Goal: Contribute content: Contribute content

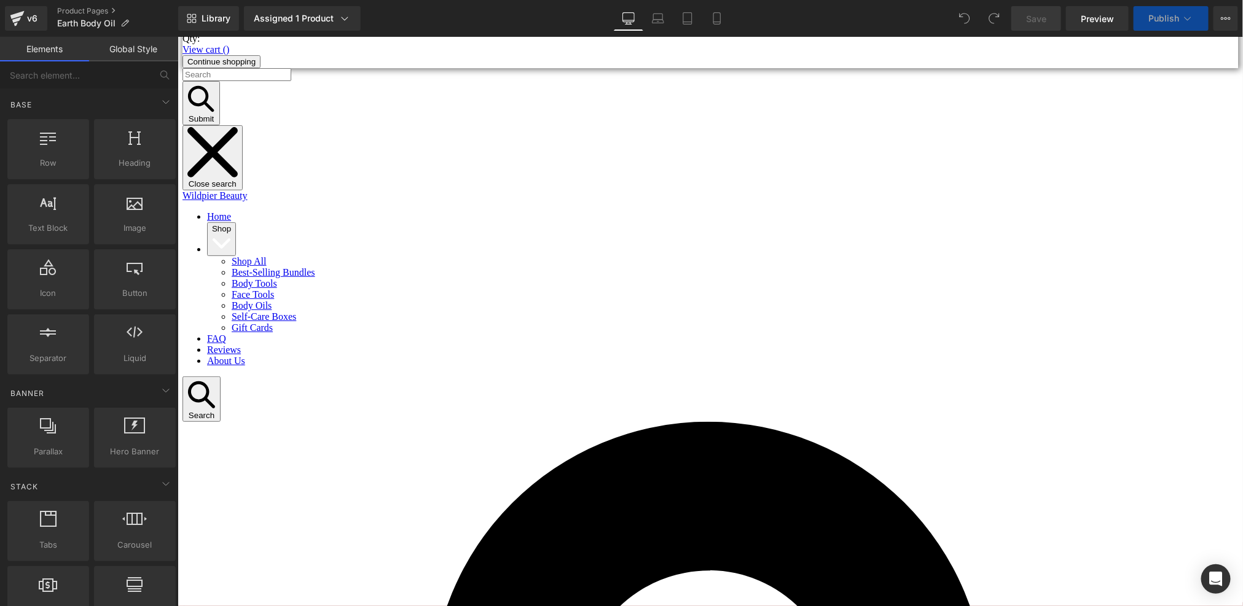
scroll to position [111, 0]
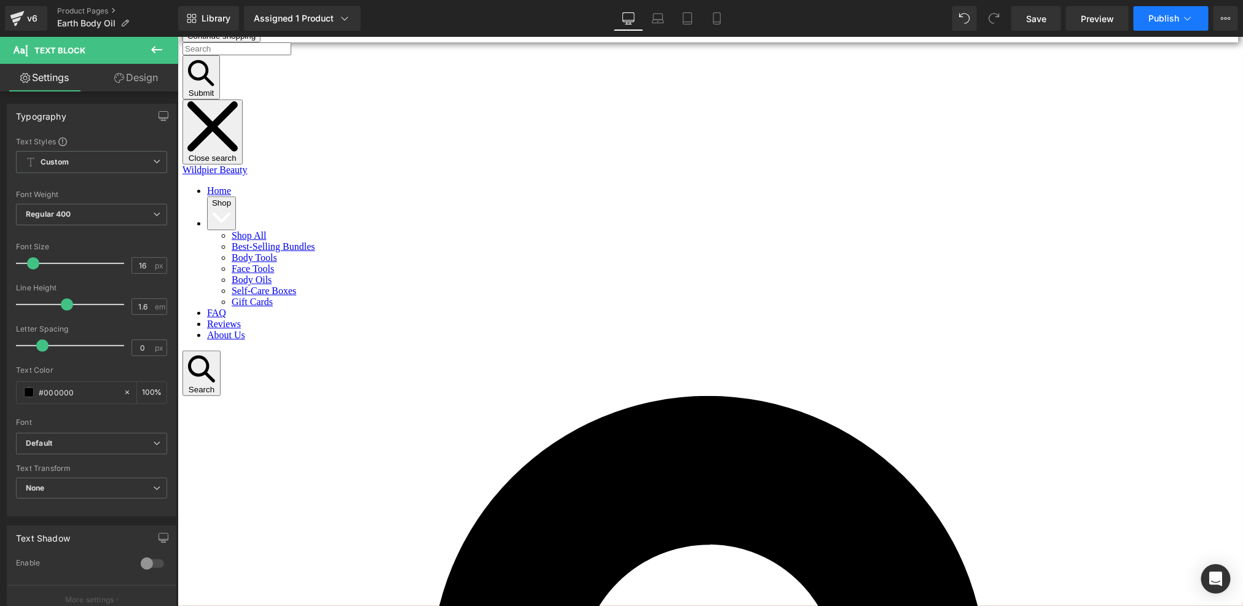
click at [1156, 10] on button "Publish" at bounding box center [1170, 18] width 75 height 25
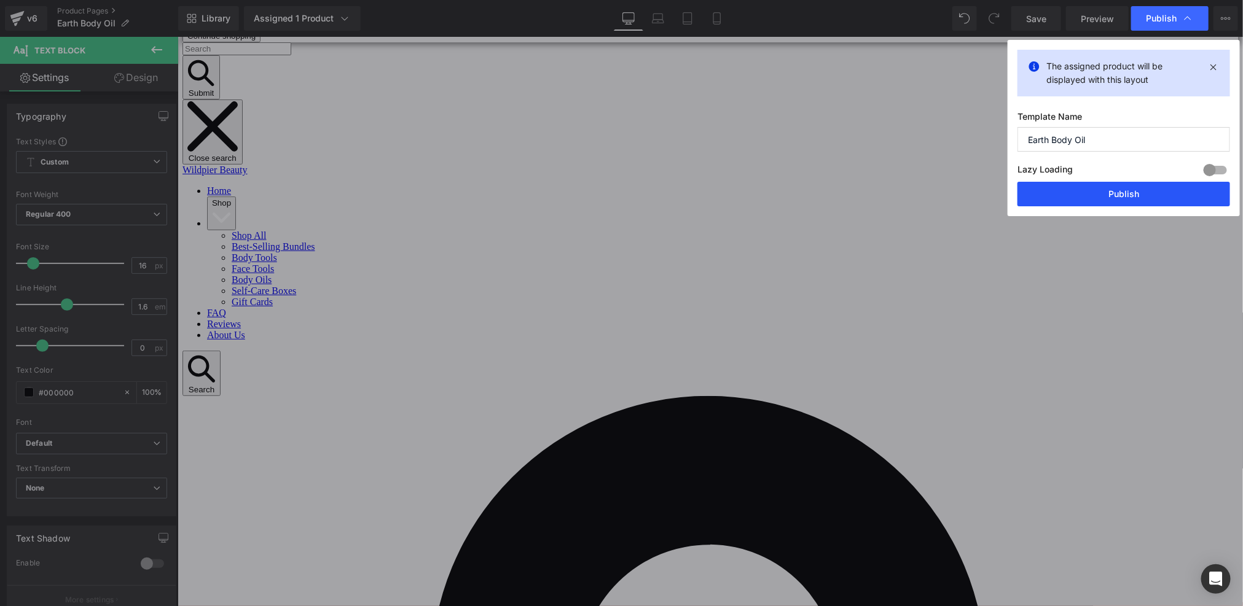
click at [1126, 201] on button "Publish" at bounding box center [1123, 194] width 213 height 25
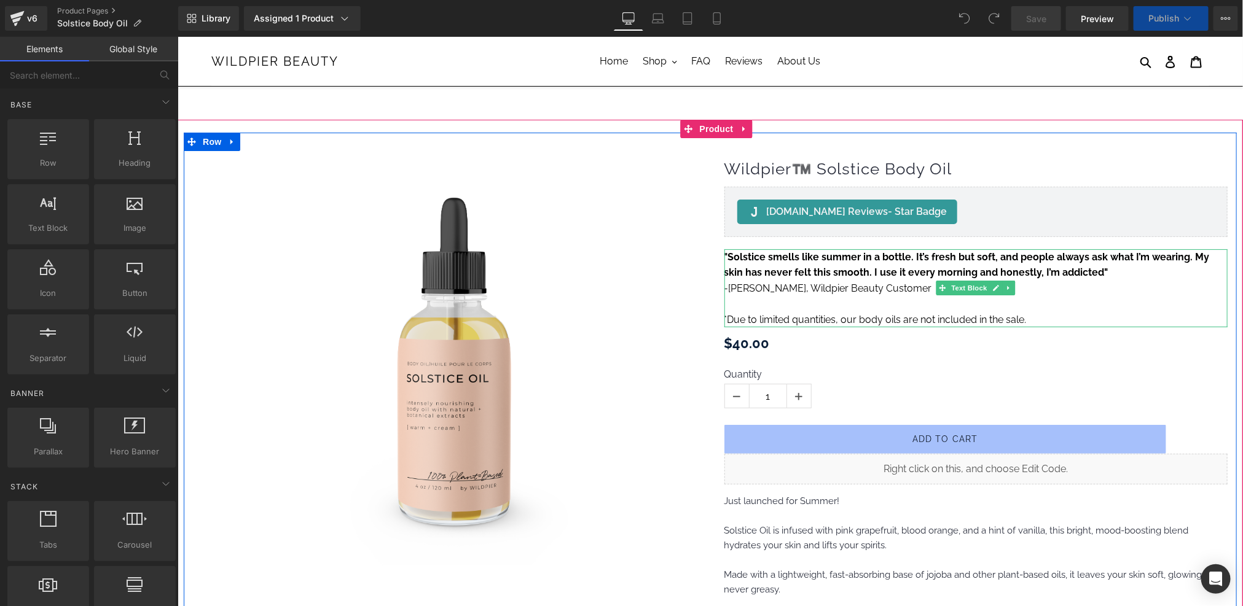
click at [823, 318] on p "*Due to limited quantities, our body oils are not included in the sale." at bounding box center [976, 319] width 504 height 16
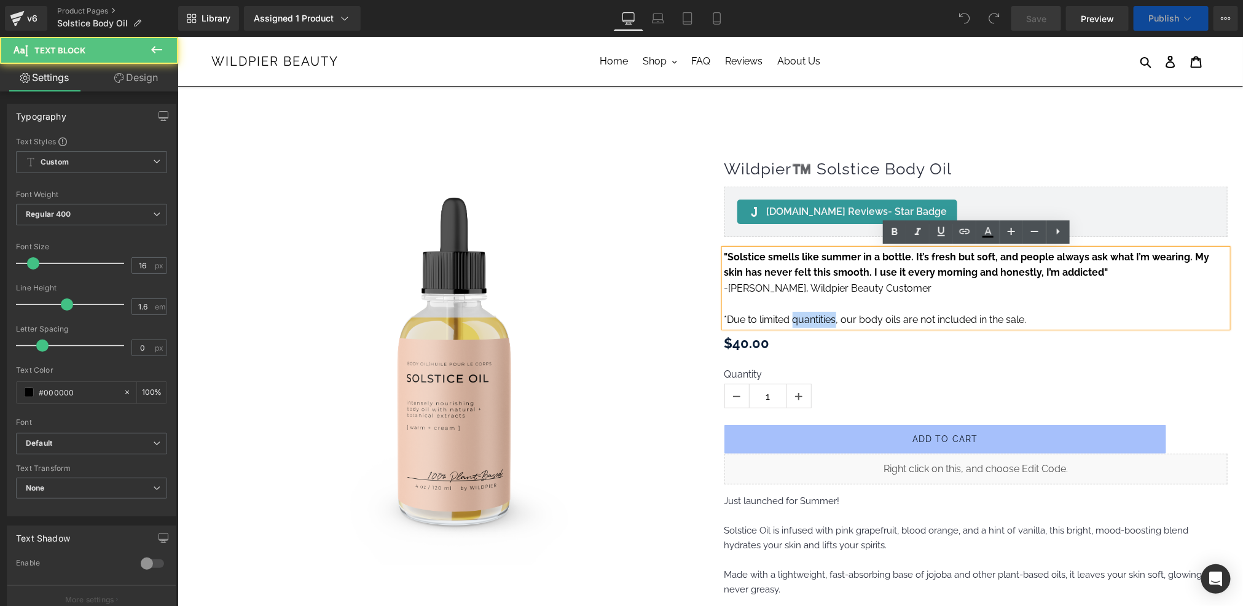
click at [823, 318] on p "*Due to limited quantities, our body oils are not included in the sale." at bounding box center [976, 319] width 504 height 16
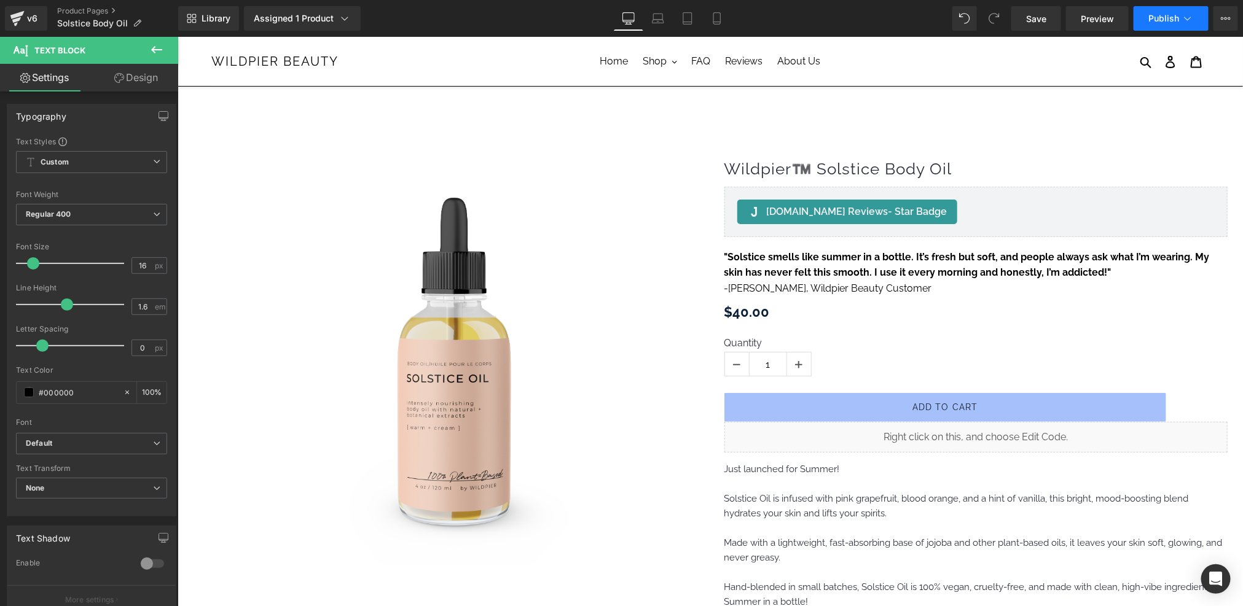
click at [1166, 20] on span "Publish" at bounding box center [1163, 19] width 31 height 10
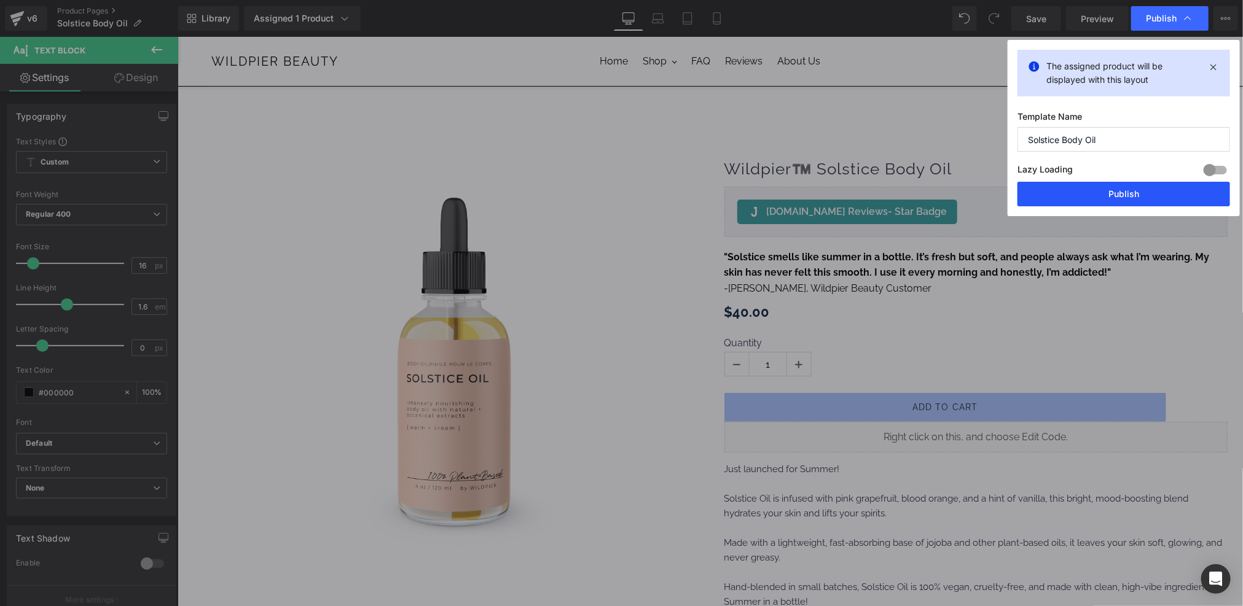
click at [1130, 200] on button "Publish" at bounding box center [1123, 194] width 213 height 25
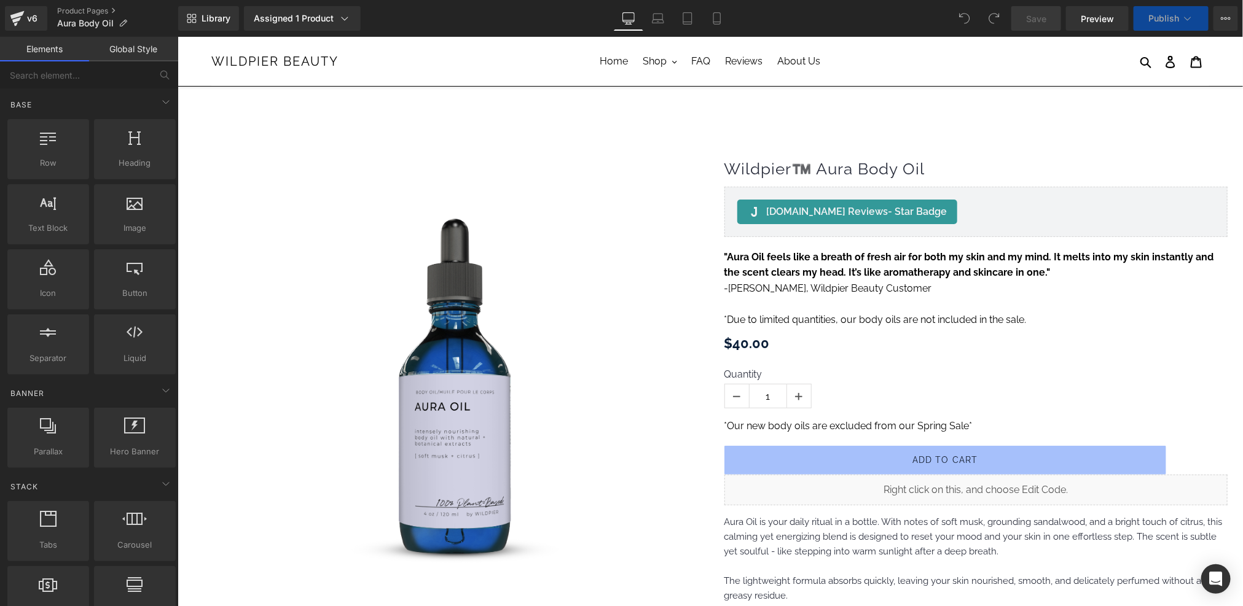
click at [862, 315] on p "*Due to limited quantities, our body oils are not included in the sale." at bounding box center [976, 319] width 504 height 16
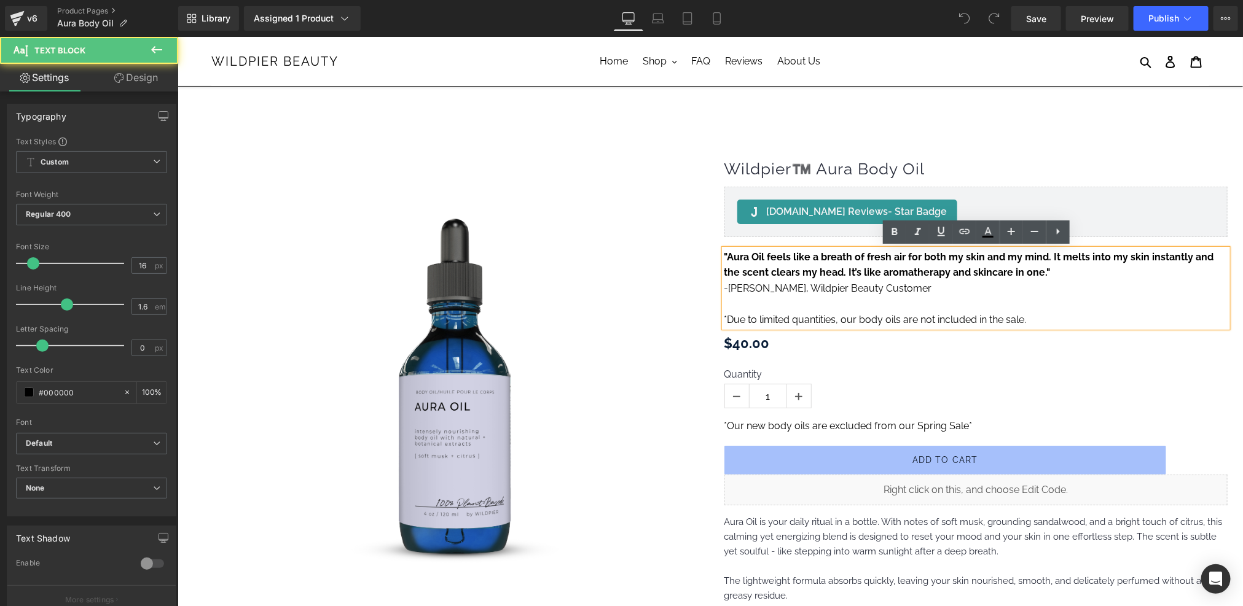
click at [880, 318] on p "*Due to limited quantities, our body oils are not included in the sale." at bounding box center [976, 319] width 504 height 16
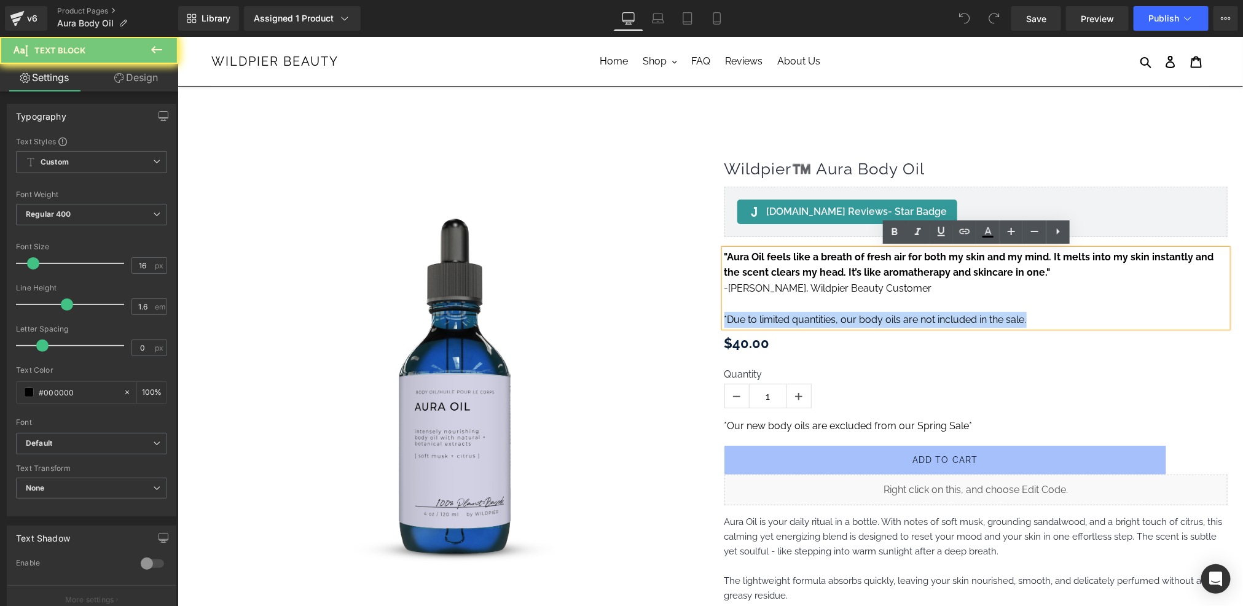
click at [880, 318] on p "*Due to limited quantities, our body oils are not included in the sale." at bounding box center [976, 319] width 504 height 16
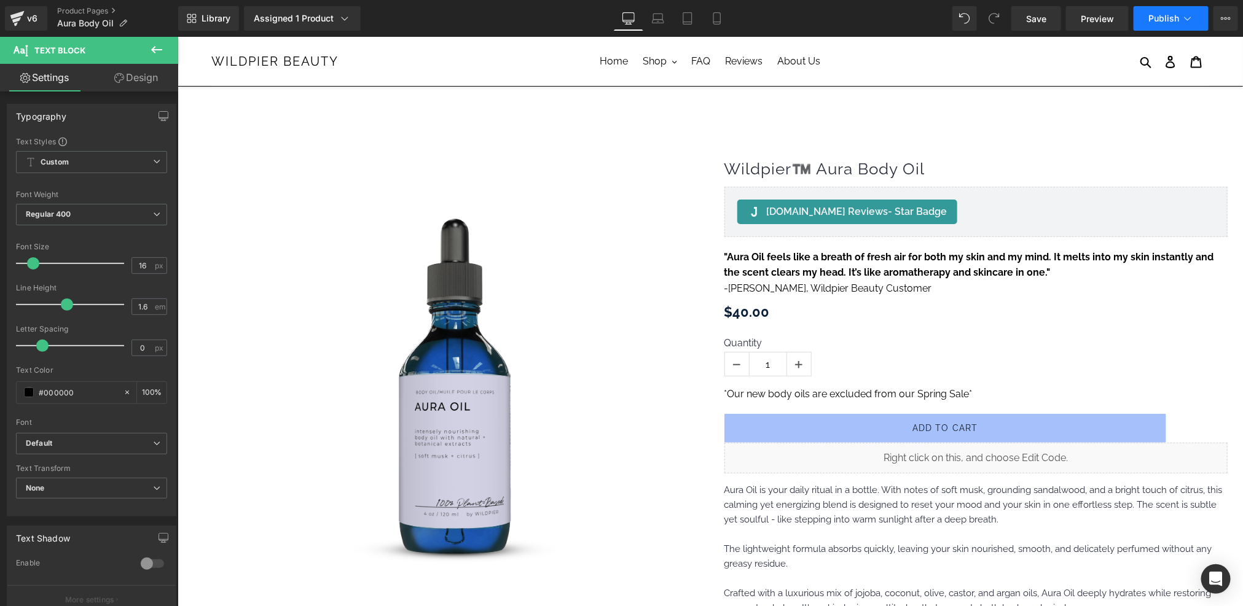
click at [1170, 21] on span "Publish" at bounding box center [1163, 19] width 31 height 10
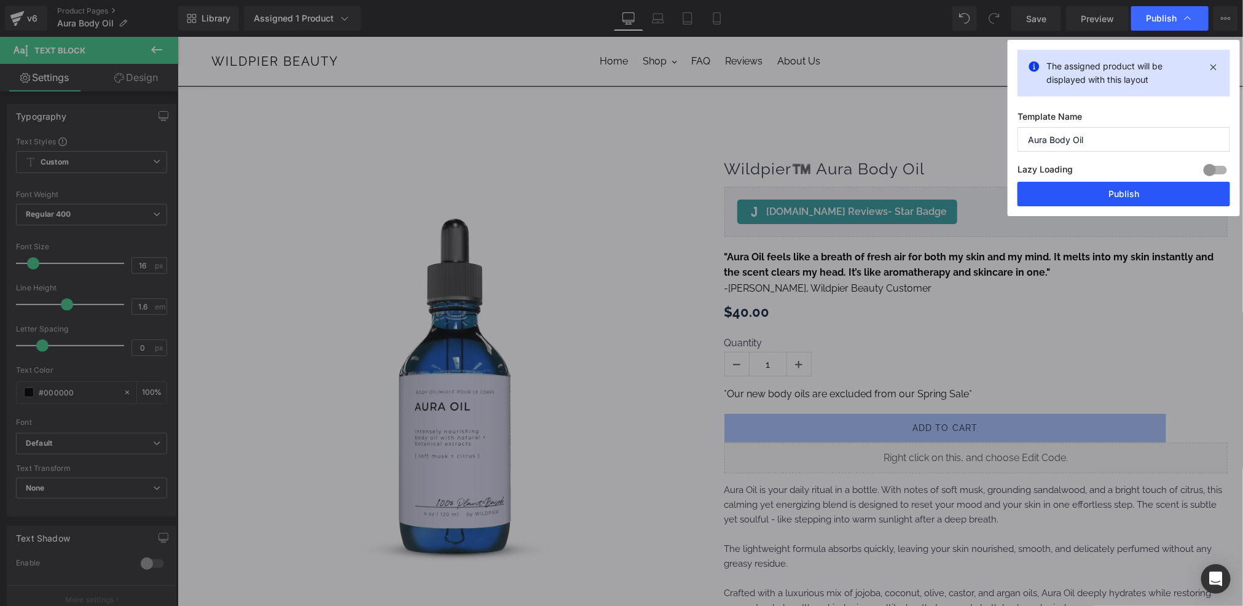
click at [1127, 195] on button "Publish" at bounding box center [1123, 194] width 213 height 25
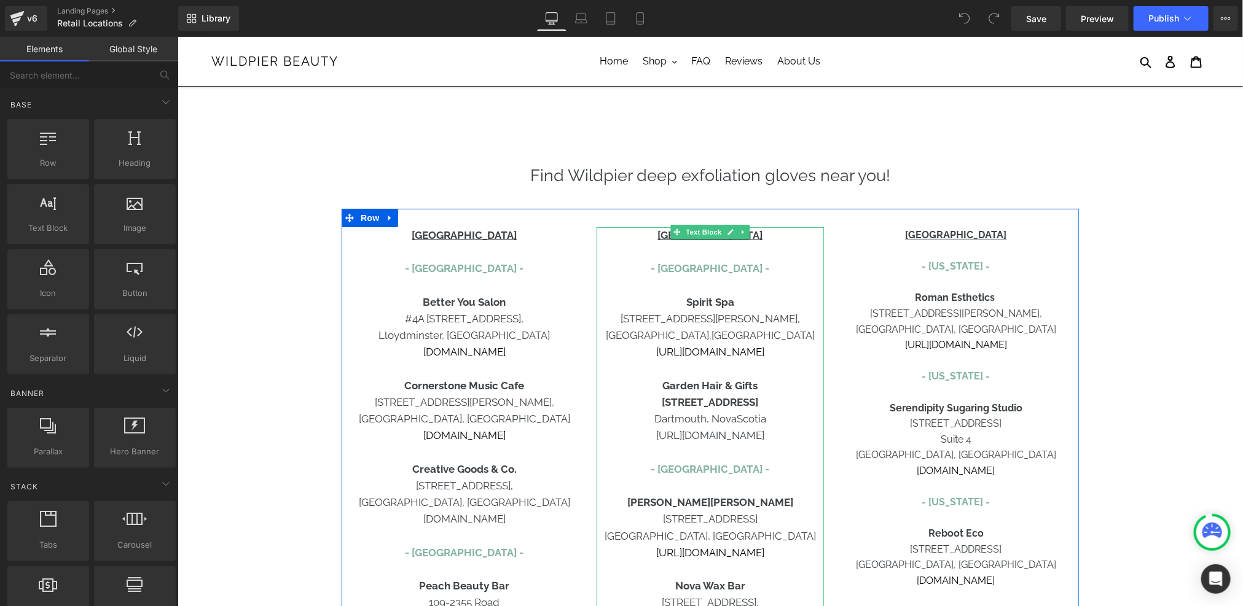
click at [786, 436] on p "[URL][DOMAIN_NAME]" at bounding box center [709, 435] width 227 height 17
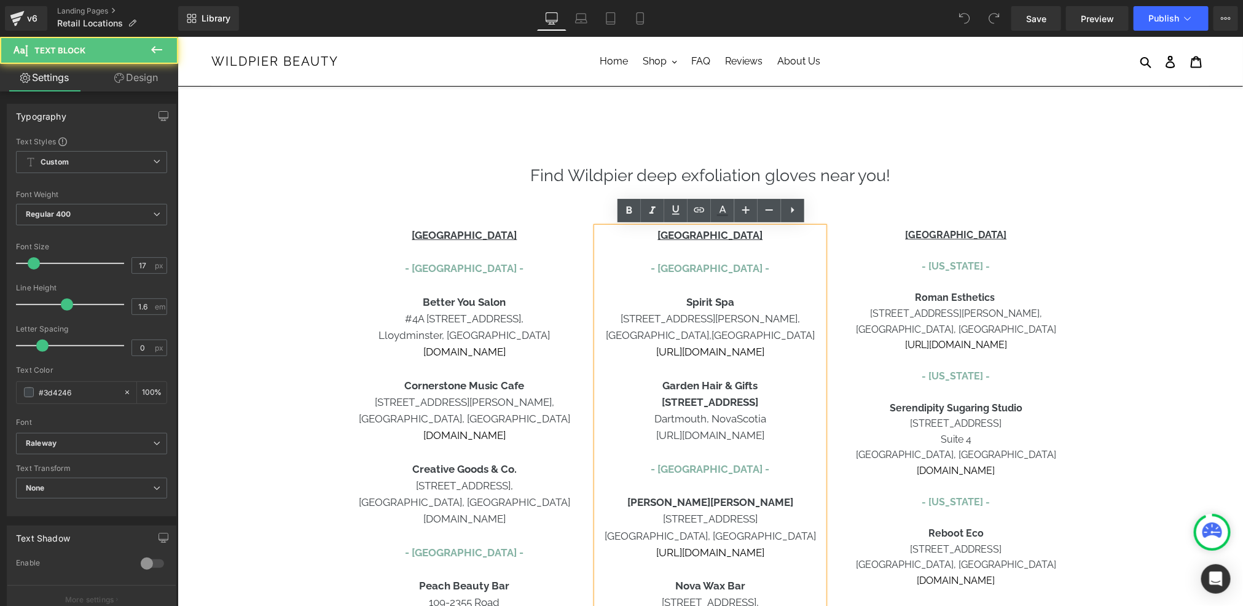
click at [791, 437] on p "[URL][DOMAIN_NAME]" at bounding box center [709, 435] width 227 height 17
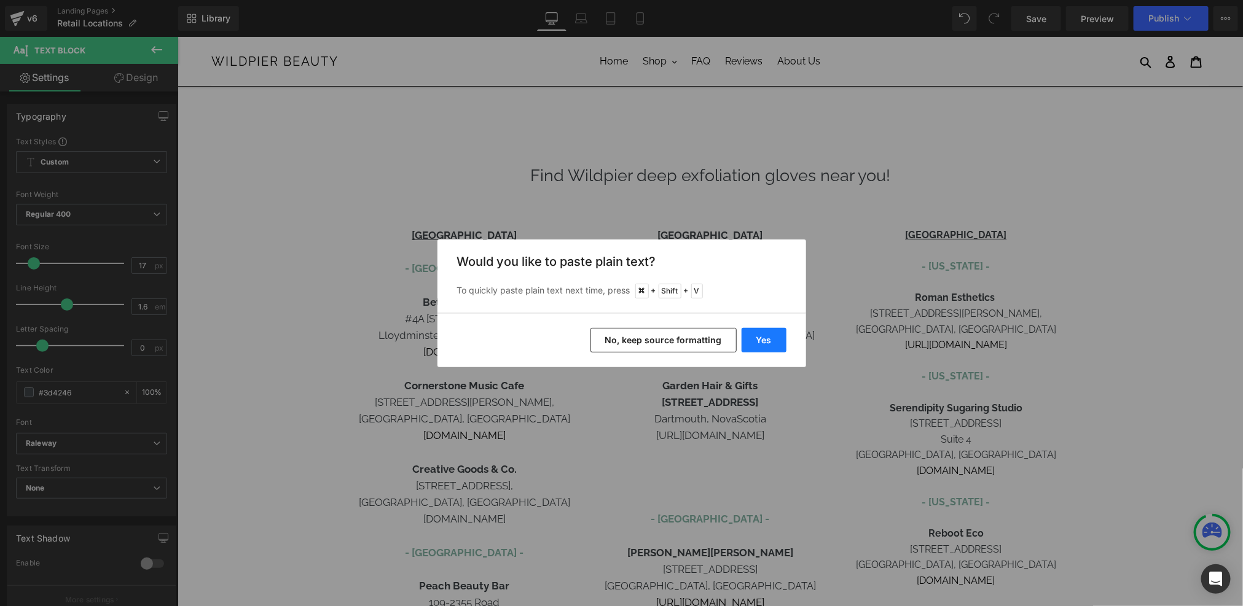
click at [770, 334] on button "Yes" at bounding box center [763, 340] width 45 height 25
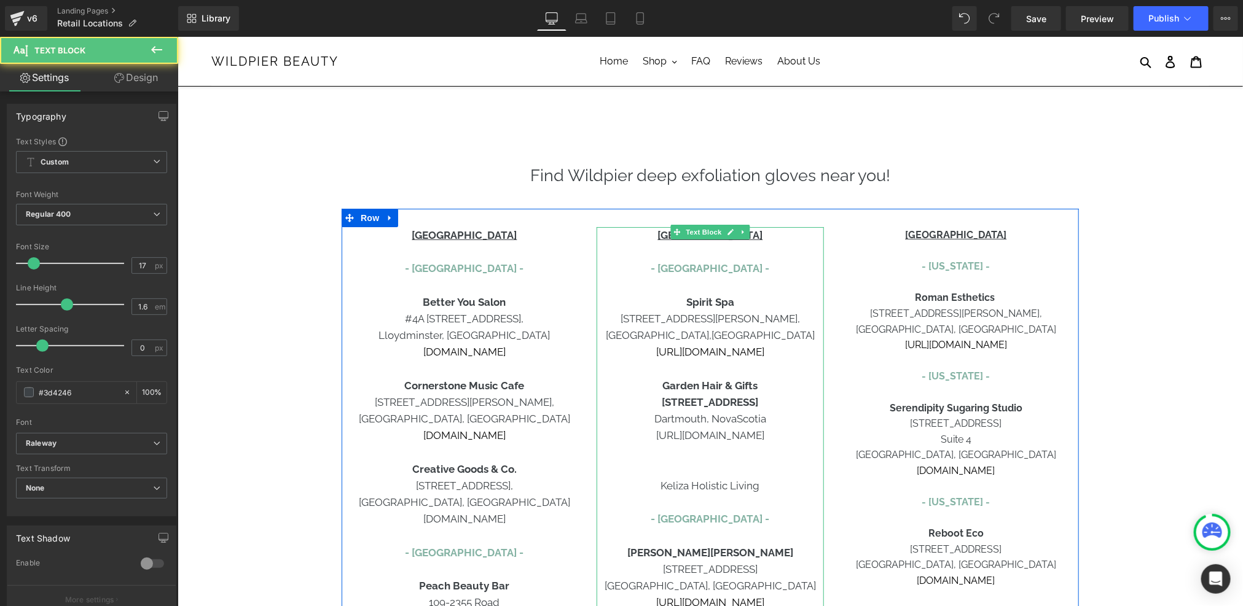
click at [725, 480] on p "Keliza Holistic Living" at bounding box center [709, 485] width 227 height 17
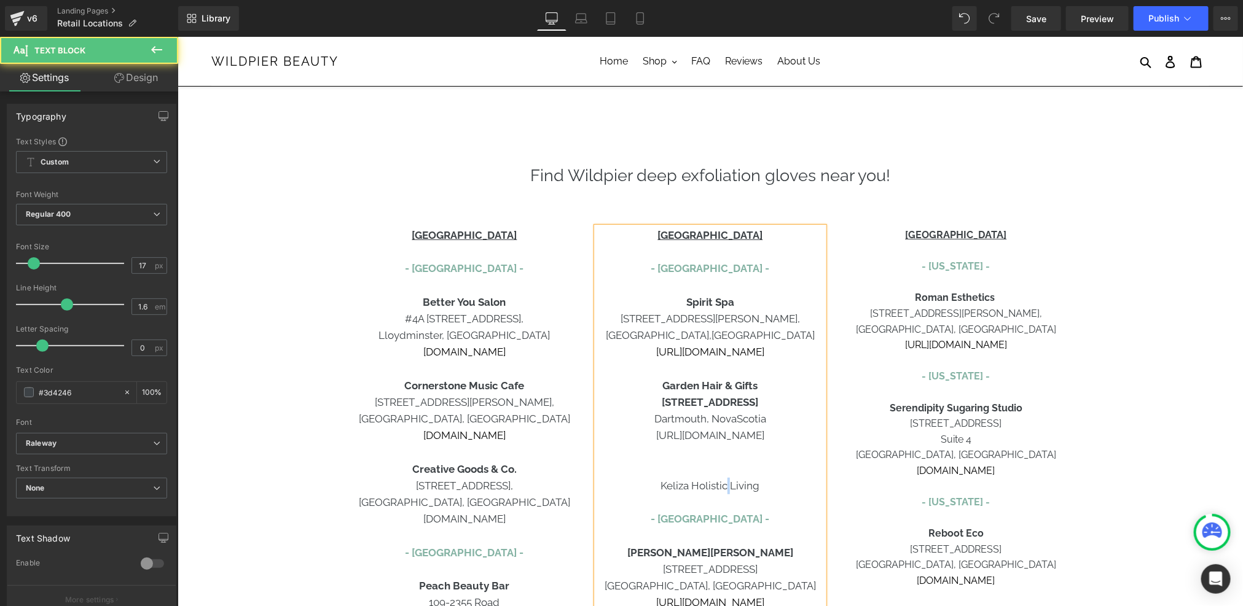
click at [725, 480] on p "Keliza Holistic Living" at bounding box center [709, 485] width 227 height 17
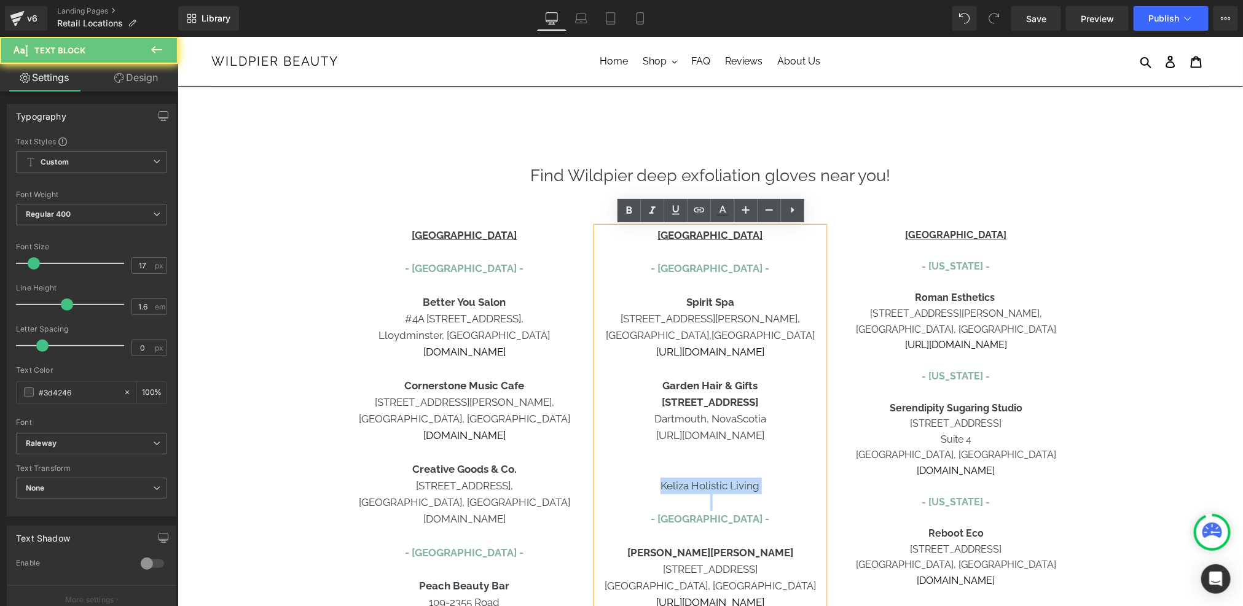
click at [725, 480] on p "Keliza Holistic Living" at bounding box center [709, 485] width 227 height 17
click at [705, 493] on p "Keliza Holistic Living" at bounding box center [709, 485] width 227 height 17
drag, startPoint x: 762, startPoint y: 495, endPoint x: 690, endPoint y: 487, distance: 72.4
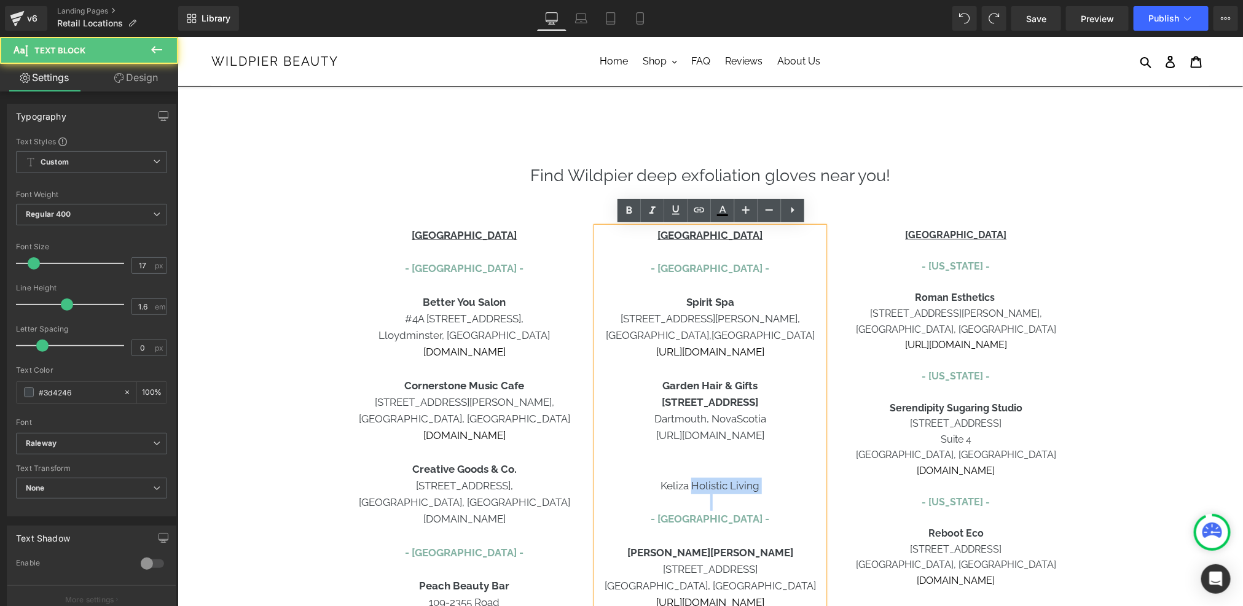
click at [690, 487] on div "CANADA - [GEOGRAPHIC_DATA] - Spirit Spa [STREET_ADDRESS][PERSON_NAME] [URL][DOM…" at bounding box center [709, 469] width 227 height 485
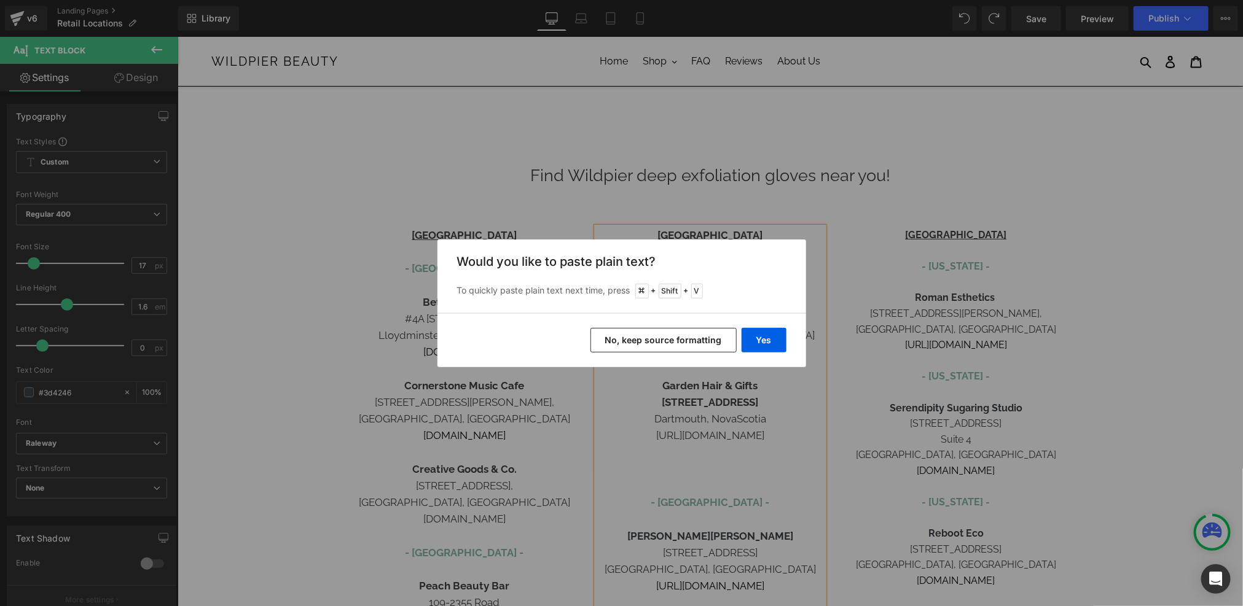
click at [721, 350] on button "No, keep source formatting" at bounding box center [663, 340] width 146 height 25
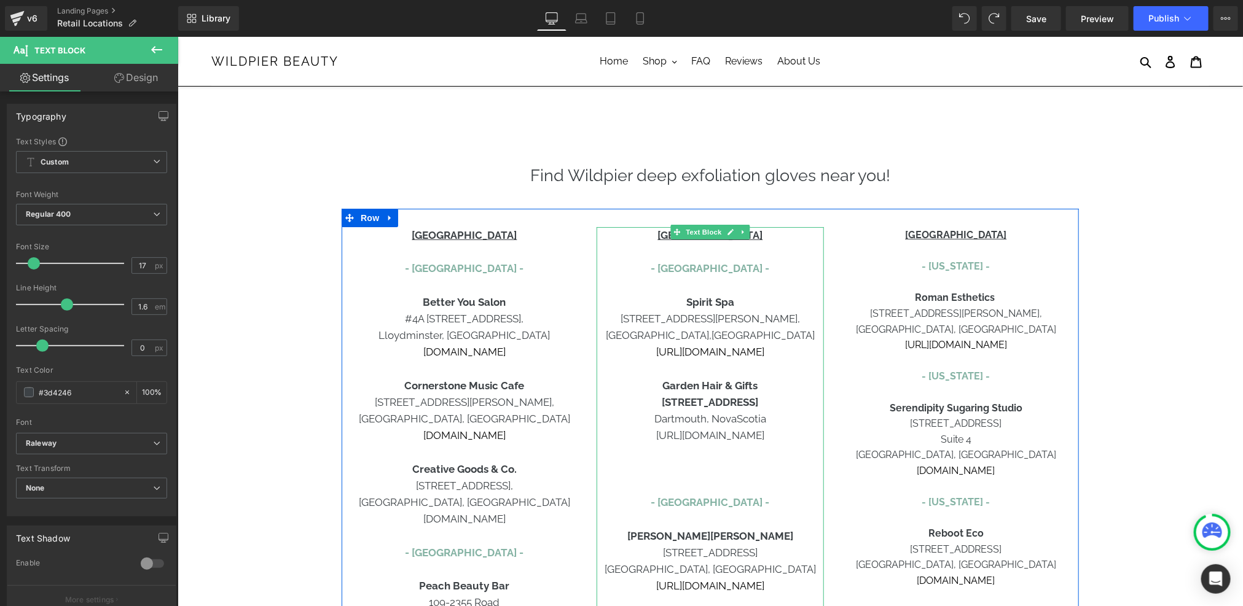
click at [712, 469] on p at bounding box center [709, 469] width 227 height 17
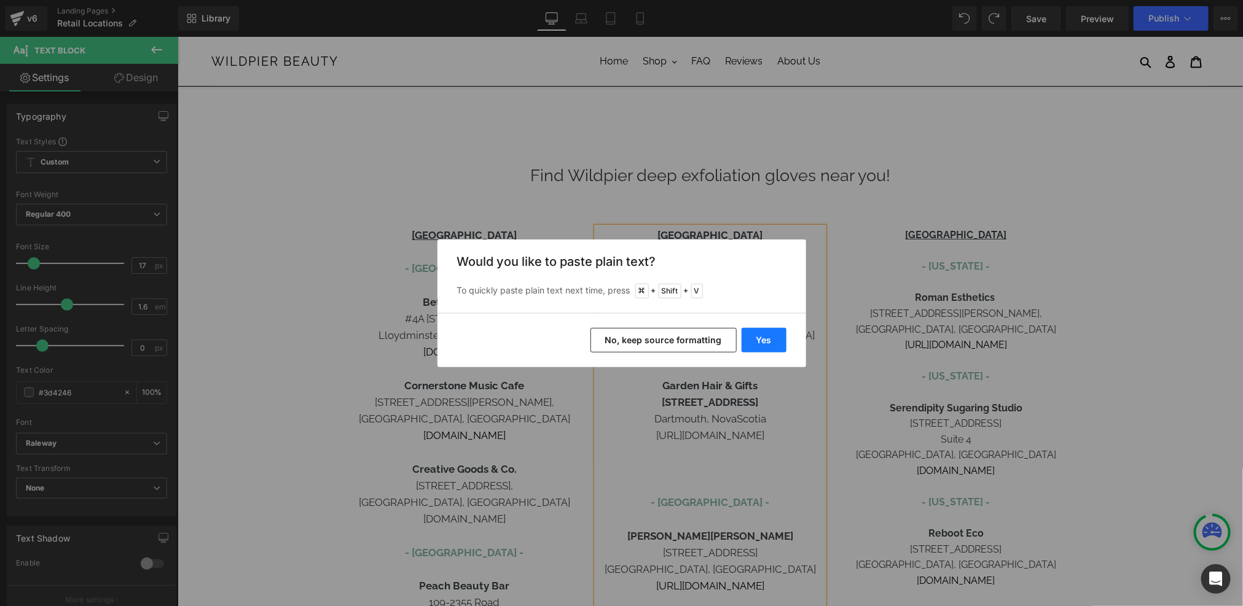
click at [765, 340] on button "Yes" at bounding box center [763, 340] width 45 height 25
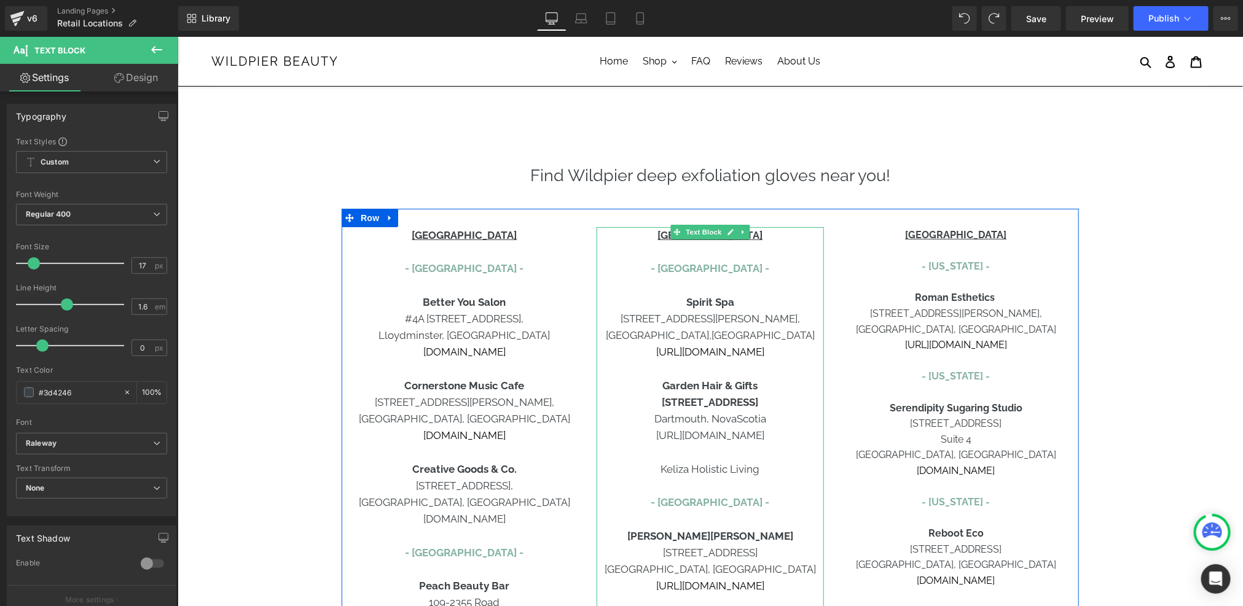
click at [737, 470] on p "Keliza Holistic Living" at bounding box center [709, 469] width 227 height 17
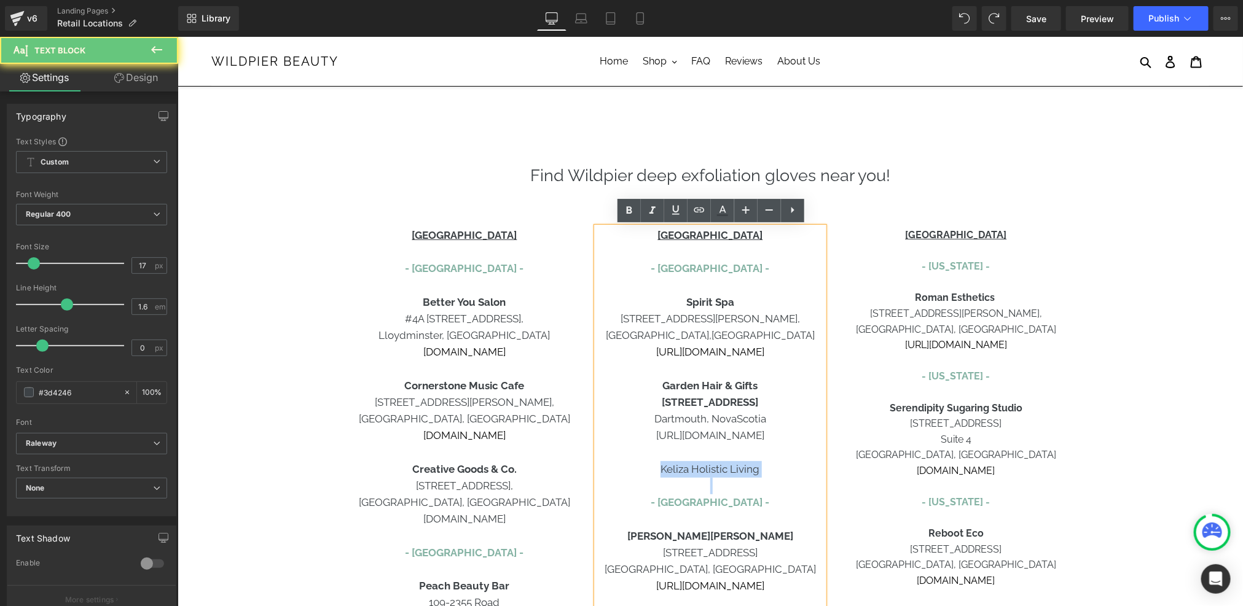
click at [737, 470] on p "Keliza Holistic Living" at bounding box center [709, 469] width 227 height 17
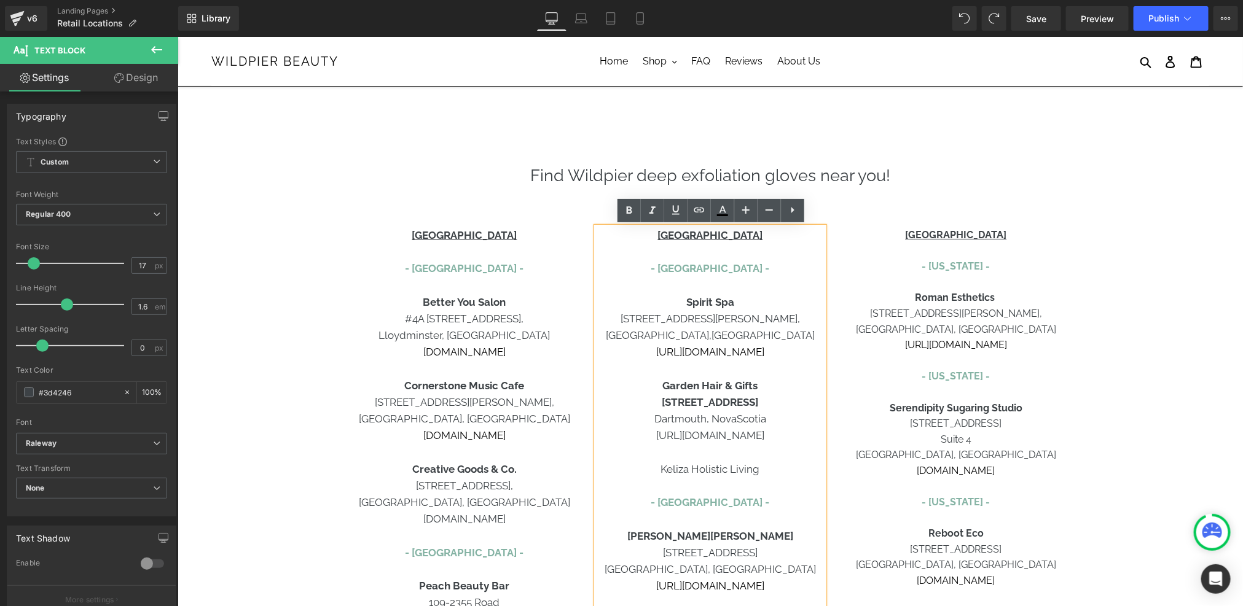
click at [773, 469] on p "Keliza Holistic Living" at bounding box center [709, 469] width 227 height 17
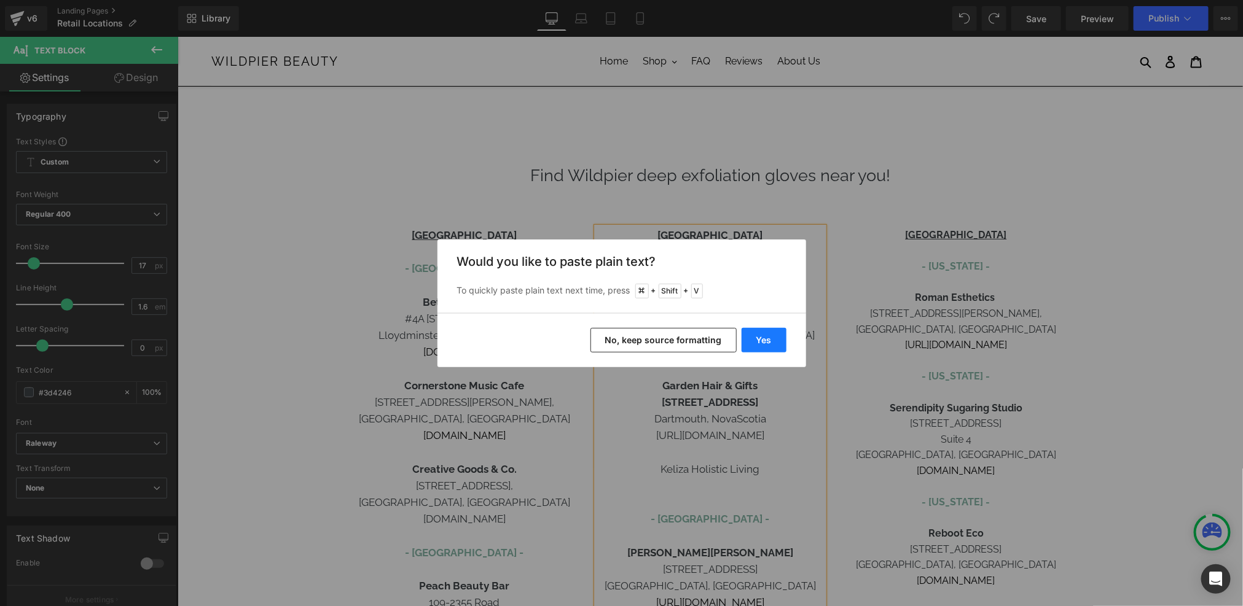
click at [767, 345] on button "Yes" at bounding box center [763, 340] width 45 height 25
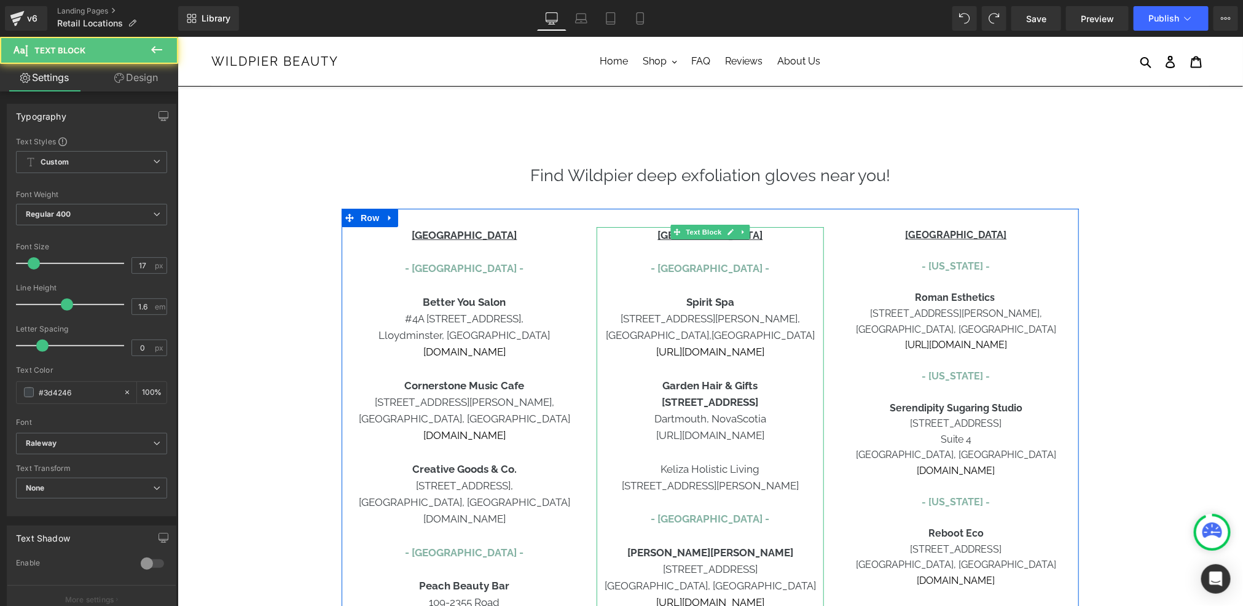
click at [780, 486] on p "[STREET_ADDRESS][PERSON_NAME]" at bounding box center [709, 485] width 227 height 17
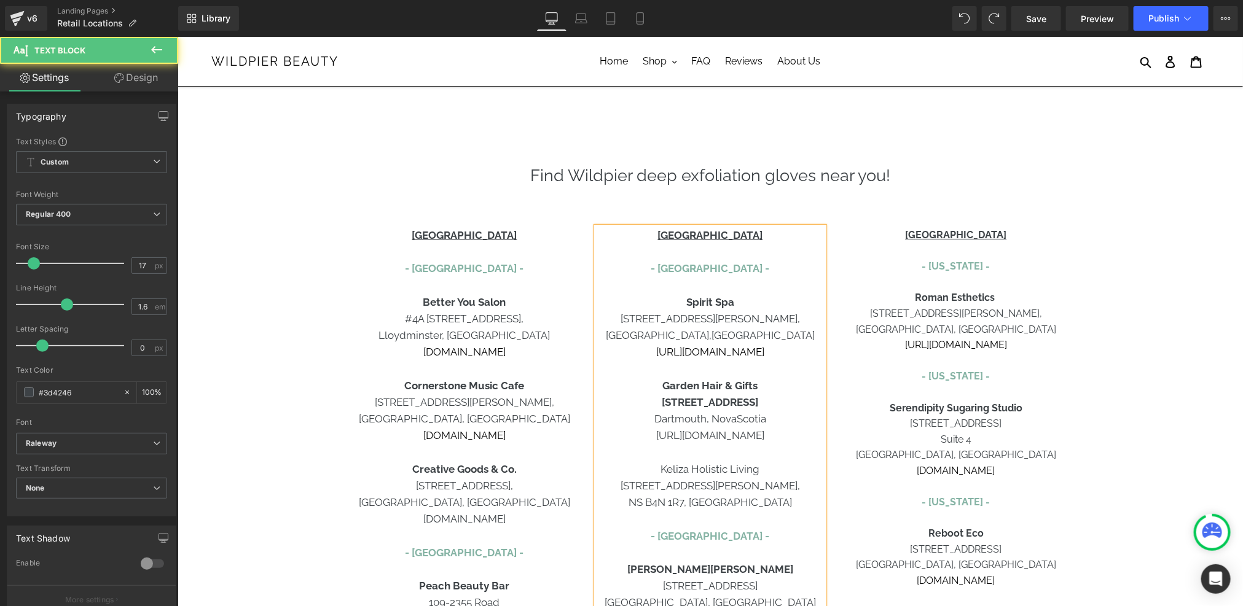
click at [760, 506] on p "NS B4N 1R7, [GEOGRAPHIC_DATA]" at bounding box center [709, 502] width 227 height 17
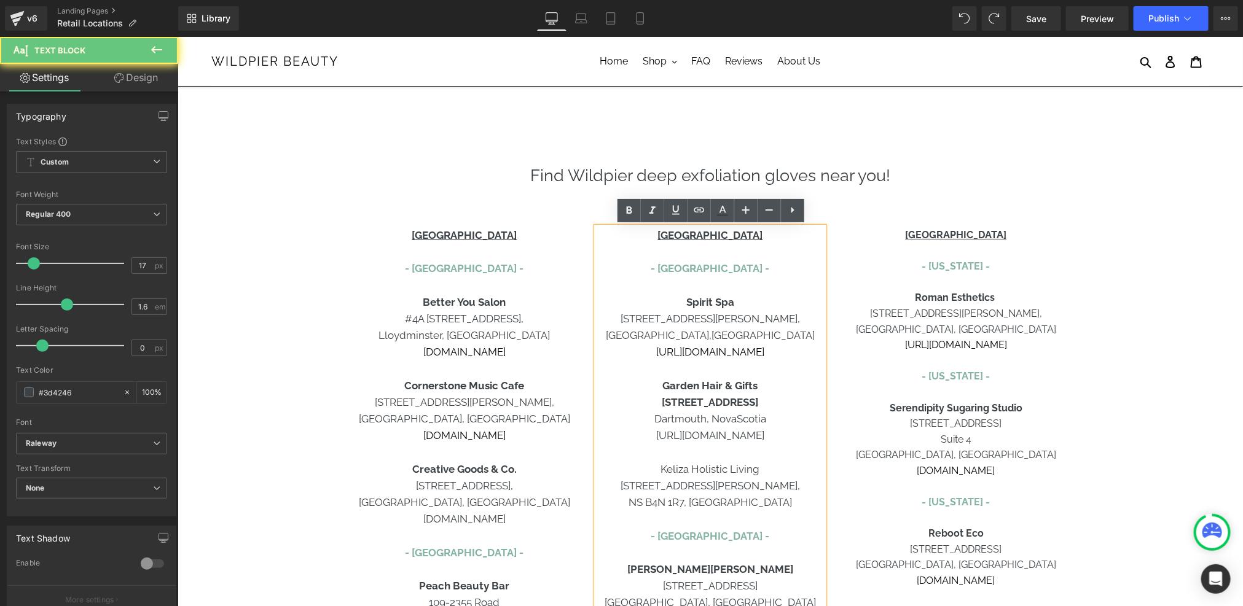
click at [746, 504] on p "NS B4N 1R7, [GEOGRAPHIC_DATA]" at bounding box center [709, 502] width 227 height 17
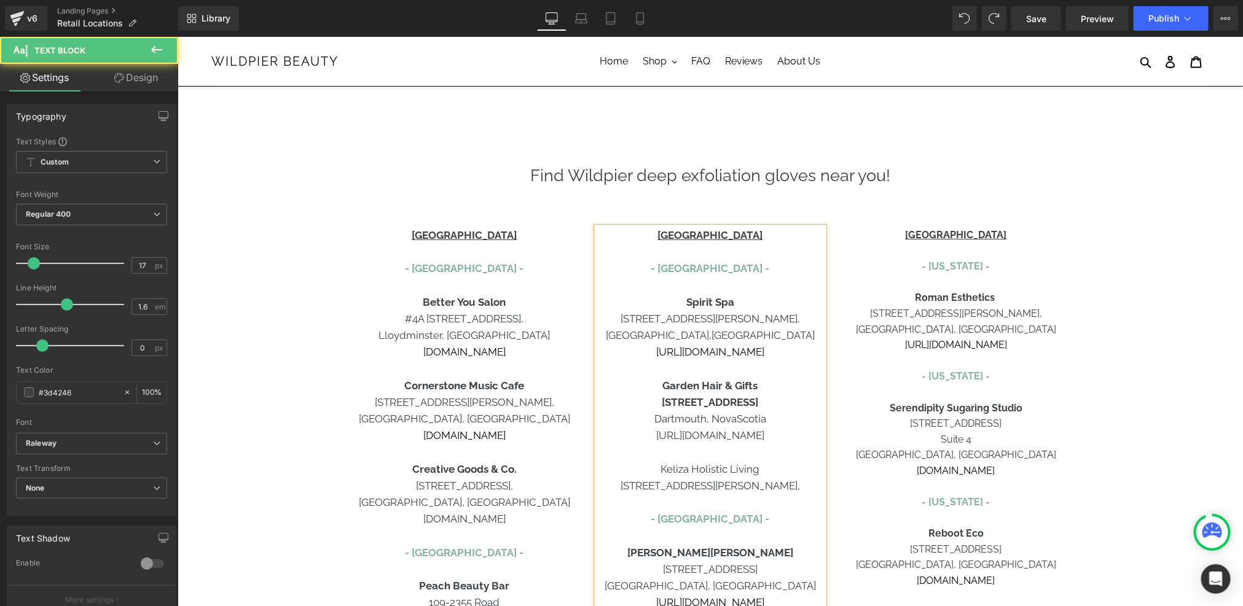
click at [733, 483] on p "[STREET_ADDRESS][PERSON_NAME]," at bounding box center [709, 485] width 227 height 17
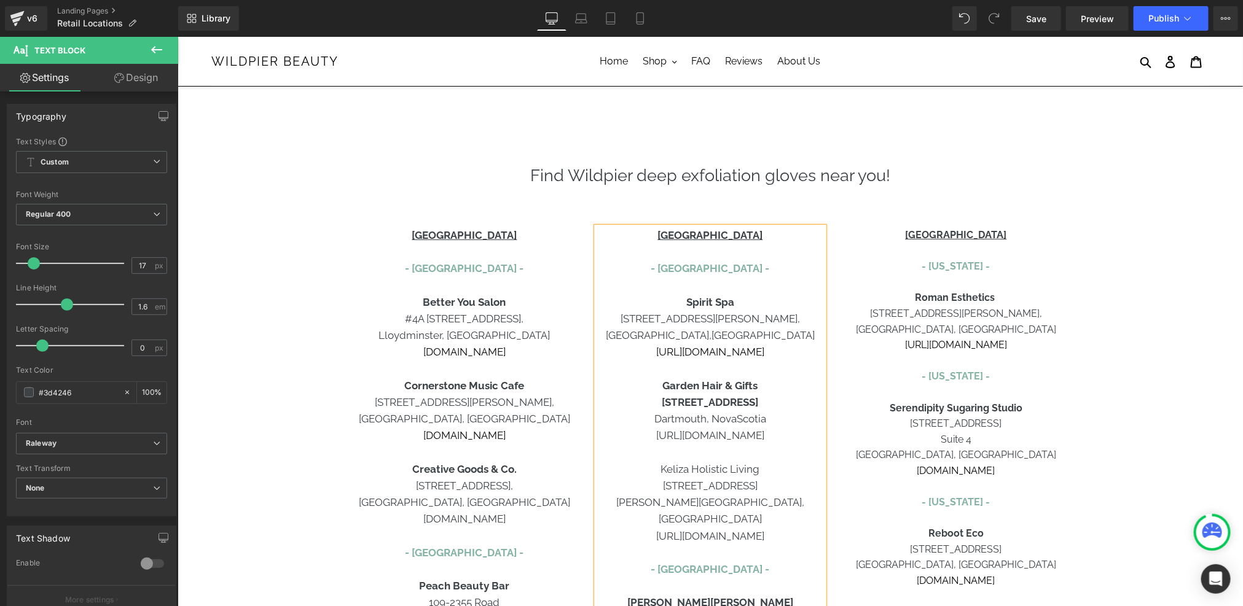
click at [732, 471] on p "Keliza Holistic Living" at bounding box center [709, 469] width 227 height 17
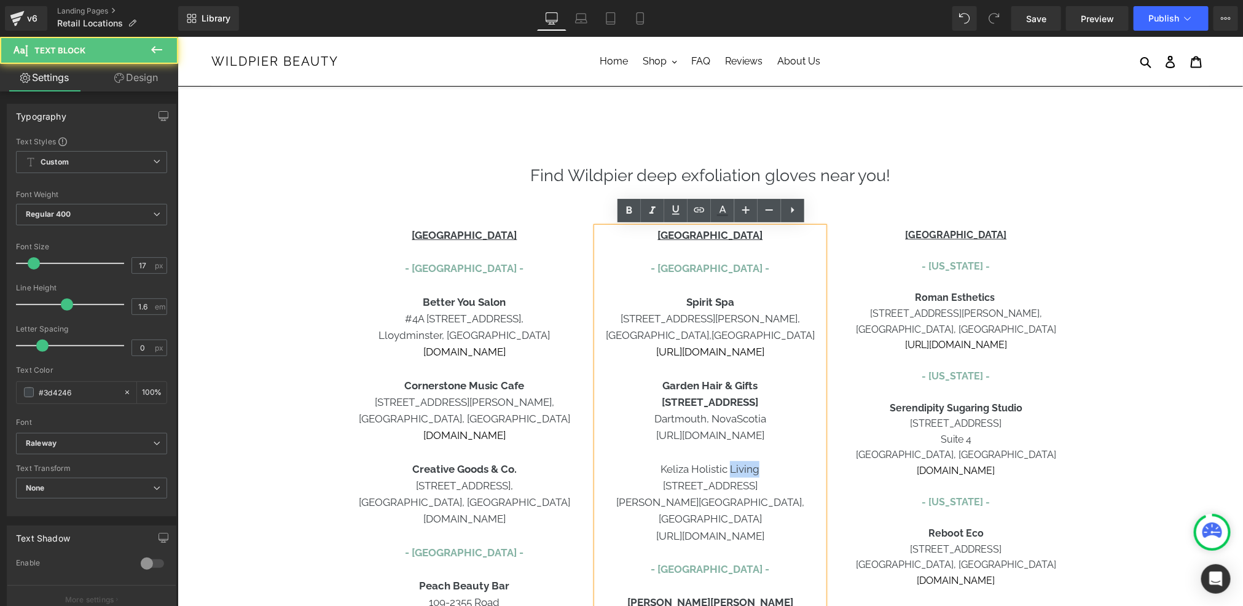
click at [732, 471] on p "Keliza Holistic Living" at bounding box center [709, 469] width 227 height 17
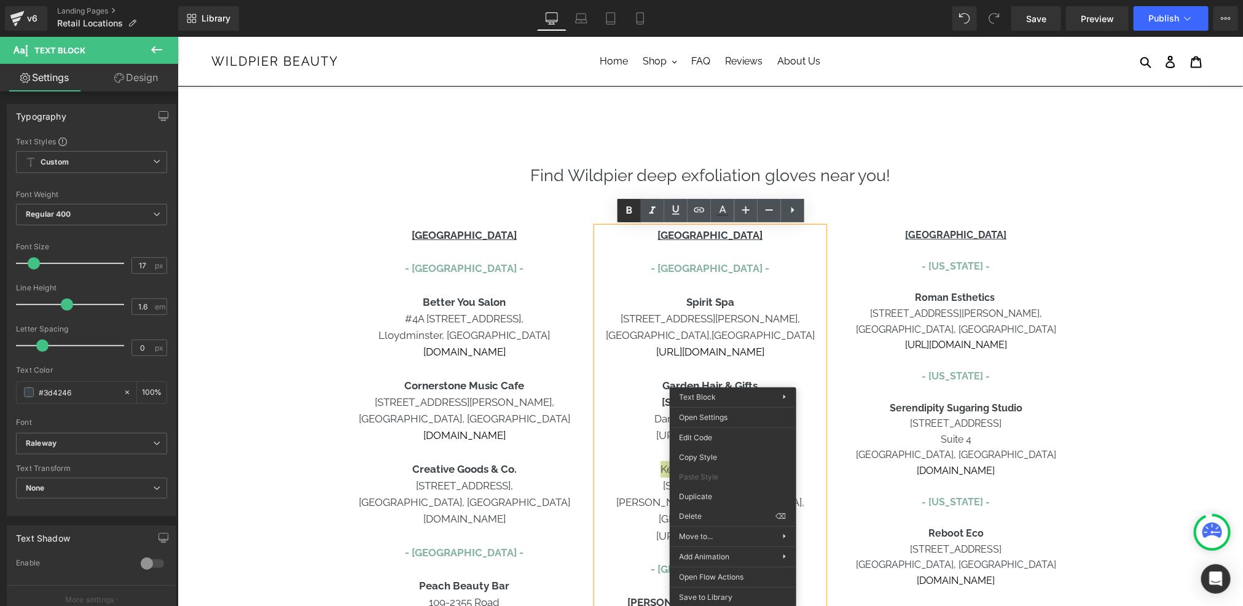
click at [0, 0] on icon at bounding box center [0, 0] width 0 height 0
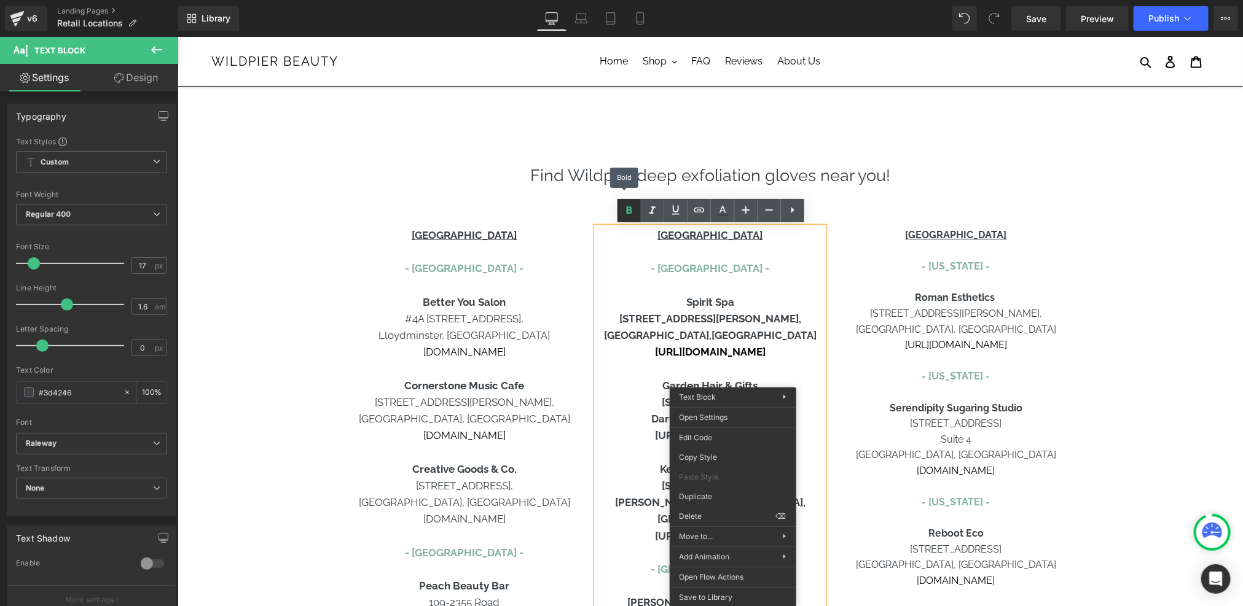
click at [0, 0] on icon at bounding box center [0, 0] width 0 height 0
click at [606, 352] on p "[URL][DOMAIN_NAME]" at bounding box center [709, 351] width 227 height 17
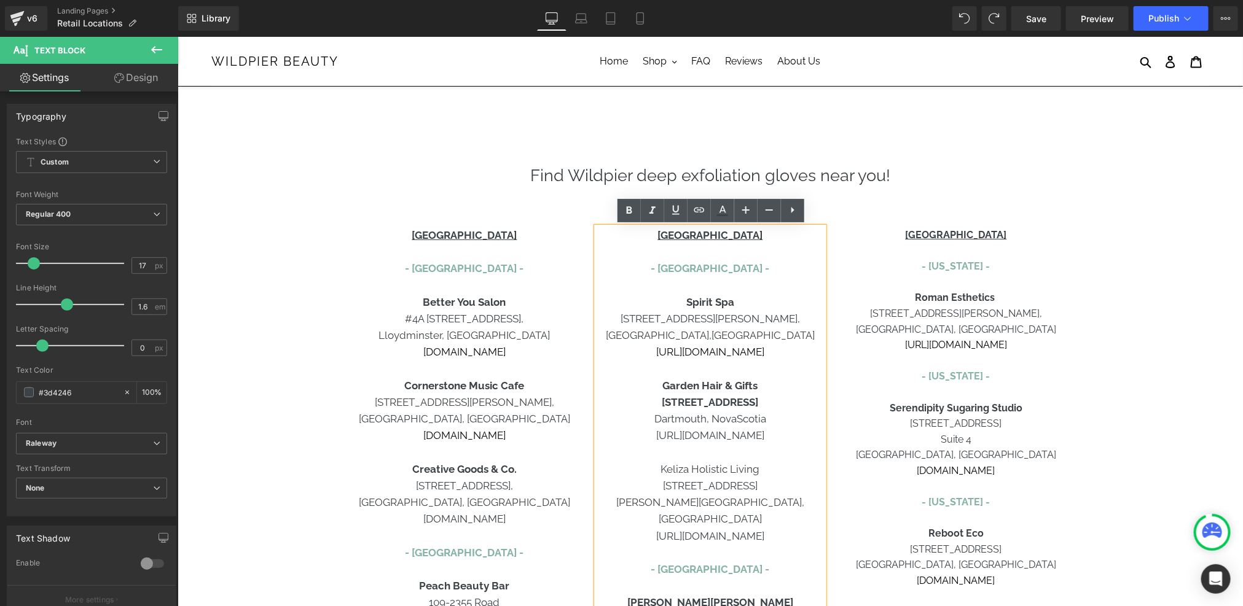
click at [756, 480] on p "[STREET_ADDRESS]" at bounding box center [709, 485] width 227 height 17
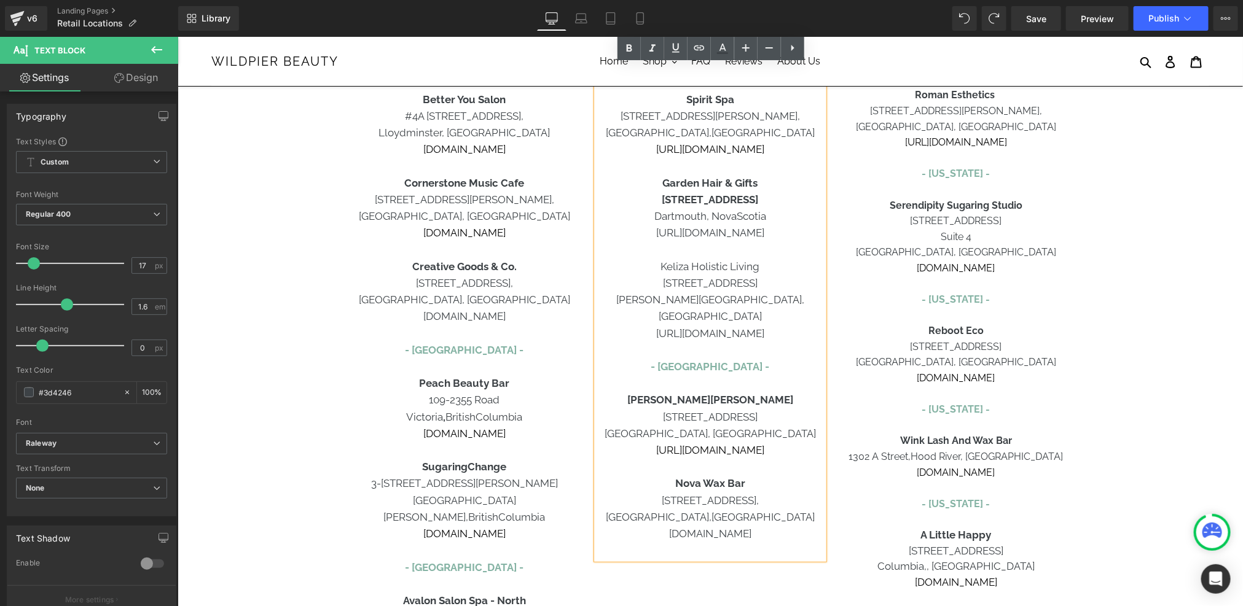
scroll to position [219, 0]
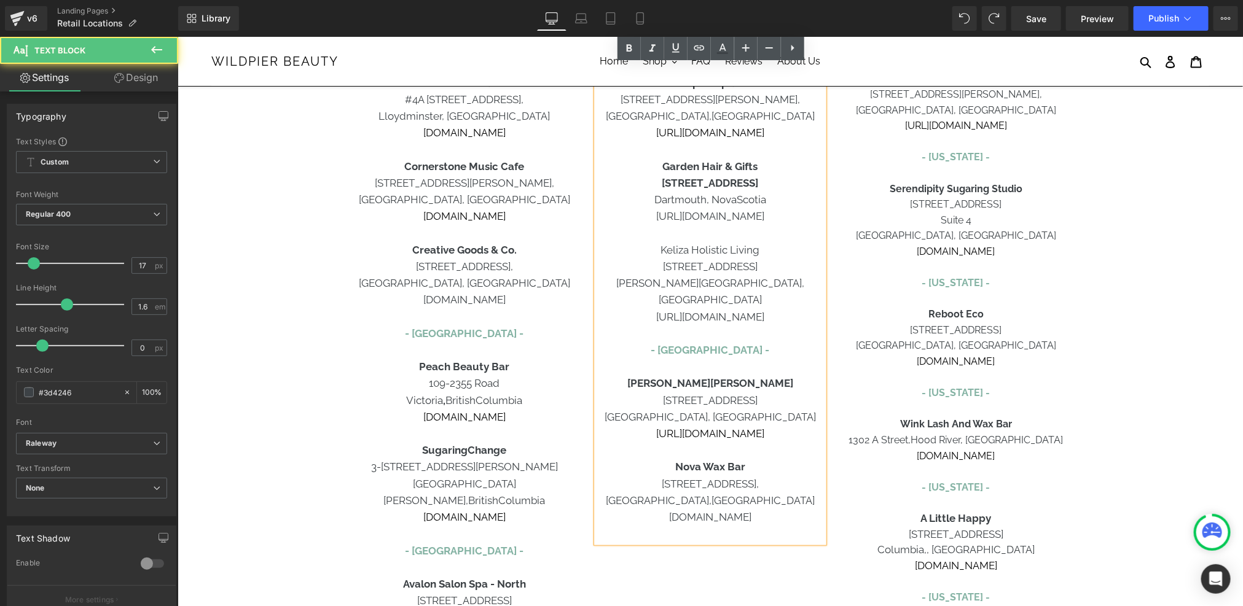
drag, startPoint x: 764, startPoint y: 260, endPoint x: 744, endPoint y: 264, distance: 20.6
click at [744, 264] on p "[STREET_ADDRESS]" at bounding box center [709, 266] width 227 height 17
drag, startPoint x: 762, startPoint y: 248, endPoint x: 663, endPoint y: 249, distance: 98.9
click at [663, 249] on p "Keliza Holistic Living" at bounding box center [709, 249] width 227 height 17
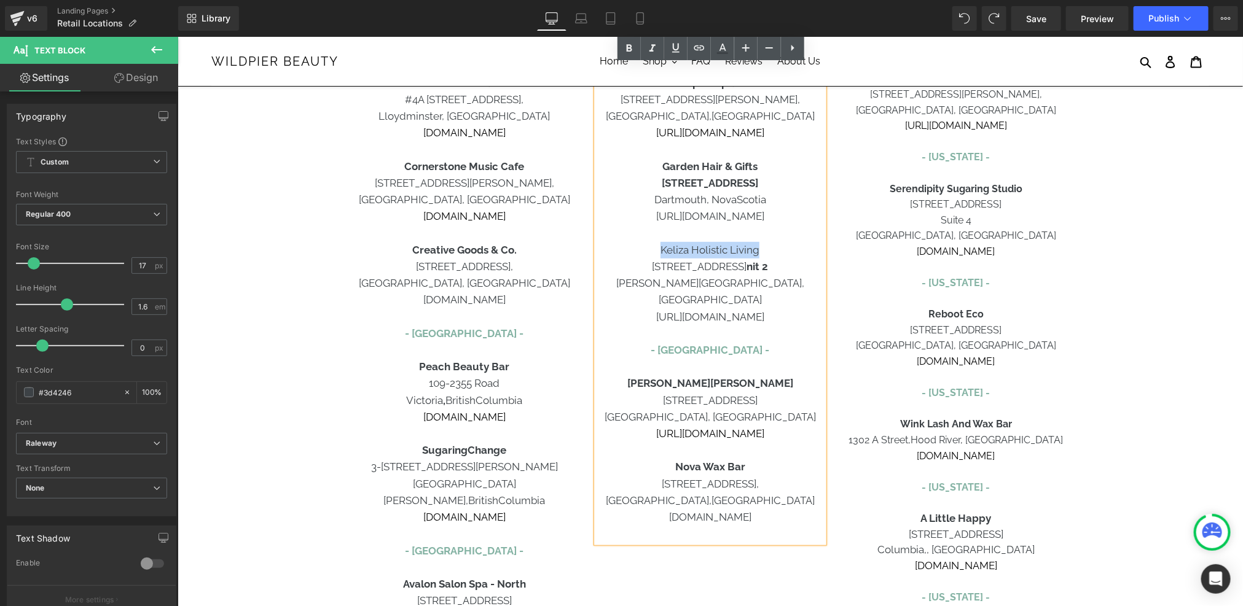
copy p "Keliza Holistic Living"
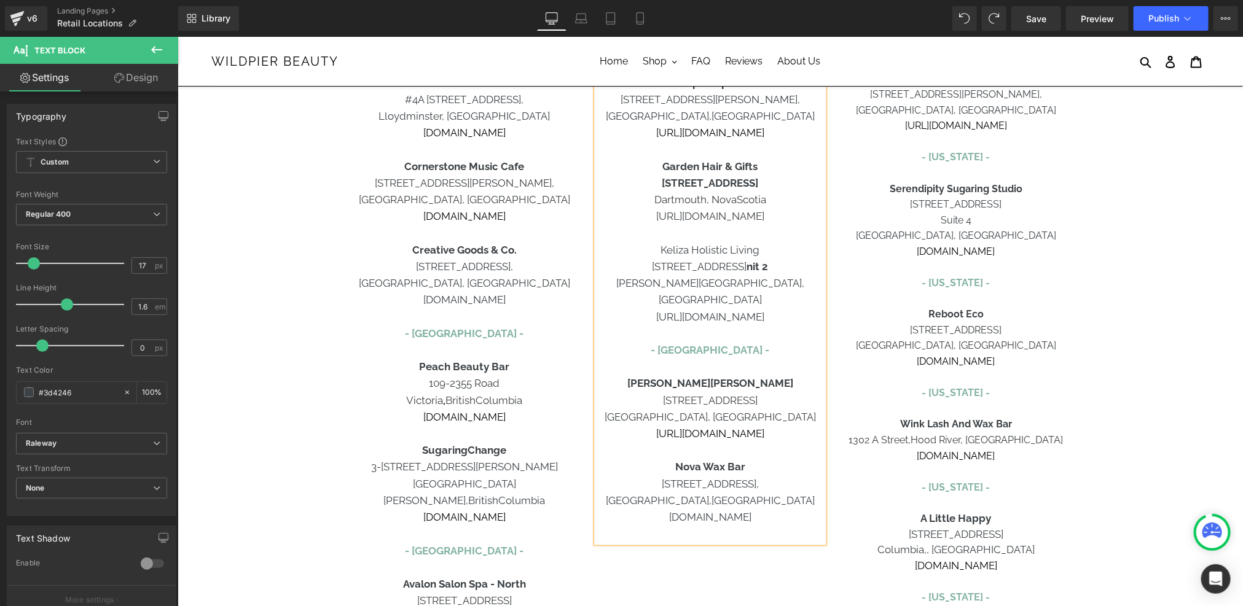
click at [770, 269] on p "3 Edgewater St U nit 2" at bounding box center [709, 266] width 227 height 17
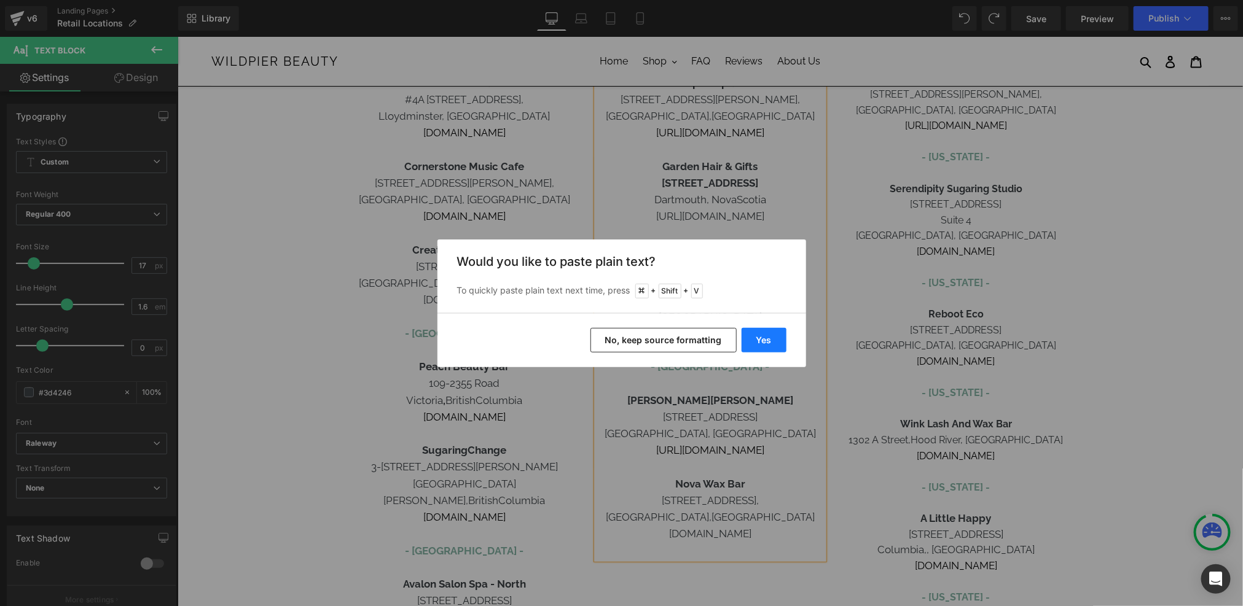
click at [760, 339] on button "Yes" at bounding box center [763, 340] width 45 height 25
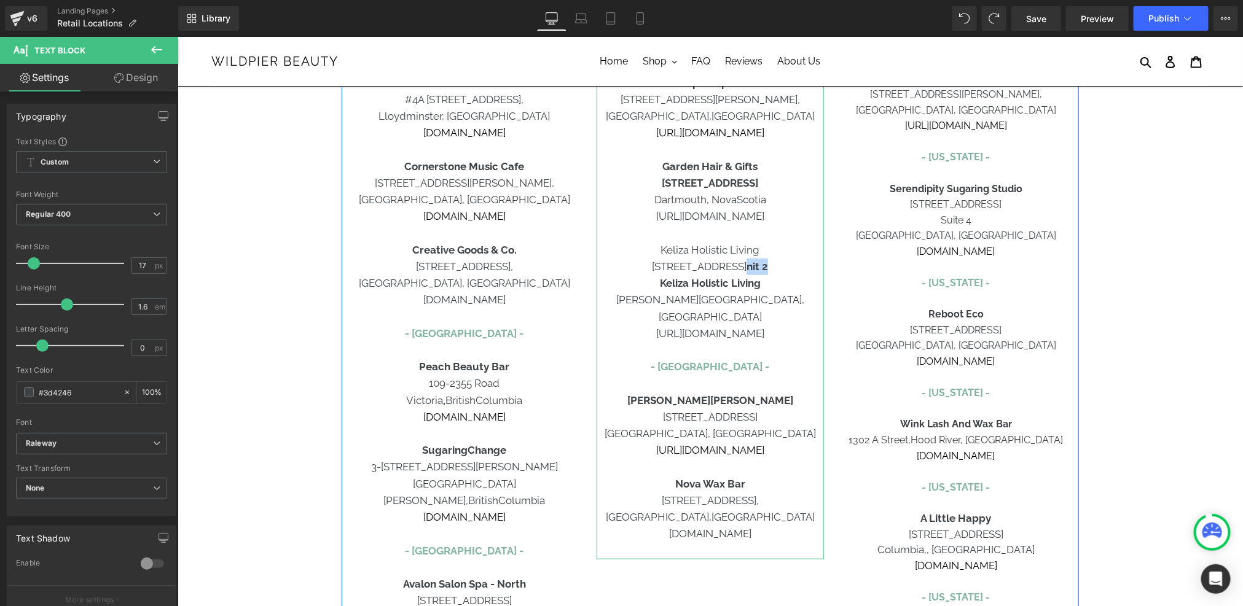
drag, startPoint x: 766, startPoint y: 264, endPoint x: 739, endPoint y: 265, distance: 27.0
click at [739, 265] on p "3 Edgewater St U nit 2" at bounding box center [709, 266] width 227 height 17
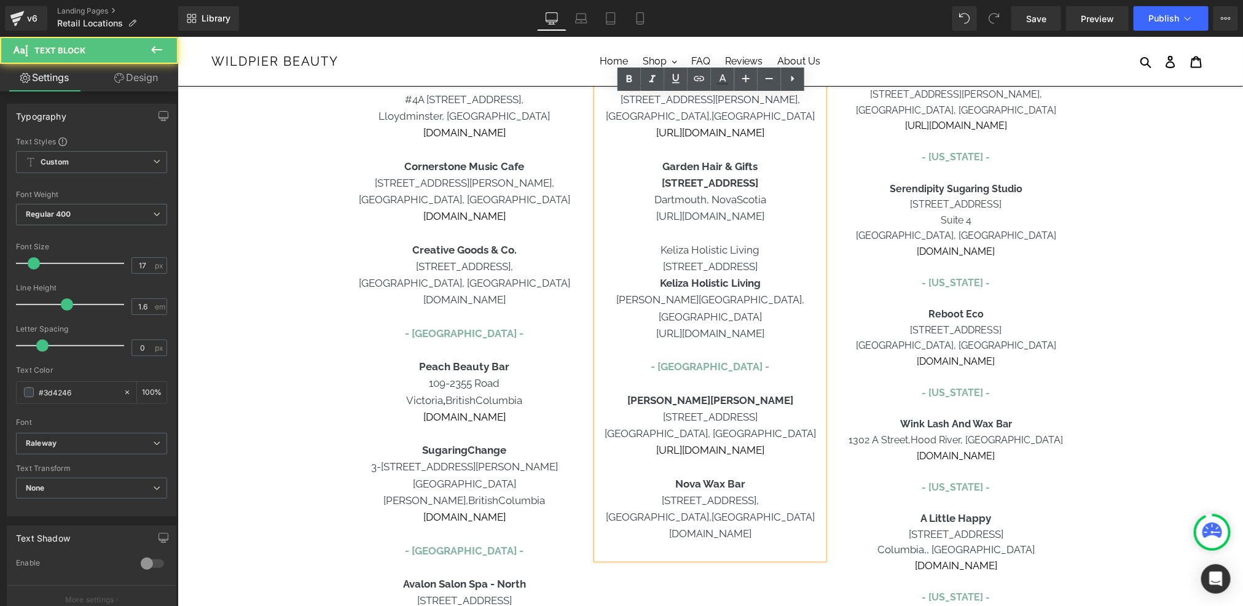
drag, startPoint x: 768, startPoint y: 265, endPoint x: 633, endPoint y: 267, distance: 135.1
click at [633, 267] on p "[STREET_ADDRESS]" at bounding box center [709, 266] width 227 height 17
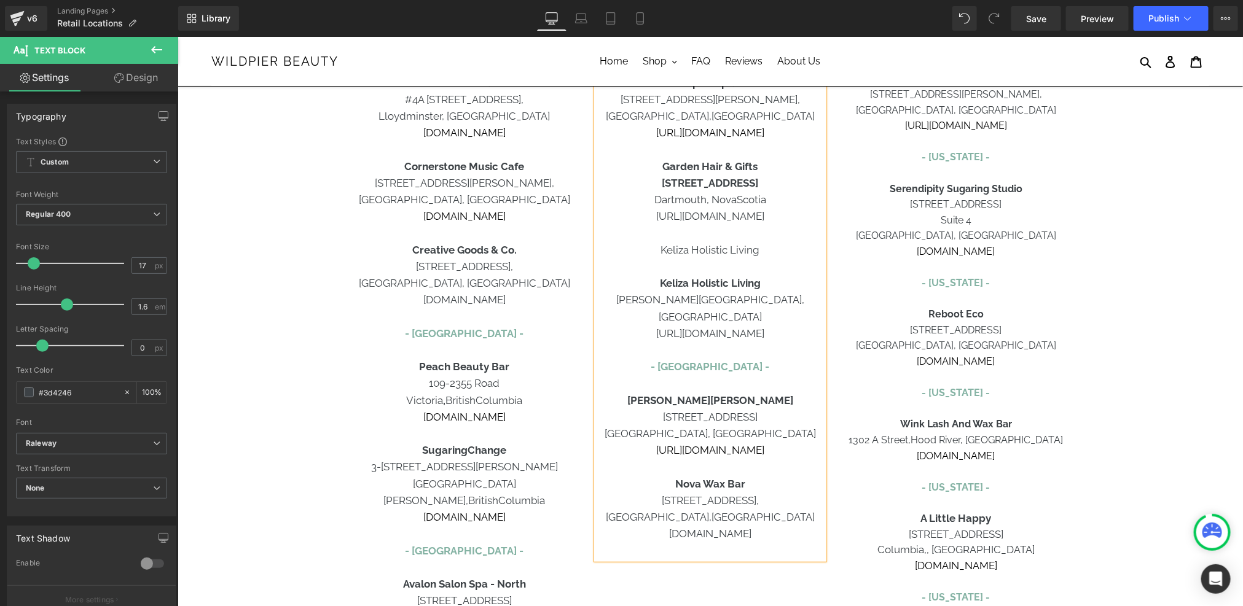
click at [765, 288] on p "Keliza Holistic Living" at bounding box center [709, 283] width 227 height 17
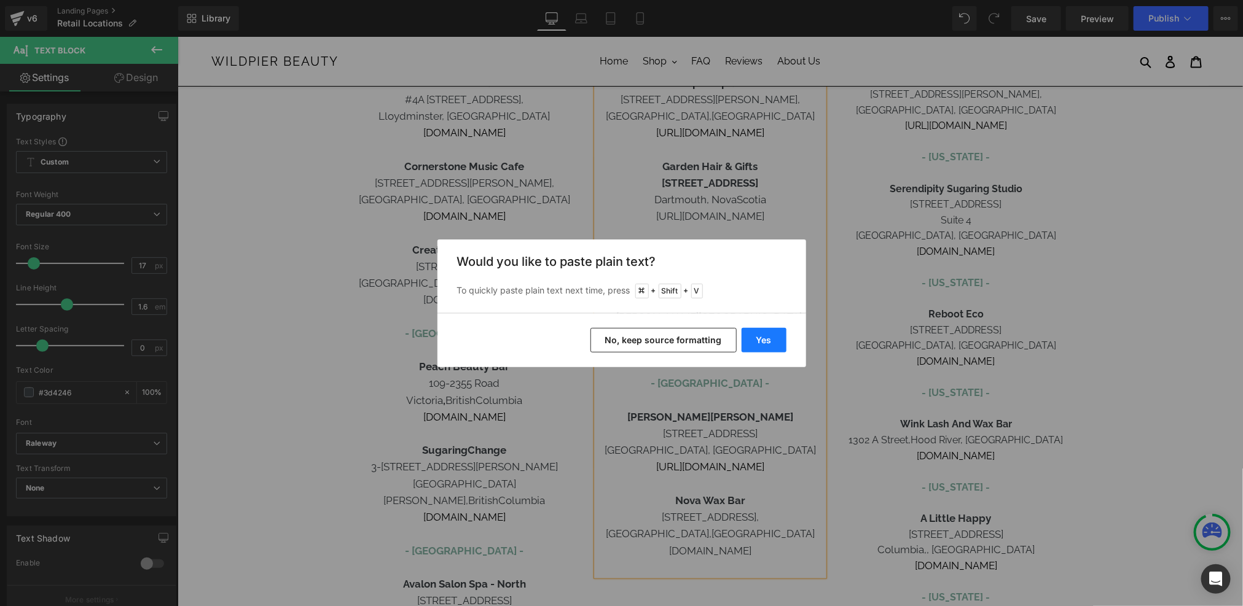
click at [766, 333] on button "Yes" at bounding box center [763, 340] width 45 height 25
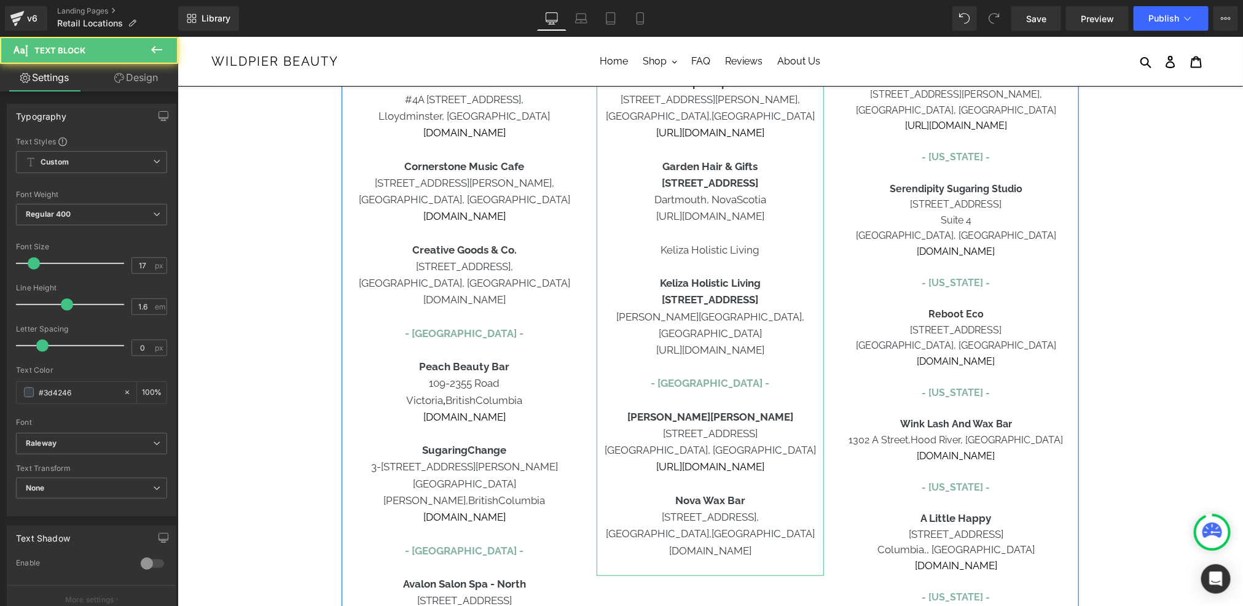
click at [723, 297] on strong "[STREET_ADDRESS]" at bounding box center [709, 299] width 96 height 12
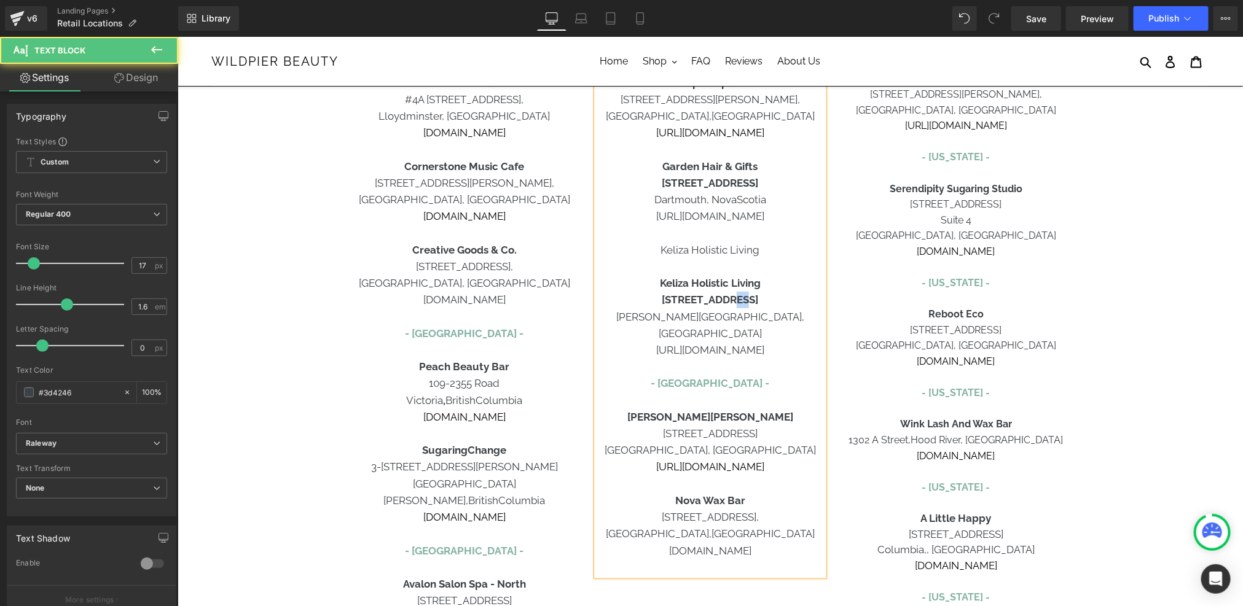
click at [723, 297] on strong "[STREET_ADDRESS]" at bounding box center [709, 299] width 96 height 12
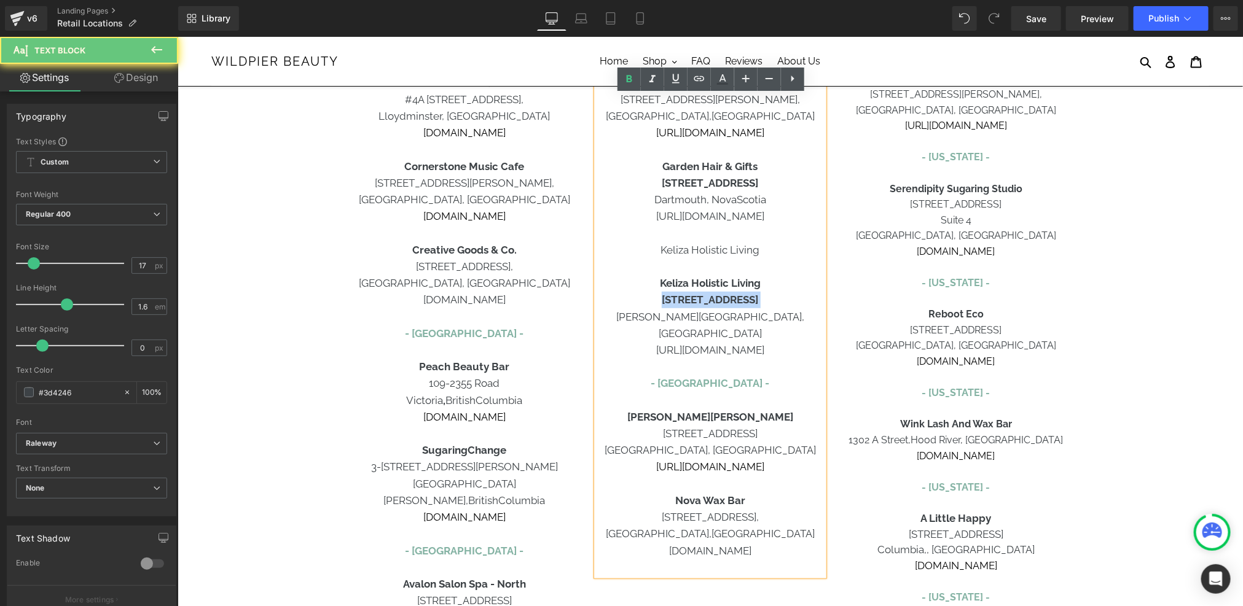
click at [723, 297] on strong "[STREET_ADDRESS]" at bounding box center [709, 299] width 96 height 12
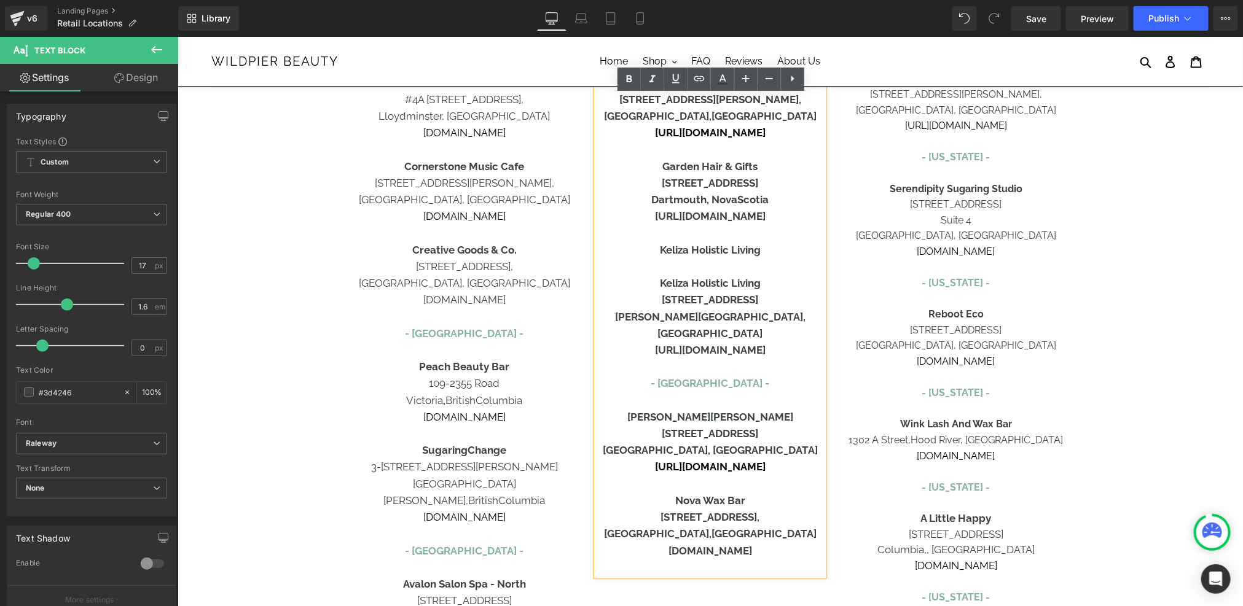
click at [723, 297] on b "[STREET_ADDRESS]" at bounding box center [709, 299] width 96 height 12
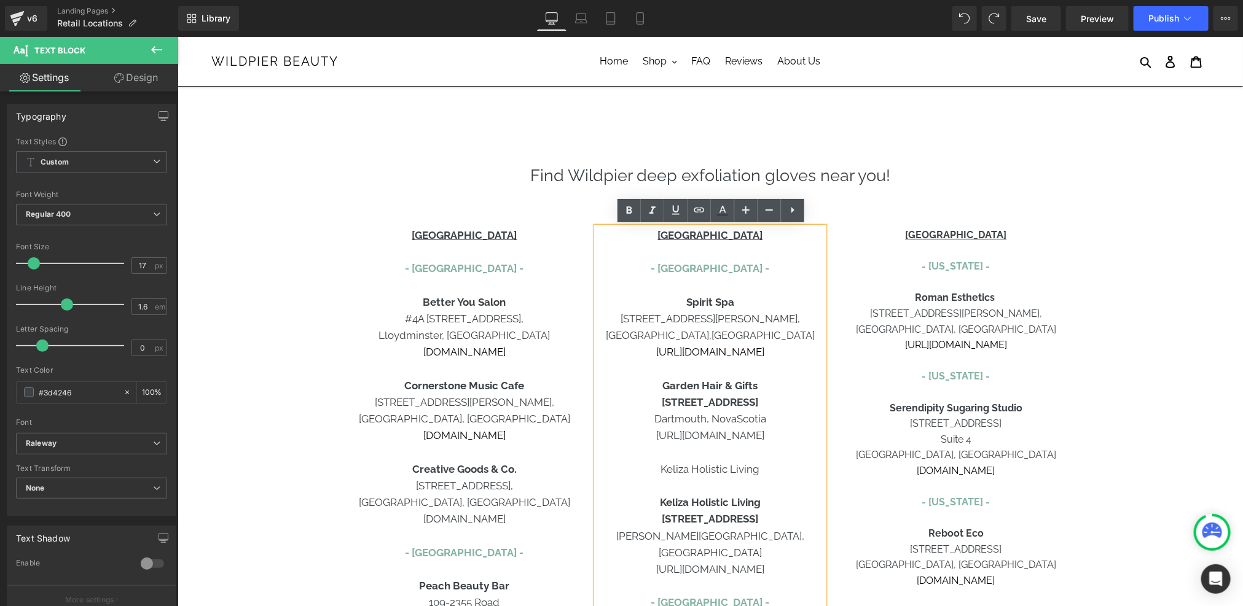
scroll to position [82, 0]
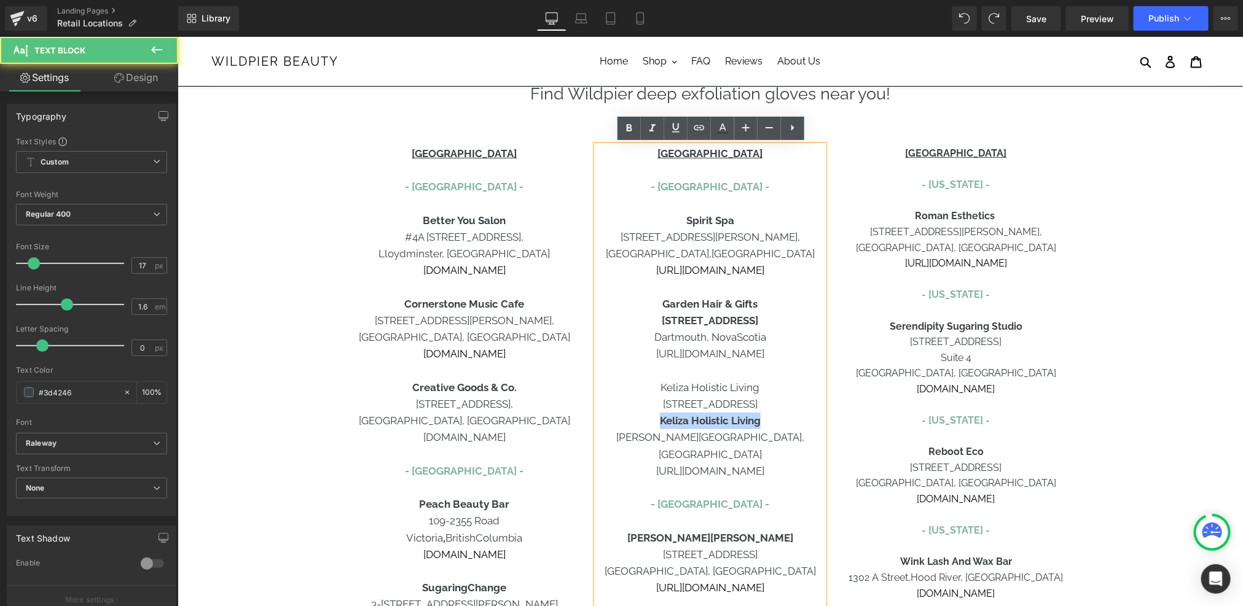
drag, startPoint x: 762, startPoint y: 423, endPoint x: 661, endPoint y: 426, distance: 101.4
click at [659, 426] on p "Keliza Holistic Living" at bounding box center [709, 420] width 227 height 17
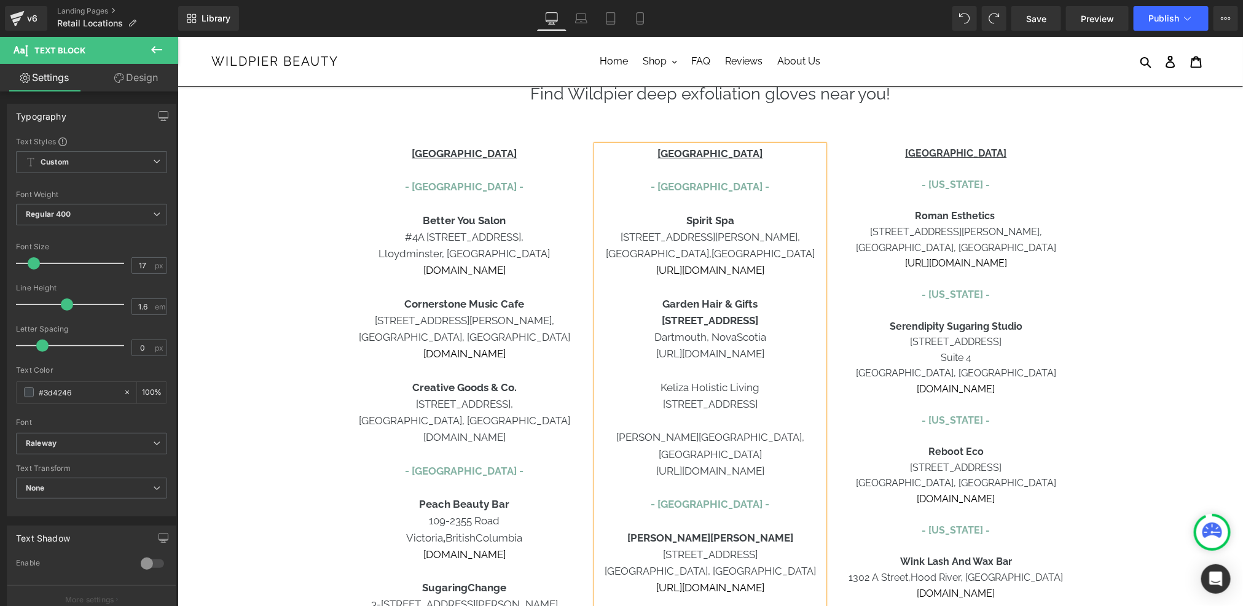
click at [643, 401] on p "[STREET_ADDRESS]" at bounding box center [709, 404] width 227 height 17
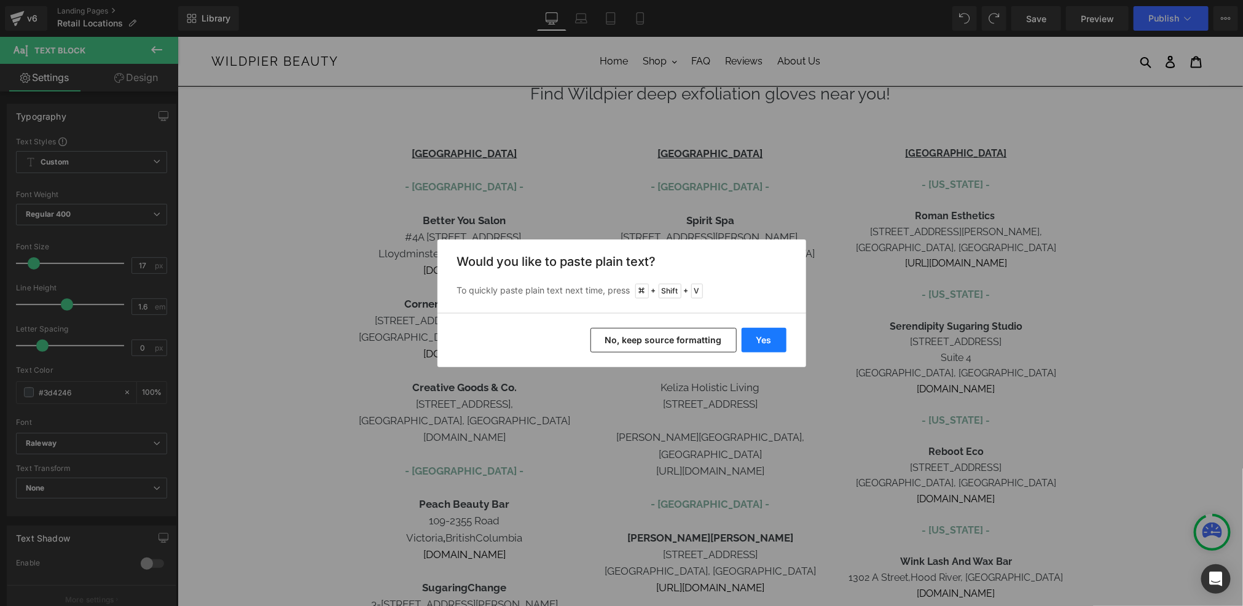
click at [770, 335] on button "Yes" at bounding box center [763, 340] width 45 height 25
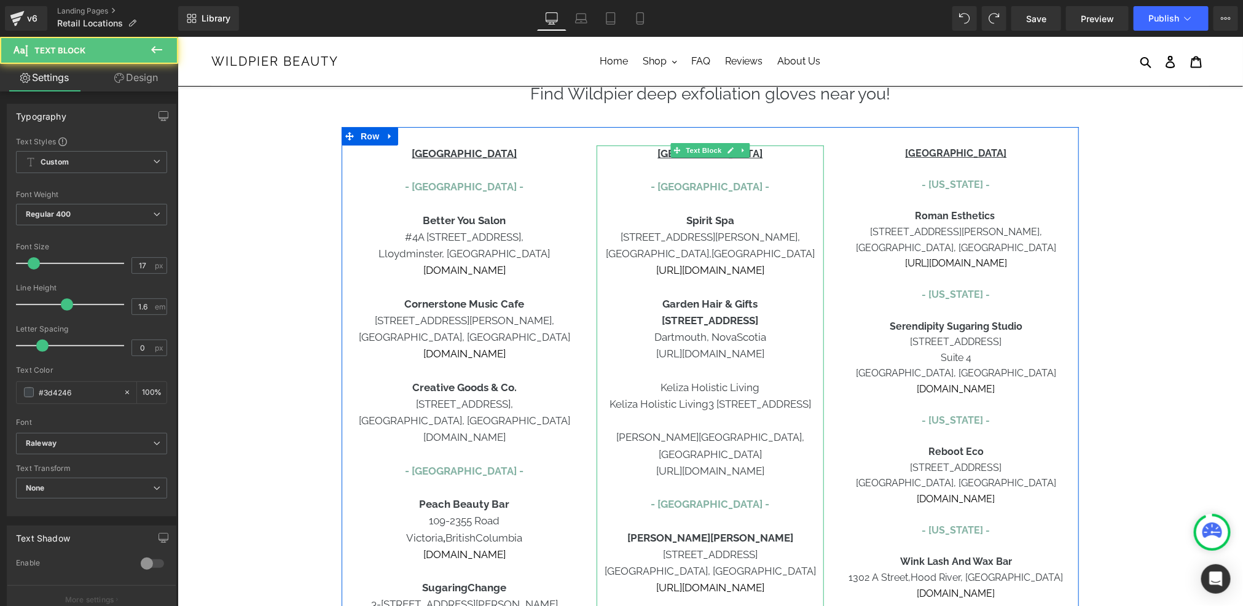
click at [710, 410] on p "Keliza Holistic Living3 [STREET_ADDRESS]" at bounding box center [709, 404] width 227 height 17
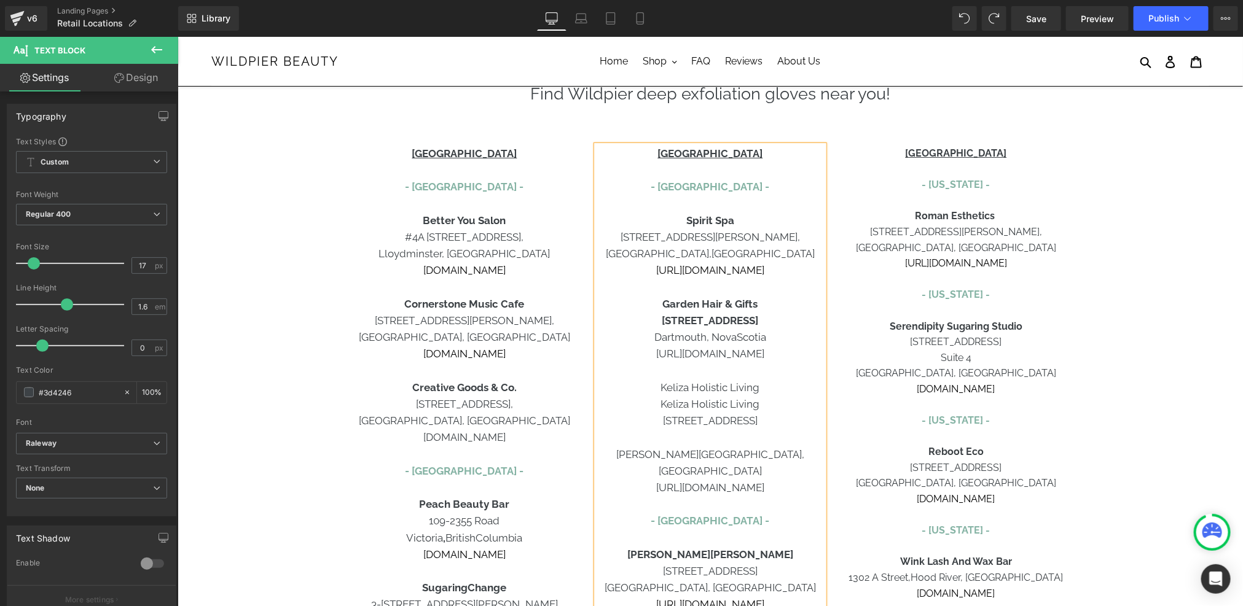
click at [735, 396] on p "Keliza Holistic Living" at bounding box center [709, 404] width 227 height 17
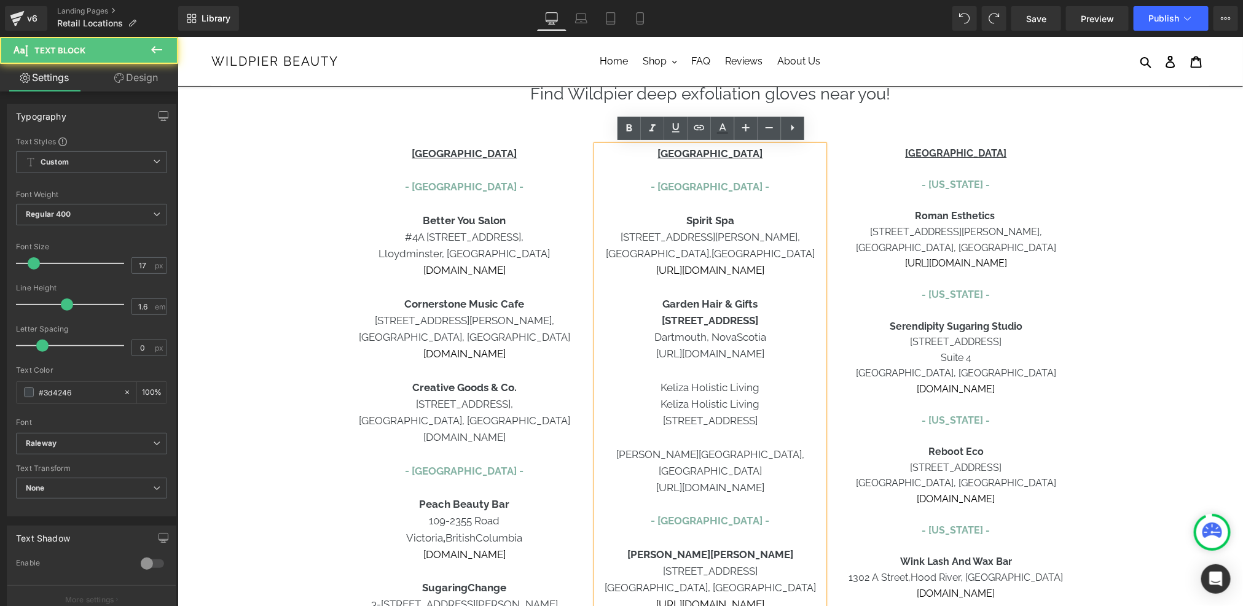
click at [726, 401] on p "Keliza Holistic Living" at bounding box center [709, 404] width 227 height 17
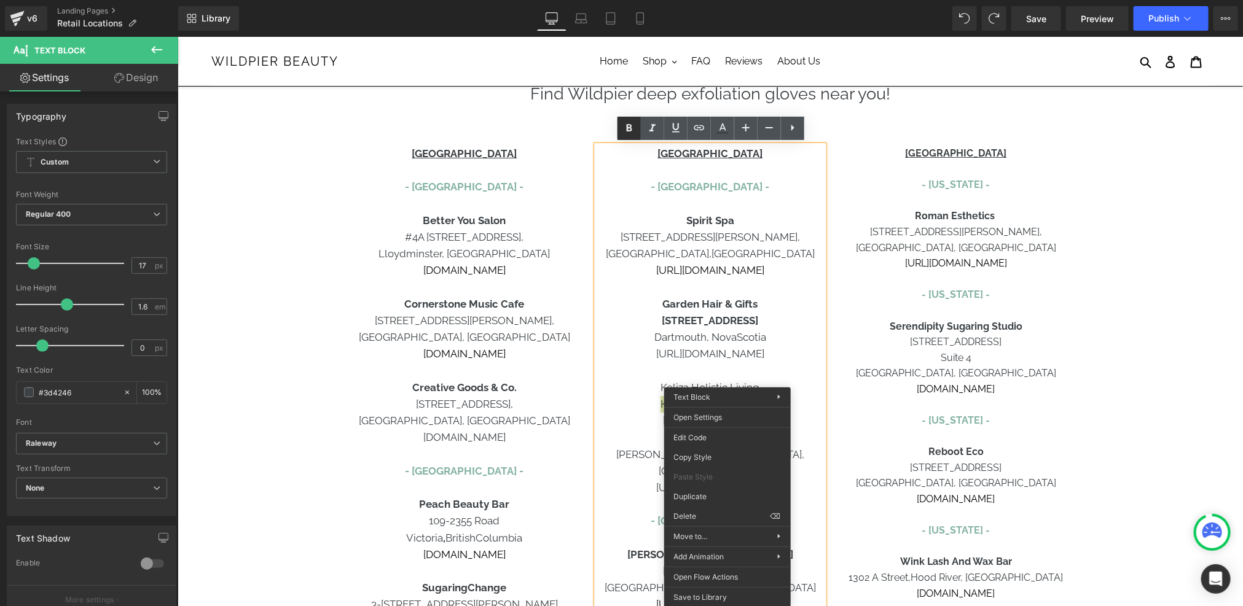
click at [0, 0] on link at bounding box center [0, 0] width 0 height 0
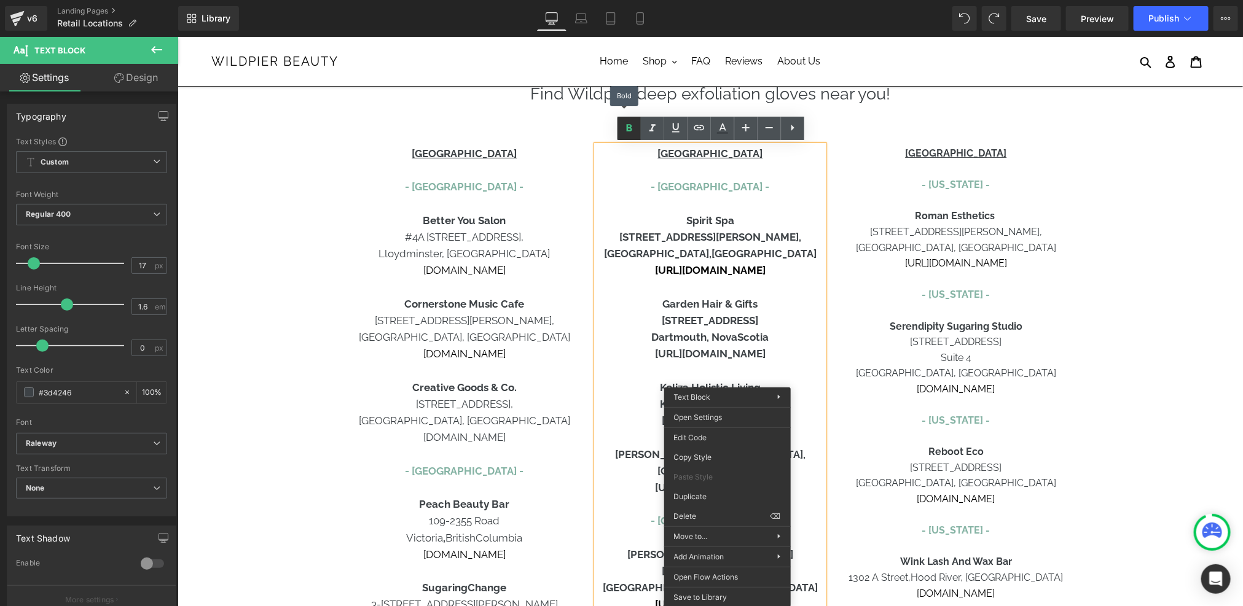
click at [0, 0] on link at bounding box center [0, 0] width 0 height 0
click at [0, 0] on icon at bounding box center [0, 0] width 0 height 0
click at [641, 214] on p "Spirit Spa" at bounding box center [709, 220] width 227 height 17
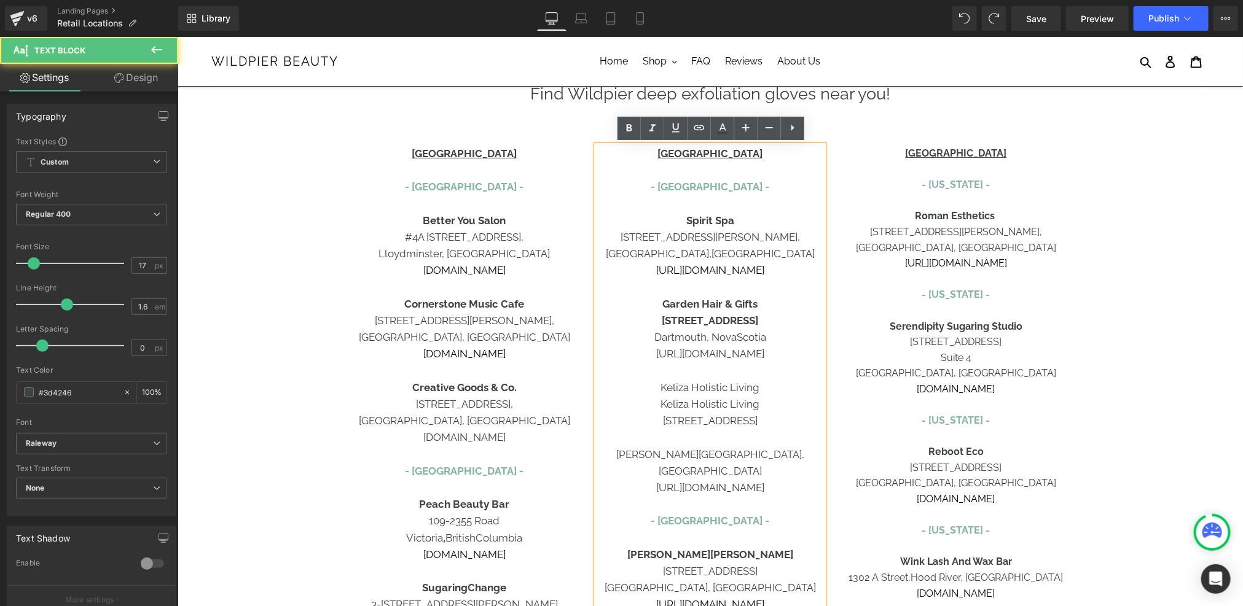
click at [754, 405] on p "Keliza Holistic Living" at bounding box center [709, 404] width 227 height 17
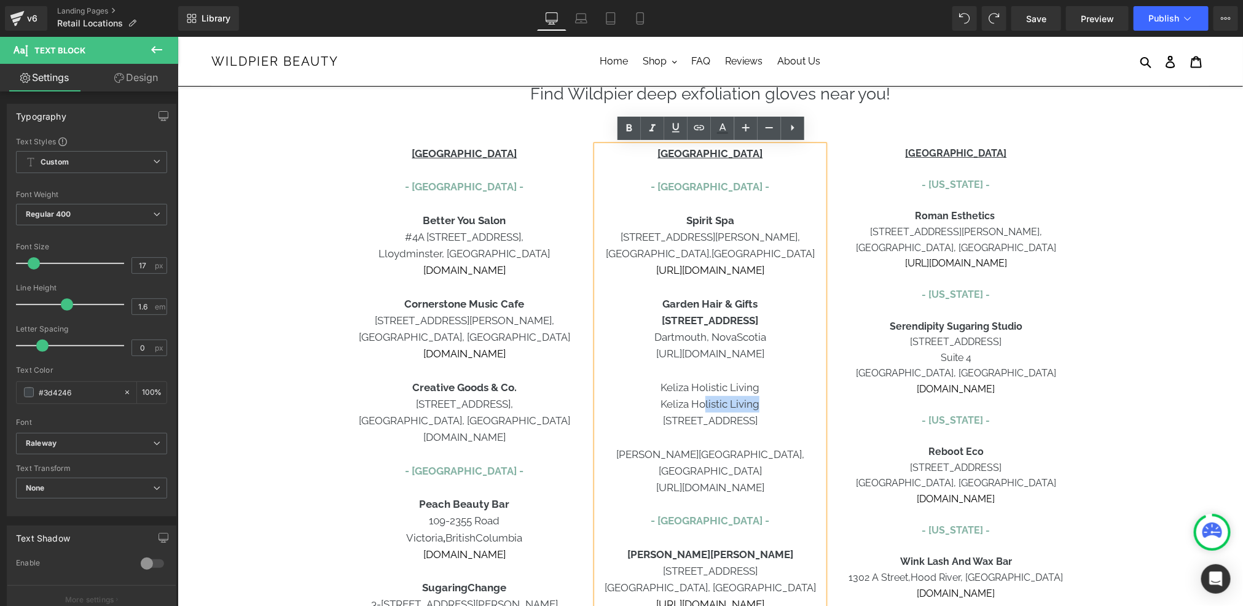
drag, startPoint x: 760, startPoint y: 403, endPoint x: 706, endPoint y: 405, distance: 54.1
click at [706, 405] on p "Keliza Holistic Living" at bounding box center [709, 404] width 227 height 17
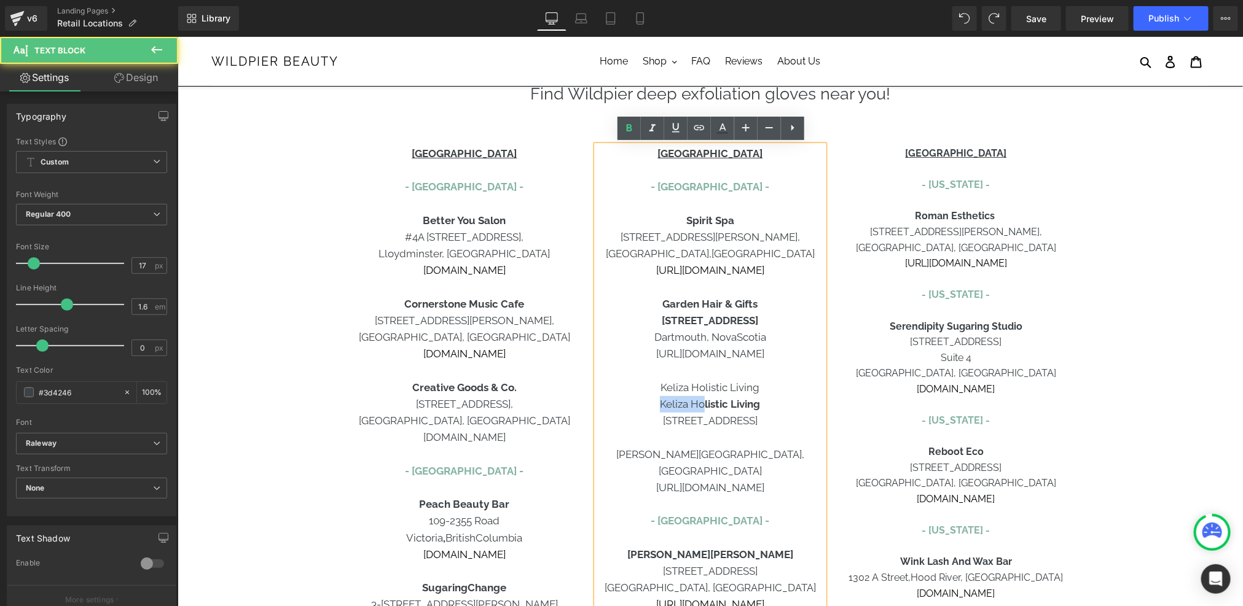
drag, startPoint x: 703, startPoint y: 403, endPoint x: 658, endPoint y: 403, distance: 44.8
click at [658, 403] on p "Keliza Ho listic Living" at bounding box center [709, 404] width 227 height 17
click at [738, 384] on p "Keliza Holistic Living" at bounding box center [709, 387] width 227 height 17
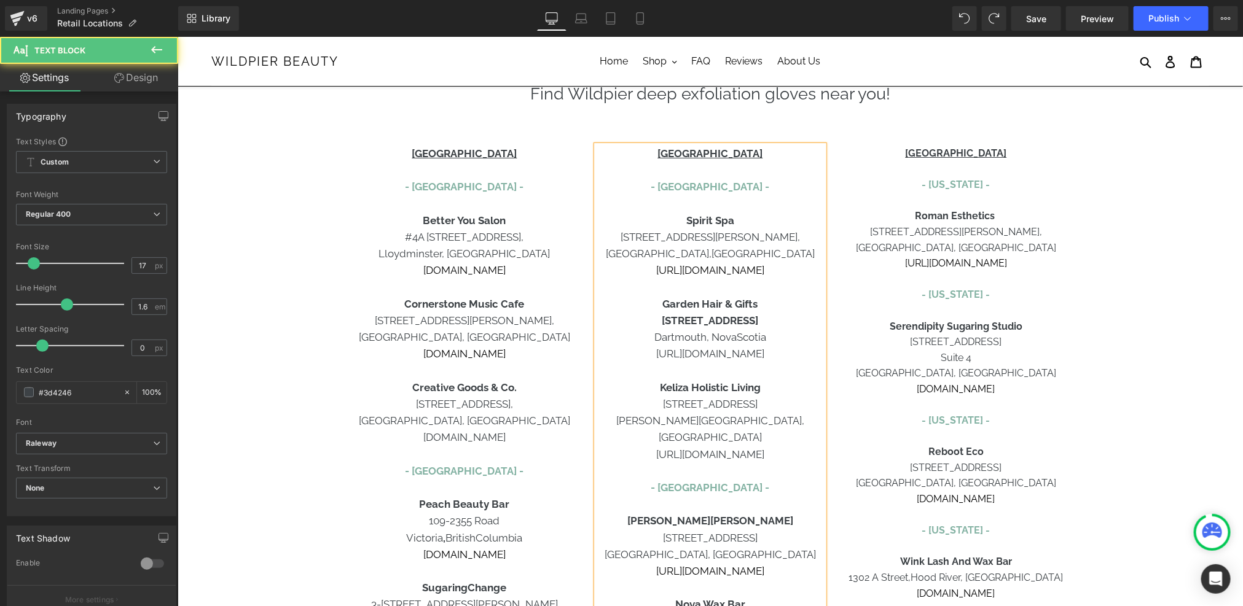
click at [753, 479] on p "- [GEOGRAPHIC_DATA] -" at bounding box center [709, 487] width 227 height 17
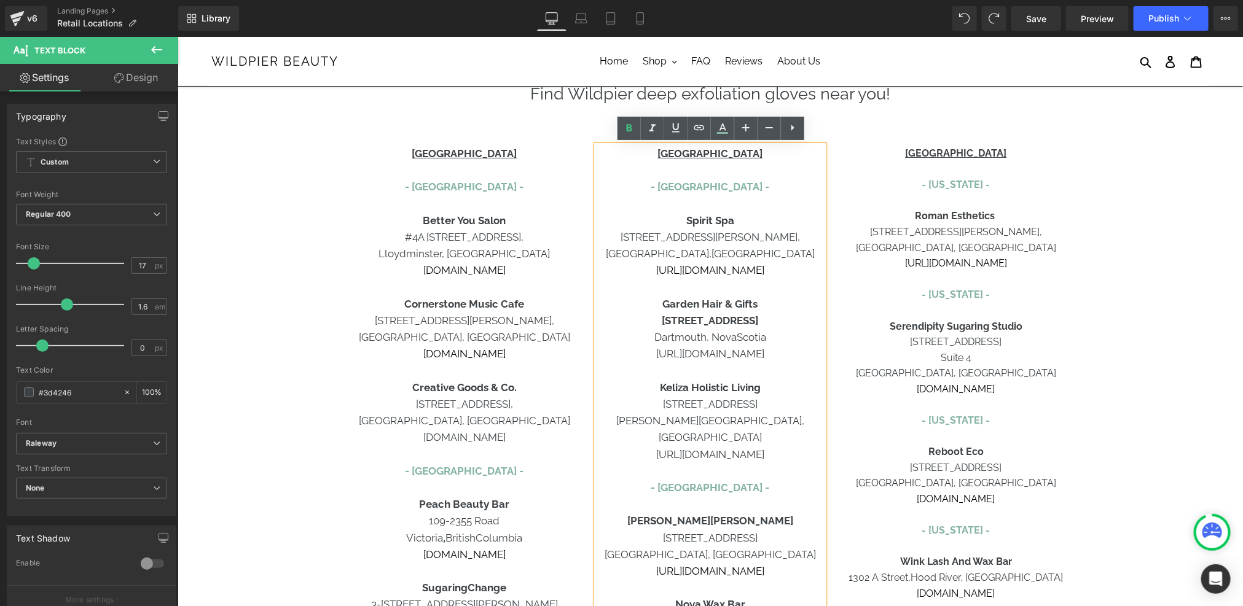
click at [705, 319] on strong "[STREET_ADDRESS]" at bounding box center [709, 320] width 96 height 12
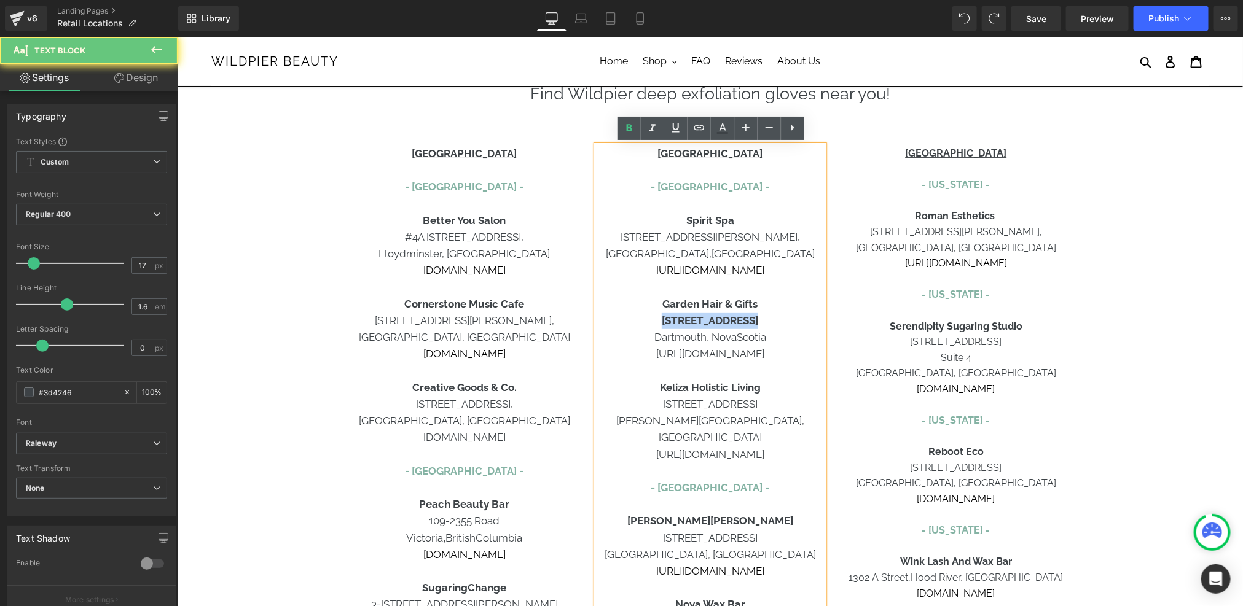
click at [705, 319] on strong "[STREET_ADDRESS]" at bounding box center [709, 320] width 96 height 12
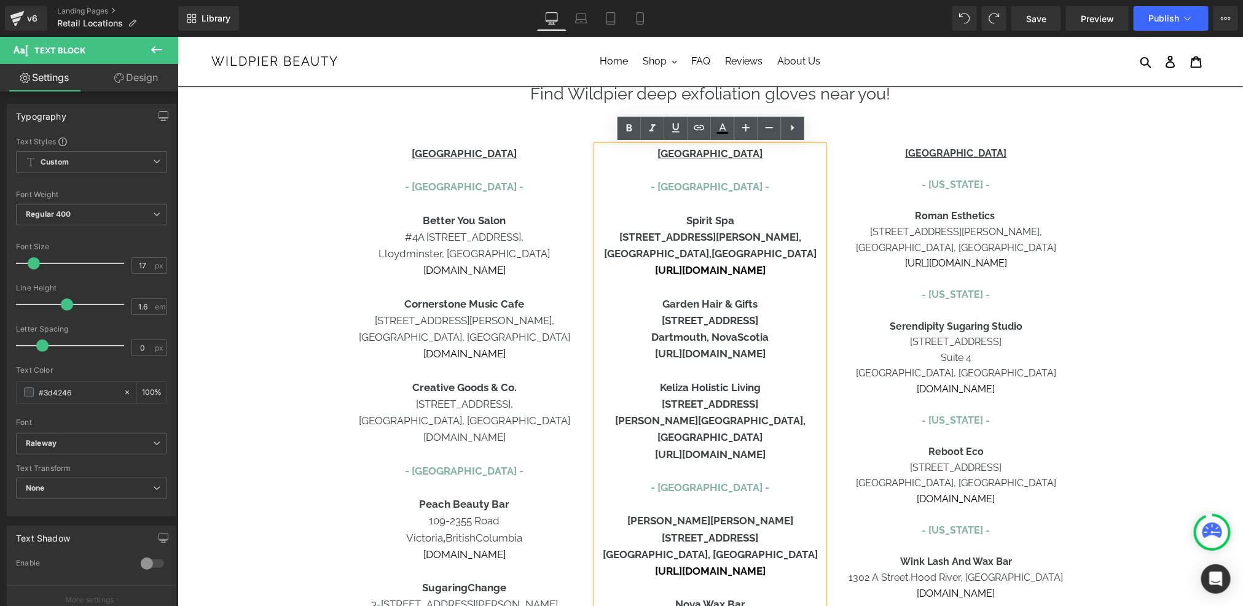
click at [709, 318] on b "[STREET_ADDRESS]" at bounding box center [709, 320] width 96 height 12
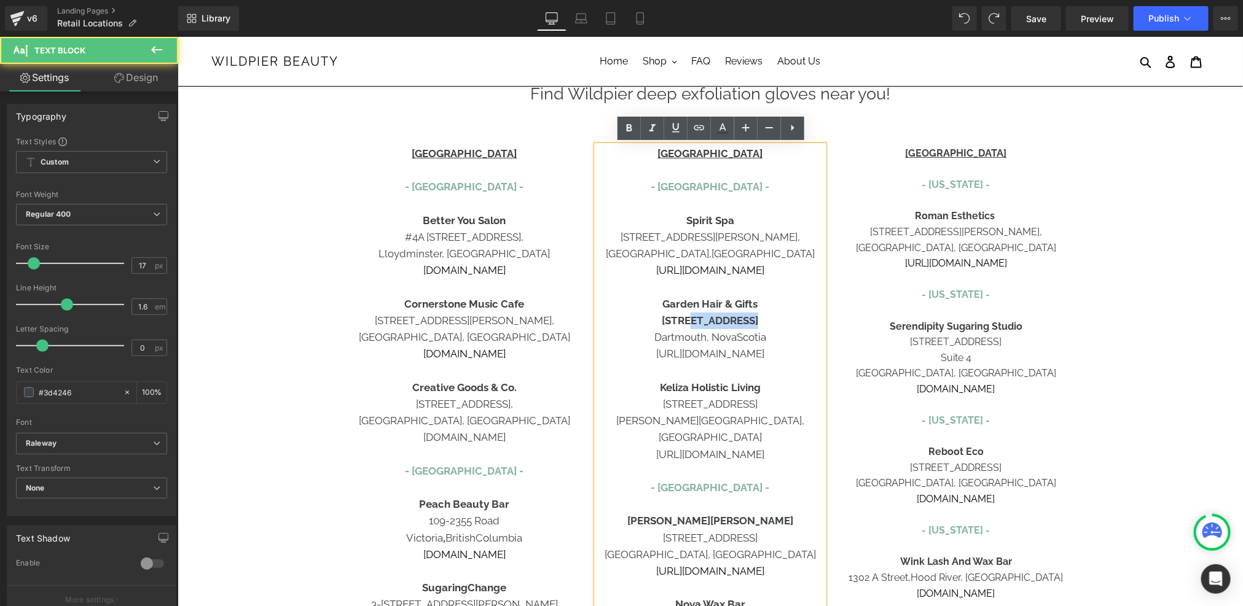
drag, startPoint x: 751, startPoint y: 316, endPoint x: 697, endPoint y: 318, distance: 54.1
click at [697, 318] on strong "[STREET_ADDRESS]" at bounding box center [709, 320] width 96 height 12
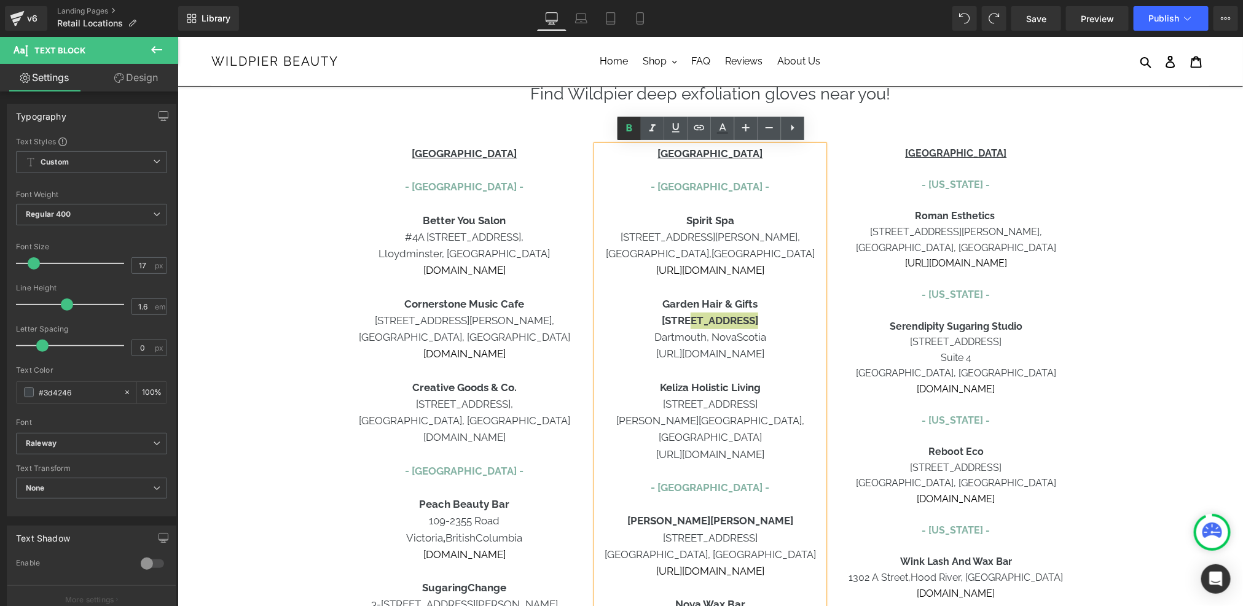
click at [0, 0] on icon at bounding box center [0, 0] width 0 height 0
drag, startPoint x: 689, startPoint y: 360, endPoint x: 689, endPoint y: 348, distance: 12.3
click at [689, 360] on p "[URL][DOMAIN_NAME]" at bounding box center [709, 353] width 227 height 17
drag, startPoint x: 664, startPoint y: 321, endPoint x: 694, endPoint y: 321, distance: 30.1
click at [694, 321] on p "[STREET_ADDRESS][PERSON_NAME]" at bounding box center [709, 320] width 227 height 17
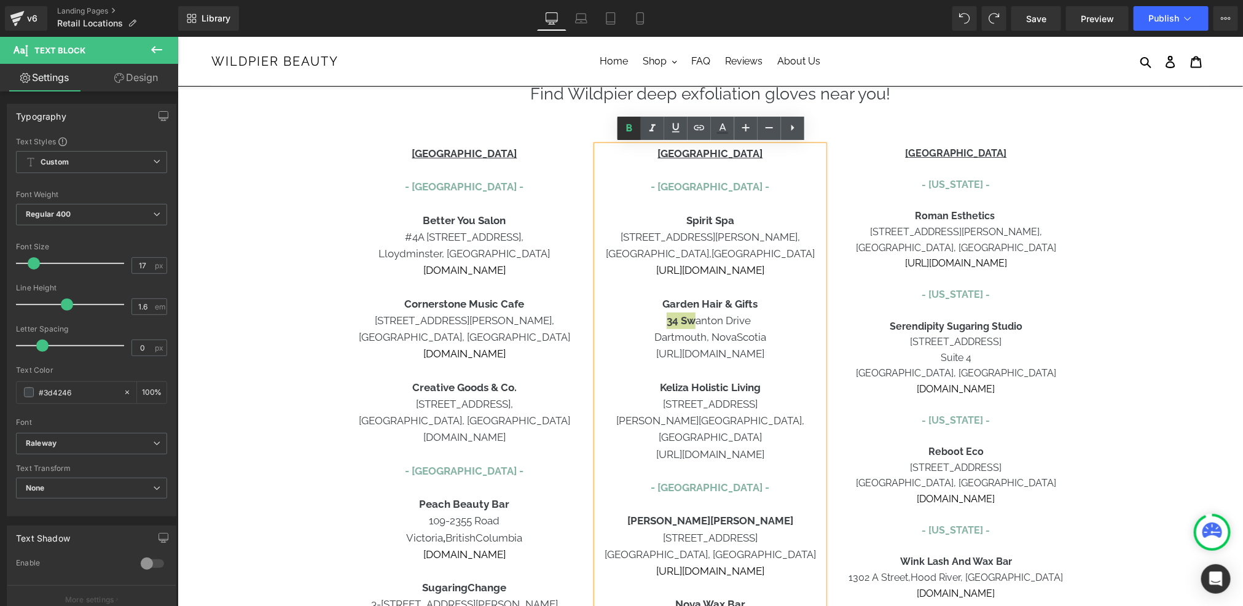
click at [0, 0] on icon at bounding box center [0, 0] width 0 height 0
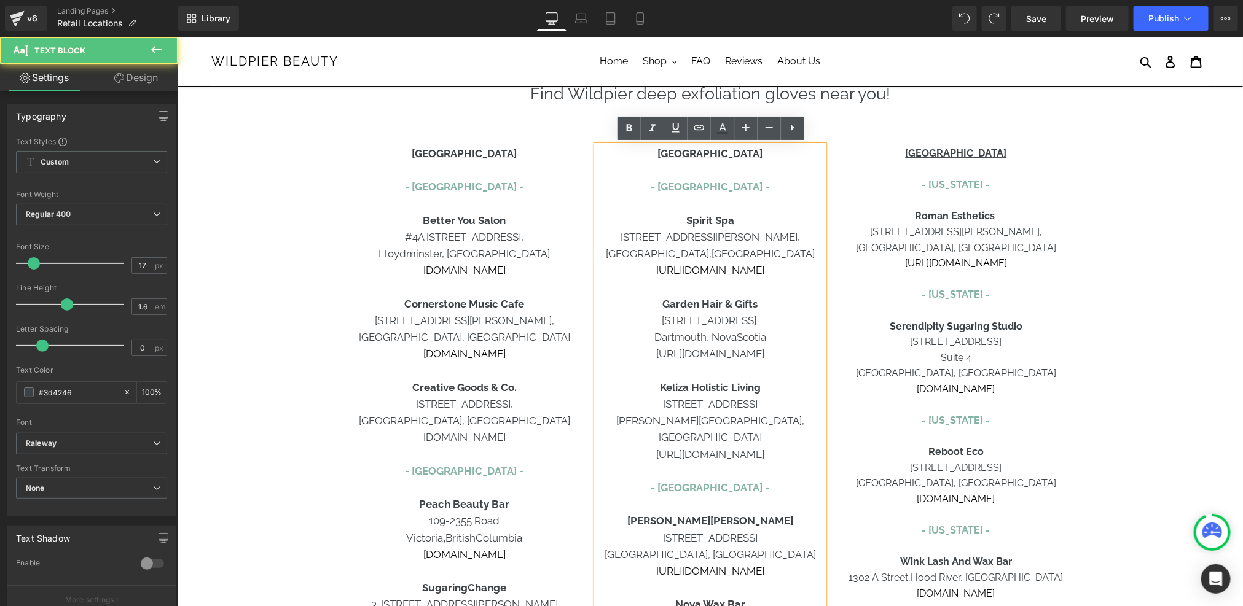
click at [714, 424] on p "[PERSON_NAME][GEOGRAPHIC_DATA], [GEOGRAPHIC_DATA]" at bounding box center [709, 428] width 227 height 33
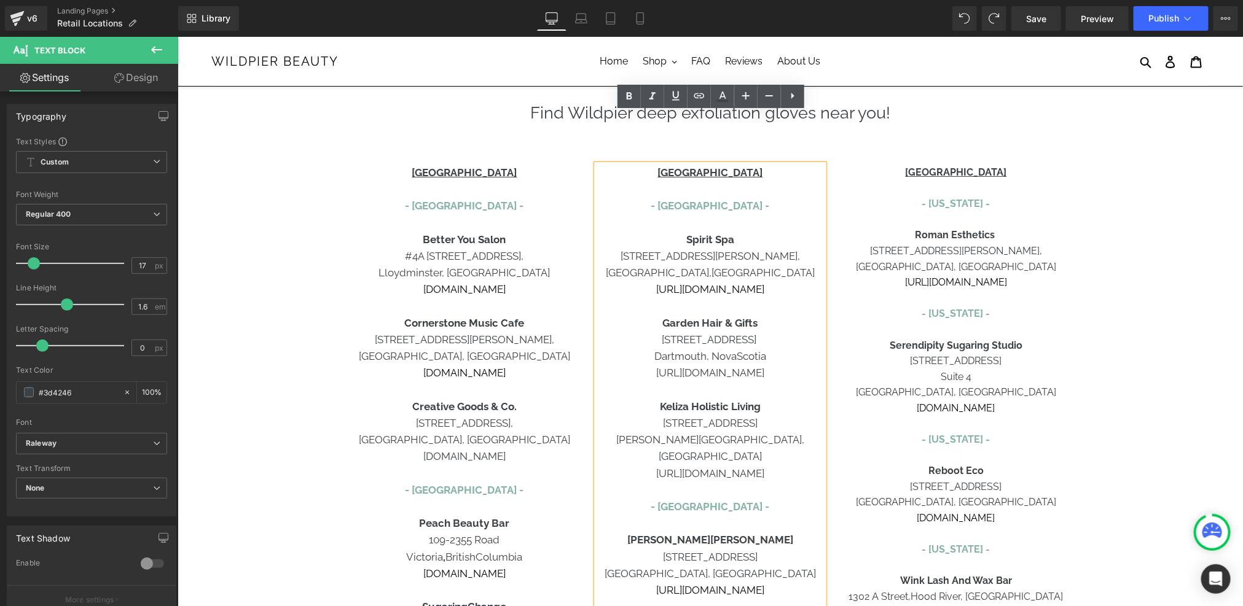
scroll to position [0, 0]
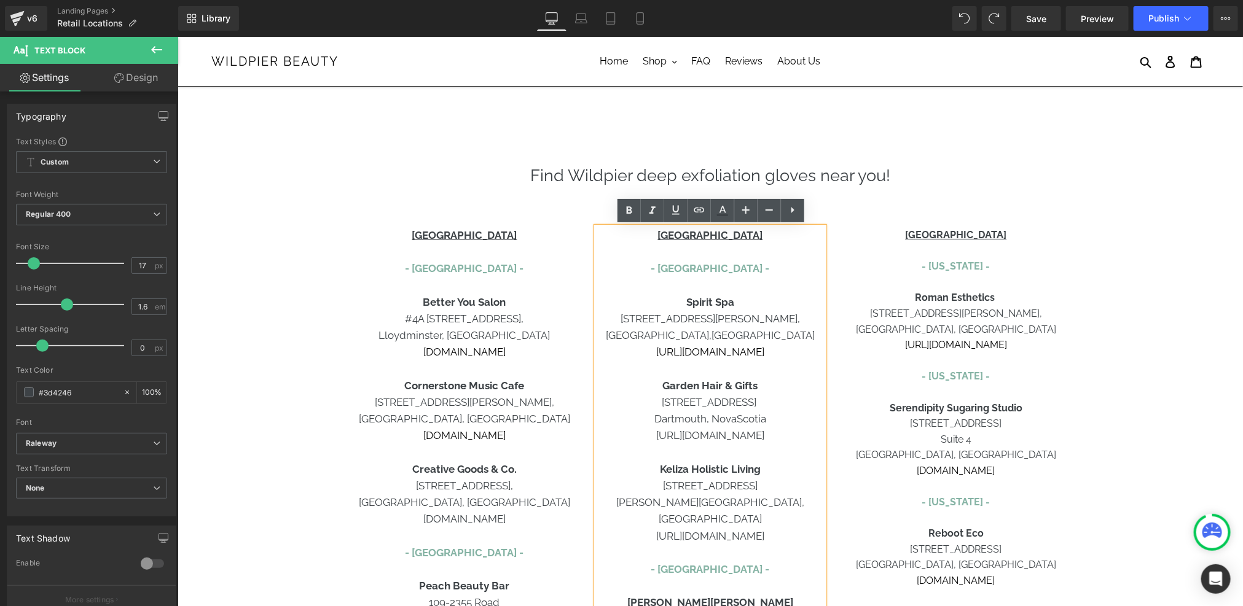
click at [793, 312] on p "[STREET_ADDRESS][PERSON_NAME]," at bounding box center [709, 318] width 227 height 17
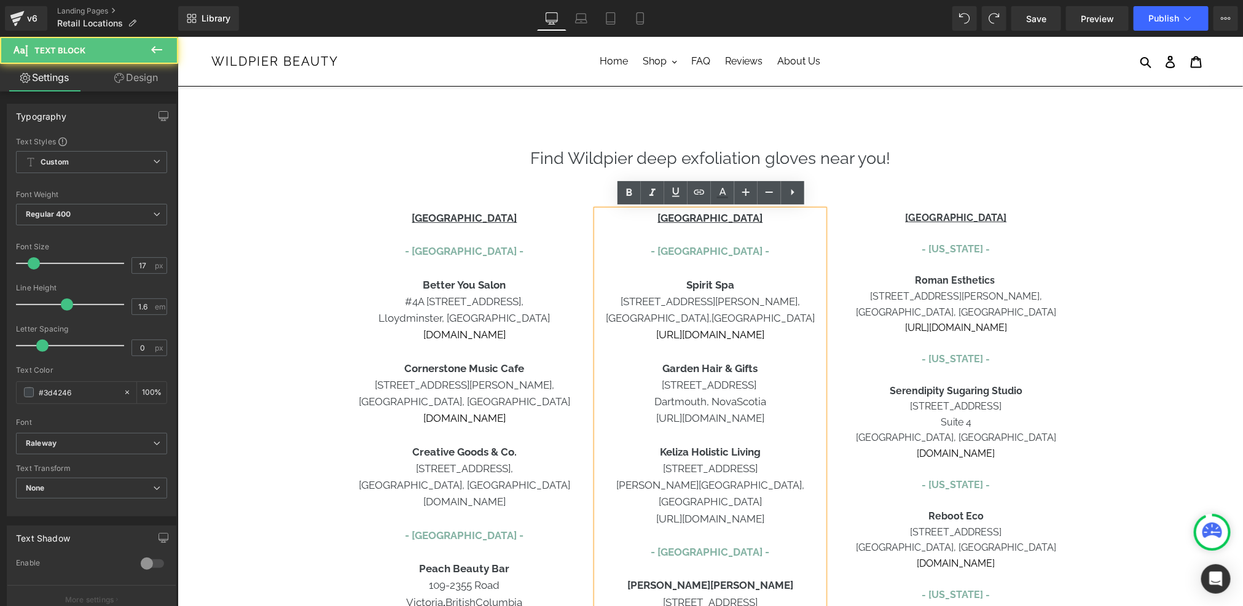
scroll to position [21, 0]
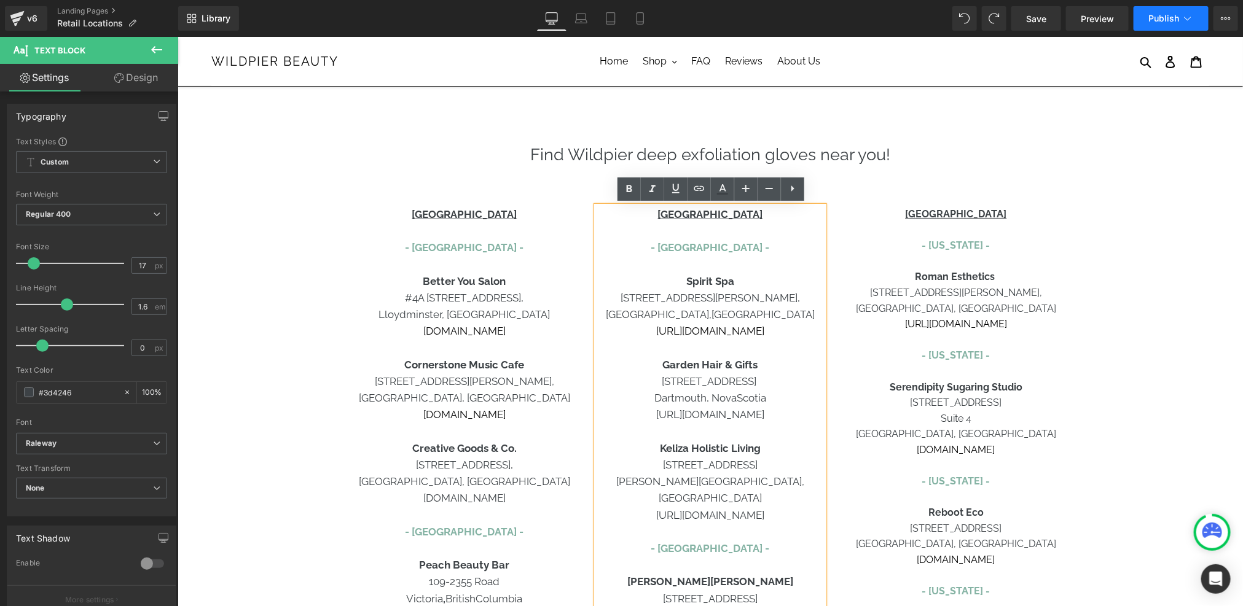
click at [1154, 17] on span "Publish" at bounding box center [1163, 19] width 31 height 10
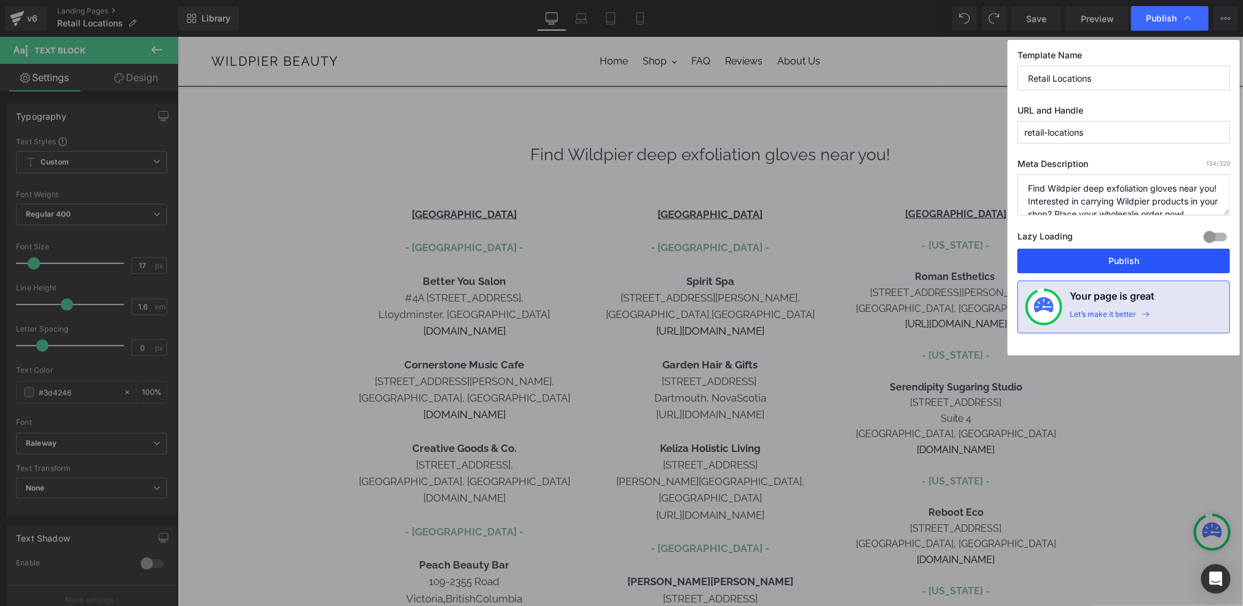
drag, startPoint x: 1111, startPoint y: 262, endPoint x: 934, endPoint y: 224, distance: 181.4
click at [1111, 262] on button "Publish" at bounding box center [1123, 261] width 213 height 25
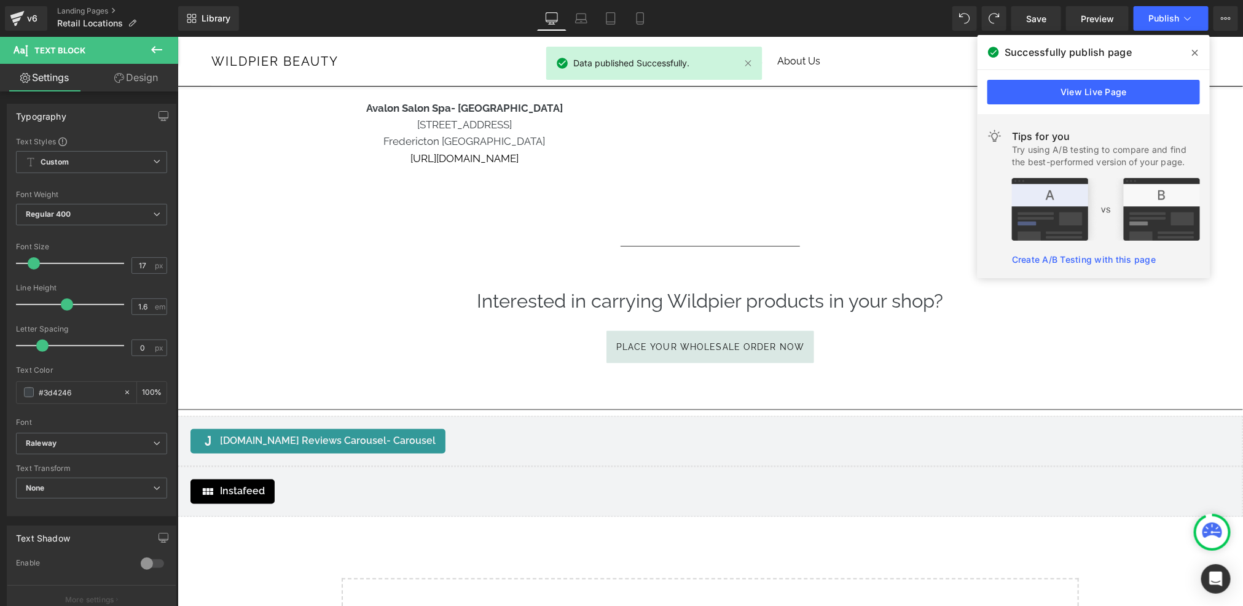
scroll to position [880, 0]
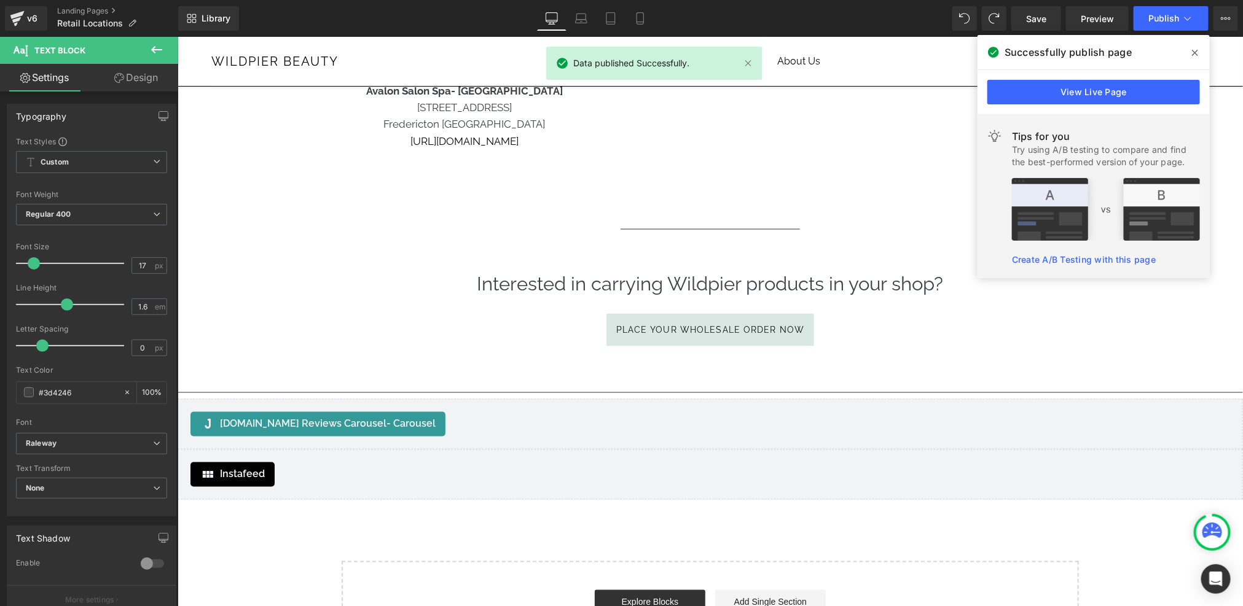
click at [1194, 52] on icon at bounding box center [1195, 53] width 6 height 10
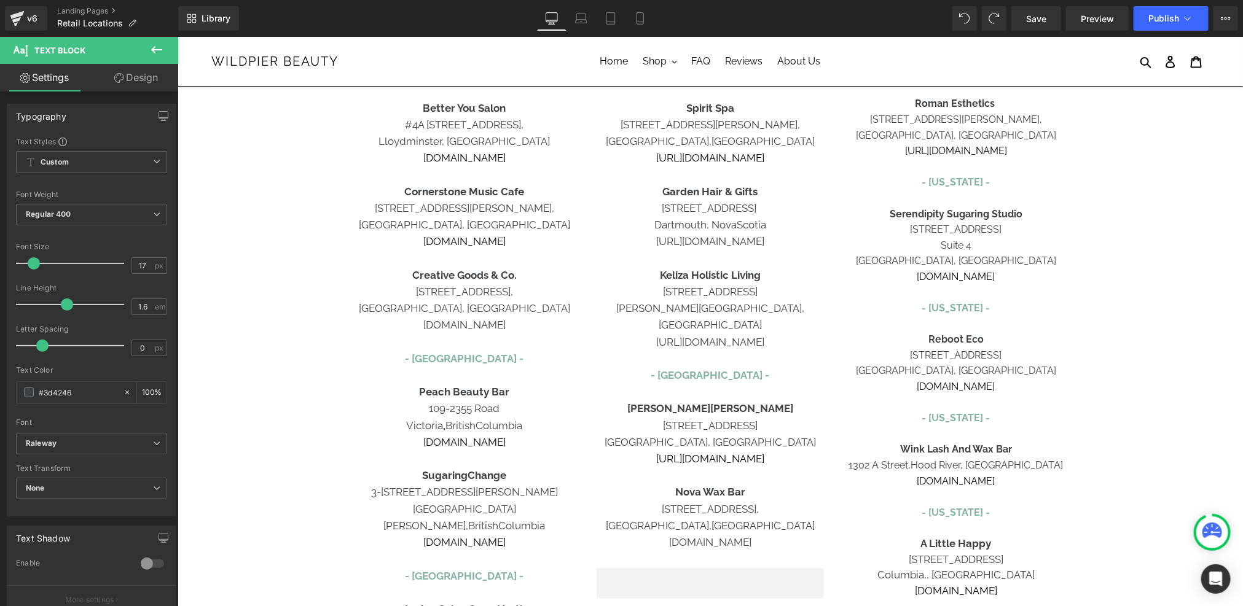
scroll to position [186, 0]
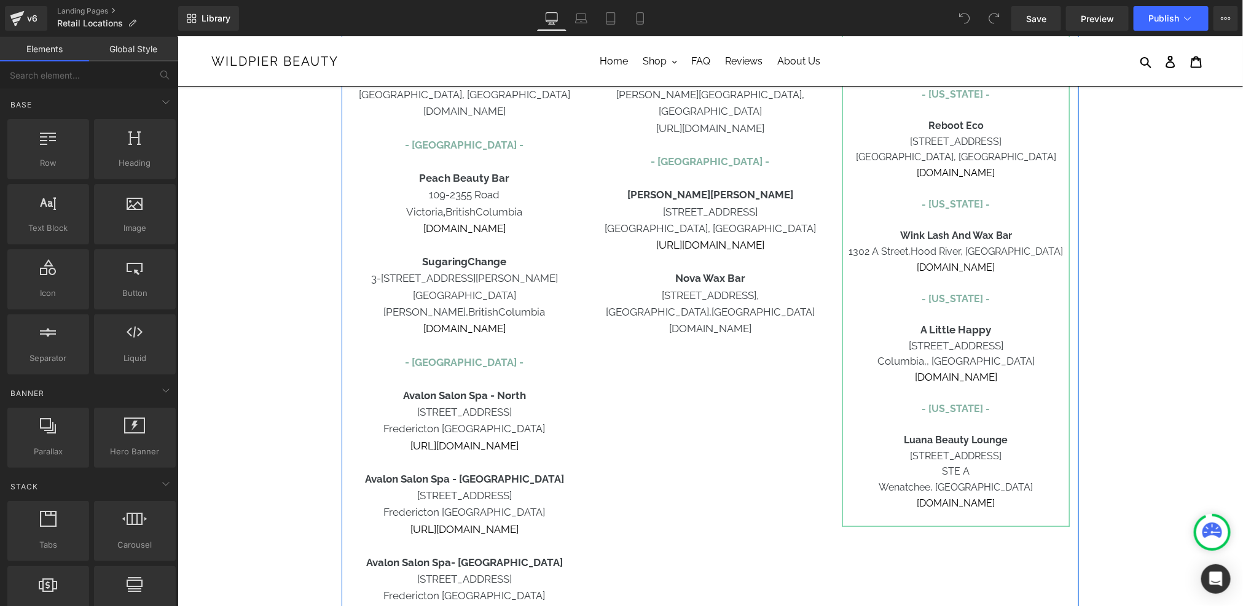
scroll to position [346, 0]
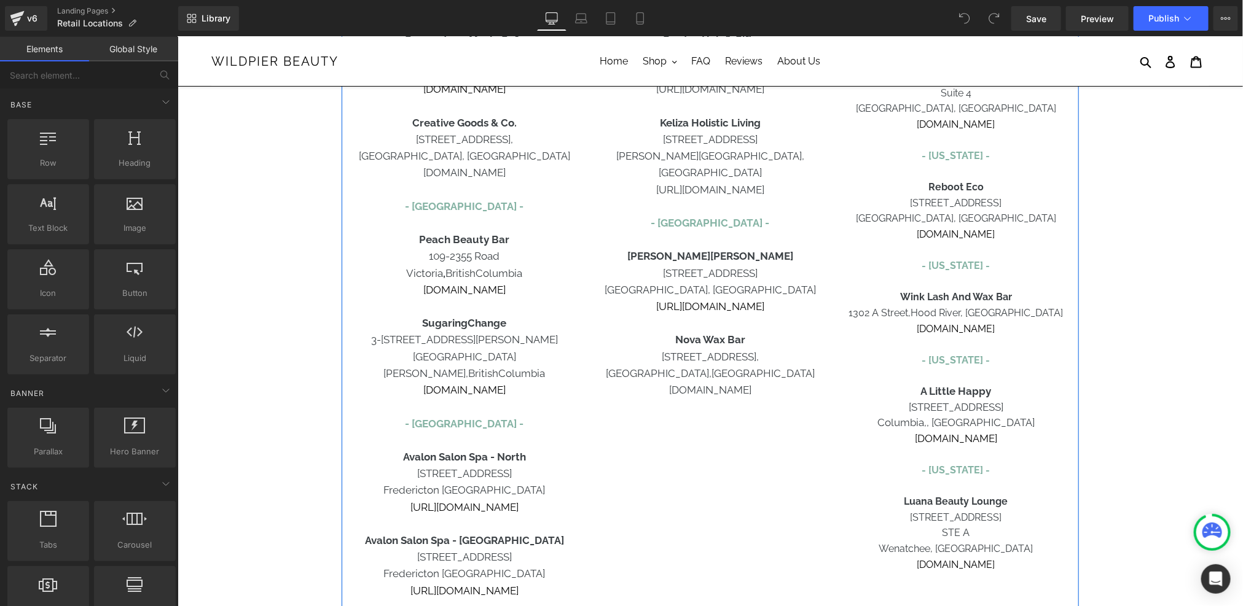
click at [729, 402] on div "CANADA - Alberta - Better You Salon #4A 5405-44th Street, Lloydminster, Alberta…" at bounding box center [709, 292] width 737 height 860
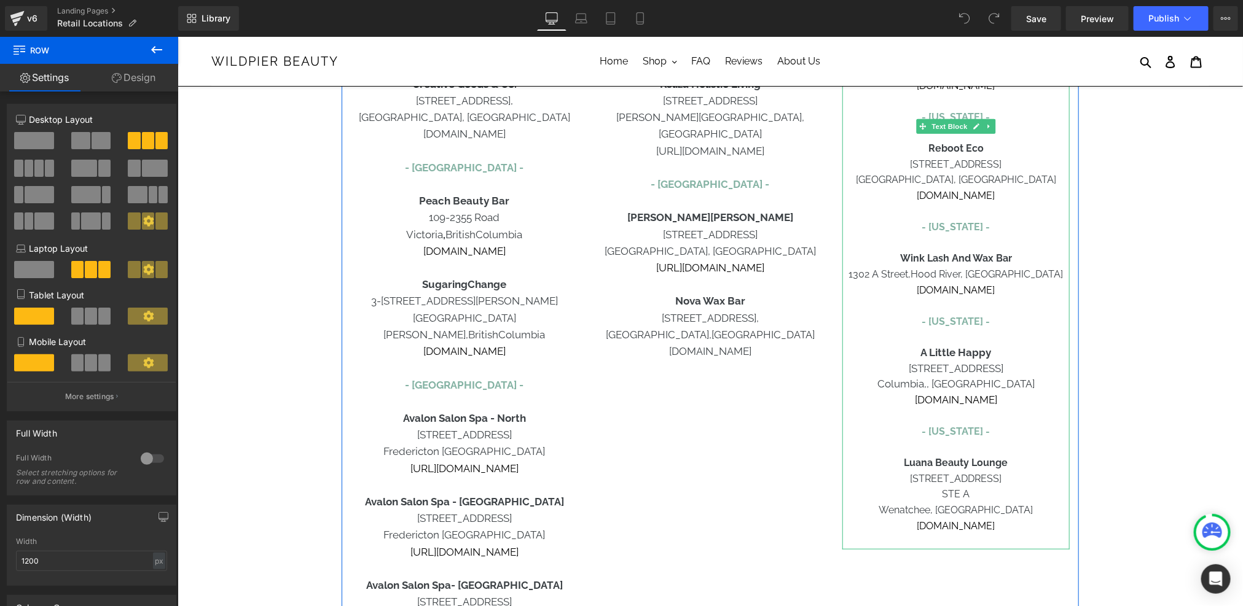
scroll to position [463, 0]
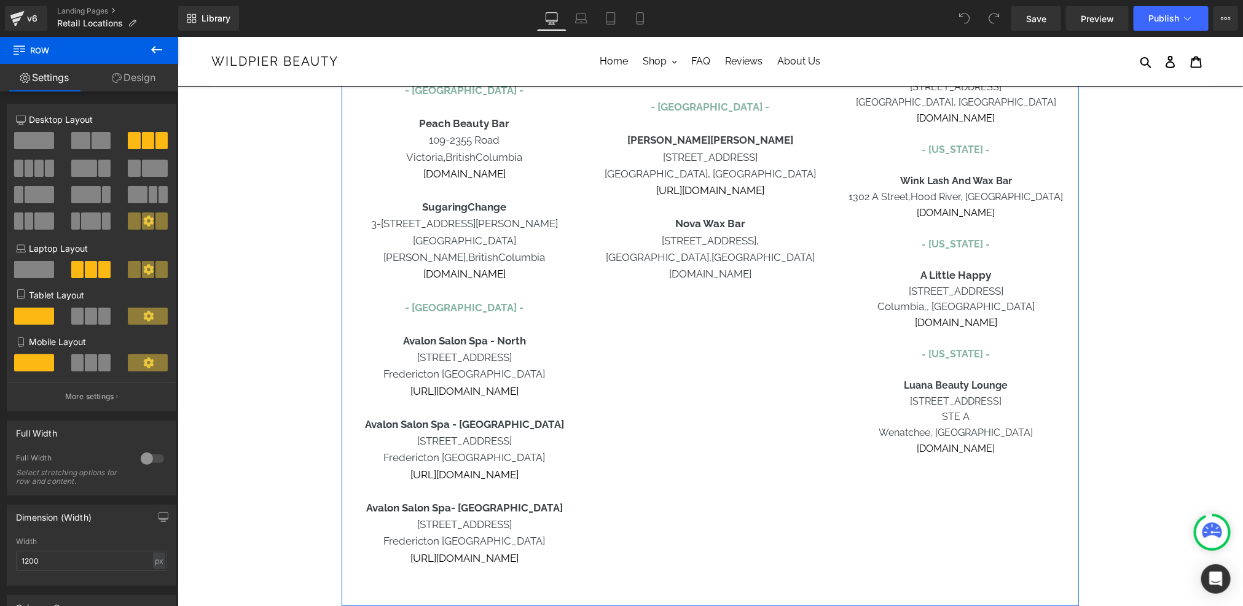
click at [744, 251] on span "[GEOGRAPHIC_DATA]" at bounding box center [762, 257] width 103 height 12
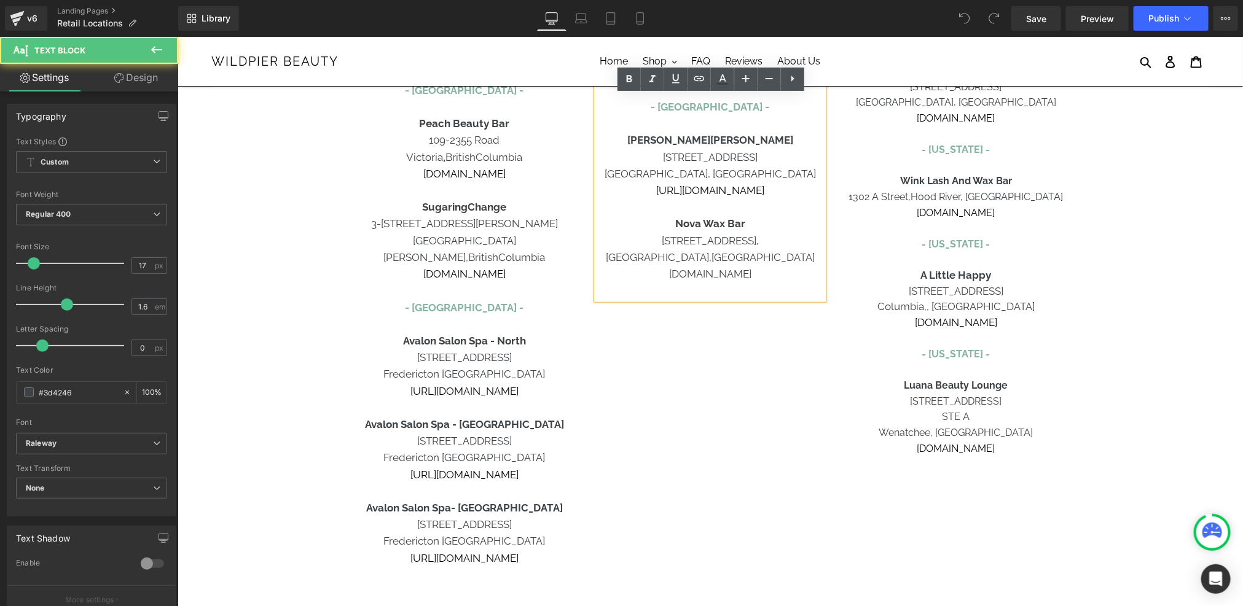
click at [779, 282] on p at bounding box center [709, 290] width 227 height 17
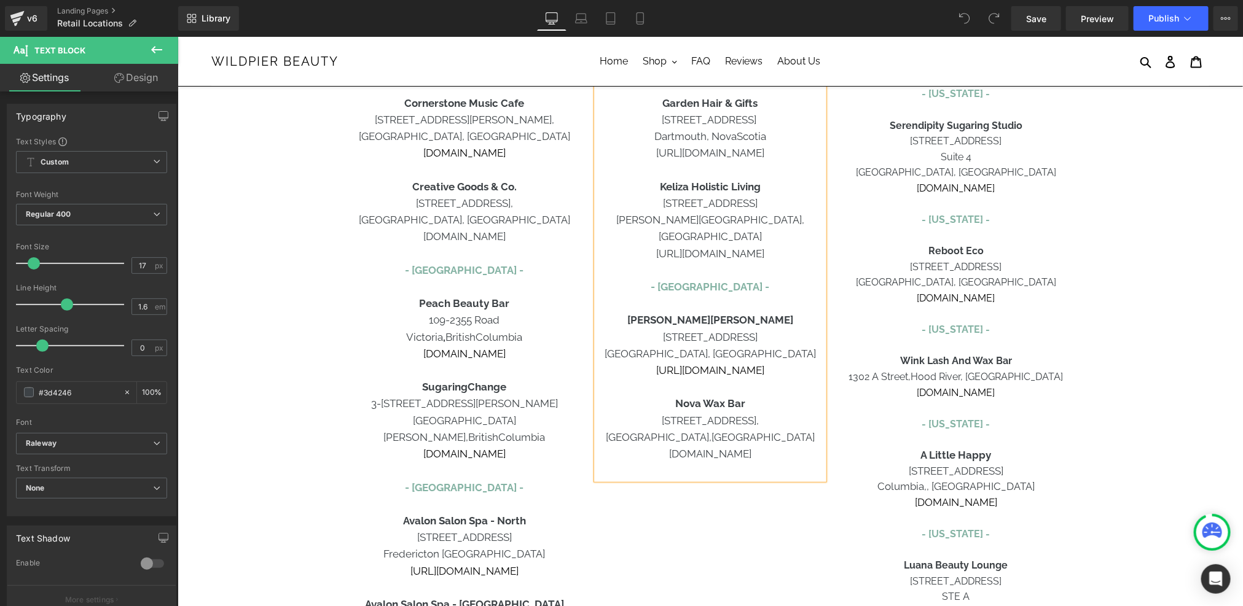
scroll to position [299, 0]
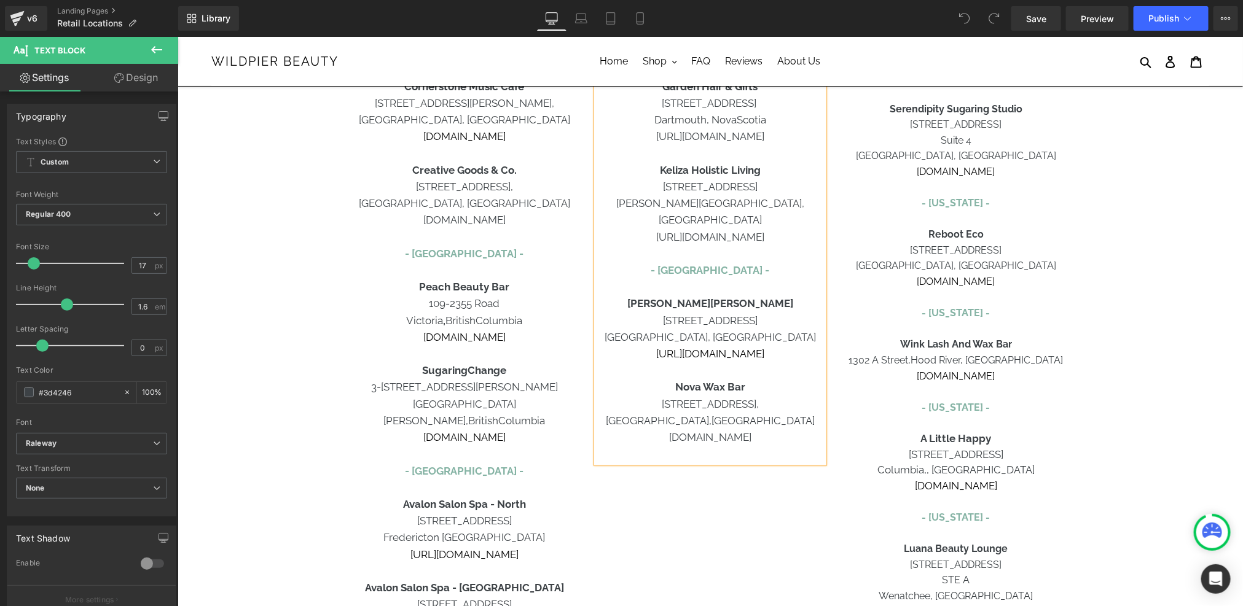
click at [771, 429] on p "[DOMAIN_NAME]" at bounding box center [709, 437] width 227 height 17
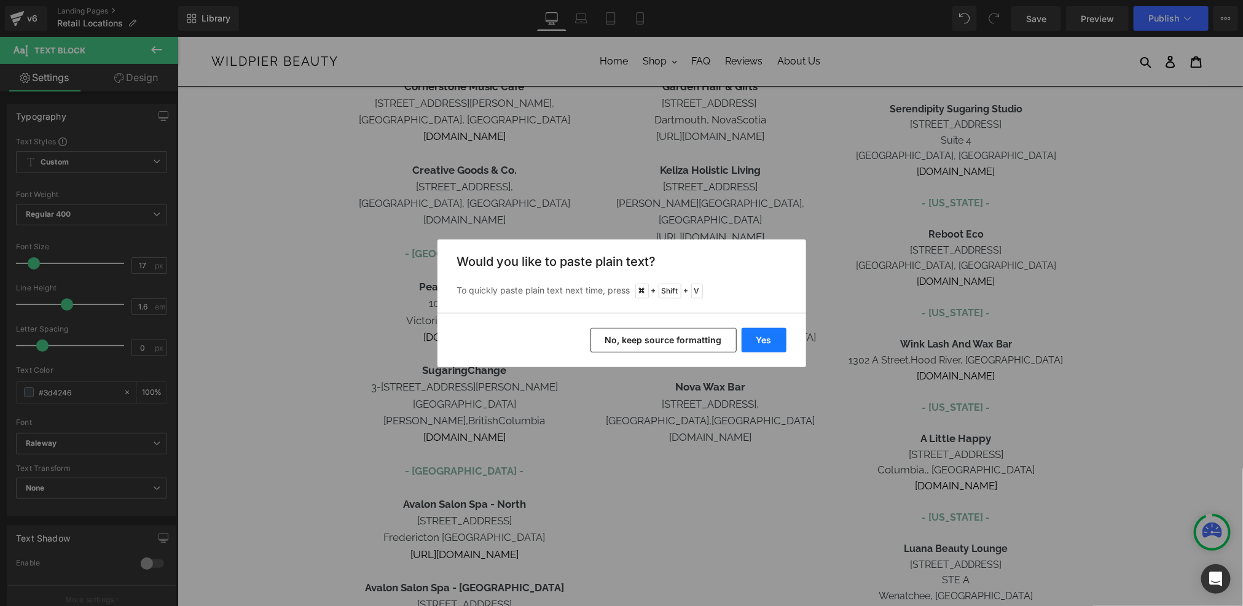
click at [754, 343] on button "Yes" at bounding box center [763, 340] width 45 height 25
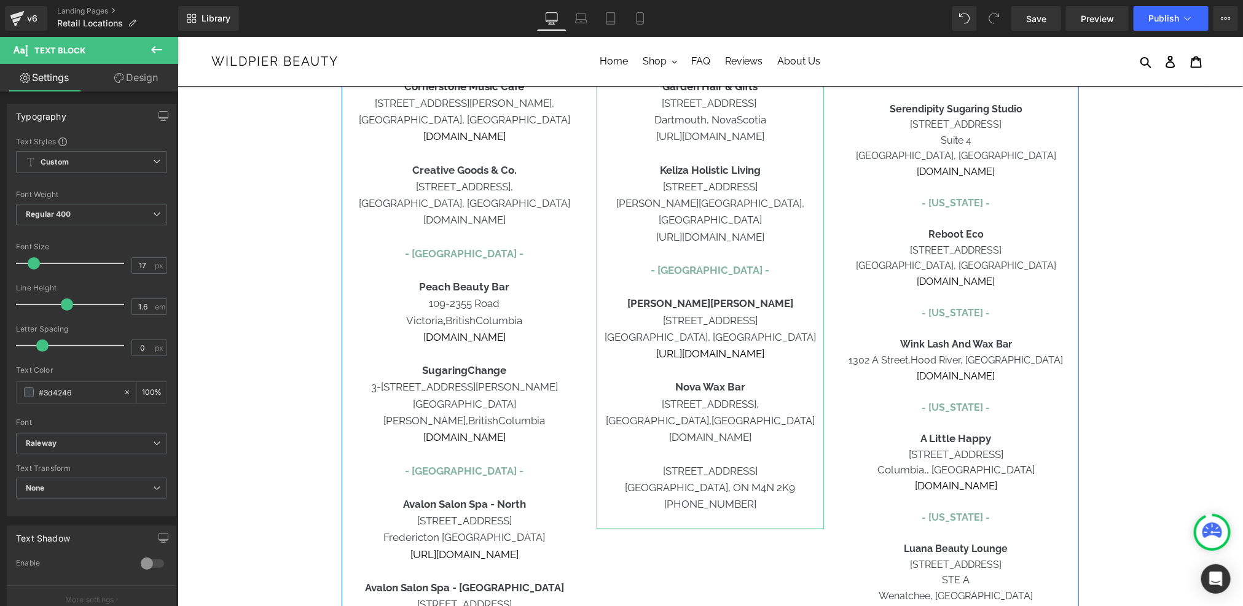
click at [735, 512] on p at bounding box center [709, 520] width 227 height 17
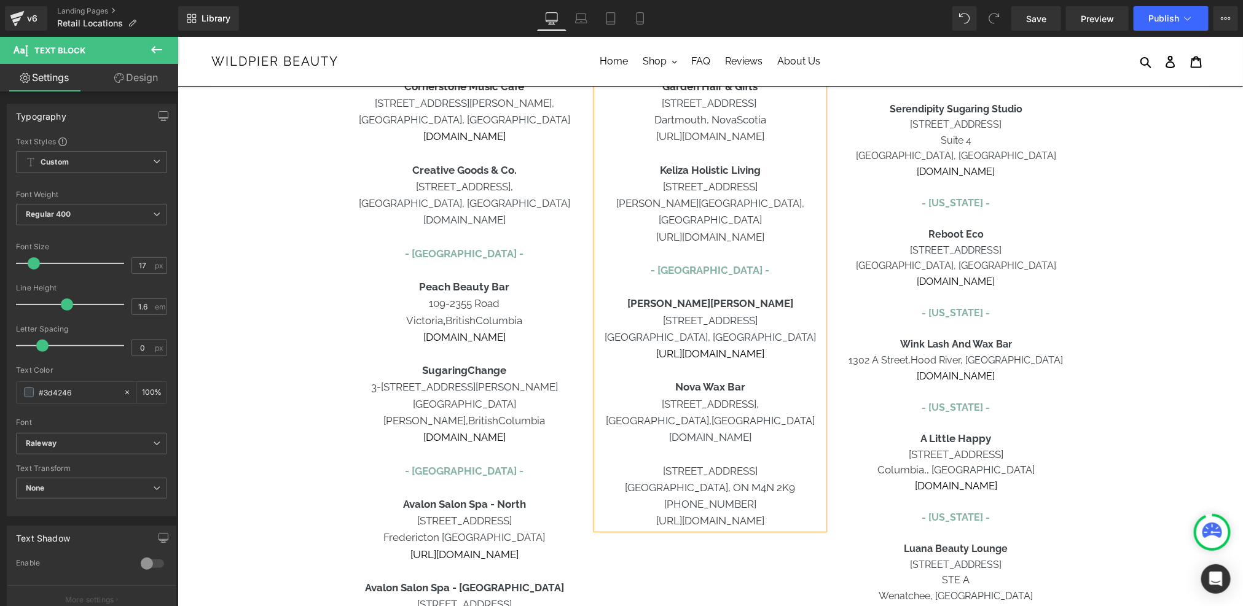
click at [660, 463] on p "3189 Yonge Street" at bounding box center [709, 471] width 227 height 17
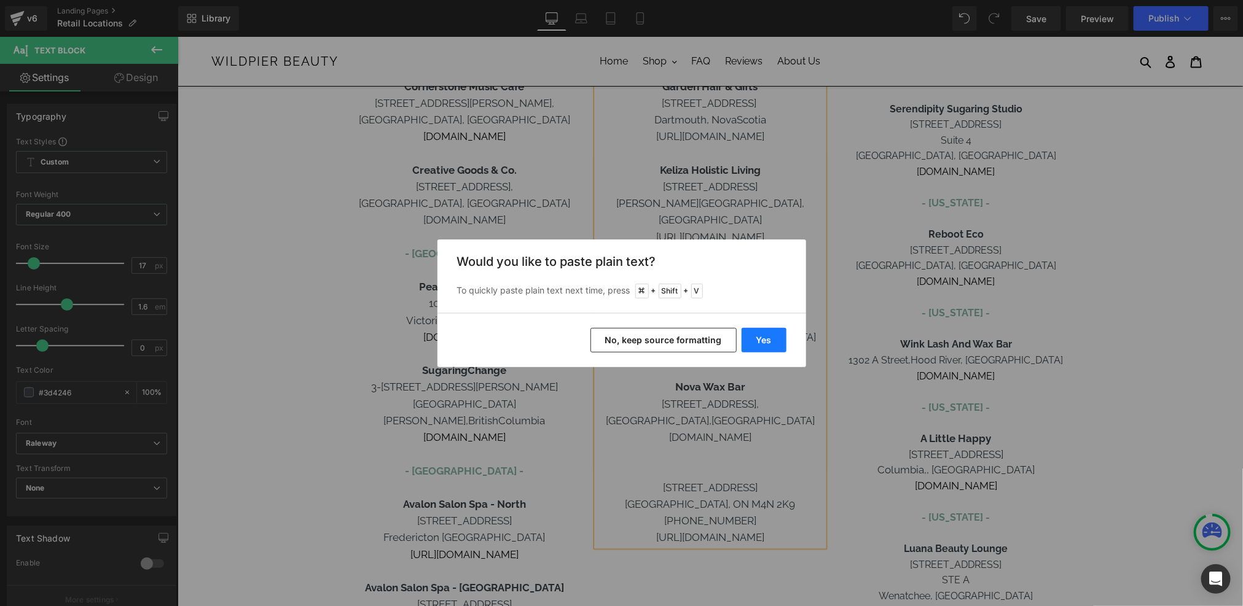
click at [762, 343] on button "Yes" at bounding box center [763, 340] width 45 height 25
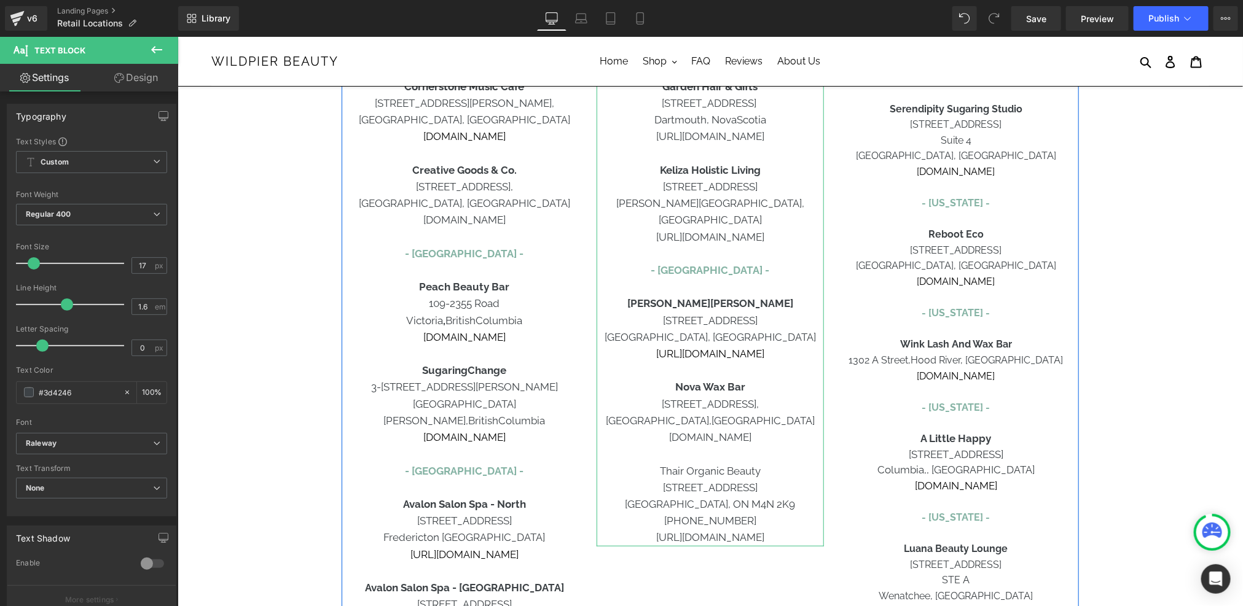
click at [706, 463] on p "Thair Organic Beauty" at bounding box center [709, 471] width 227 height 17
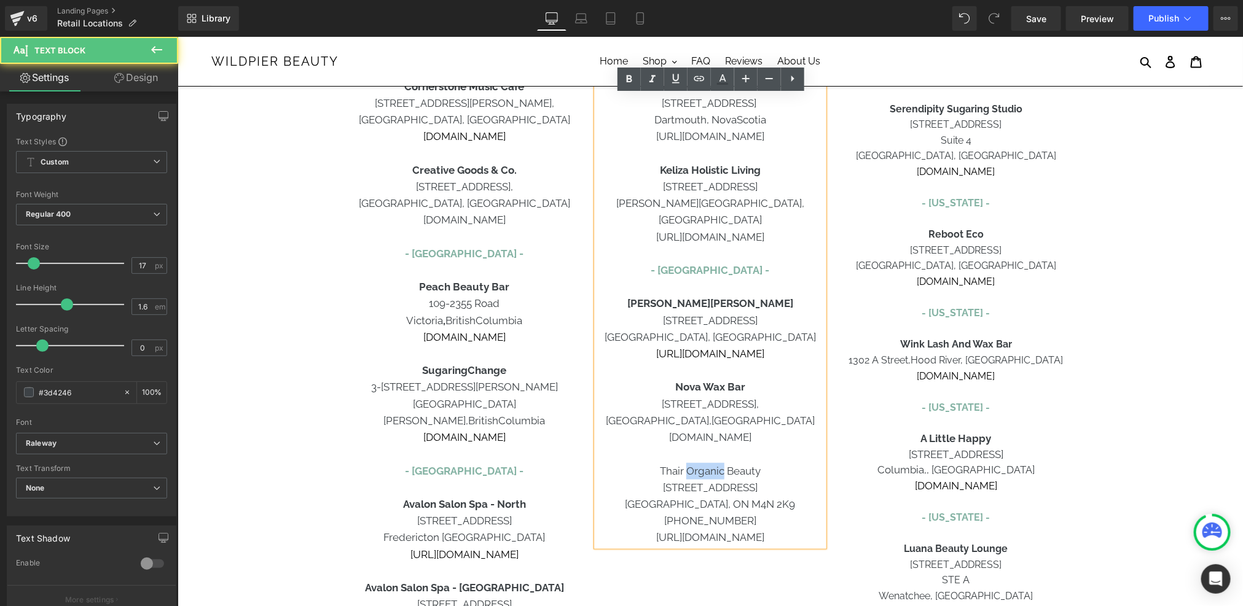
click at [706, 463] on p "Thair Organic Beauty" at bounding box center [709, 471] width 227 height 17
drag, startPoint x: 660, startPoint y: 451, endPoint x: 722, endPoint y: 453, distance: 62.1
click at [722, 463] on p "Thair Organic Beauty" at bounding box center [709, 471] width 227 height 17
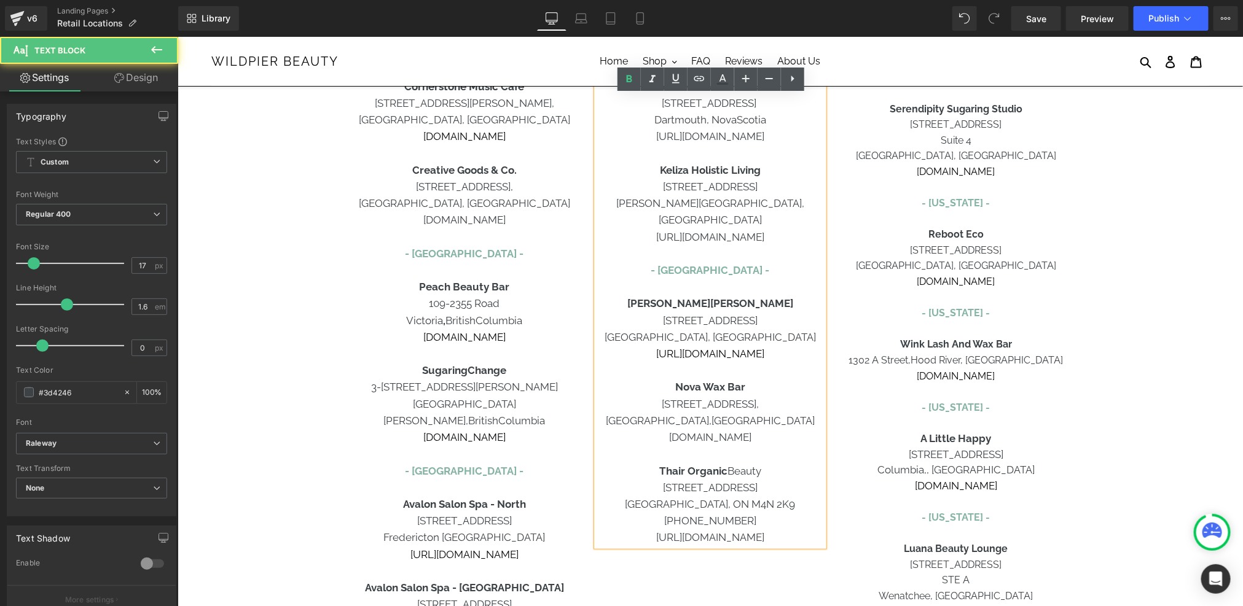
click at [760, 479] on p "3189 Yonge Street" at bounding box center [709, 487] width 227 height 17
drag, startPoint x: 762, startPoint y: 453, endPoint x: 722, endPoint y: 453, distance: 39.3
click at [722, 463] on p "Thair Organic Beauty" at bounding box center [709, 471] width 227 height 17
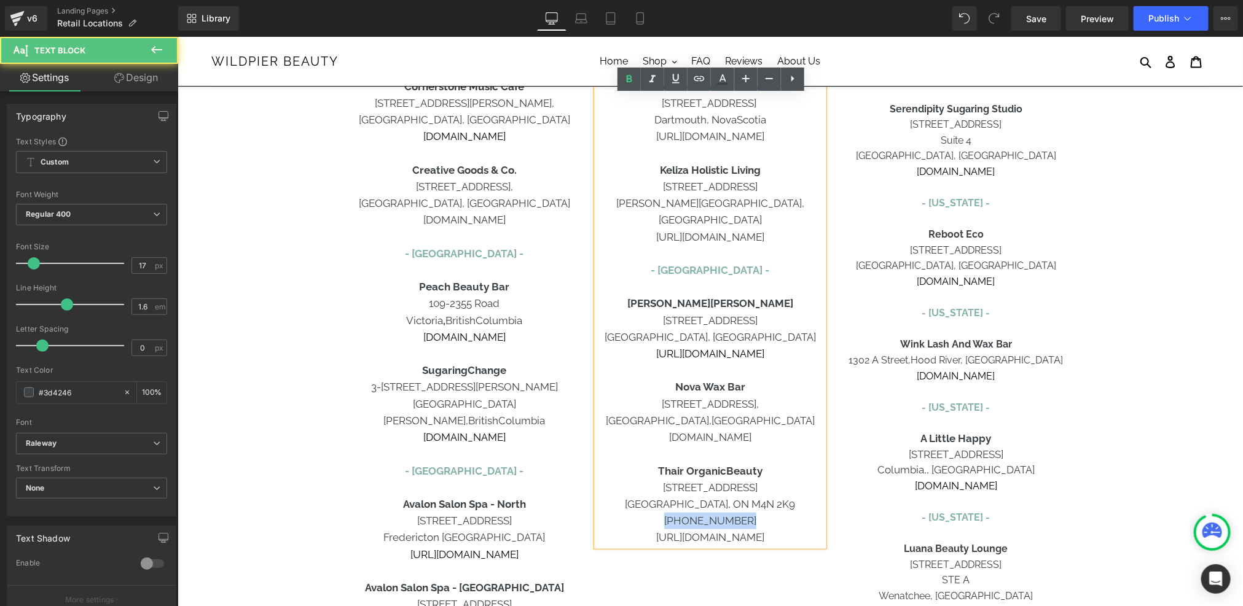
drag, startPoint x: 752, startPoint y: 505, endPoint x: 655, endPoint y: 507, distance: 97.1
click at [655, 512] on p "(416) 792 1053" at bounding box center [709, 520] width 227 height 17
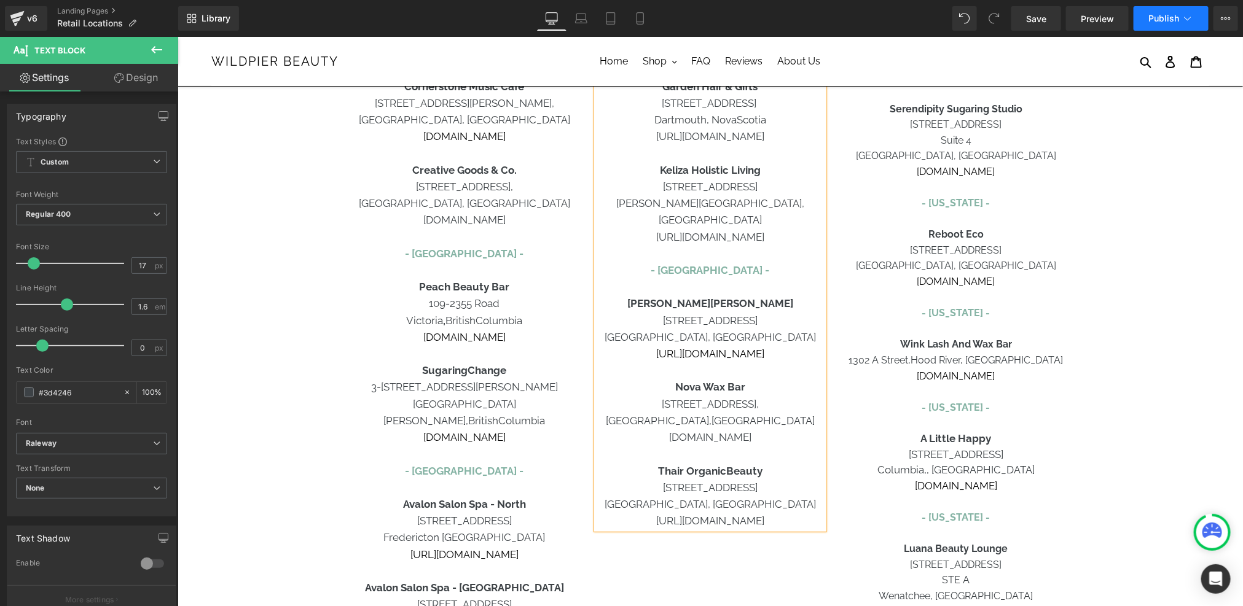
click at [1170, 18] on span "Publish" at bounding box center [1163, 19] width 31 height 10
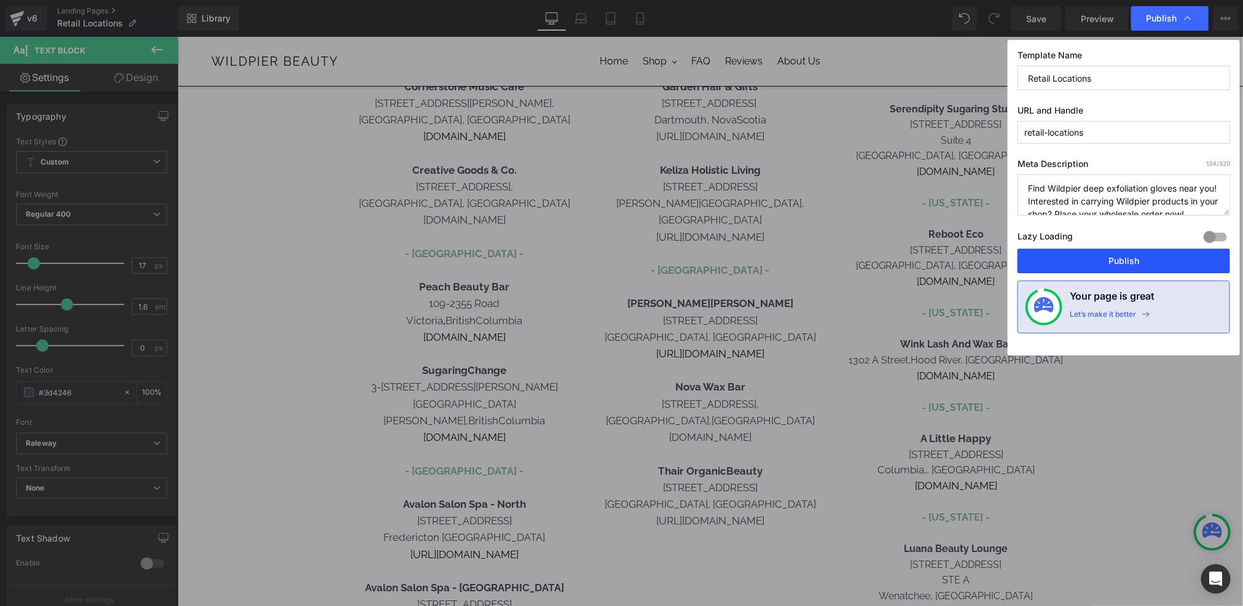
click at [1141, 254] on button "Publish" at bounding box center [1123, 261] width 213 height 25
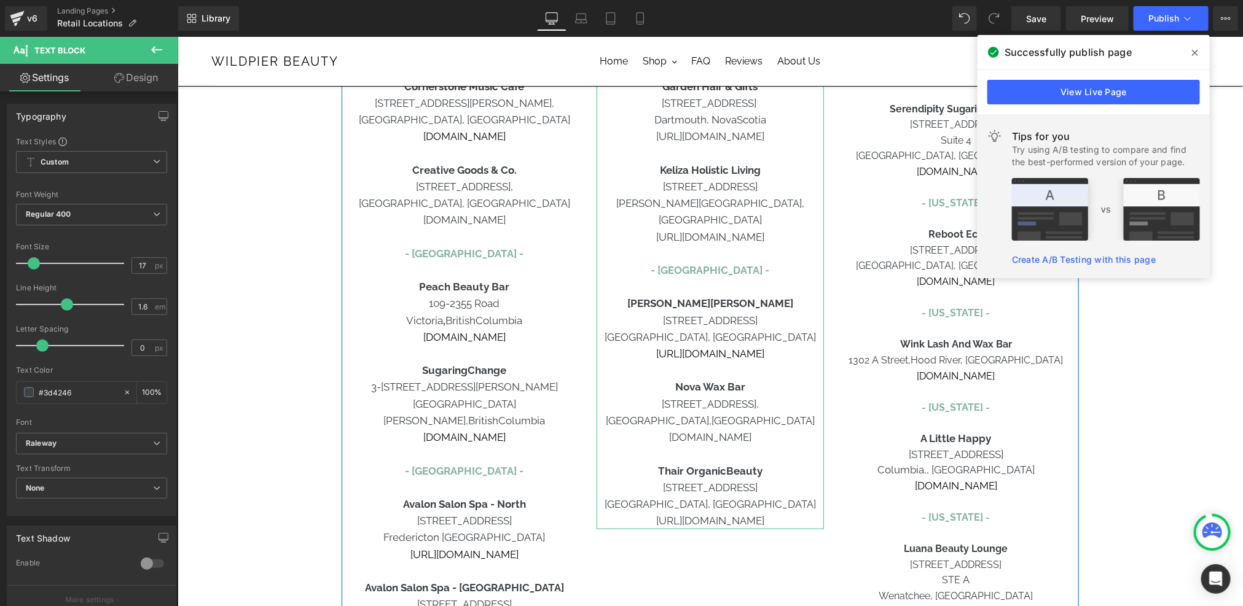
click at [765, 512] on p "https://www.thair.ca" at bounding box center [709, 520] width 227 height 17
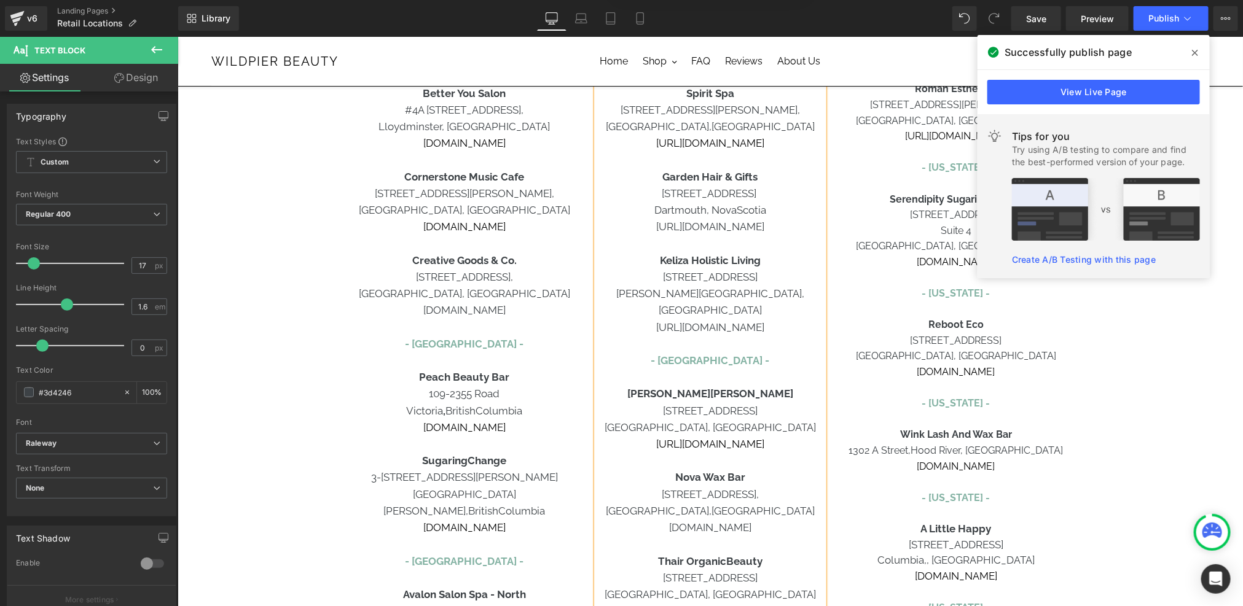
scroll to position [249, 0]
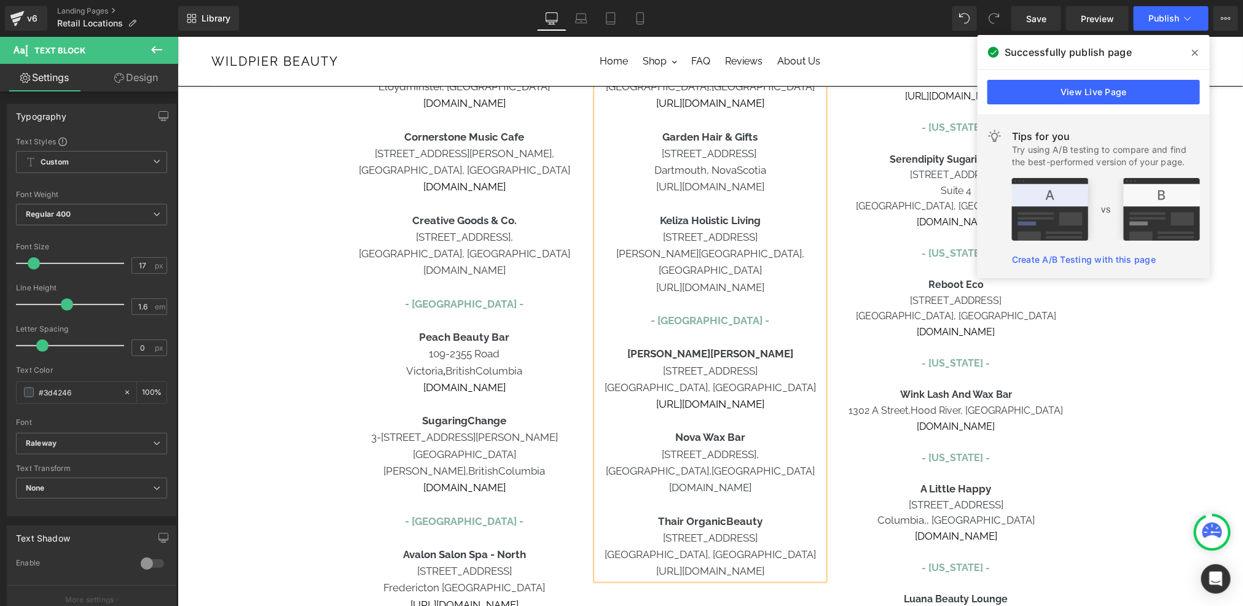
click at [530, 270] on p "[DOMAIN_NAME]" at bounding box center [463, 270] width 227 height 17
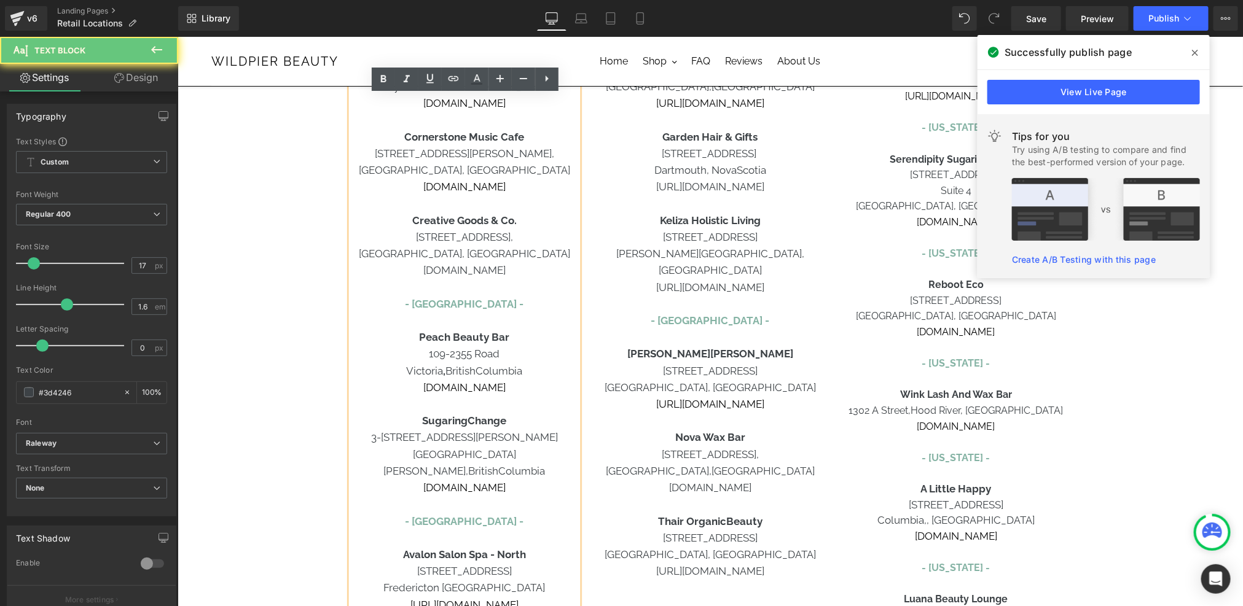
click at [528, 273] on p "[DOMAIN_NAME]" at bounding box center [463, 270] width 227 height 17
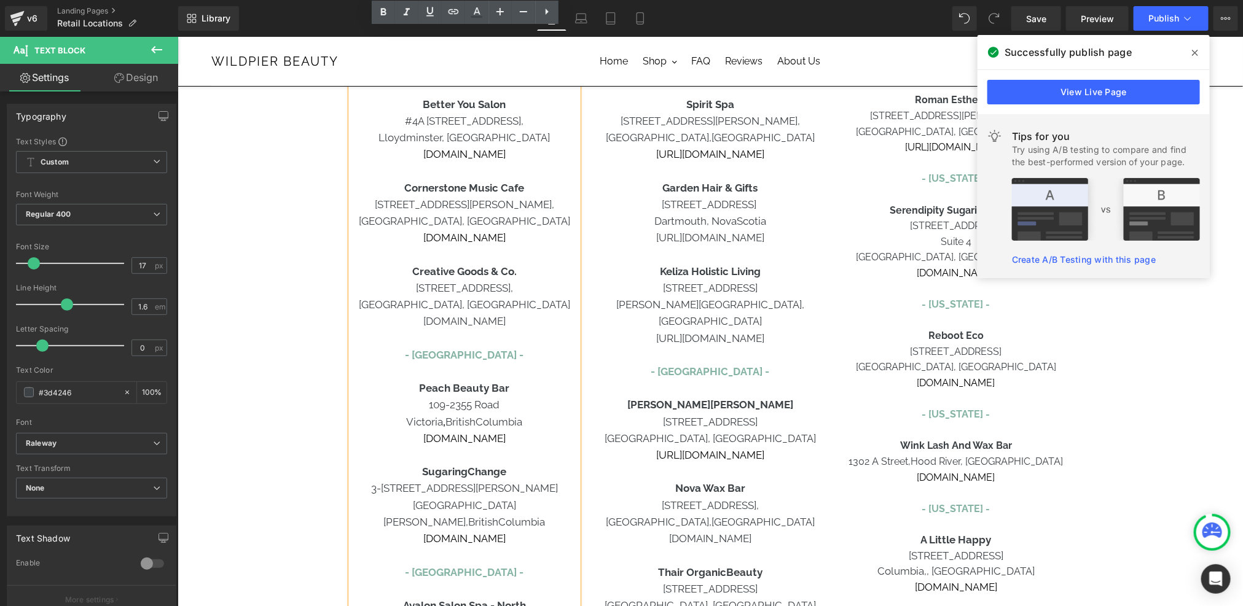
scroll to position [147, 0]
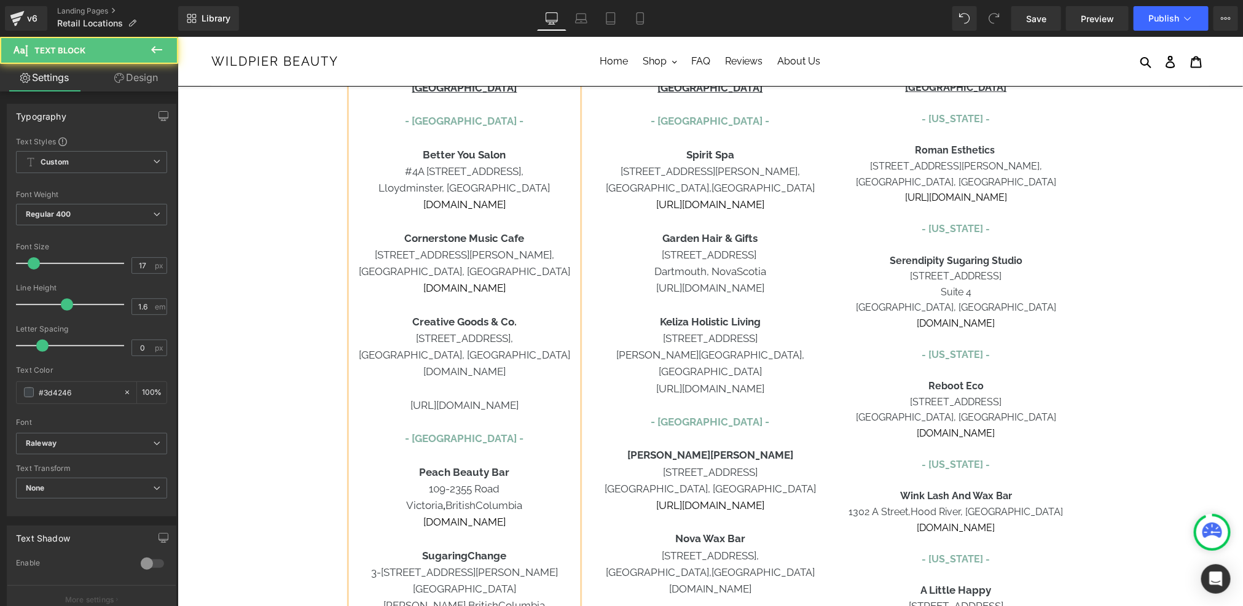
click at [502, 388] on p at bounding box center [463, 388] width 227 height 17
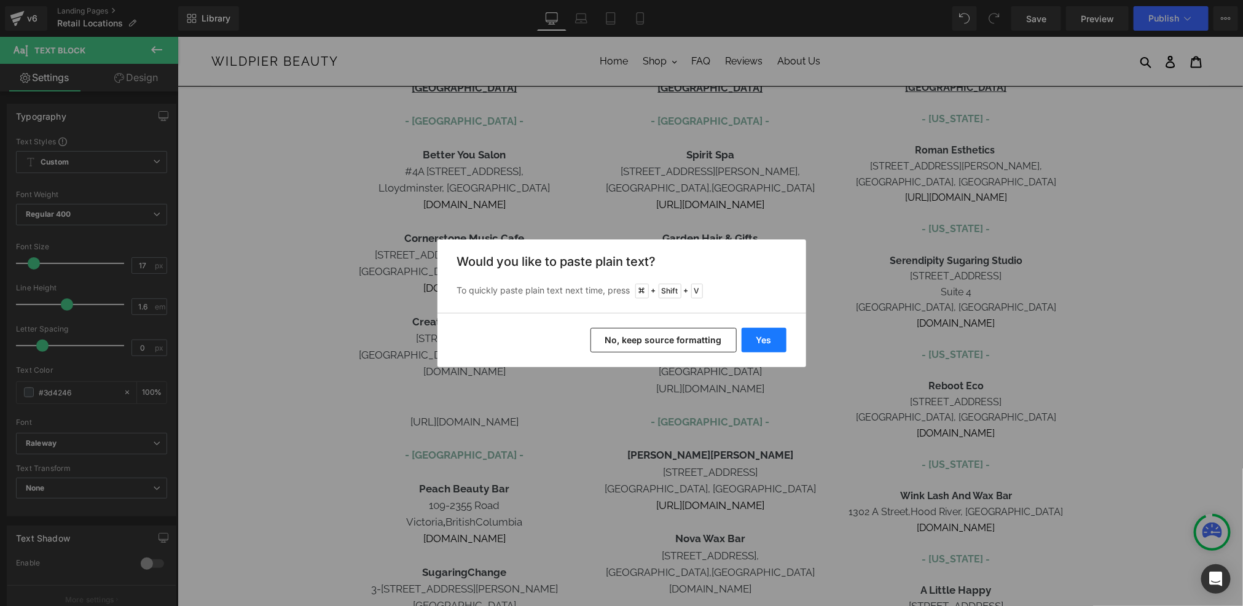
click at [770, 340] on button "Yes" at bounding box center [763, 340] width 45 height 25
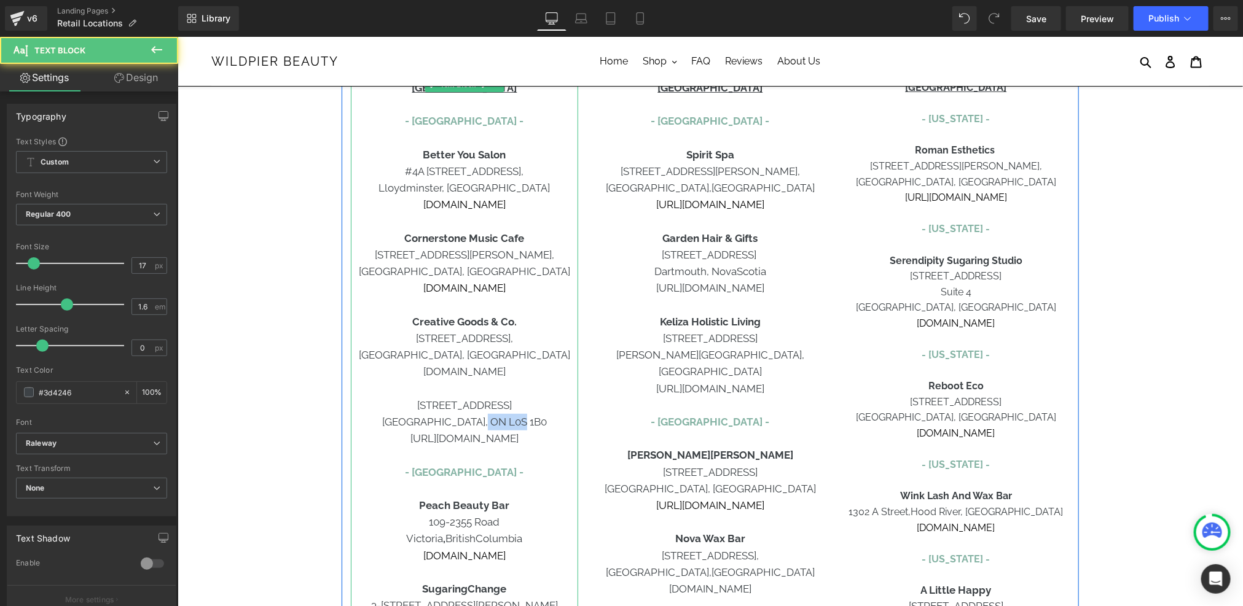
drag, startPoint x: 526, startPoint y: 423, endPoint x: 491, endPoint y: 423, distance: 35.6
click at [491, 423] on p "Crystal Beach, ON L0S 1B0" at bounding box center [463, 421] width 227 height 17
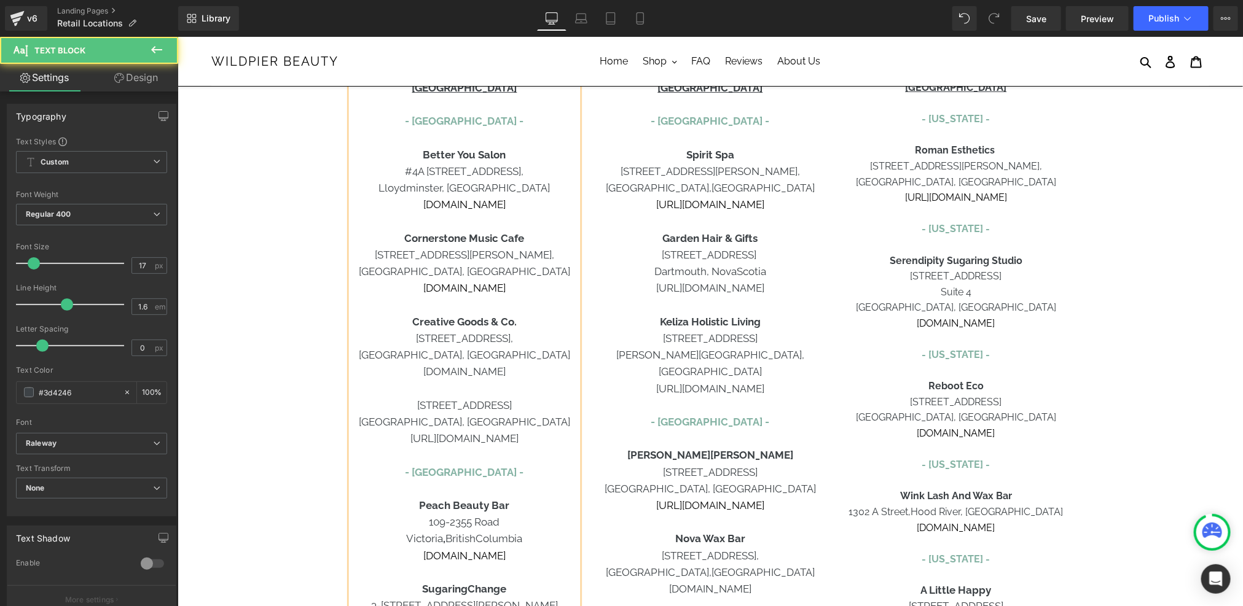
click at [461, 397] on p "424 Derby Road" at bounding box center [463, 405] width 227 height 17
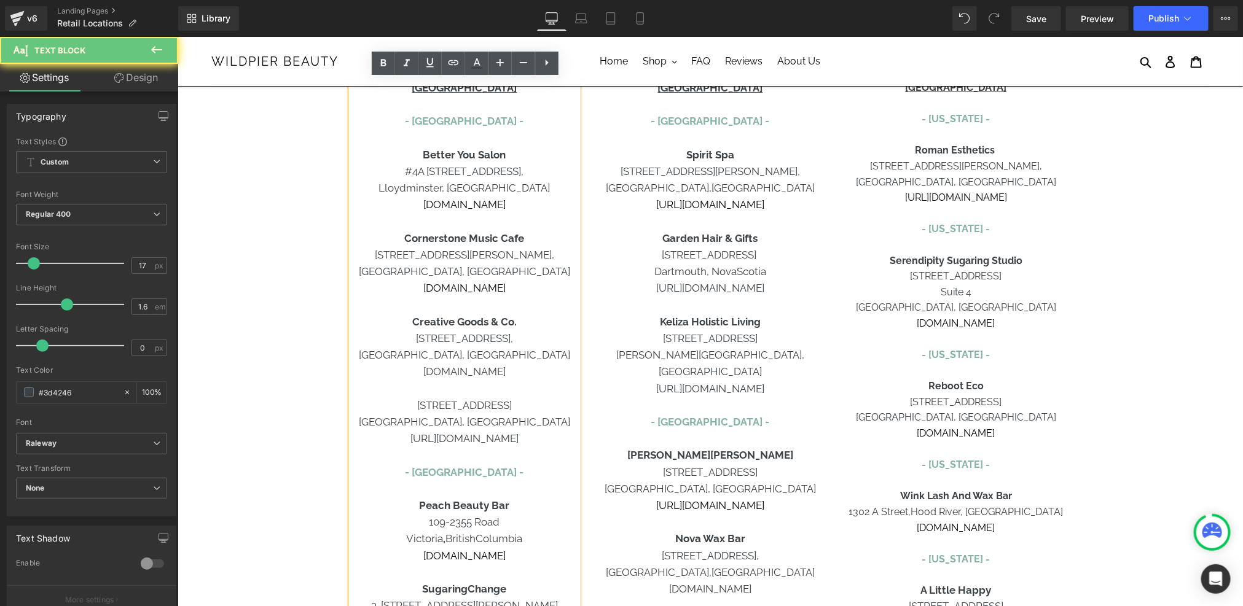
click at [418, 401] on p "424 Derby Road" at bounding box center [463, 405] width 227 height 17
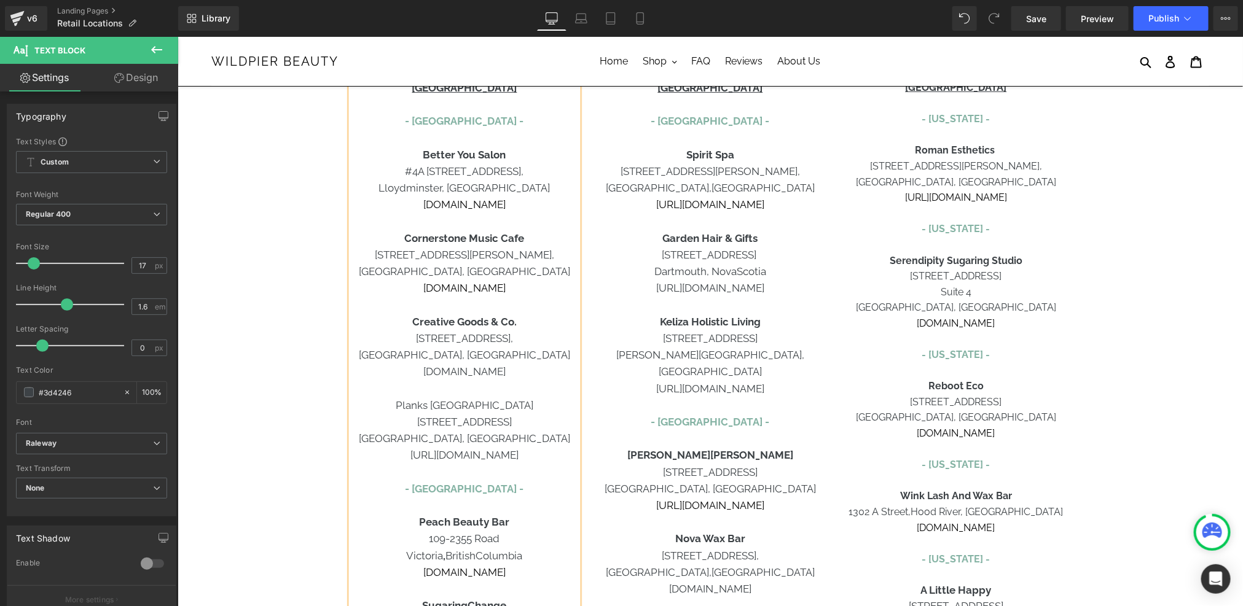
click at [461, 397] on p "Planks Canada" at bounding box center [463, 405] width 227 height 17
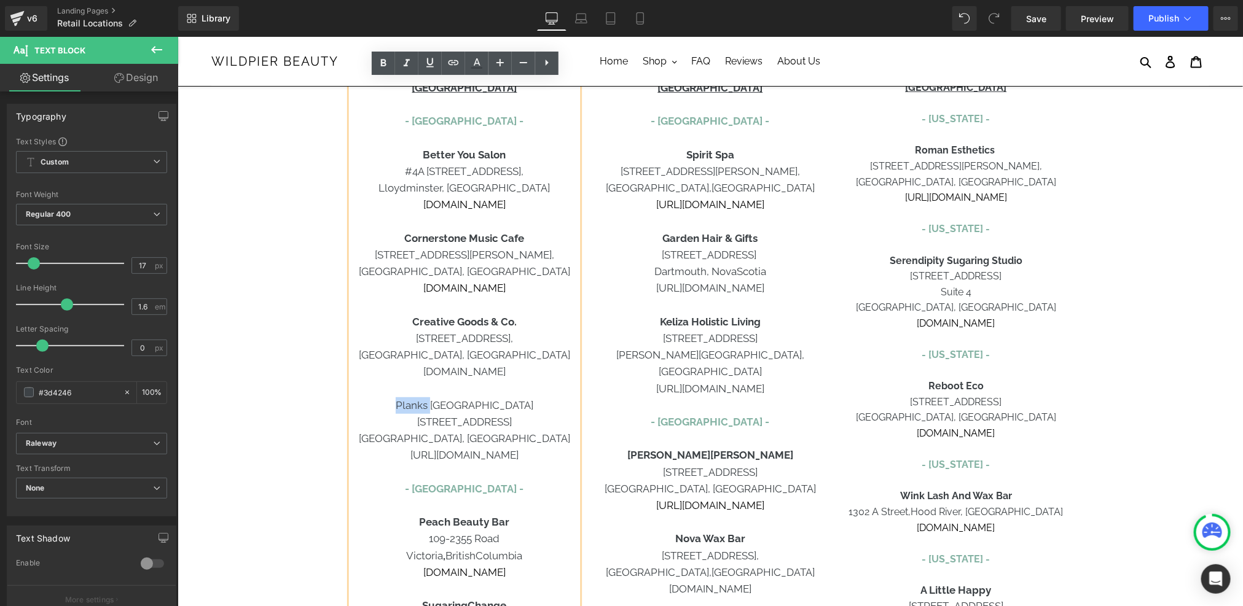
drag, startPoint x: 428, startPoint y: 404, endPoint x: 463, endPoint y: 403, distance: 35.6
click at [463, 403] on p "Planks Canada" at bounding box center [463, 405] width 227 height 17
click at [385, 69] on icon at bounding box center [383, 63] width 15 height 15
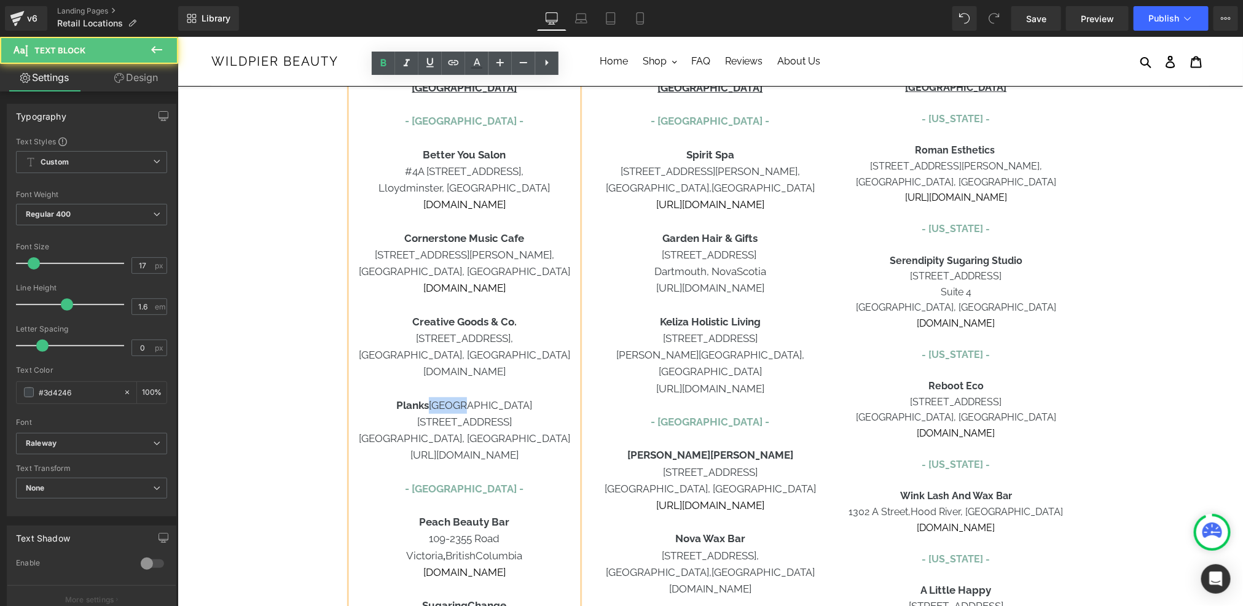
drag, startPoint x: 500, startPoint y: 404, endPoint x: 458, endPoint y: 407, distance: 41.8
click at [458, 407] on p "Planks Canada" at bounding box center [463, 405] width 227 height 17
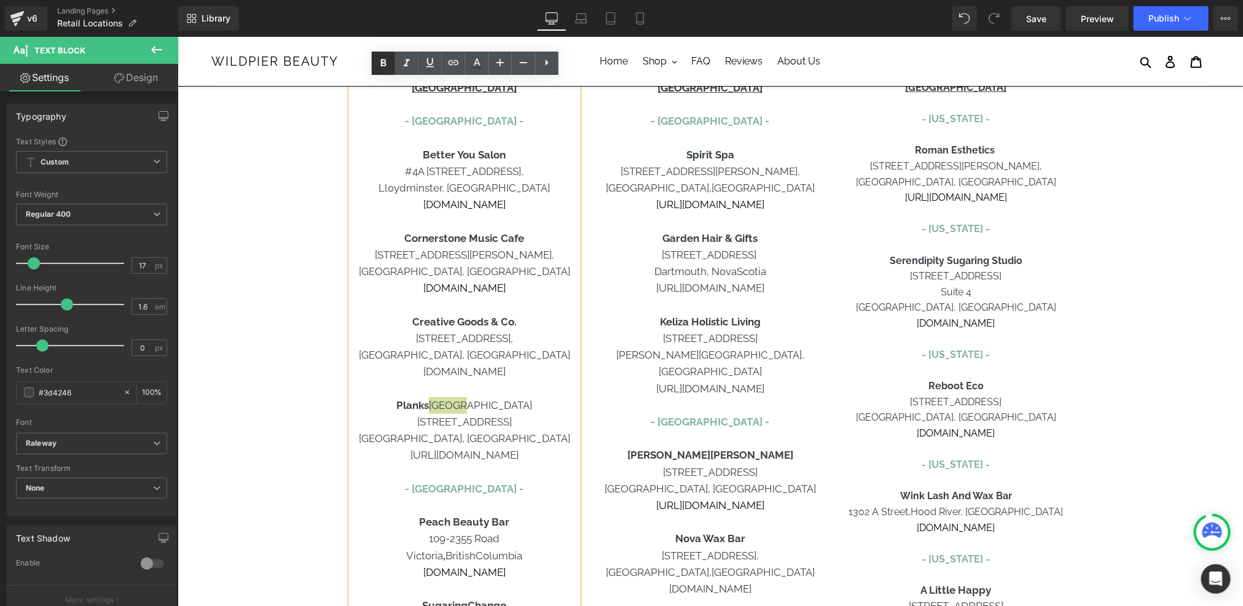
click at [385, 67] on icon at bounding box center [383, 63] width 15 height 15
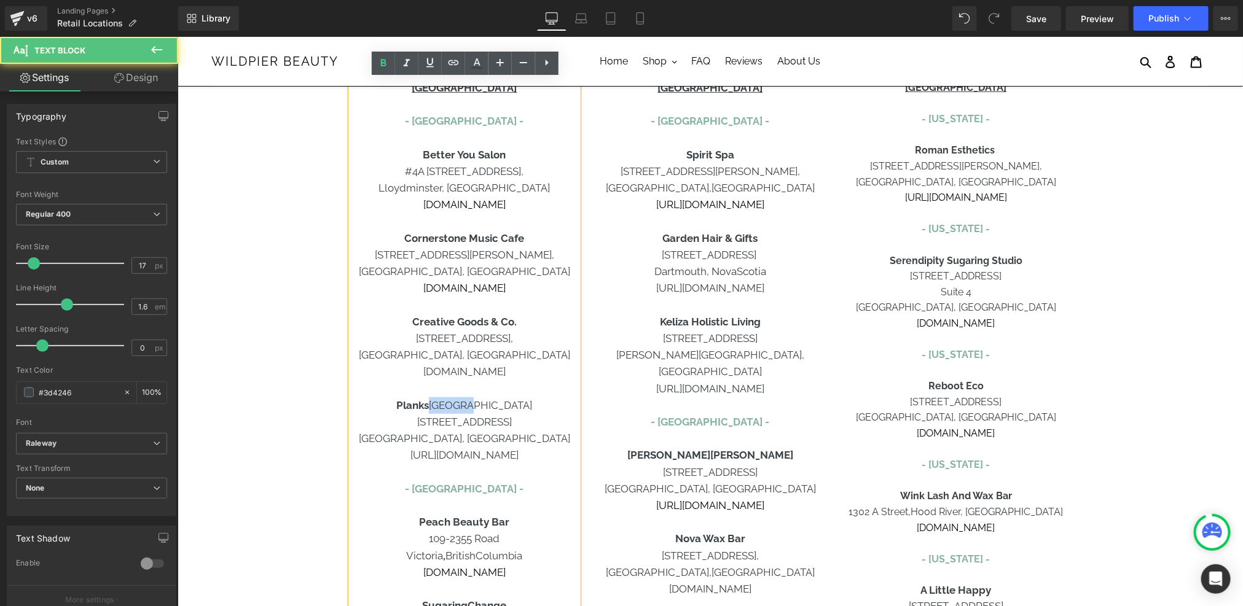
drag, startPoint x: 498, startPoint y: 409, endPoint x: 461, endPoint y: 409, distance: 37.5
click at [461, 409] on p "Planks Canada" at bounding box center [463, 405] width 227 height 17
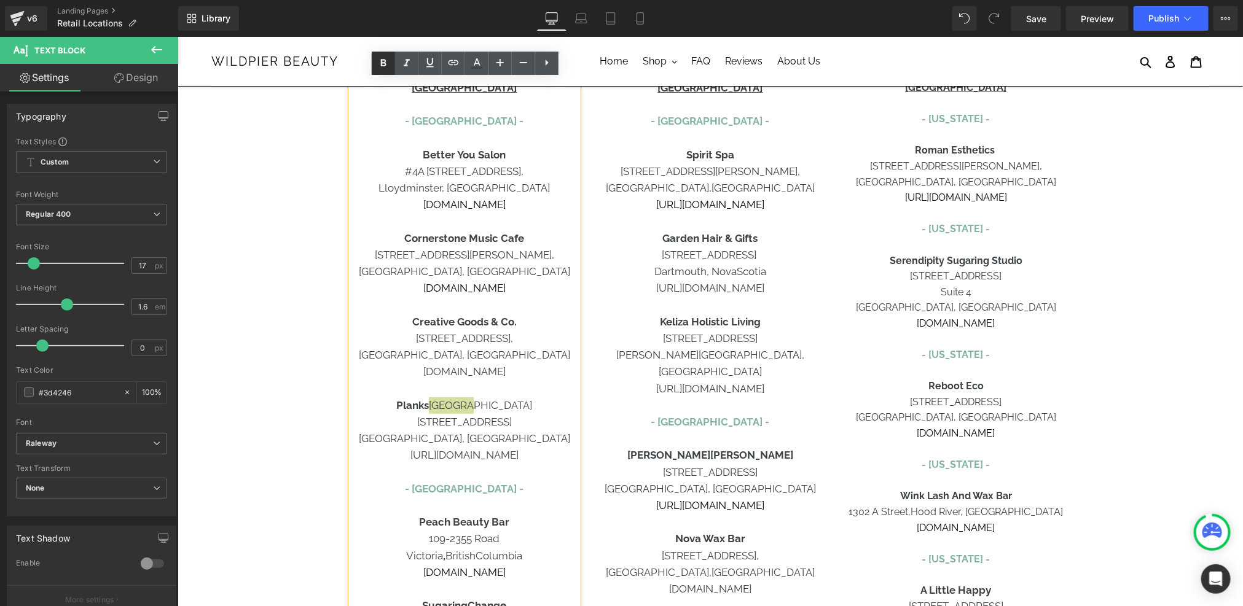
click at [383, 61] on icon at bounding box center [383, 63] width 15 height 15
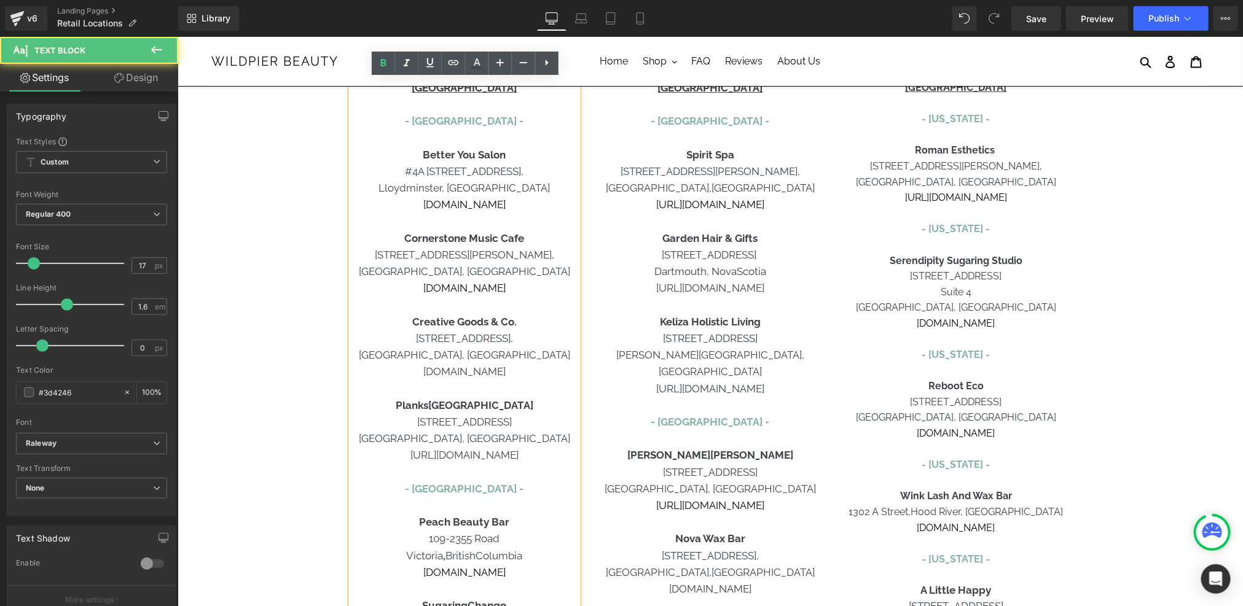
click at [519, 428] on p "424 Derby Road" at bounding box center [463, 421] width 227 height 17
drag, startPoint x: 533, startPoint y: 459, endPoint x: 426, endPoint y: 408, distance: 118.4
click at [426, 408] on div "CANADA - Alberta - Better You Salon #4A 5405-44th Street, Lloydminster, Alberta…" at bounding box center [463, 538] width 227 height 919
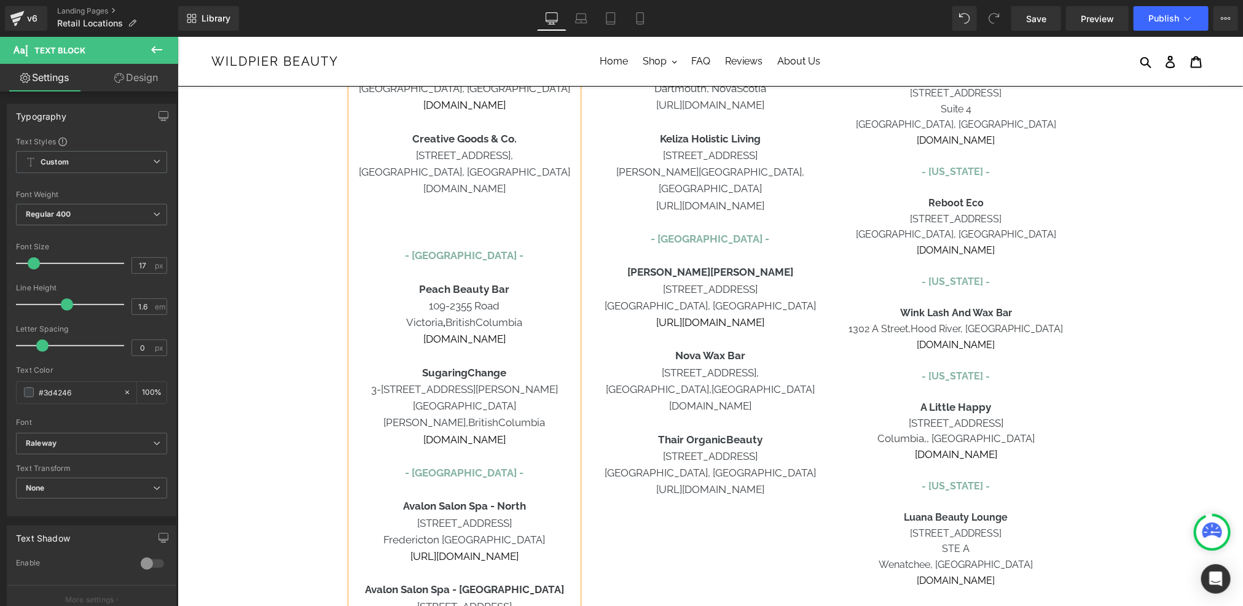
scroll to position [356, 0]
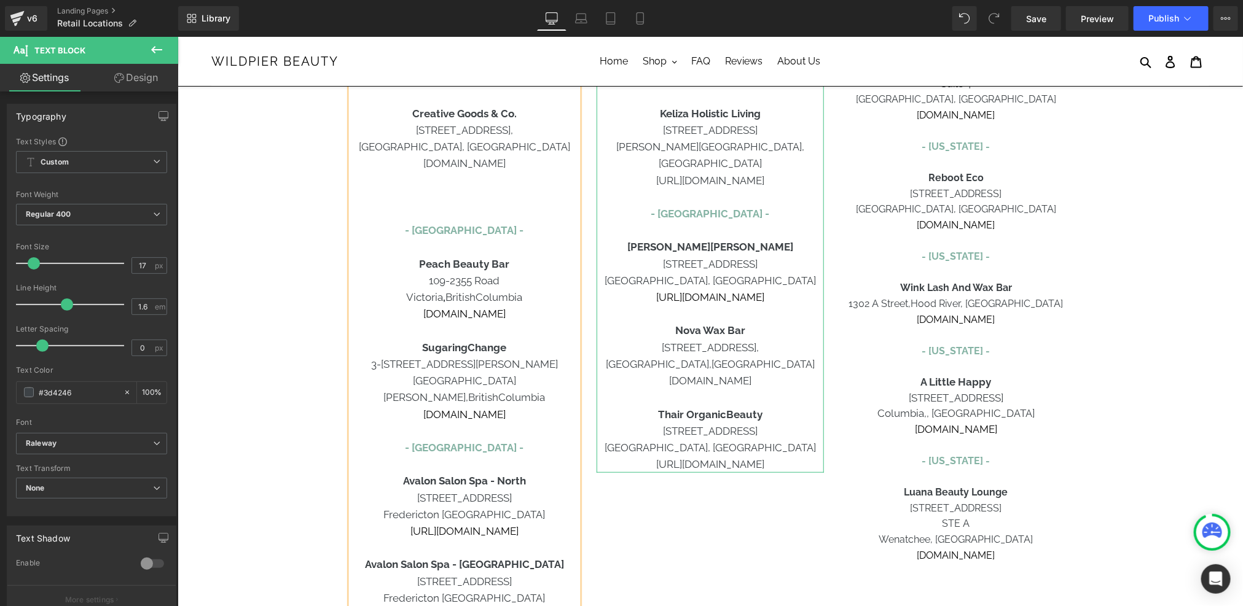
click at [778, 372] on p "[DOMAIN_NAME]" at bounding box center [709, 380] width 227 height 17
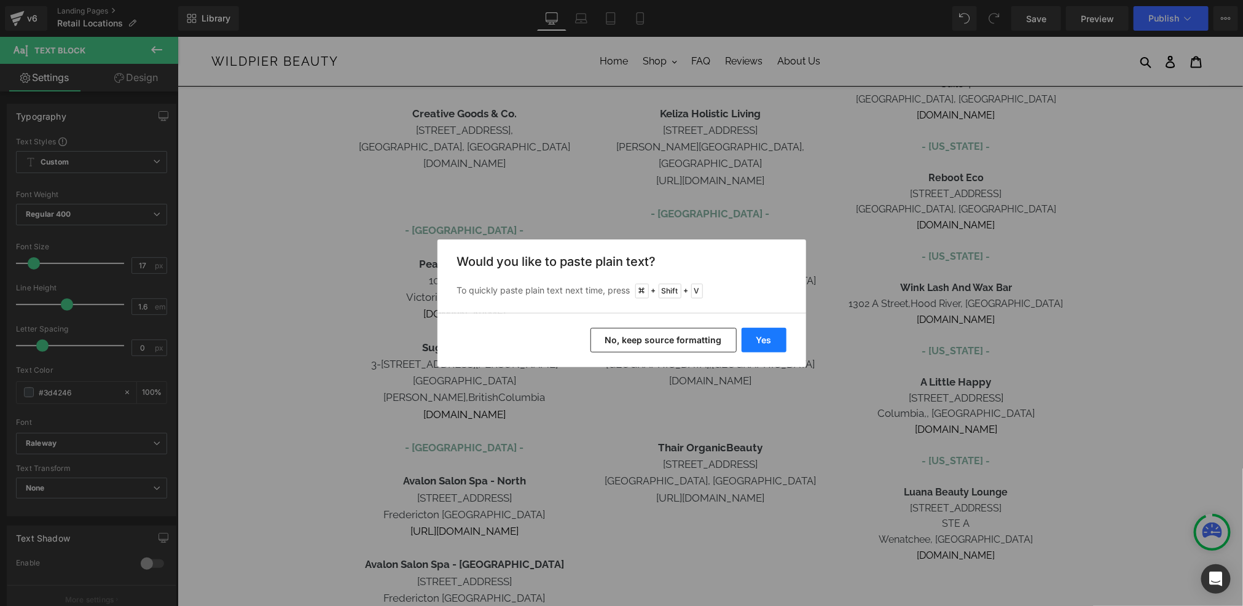
click at [770, 328] on button "Yes" at bounding box center [763, 340] width 45 height 25
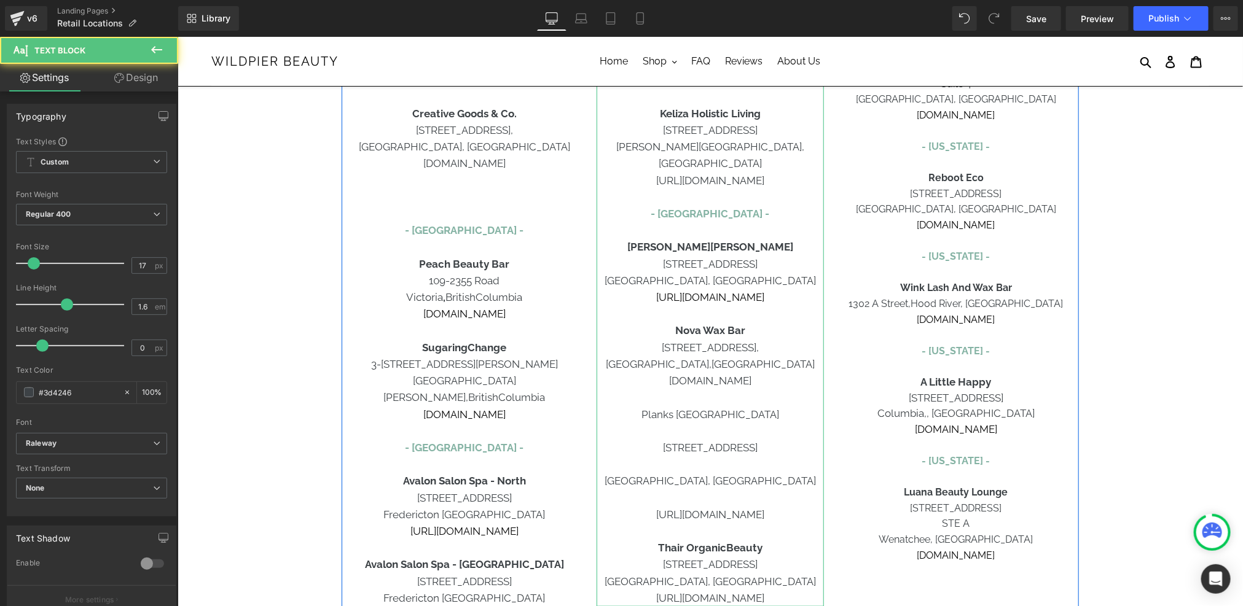
click at [712, 490] on p at bounding box center [709, 498] width 227 height 17
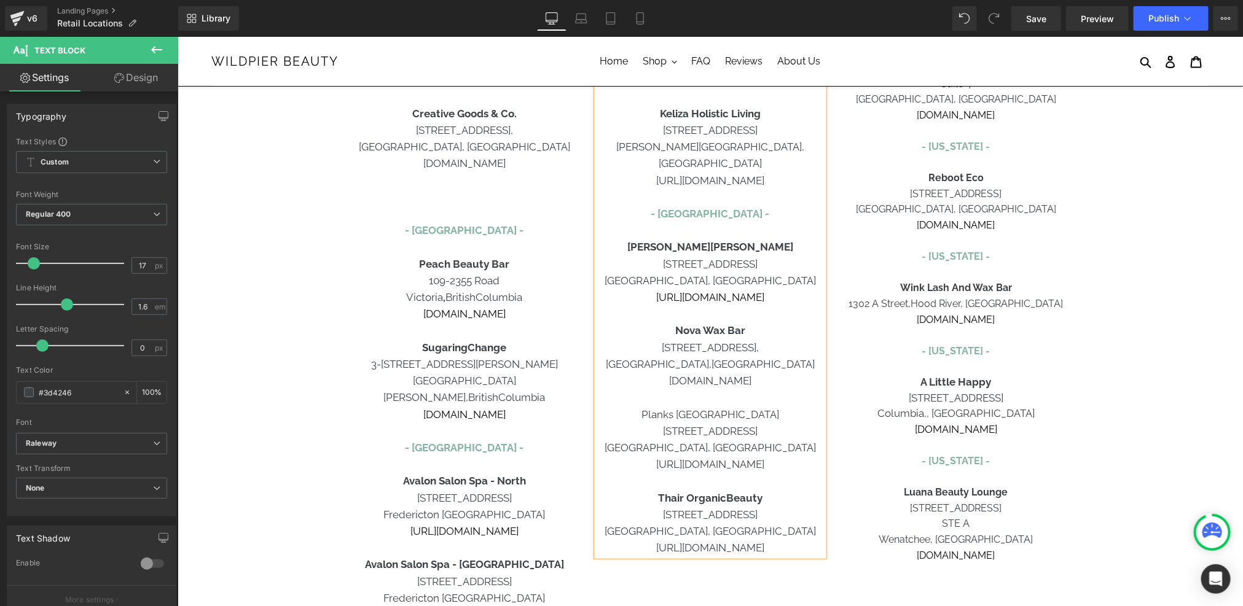
click at [705, 406] on p "Planks Canada" at bounding box center [709, 414] width 227 height 17
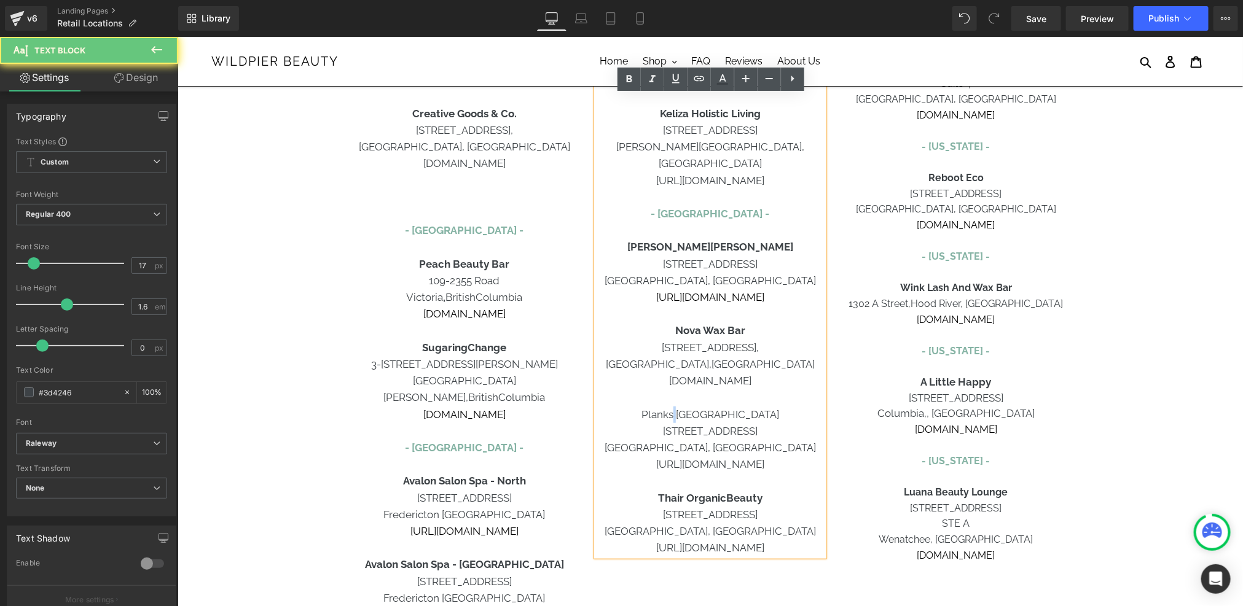
click at [705, 406] on p "Planks Canada" at bounding box center [709, 414] width 227 height 17
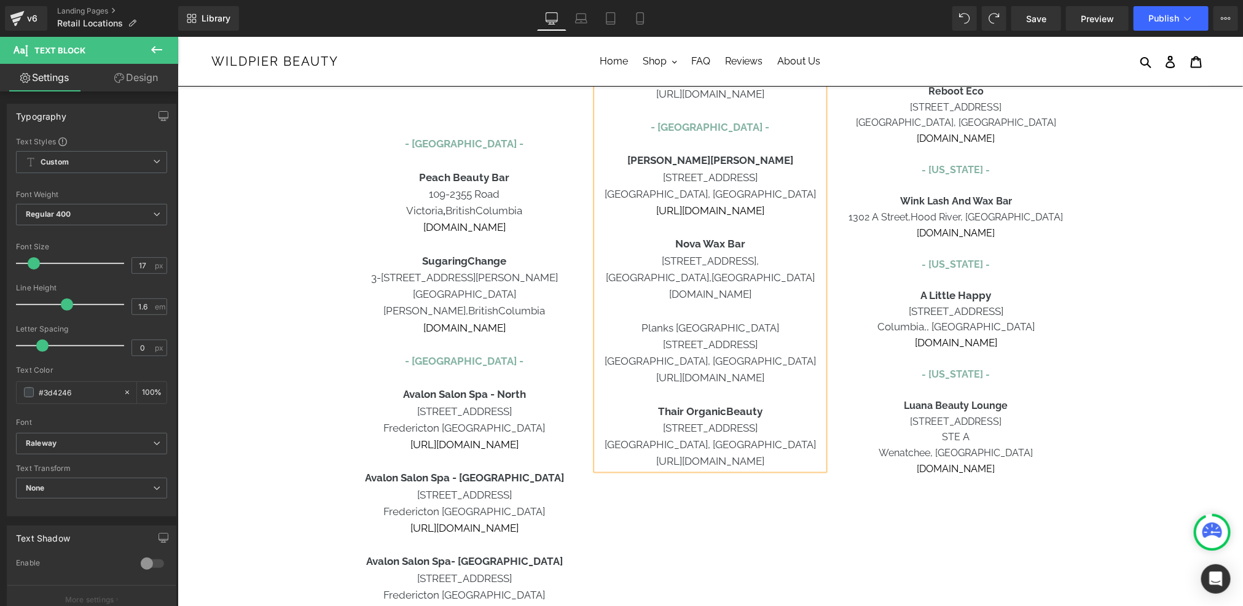
scroll to position [444, 0]
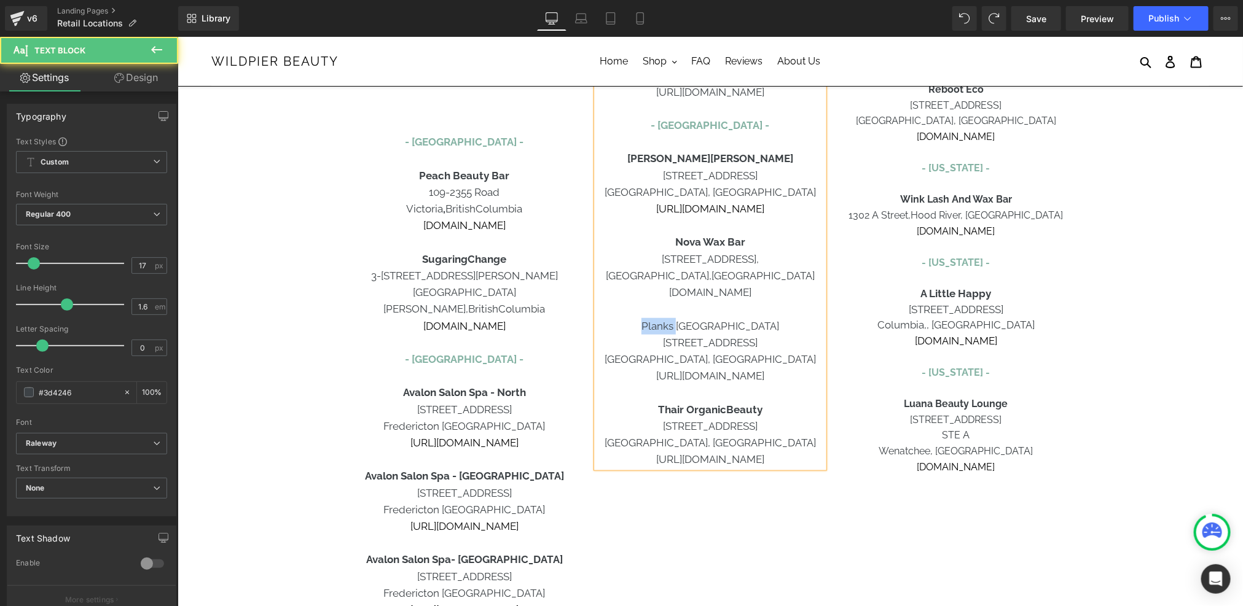
drag, startPoint x: 673, startPoint y: 310, endPoint x: 708, endPoint y: 309, distance: 35.0
click at [708, 318] on p "Planks Canada" at bounding box center [709, 326] width 227 height 17
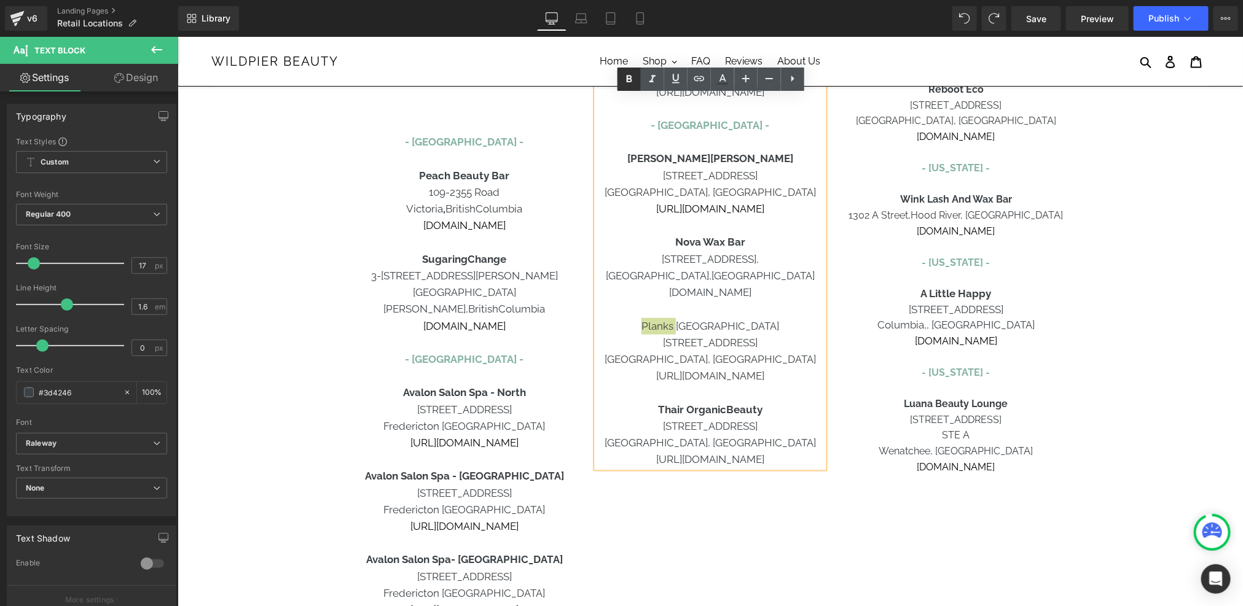
click at [635, 75] on icon at bounding box center [629, 79] width 15 height 15
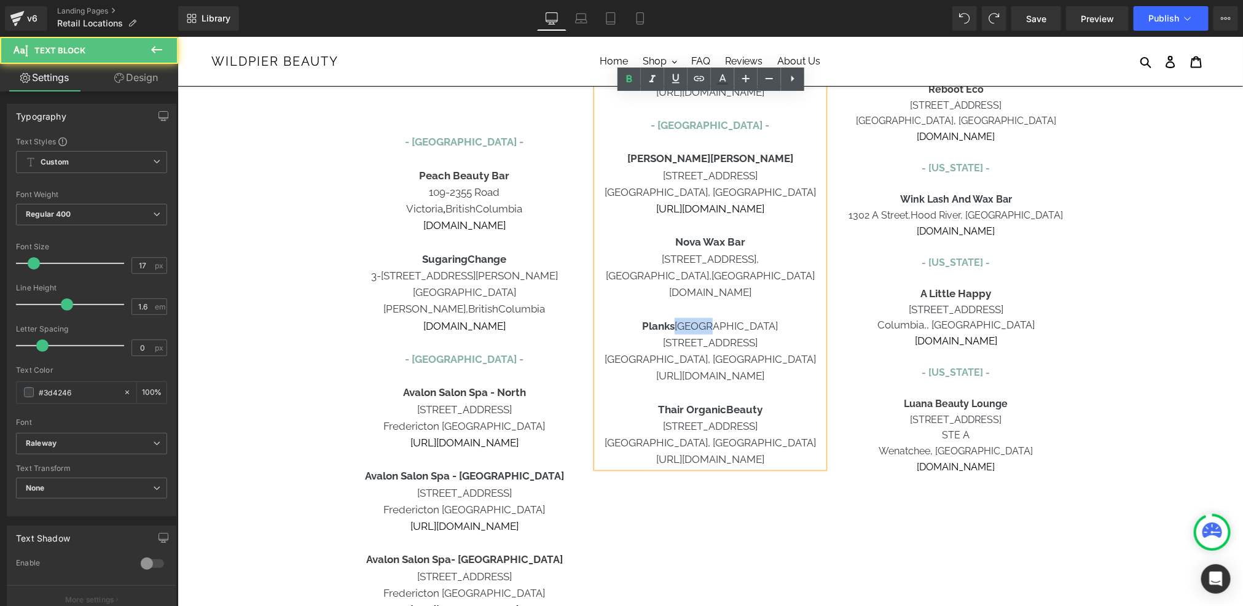
drag, startPoint x: 746, startPoint y: 310, endPoint x: 711, endPoint y: 310, distance: 35.0
click at [711, 318] on p "Planks Canada" at bounding box center [709, 326] width 227 height 17
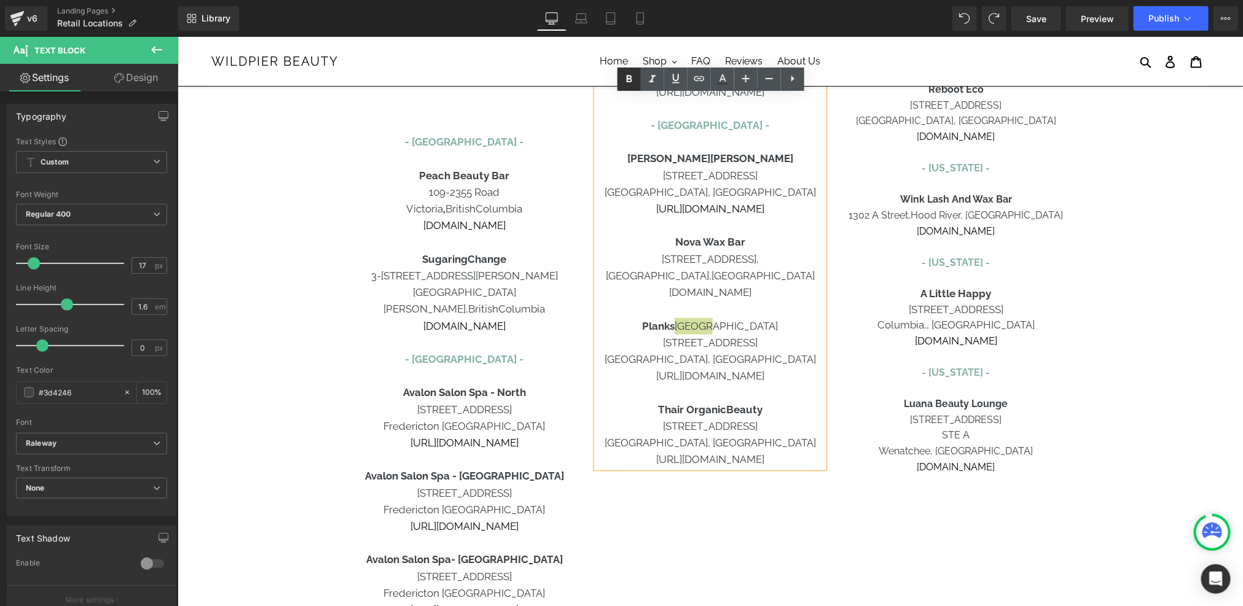
click at [632, 86] on icon at bounding box center [629, 79] width 15 height 15
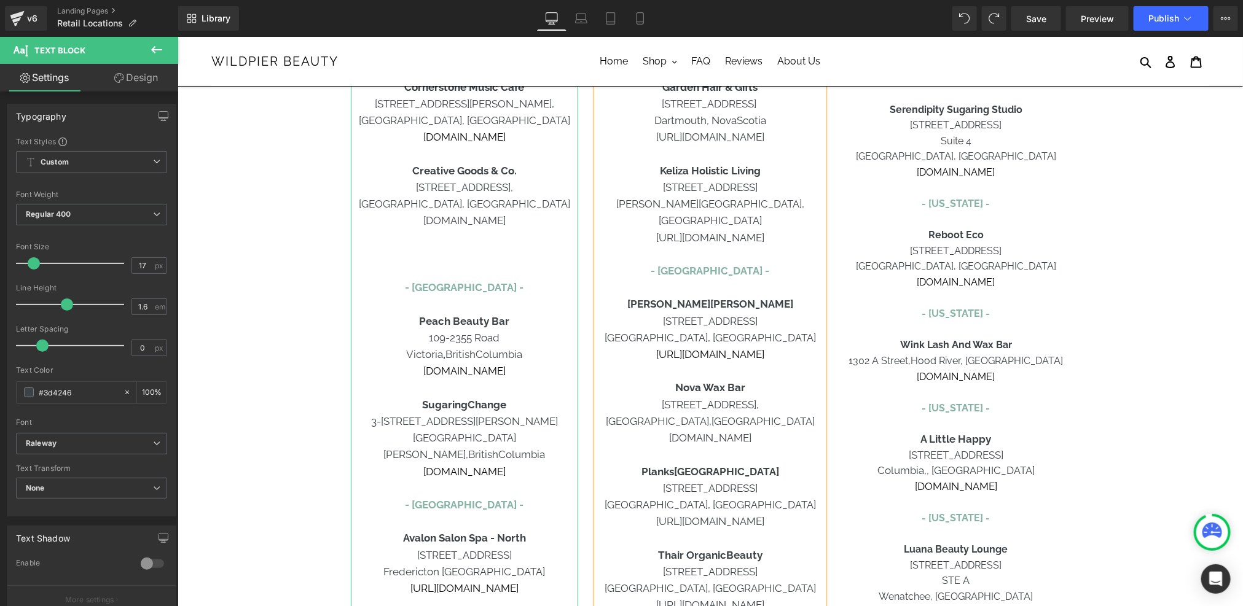
scroll to position [251, 0]
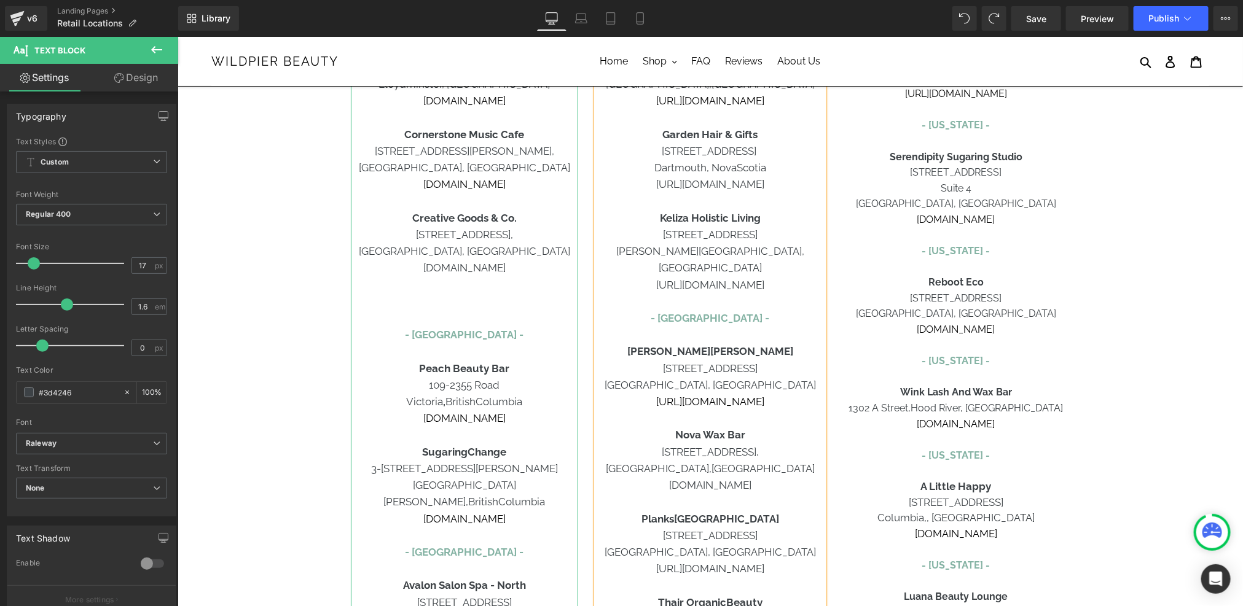
click at [487, 310] on p at bounding box center [463, 318] width 227 height 17
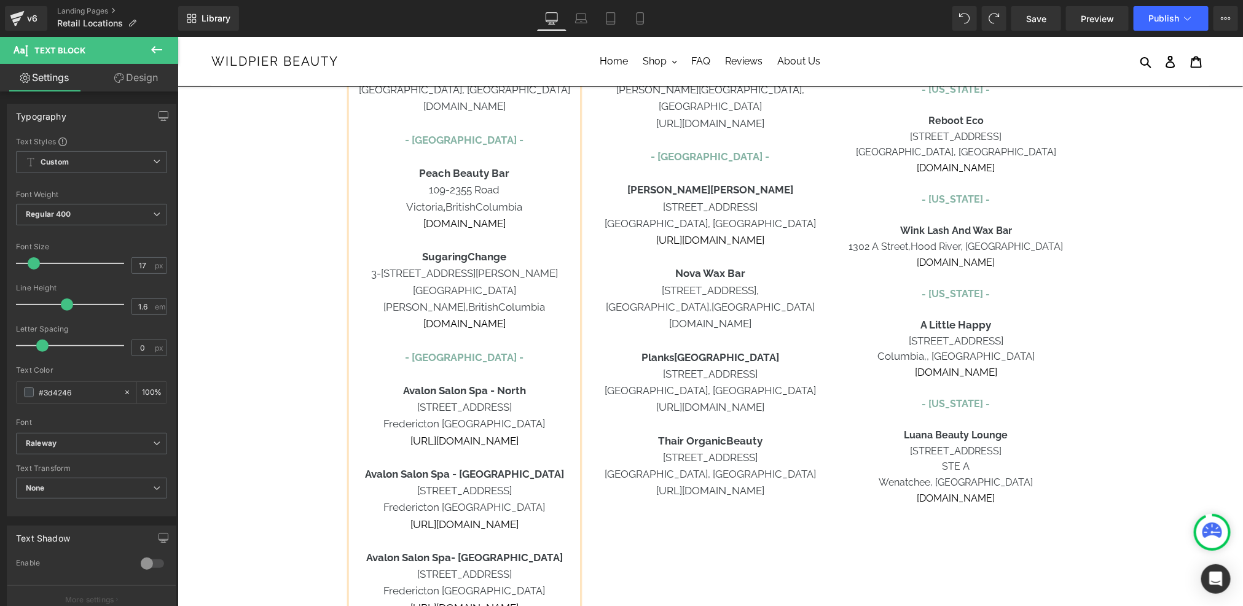
scroll to position [419, 0]
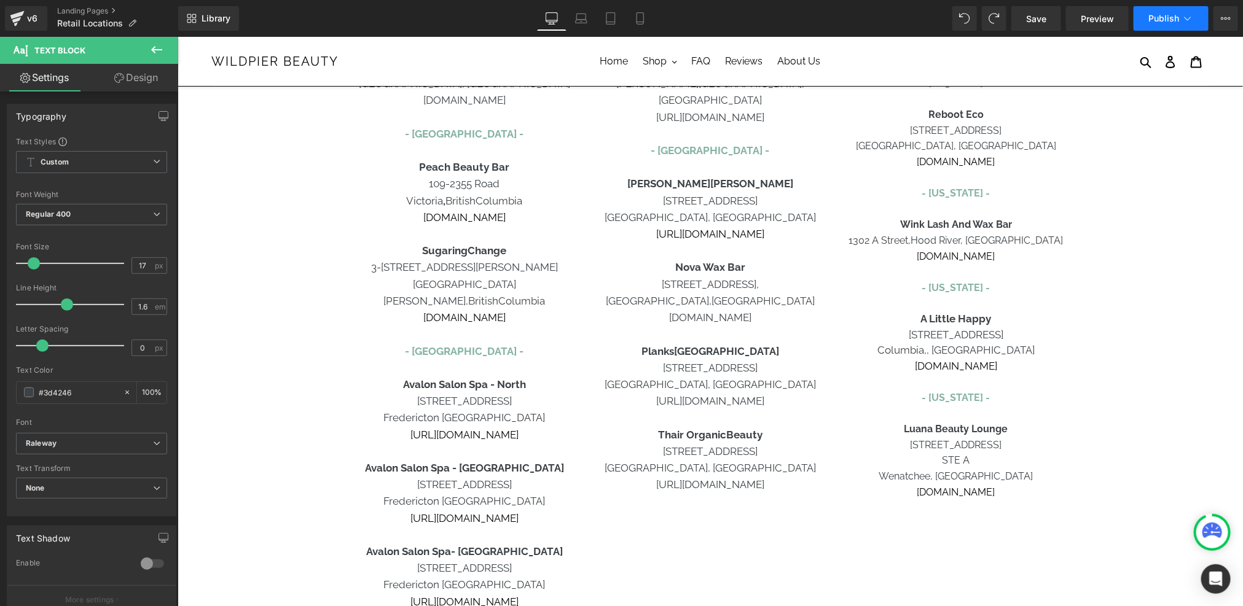
click at [1162, 23] on span "Publish" at bounding box center [1163, 19] width 31 height 10
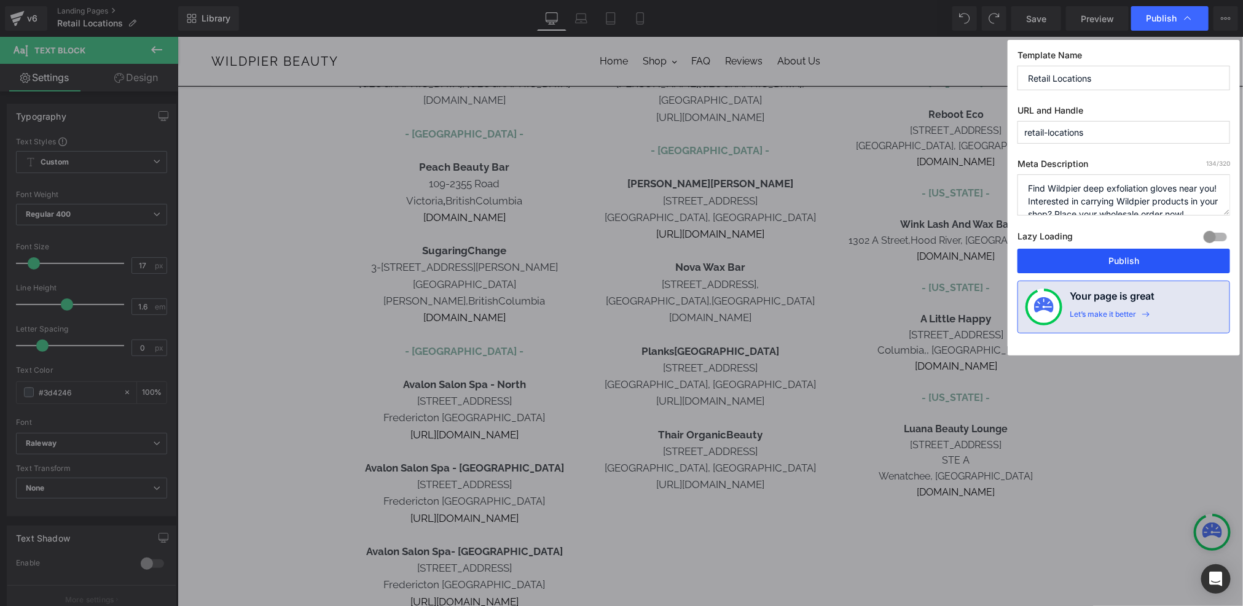
click at [1143, 251] on button "Publish" at bounding box center [1123, 261] width 213 height 25
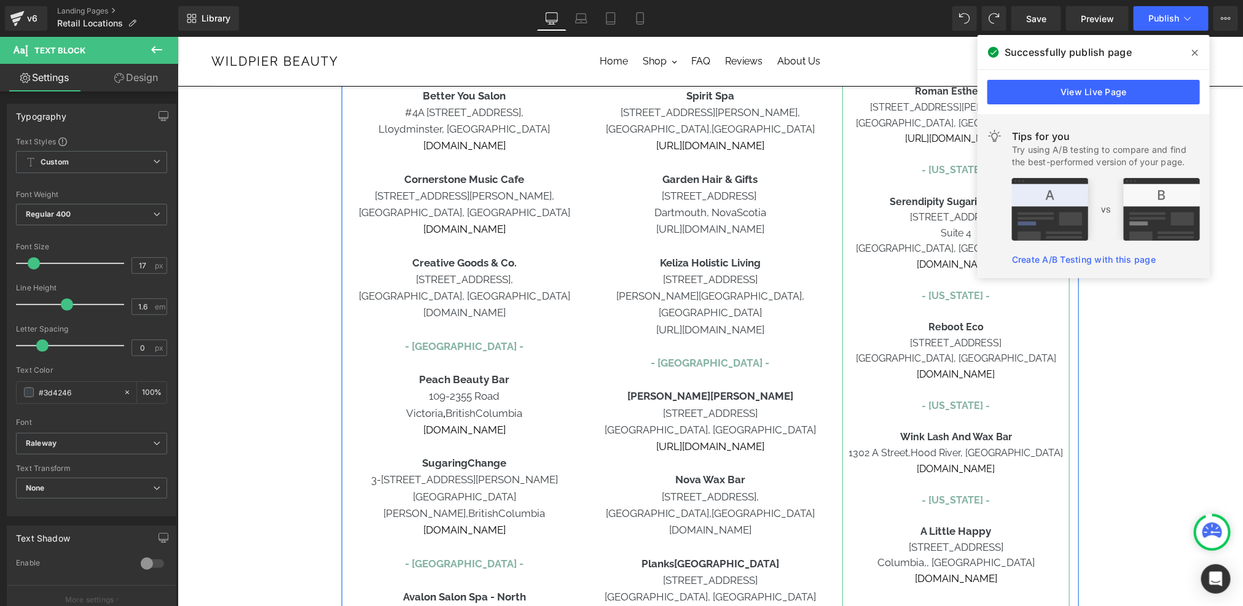
scroll to position [52, 0]
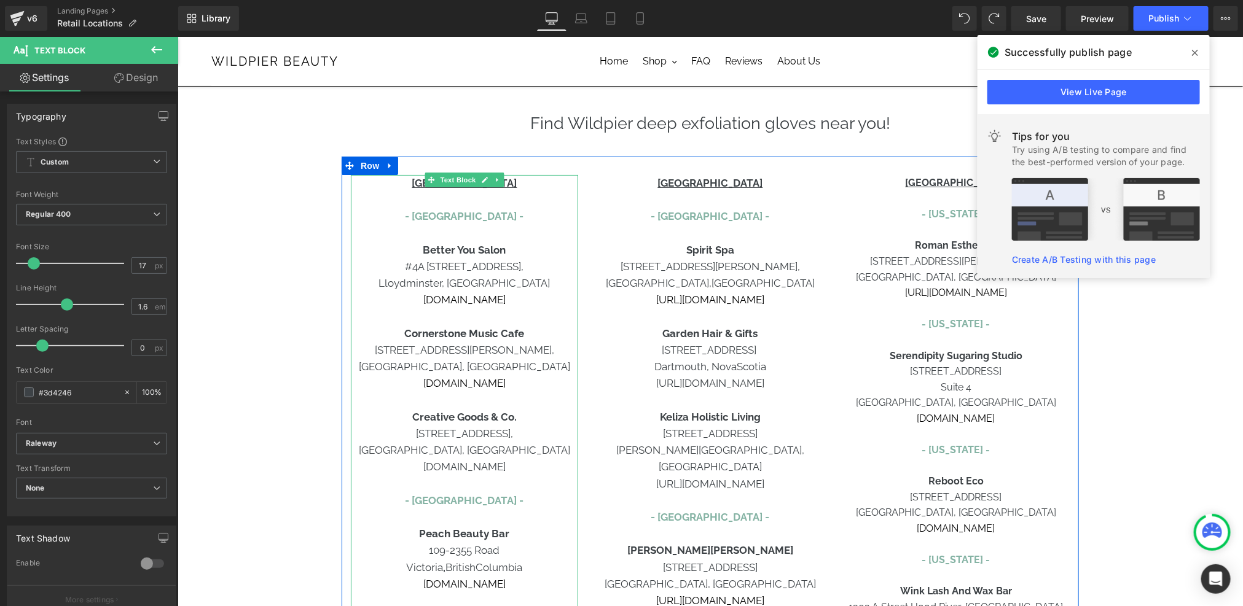
click at [421, 250] on p "Better You Salon" at bounding box center [463, 249] width 227 height 17
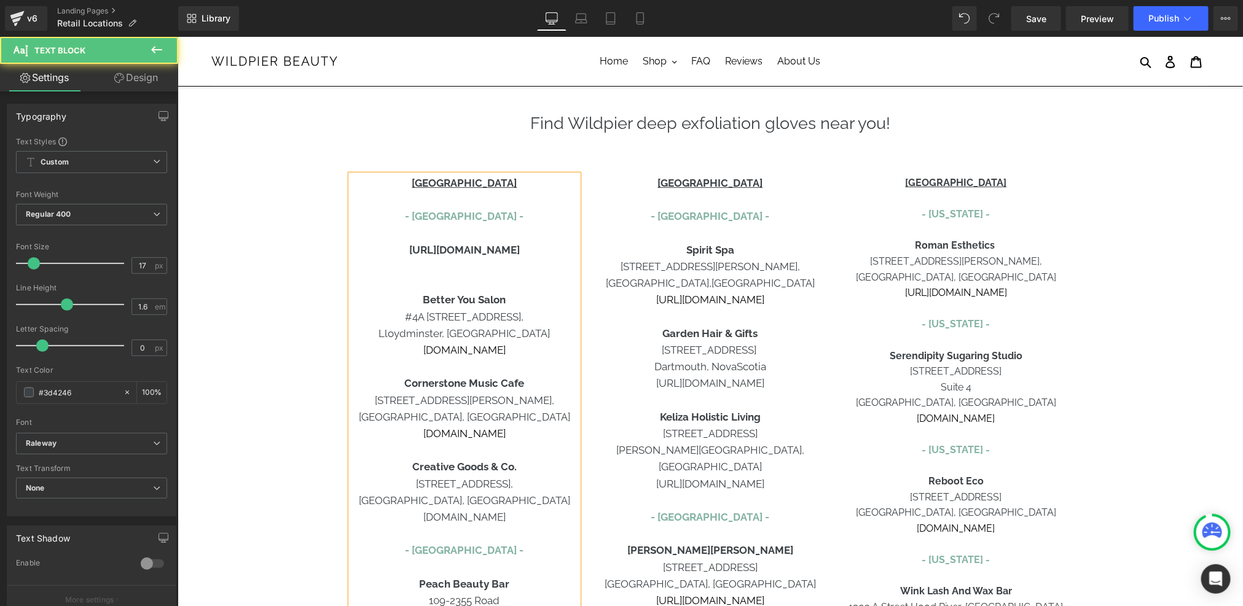
click at [439, 258] on p at bounding box center [463, 266] width 227 height 17
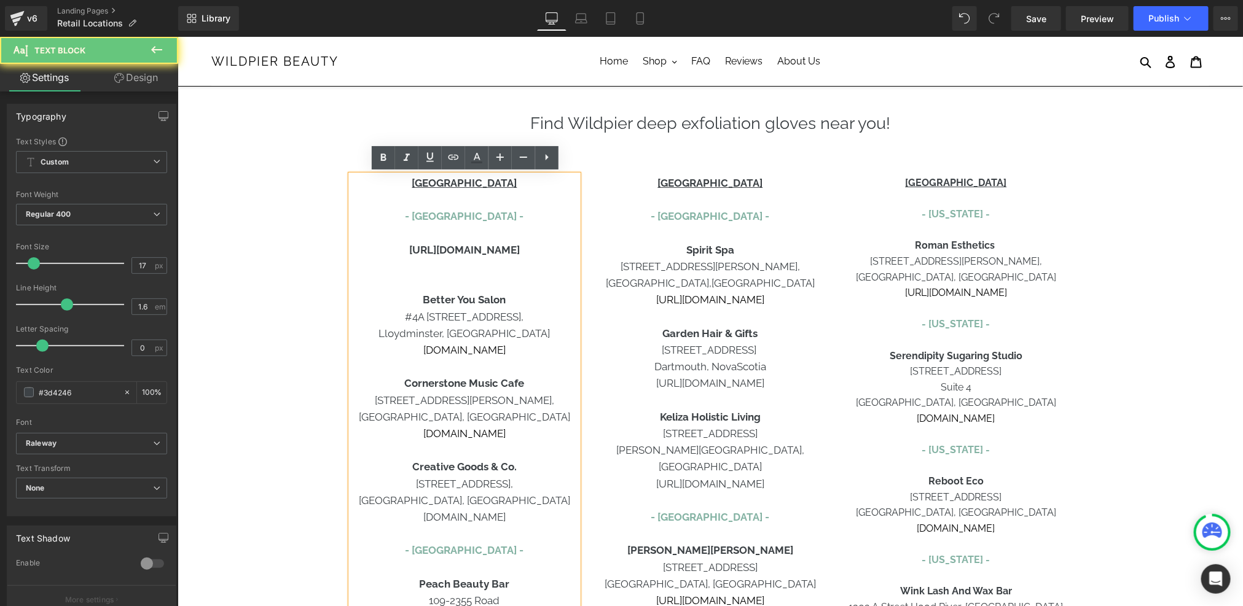
click at [444, 246] on b "https://www.carbonboutique.com/" at bounding box center [463, 249] width 111 height 12
drag, startPoint x: 526, startPoint y: 349, endPoint x: 416, endPoint y: 305, distance: 117.7
click at [416, 305] on div "CANADA - Alberta - https://www.carbonboutique.com/ Better You Salon #4A 5405-44…" at bounding box center [463, 617] width 227 height 886
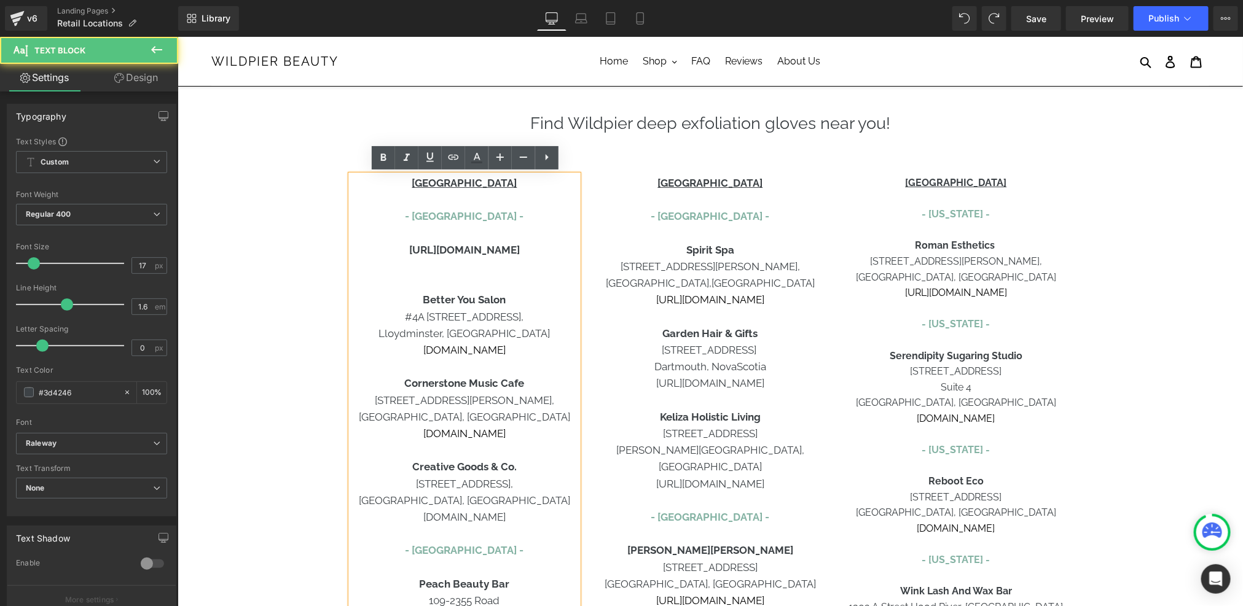
copy div "Better You Salon #4A 5405-44th Street, Lloydminster, Alberta www.betteryousalon…"
click at [455, 265] on p at bounding box center [463, 266] width 227 height 17
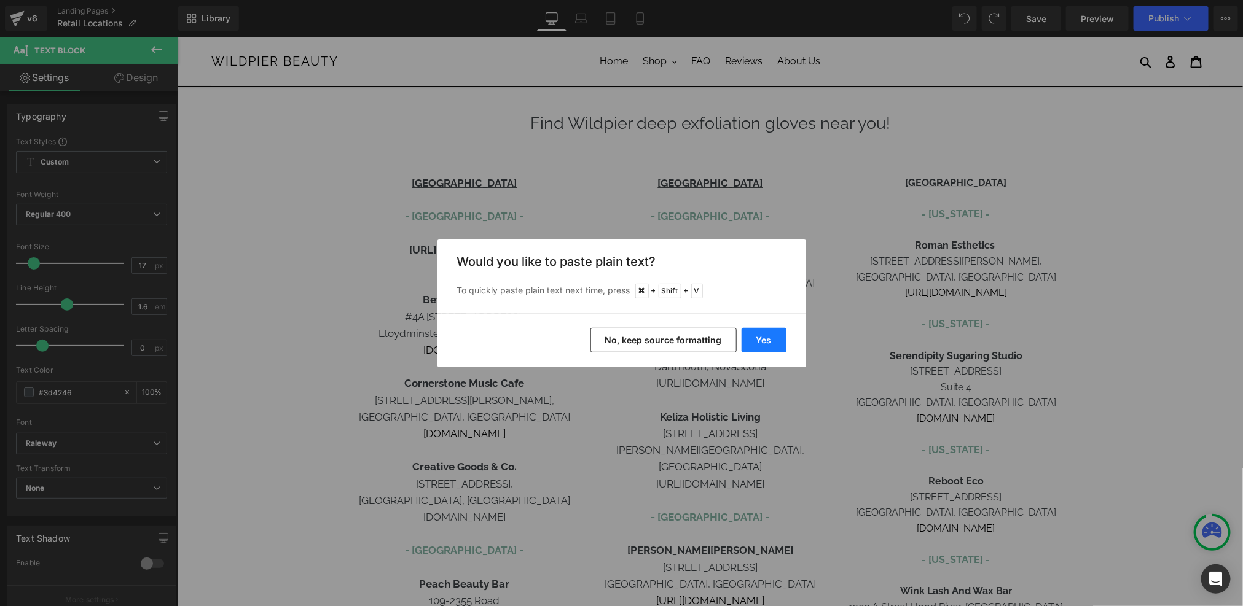
click at [768, 335] on button "Yes" at bounding box center [763, 340] width 45 height 25
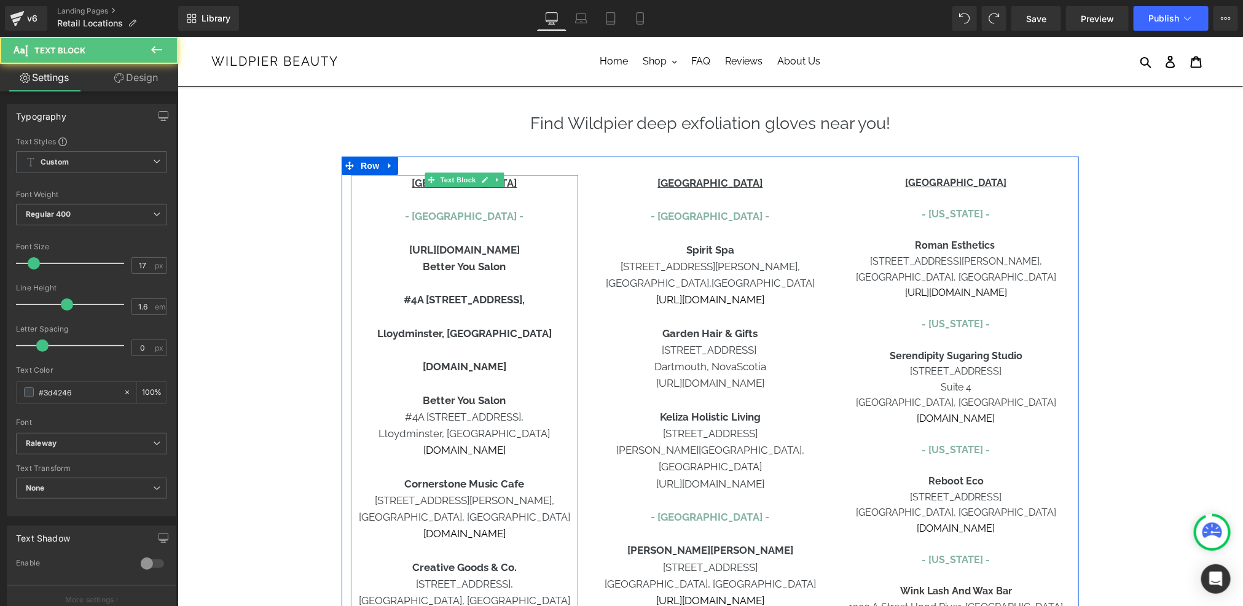
drag, startPoint x: 559, startPoint y: 247, endPoint x: 366, endPoint y: 249, distance: 192.9
click at [366, 249] on p "https://www.carbonboutique.com/" at bounding box center [463, 249] width 227 height 17
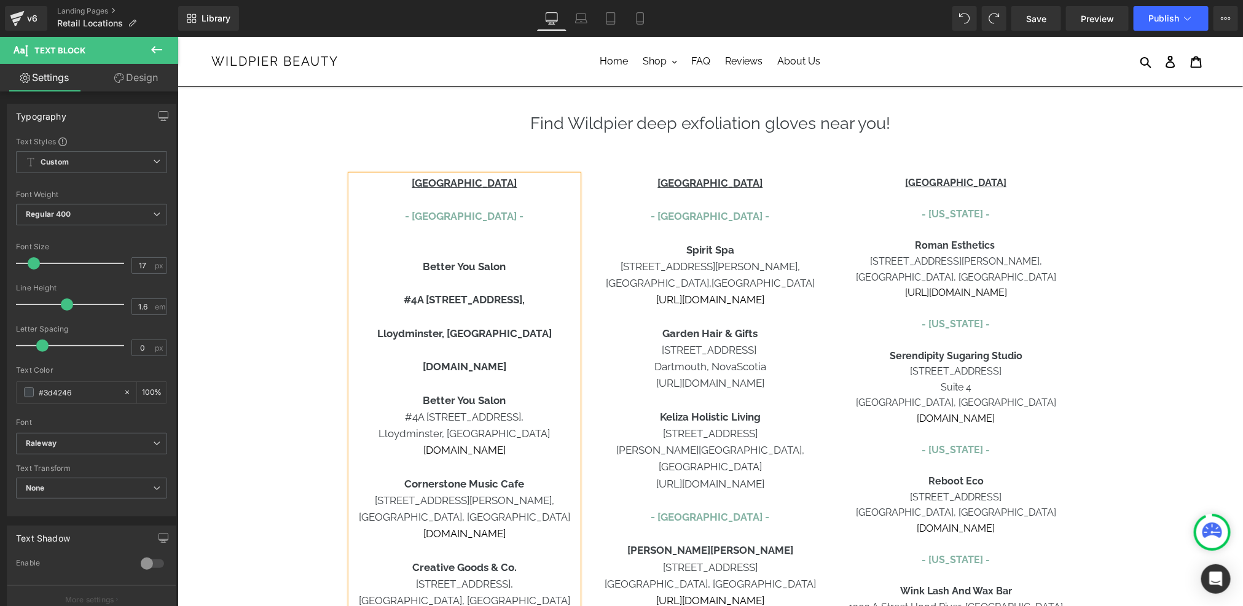
click at [435, 373] on p "[DOMAIN_NAME]" at bounding box center [463, 366] width 227 height 17
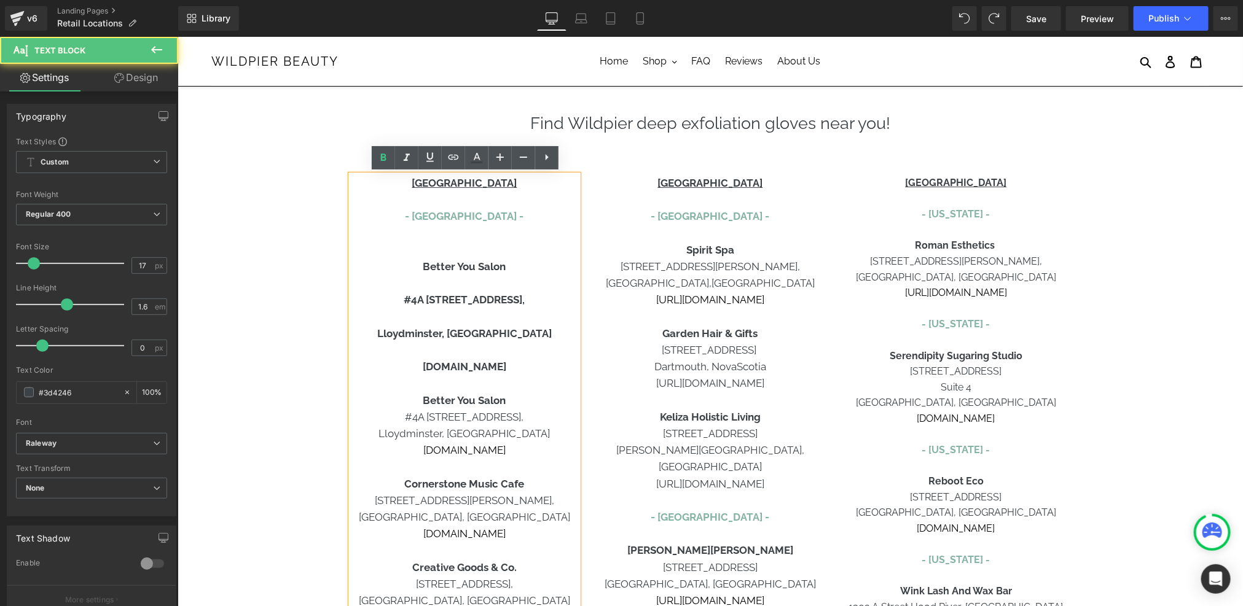
click at [435, 370] on b "[DOMAIN_NAME]" at bounding box center [464, 366] width 84 height 12
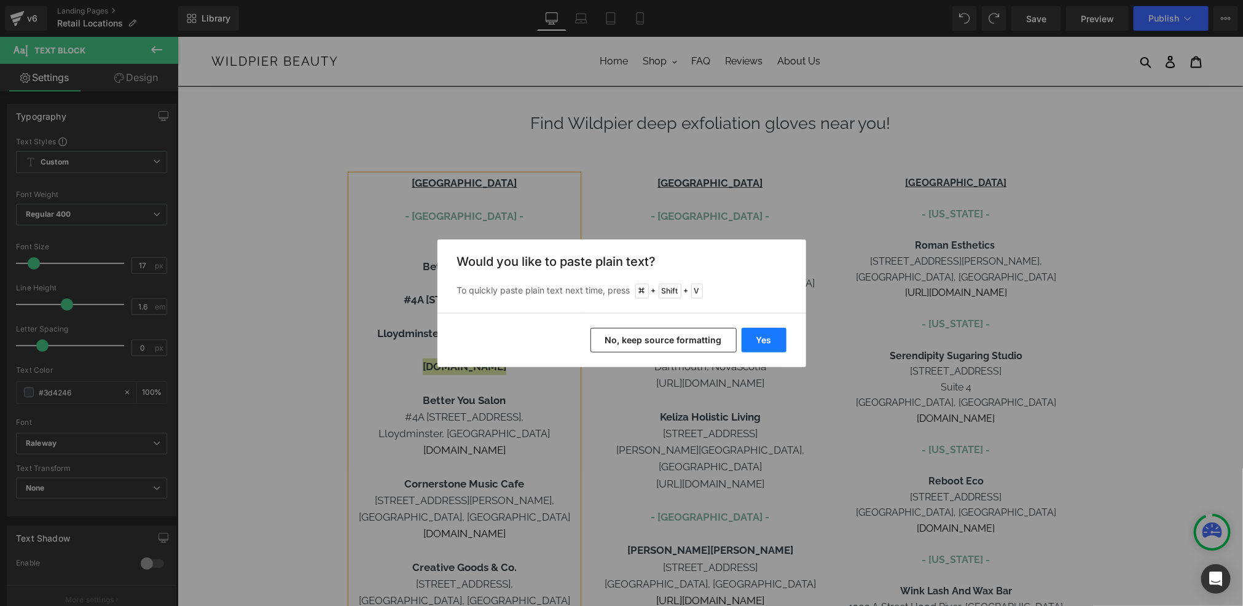
click at [755, 332] on button "Yes" at bounding box center [763, 340] width 45 height 25
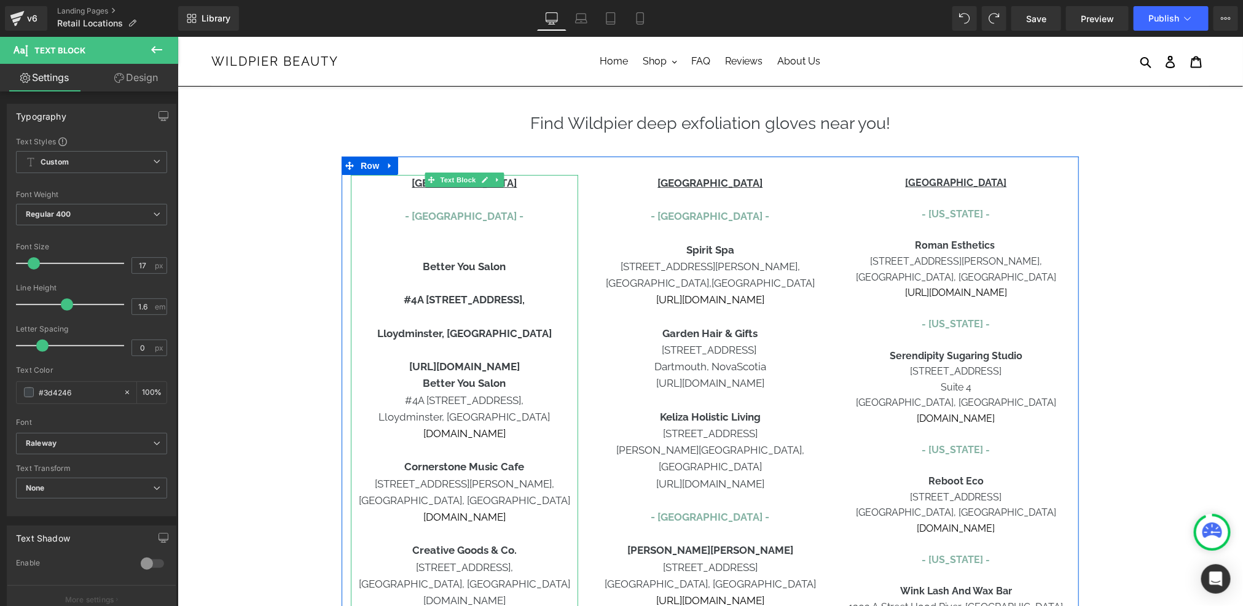
click at [562, 365] on p "https://www.carbonboutique.com/" at bounding box center [463, 366] width 227 height 17
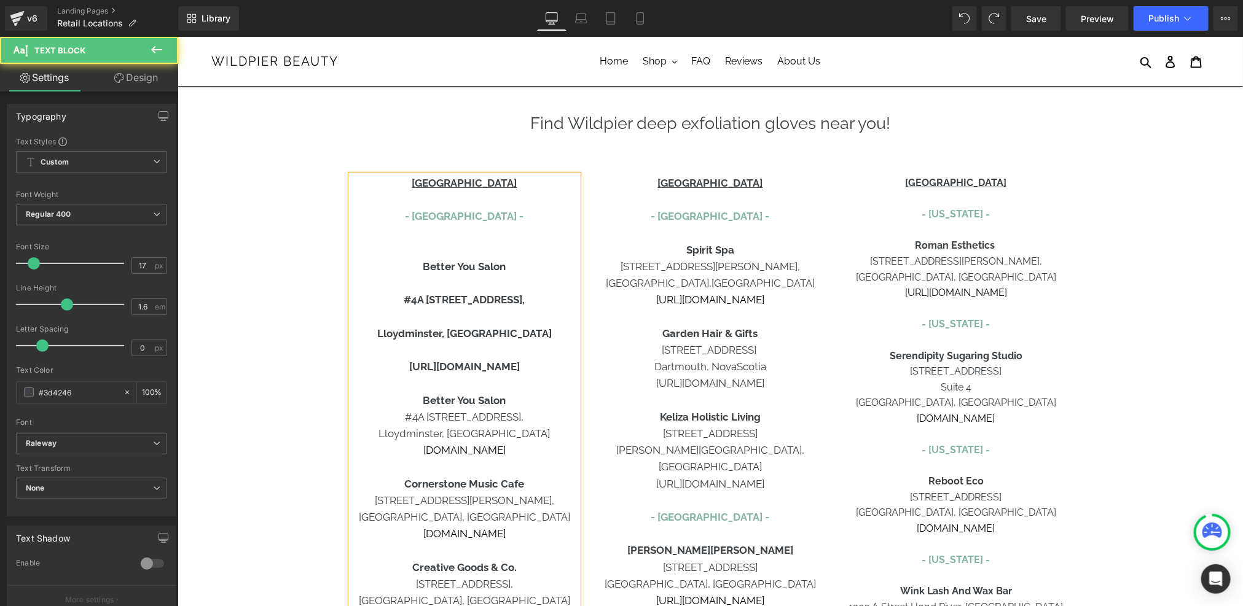
click at [418, 367] on b "https://www.carbonboutique.com" at bounding box center [463, 366] width 111 height 12
click at [456, 357] on p at bounding box center [463, 350] width 227 height 17
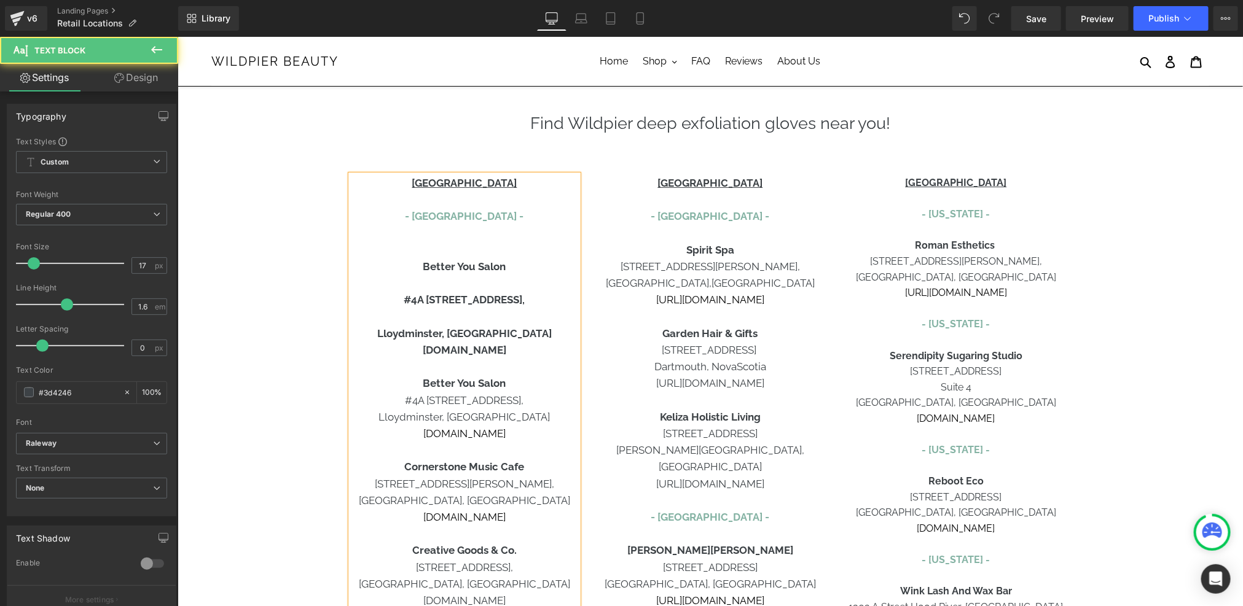
click at [460, 316] on p at bounding box center [463, 316] width 227 height 17
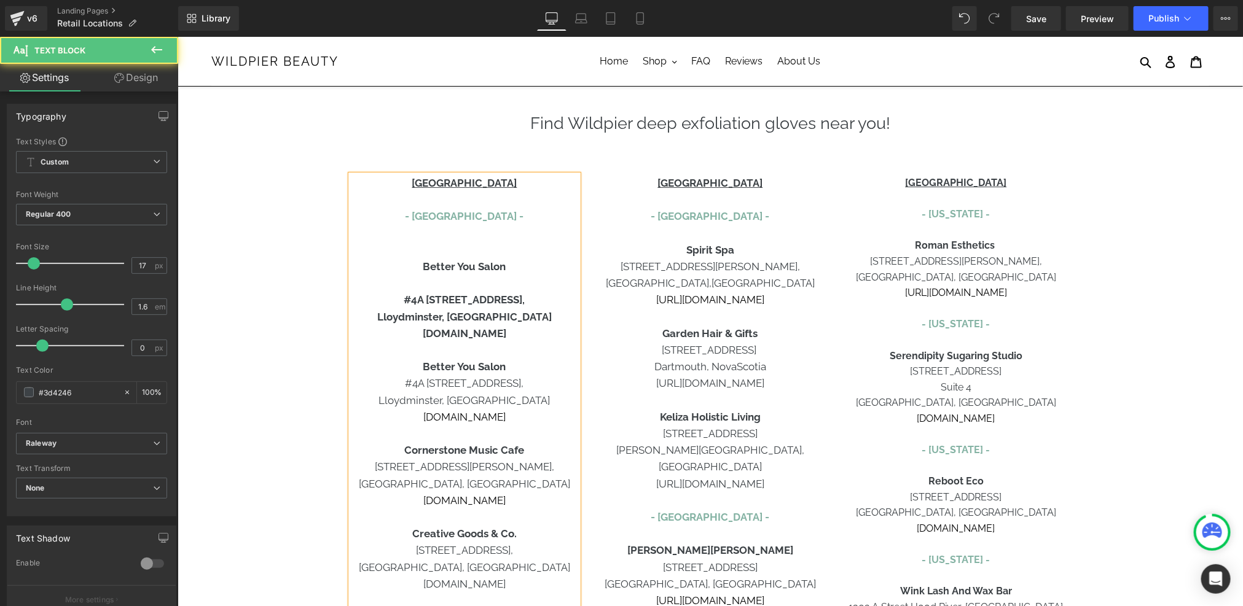
click at [464, 273] on p "Better You Salon" at bounding box center [463, 266] width 227 height 17
click at [471, 279] on p at bounding box center [463, 283] width 227 height 17
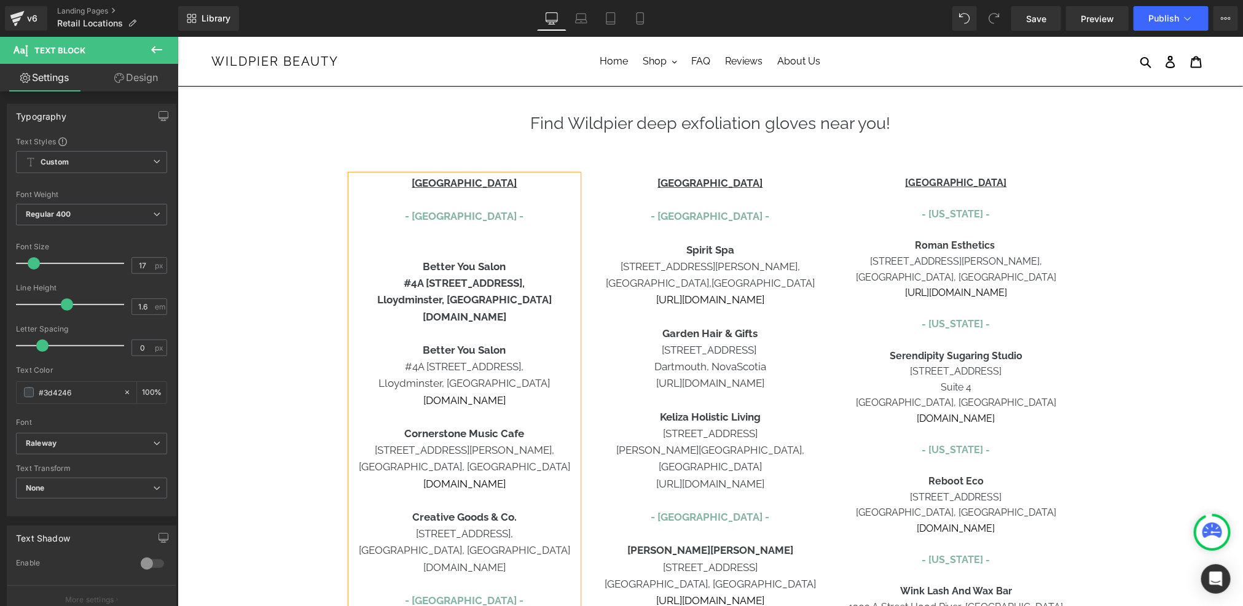
click at [454, 267] on b "Better You Salon" at bounding box center [463, 266] width 83 height 12
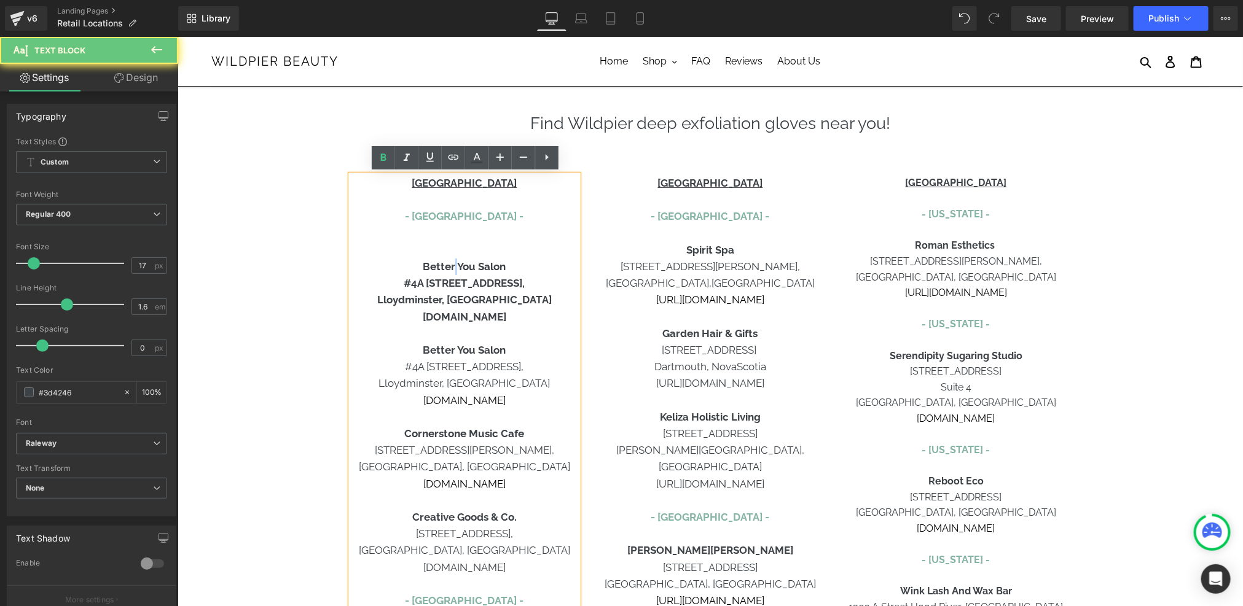
click at [454, 267] on b "Better You Salon" at bounding box center [463, 266] width 83 height 12
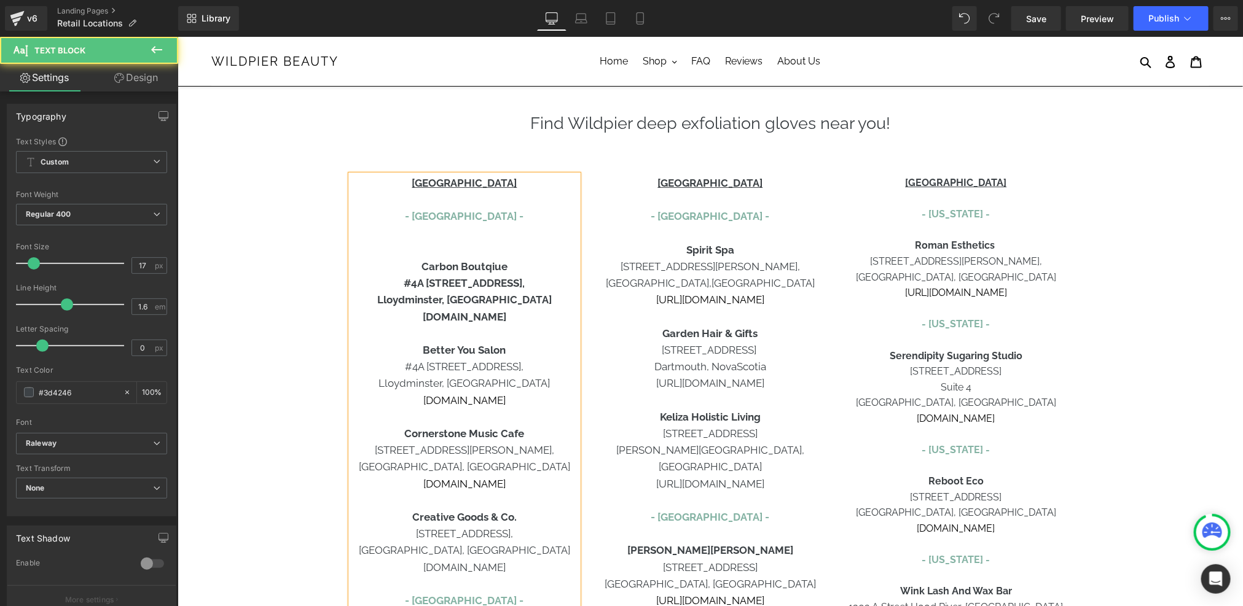
click at [465, 269] on b "Carbon Boutqiue" at bounding box center [464, 266] width 86 height 12
click at [461, 268] on b "Carbon Boutqiue" at bounding box center [464, 266] width 86 height 12
click at [461, 254] on p at bounding box center [463, 249] width 227 height 17
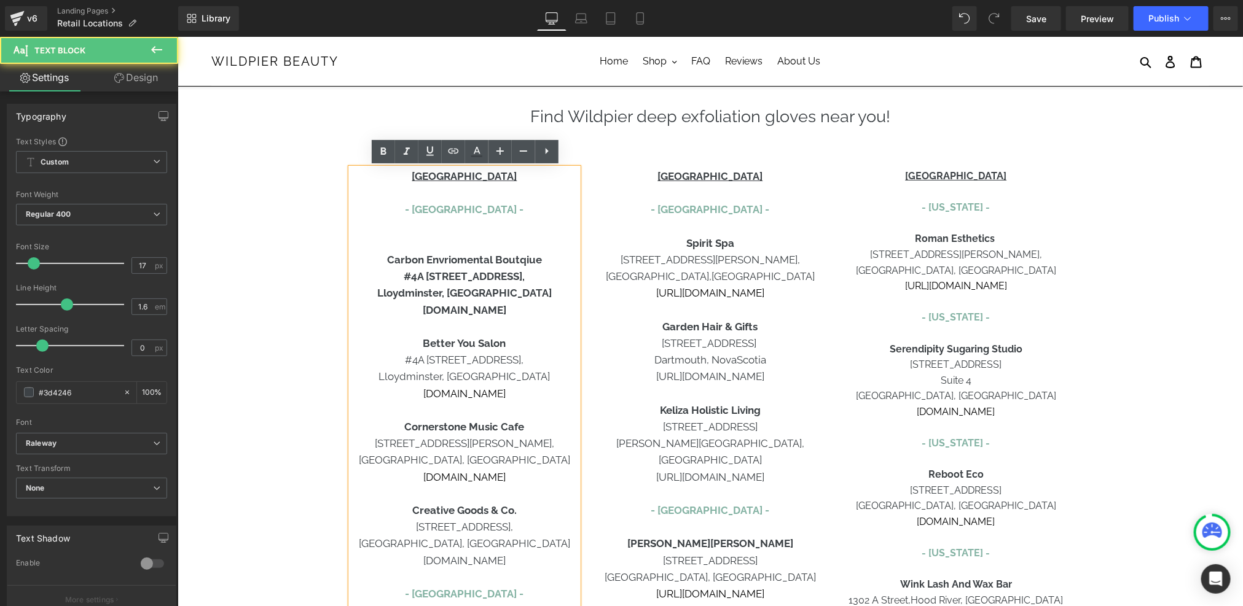
click at [487, 251] on p "Carbon Envriomental Boutqiue" at bounding box center [463, 259] width 227 height 17
click at [474, 259] on b "Carbon Envriomental Boutqiue" at bounding box center [463, 259] width 155 height 12
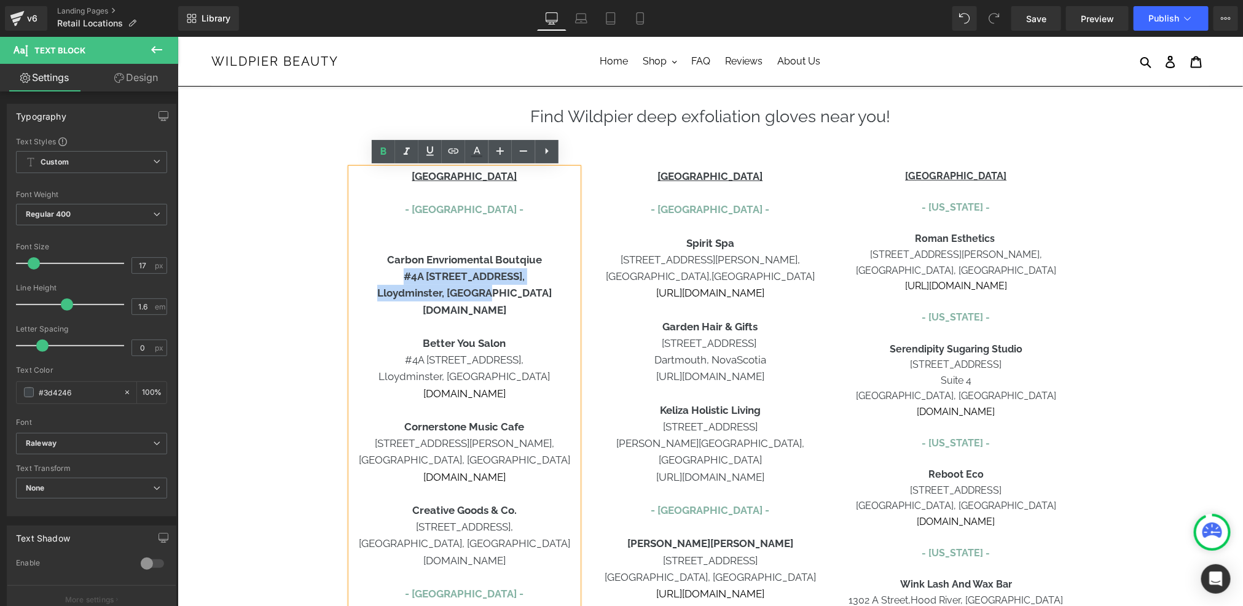
drag, startPoint x: 520, startPoint y: 297, endPoint x: 405, endPoint y: 281, distance: 116.1
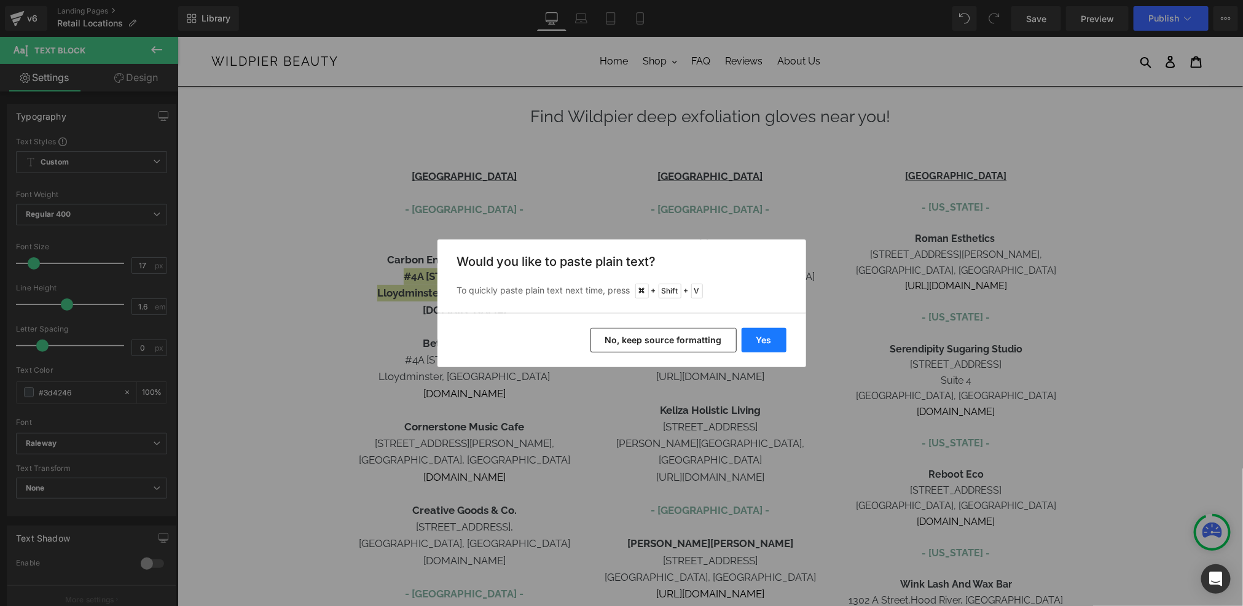
click at [760, 330] on button "Yes" at bounding box center [763, 340] width 45 height 25
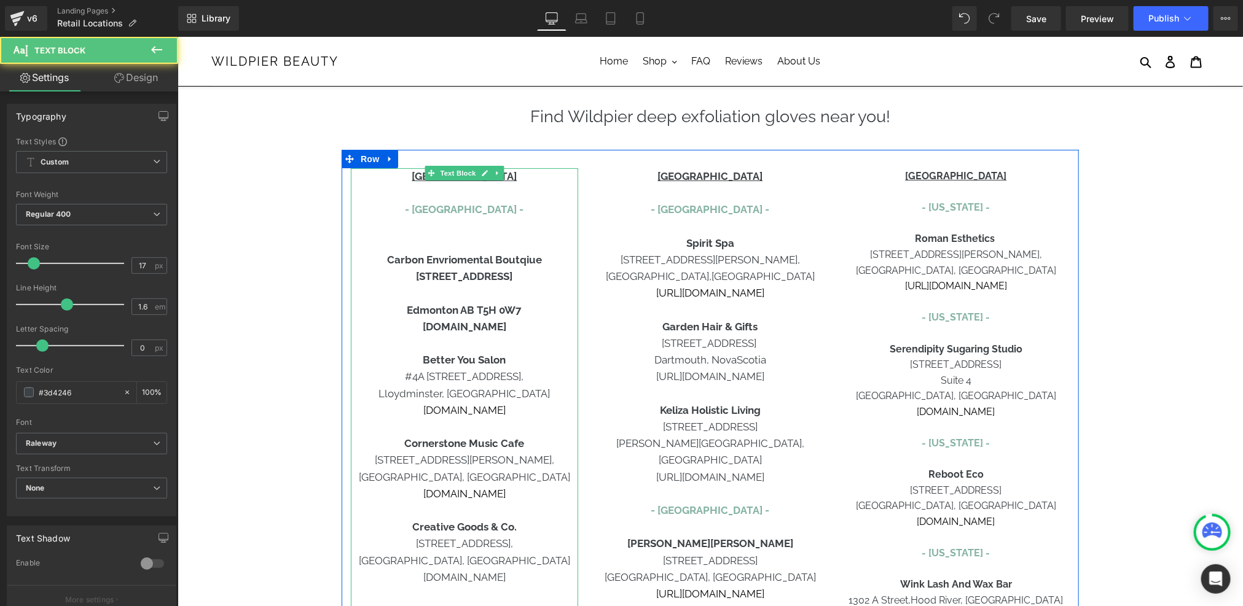
click at [516, 300] on p at bounding box center [463, 292] width 227 height 17
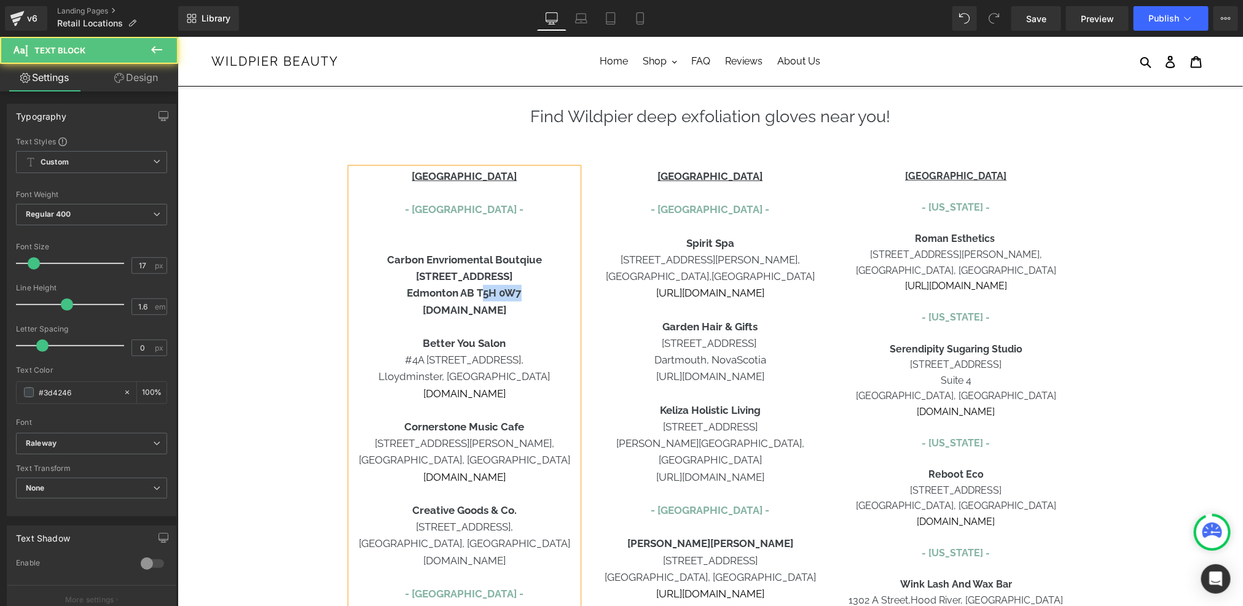
drag, startPoint x: 528, startPoint y: 295, endPoint x: 485, endPoint y: 297, distance: 43.7
click at [485, 297] on p "Edmonton AB T5H 0W7" at bounding box center [463, 292] width 227 height 17
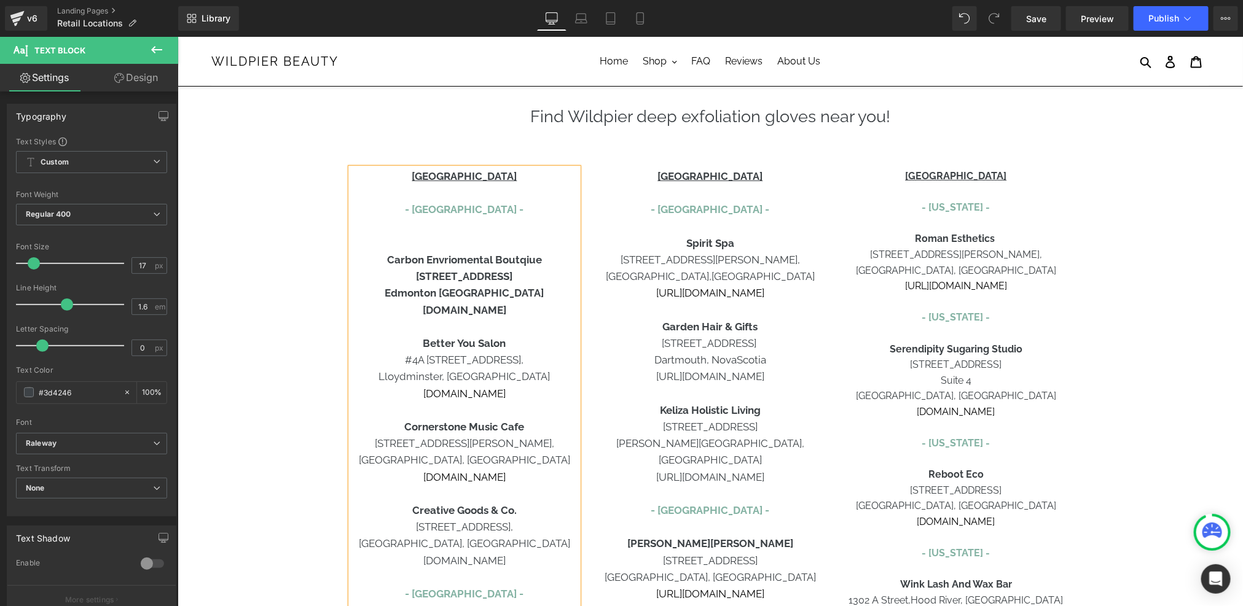
click at [469, 295] on b "Edmonton Alberta" at bounding box center [463, 292] width 159 height 12
drag, startPoint x: 523, startPoint y: 297, endPoint x: 510, endPoint y: 297, distance: 12.3
click at [510, 297] on p "Edmonton, Alberta" at bounding box center [463, 292] width 227 height 17
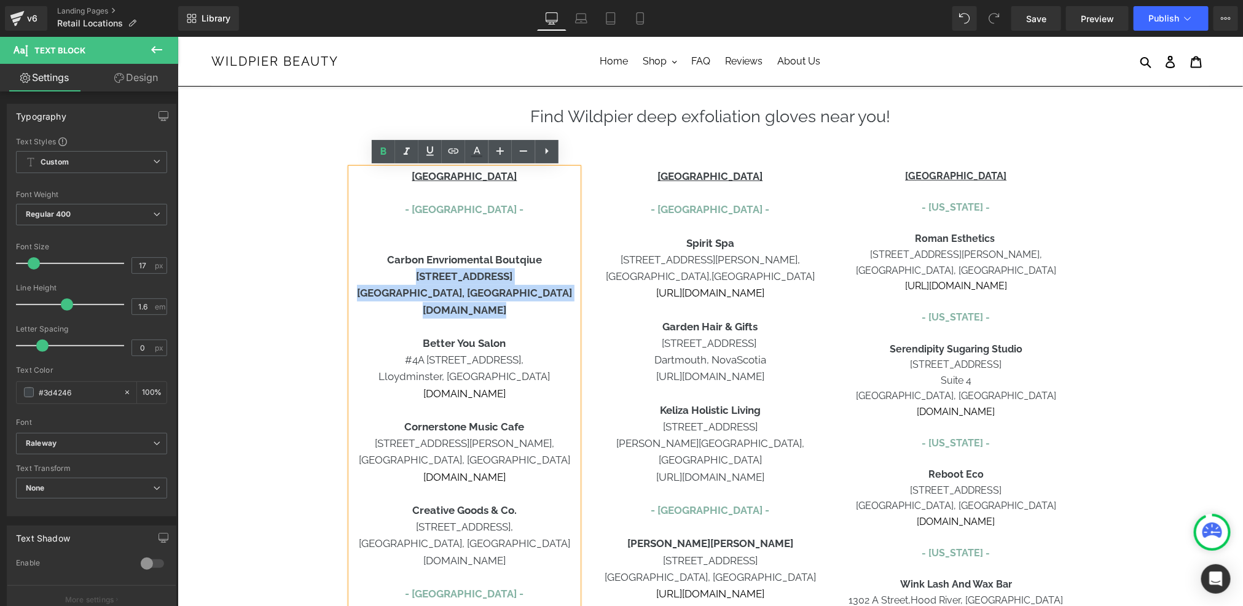
drag, startPoint x: 536, startPoint y: 318, endPoint x: 391, endPoint y: 276, distance: 150.9
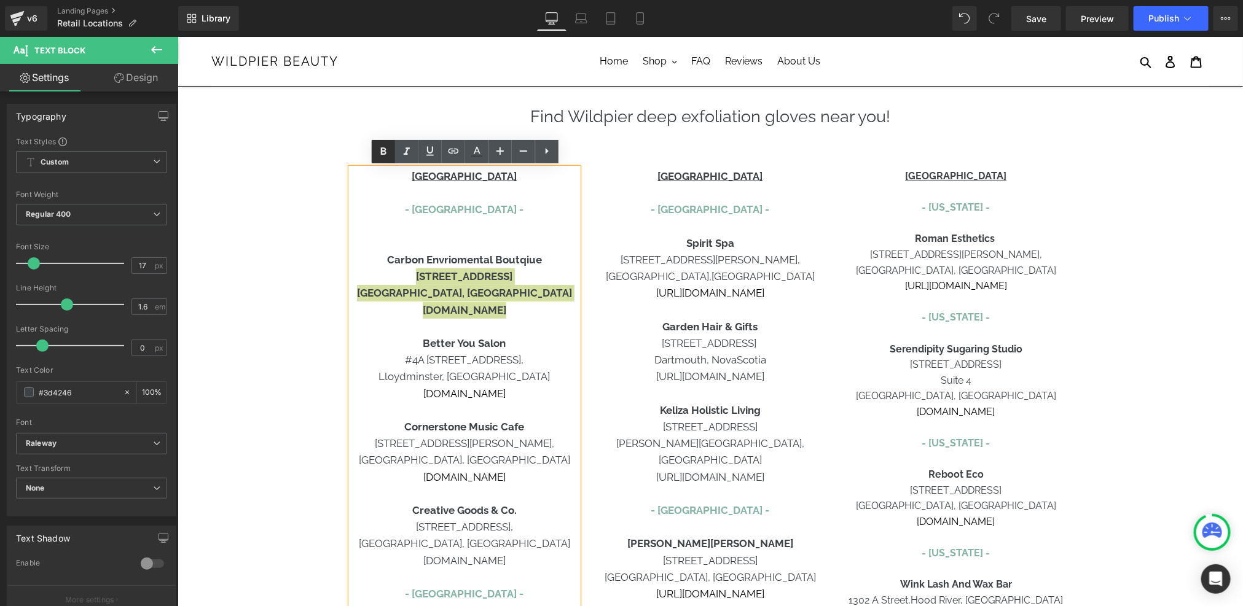
click at [383, 158] on icon at bounding box center [383, 151] width 15 height 15
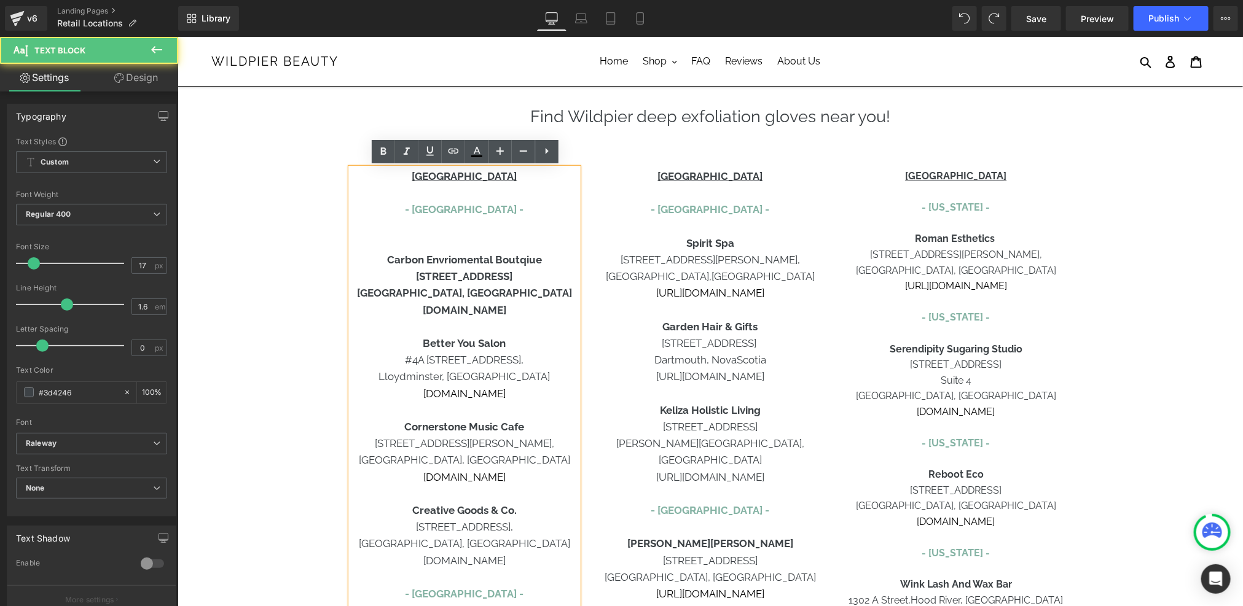
drag, startPoint x: 407, startPoint y: 275, endPoint x: 518, endPoint y: 278, distance: 111.2
click at [518, 278] on p "10710 - 120 Street NW" at bounding box center [463, 276] width 227 height 17
click at [381, 155] on icon at bounding box center [383, 151] width 15 height 15
click at [466, 292] on b "Edmonton, Alberta" at bounding box center [463, 292] width 215 height 12
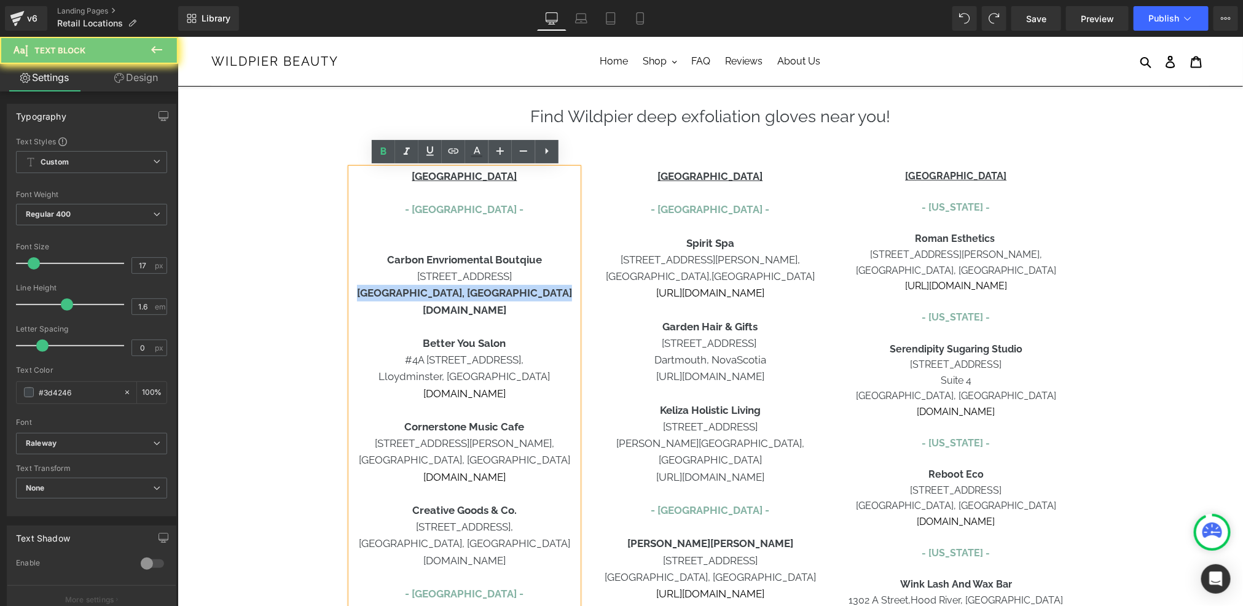
click at [466, 292] on b "Edmonton, Alberta" at bounding box center [463, 292] width 215 height 12
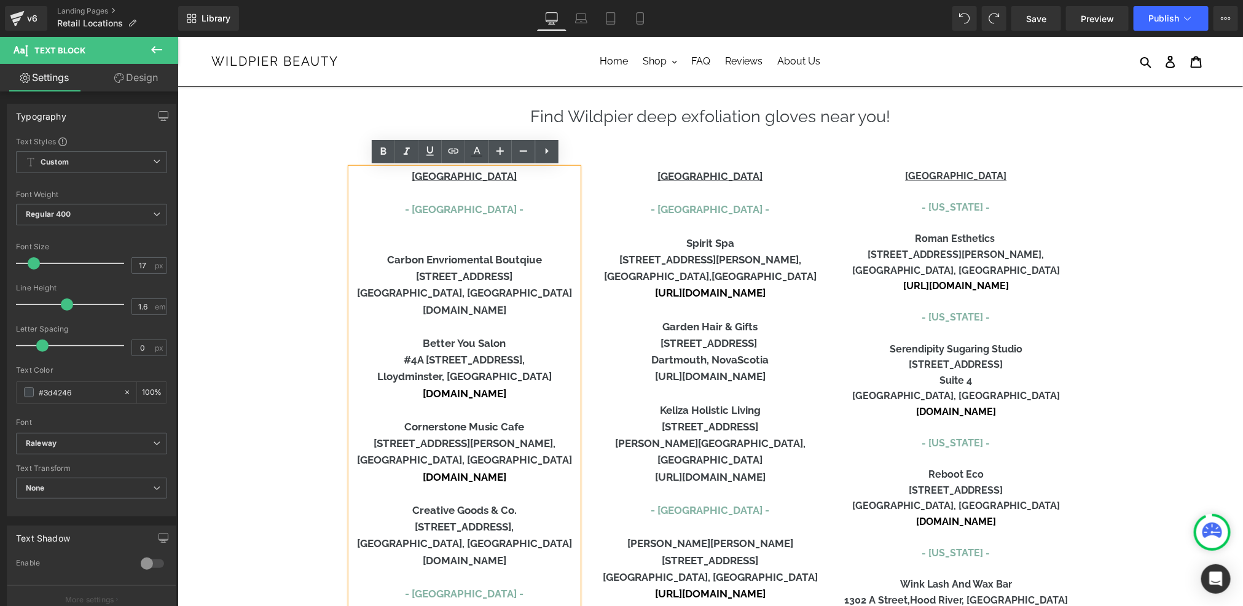
click at [466, 284] on p "Edmonton, Alberta" at bounding box center [463, 292] width 227 height 17
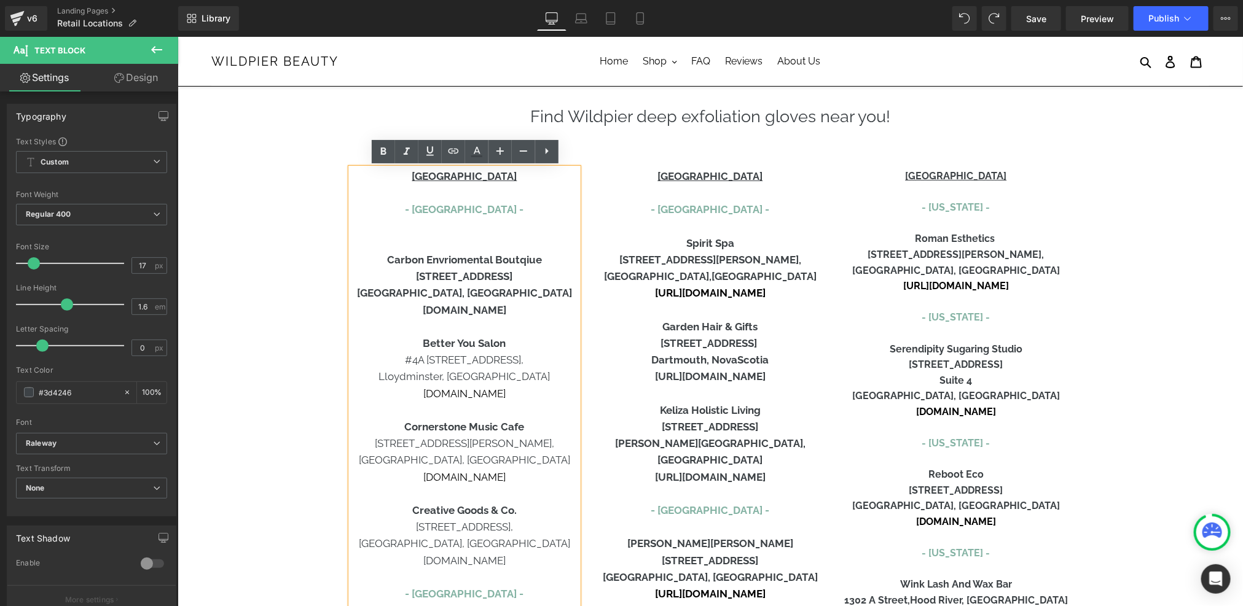
click at [542, 318] on p at bounding box center [463, 326] width 227 height 17
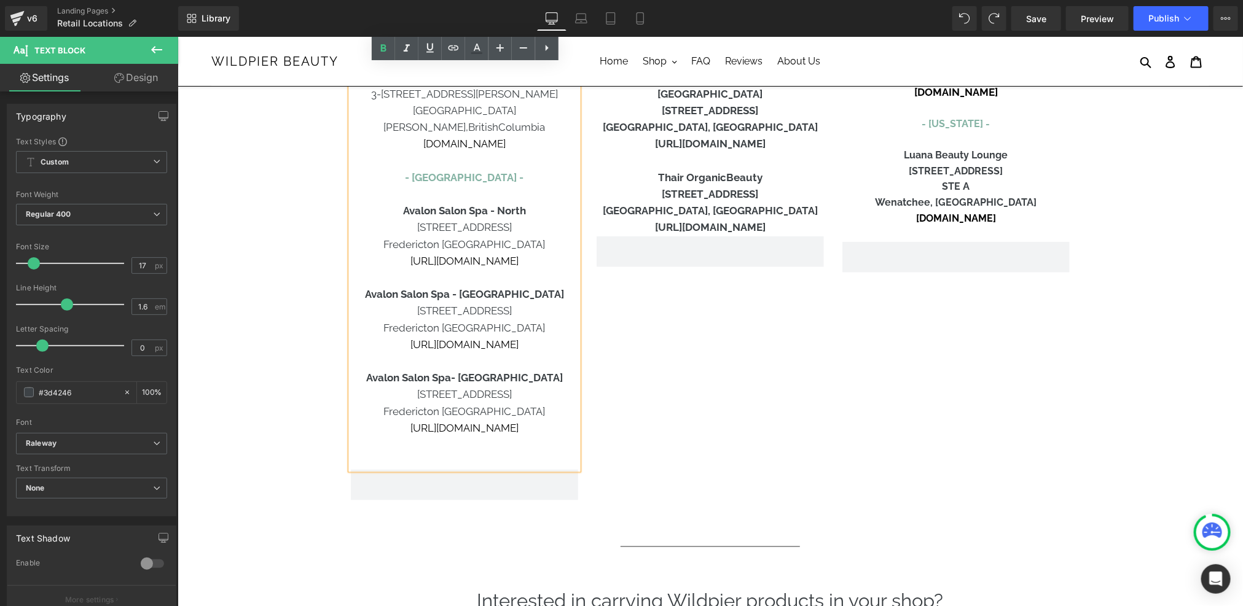
scroll to position [555, 0]
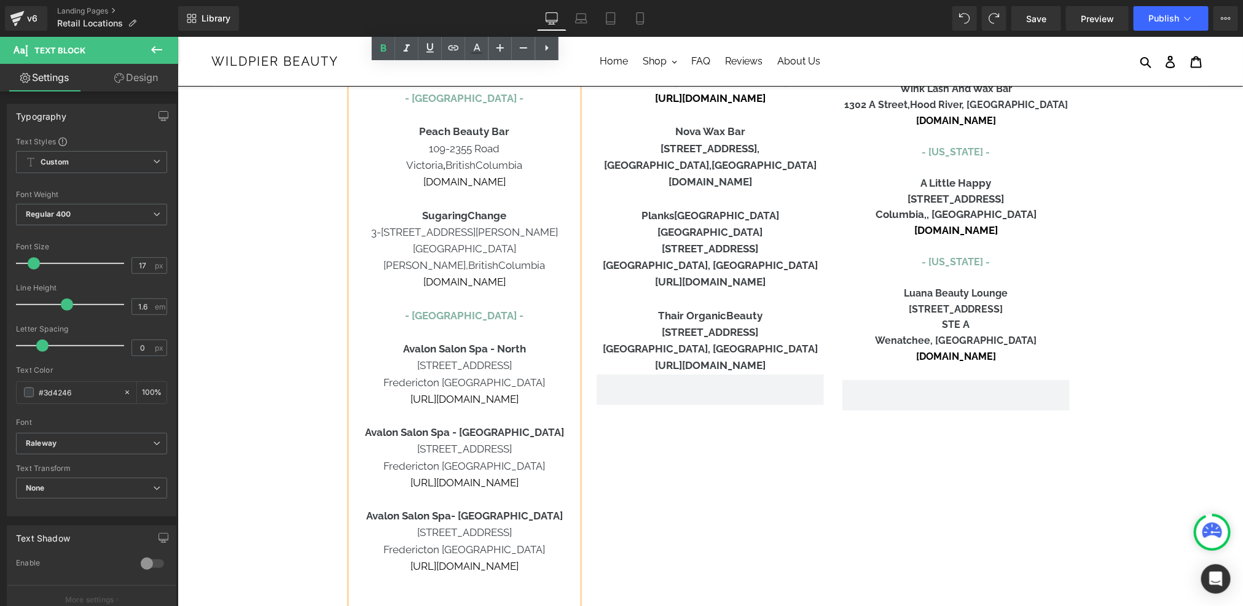
click at [709, 324] on p "3189 Yonge Street" at bounding box center [709, 332] width 227 height 17
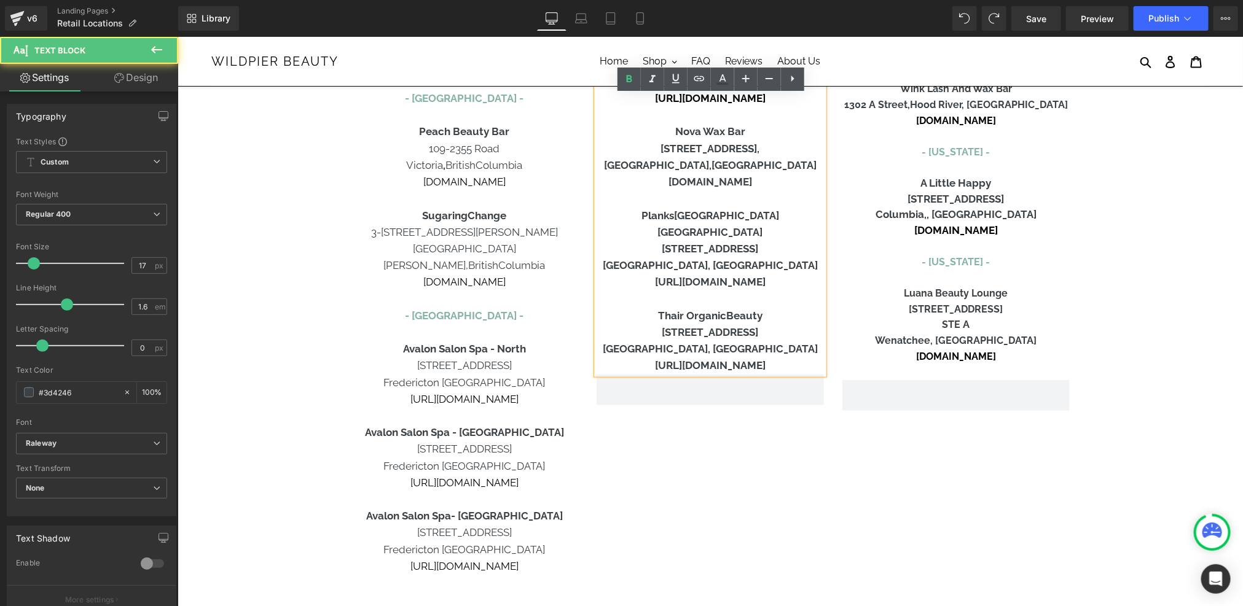
click at [768, 357] on p "https://www.thair.ca" at bounding box center [709, 365] width 227 height 17
drag, startPoint x: 770, startPoint y: 335, endPoint x: 663, endPoint y: 302, distance: 111.9
click at [663, 302] on div "CANADA - Nova Scotia - Spirit Spa 200-5150 Salter Street, Halifax, Nova Scotia …" at bounding box center [709, 23] width 227 height 702
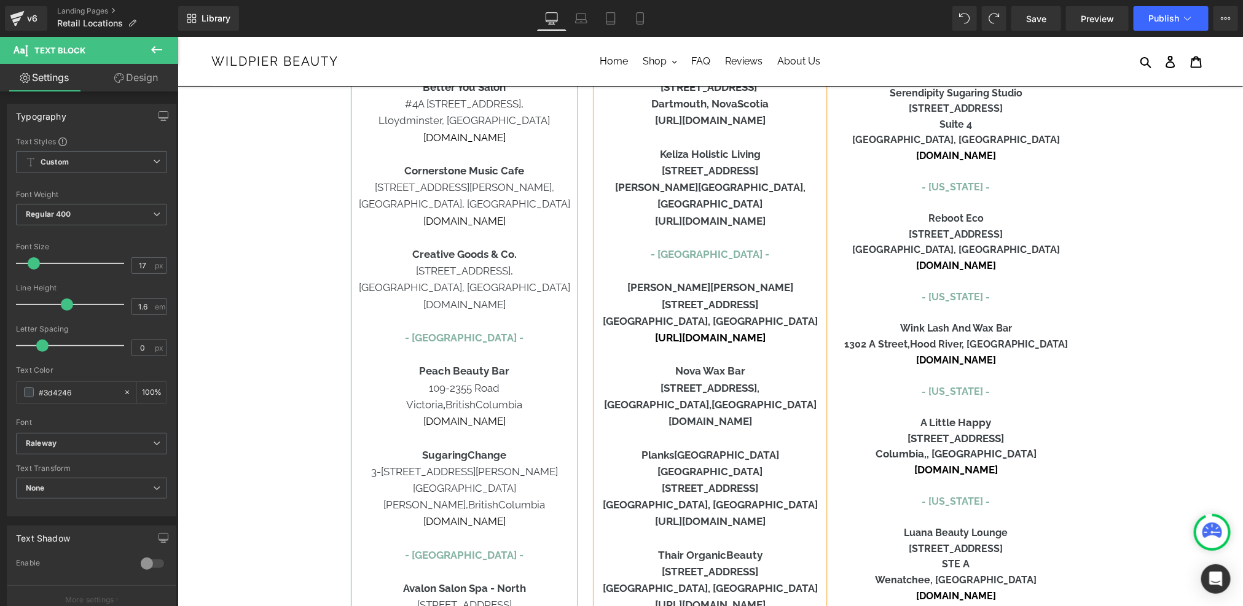
scroll to position [0, 0]
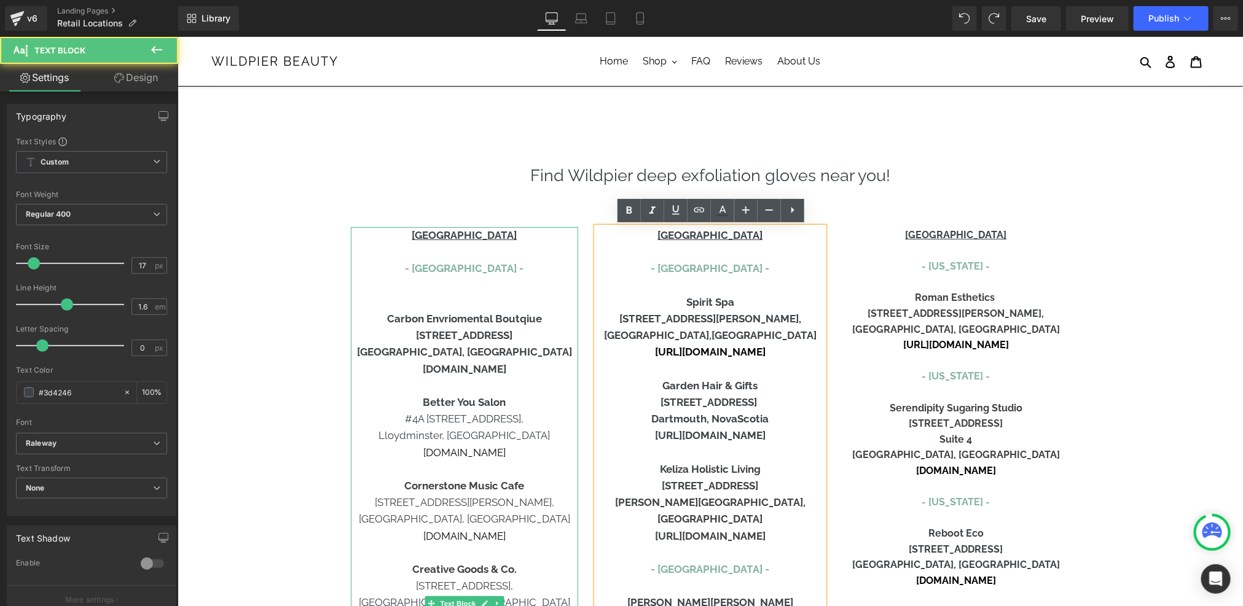
click at [447, 305] on p at bounding box center [463, 302] width 227 height 17
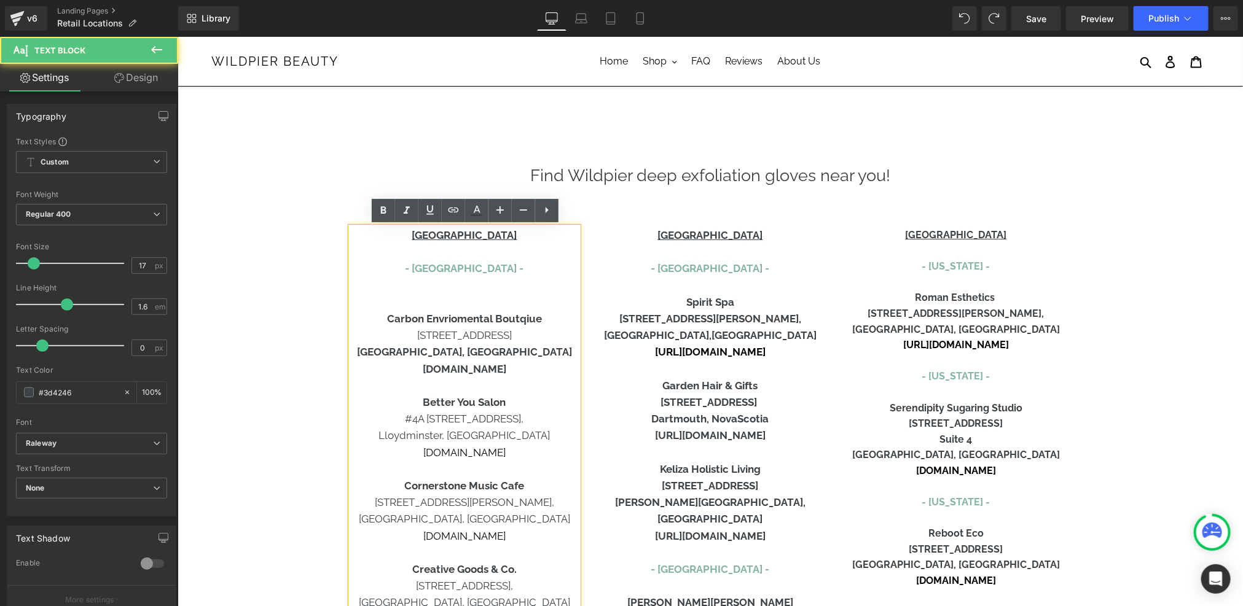
click at [532, 374] on p "www.carbonboutique.com" at bounding box center [463, 369] width 227 height 17
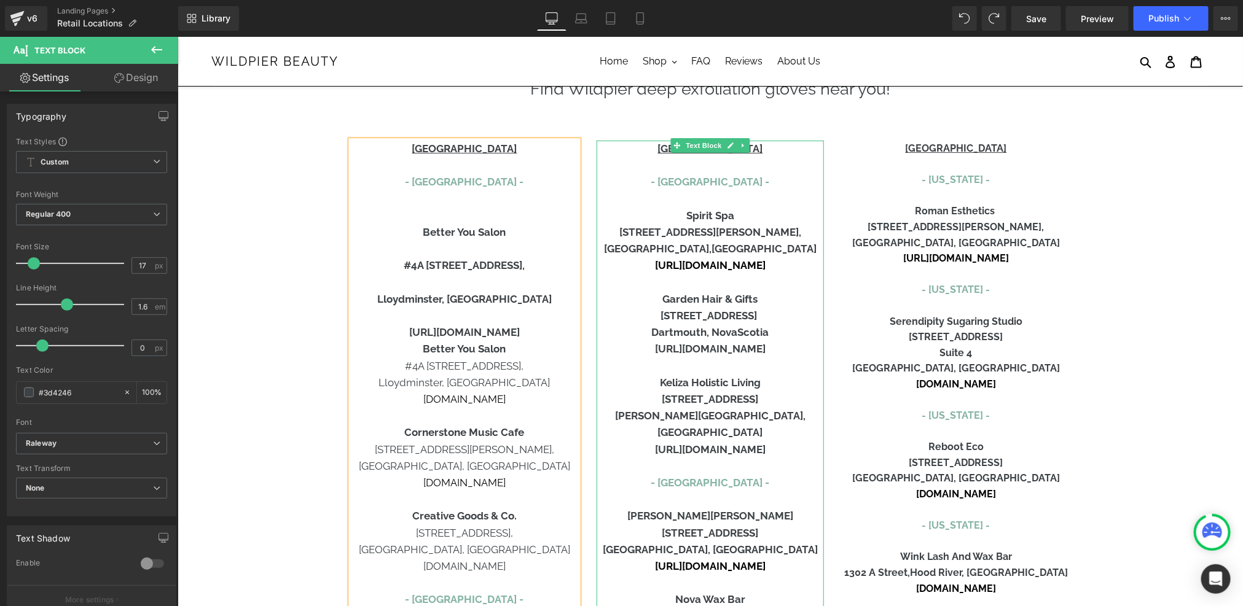
scroll to position [92, 0]
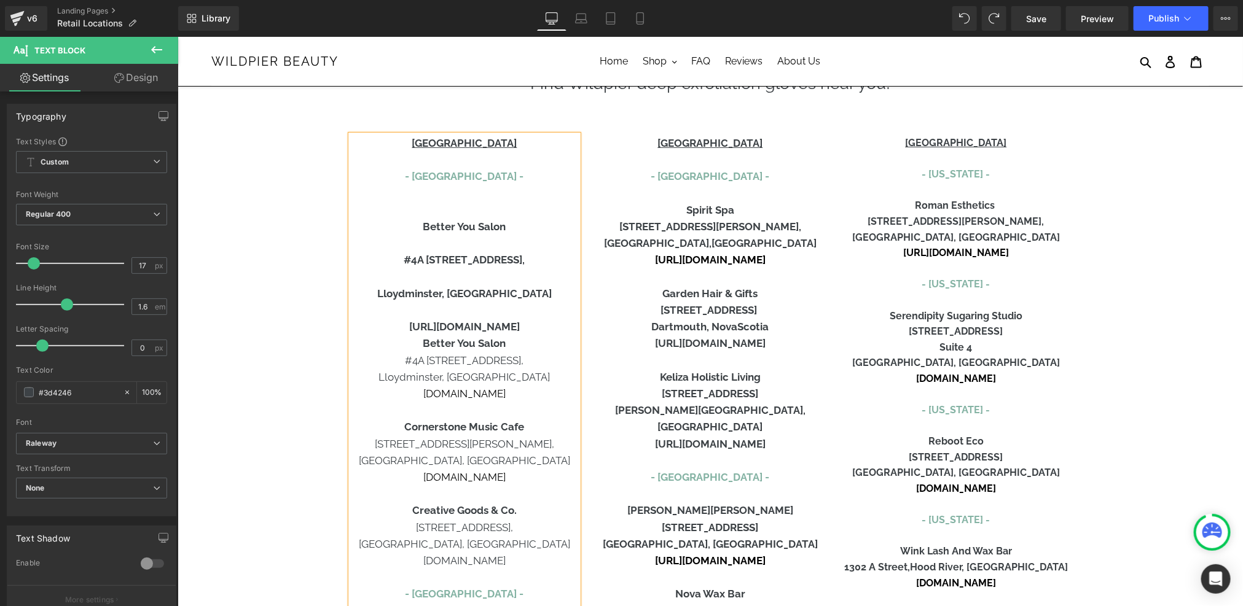
click at [568, 327] on p "https://www.carbonboutique.com/" at bounding box center [463, 326] width 227 height 17
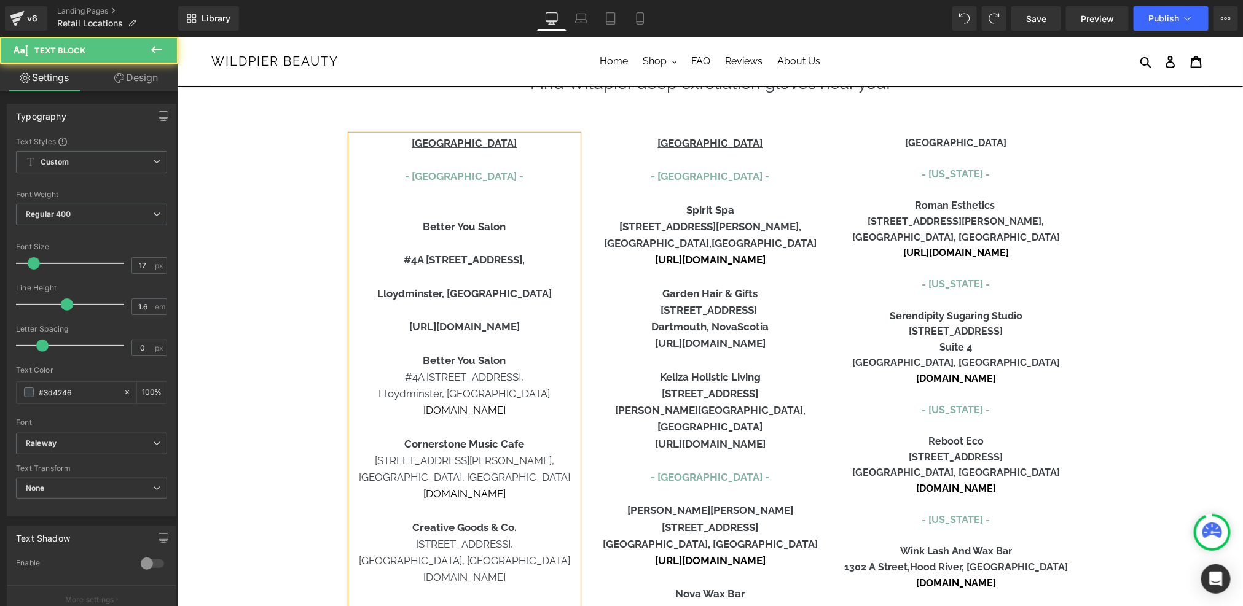
click at [497, 307] on p at bounding box center [463, 310] width 227 height 17
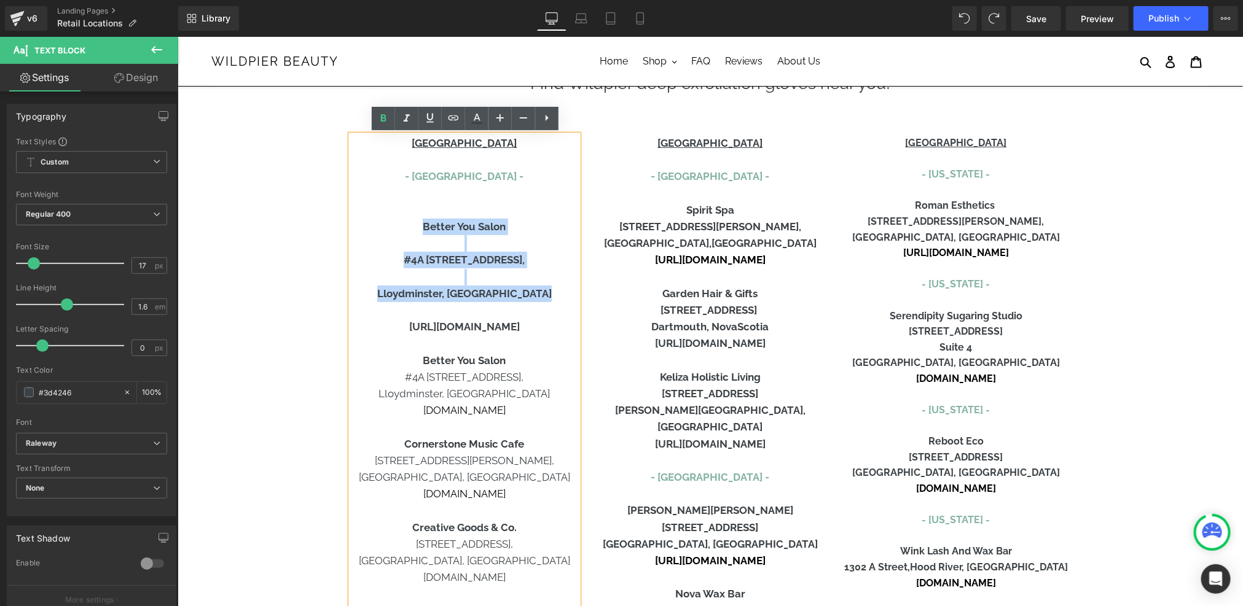
drag, startPoint x: 478, startPoint y: 311, endPoint x: 415, endPoint y: 225, distance: 106.4
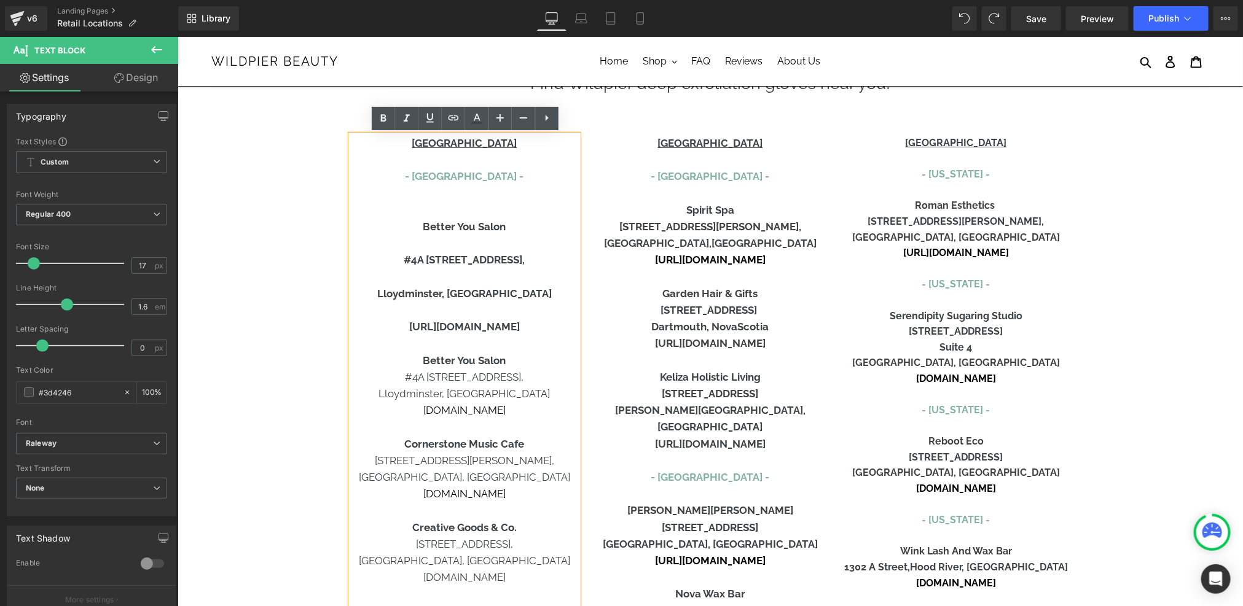
click at [462, 329] on b "https://www.carbonboutique.com/" at bounding box center [463, 326] width 111 height 12
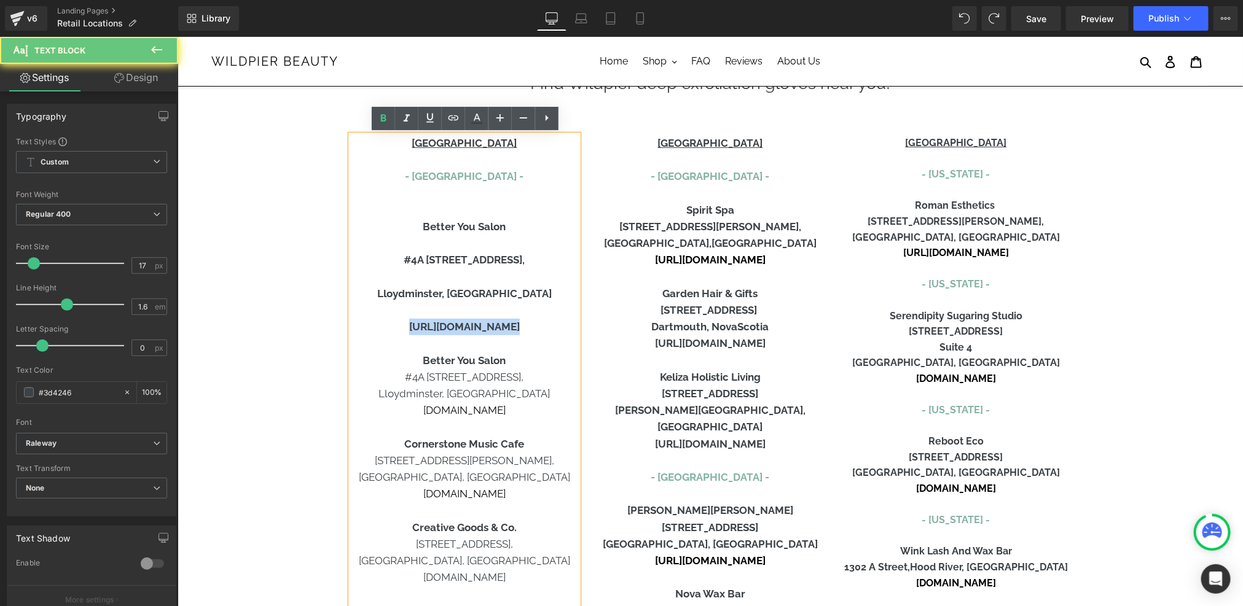
click at [462, 329] on b "https://www.carbonboutique.com/" at bounding box center [463, 326] width 111 height 12
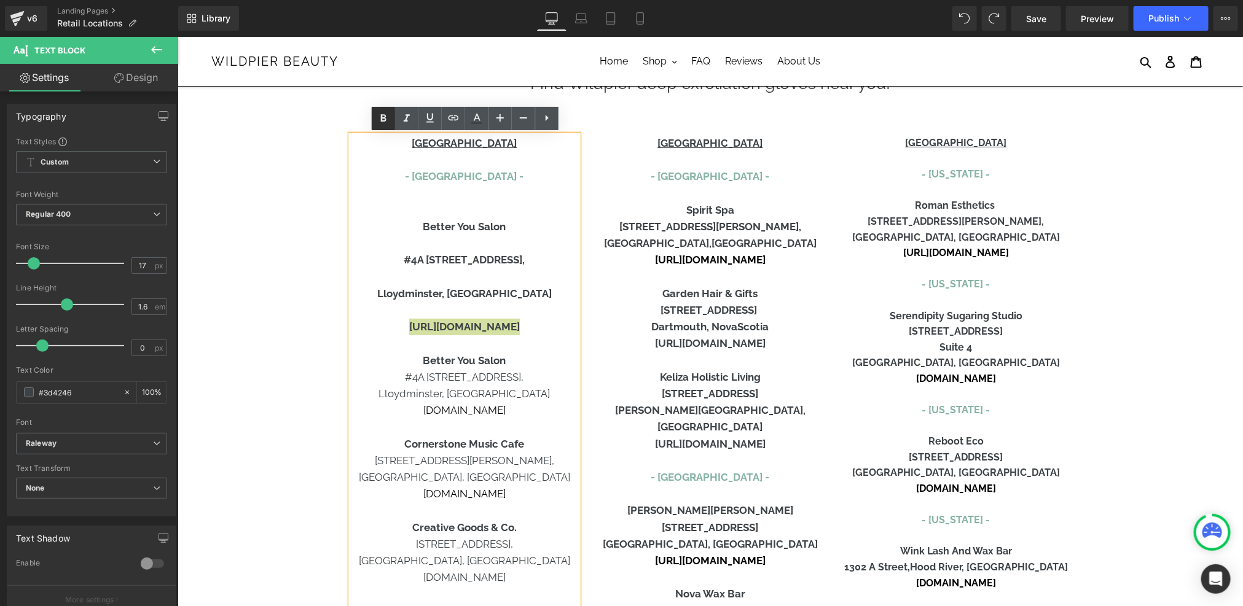
click at [381, 125] on icon at bounding box center [383, 118] width 15 height 15
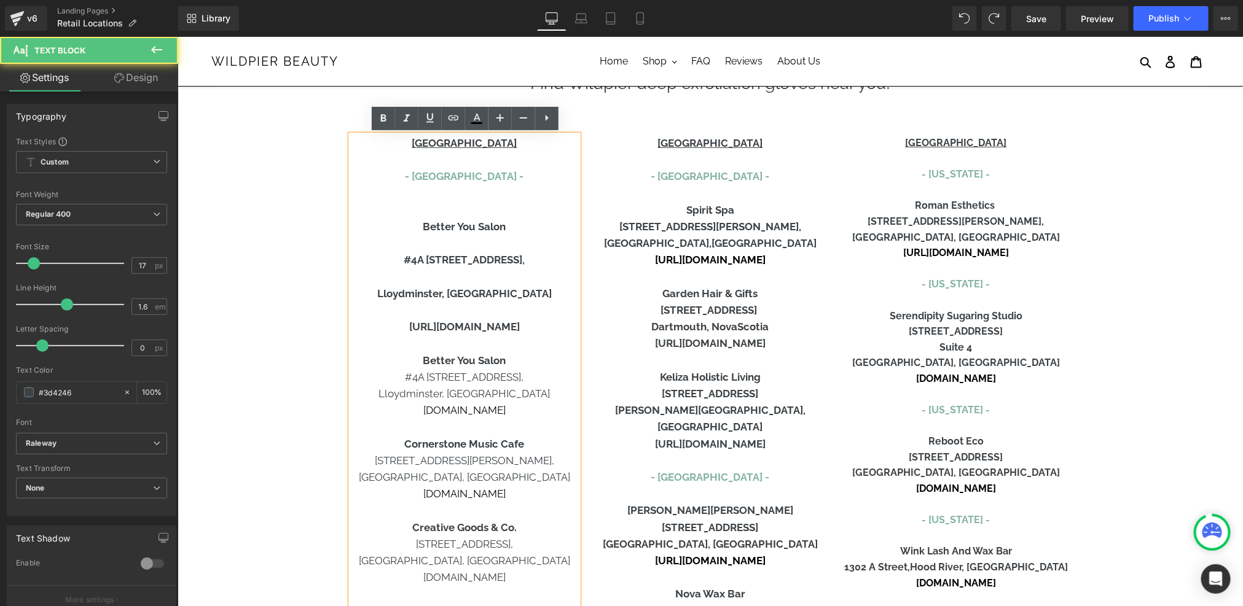
click at [467, 326] on b "https://www.carbonboutique.com/" at bounding box center [463, 326] width 111 height 12
click at [388, 115] on icon at bounding box center [383, 118] width 15 height 15
drag, startPoint x: 558, startPoint y: 324, endPoint x: 520, endPoint y: 329, distance: 37.9
click at [520, 329] on p "https://www. carbonboutique .com/" at bounding box center [463, 326] width 227 height 17
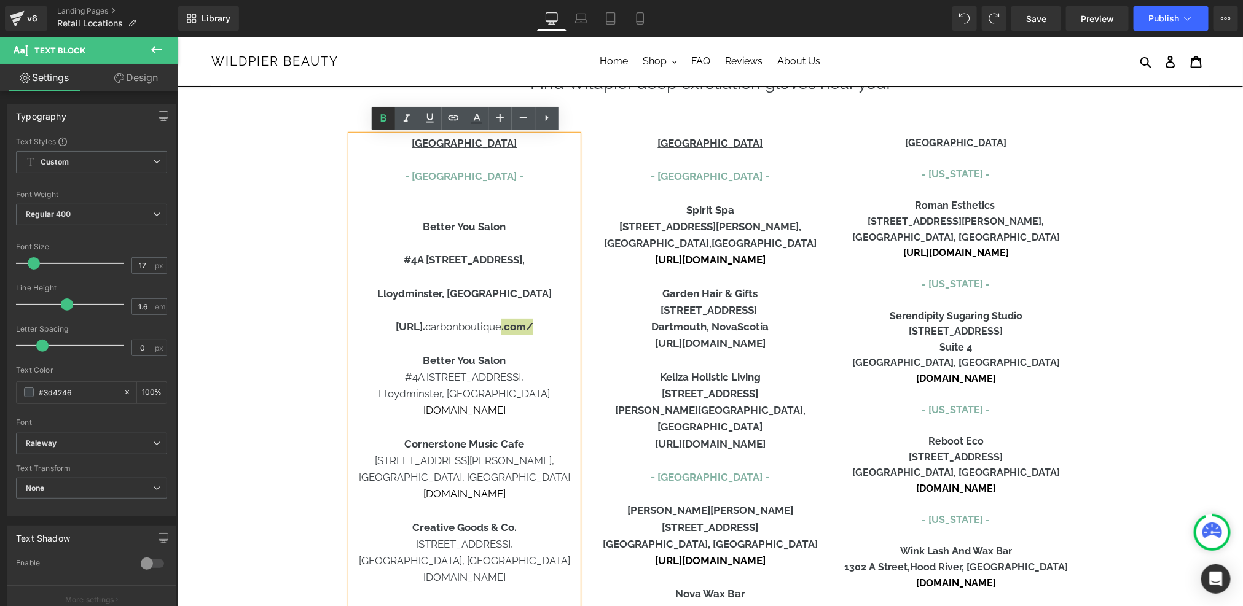
click at [383, 122] on icon at bounding box center [383, 118] width 15 height 15
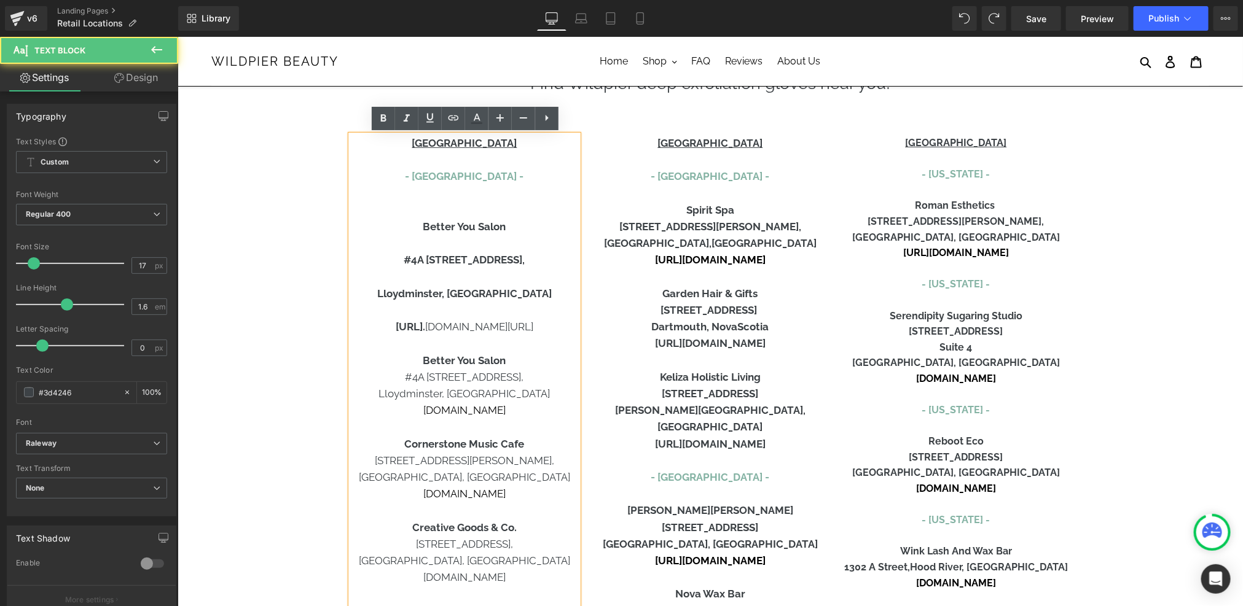
drag, startPoint x: 445, startPoint y: 330, endPoint x: 372, endPoint y: 330, distance: 73.7
click at [372, 330] on p "https://www. carbonboutique.com/" at bounding box center [463, 326] width 227 height 17
click at [549, 329] on p "https://www.carbonboutique.com/" at bounding box center [463, 326] width 227 height 17
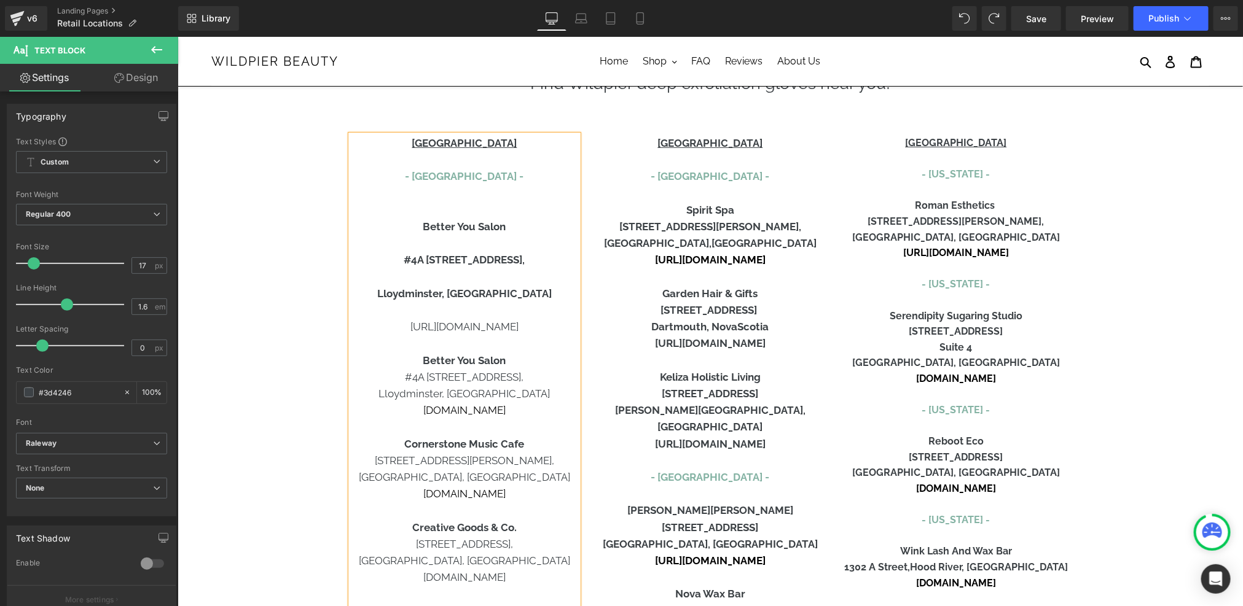
click at [459, 229] on b "Better You Salon" at bounding box center [463, 226] width 83 height 12
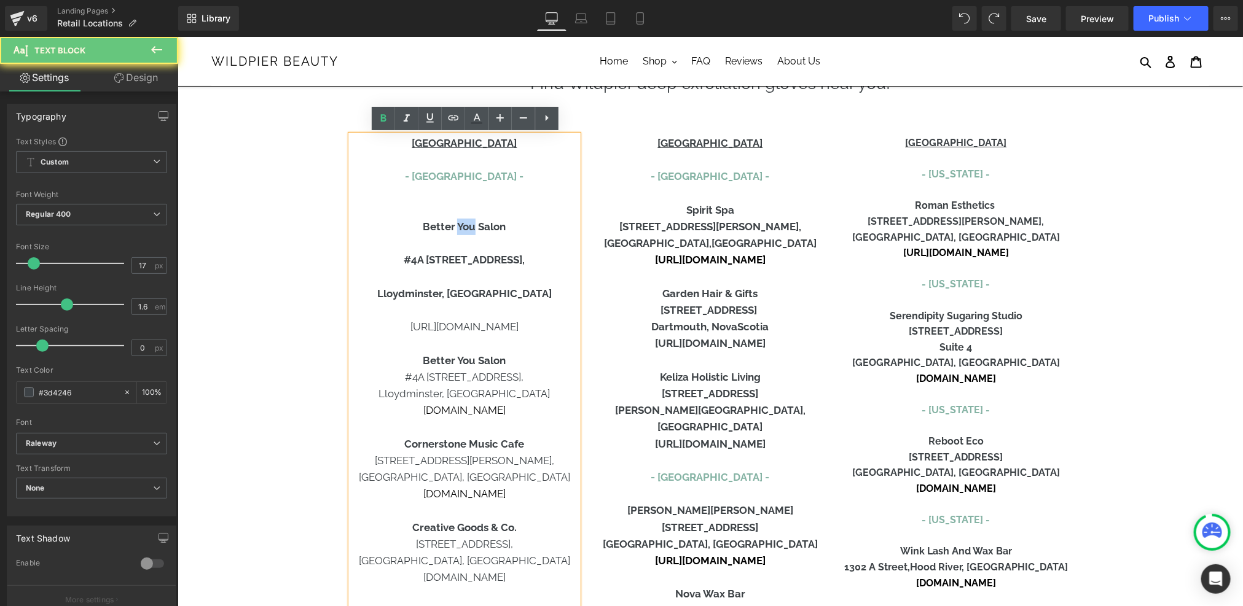
click at [459, 229] on b "Better You Salon" at bounding box center [463, 226] width 83 height 12
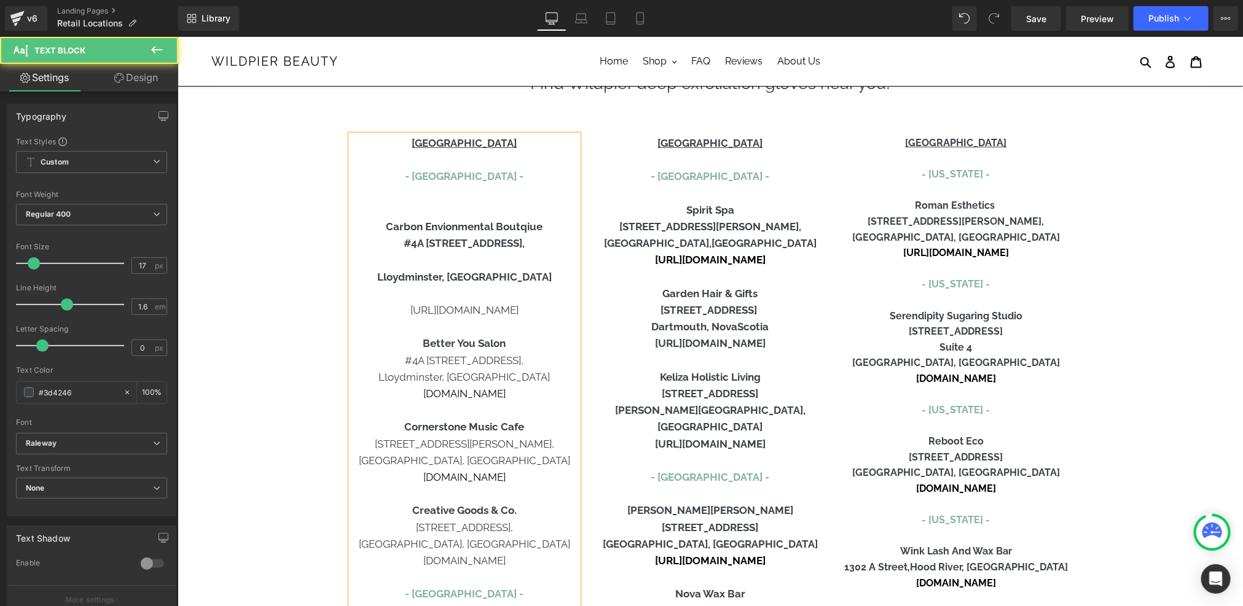
click at [456, 222] on b "Carbon Envionmental Boutqiue" at bounding box center [463, 226] width 157 height 12
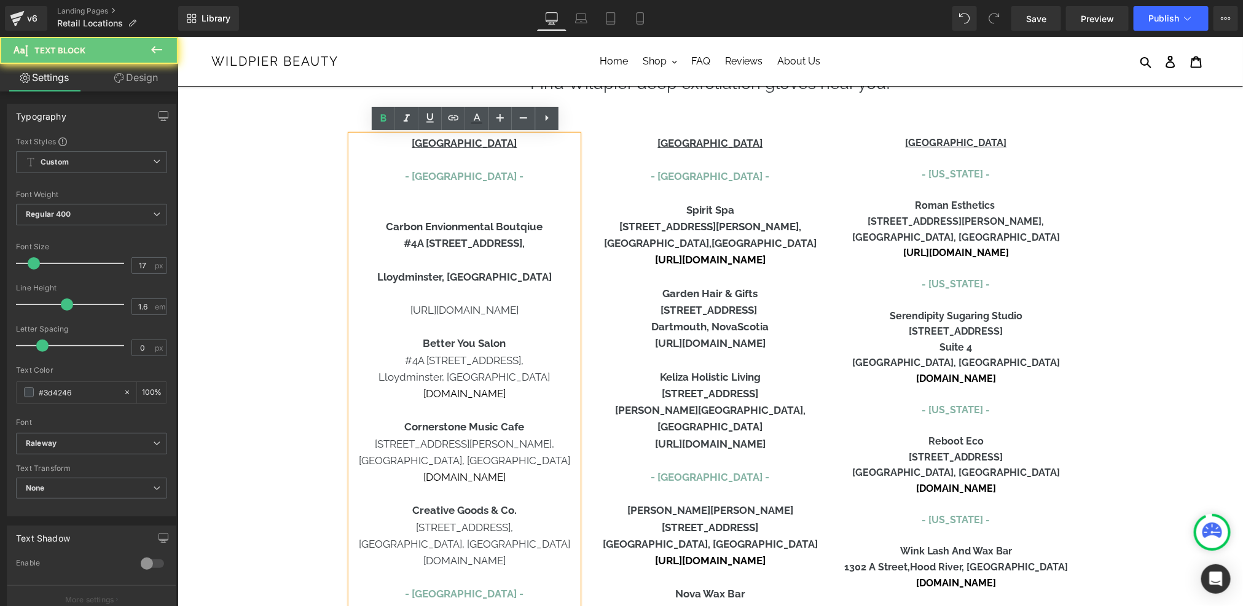
click at [464, 227] on b "Carbon Envionmental Boutqiue" at bounding box center [463, 226] width 157 height 12
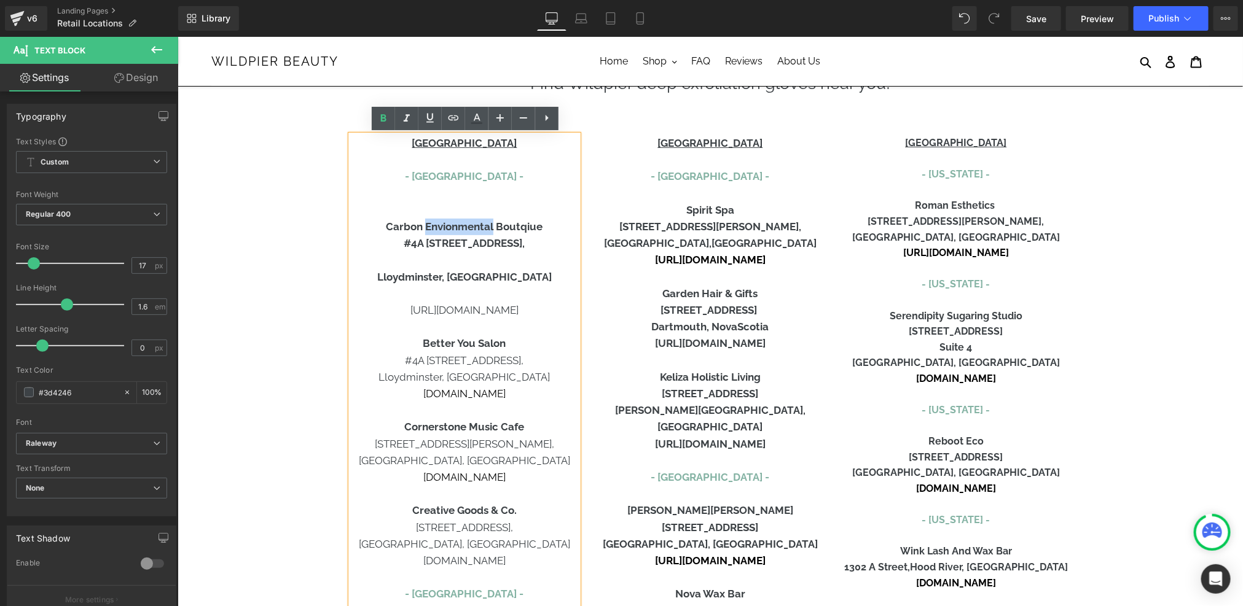
copy b "Envionmental"
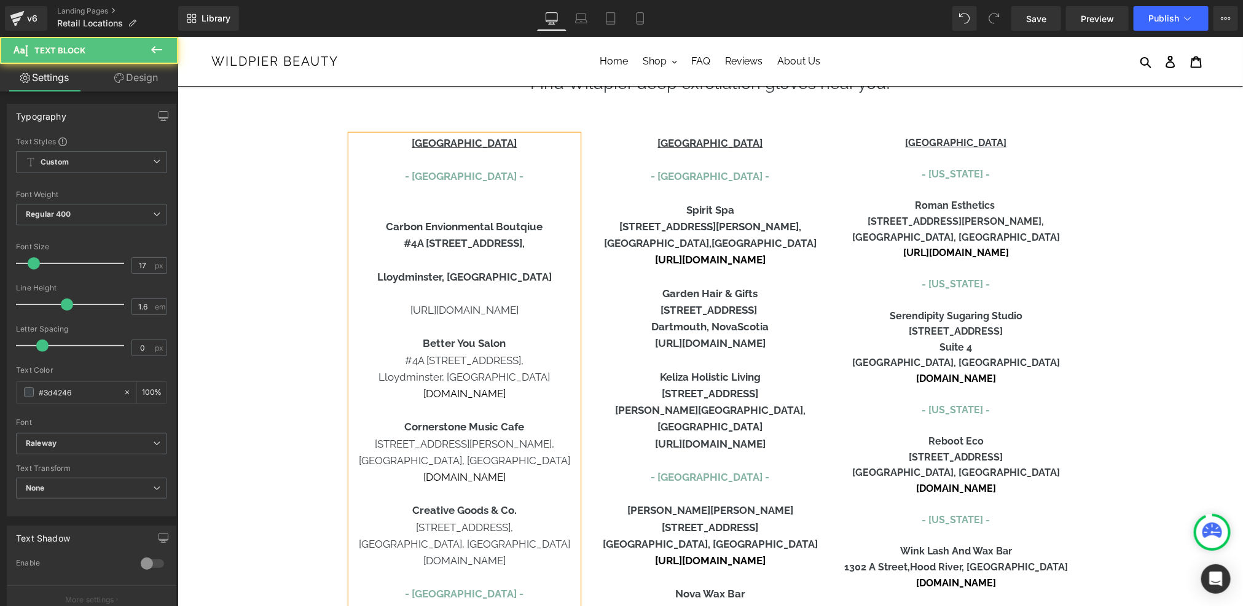
click at [456, 238] on b "#4A [STREET_ADDRESS]," at bounding box center [463, 242] width 121 height 12
click at [454, 221] on b "Carbon Envionmental Boutqiue" at bounding box center [463, 226] width 157 height 12
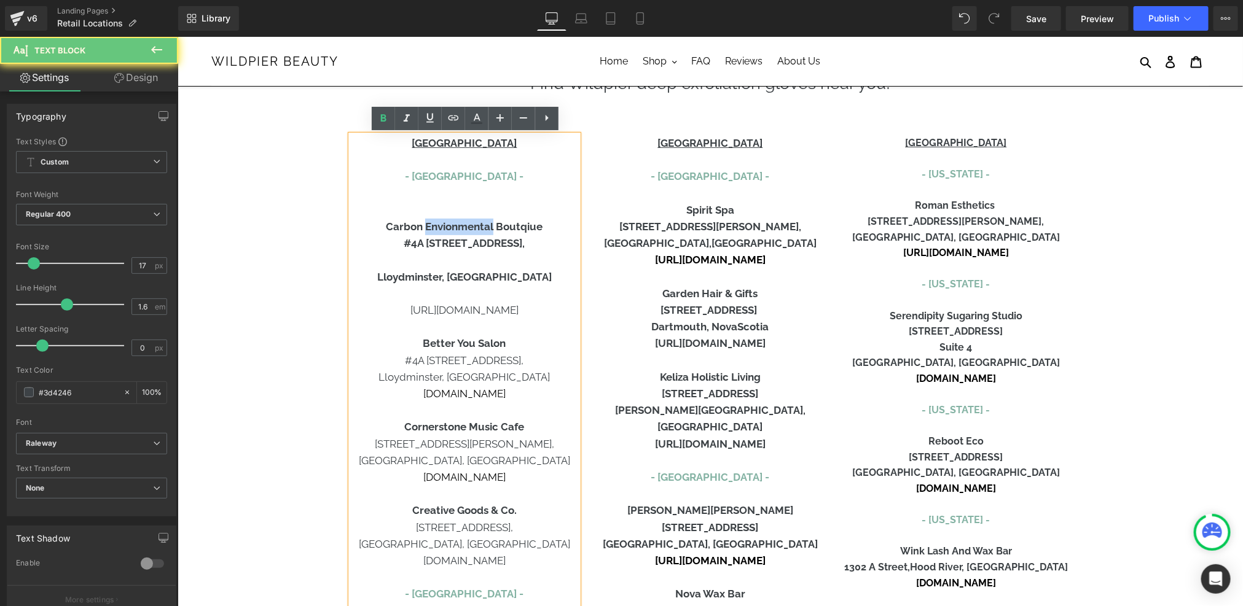
click at [454, 221] on b "Carbon Envionmental Boutqiue" at bounding box center [463, 226] width 157 height 12
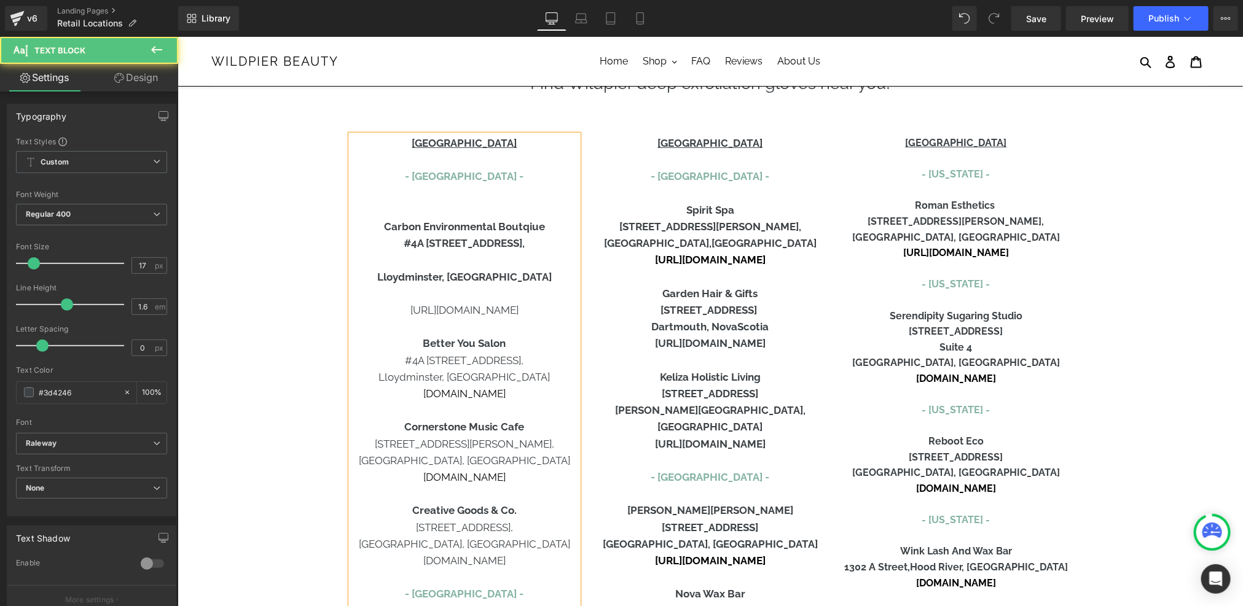
click at [531, 227] on b "Carbon Environmental Boutqiue" at bounding box center [463, 226] width 161 height 12
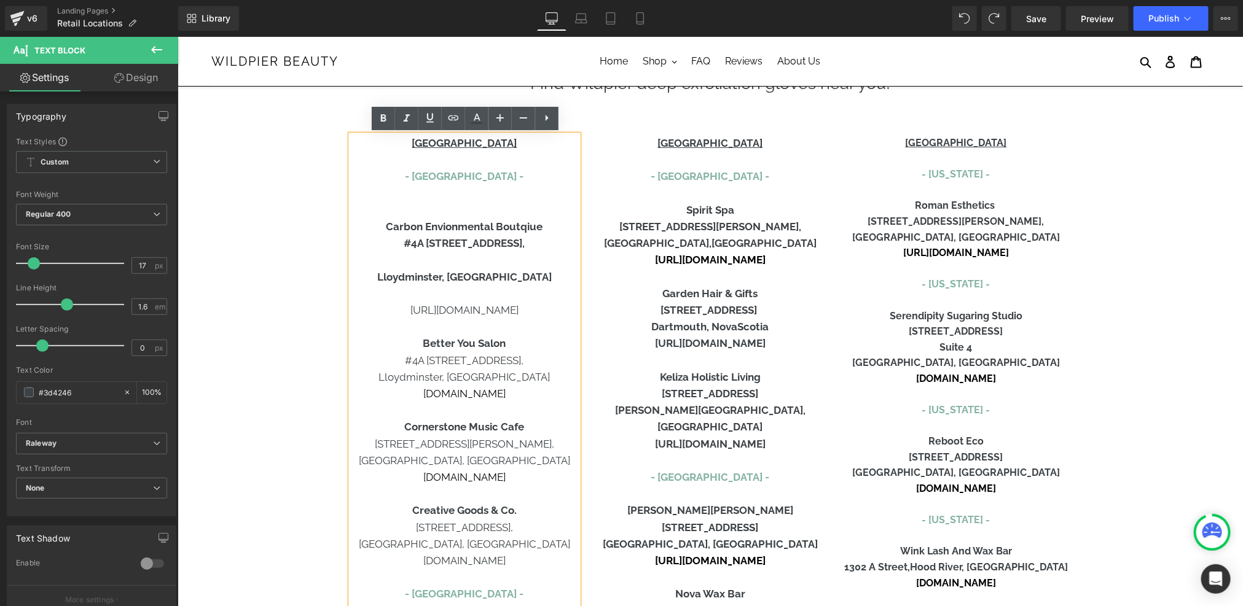
click at [531, 227] on b "Carbon Envionmental Boutqiue" at bounding box center [463, 226] width 157 height 12
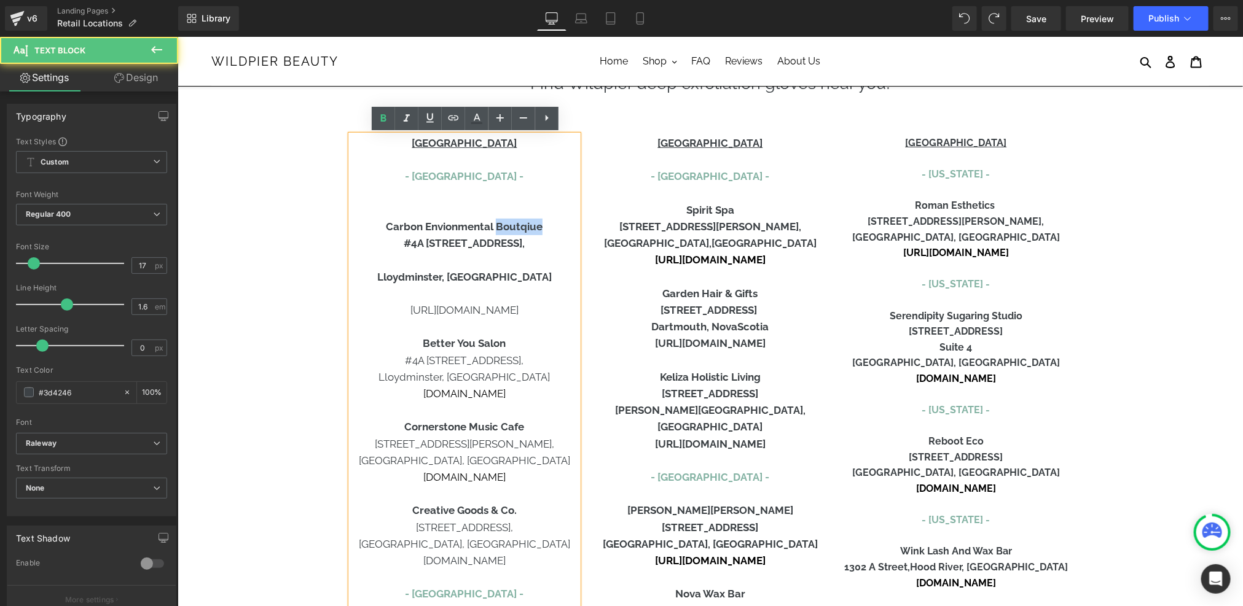
click at [531, 227] on b "Carbon Envionmental Boutqiue" at bounding box center [463, 226] width 157 height 12
copy b "Boutqiue"
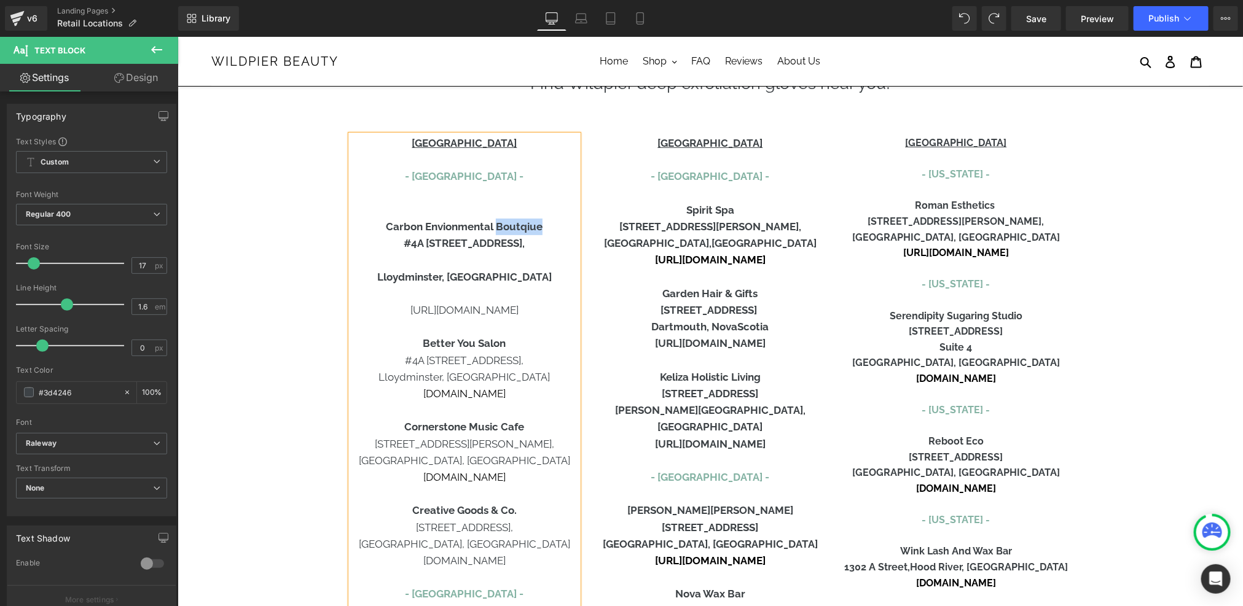
click at [527, 222] on b "Carbon Envionmental Boutqiue" at bounding box center [463, 226] width 157 height 12
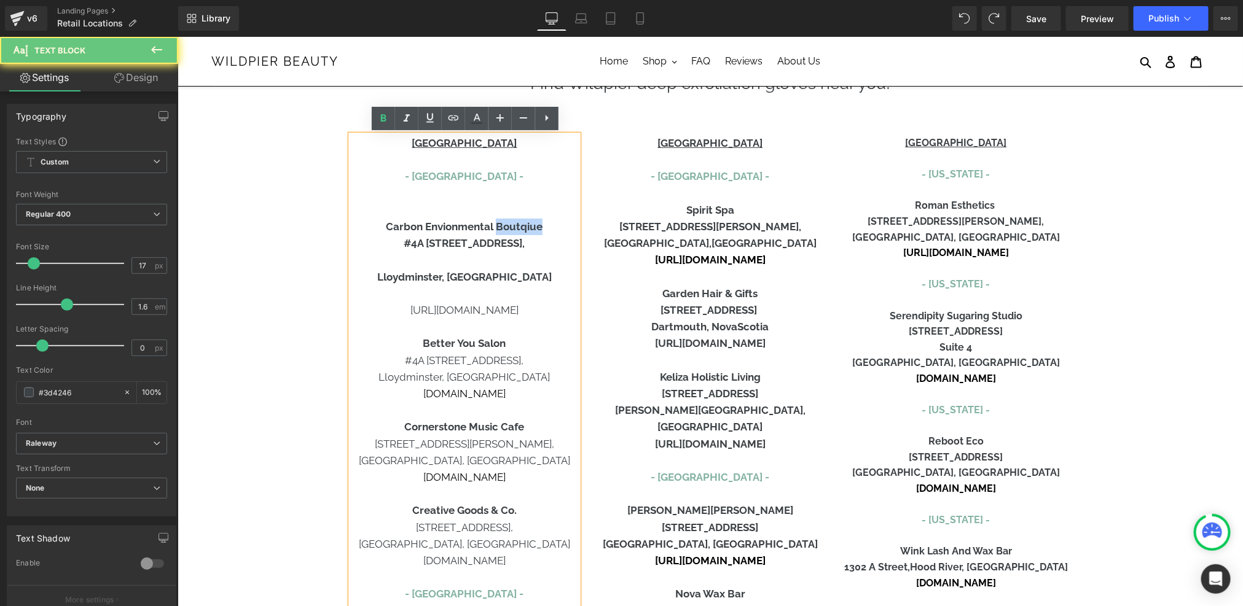
click at [527, 222] on b "Carbon Envionmental Boutqiue" at bounding box center [463, 226] width 157 height 12
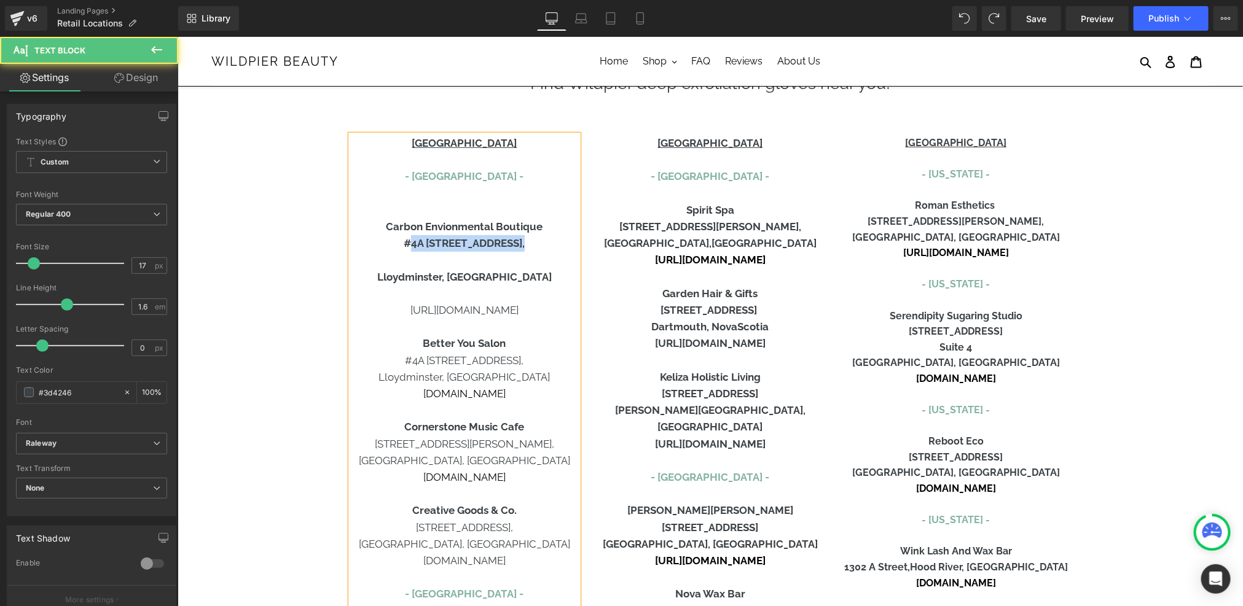
drag, startPoint x: 482, startPoint y: 256, endPoint x: 412, endPoint y: 246, distance: 70.0
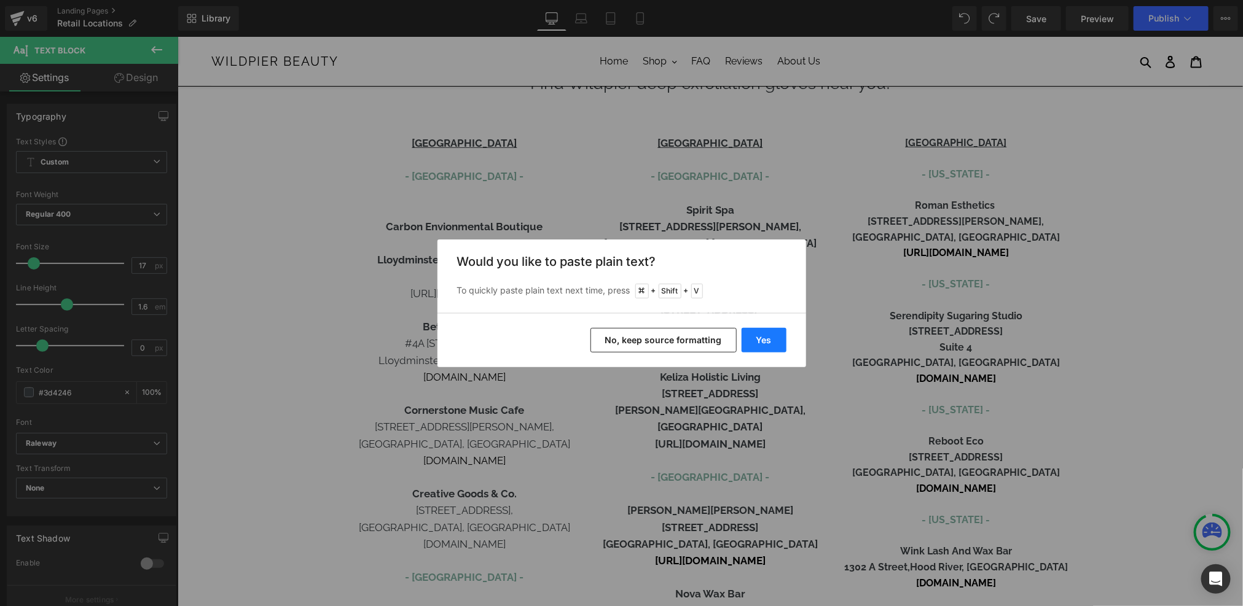
click at [764, 342] on button "Yes" at bounding box center [763, 340] width 45 height 25
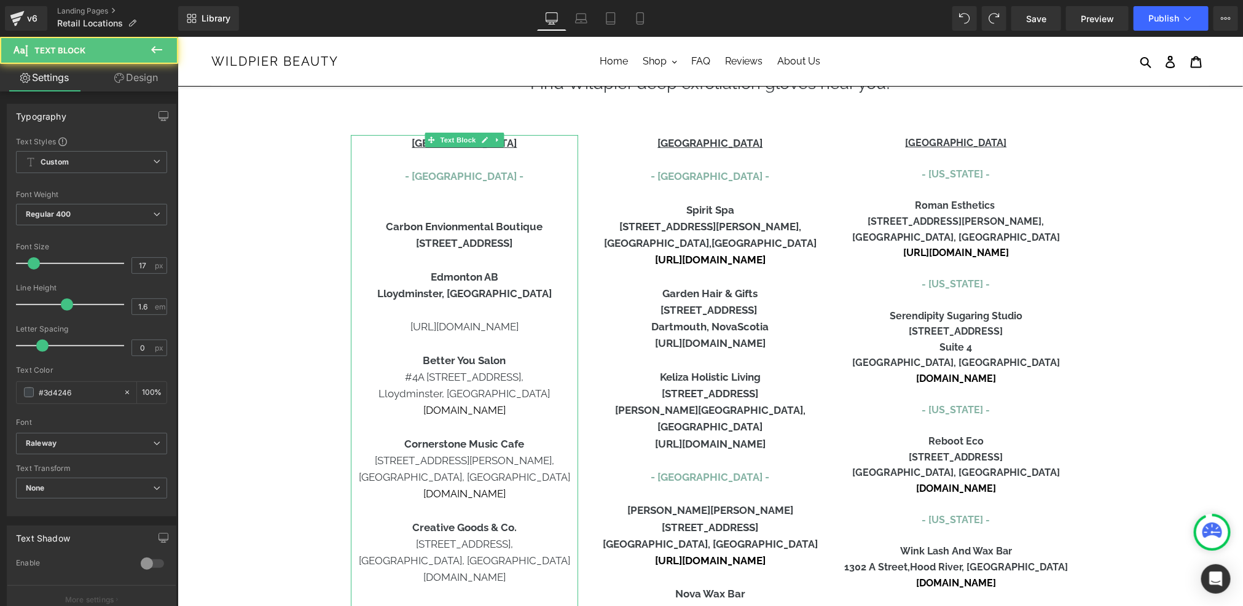
click at [490, 269] on p "Edmonton AB" at bounding box center [463, 276] width 227 height 17
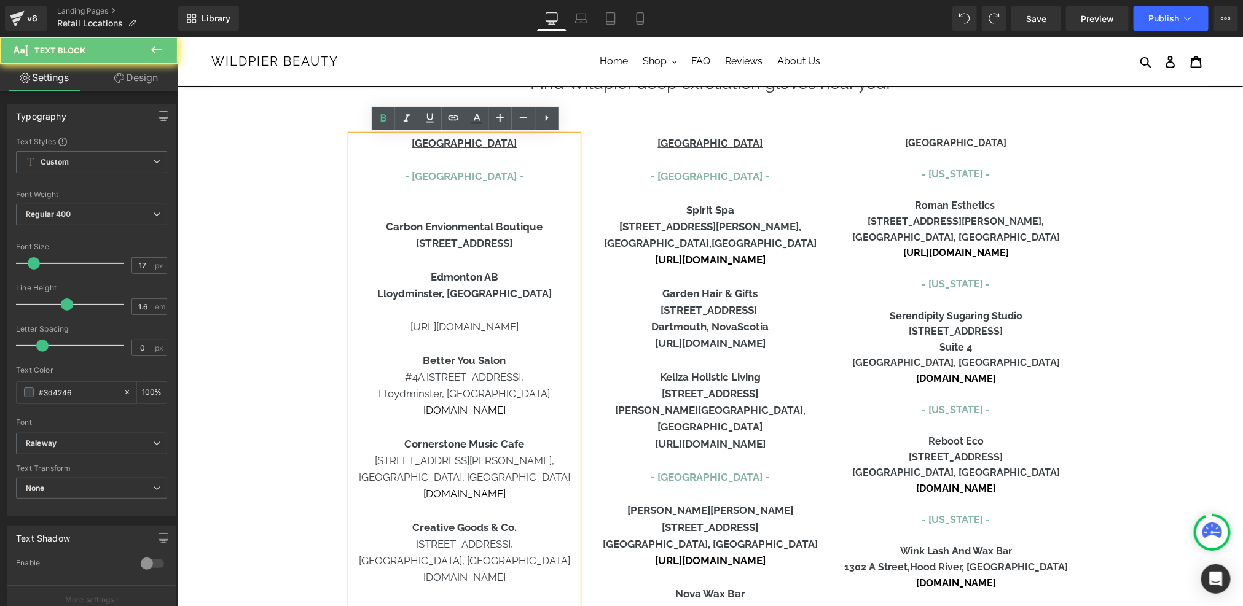
click at [480, 260] on p at bounding box center [463, 259] width 227 height 17
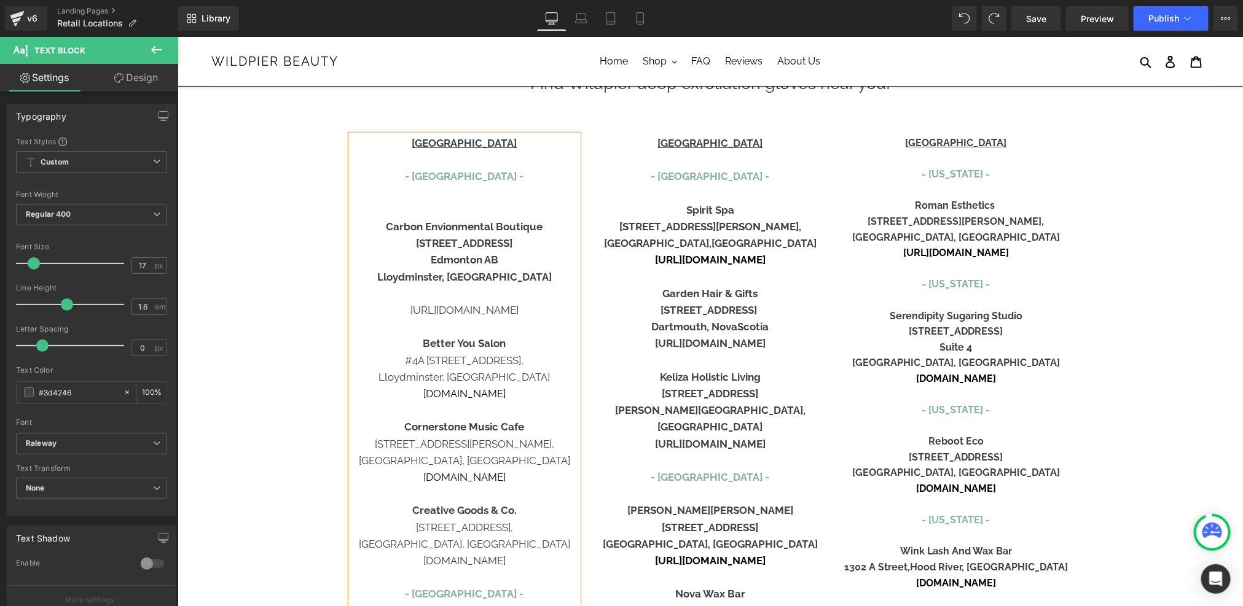
click at [514, 294] on p at bounding box center [463, 293] width 227 height 17
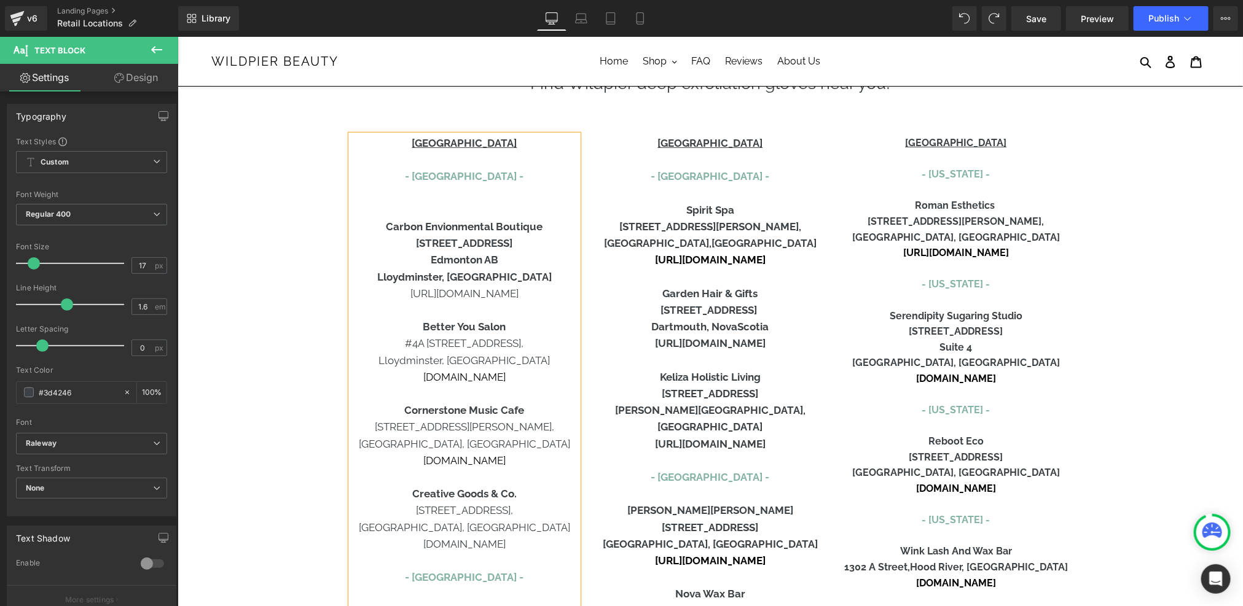
click at [426, 276] on b "Lloydminster, [GEOGRAPHIC_DATA]" at bounding box center [464, 276] width 174 height 12
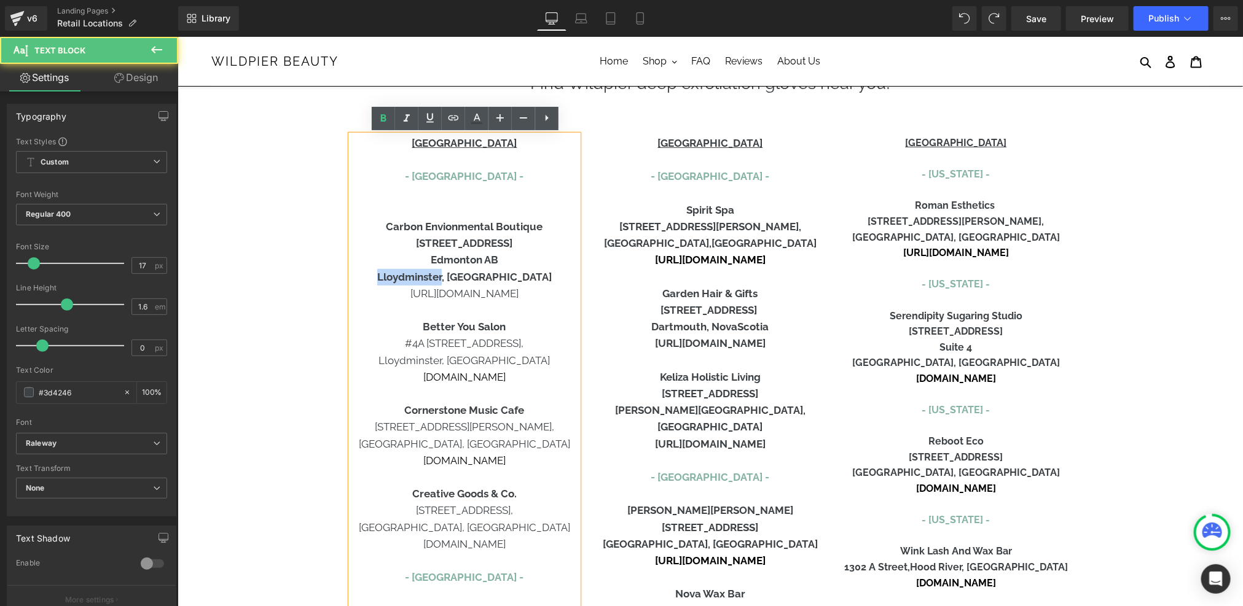
click at [426, 276] on b "Lloydminster, [GEOGRAPHIC_DATA]" at bounding box center [464, 276] width 174 height 12
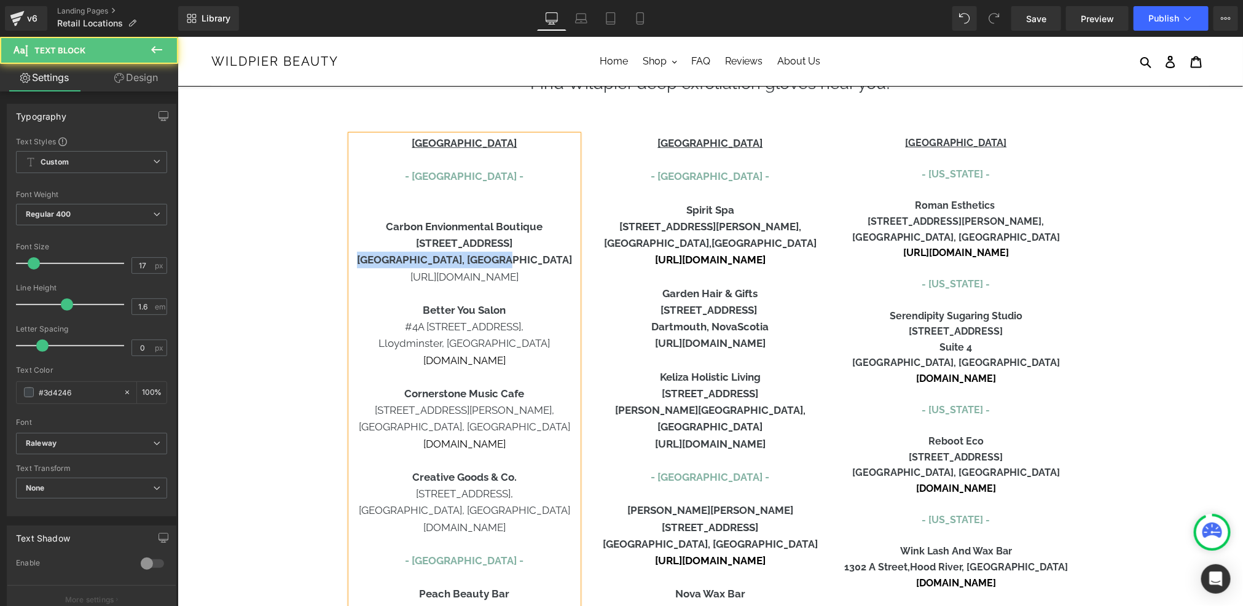
drag, startPoint x: 511, startPoint y: 260, endPoint x: 416, endPoint y: 261, distance: 95.2
click at [416, 261] on p "Edmonton , Alberta" at bounding box center [463, 259] width 227 height 17
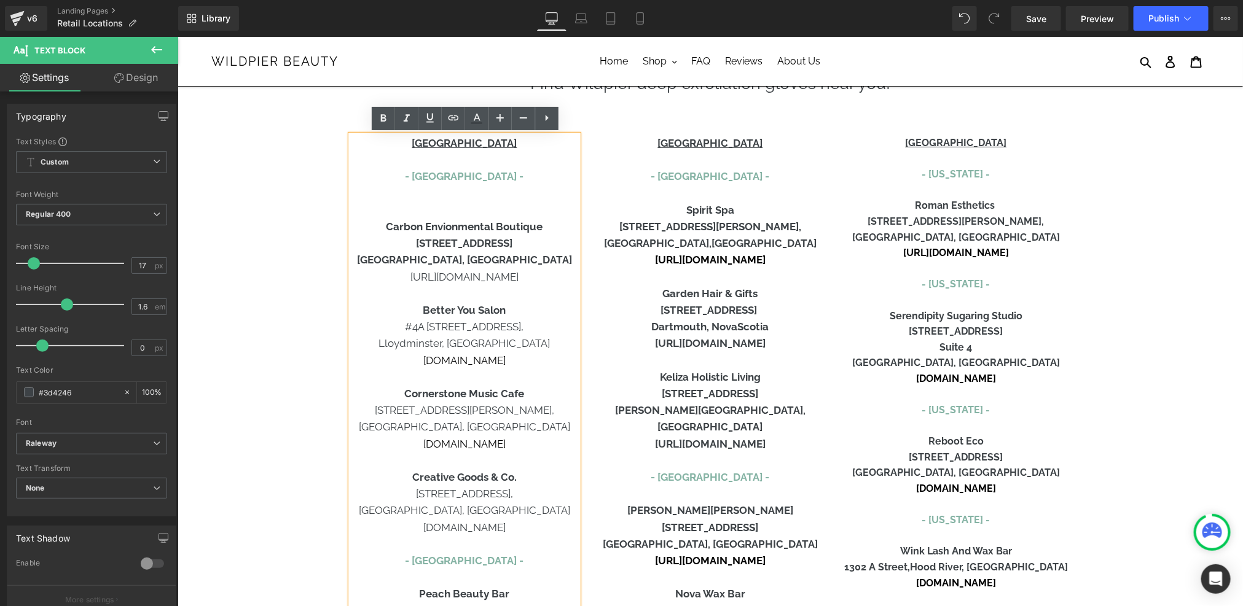
click at [472, 249] on b "10710 - 120 Street NW" at bounding box center [463, 242] width 96 height 12
drag, startPoint x: 468, startPoint y: 256, endPoint x: 396, endPoint y: 267, distance: 73.2
click at [396, 267] on p "Edmonton , Alberta" at bounding box center [463, 259] width 227 height 17
drag, startPoint x: 205, startPoint y: 93, endPoint x: 381, endPoint y: 125, distance: 179.2
click at [381, 125] on icon at bounding box center [383, 118] width 15 height 15
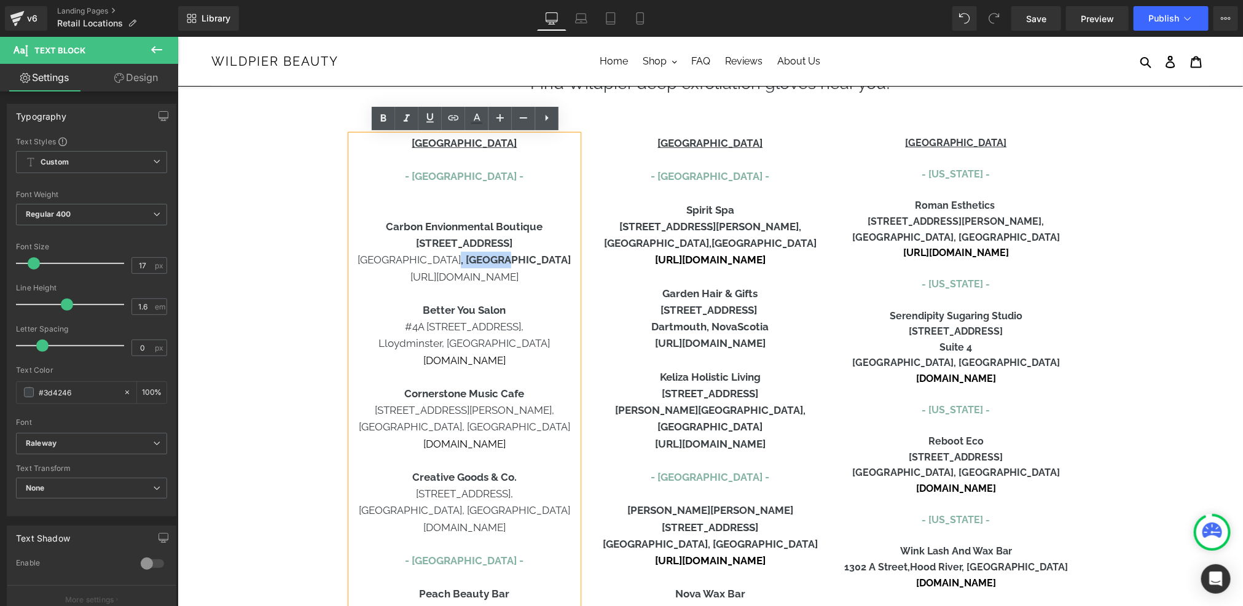
drag, startPoint x: 514, startPoint y: 260, endPoint x: 467, endPoint y: 264, distance: 46.8
click at [467, 264] on p "Edmonton , Alberta" at bounding box center [463, 259] width 227 height 17
click at [378, 122] on icon at bounding box center [383, 118] width 15 height 15
drag, startPoint x: 522, startPoint y: 244, endPoint x: 447, endPoint y: 247, distance: 75.0
click at [447, 247] on p "10710 - 120 Street NW" at bounding box center [463, 243] width 227 height 17
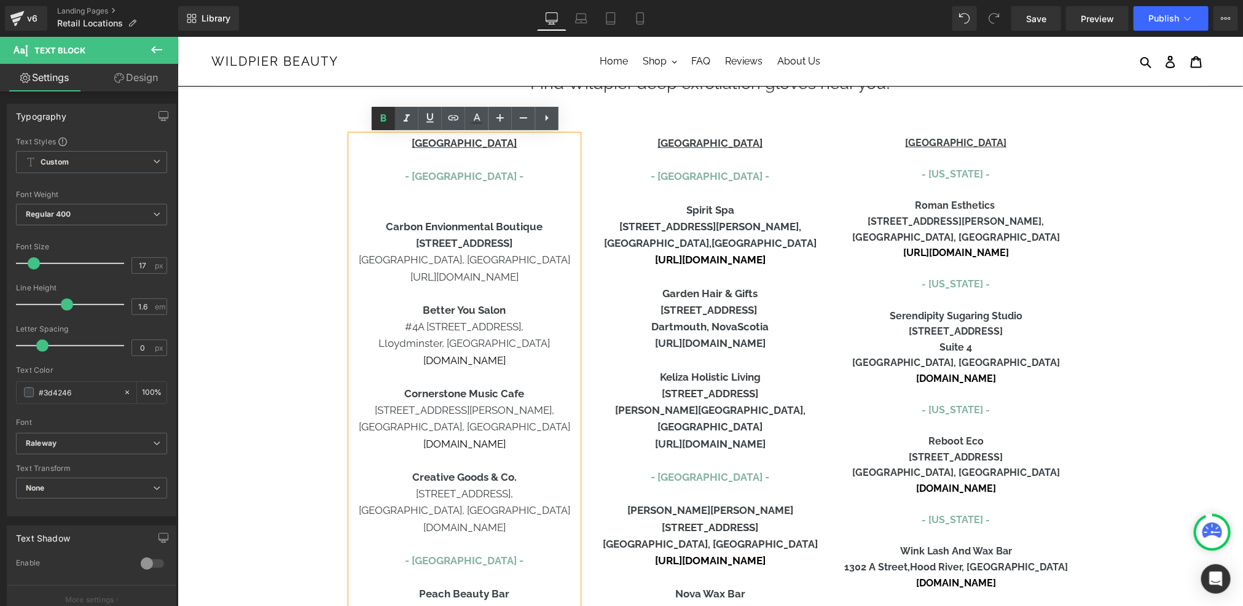
click at [380, 119] on icon at bounding box center [383, 118] width 15 height 15
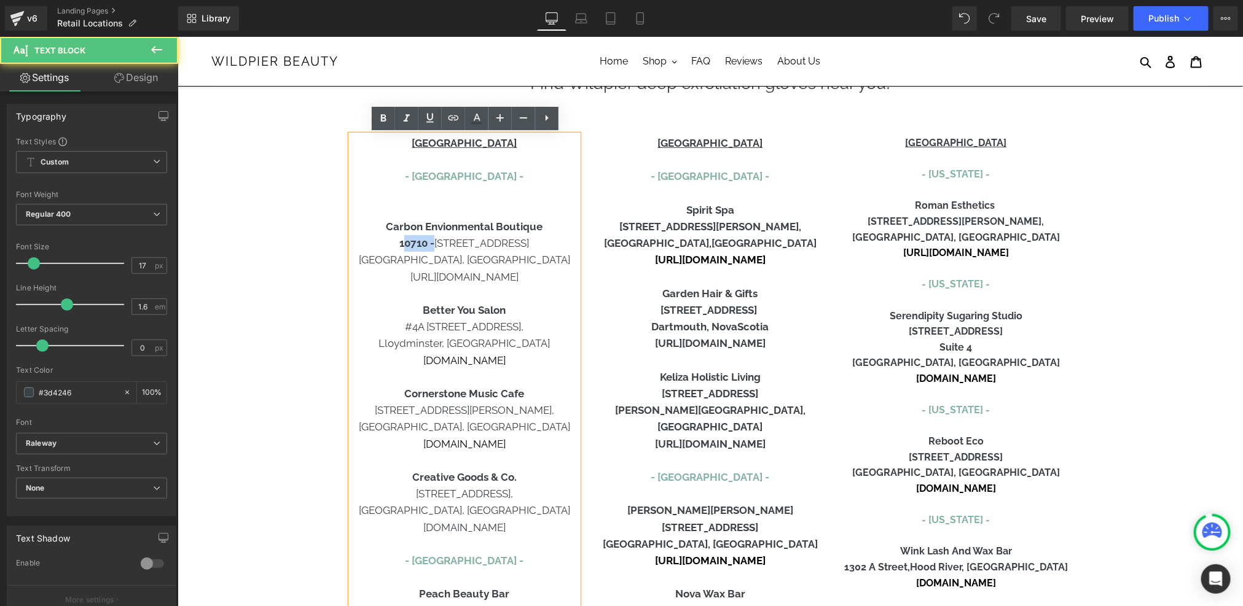
drag, startPoint x: 445, startPoint y: 246, endPoint x: 413, endPoint y: 246, distance: 31.9
click at [413, 246] on strong "10710 -" at bounding box center [416, 242] width 35 height 12
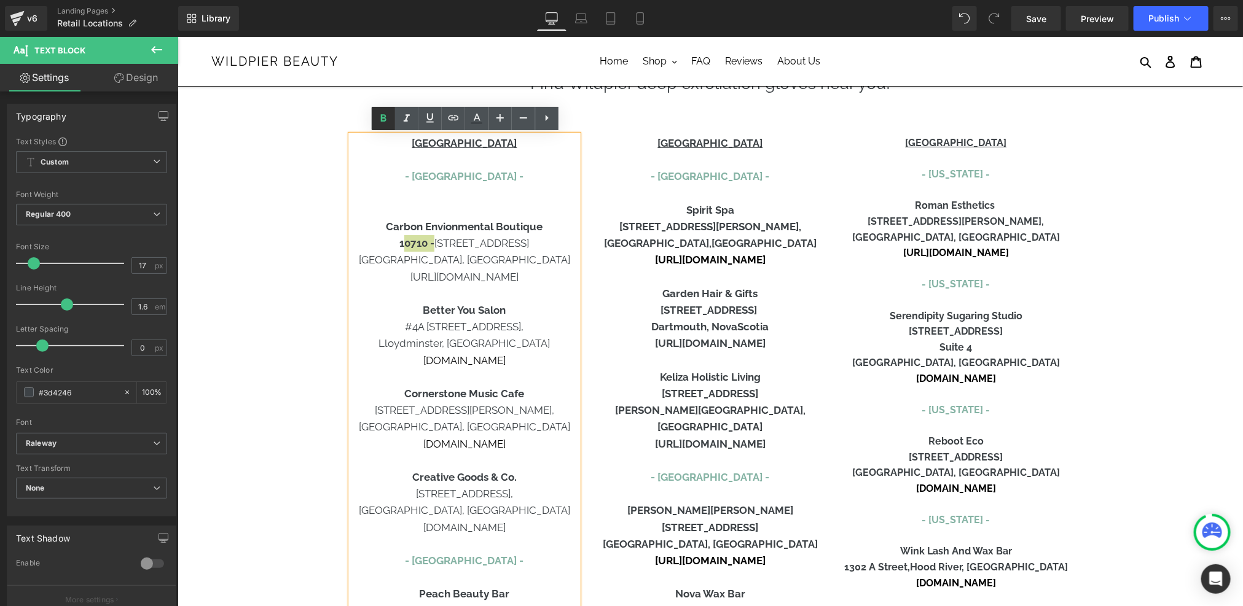
click at [383, 114] on icon at bounding box center [383, 118] width 15 height 15
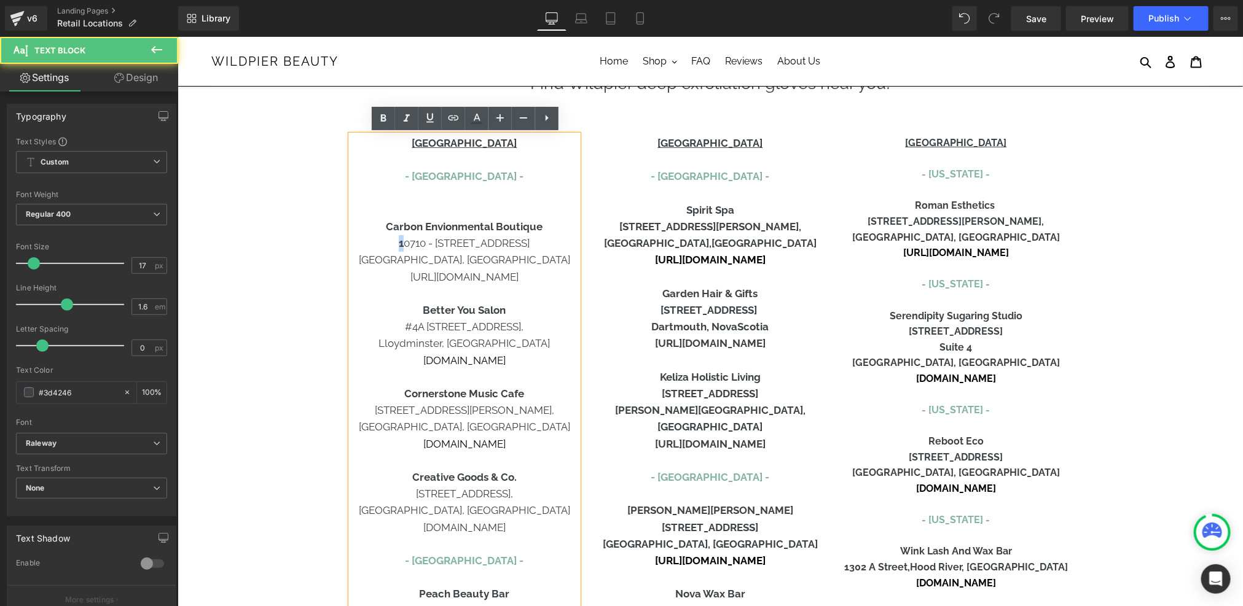
click at [416, 244] on p "1 0710 - 120 Street NW" at bounding box center [463, 243] width 227 height 17
click at [463, 218] on p "Carbon Envionmental Boutique" at bounding box center [463, 226] width 227 height 17
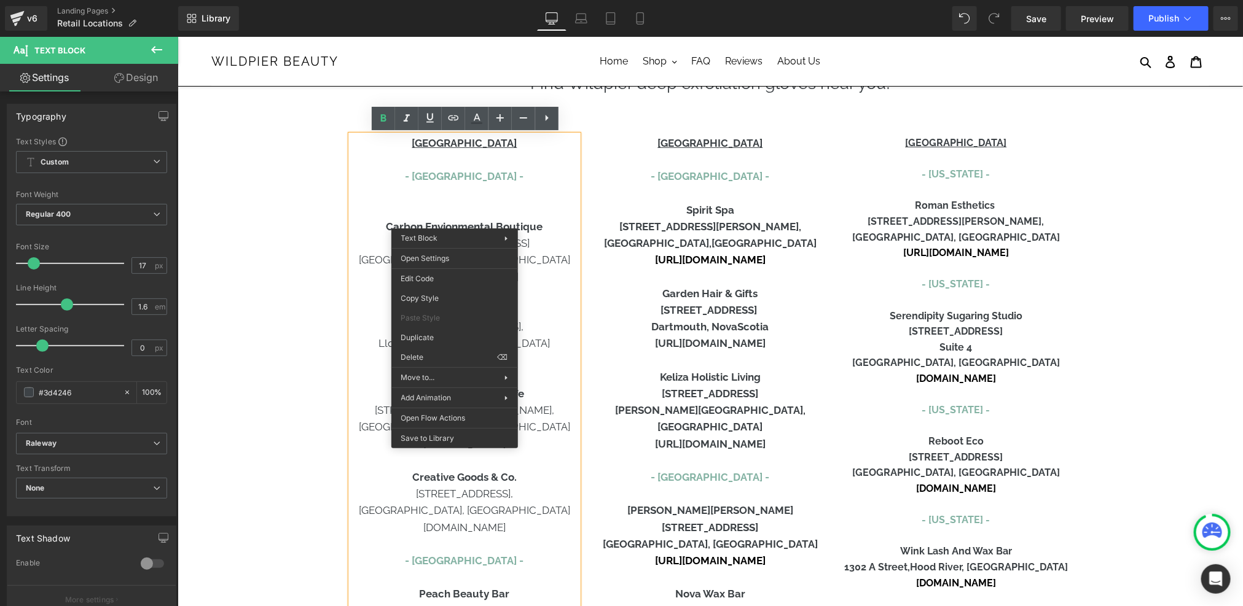
click at [453, 222] on b "Carbon Envionmental Boutique" at bounding box center [463, 226] width 157 height 12
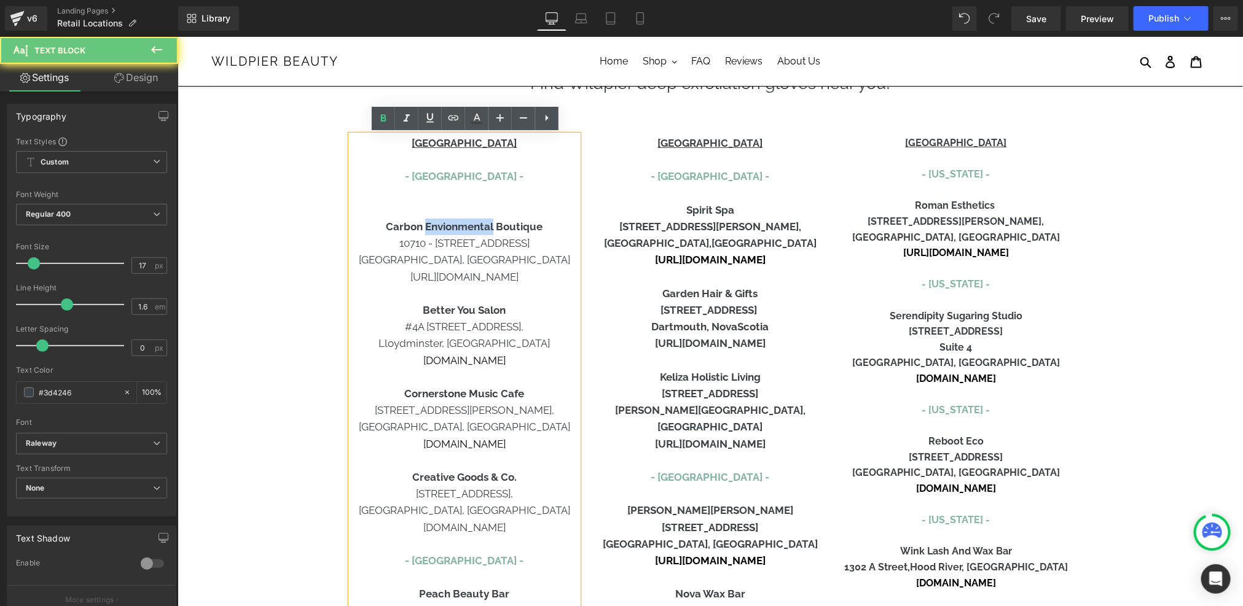
click at [453, 222] on b "Carbon Envionmental Boutique" at bounding box center [463, 226] width 157 height 12
copy b "Envionmental"
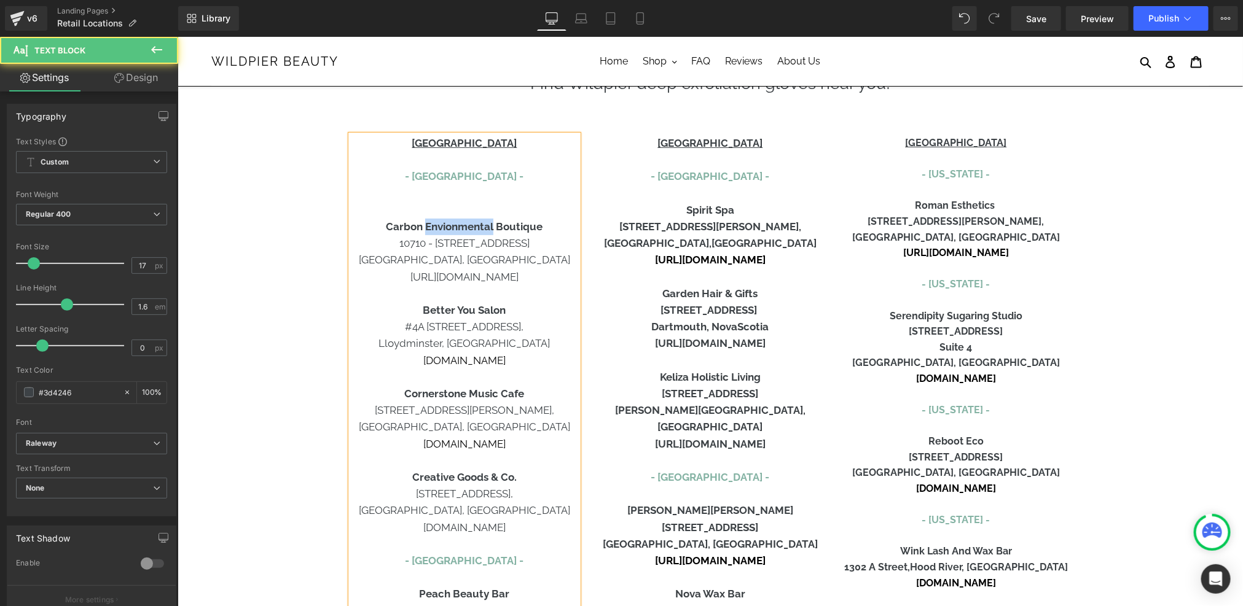
click at [451, 229] on b "Carbon Envionmental Boutique" at bounding box center [463, 226] width 157 height 12
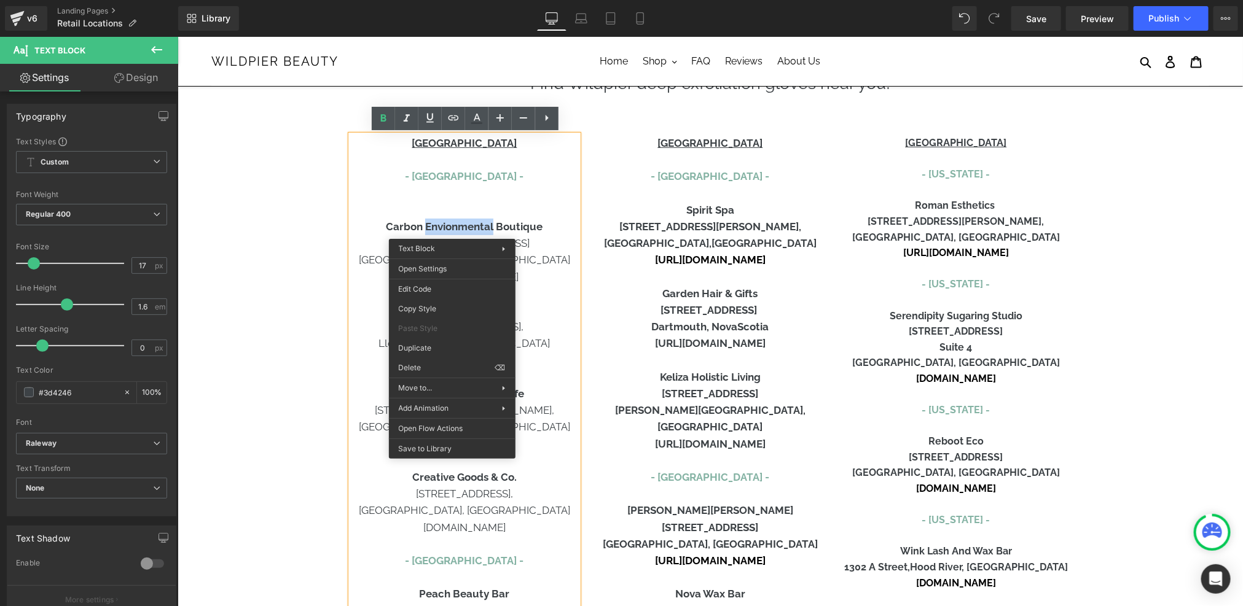
click at [455, 226] on b "Carbon Envionmental Boutique" at bounding box center [463, 226] width 157 height 12
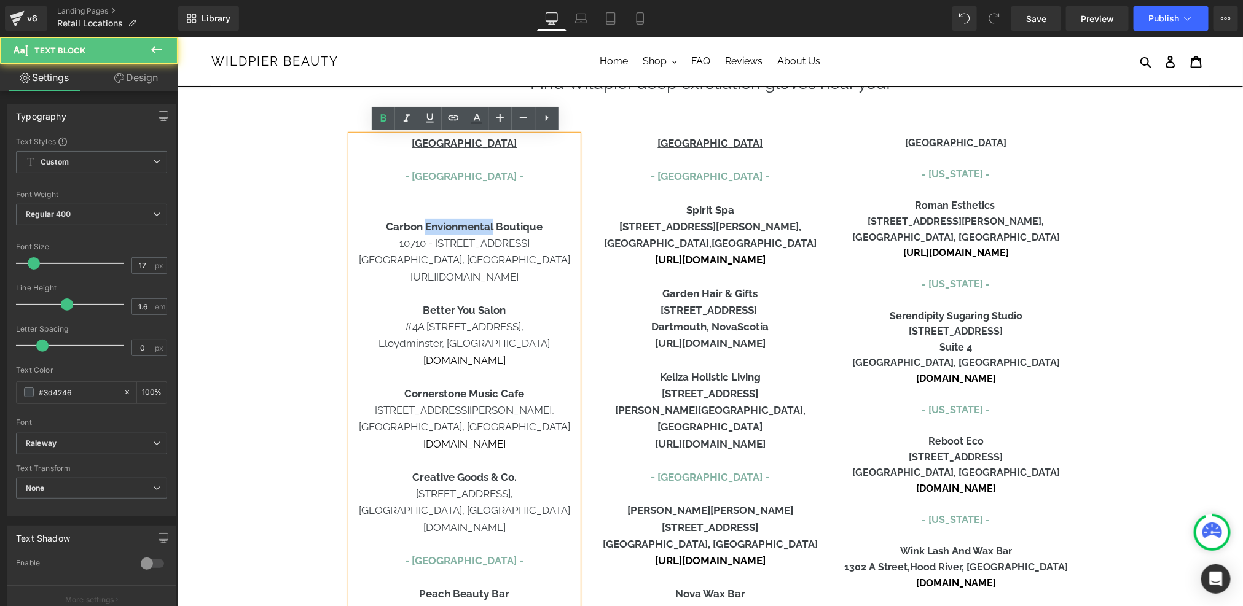
click at [455, 226] on b "Carbon Envionmental Boutique" at bounding box center [463, 226] width 157 height 12
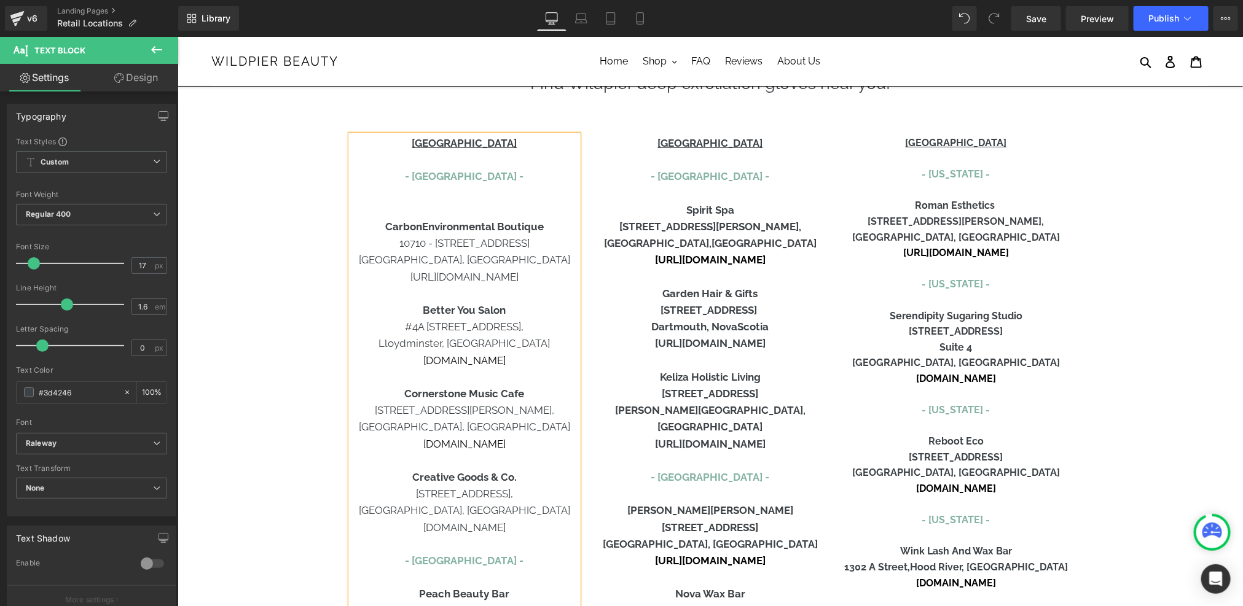
click at [424, 223] on b "CarbonEnvironmental Boutique" at bounding box center [464, 226] width 158 height 12
click at [425, 432] on p "[GEOGRAPHIC_DATA], [GEOGRAPHIC_DATA]" at bounding box center [463, 426] width 227 height 17
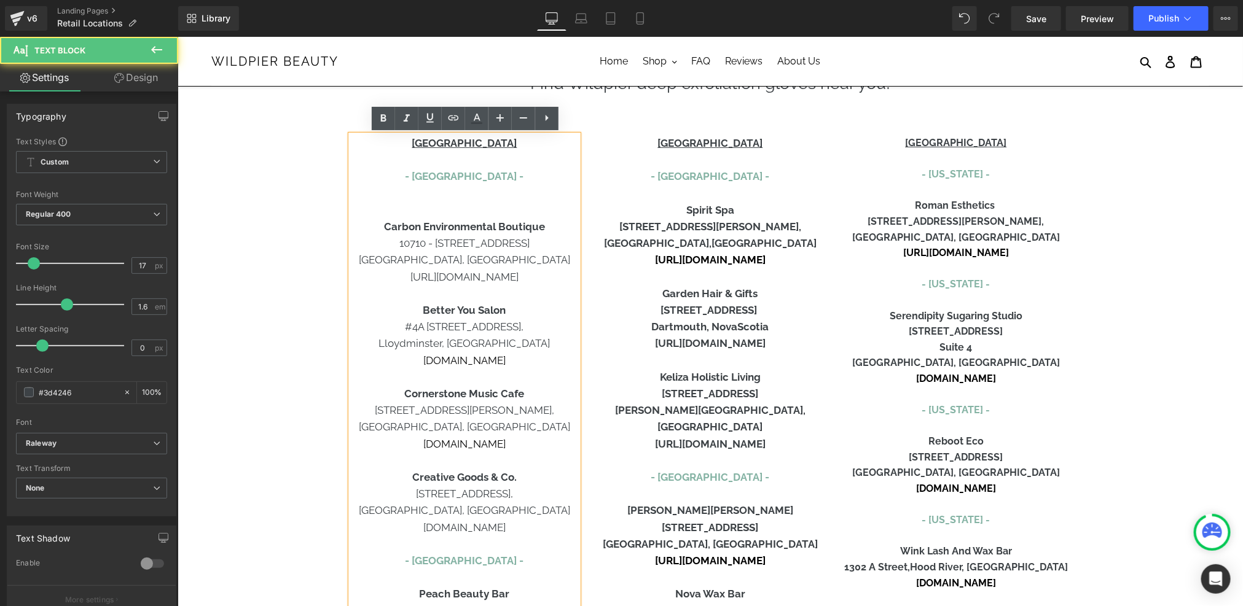
click at [466, 207] on p at bounding box center [463, 209] width 227 height 17
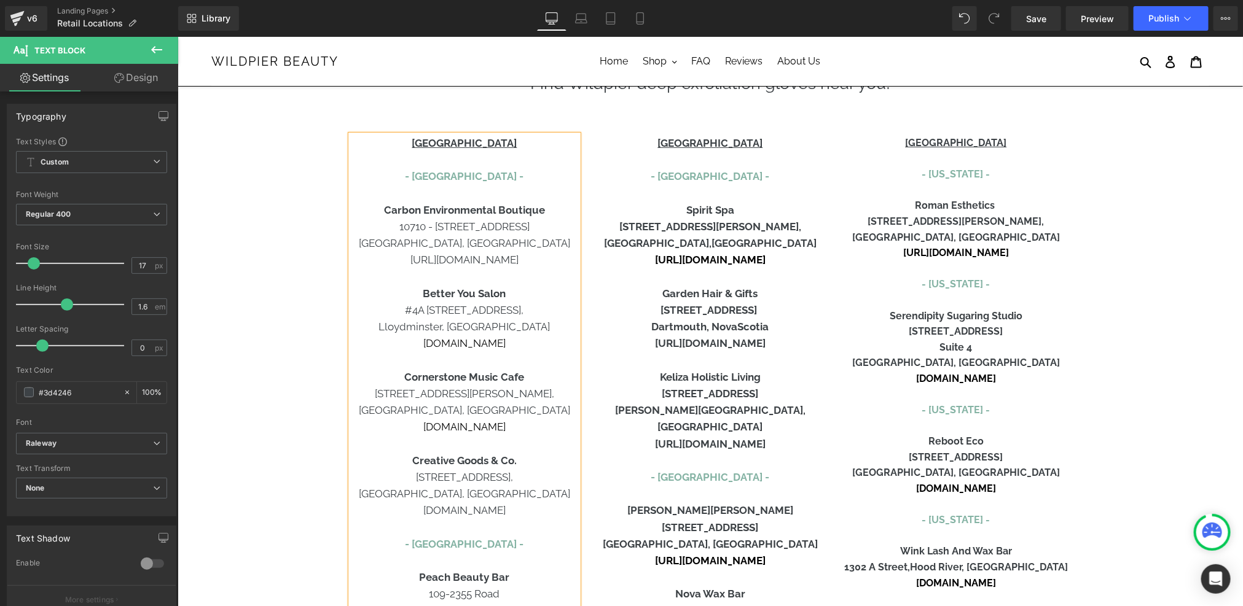
click at [676, 266] on p "[URL][DOMAIN_NAME]" at bounding box center [709, 259] width 227 height 17
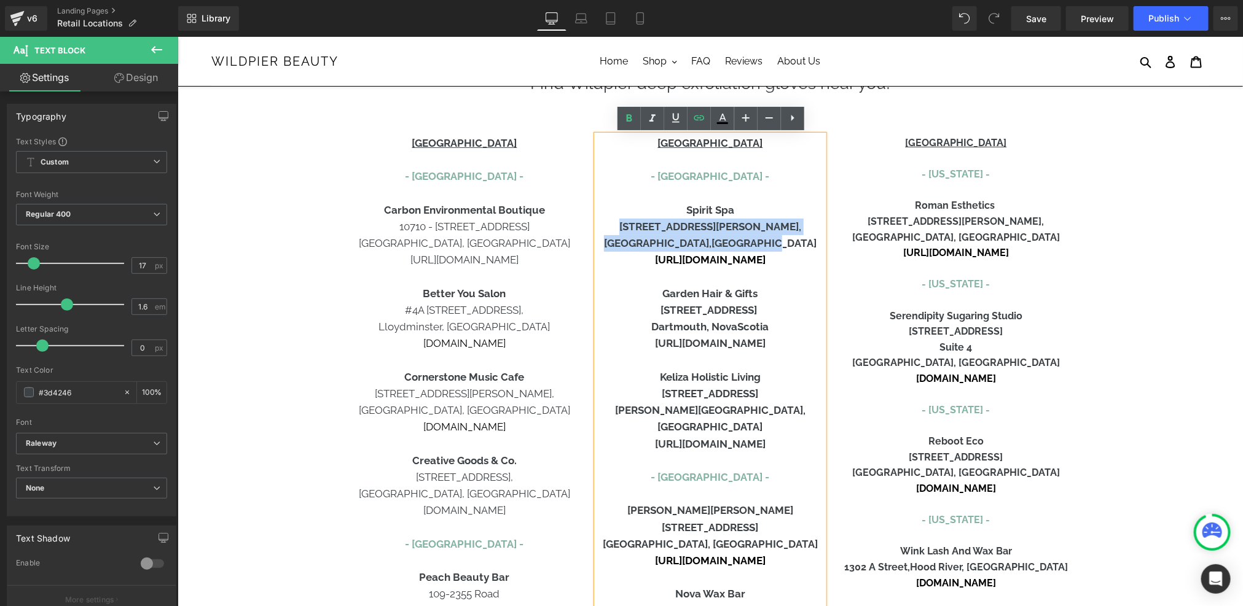
drag, startPoint x: 651, startPoint y: 225, endPoint x: 768, endPoint y: 244, distance: 118.8
click at [768, 244] on div "CANADA - Nova Scotia - Spirit Spa 200-5150 Salter Street, Halifax, Nova Scotia …" at bounding box center [709, 486] width 227 height 702
click at [746, 232] on b "[STREET_ADDRESS][PERSON_NAME]," at bounding box center [710, 226] width 182 height 12
drag, startPoint x: 775, startPoint y: 264, endPoint x: 688, endPoint y: 264, distance: 86.6
click at [688, 264] on p "[URL][DOMAIN_NAME]" at bounding box center [709, 259] width 227 height 17
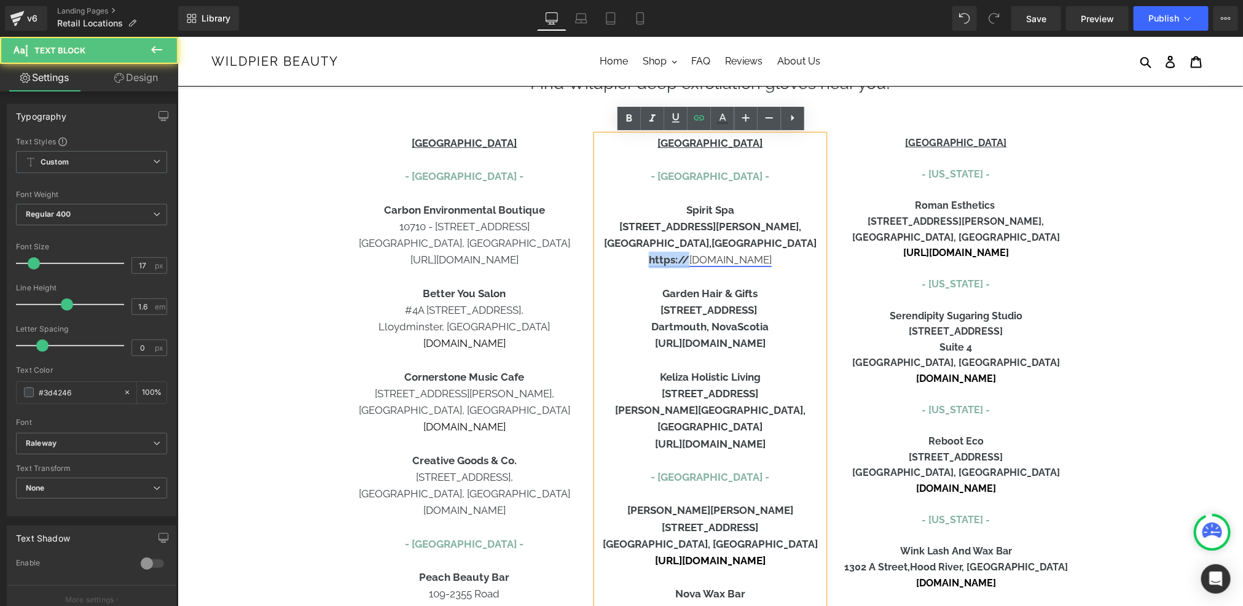
drag, startPoint x: 648, startPoint y: 264, endPoint x: 689, endPoint y: 264, distance: 41.2
click at [689, 264] on p "https:// www.spiritspa.ca" at bounding box center [709, 259] width 227 height 17
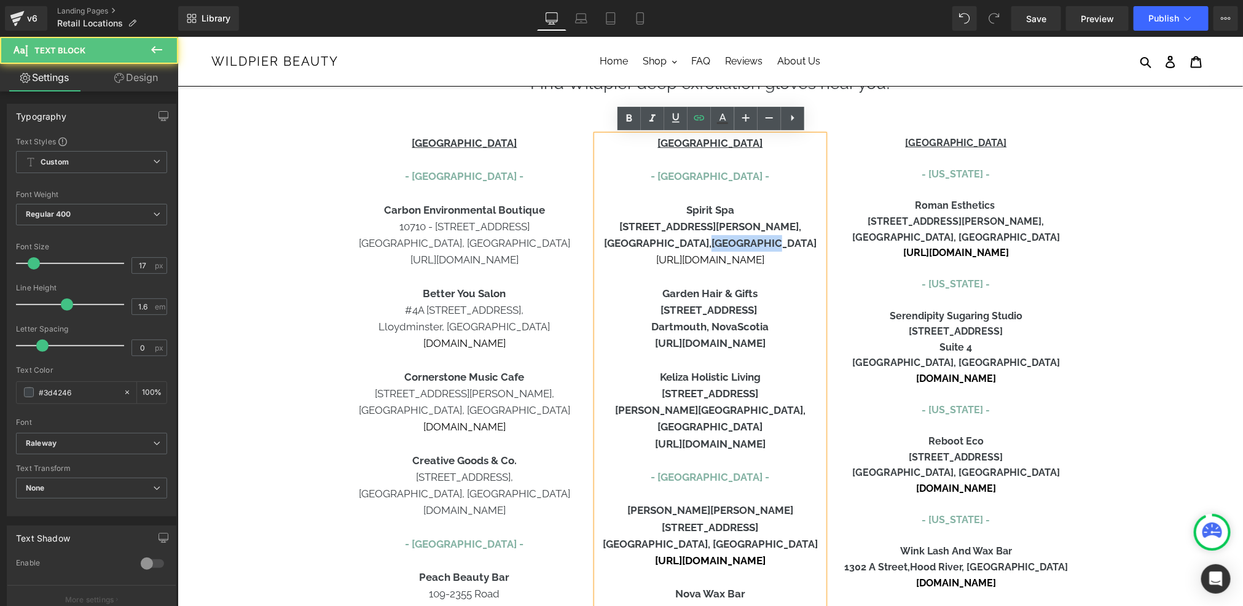
drag, startPoint x: 762, startPoint y: 244, endPoint x: 699, endPoint y: 243, distance: 62.7
click at [699, 243] on p "Halifax, Nova Scotia" at bounding box center [709, 243] width 227 height 17
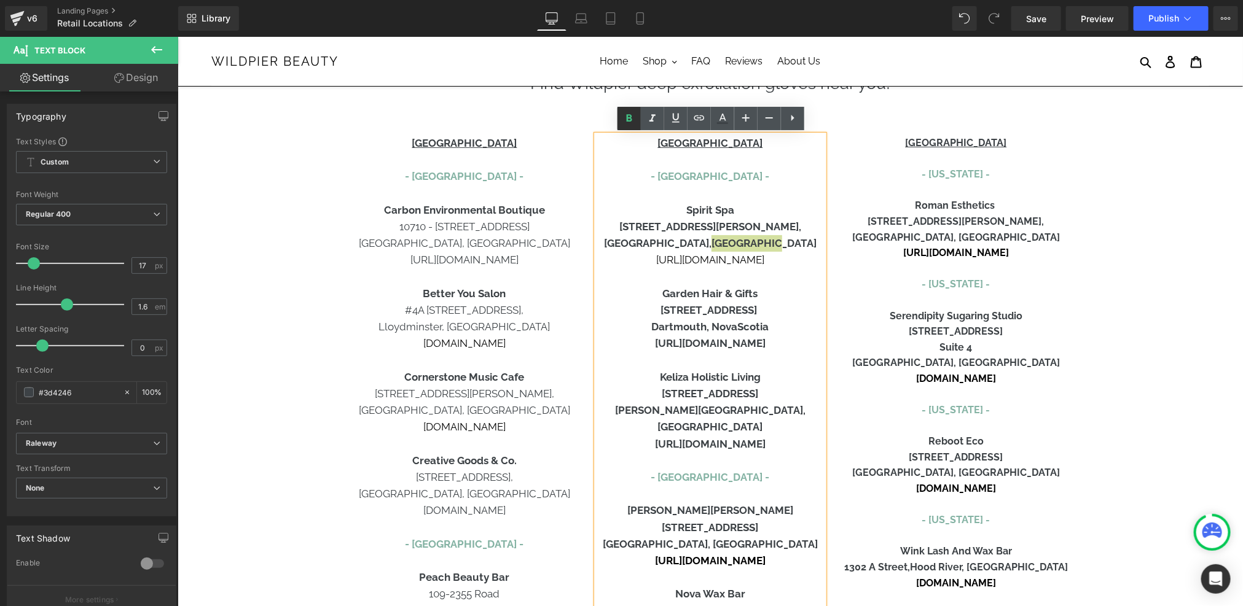
click at [630, 121] on icon at bounding box center [629, 118] width 15 height 15
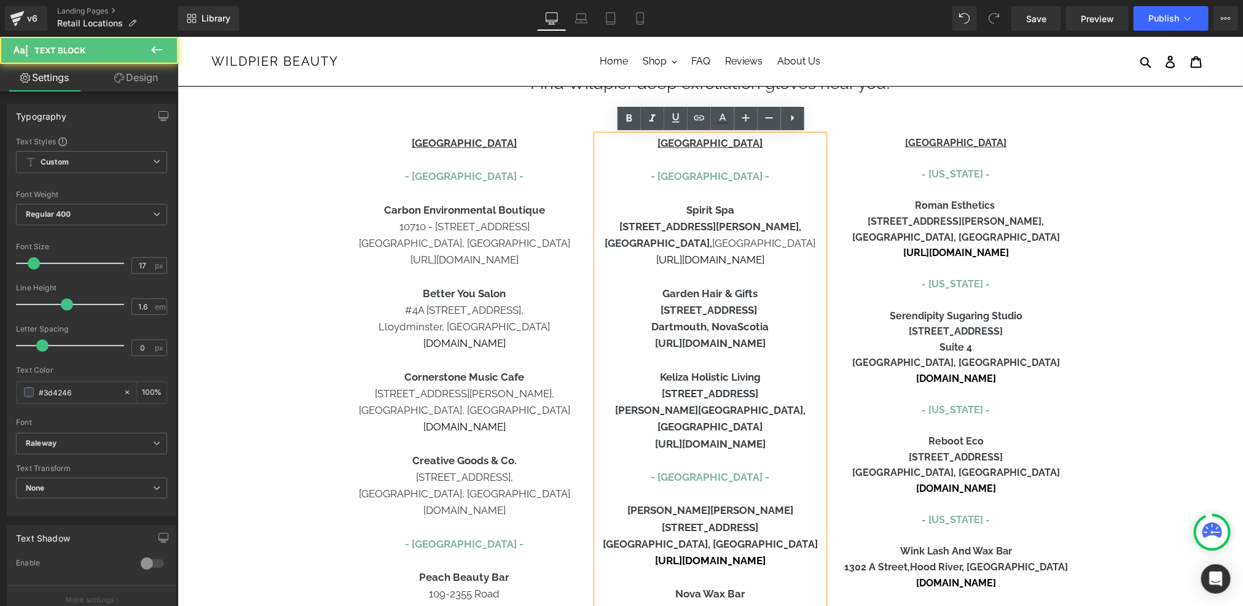
drag, startPoint x: 654, startPoint y: 230, endPoint x: 763, endPoint y: 230, distance: 109.3
click at [763, 230] on b "[STREET_ADDRESS][PERSON_NAME]," at bounding box center [710, 226] width 182 height 12
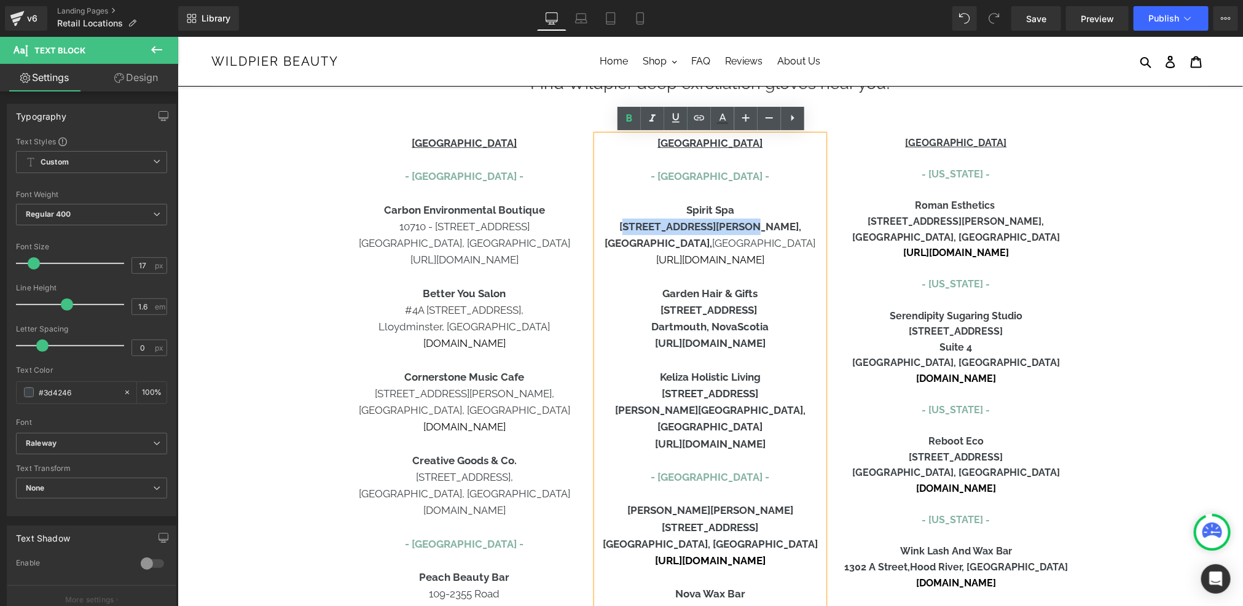
drag, startPoint x: 764, startPoint y: 230, endPoint x: 657, endPoint y: 226, distance: 107.6
click at [657, 225] on b "[STREET_ADDRESS][PERSON_NAME]," at bounding box center [710, 226] width 182 height 12
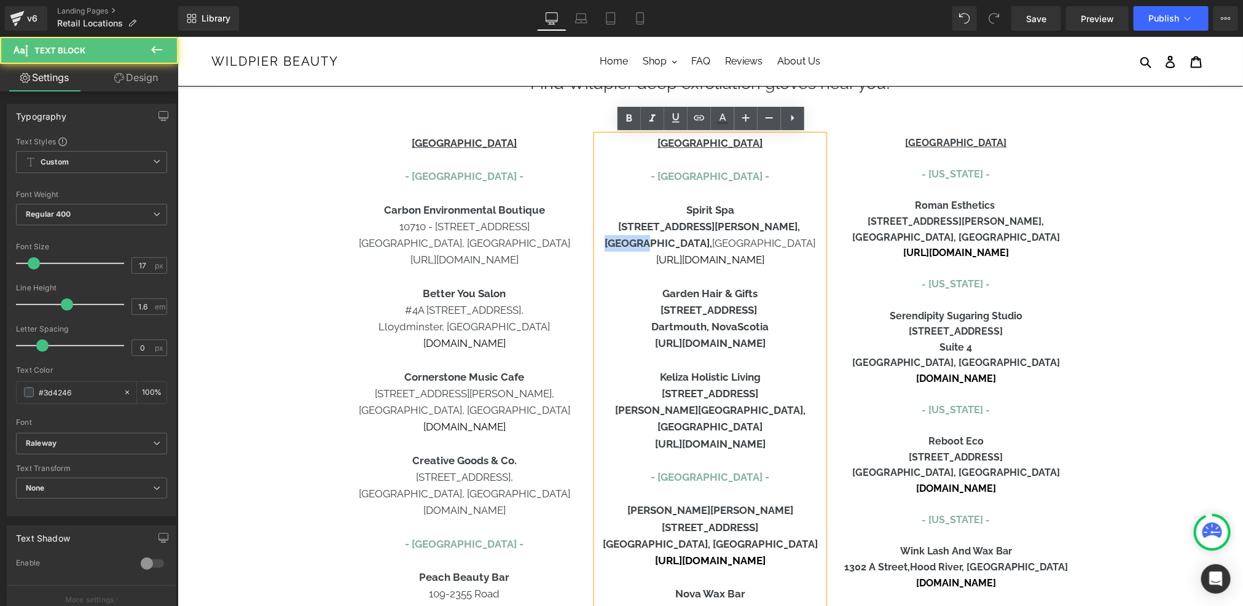
drag, startPoint x: 697, startPoint y: 243, endPoint x: 658, endPoint y: 243, distance: 39.3
click at [658, 243] on p "Halifax, Nova Scotia" at bounding box center [709, 243] width 227 height 17
drag, startPoint x: 764, startPoint y: 229, endPoint x: 648, endPoint y: 229, distance: 116.1
click at [648, 229] on p "[STREET_ADDRESS][PERSON_NAME]," at bounding box center [709, 226] width 227 height 17
drag, startPoint x: 796, startPoint y: 347, endPoint x: 660, endPoint y: 311, distance: 141.1
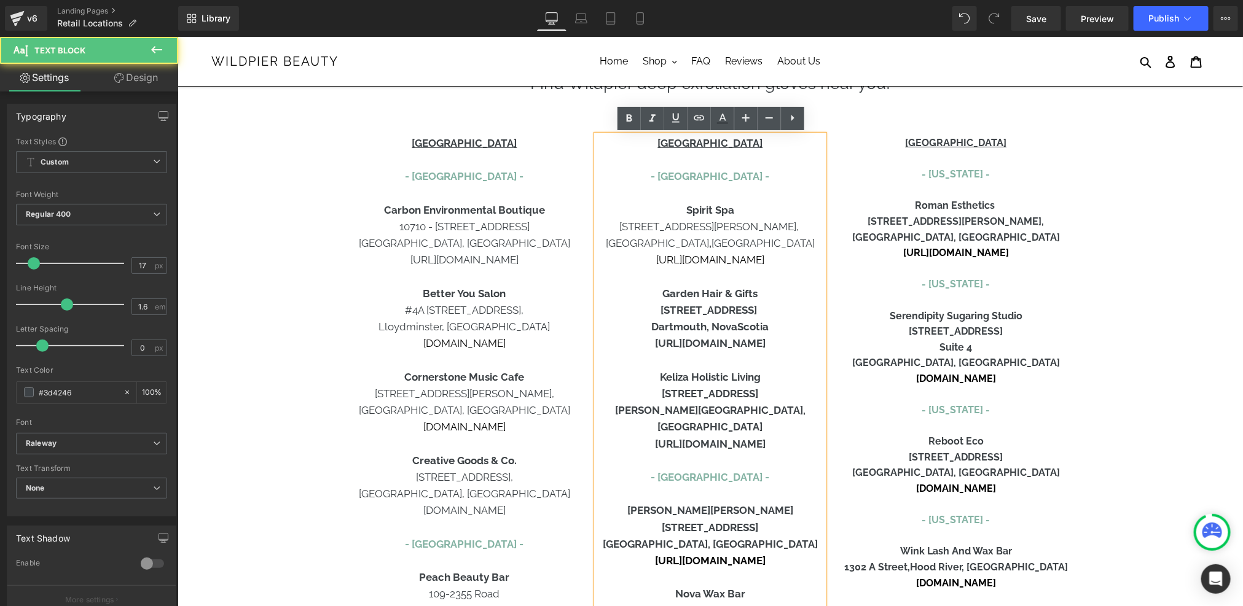
click at [660, 311] on div "CANADA - Nova Scotia - Spirit Spa 200-5150 Salter Street, Halifax , Nova Scotia…" at bounding box center [709, 486] width 227 height 702
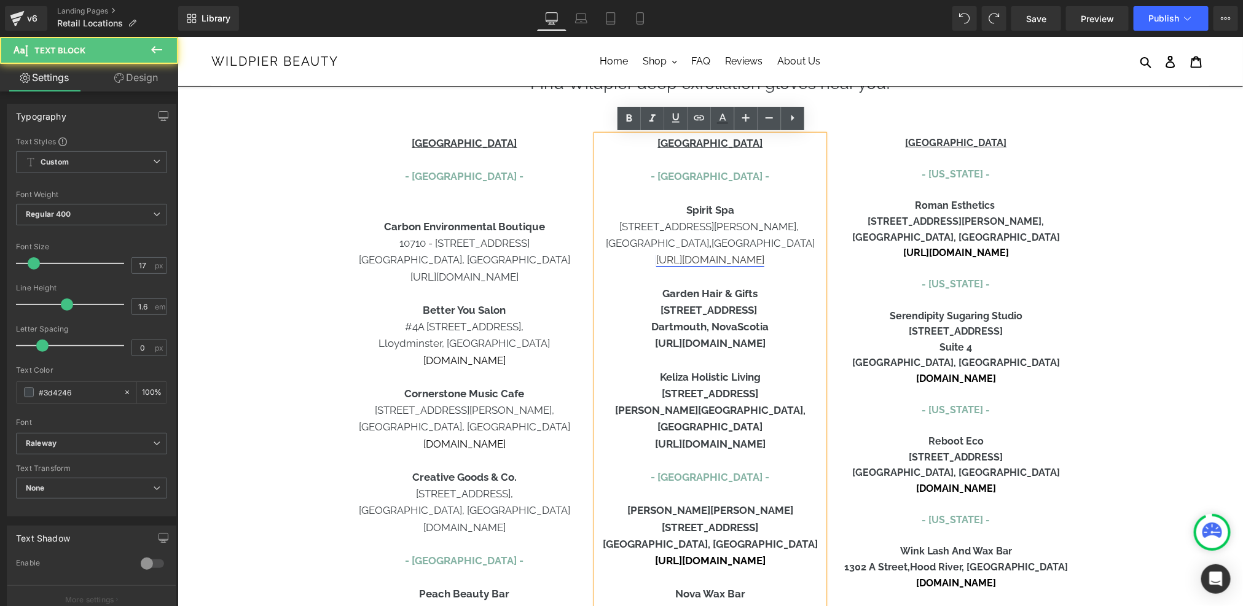
drag, startPoint x: 700, startPoint y: 257, endPoint x: 876, endPoint y: 322, distance: 187.9
click at [700, 257] on link "[URL][DOMAIN_NAME]" at bounding box center [709, 259] width 108 height 12
click at [676, 313] on b "[STREET_ADDRESS]" at bounding box center [709, 309] width 99 height 12
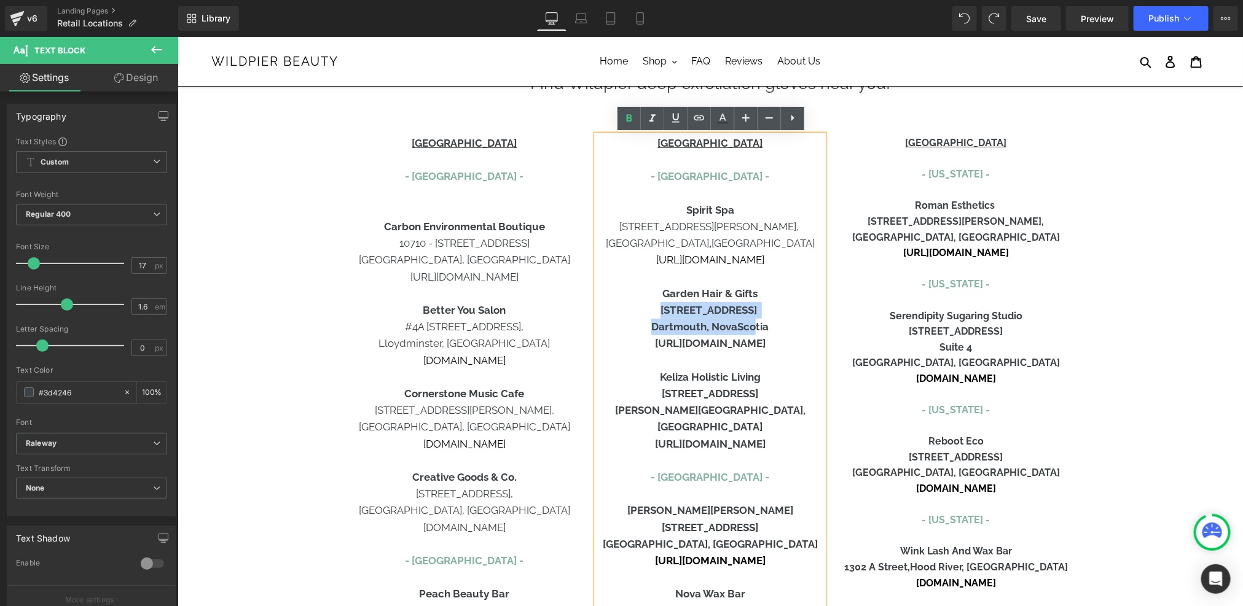
drag, startPoint x: 662, startPoint y: 313, endPoint x: 757, endPoint y: 327, distance: 97.0
click at [757, 327] on div "CANADA - Nova Scotia - Spirit Spa 200-5150 Salter Street, Halifax , Nova Scotia…" at bounding box center [709, 486] width 227 height 702
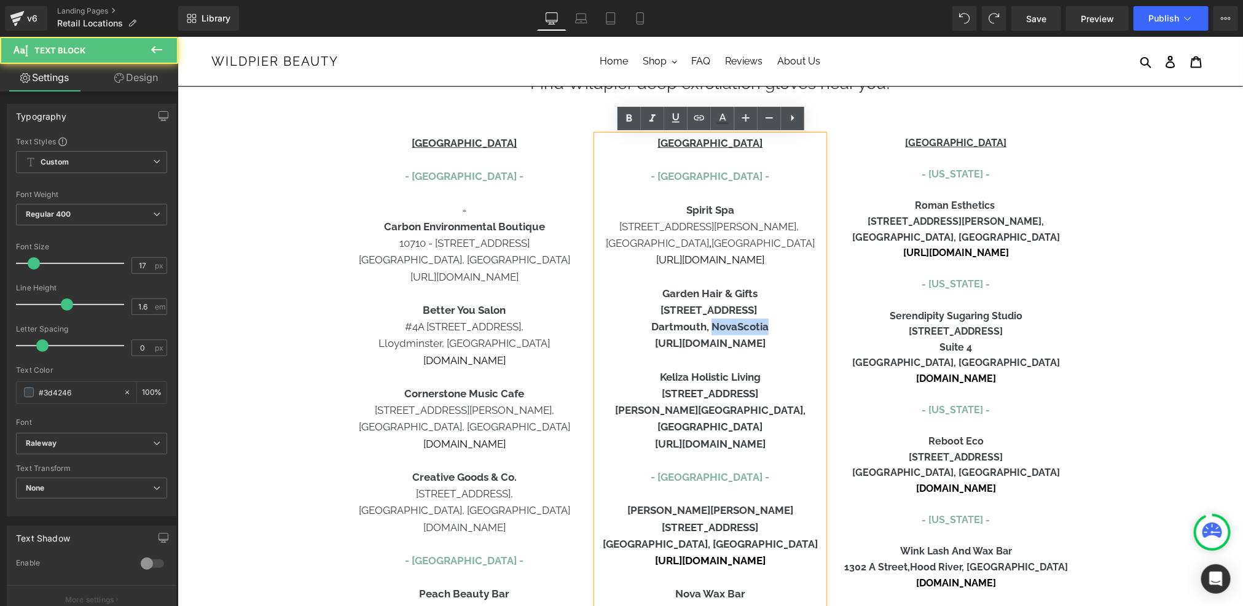
drag, startPoint x: 786, startPoint y: 333, endPoint x: 709, endPoint y: 330, distance: 76.8
click at [709, 330] on p "D artmouth, Nova Scotia" at bounding box center [709, 326] width 227 height 17
drag, startPoint x: 791, startPoint y: 346, endPoint x: 637, endPoint y: 343, distance: 153.6
click at [637, 343] on p "[URL][DOMAIN_NAME]" at bounding box center [709, 343] width 227 height 17
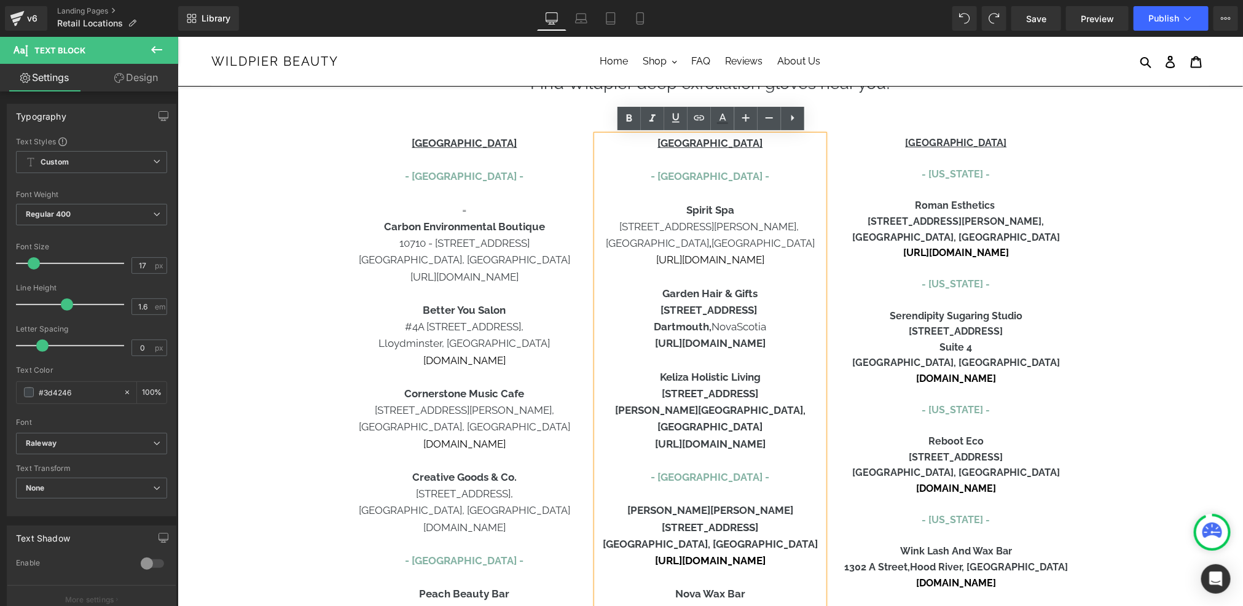
drag, startPoint x: 619, startPoint y: 345, endPoint x: 795, endPoint y: 346, distance: 176.3
click at [795, 346] on p "[URL][DOMAIN_NAME]" at bounding box center [709, 343] width 227 height 17
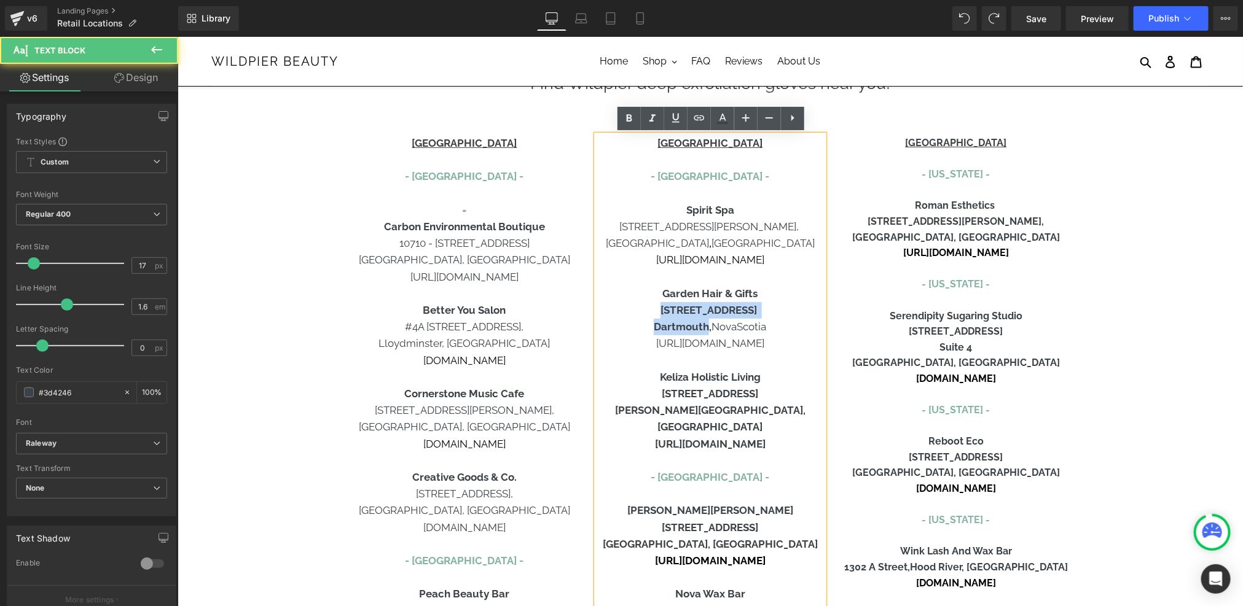
drag, startPoint x: 705, startPoint y: 329, endPoint x: 665, endPoint y: 311, distance: 44.3
click at [665, 311] on div "CANADA - Nova Scotia - Spirit Spa 200-5150 Salter Street, Halifax , Nova Scotia…" at bounding box center [709, 486] width 227 height 702
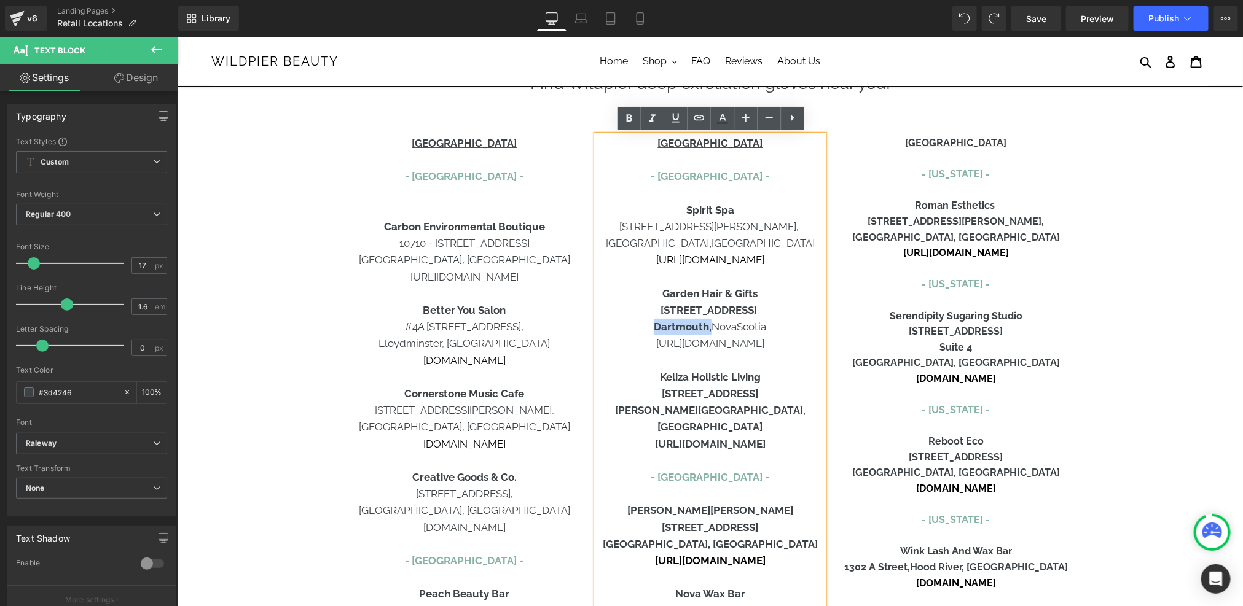
drag, startPoint x: 650, startPoint y: 329, endPoint x: 707, endPoint y: 329, distance: 57.1
click at [707, 329] on p "D artmouth, Nova Scotia" at bounding box center [709, 326] width 227 height 17
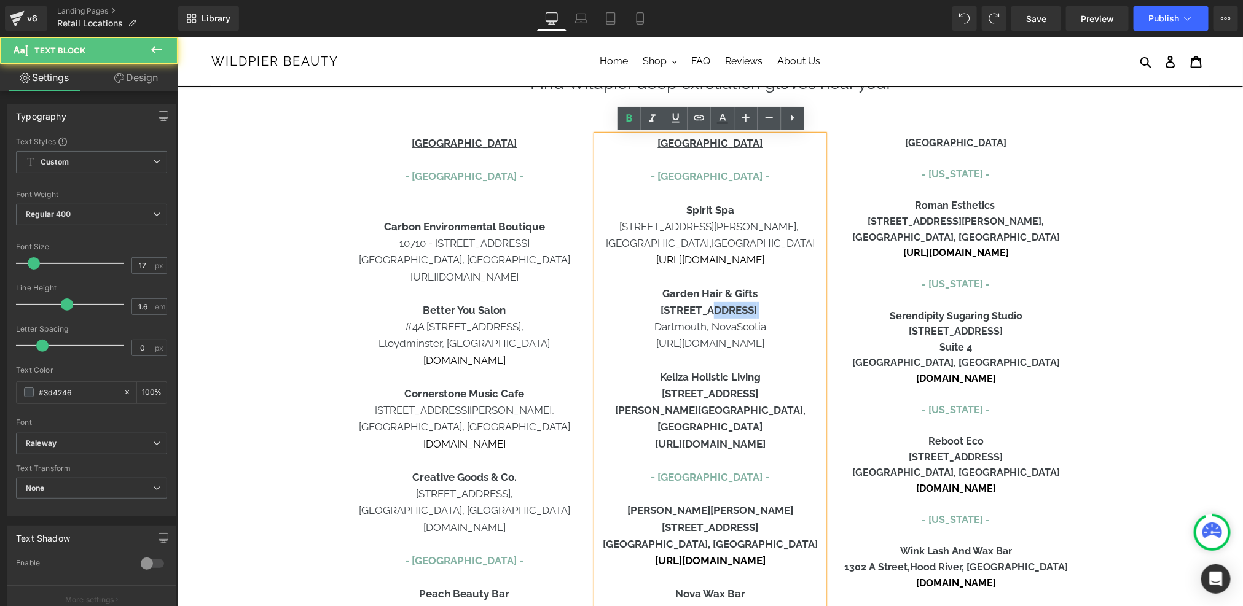
drag, startPoint x: 759, startPoint y: 311, endPoint x: 719, endPoint y: 311, distance: 39.3
click at [719, 311] on p "[STREET_ADDRESS]" at bounding box center [709, 310] width 227 height 17
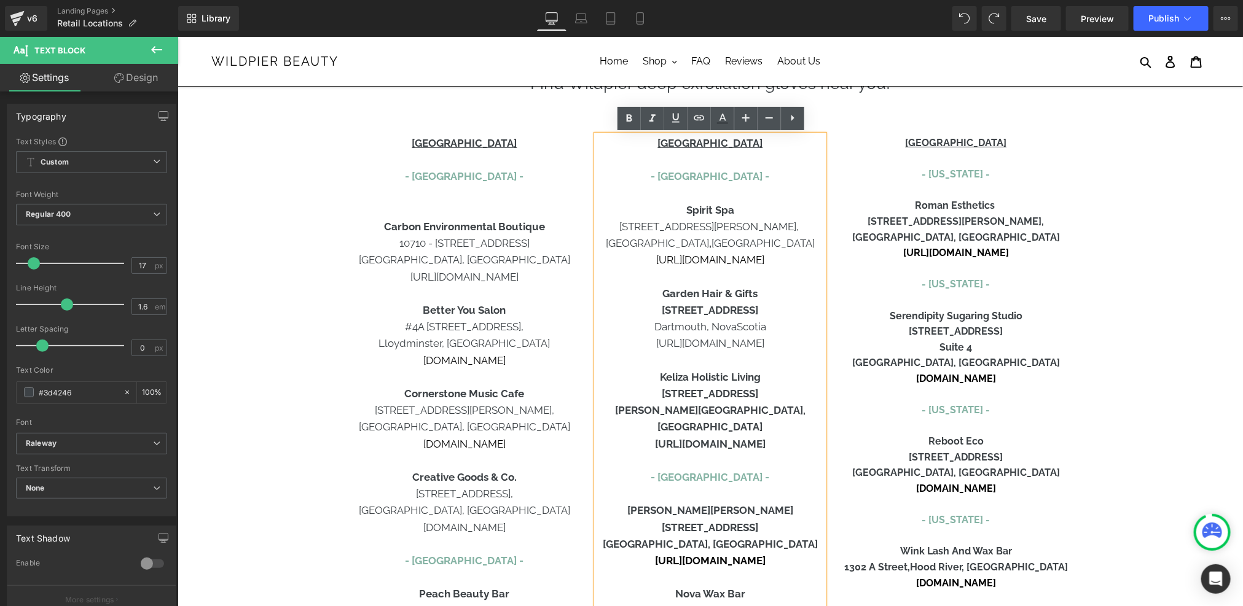
drag, startPoint x: 663, startPoint y: 313, endPoint x: 763, endPoint y: 316, distance: 99.6
click at [764, 315] on p "[STREET_ADDRESS]" at bounding box center [709, 310] width 227 height 17
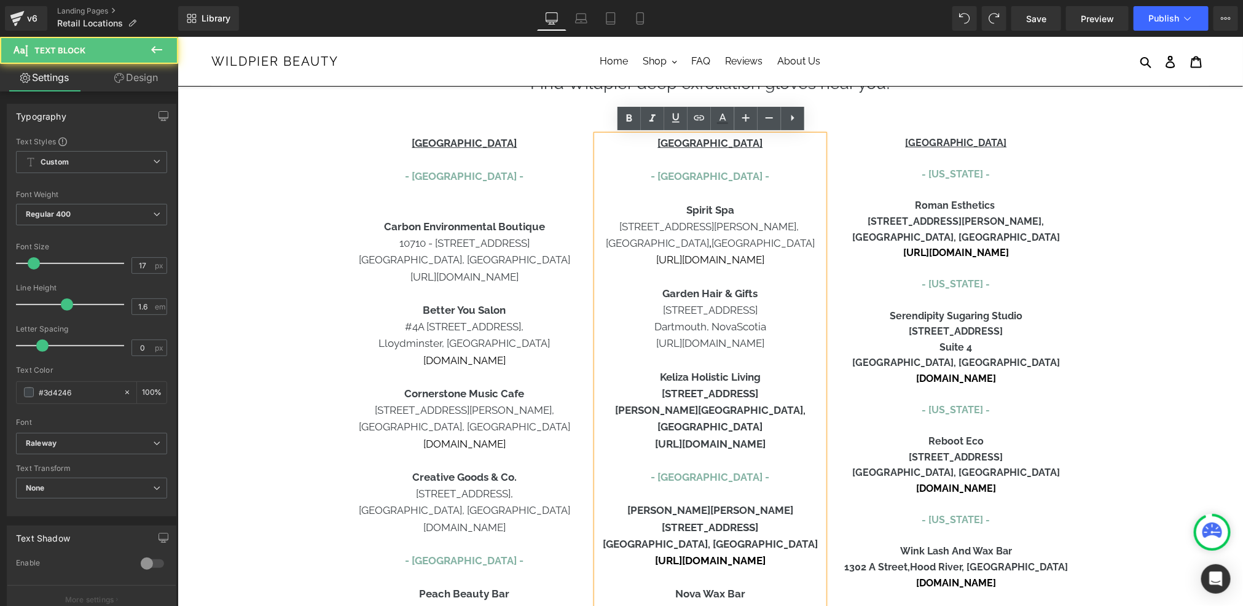
click at [759, 300] on p "Garden Hair & Gifts" at bounding box center [709, 293] width 227 height 17
click at [522, 211] on p at bounding box center [463, 209] width 227 height 17
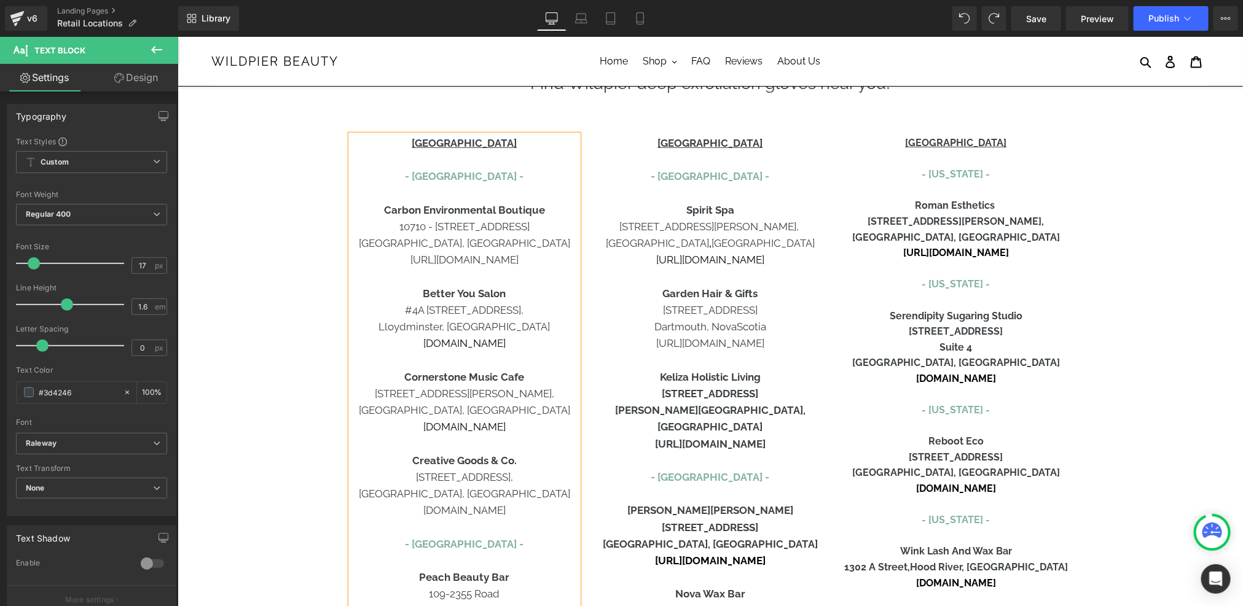
click at [909, 218] on b "[STREET_ADDRESS][PERSON_NAME]," at bounding box center [955, 221] width 176 height 12
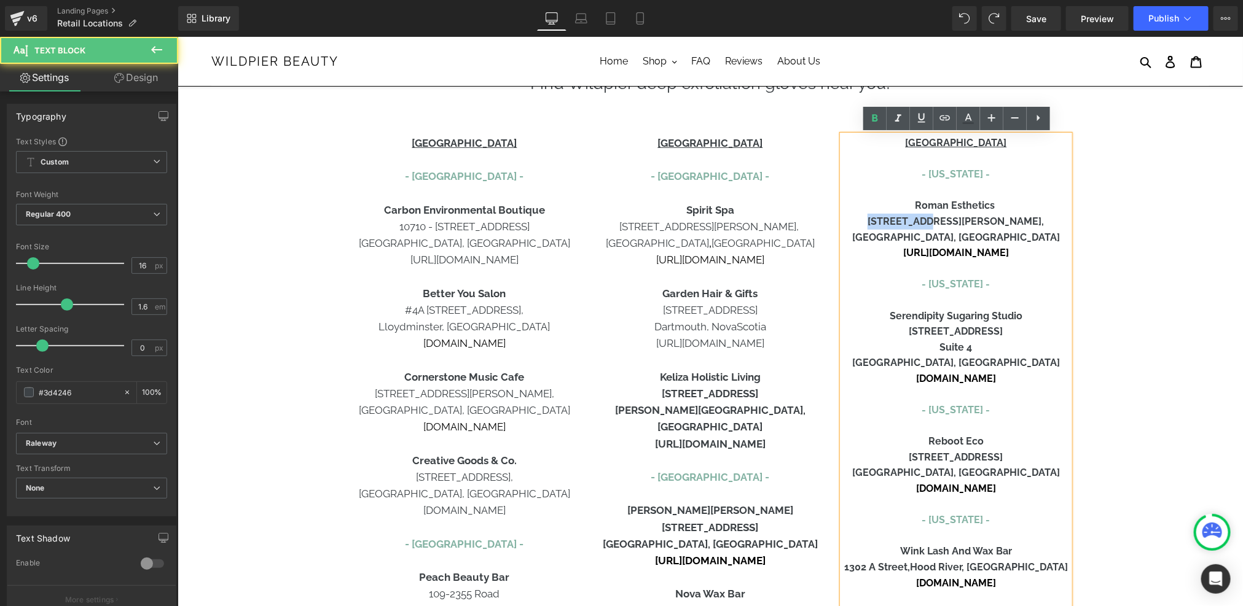
drag, startPoint x: 904, startPoint y: 219, endPoint x: 960, endPoint y: 218, distance: 56.5
click at [960, 218] on p "[STREET_ADDRESS][PERSON_NAME]," at bounding box center [955, 221] width 227 height 16
drag, startPoint x: 962, startPoint y: 221, endPoint x: 1017, endPoint y: 221, distance: 55.3
click at [1017, 221] on p "5115 W Bell Rd #108," at bounding box center [955, 221] width 227 height 16
drag, startPoint x: 990, startPoint y: 241, endPoint x: 908, endPoint y: 242, distance: 81.7
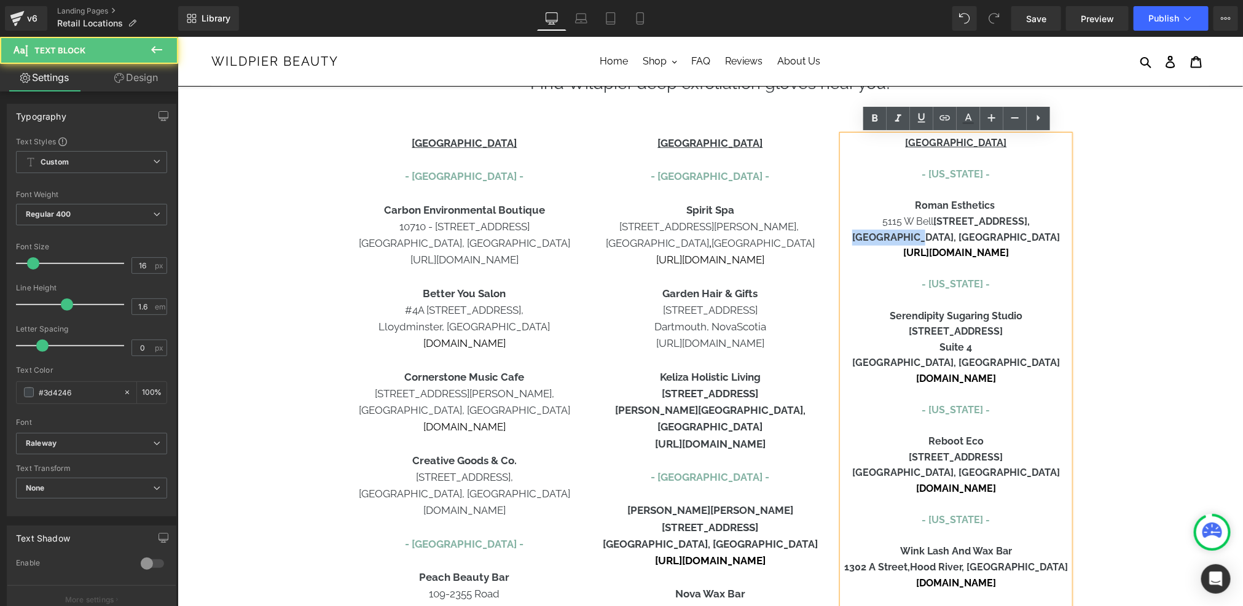
click at [908, 242] on p "[GEOGRAPHIC_DATA], [GEOGRAPHIC_DATA]" at bounding box center [955, 237] width 227 height 16
drag, startPoint x: 1009, startPoint y: 221, endPoint x: 959, endPoint y: 219, distance: 50.4
click at [959, 219] on p "5115 W Bell Rd #108," at bounding box center [955, 221] width 227 height 16
drag, startPoint x: 1005, startPoint y: 225, endPoint x: 969, endPoint y: 223, distance: 35.7
click at [969, 223] on p "5115 W Bell Rd #108," at bounding box center [955, 221] width 227 height 16
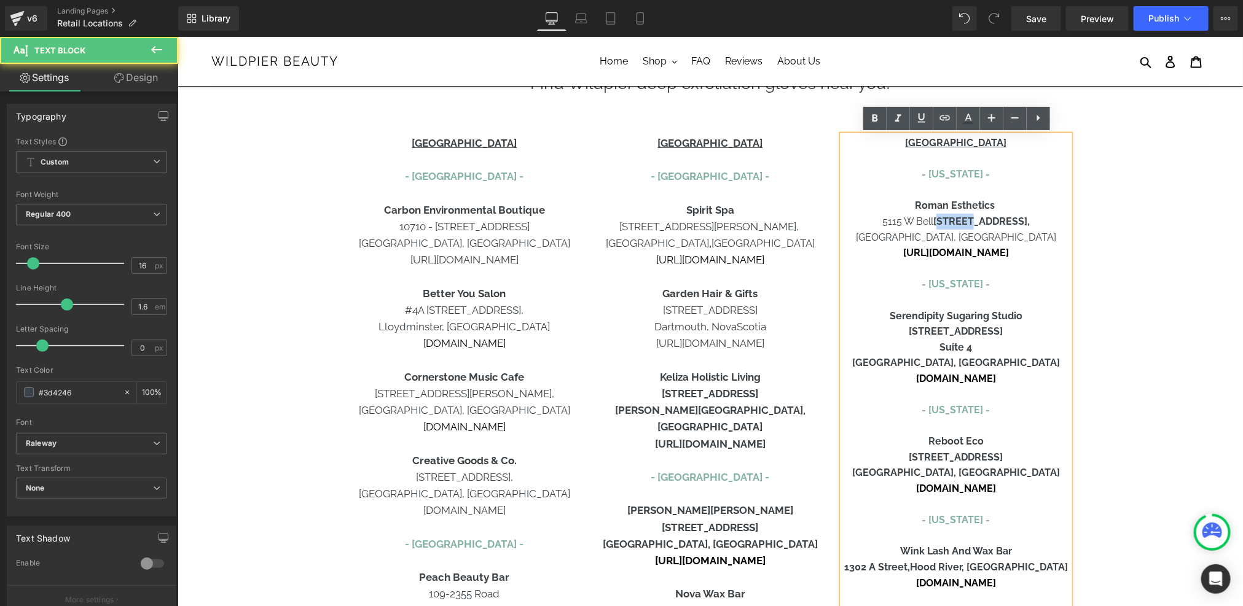
drag, startPoint x: 963, startPoint y: 222, endPoint x: 994, endPoint y: 222, distance: 31.3
click at [994, 222] on b "Rd #108," at bounding box center [980, 221] width 96 height 12
drag, startPoint x: 976, startPoint y: 223, endPoint x: 1004, endPoint y: 223, distance: 27.6
click at [1004, 223] on p "5115 W Bell Rd #108," at bounding box center [955, 221] width 227 height 16
click at [1006, 223] on p "5115 W Bell Rd #108," at bounding box center [955, 221] width 227 height 16
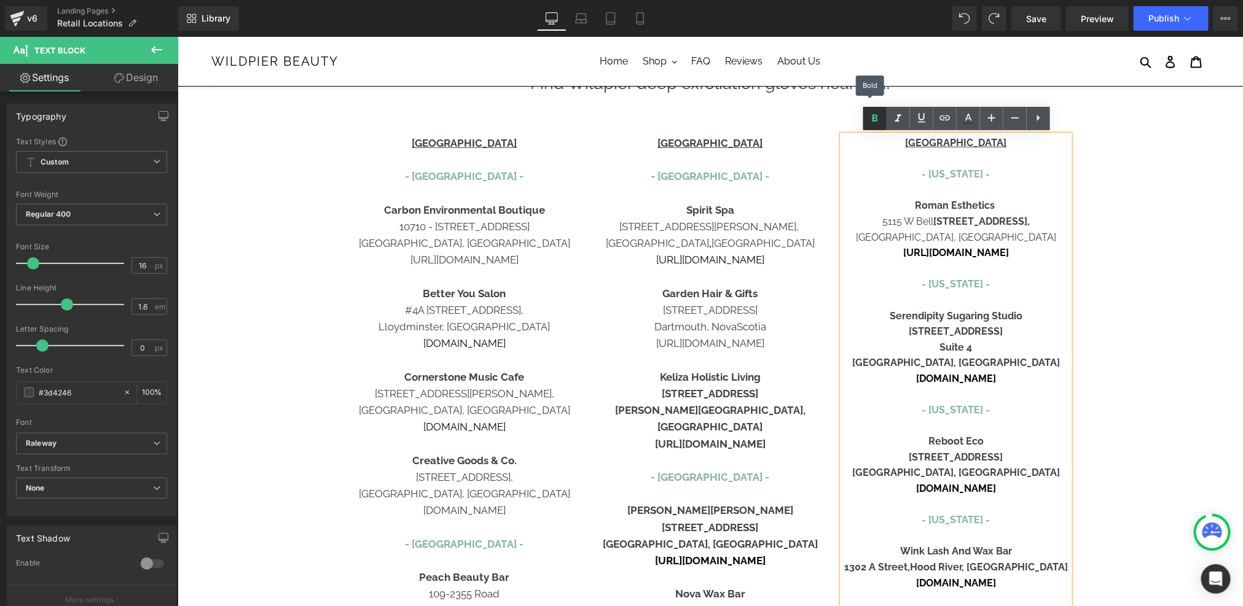
click at [875, 123] on icon at bounding box center [874, 118] width 15 height 15
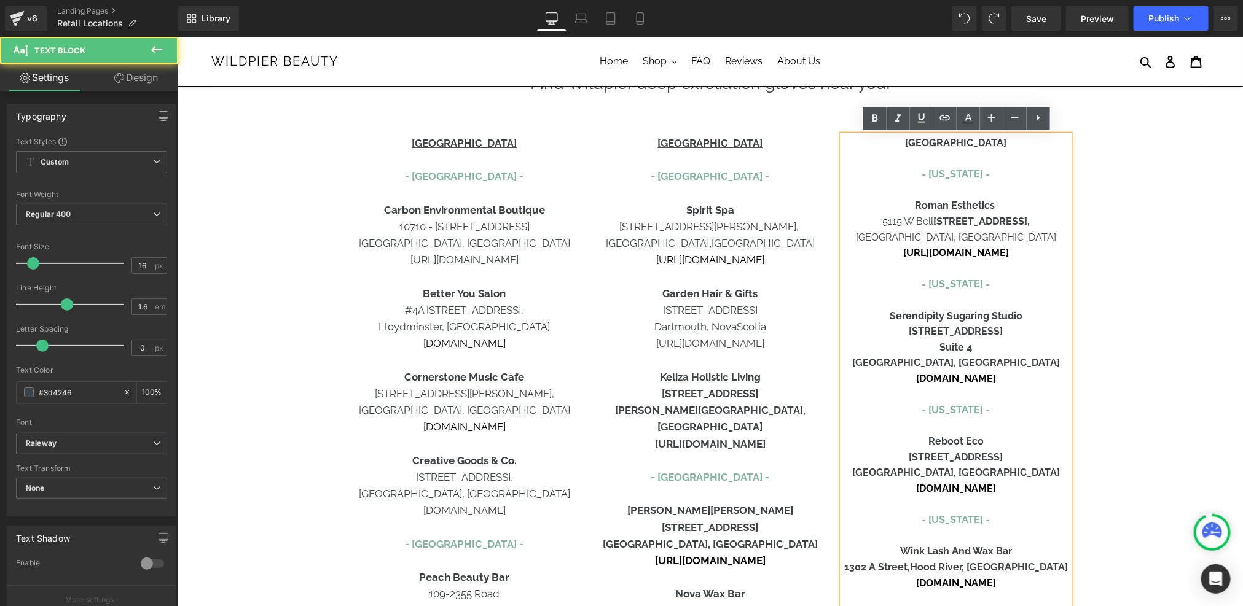
click at [1022, 233] on p "[GEOGRAPHIC_DATA], [GEOGRAPHIC_DATA]" at bounding box center [955, 237] width 227 height 16
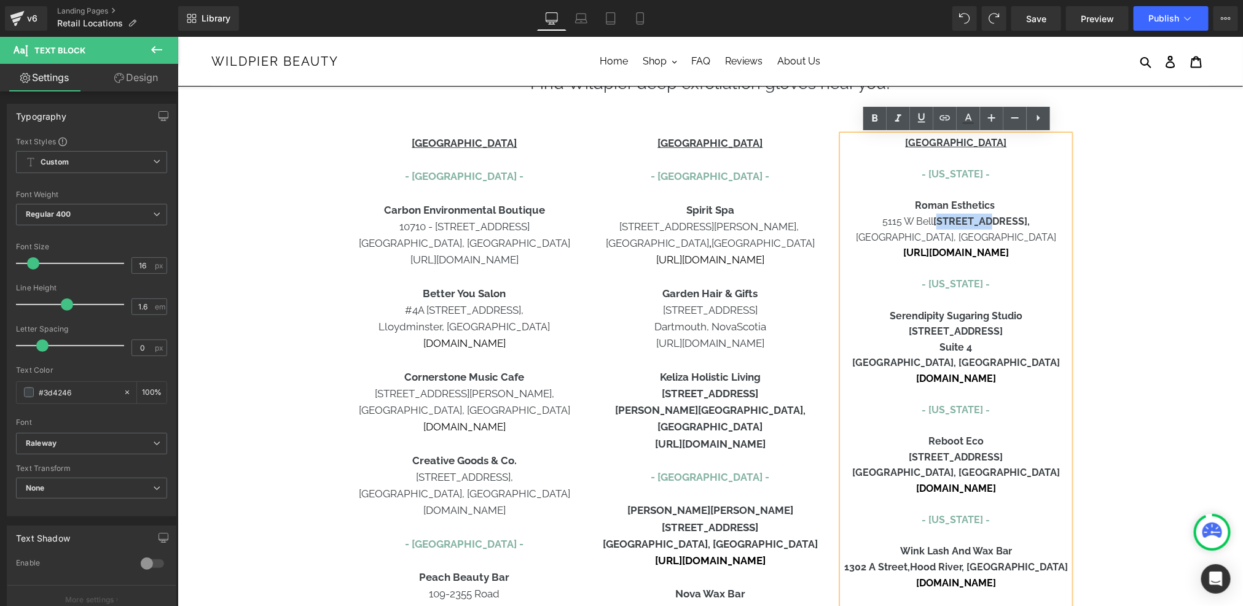
drag, startPoint x: 1012, startPoint y: 216, endPoint x: 963, endPoint y: 217, distance: 49.8
click at [963, 217] on p "5115 W Bell Rd #108," at bounding box center [955, 221] width 227 height 16
drag, startPoint x: 961, startPoint y: 214, endPoint x: 977, endPoint y: 217, distance: 15.6
click at [977, 217] on b "Rd #108," at bounding box center [980, 221] width 96 height 12
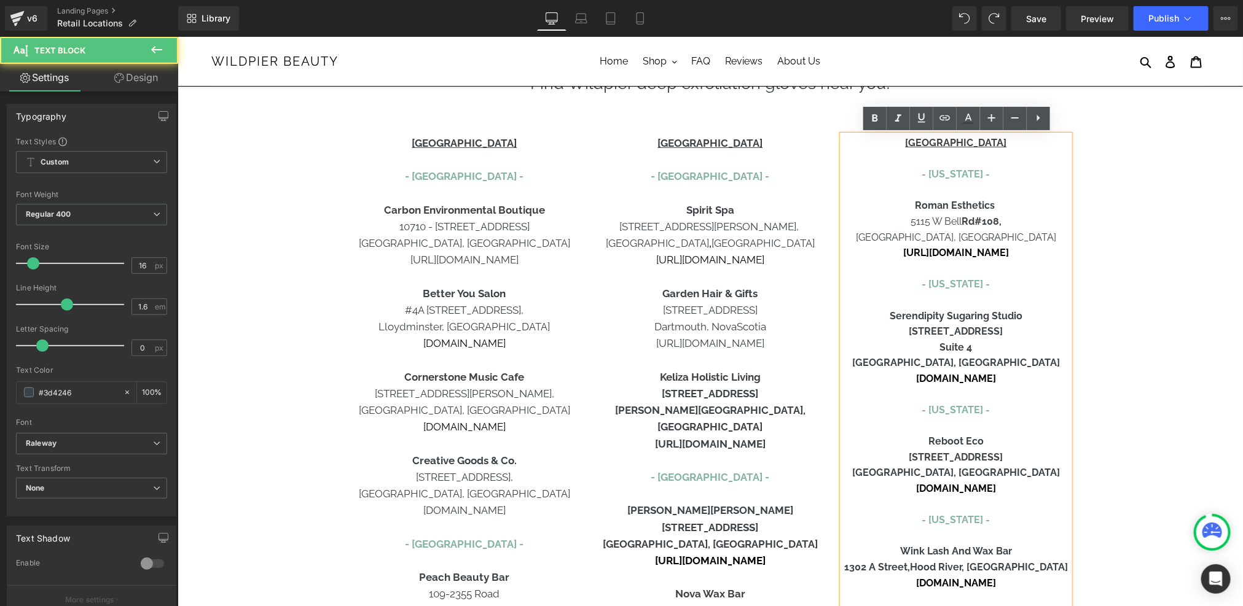
drag, startPoint x: 977, startPoint y: 217, endPoint x: 960, endPoint y: 217, distance: 17.2
click at [961, 217] on b "Rd #108," at bounding box center [981, 221] width 40 height 12
click at [870, 122] on icon at bounding box center [874, 118] width 15 height 15
click at [961, 225] on b "Rd #108," at bounding box center [981, 221] width 40 height 12
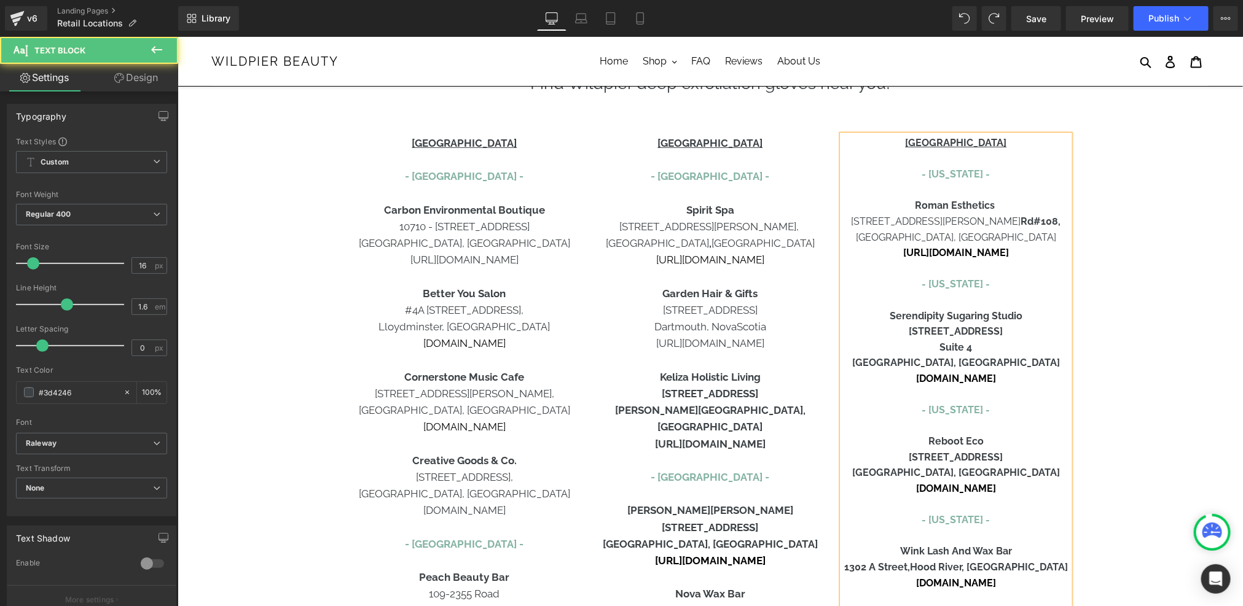
drag, startPoint x: 1023, startPoint y: 219, endPoint x: 990, endPoint y: 219, distance: 33.2
click at [1020, 219] on b "Rd #108," at bounding box center [1040, 221] width 40 height 12
drag, startPoint x: 1044, startPoint y: 253, endPoint x: 872, endPoint y: 252, distance: 172.0
click at [872, 252] on p "[URL][DOMAIN_NAME]" at bounding box center [955, 252] width 227 height 16
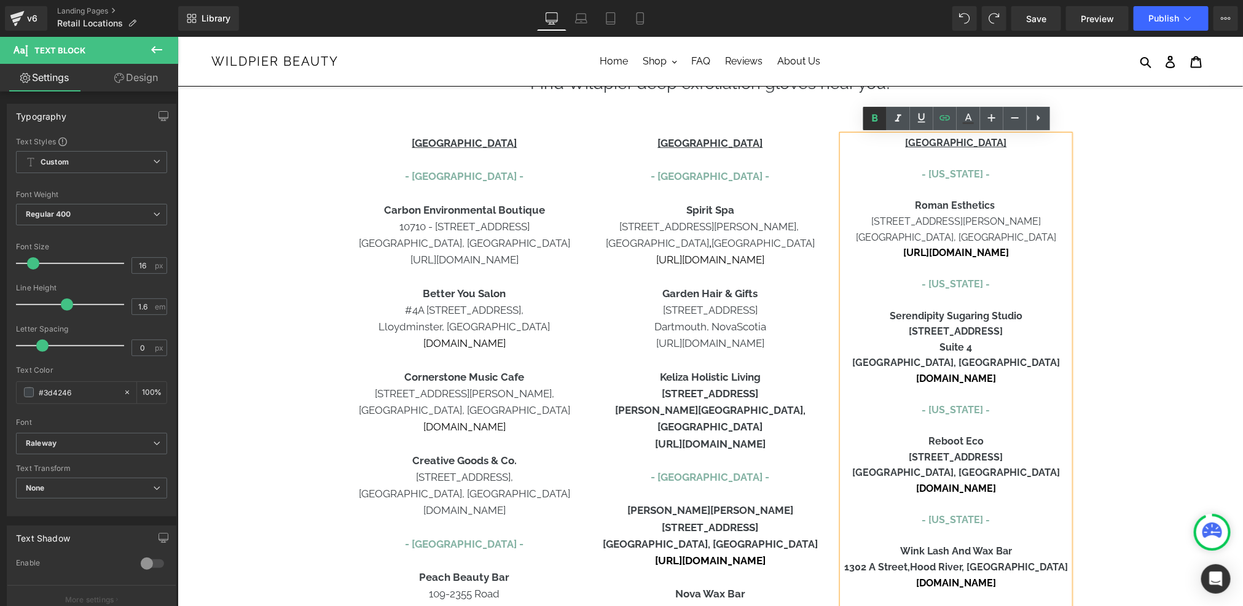
click at [877, 125] on icon at bounding box center [874, 118] width 15 height 15
drag, startPoint x: 1033, startPoint y: 377, endPoint x: 880, endPoint y: 377, distance: 153.0
click at [880, 377] on p "[DOMAIN_NAME]" at bounding box center [955, 378] width 227 height 16
click at [878, 123] on icon at bounding box center [874, 118] width 15 height 15
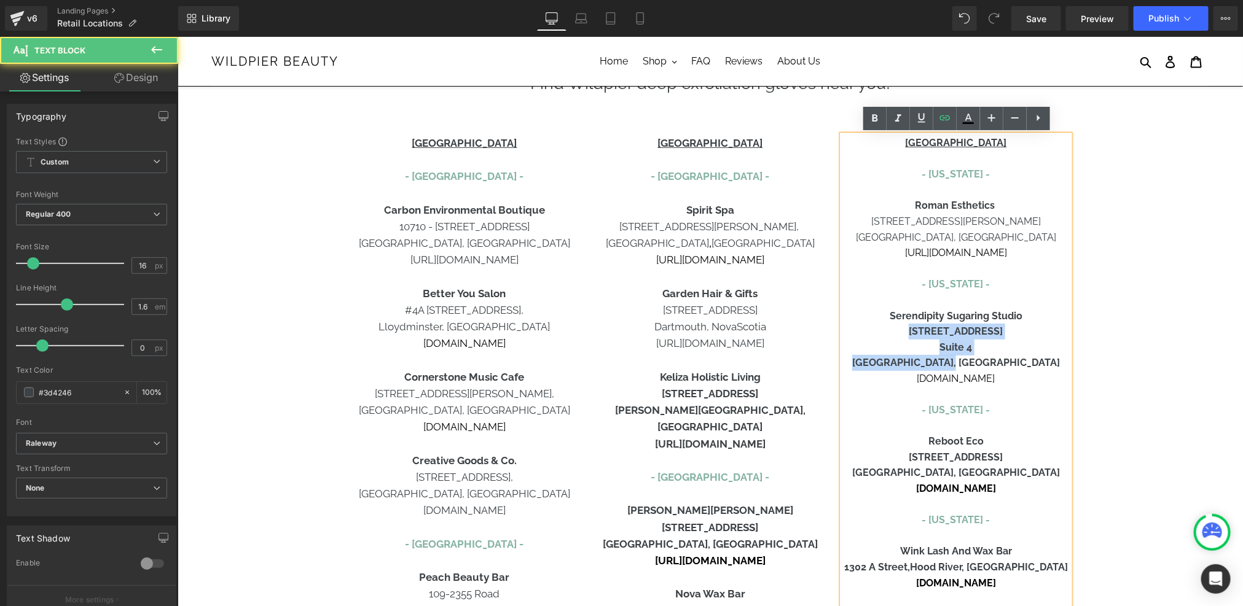
drag, startPoint x: 1003, startPoint y: 362, endPoint x: 899, endPoint y: 334, distance: 108.2
click at [899, 334] on div "USA - Arizona - Roman Esthetics 5115 W Bell RD #108 Glendale, AZ https://www.ro…" at bounding box center [955, 489] width 227 height 708
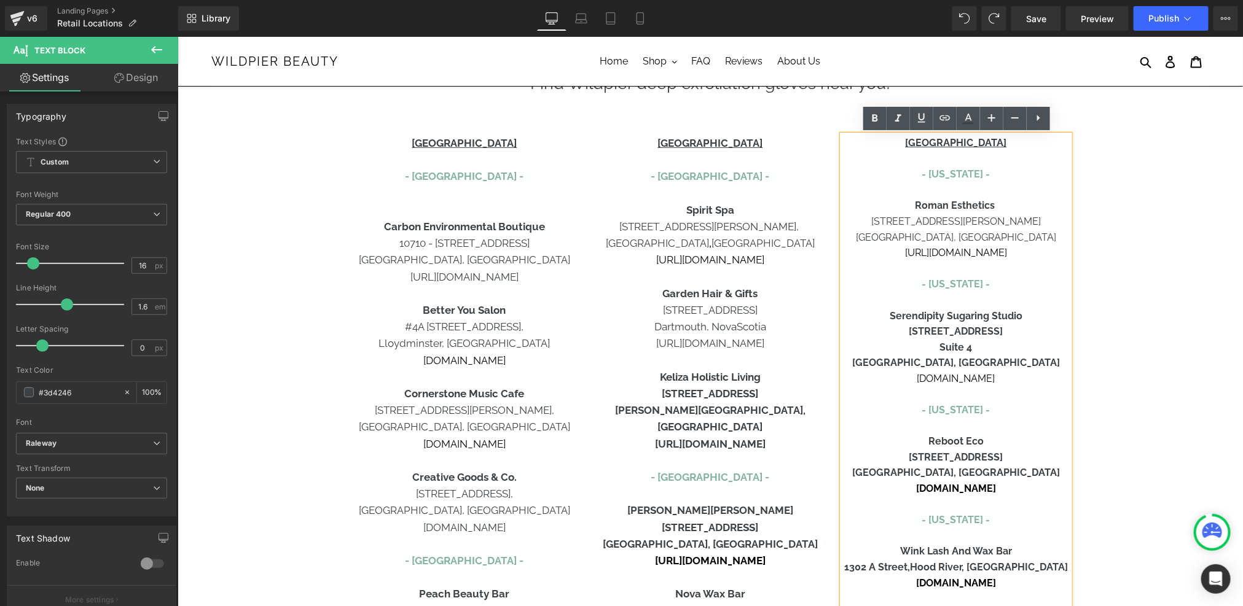
click at [964, 305] on p at bounding box center [955, 300] width 227 height 16
click at [489, 206] on p at bounding box center [463, 209] width 227 height 17
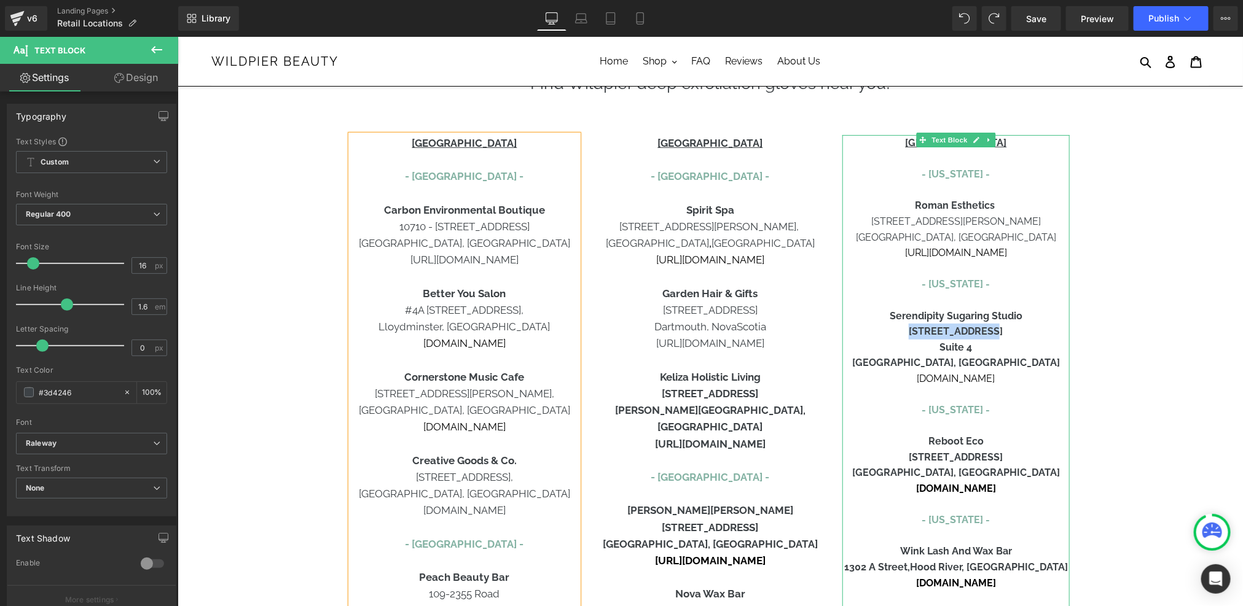
drag, startPoint x: 894, startPoint y: 329, endPoint x: 979, endPoint y: 328, distance: 85.4
click at [979, 328] on p "[STREET_ADDRESS]" at bounding box center [955, 331] width 227 height 16
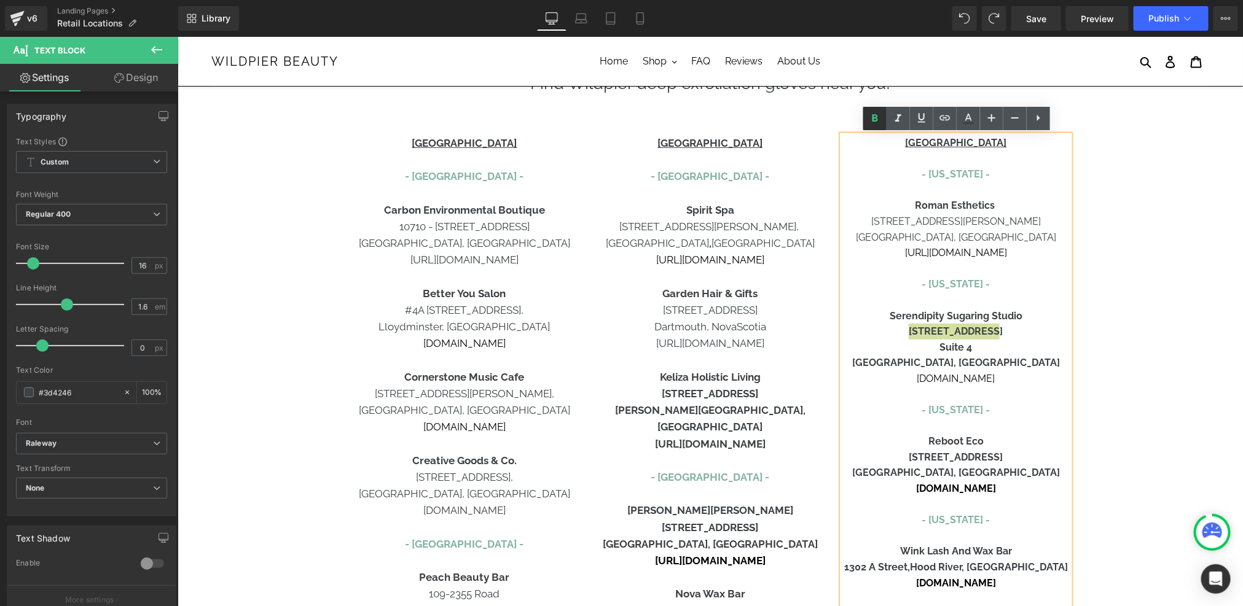
drag, startPoint x: 982, startPoint y: 332, endPoint x: 1012, endPoint y: 330, distance: 30.8
click at [1012, 330] on p "3516 Sacramento Street" at bounding box center [955, 331] width 227 height 16
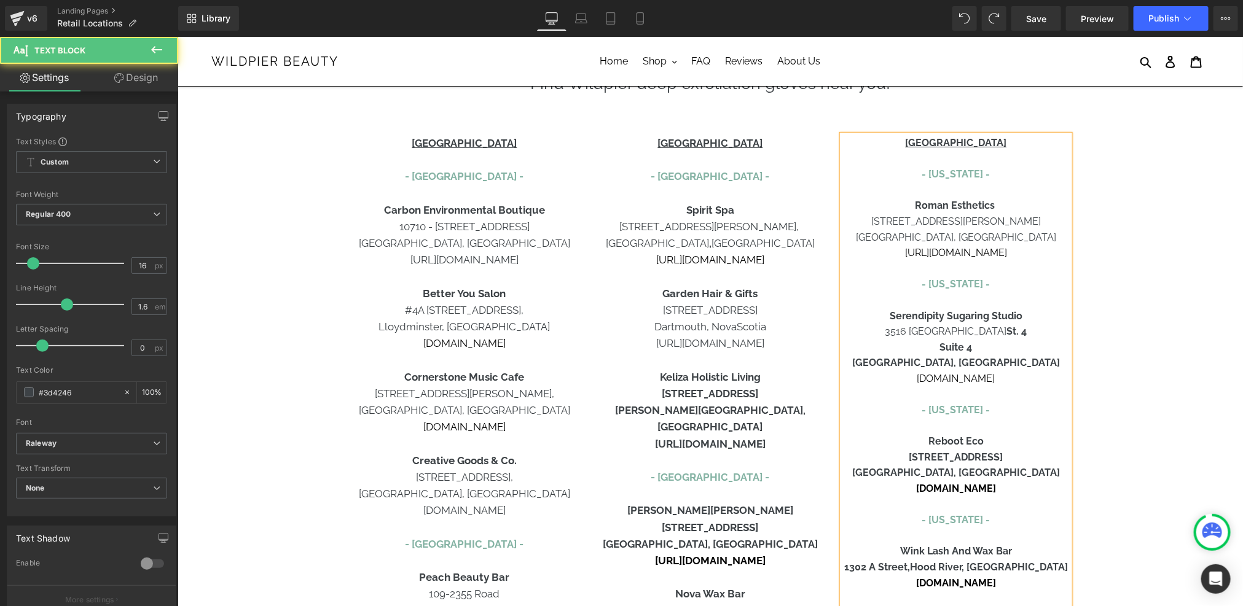
click at [955, 346] on b "Suite 4" at bounding box center [955, 347] width 33 height 12
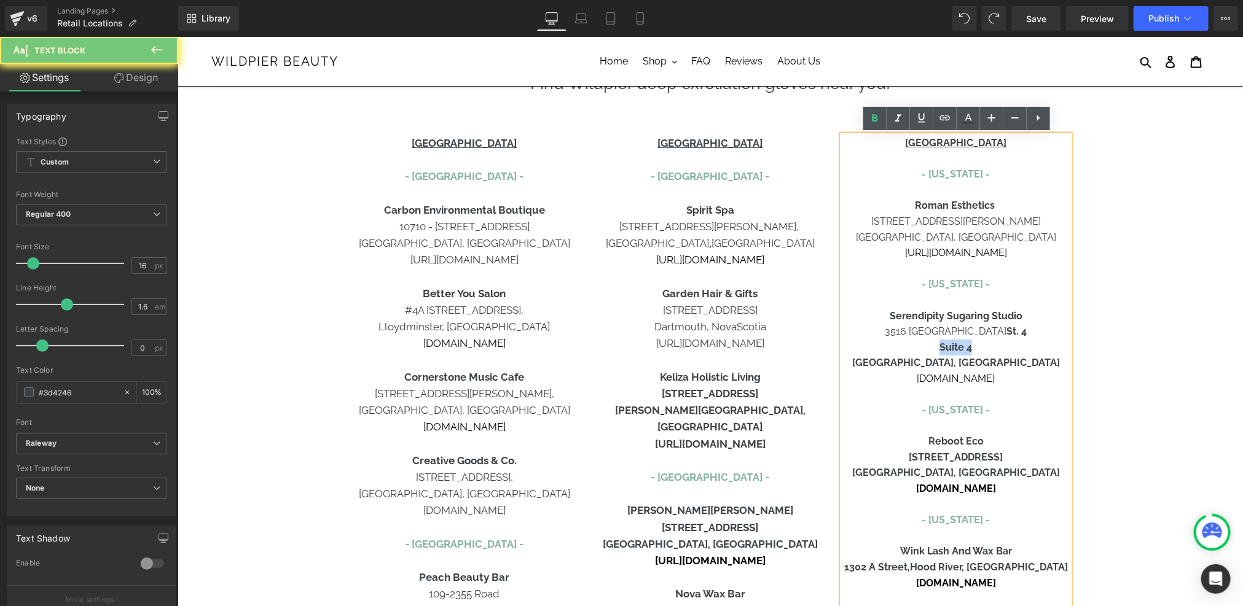
click at [955, 346] on b "Suite 4" at bounding box center [955, 347] width 33 height 12
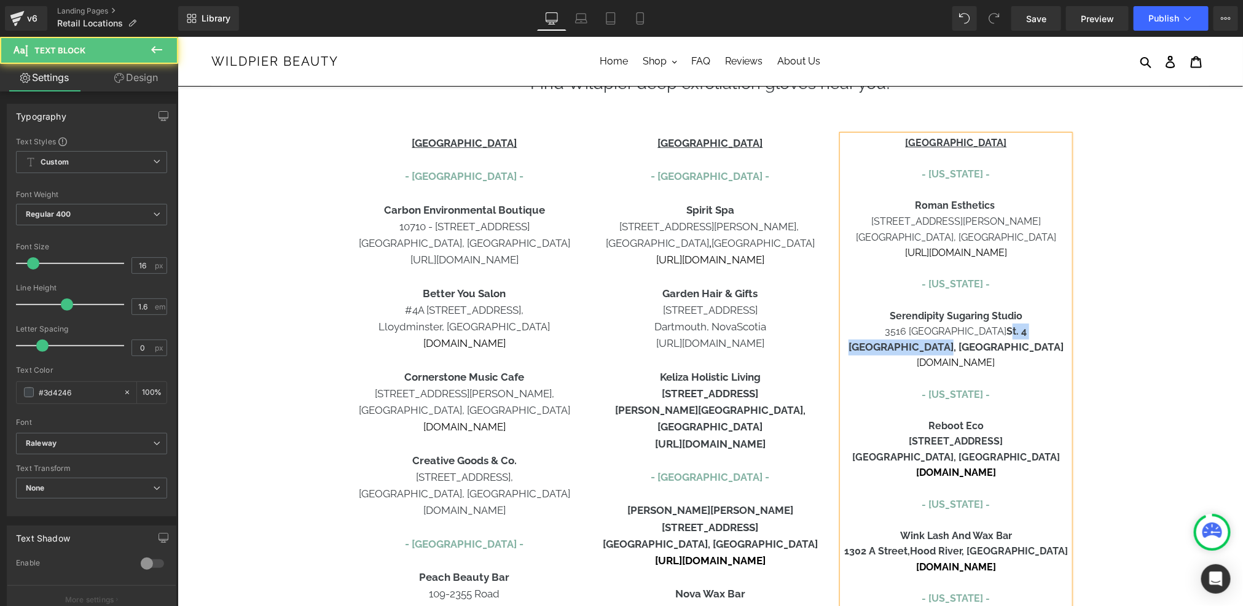
drag, startPoint x: 999, startPoint y: 348, endPoint x: 987, endPoint y: 330, distance: 20.8
click at [987, 330] on div "USA - Arizona - Roman Esthetics 5115 W Bell RD #108 Glendale, AZ https://www.ro…" at bounding box center [955, 481] width 227 height 692
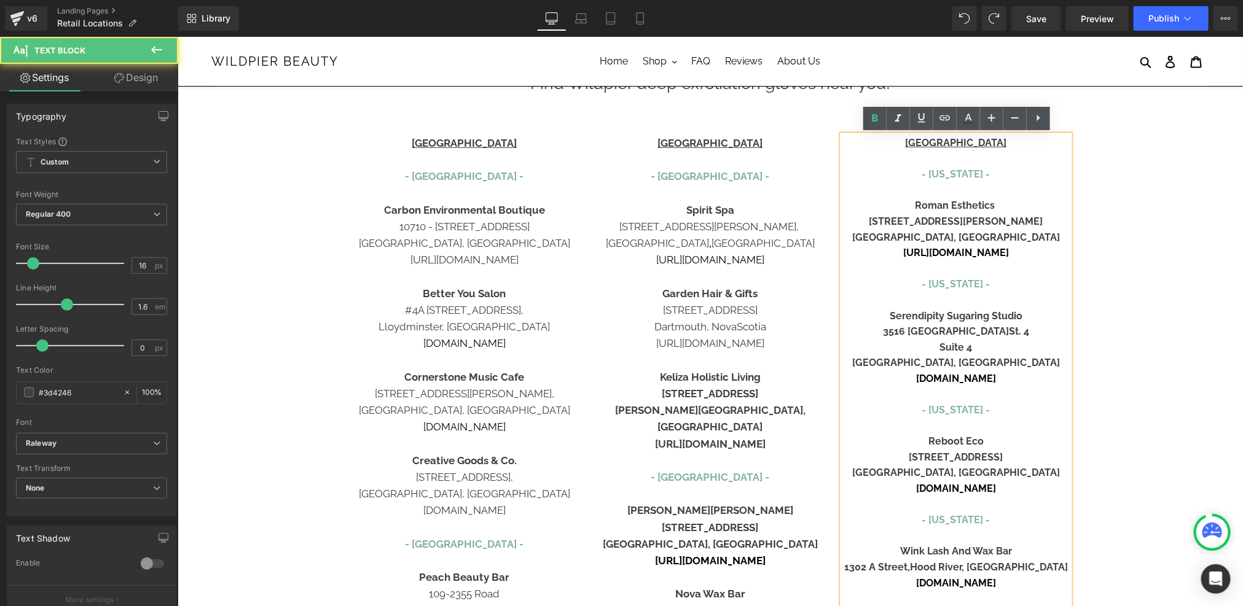
click at [1008, 334] on b "St. 4" at bounding box center [1018, 331] width 20 height 12
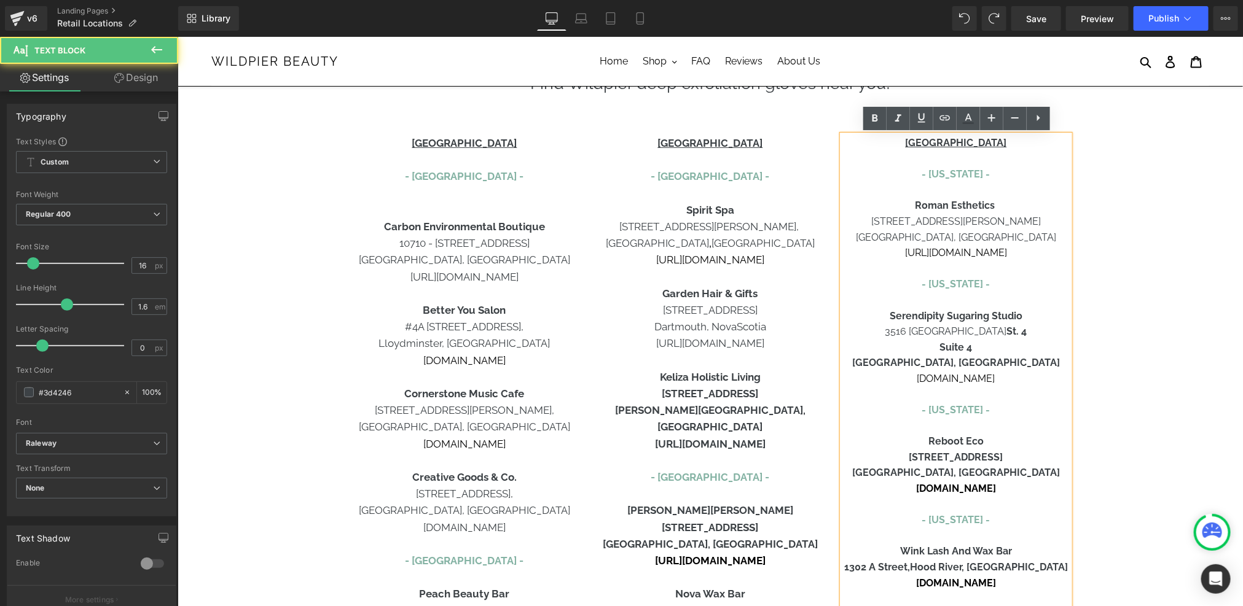
click at [1007, 354] on p "Suite 4" at bounding box center [955, 347] width 227 height 16
click at [1006, 331] on b "St. 4" at bounding box center [1016, 331] width 20 height 12
drag, startPoint x: 988, startPoint y: 331, endPoint x: 1009, endPoint y: 331, distance: 20.3
click at [1009, 331] on p "3516 Sacramento St. 4" at bounding box center [955, 331] width 227 height 16
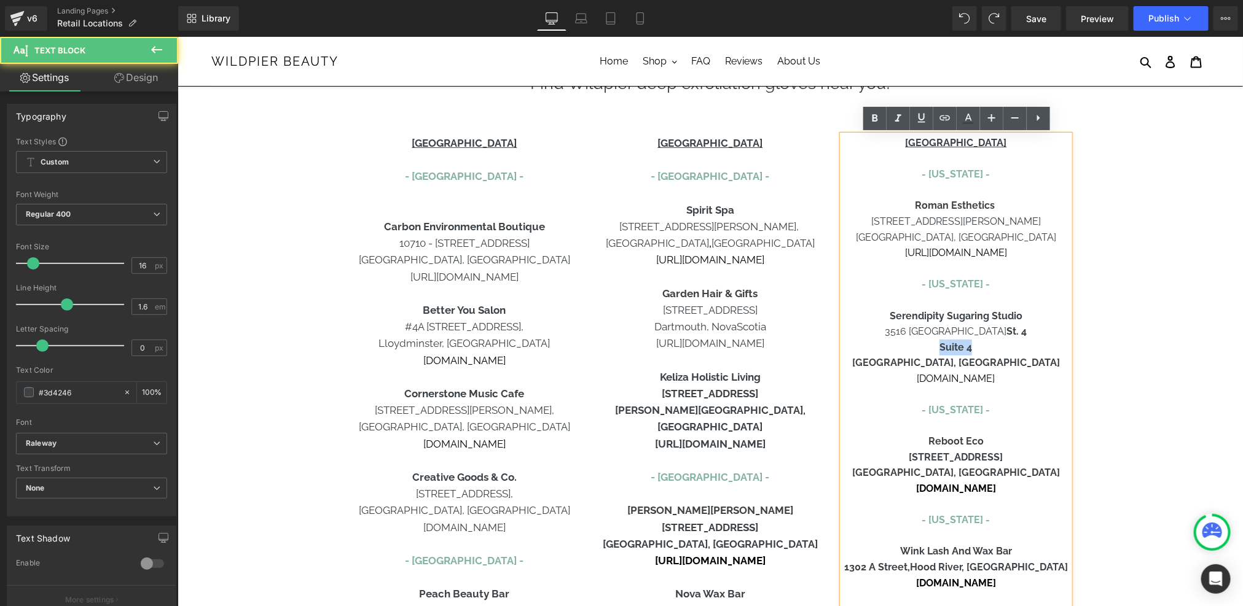
drag, startPoint x: 985, startPoint y: 343, endPoint x: 932, endPoint y: 343, distance: 52.8
click at [932, 343] on p "Suite 4" at bounding box center [955, 347] width 227 height 16
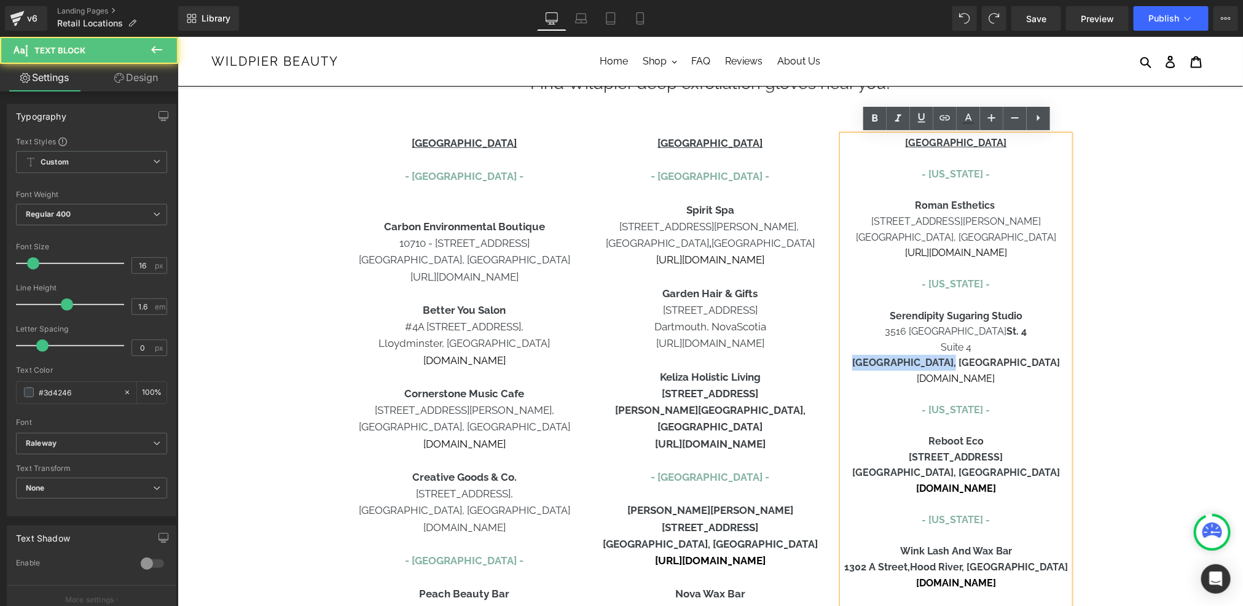
drag, startPoint x: 1001, startPoint y: 359, endPoint x: 909, endPoint y: 358, distance: 92.8
click at [909, 358] on p "[GEOGRAPHIC_DATA], [GEOGRAPHIC_DATA]" at bounding box center [955, 362] width 227 height 16
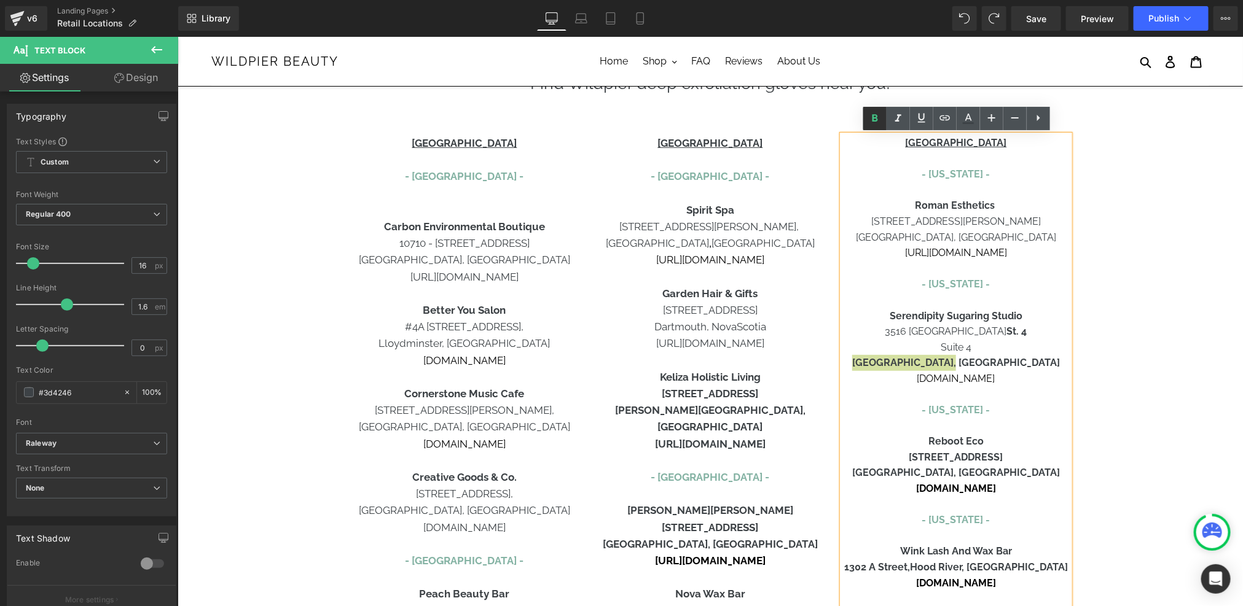
click at [871, 114] on icon at bounding box center [874, 118] width 15 height 15
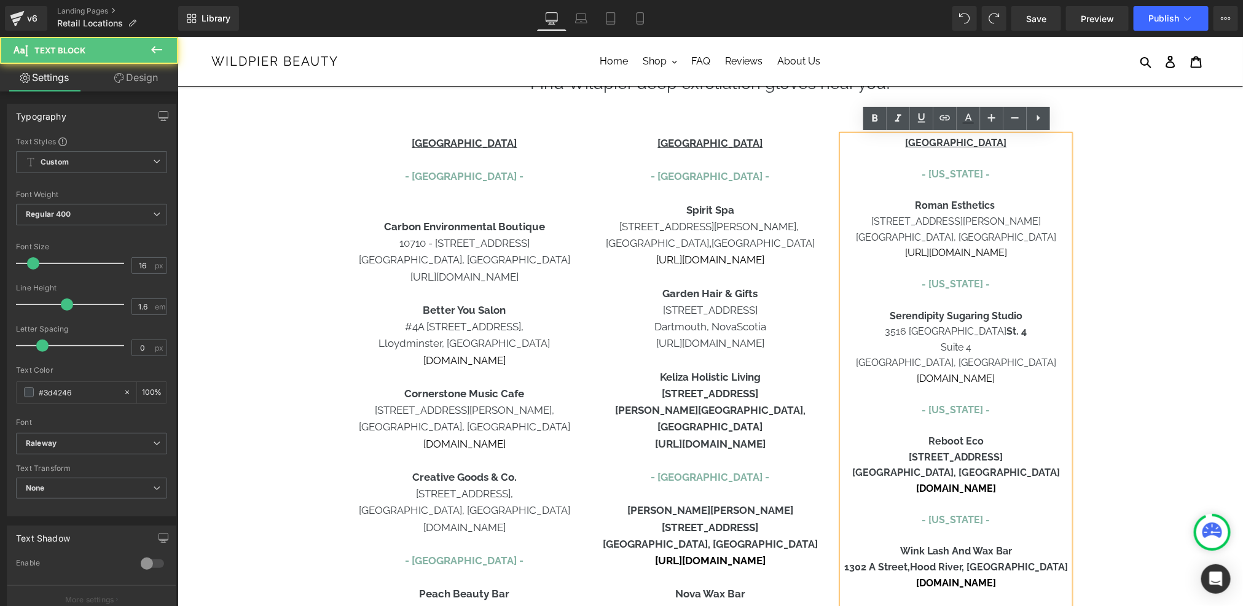
drag, startPoint x: 1007, startPoint y: 329, endPoint x: 981, endPoint y: 329, distance: 26.4
click at [981, 329] on p "3516 Sacramento St. 4" at bounding box center [955, 331] width 227 height 16
click at [872, 123] on icon at bounding box center [874, 118] width 15 height 15
click at [939, 402] on p "- [US_STATE] -" at bounding box center [955, 410] width 227 height 16
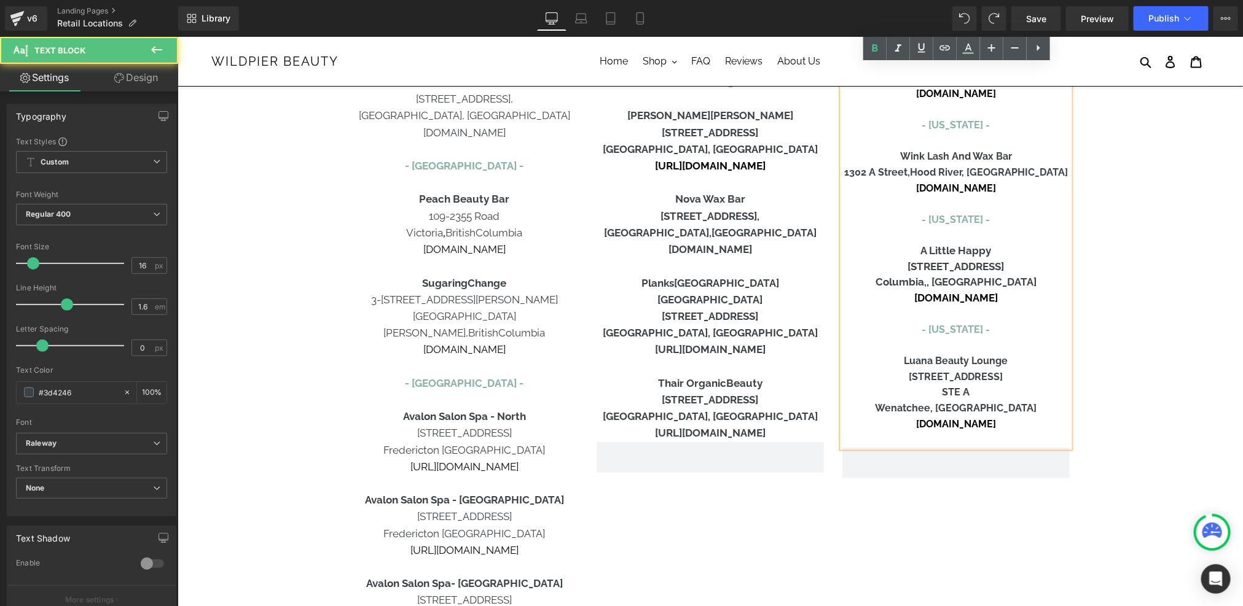
scroll to position [553, 0]
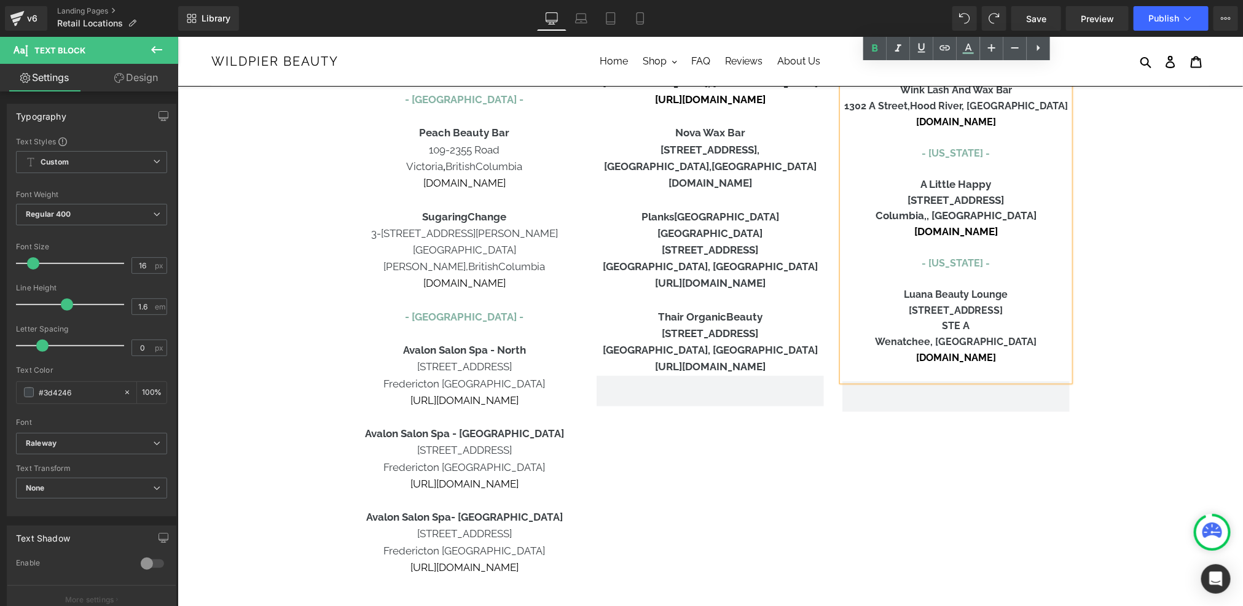
click at [800, 448] on div "CANADA - Alberta - Carbon Environmental Boutique 10710 - 120 Street NW Edmonton…" at bounding box center [709, 150] width 737 height 991
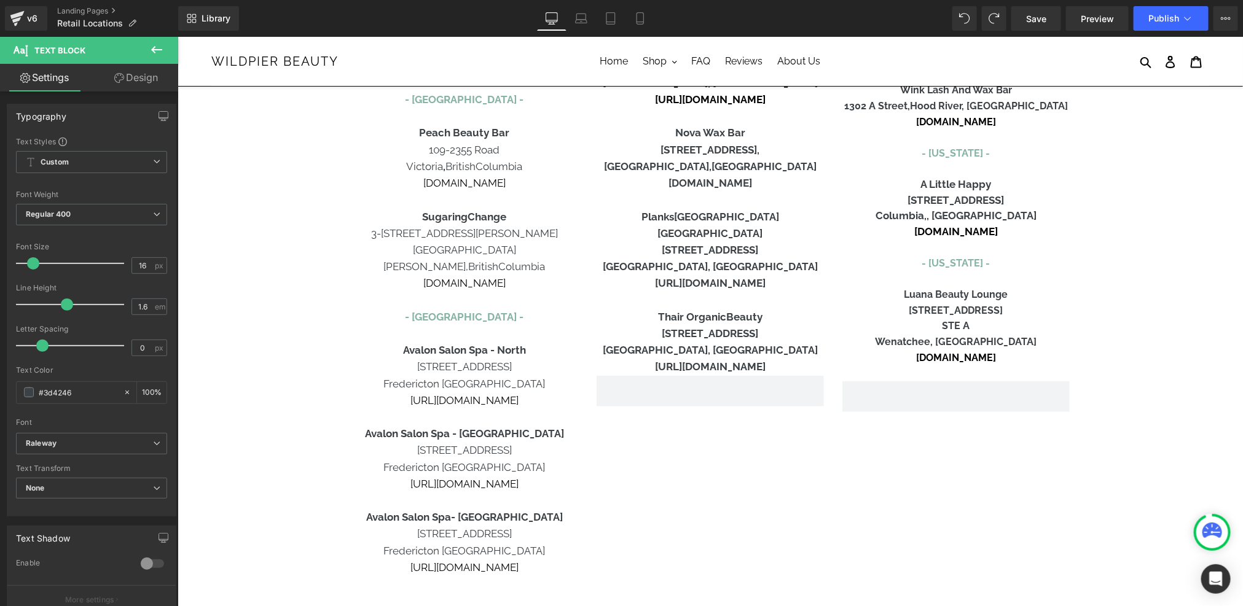
scroll to position [550, 0]
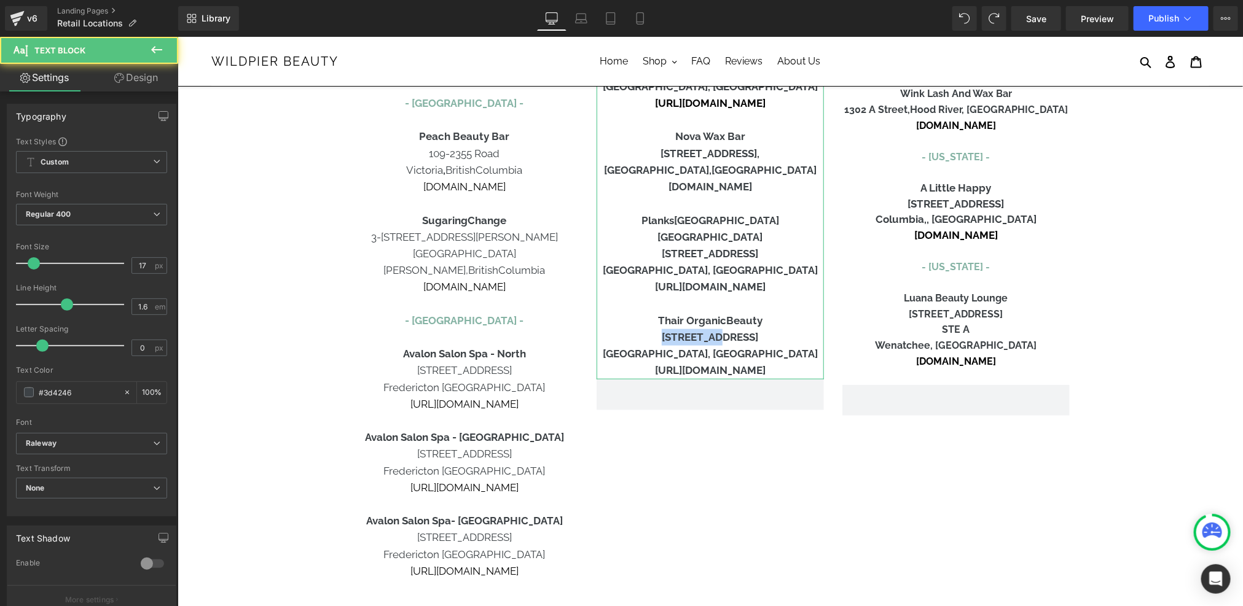
drag, startPoint x: 666, startPoint y: 303, endPoint x: 720, endPoint y: 303, distance: 53.4
click at [720, 330] on b "3189 Yonge Street" at bounding box center [709, 336] width 96 height 12
drag, startPoint x: 724, startPoint y: 301, endPoint x: 760, endPoint y: 307, distance: 36.8
click at [760, 329] on p "3189 Yonge Street" at bounding box center [709, 337] width 227 height 17
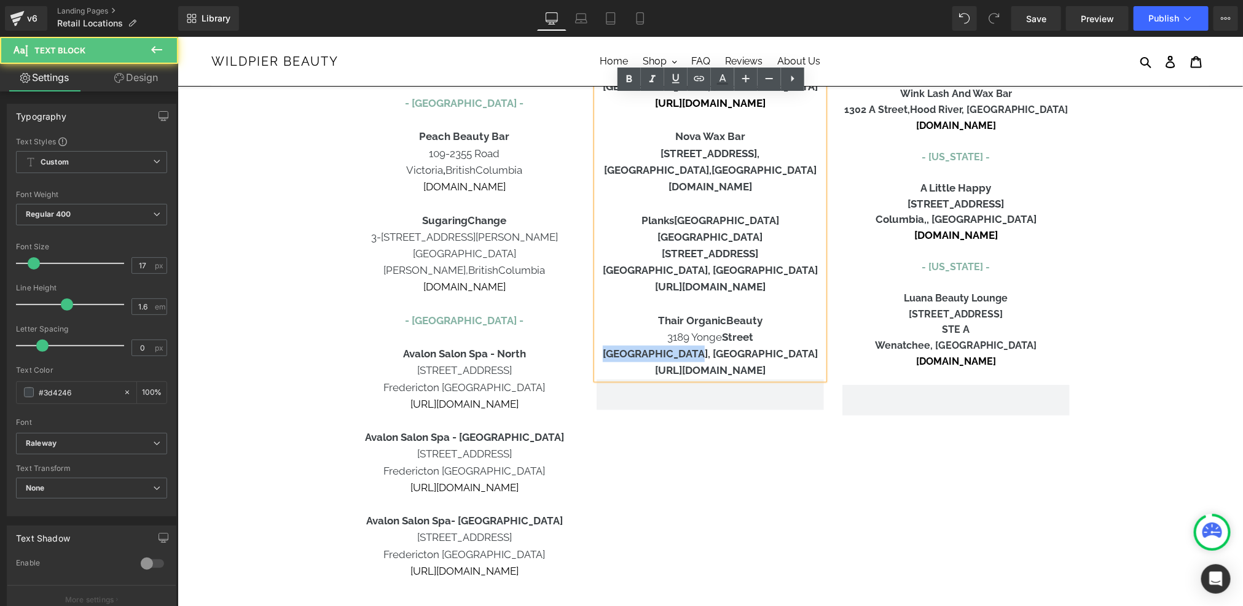
drag, startPoint x: 754, startPoint y: 322, endPoint x: 659, endPoint y: 321, distance: 95.2
click at [659, 345] on p "Toronto, Ontario" at bounding box center [709, 353] width 227 height 17
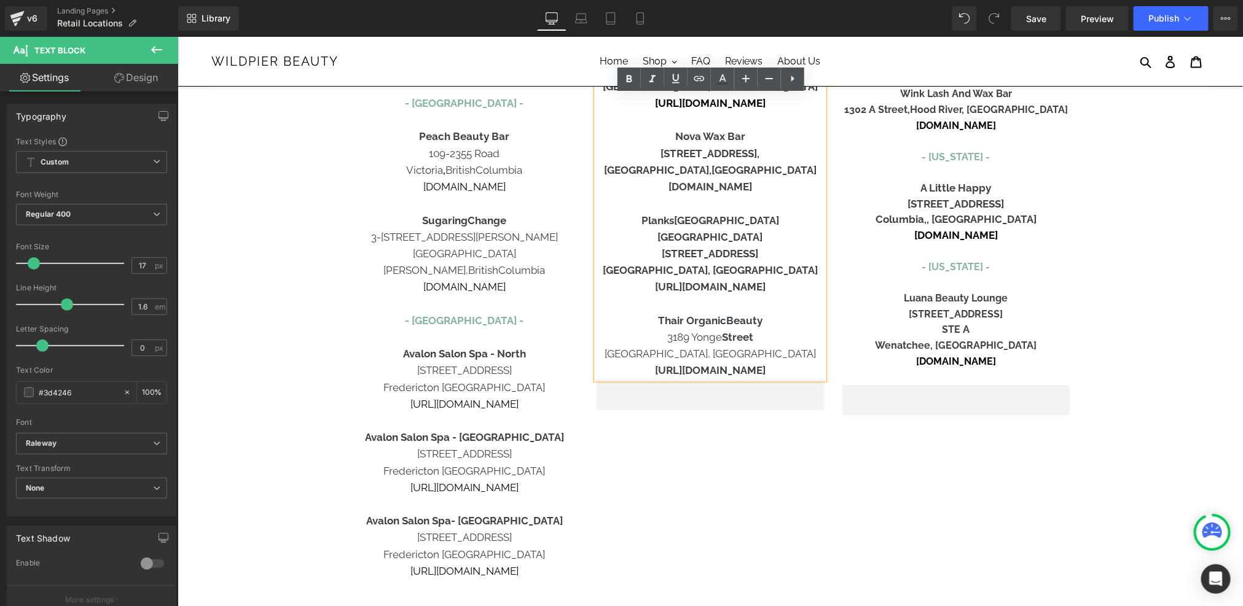
drag, startPoint x: 764, startPoint y: 337, endPoint x: 657, endPoint y: 341, distance: 107.0
click at [657, 362] on p "https://www.thair.ca" at bounding box center [709, 370] width 227 height 17
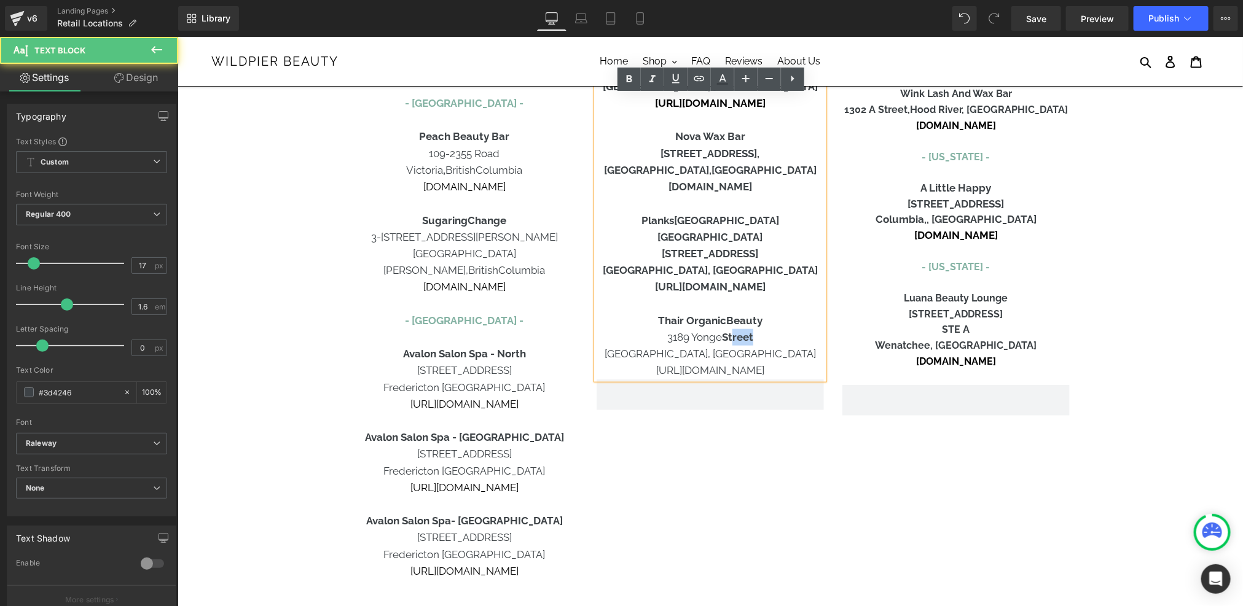
drag, startPoint x: 747, startPoint y: 299, endPoint x: 725, endPoint y: 299, distance: 22.1
click at [725, 330] on b "Street" at bounding box center [736, 336] width 31 height 12
drag, startPoint x: 753, startPoint y: 305, endPoint x: 743, endPoint y: 306, distance: 10.5
click at [743, 330] on b "Stree t" at bounding box center [736, 336] width 31 height 12
drag, startPoint x: 731, startPoint y: 303, endPoint x: 751, endPoint y: 304, distance: 19.7
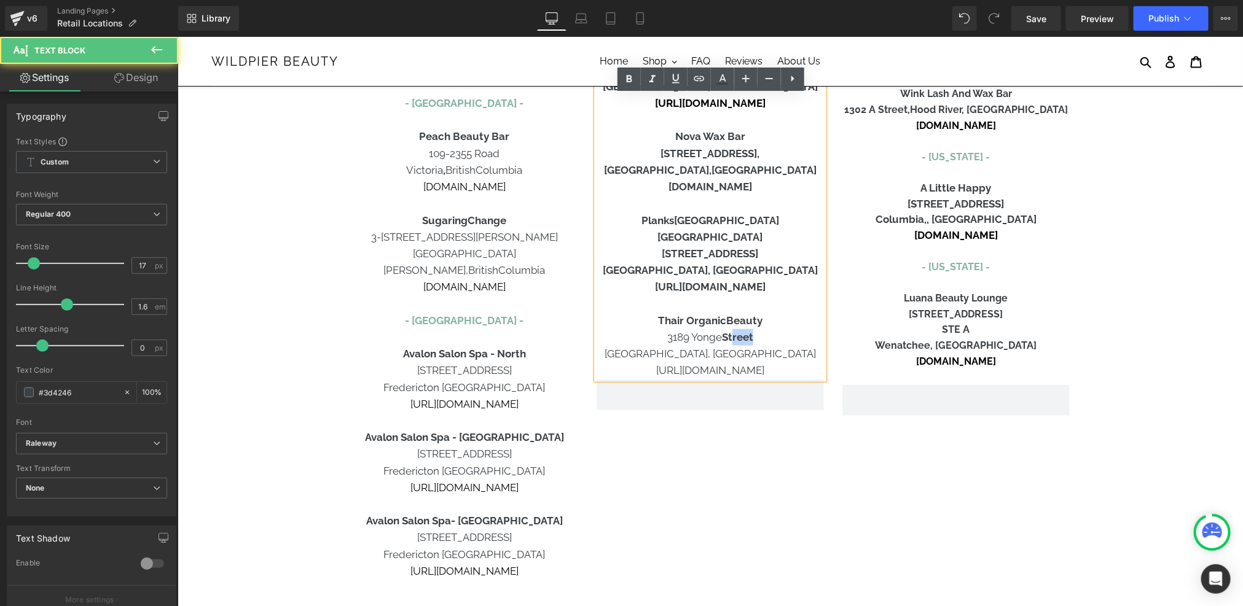
click at [751, 330] on b "Street" at bounding box center [736, 336] width 31 height 12
click at [724, 330] on b "Stree t" at bounding box center [736, 336] width 31 height 12
click at [684, 280] on b "https://plankscanada.com" at bounding box center [709, 286] width 111 height 12
drag, startPoint x: 775, startPoint y: 253, endPoint x: 662, endPoint y: 243, distance: 113.5
click at [662, 243] on div "CANADA - Nova Scotia - Spirit Spa 200-5150 Salter Street, Halifax , Nova Scotia…" at bounding box center [709, 28] width 227 height 702
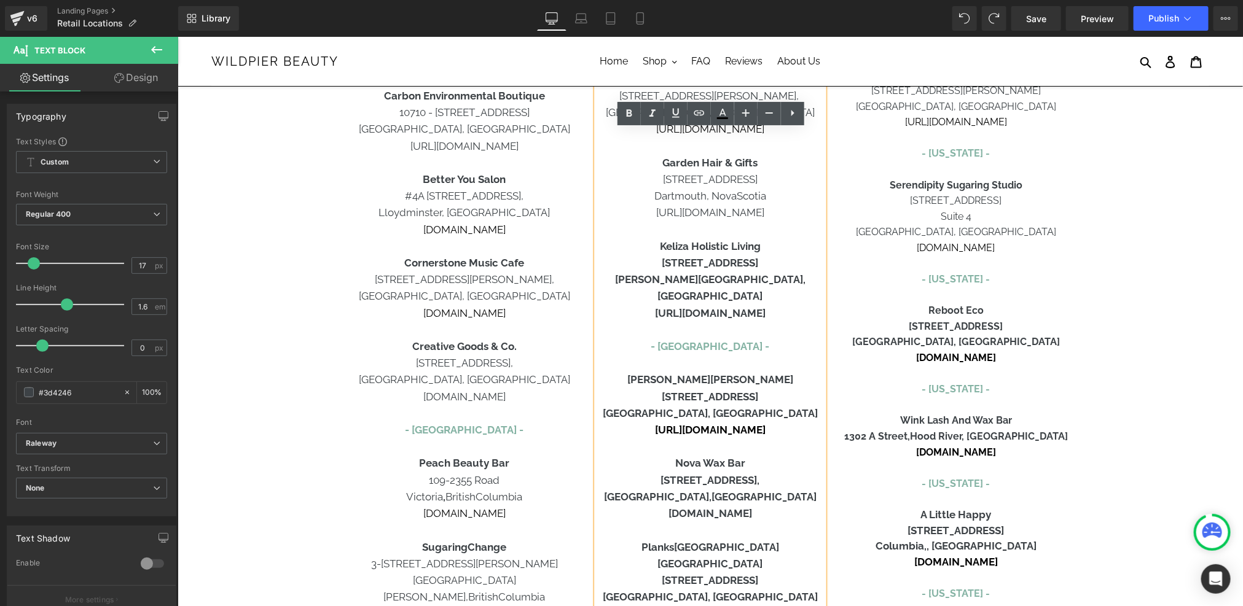
scroll to position [318, 0]
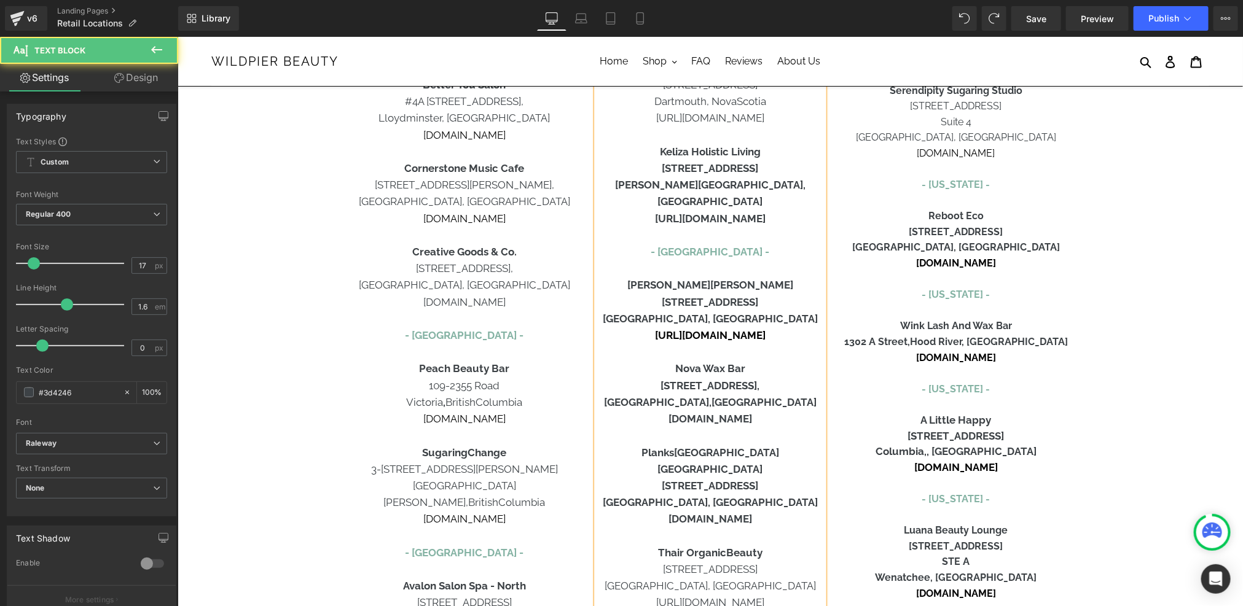
drag, startPoint x: 657, startPoint y: 170, endPoint x: 754, endPoint y: 171, distance: 97.1
click at [754, 171] on b "[STREET_ADDRESS]" at bounding box center [709, 168] width 96 height 12
drag, startPoint x: 757, startPoint y: 171, endPoint x: 713, endPoint y: 184, distance: 46.2
click at [713, 184] on div "CANADA - Nova Scotia - Spirit Spa 200-5150 Salter Street, Halifax , Nova Scotia…" at bounding box center [709, 260] width 227 height 702
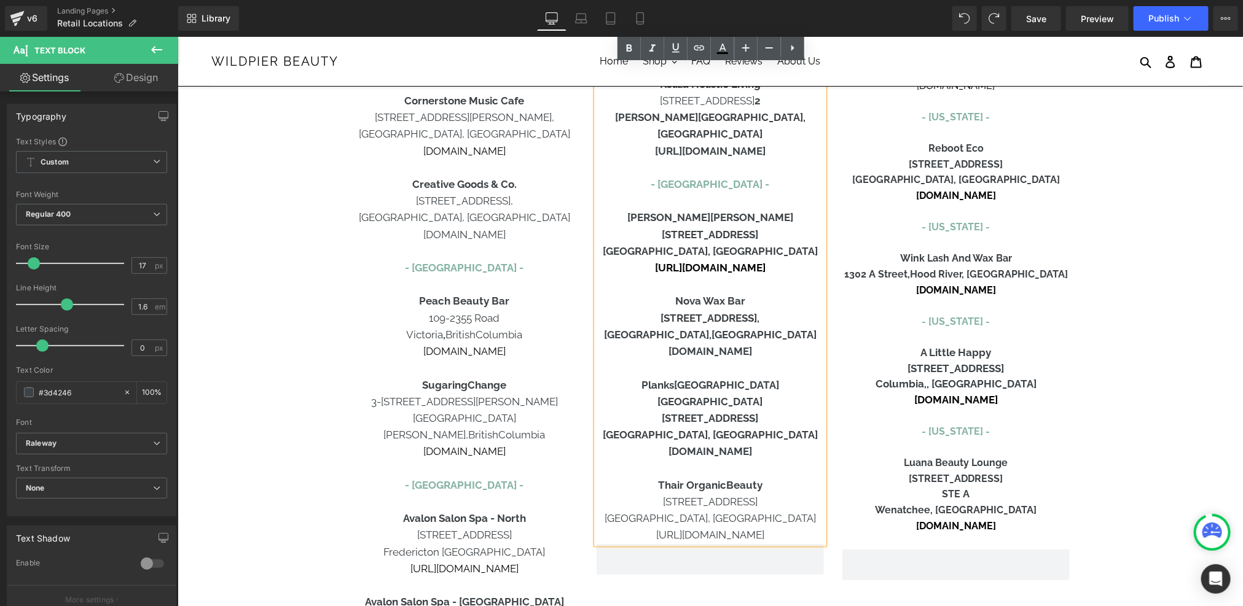
scroll to position [322, 0]
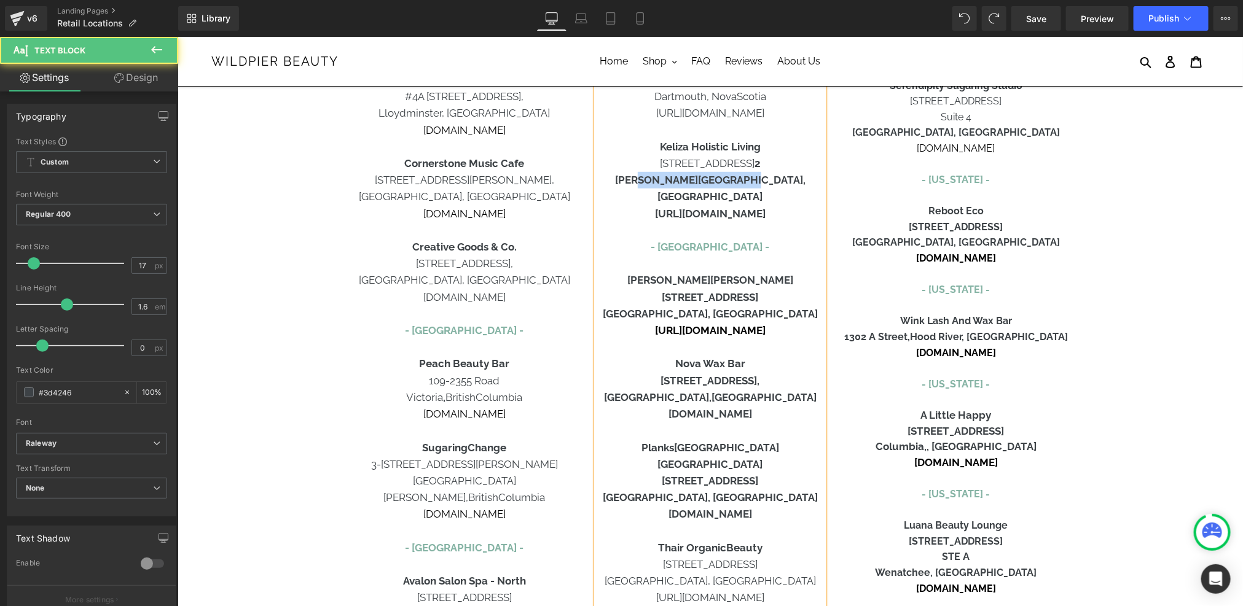
drag, startPoint x: 769, startPoint y: 183, endPoint x: 676, endPoint y: 182, distance: 93.4
click at [676, 182] on b "[PERSON_NAME][GEOGRAPHIC_DATA], [GEOGRAPHIC_DATA]" at bounding box center [709, 187] width 190 height 29
drag, startPoint x: 646, startPoint y: 178, endPoint x: 710, endPoint y: 184, distance: 64.8
click at [710, 184] on p "[PERSON_NAME][GEOGRAPHIC_DATA], [GEOGRAPHIC_DATA]" at bounding box center [709, 187] width 227 height 33
drag, startPoint x: 714, startPoint y: 179, endPoint x: 775, endPoint y: 179, distance: 61.4
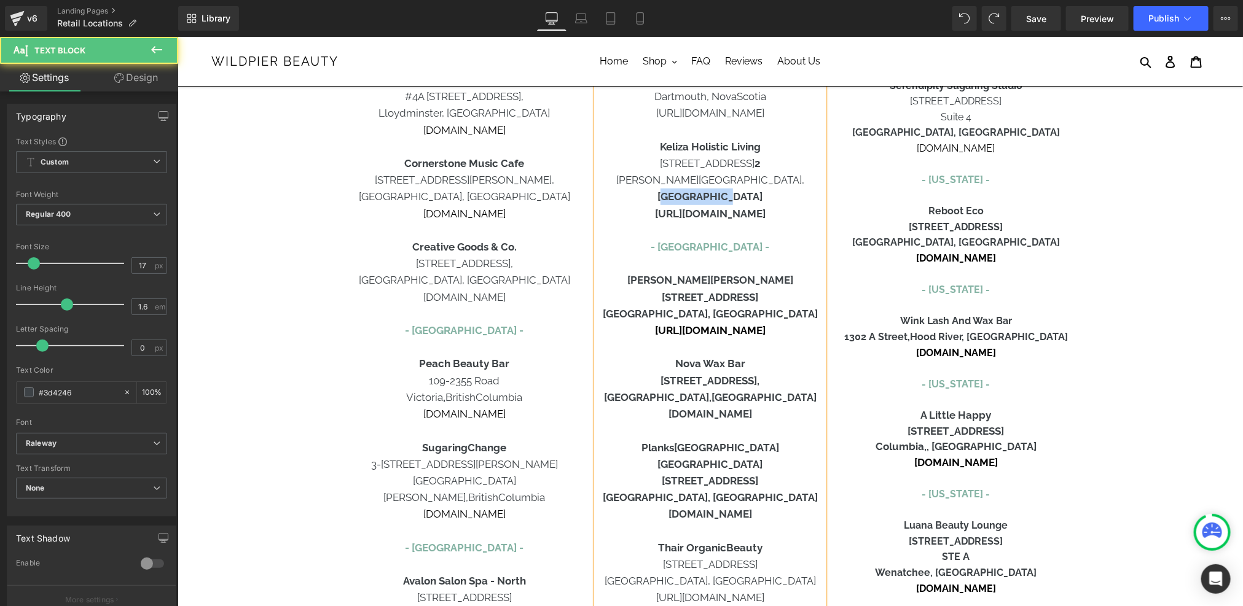
click at [775, 179] on p "Mahone Bay, Nova Scotia" at bounding box center [709, 187] width 227 height 33
drag, startPoint x: 778, startPoint y: 181, endPoint x: 723, endPoint y: 181, distance: 55.3
click at [723, 181] on p "Mahone Bay, Nova Scotia" at bounding box center [709, 187] width 227 height 33
drag, startPoint x: 713, startPoint y: 180, endPoint x: 772, endPoint y: 180, distance: 59.0
click at [772, 180] on p "Mahone Bay, Nova Scotia" at bounding box center [709, 187] width 227 height 33
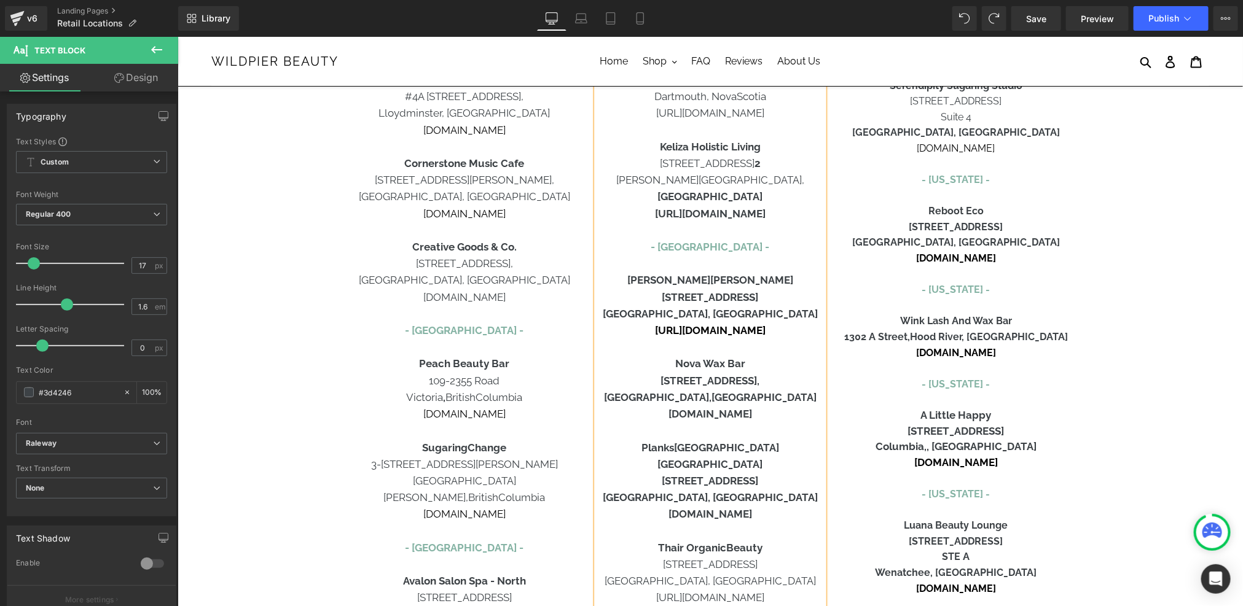
click at [778, 222] on p at bounding box center [709, 230] width 227 height 17
drag, startPoint x: 788, startPoint y: 198, endPoint x: 627, endPoint y: 195, distance: 161.0
click at [627, 205] on p "[URL][DOMAIN_NAME]" at bounding box center [709, 213] width 227 height 17
click at [672, 207] on span "[URL][DOMAIN_NAME]" at bounding box center [709, 213] width 108 height 12
click at [761, 162] on p "3 Edgewater St Unit 2" at bounding box center [709, 163] width 227 height 17
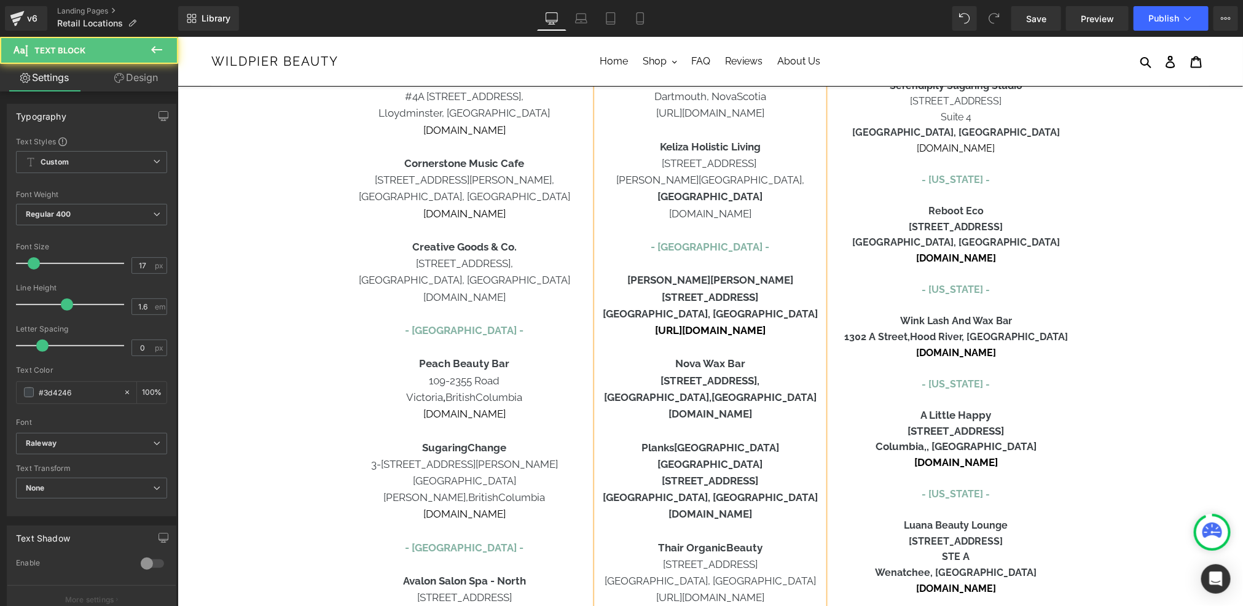
click at [711, 190] on b "[GEOGRAPHIC_DATA]" at bounding box center [709, 196] width 105 height 12
drag, startPoint x: 740, startPoint y: 179, endPoint x: 814, endPoint y: 173, distance: 74.6
click at [808, 173] on p "Mahone Bay, Nova Scotia Nova Scotia" at bounding box center [709, 187] width 227 height 33
drag, startPoint x: 995, startPoint y: 229, endPoint x: 938, endPoint y: 229, distance: 57.1
click at [938, 229] on p "[STREET_ADDRESS]" at bounding box center [955, 227] width 227 height 16
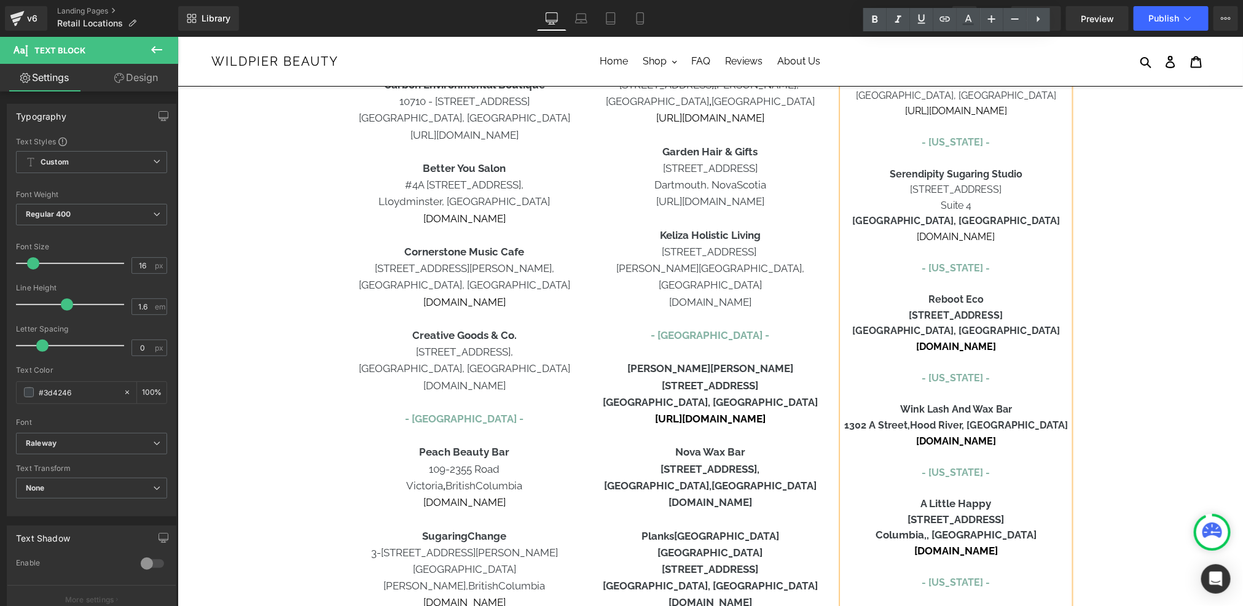
scroll to position [103, 0]
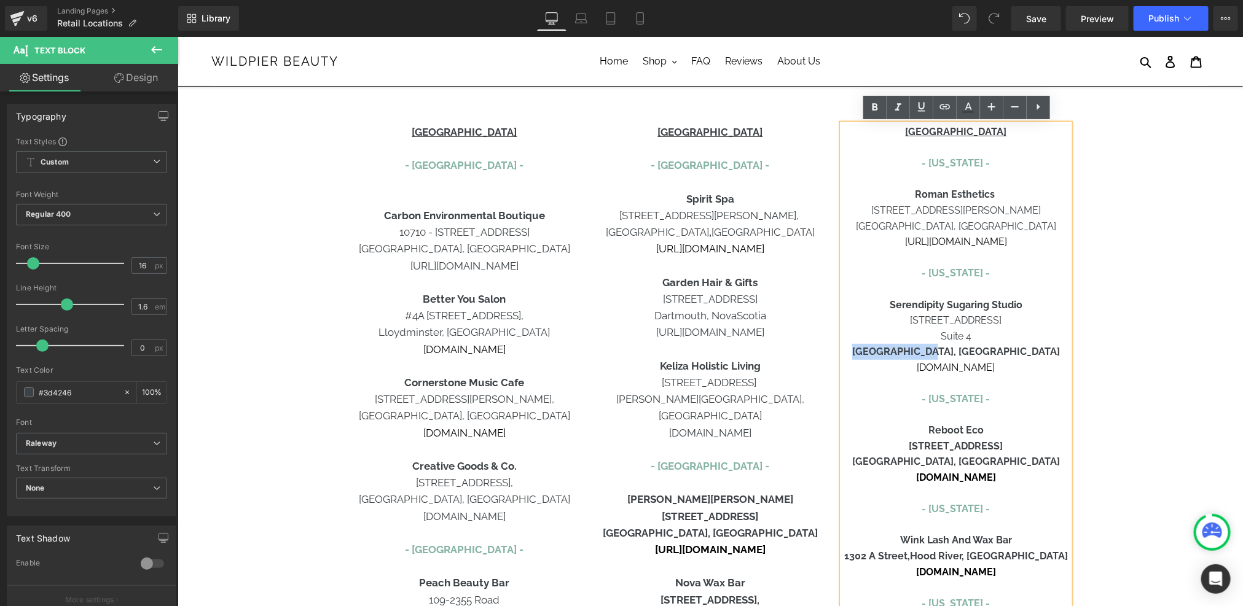
drag, startPoint x: 912, startPoint y: 351, endPoint x: 979, endPoint y: 350, distance: 67.6
click at [979, 350] on p "[GEOGRAPHIC_DATA], [GEOGRAPHIC_DATA]" at bounding box center [955, 351] width 227 height 16
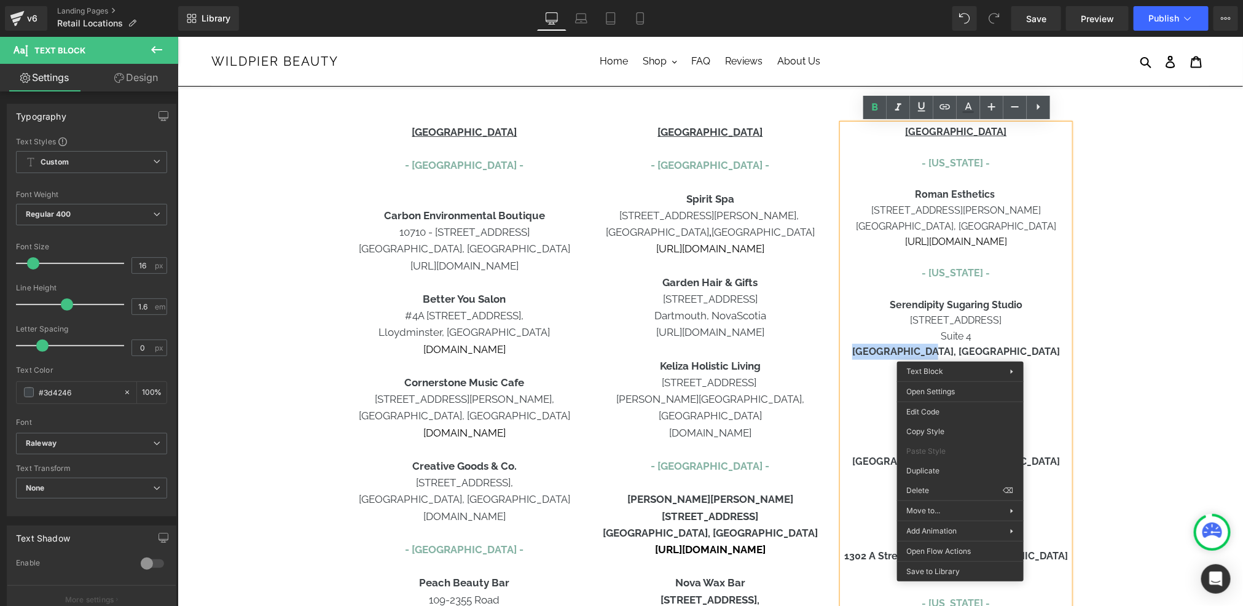
click at [959, 352] on span "[GEOGRAPHIC_DATA], [GEOGRAPHIC_DATA]" at bounding box center [955, 351] width 208 height 12
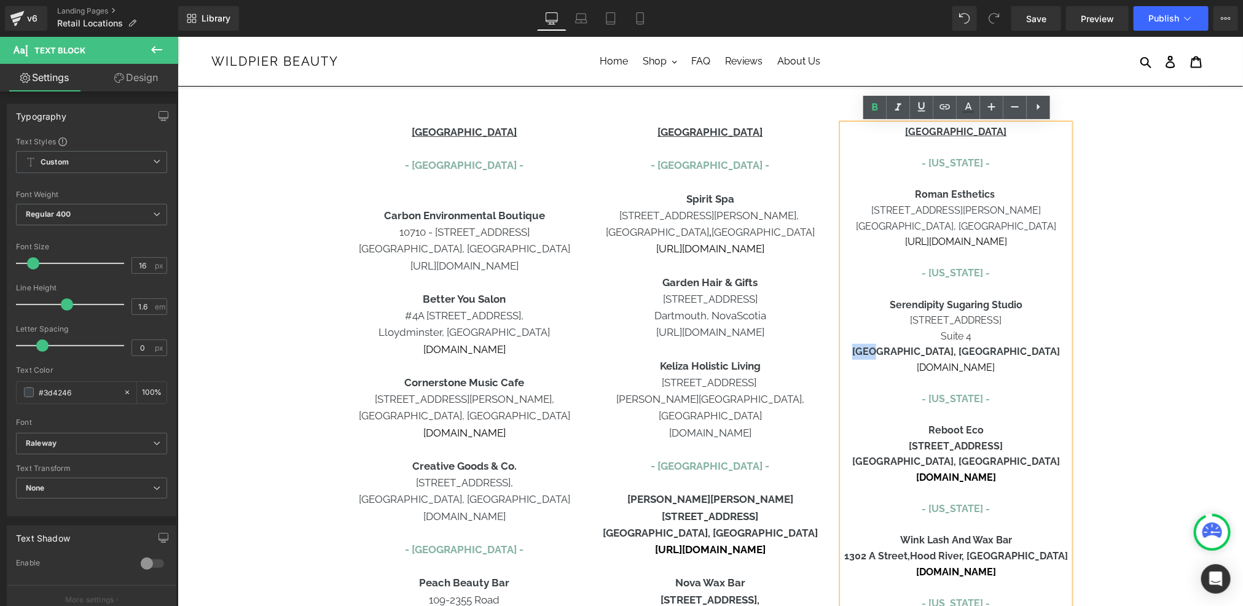
drag, startPoint x: 914, startPoint y: 353, endPoint x: 932, endPoint y: 354, distance: 17.8
click at [932, 354] on span "[GEOGRAPHIC_DATA], [GEOGRAPHIC_DATA]" at bounding box center [955, 351] width 208 height 12
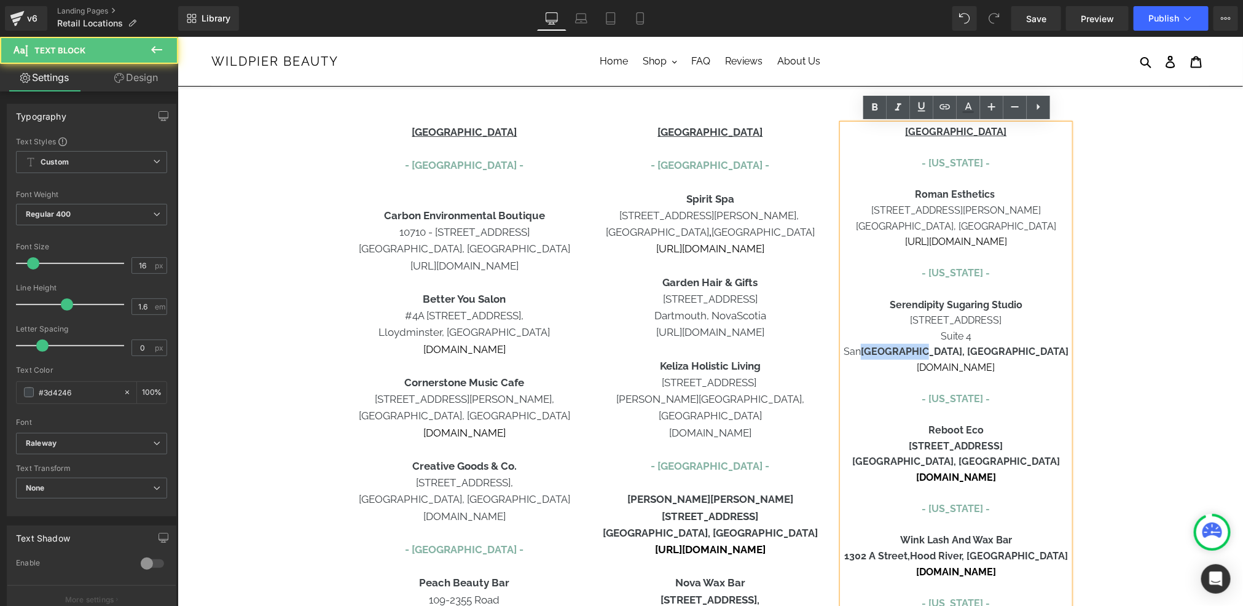
drag, startPoint x: 932, startPoint y: 352, endPoint x: 982, endPoint y: 354, distance: 49.8
click at [982, 354] on span "San Francisco, CA" at bounding box center [955, 351] width 225 height 12
drag, startPoint x: 997, startPoint y: 352, endPoint x: 980, endPoint y: 351, distance: 17.2
click at [980, 351] on p "San Francisco, CA" at bounding box center [955, 351] width 227 height 16
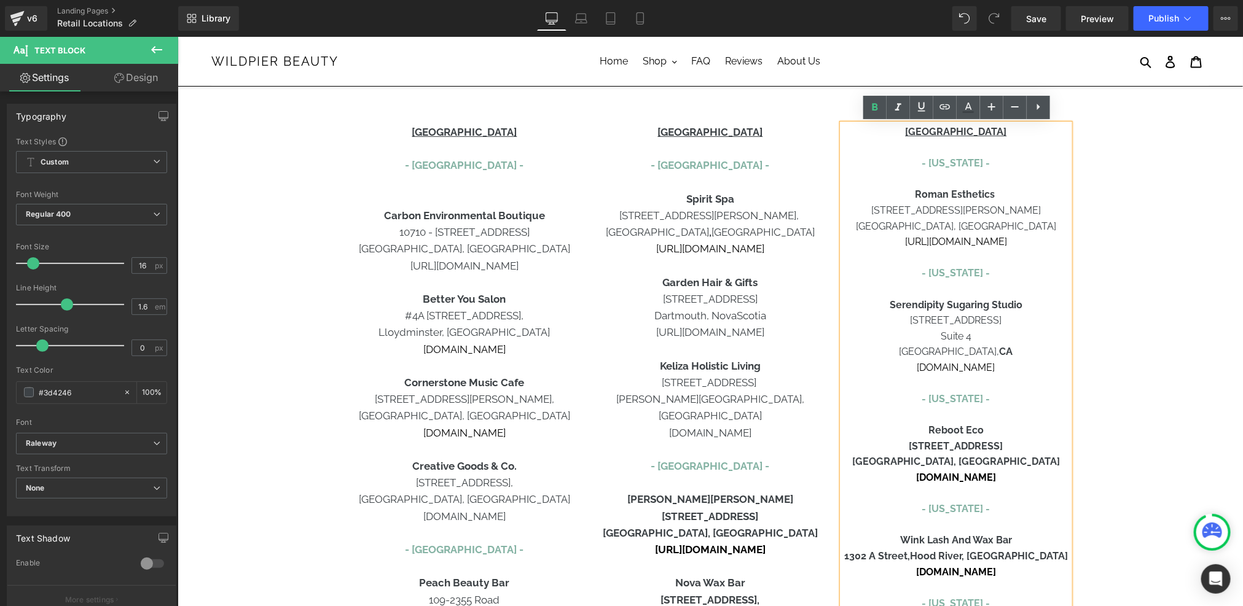
click at [1004, 349] on p "San Francisco, CA" at bounding box center [955, 351] width 227 height 16
click at [1006, 319] on p "3516 Sacramento St. 4" at bounding box center [955, 320] width 227 height 16
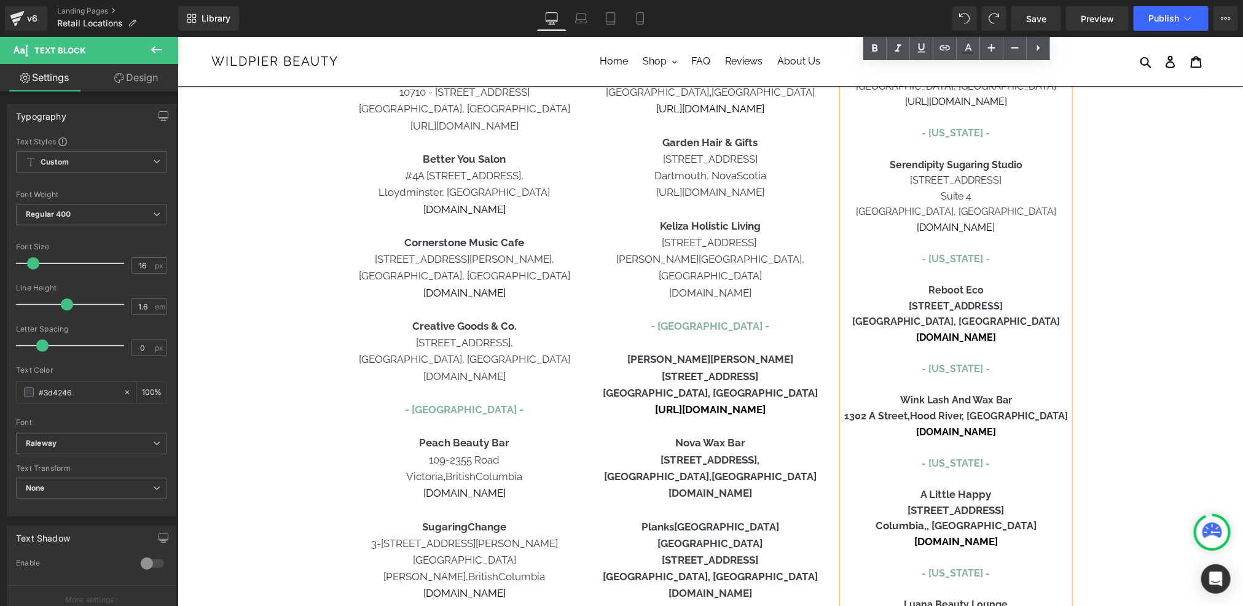
scroll to position [258, 0]
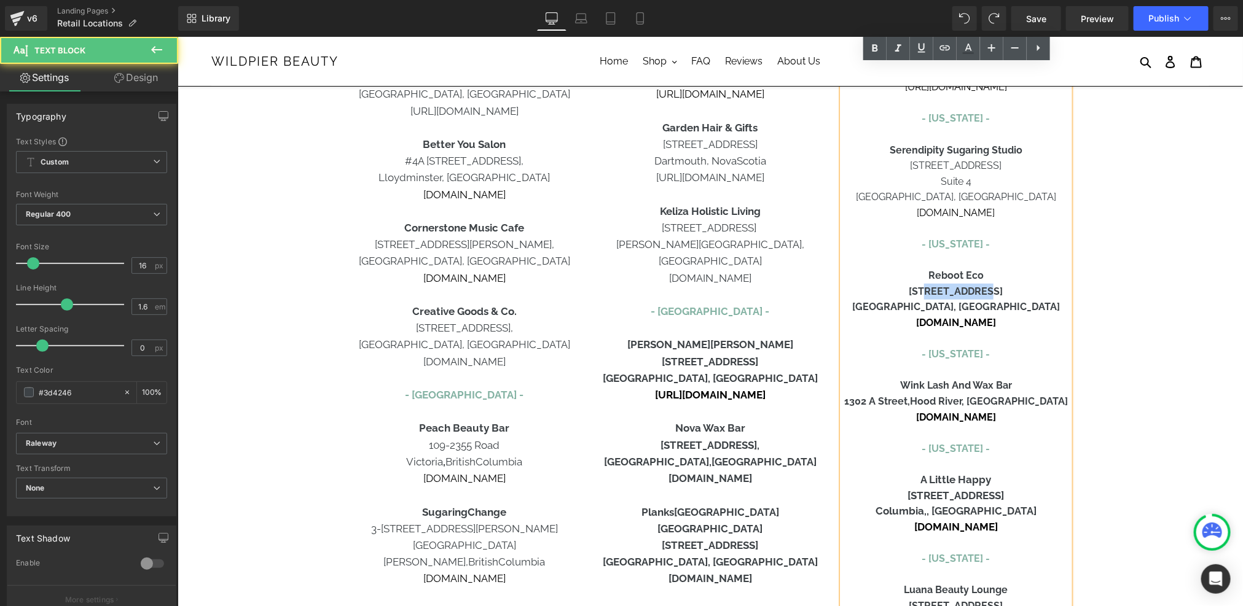
drag, startPoint x: 993, startPoint y: 294, endPoint x: 935, endPoint y: 294, distance: 58.4
click at [935, 294] on p "[STREET_ADDRESS]" at bounding box center [955, 291] width 227 height 16
drag, startPoint x: 920, startPoint y: 290, endPoint x: 962, endPoint y: 297, distance: 42.4
click at [962, 297] on p "[STREET_ADDRESS]" at bounding box center [955, 291] width 227 height 16
drag, startPoint x: 917, startPoint y: 307, endPoint x: 979, endPoint y: 310, distance: 61.5
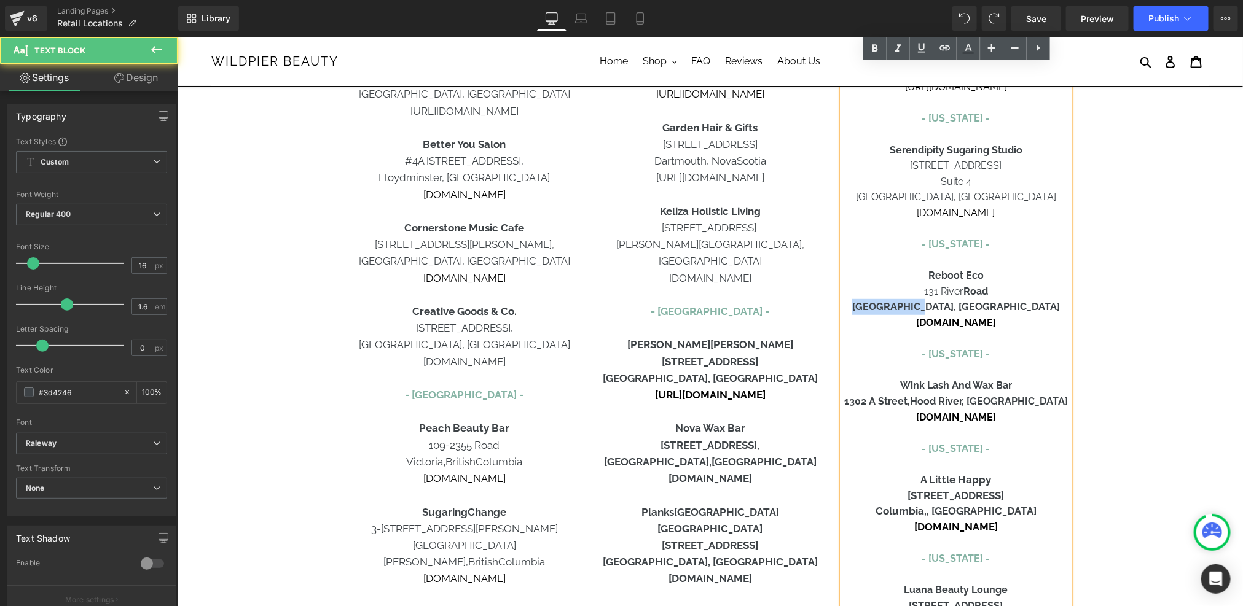
click at [979, 310] on b "[GEOGRAPHIC_DATA], [GEOGRAPHIC_DATA]" at bounding box center [955, 306] width 208 height 12
drag, startPoint x: 998, startPoint y: 302, endPoint x: 972, endPoint y: 303, distance: 25.8
click at [972, 303] on p "Middletown, CT" at bounding box center [955, 307] width 227 height 16
drag, startPoint x: 993, startPoint y: 291, endPoint x: 966, endPoint y: 291, distance: 27.0
click at [966, 291] on p "131 River Road" at bounding box center [955, 291] width 227 height 16
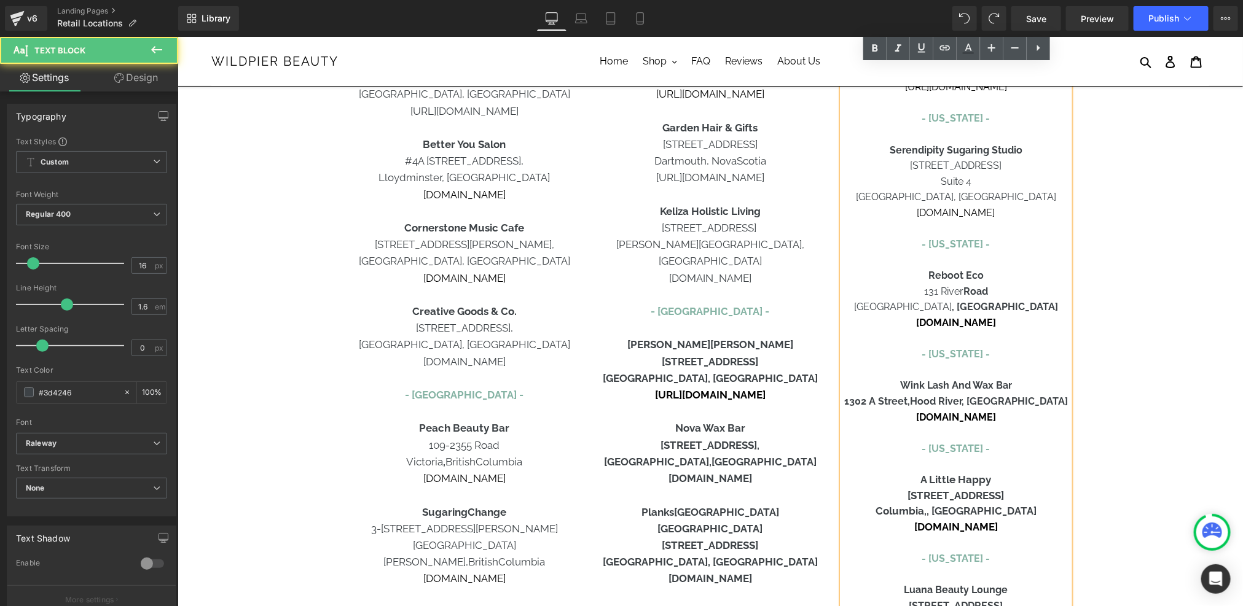
drag, startPoint x: 1009, startPoint y: 319, endPoint x: 897, endPoint y: 322, distance: 112.4
click at [897, 322] on p "[DOMAIN_NAME]" at bounding box center [955, 323] width 227 height 16
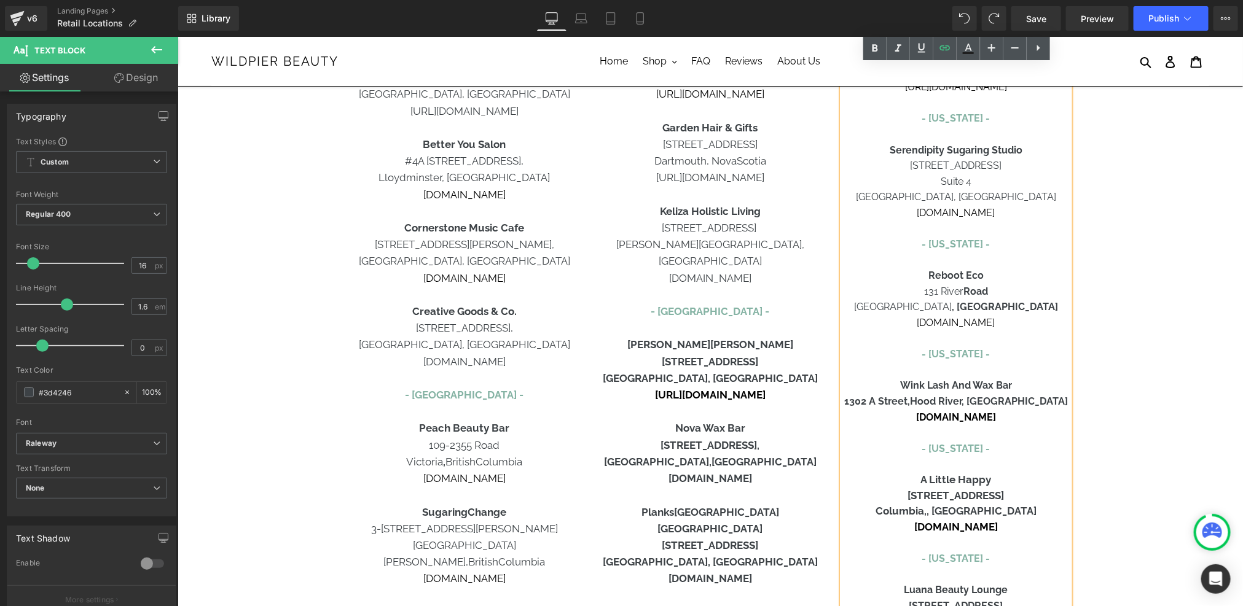
click at [975, 311] on strong ", CT" at bounding box center [1004, 306] width 106 height 12
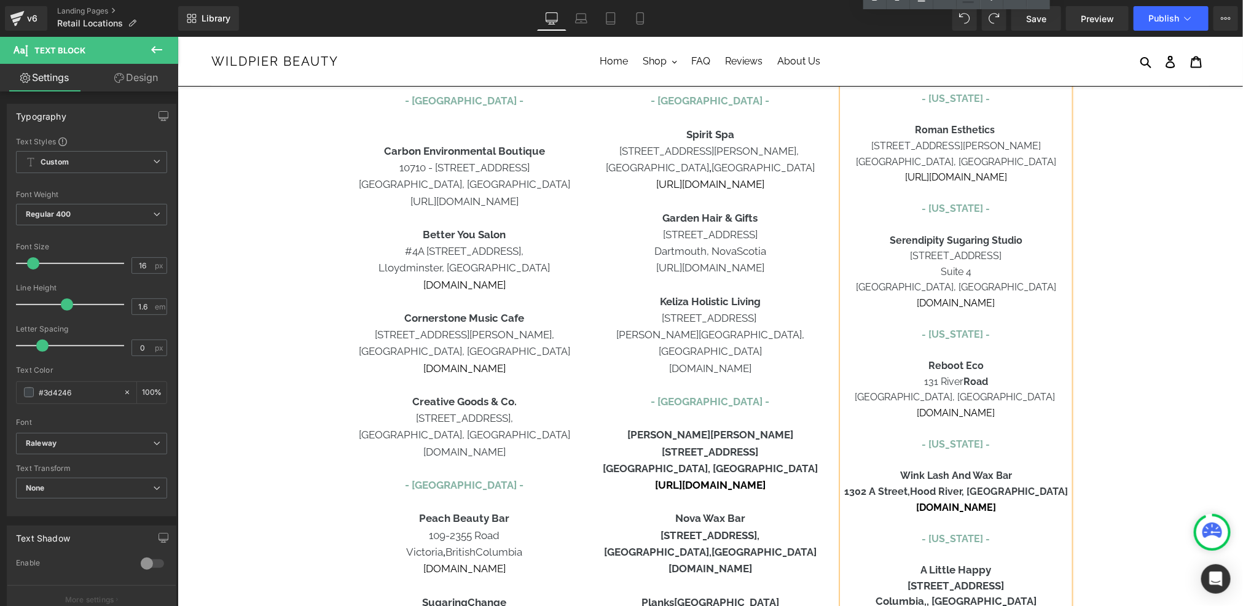
scroll to position [0, 0]
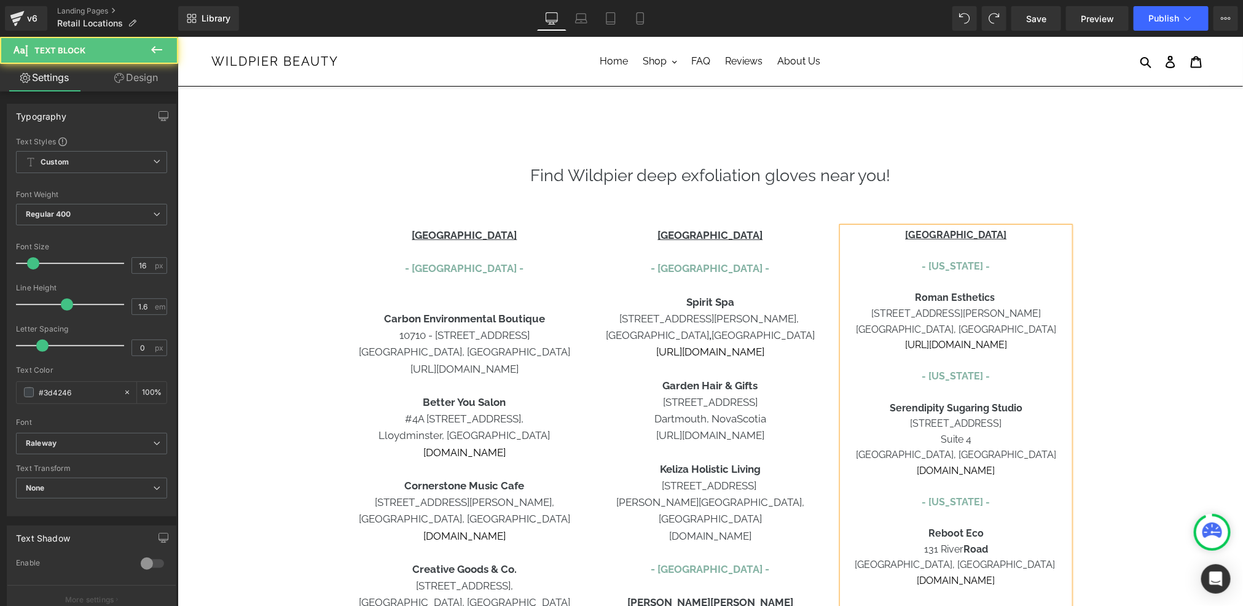
click at [990, 545] on p "131 River Road" at bounding box center [955, 549] width 227 height 16
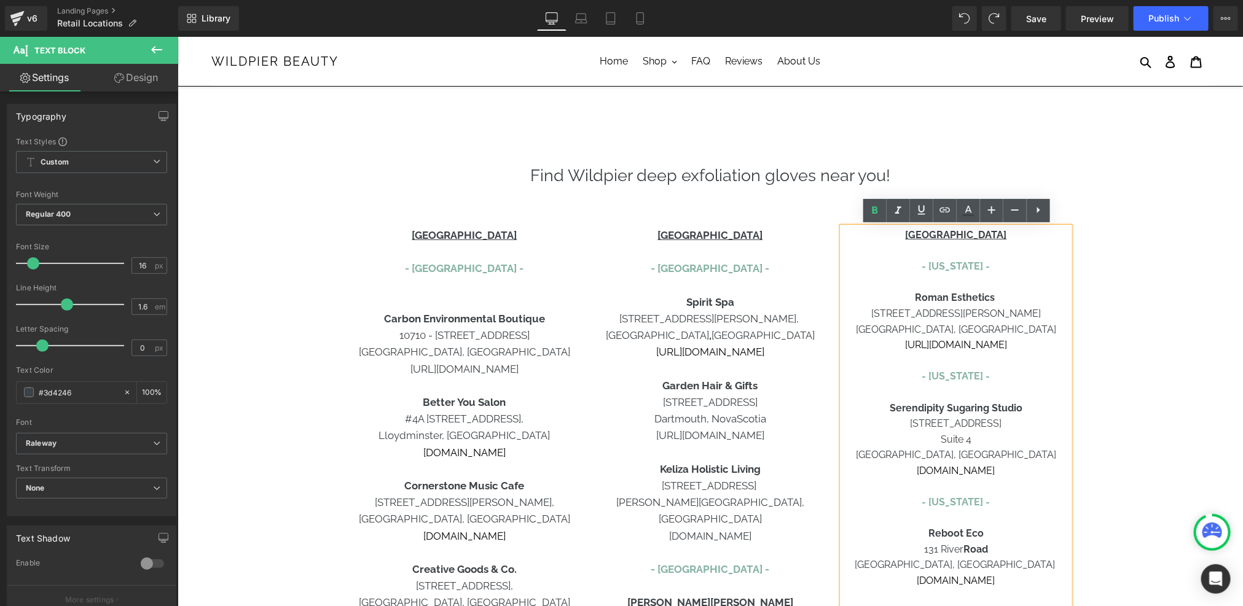
click at [957, 545] on span "131 River Road" at bounding box center [955, 549] width 64 height 12
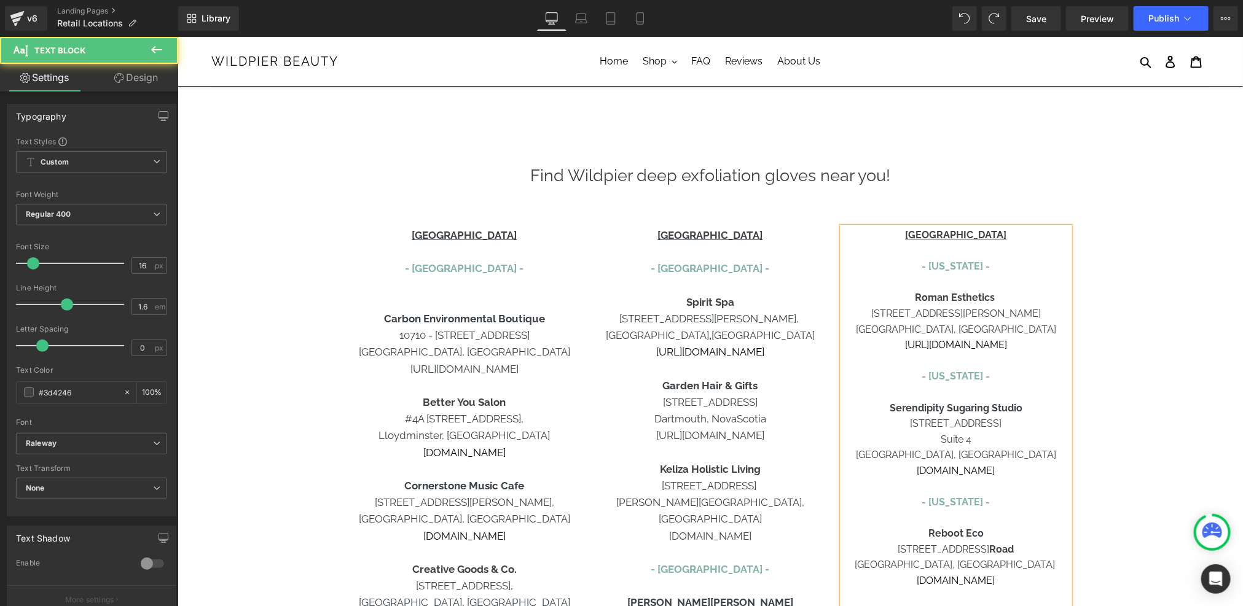
drag, startPoint x: 988, startPoint y: 547, endPoint x: 998, endPoint y: 547, distance: 9.8
click at [998, 547] on b "Road" at bounding box center [1000, 549] width 25 height 12
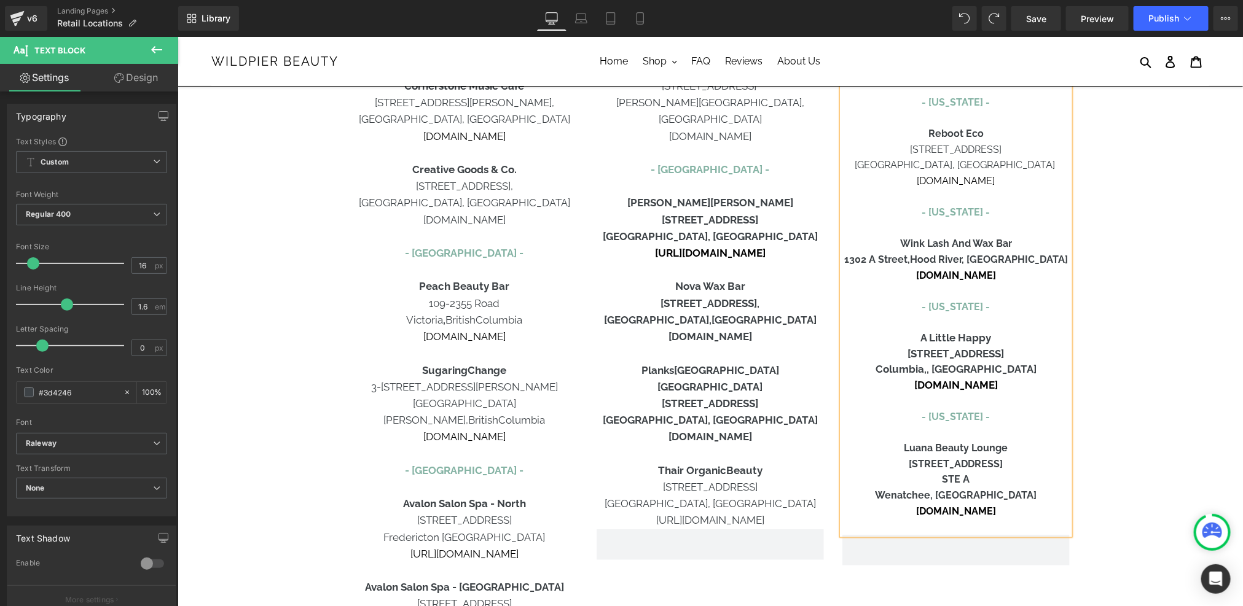
scroll to position [448, 0]
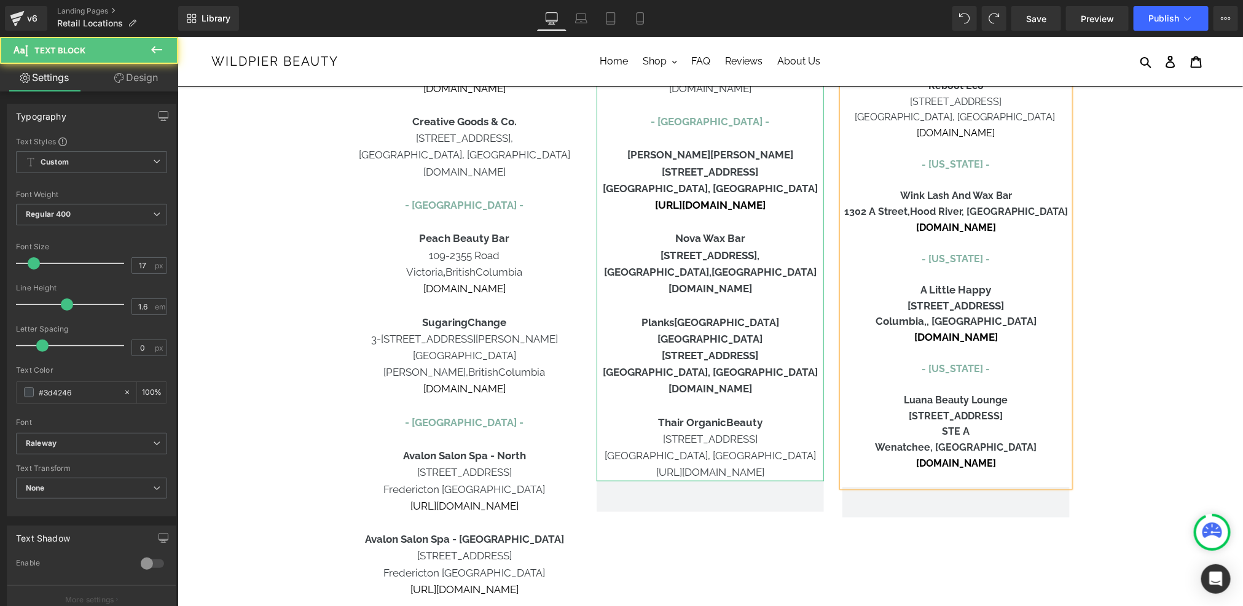
drag, startPoint x: 765, startPoint y: 273, endPoint x: 698, endPoint y: 272, distance: 67.0
click at [698, 280] on p "[DOMAIN_NAME]" at bounding box center [709, 288] width 227 height 17
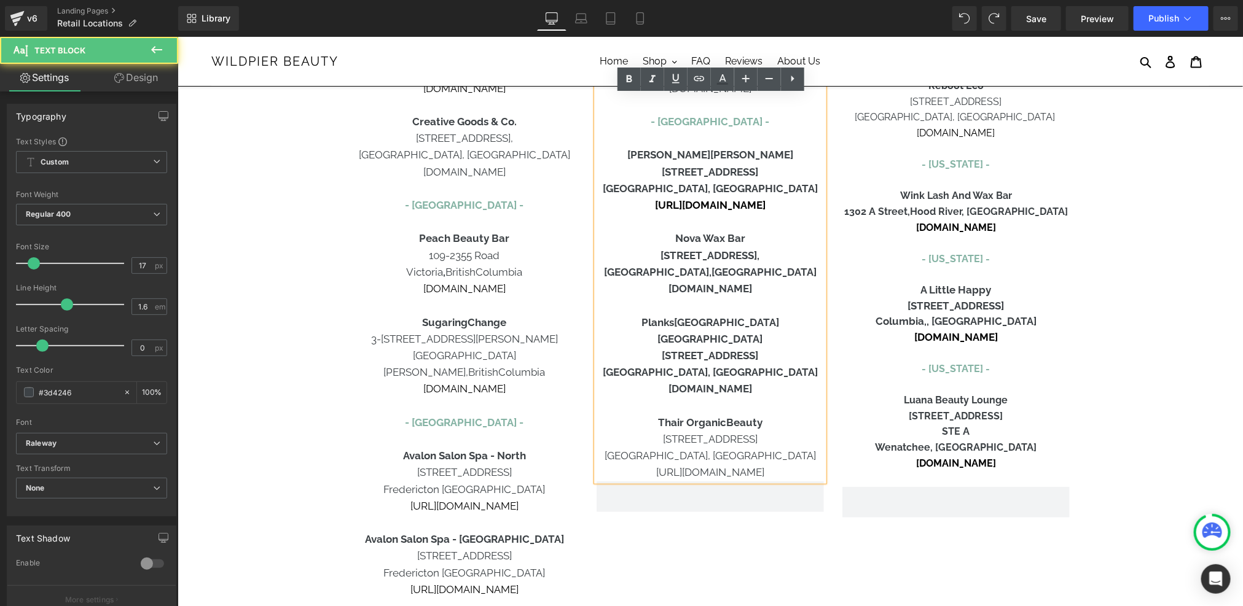
click at [684, 265] on b "Ottawa, Ontario" at bounding box center [709, 271] width 213 height 12
drag, startPoint x: 754, startPoint y: 257, endPoint x: 707, endPoint y: 257, distance: 46.7
click at [707, 264] on p "Ottawa , Ontario" at bounding box center [709, 272] width 227 height 17
drag, startPoint x: 786, startPoint y: 237, endPoint x: 637, endPoint y: 236, distance: 148.7
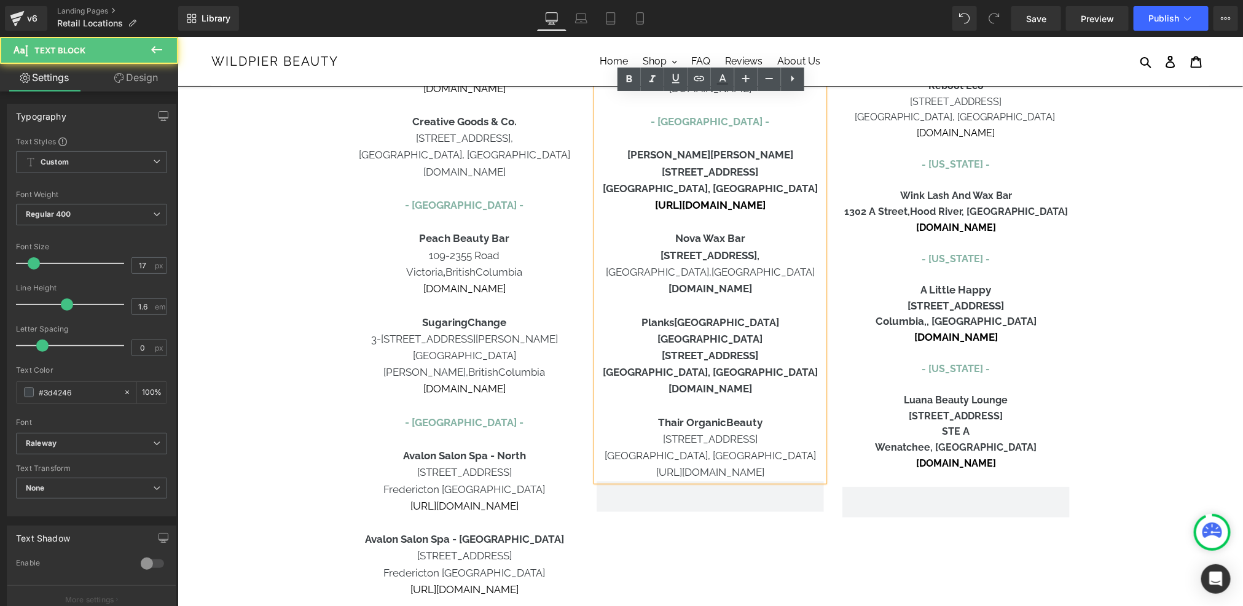
click at [637, 247] on p "[STREET_ADDRESS]," at bounding box center [709, 255] width 227 height 17
drag, startPoint x: 762, startPoint y: 272, endPoint x: 676, endPoint y: 272, distance: 86.0
click at [676, 280] on p "[DOMAIN_NAME]" at bounding box center [709, 288] width 227 height 17
drag, startPoint x: 778, startPoint y: 273, endPoint x: 654, endPoint y: 266, distance: 124.3
click at [654, 280] on p "[DOMAIN_NAME]" at bounding box center [709, 288] width 227 height 17
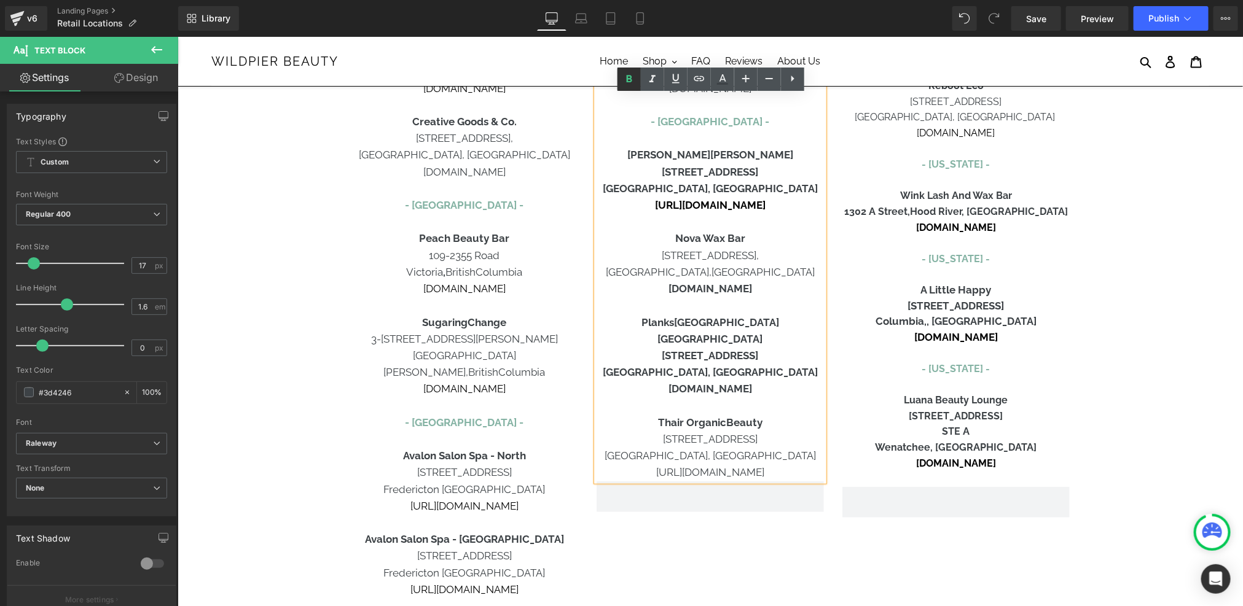
click at [630, 79] on icon at bounding box center [629, 79] width 15 height 15
drag, startPoint x: 776, startPoint y: 356, endPoint x: 649, endPoint y: 346, distance: 127.0
click at [649, 346] on div "CANADA - Nova Scotia - Spirit Spa 200-5150 Salter Street, Halifax , Nova Scotia…" at bounding box center [709, 130] width 227 height 702
click at [628, 86] on icon at bounding box center [629, 79] width 15 height 15
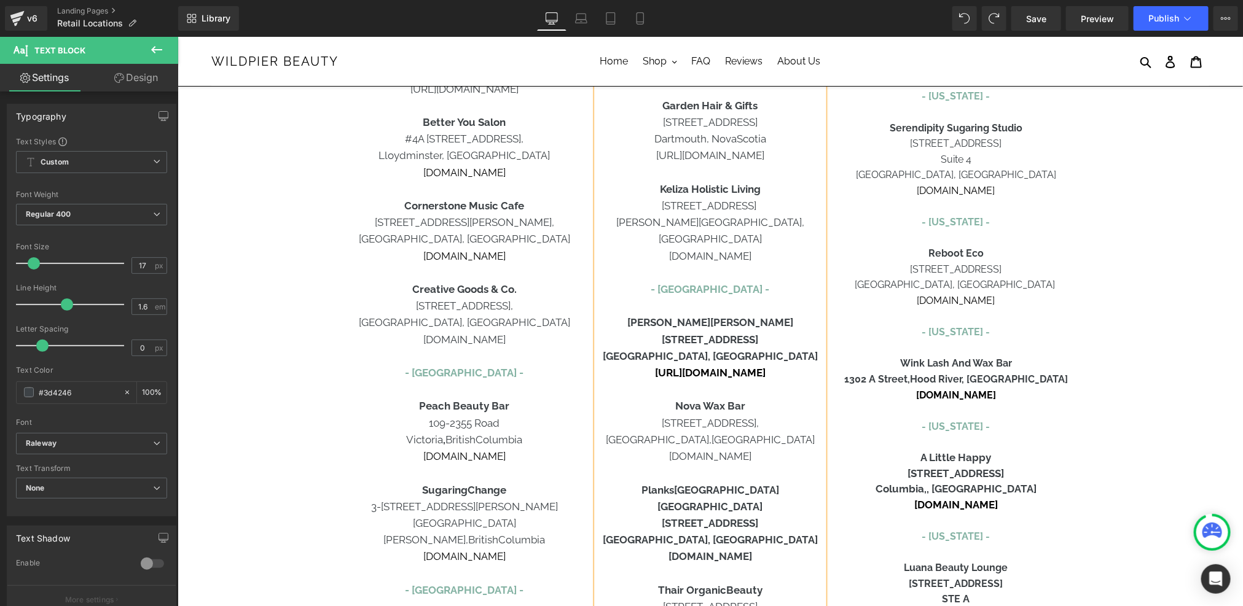
scroll to position [294, 0]
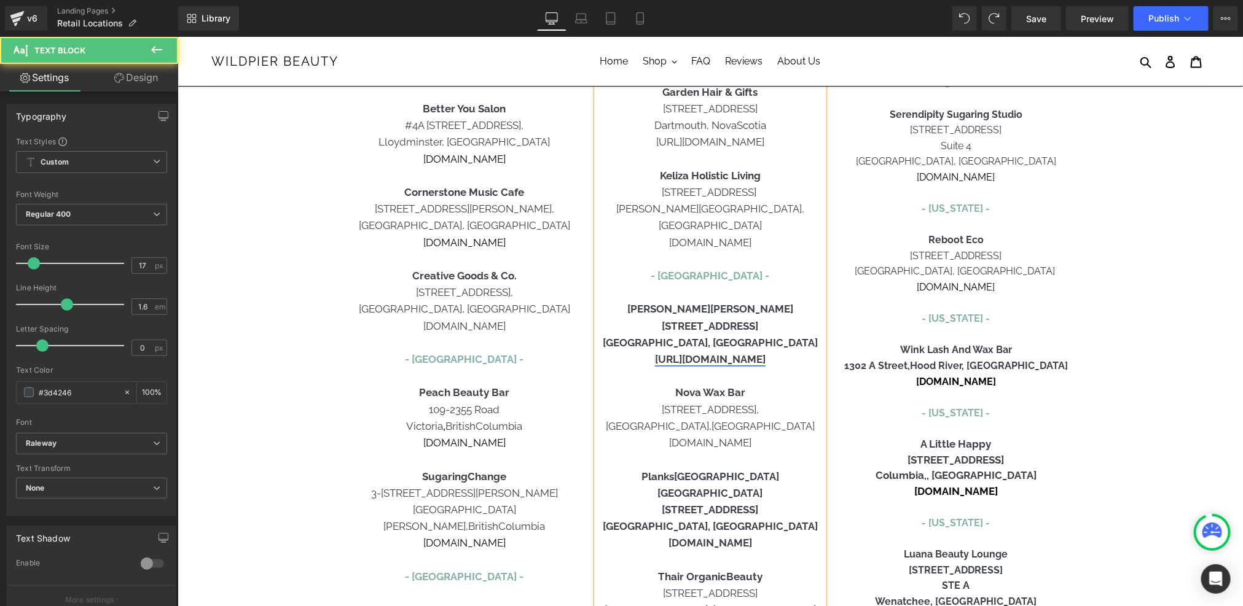
click at [687, 353] on link "[URL][DOMAIN_NAME]" at bounding box center [709, 359] width 111 height 12
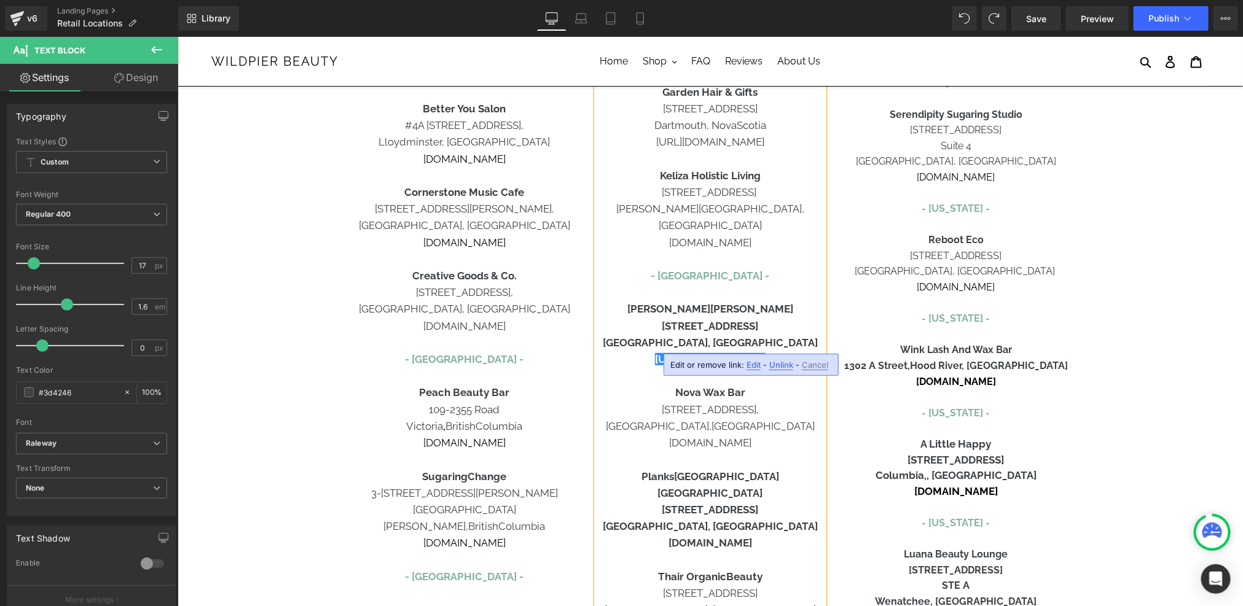
click at [666, 300] on p "Jodi Luke" at bounding box center [709, 308] width 227 height 17
click at [687, 353] on link "[URL][DOMAIN_NAME]" at bounding box center [709, 359] width 111 height 12
click at [717, 236] on span "www.kelizahealthyliving.com" at bounding box center [709, 242] width 82 height 12
click at [670, 143] on span "[URL][DOMAIN_NAME]" at bounding box center [709, 141] width 108 height 12
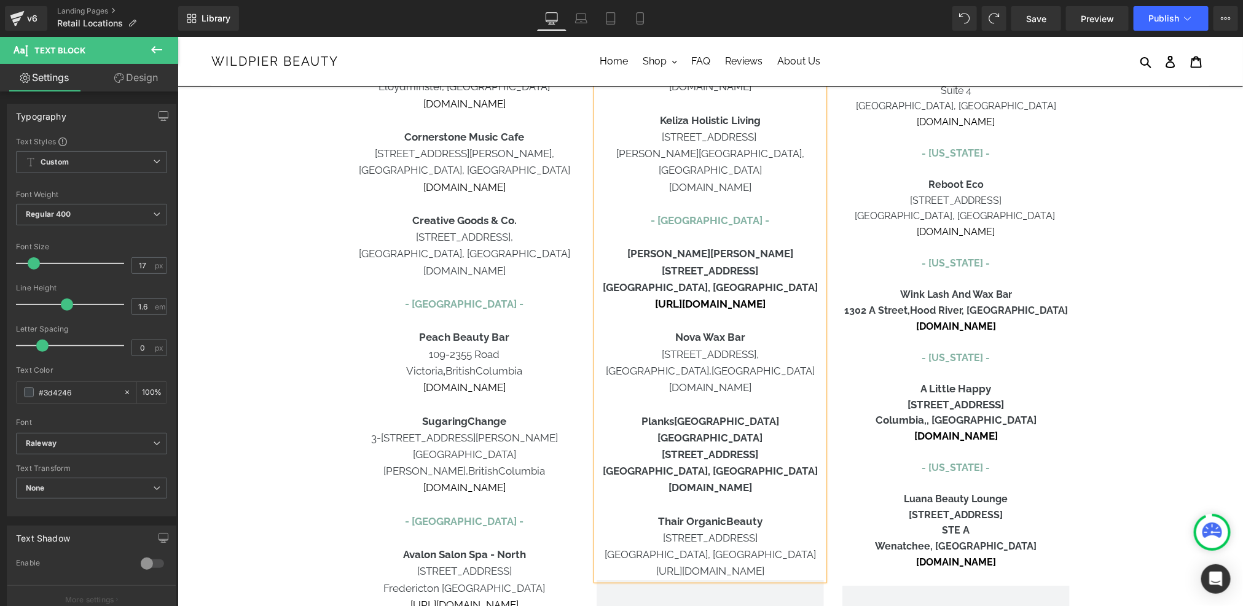
drag, startPoint x: 767, startPoint y: 255, endPoint x: 704, endPoint y: 253, distance: 63.3
click at [704, 262] on p "[STREET_ADDRESS]" at bounding box center [709, 270] width 227 height 17
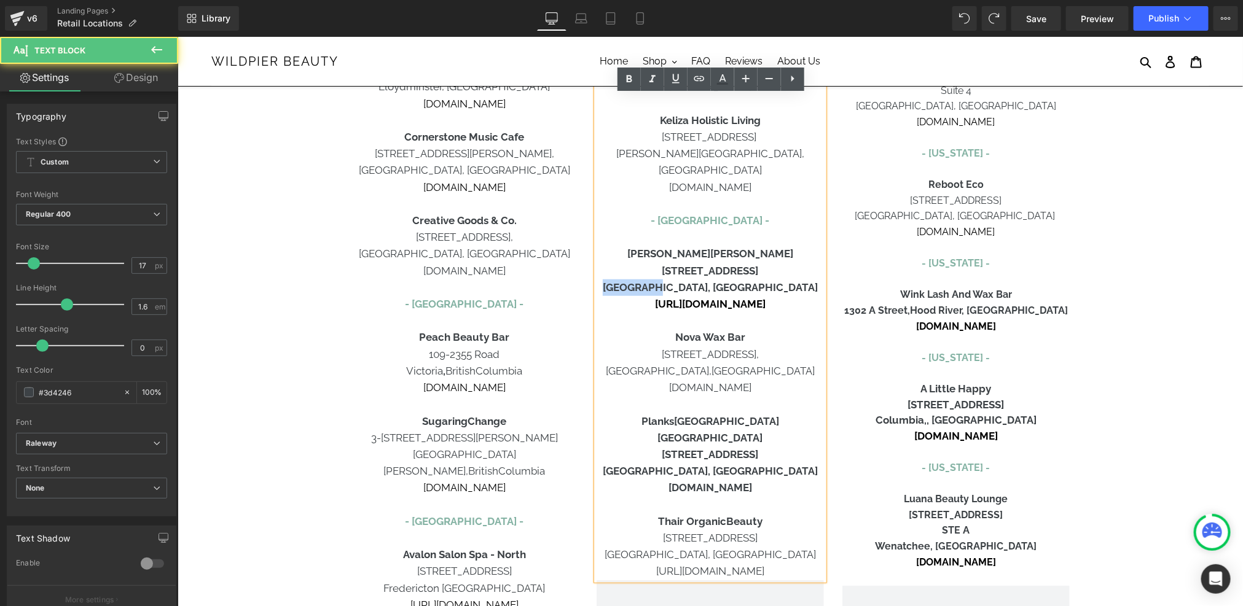
drag, startPoint x: 666, startPoint y: 272, endPoint x: 717, endPoint y: 270, distance: 51.6
click at [717, 279] on p "[GEOGRAPHIC_DATA], [GEOGRAPHIC_DATA]" at bounding box center [709, 287] width 227 height 17
drag, startPoint x: 711, startPoint y: 270, endPoint x: 759, endPoint y: 272, distance: 48.0
click at [759, 279] on p "Oshawa, O ntario" at bounding box center [709, 287] width 227 height 17
drag, startPoint x: 759, startPoint y: 272, endPoint x: 721, endPoint y: 273, distance: 38.1
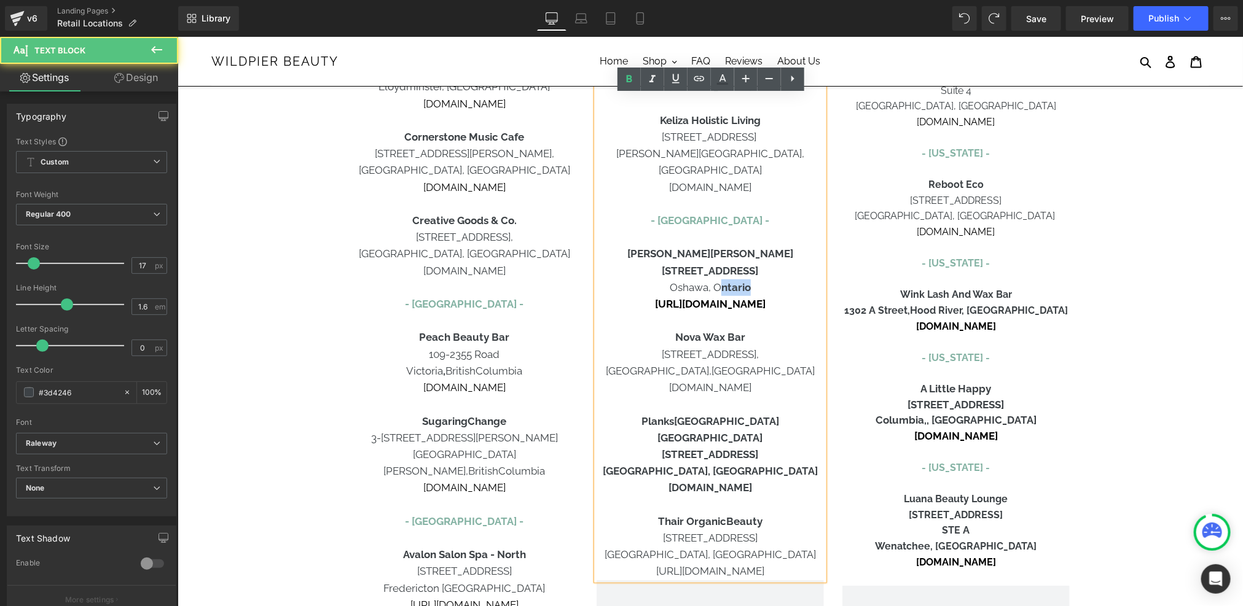
click at [721, 279] on p "Oshawa, O ntario" at bounding box center [709, 287] width 227 height 17
drag, startPoint x: 780, startPoint y: 291, endPoint x: 644, endPoint y: 287, distance: 135.8
click at [644, 295] on p "[URL][DOMAIN_NAME]" at bounding box center [709, 303] width 227 height 17
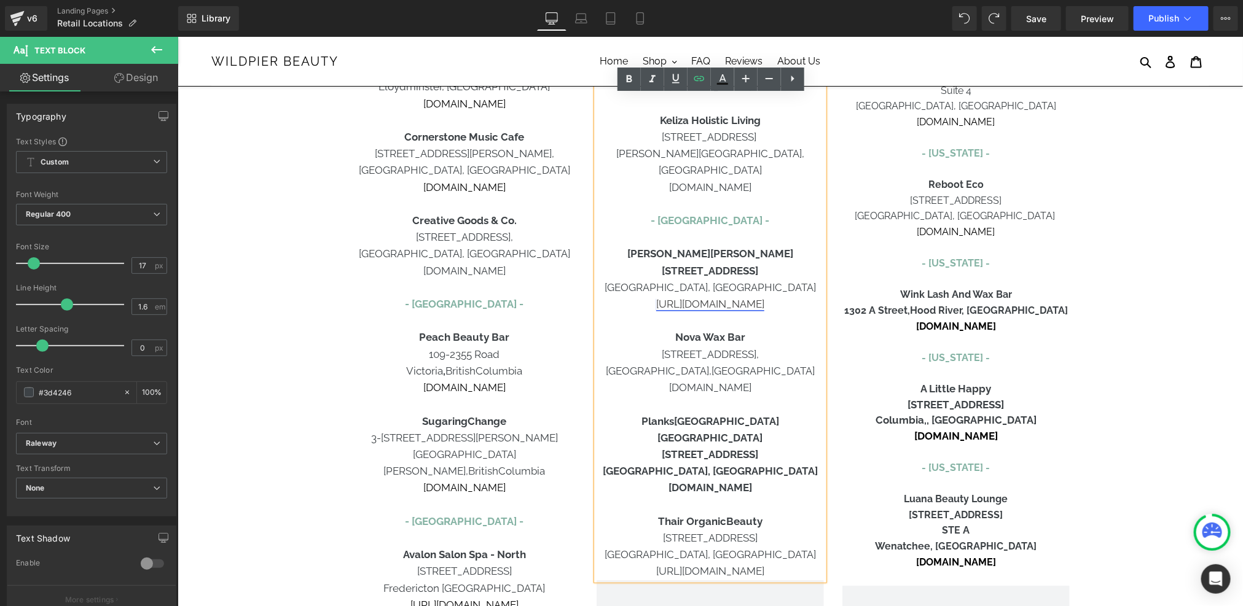
click at [674, 297] on link "[URL][DOMAIN_NAME]" at bounding box center [709, 303] width 108 height 12
drag, startPoint x: 754, startPoint y: 426, endPoint x: 689, endPoint y: 426, distance: 65.1
click at [689, 446] on p "424 Derby Road" at bounding box center [709, 454] width 227 height 17
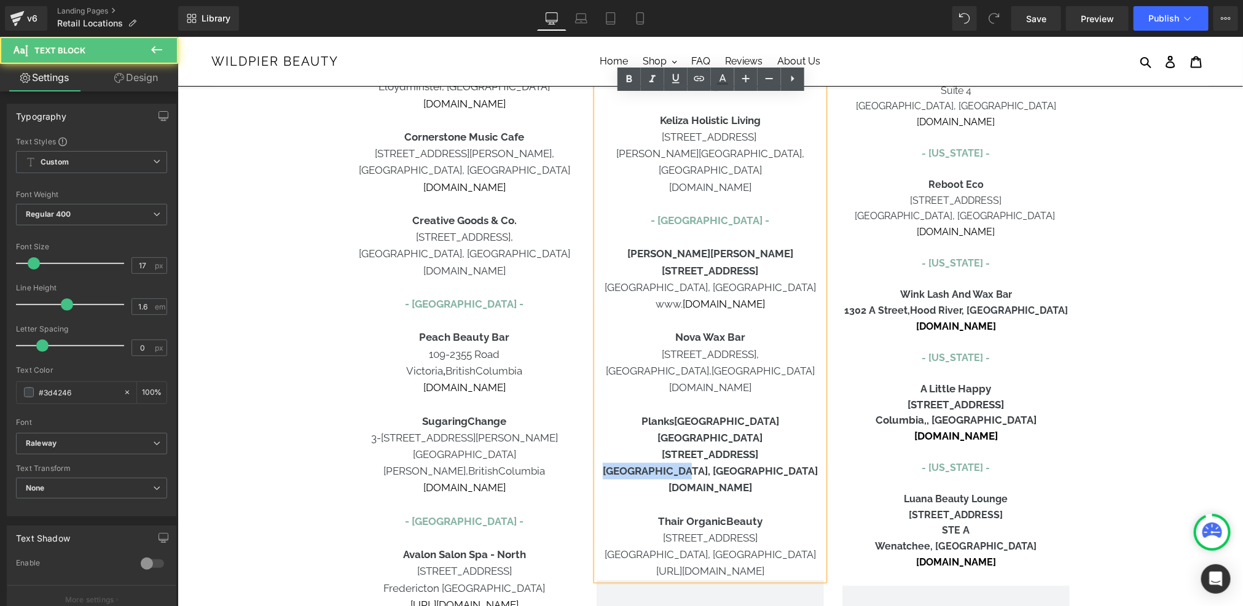
drag, startPoint x: 655, startPoint y: 437, endPoint x: 724, endPoint y: 437, distance: 68.8
click at [724, 464] on b "Crystal Beach, Ontario" at bounding box center [709, 470] width 215 height 12
drag, startPoint x: 724, startPoint y: 437, endPoint x: 777, endPoint y: 436, distance: 52.8
click at [777, 463] on p "Crystal Beach, Ontario" at bounding box center [709, 471] width 227 height 17
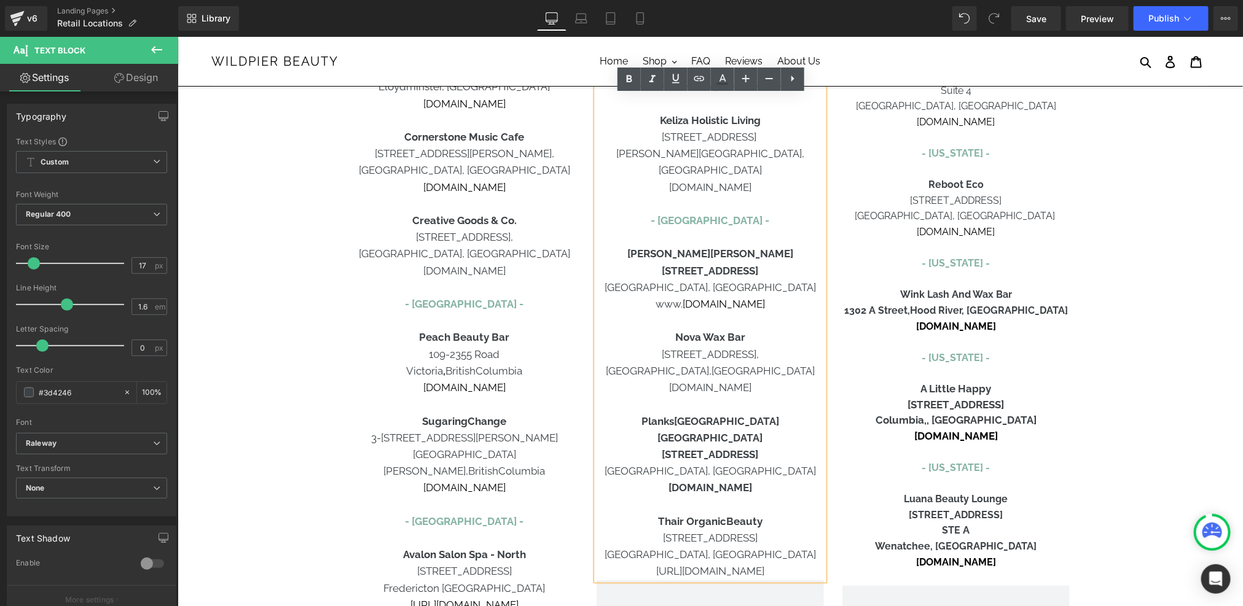
drag, startPoint x: 778, startPoint y: 452, endPoint x: 649, endPoint y: 453, distance: 129.0
click at [649, 479] on p "www.plankscanada.com" at bounding box center [709, 487] width 227 height 17
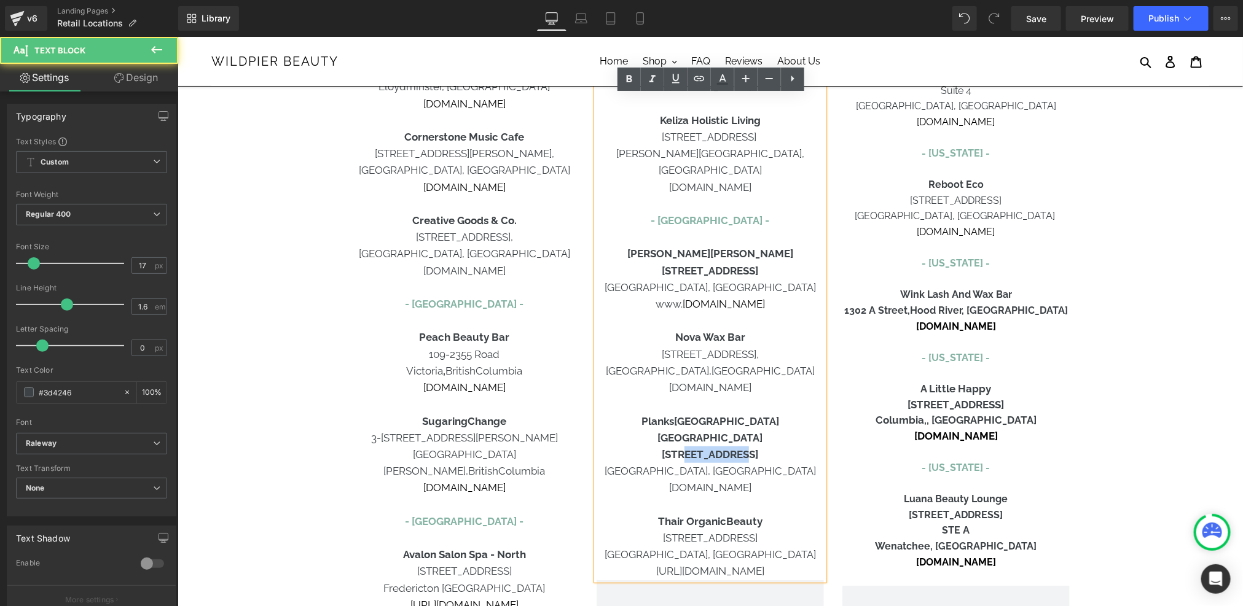
drag, startPoint x: 690, startPoint y: 422, endPoint x: 751, endPoint y: 421, distance: 60.8
click at [751, 446] on p "424 Derby Road" at bounding box center [709, 454] width 227 height 17
drag, startPoint x: 713, startPoint y: 423, endPoint x: 672, endPoint y: 422, distance: 41.2
click at [672, 448] on b "424 Derby Road" at bounding box center [709, 454] width 96 height 12
drag, startPoint x: 715, startPoint y: 422, endPoint x: 749, endPoint y: 423, distance: 34.4
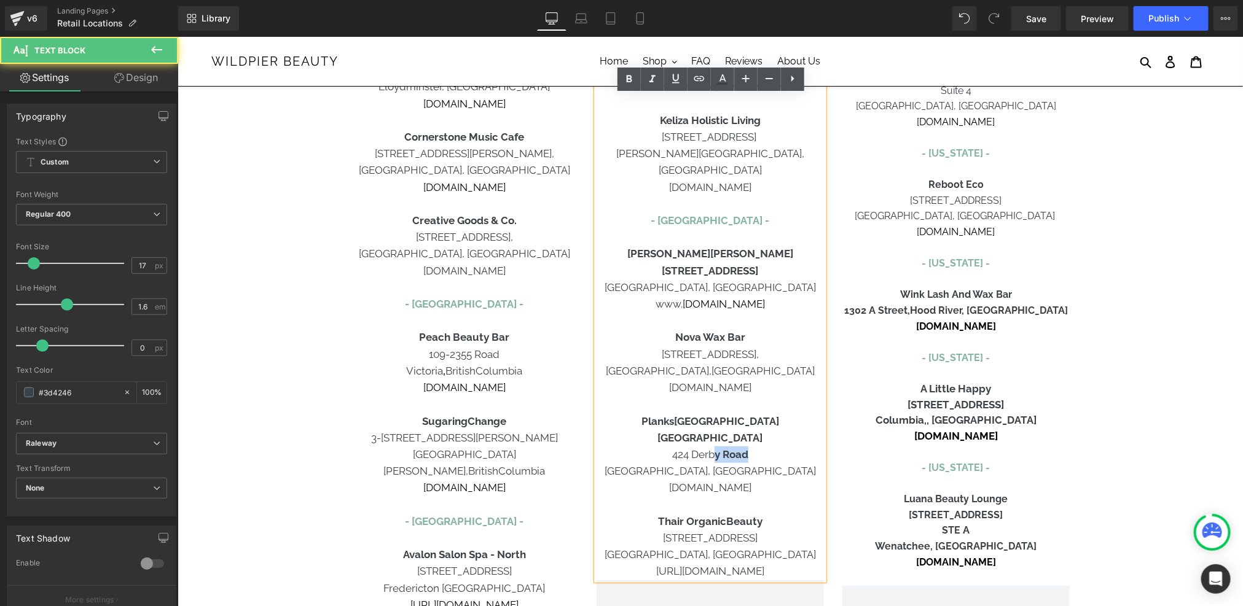
click at [749, 446] on p "424 Derb y Road" at bounding box center [709, 454] width 227 height 17
drag, startPoint x: 931, startPoint y: 404, endPoint x: 1001, endPoint y: 405, distance: 70.0
click at [1001, 405] on span "[STREET_ADDRESS]" at bounding box center [955, 404] width 96 height 12
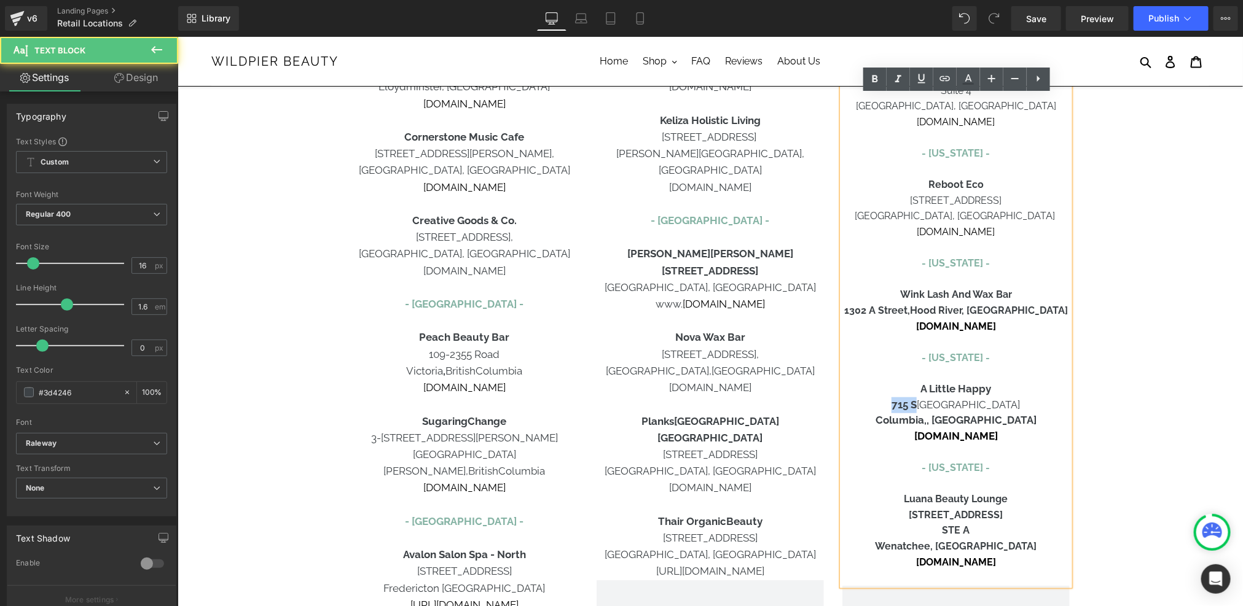
drag, startPoint x: 937, startPoint y: 404, endPoint x: 902, endPoint y: 404, distance: 35.0
click at [902, 405] on p "A Little Happy 715 S aluda Avenue Columbia,, SC www.alittlehappyshop.com" at bounding box center [955, 412] width 227 height 63
drag, startPoint x: 912, startPoint y: 426, endPoint x: 995, endPoint y: 423, distance: 83.0
click at [995, 424] on p "A Little Happy 715 Saluda Avenue Columbia,, SC www.alittlehappyshop.com" at bounding box center [955, 412] width 227 height 63
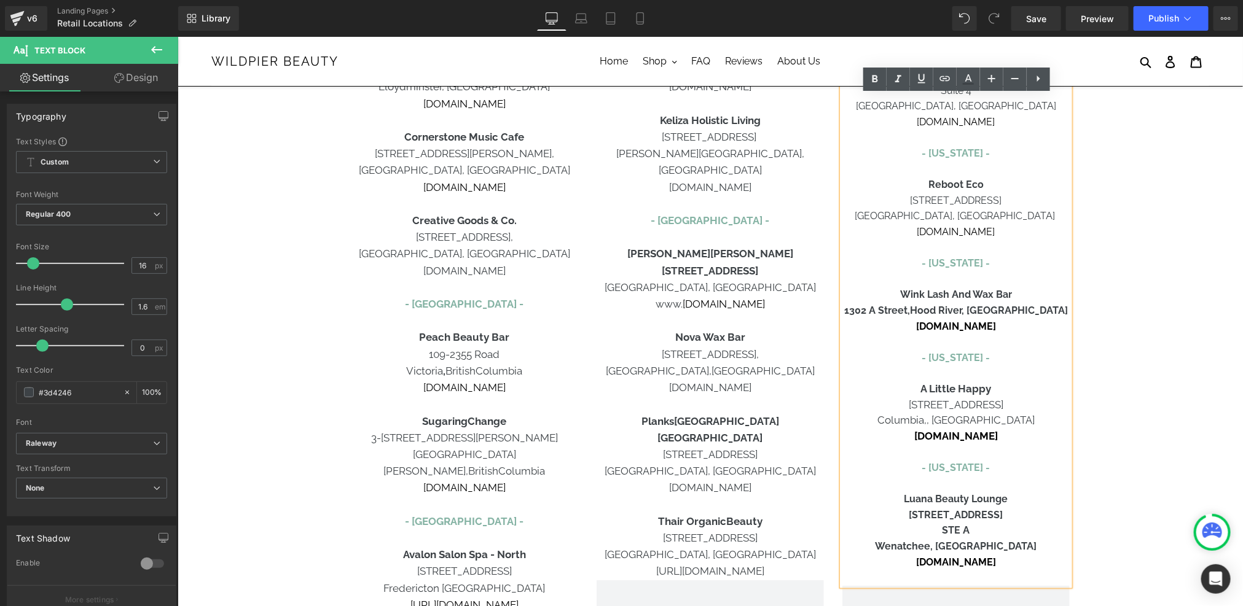
click at [967, 426] on span "Columbia,, [GEOGRAPHIC_DATA]" at bounding box center [955, 419] width 157 height 12
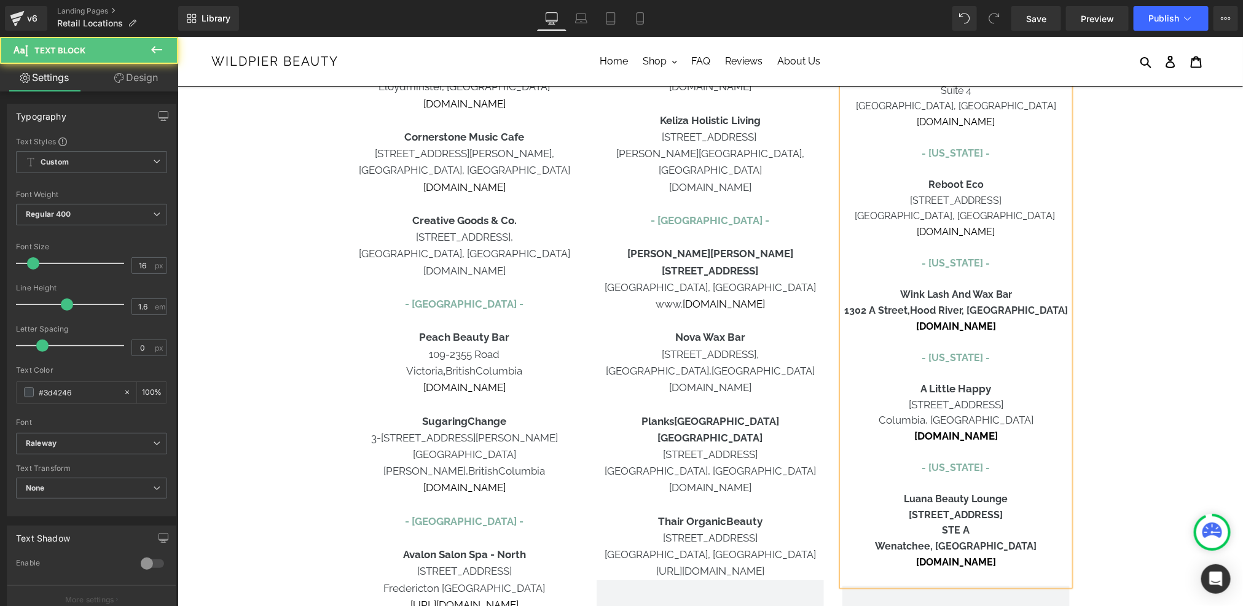
drag, startPoint x: 1030, startPoint y: 437, endPoint x: 878, endPoint y: 432, distance: 151.8
click at [878, 432] on p "A Little Happy 715 Saluda Avenue Columbia, SC www.alittlehappyshop.com" at bounding box center [955, 412] width 227 height 63
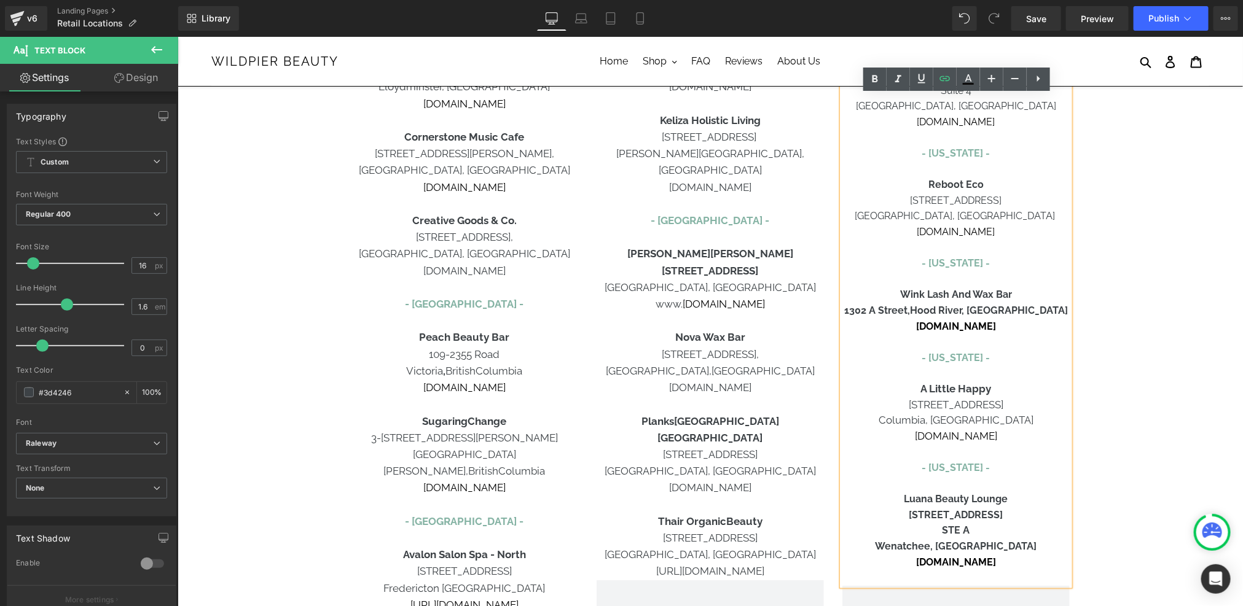
scroll to position [350, 0]
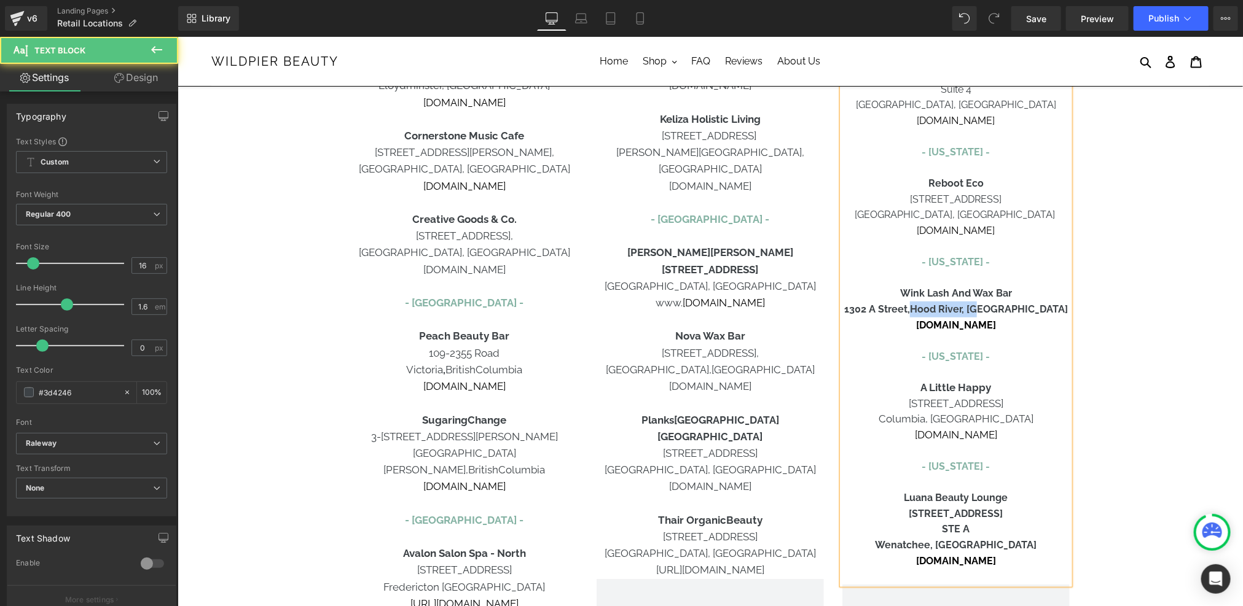
drag, startPoint x: 956, startPoint y: 309, endPoint x: 1030, endPoint y: 310, distance: 74.3
click at [1030, 310] on p "1302 A Street, Hood River, OR" at bounding box center [955, 309] width 227 height 16
drag, startPoint x: 953, startPoint y: 307, endPoint x: 881, endPoint y: 306, distance: 71.9
click at [881, 306] on p "1302 A Street, Hood River, OR" at bounding box center [955, 309] width 227 height 16
drag, startPoint x: 1015, startPoint y: 326, endPoint x: 881, endPoint y: 324, distance: 133.3
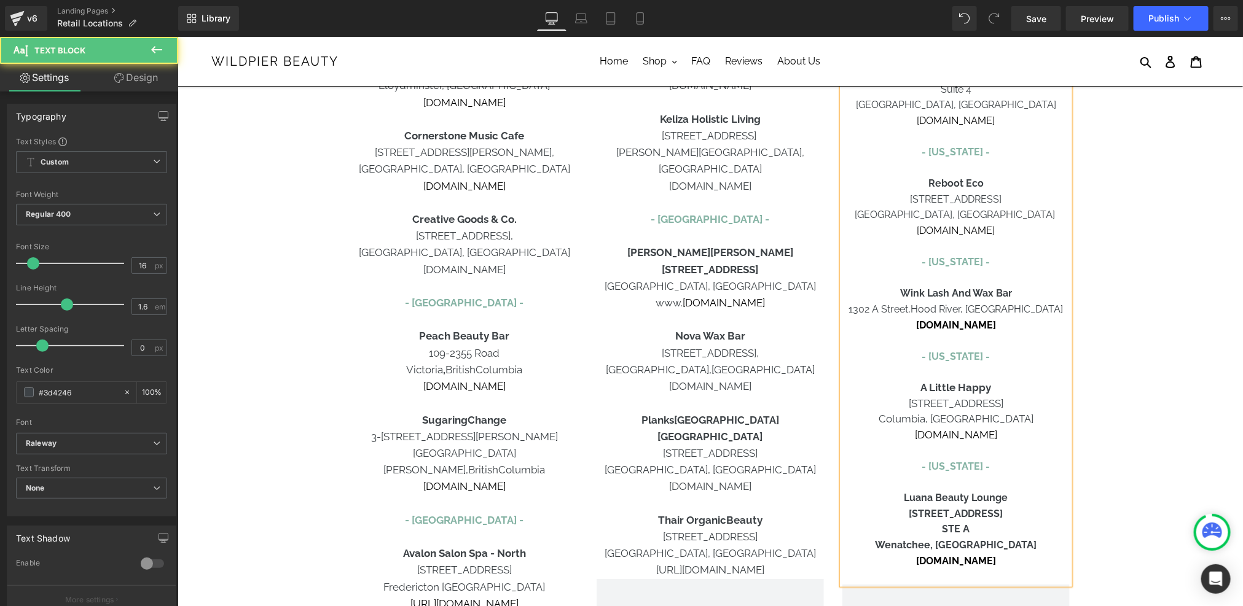
click at [881, 324] on p "[DOMAIN_NAME]" at bounding box center [955, 325] width 227 height 16
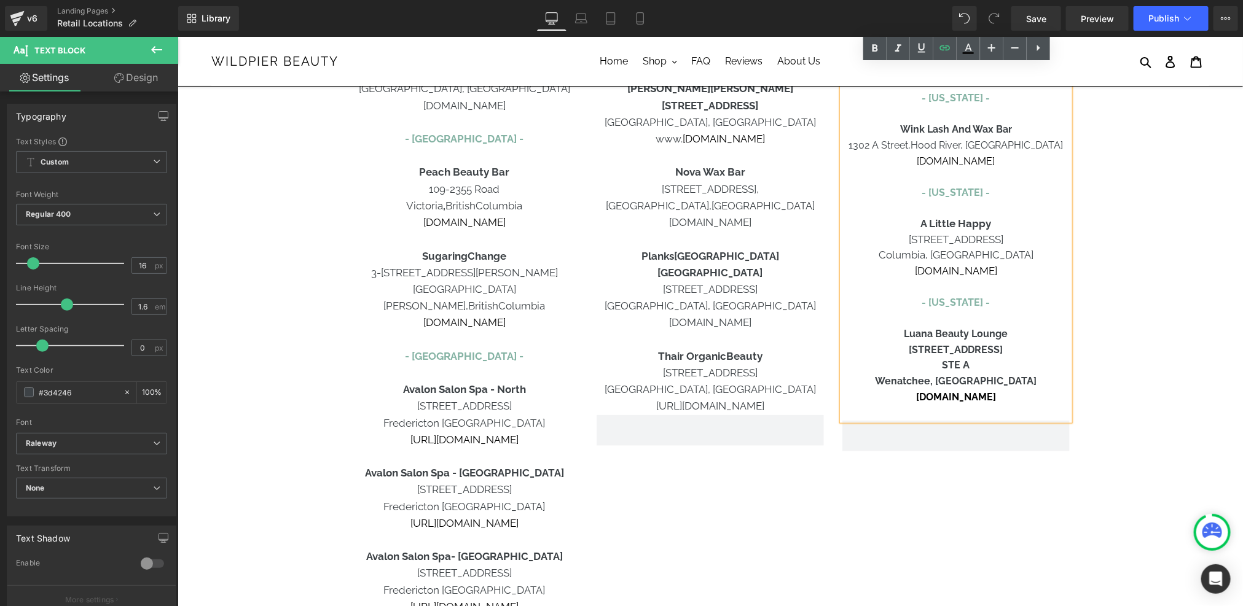
scroll to position [537, 0]
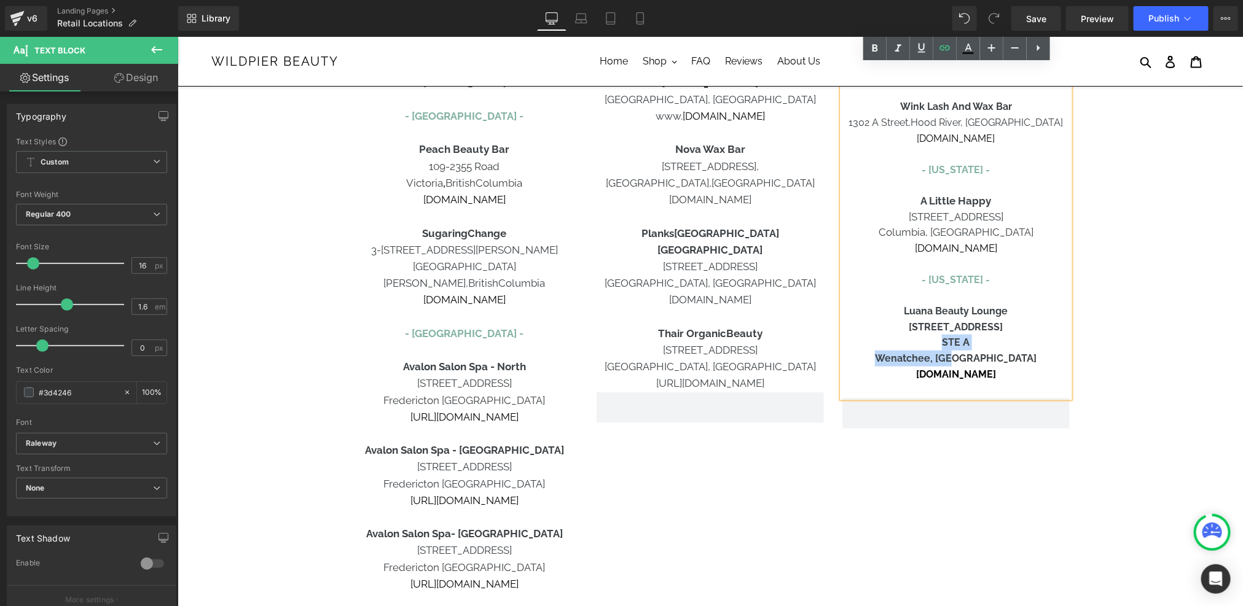
drag, startPoint x: 1006, startPoint y: 359, endPoint x: 944, endPoint y: 343, distance: 63.5
click at [944, 343] on div "USA - Arizona - Roman Esthetics 5115 W Bell RD #108 Glendale, AZ https://www.ro…" at bounding box center [955, 44] width 227 height 708
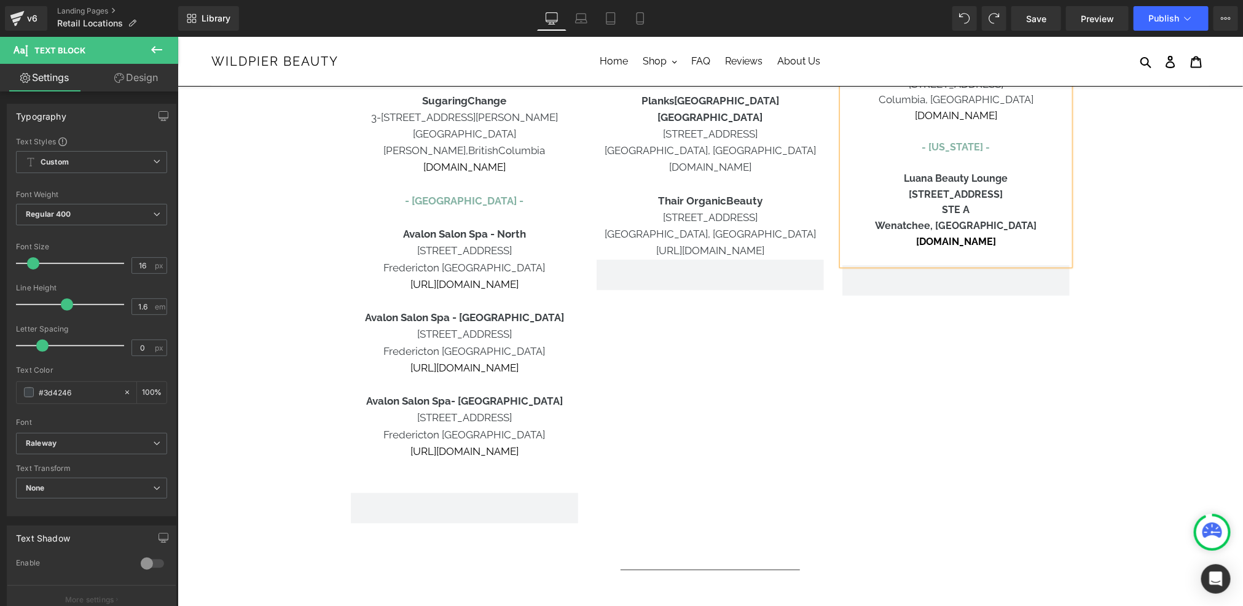
scroll to position [489, 0]
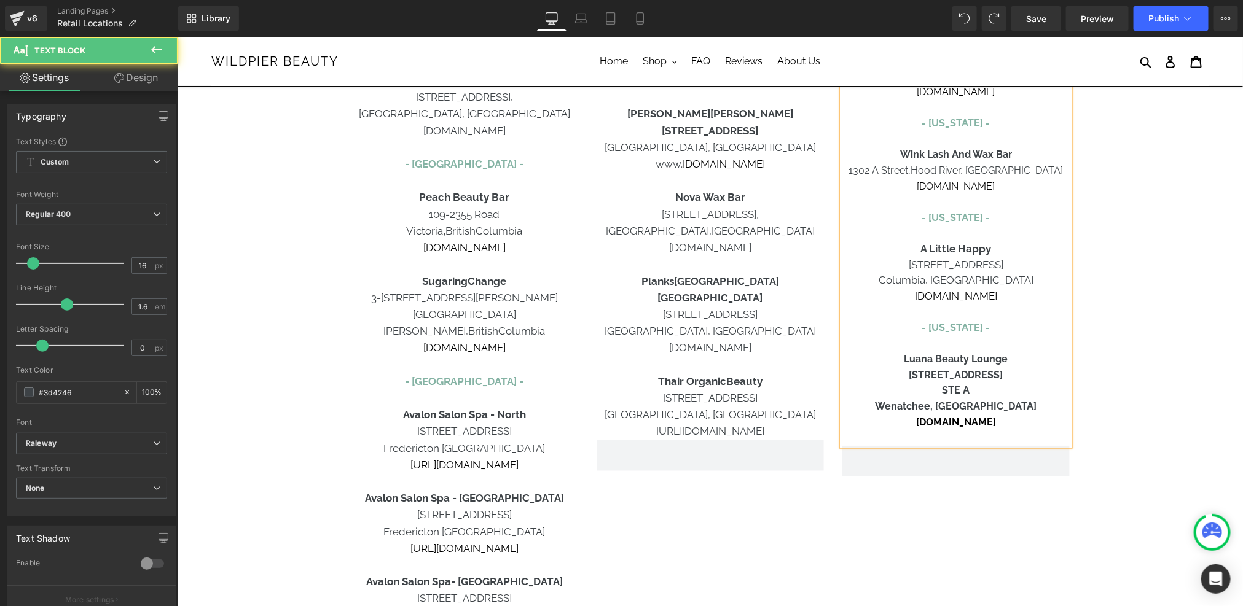
drag, startPoint x: 882, startPoint y: 375, endPoint x: 1034, endPoint y: 377, distance: 152.4
click at [1034, 377] on p "[STREET_ADDRESS]" at bounding box center [955, 375] width 227 height 16
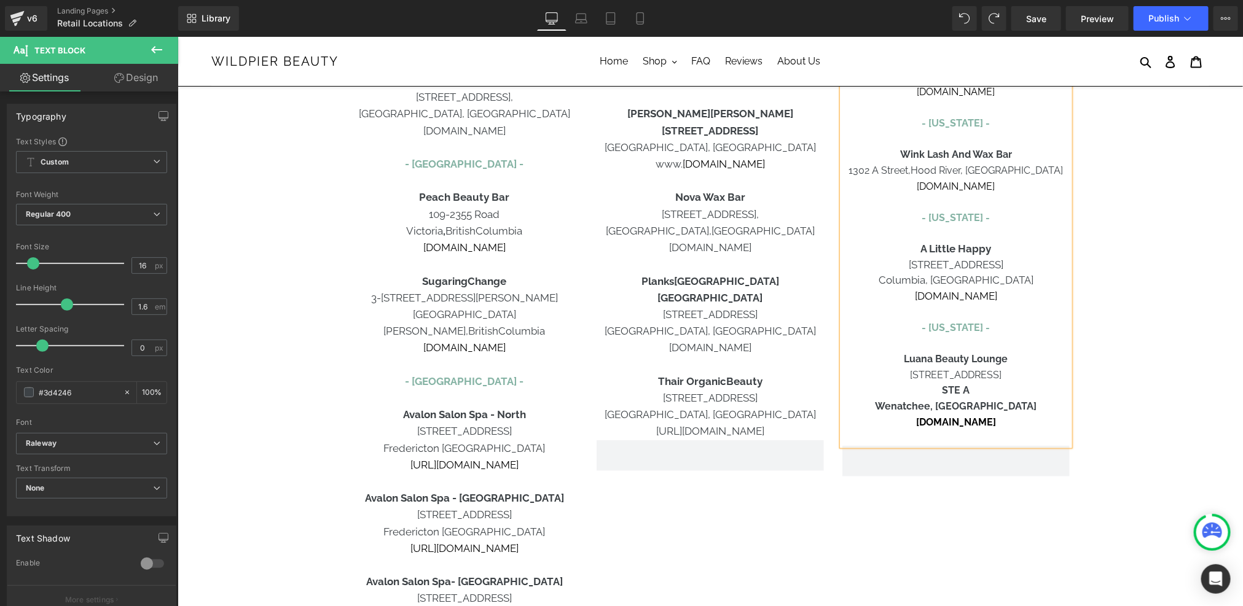
click at [958, 393] on b "STE A" at bounding box center [955, 390] width 28 height 12
drag, startPoint x: 980, startPoint y: 390, endPoint x: 928, endPoint y: 389, distance: 52.2
click at [928, 389] on p "Suite A" at bounding box center [955, 390] width 227 height 16
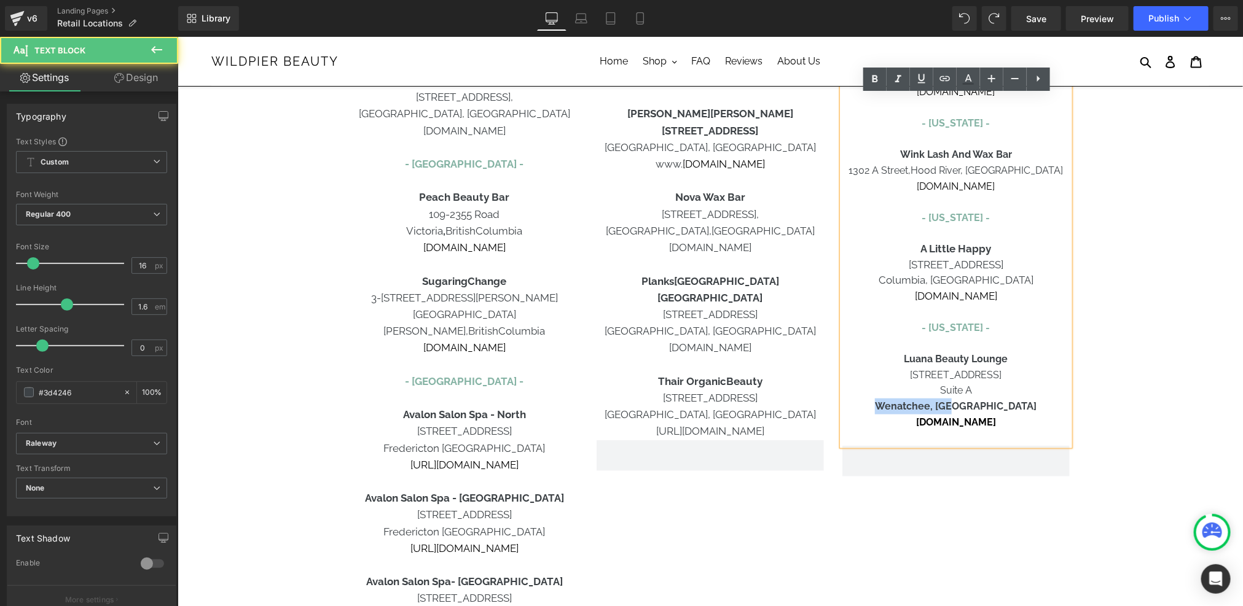
drag, startPoint x: 998, startPoint y: 405, endPoint x: 907, endPoint y: 410, distance: 91.7
click at [907, 410] on p "Wenatchee, [GEOGRAPHIC_DATA]" at bounding box center [955, 406] width 227 height 16
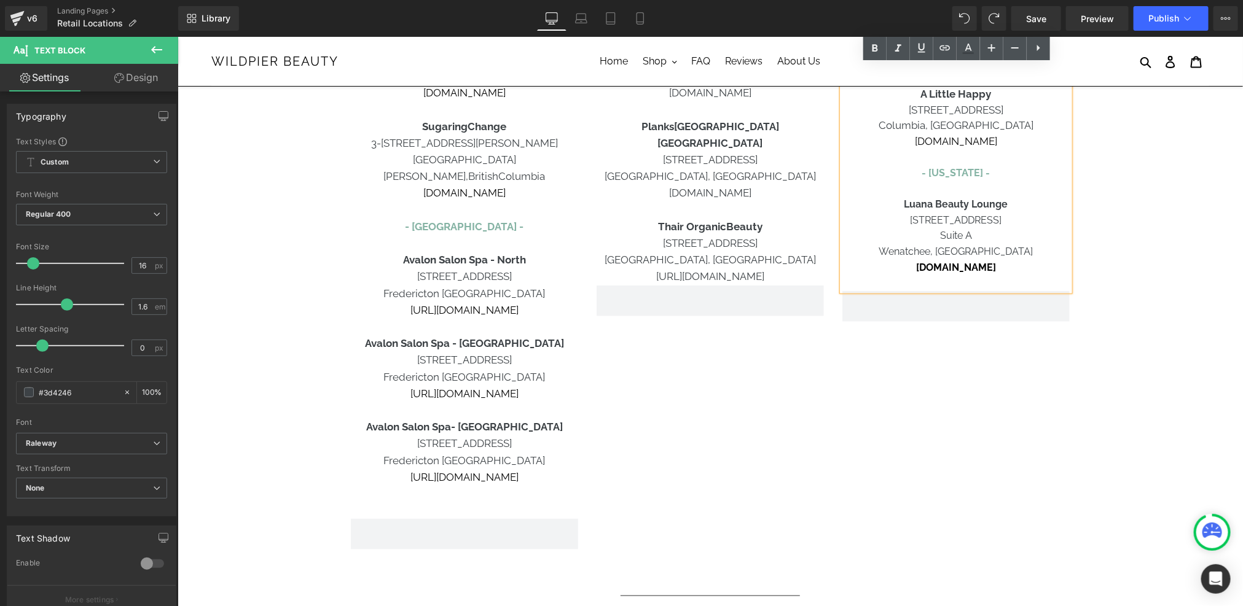
scroll to position [639, 0]
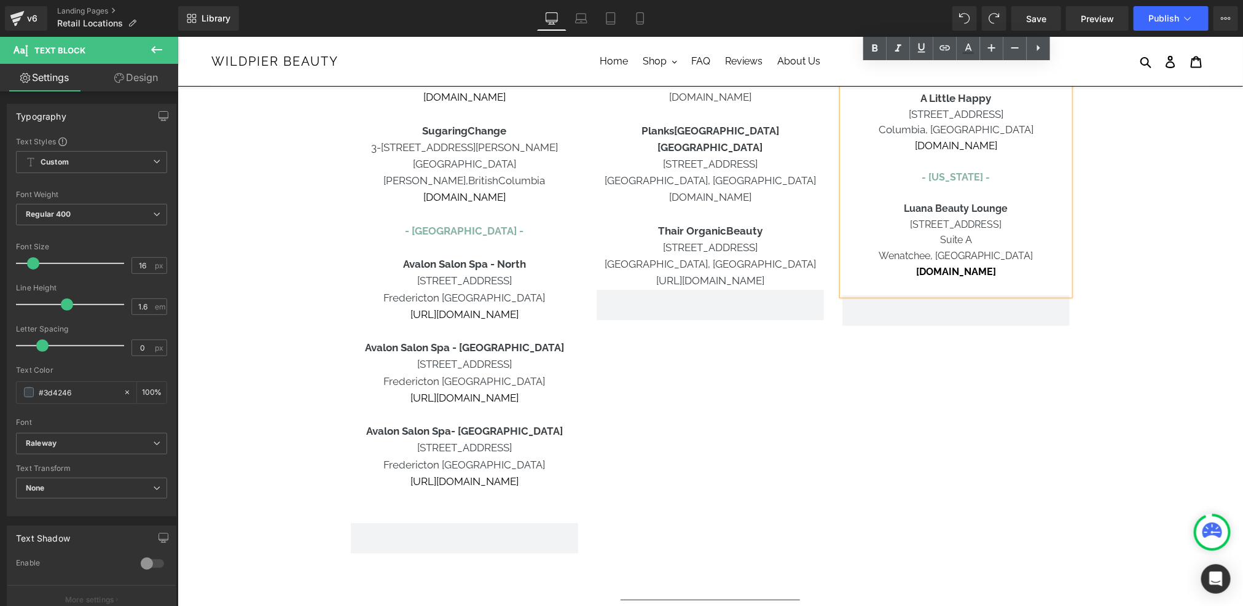
click at [962, 244] on span "Suite A" at bounding box center [955, 239] width 32 height 12
click at [937, 464] on div "CANADA - Alberta - Carbon Environmental Boutique 10710 - 120 Street NW Edmonton…" at bounding box center [709, 64] width 737 height 991
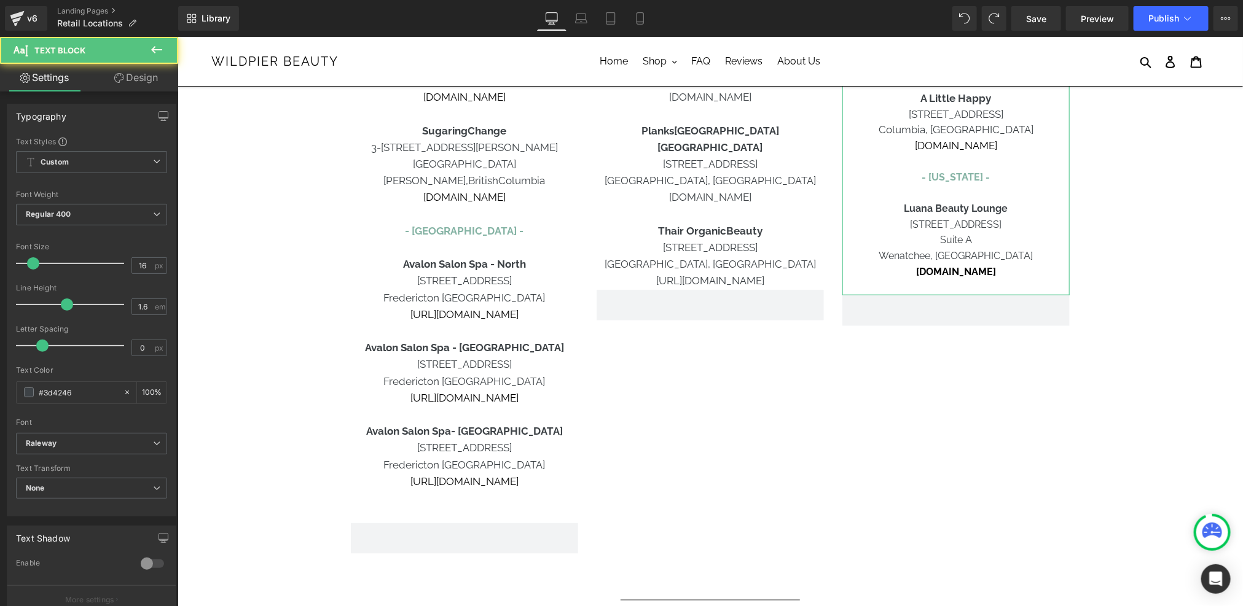
drag, startPoint x: 1015, startPoint y: 275, endPoint x: 895, endPoint y: 278, distance: 119.8
click at [895, 278] on p "[DOMAIN_NAME]" at bounding box center [955, 272] width 227 height 16
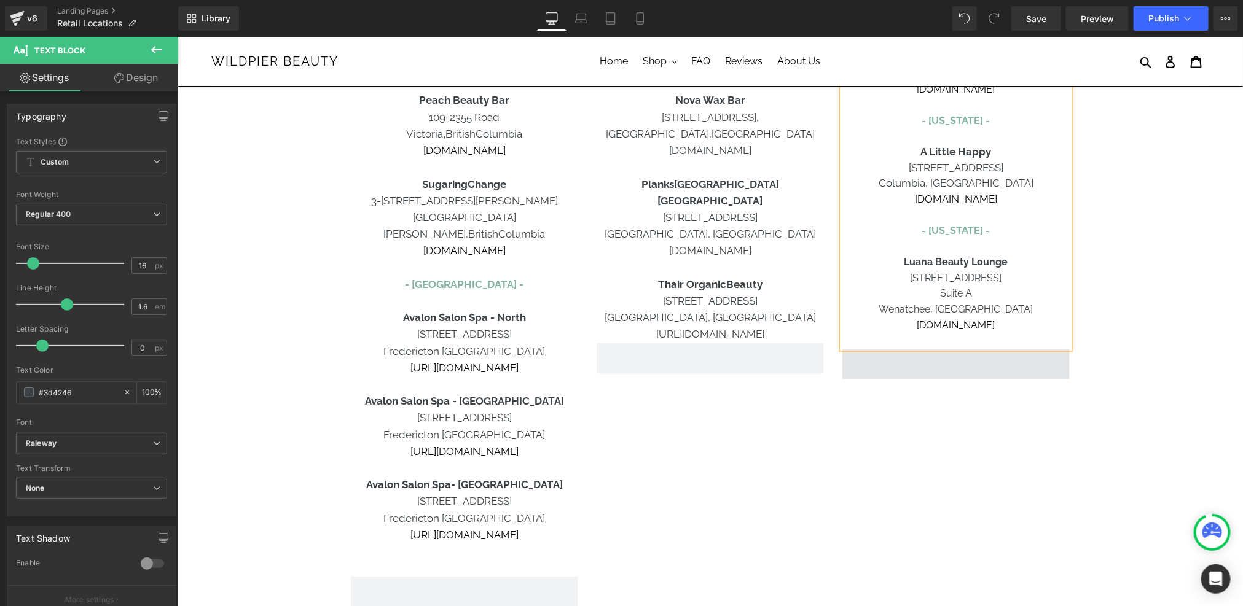
scroll to position [584, 0]
click at [445, 447] on link "[URL][DOMAIN_NAME]" at bounding box center [464, 453] width 108 height 12
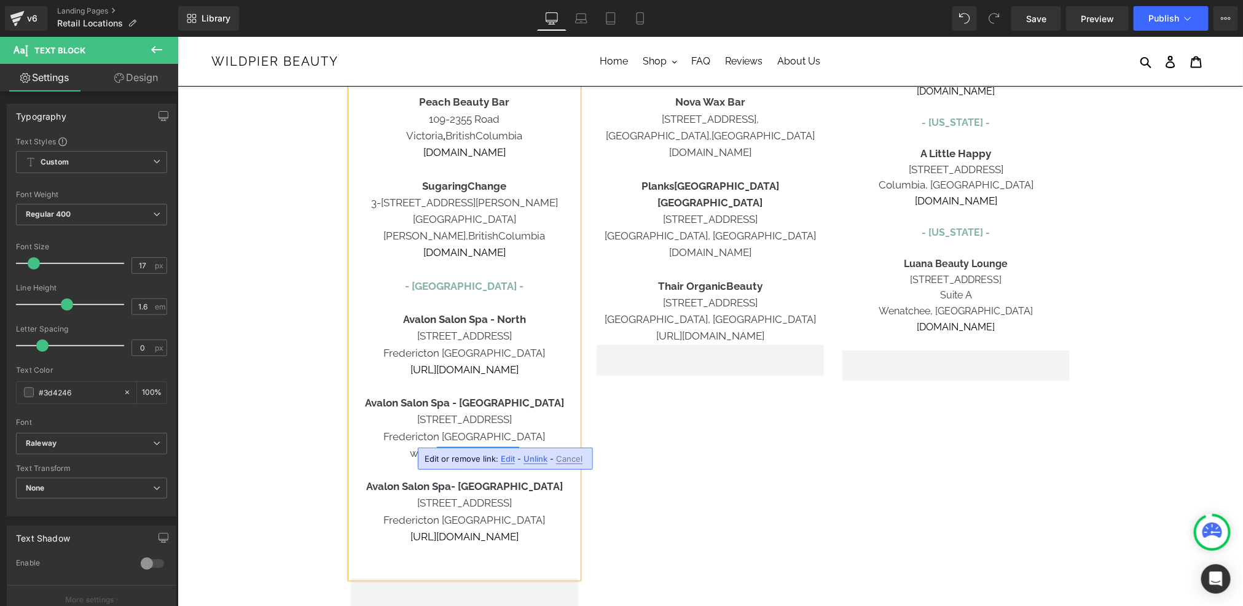
click at [658, 471] on div "CANADA - Alberta - Carbon Environmental Boutique 10710 - 120 Street NW Edmonton…" at bounding box center [709, 119] width 737 height 991
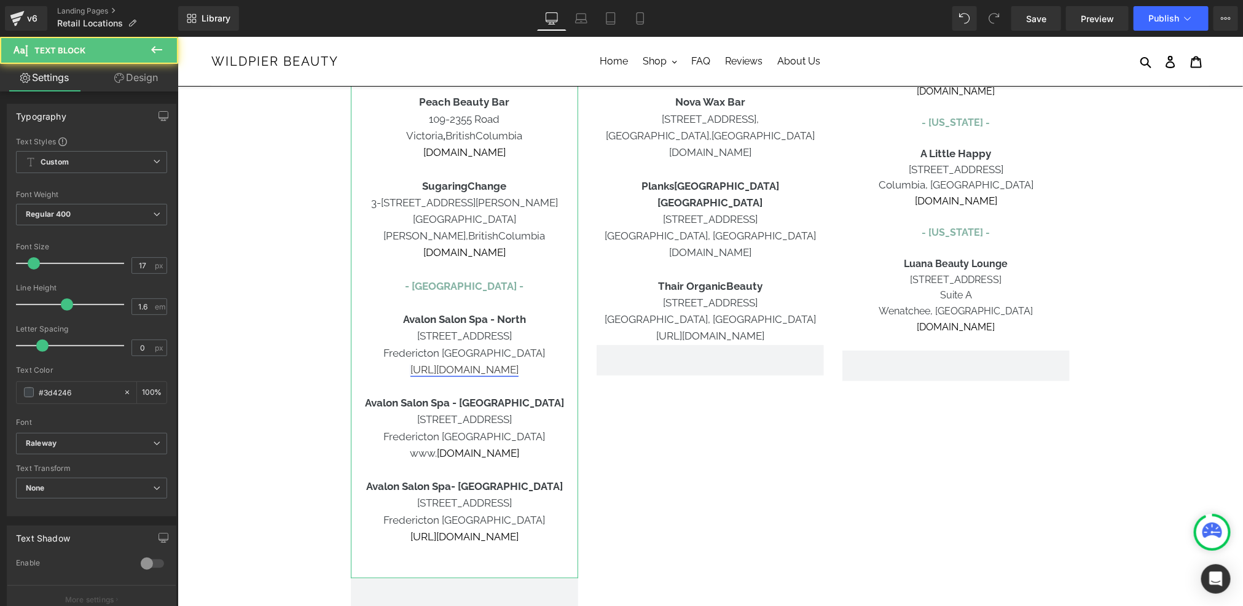
click at [461, 363] on link "[URL][DOMAIN_NAME]" at bounding box center [464, 369] width 108 height 12
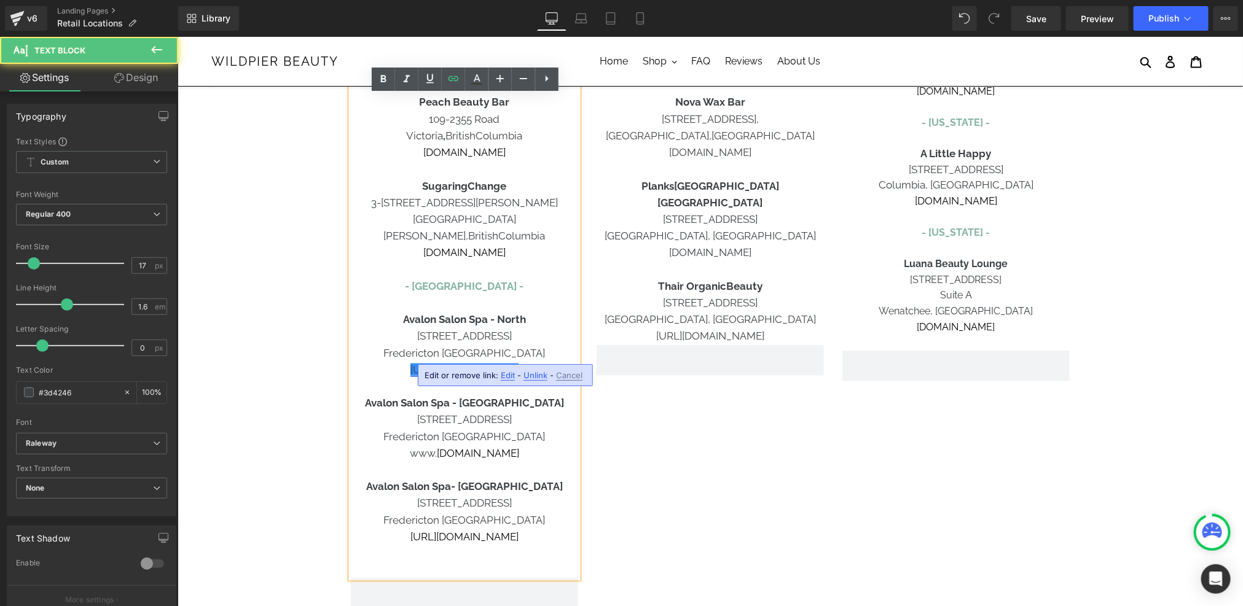
click at [443, 363] on link "[URL][DOMAIN_NAME]" at bounding box center [464, 369] width 108 height 12
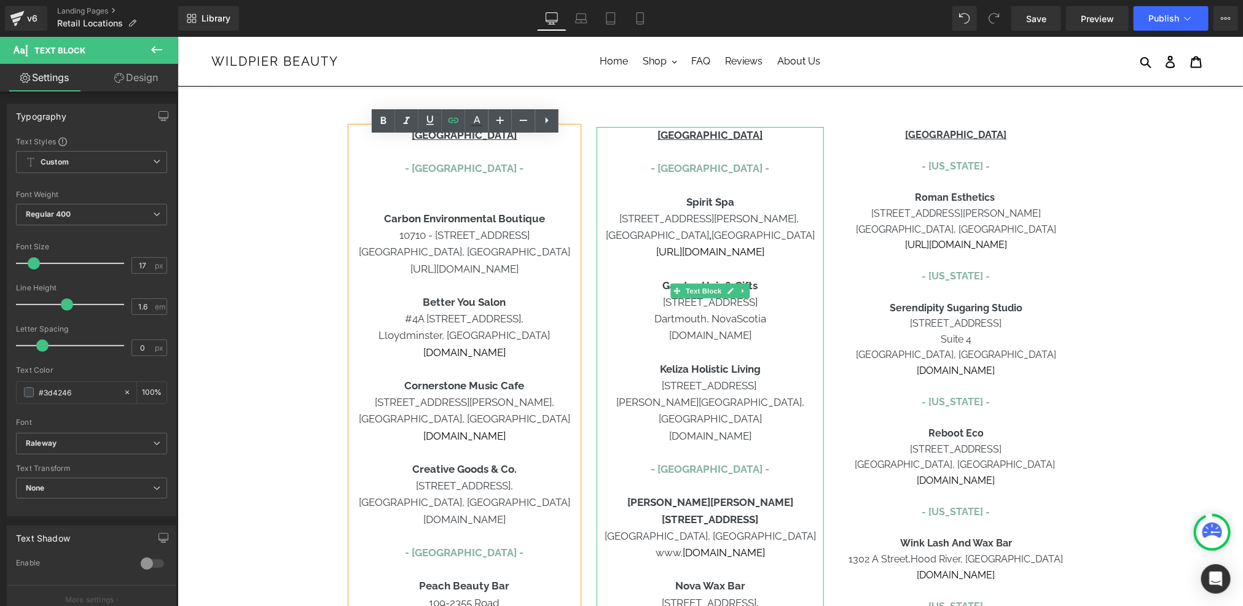
scroll to position [72, 0]
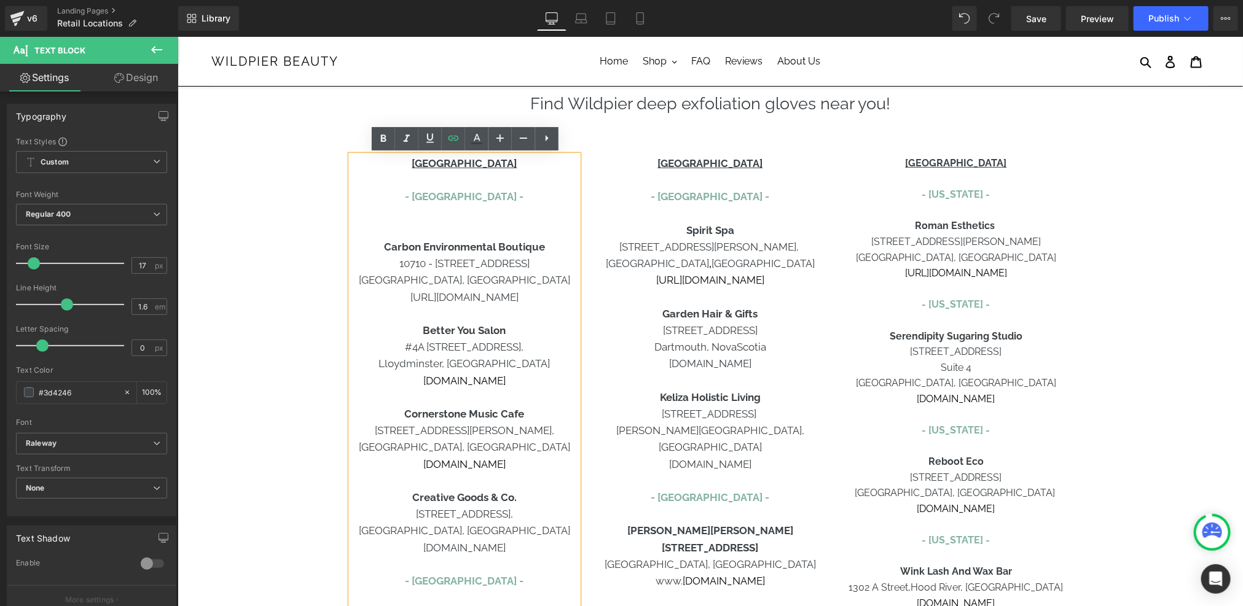
click at [494, 222] on p at bounding box center [463, 230] width 227 height 17
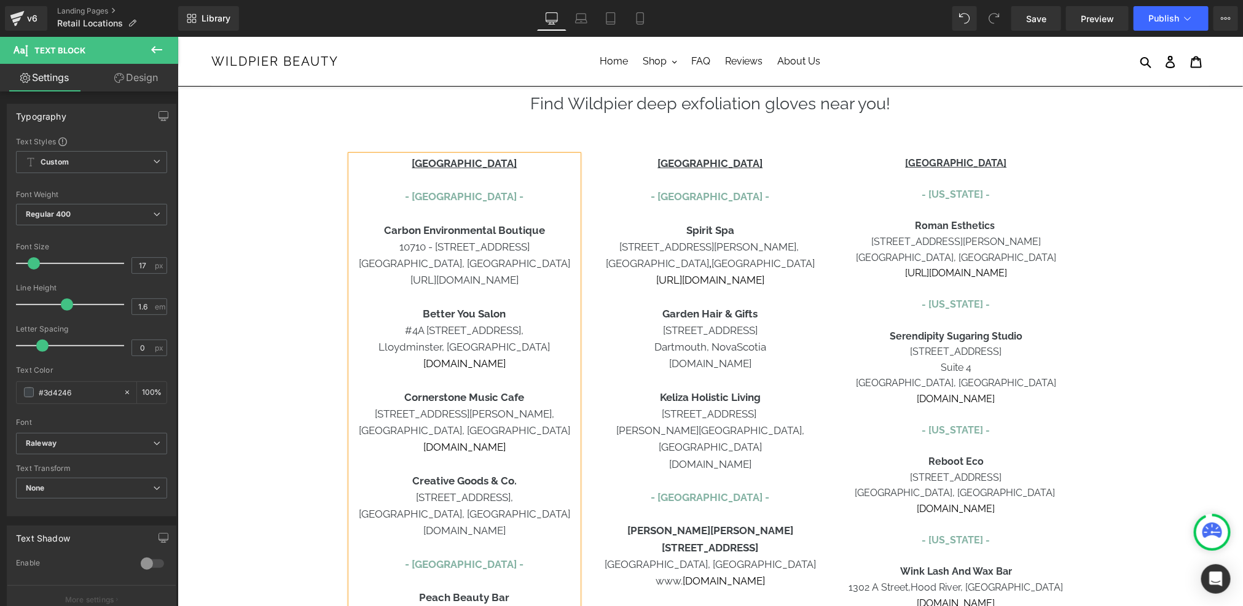
click at [465, 284] on p "https://www.carbonboutique.com" at bounding box center [463, 280] width 227 height 17
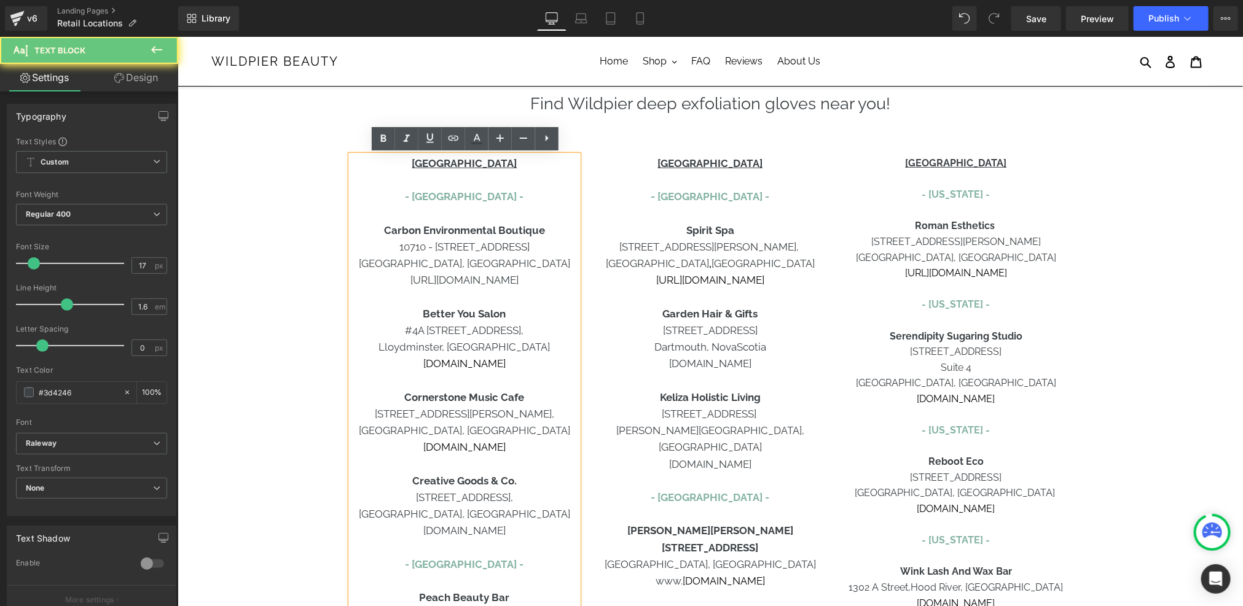
click at [465, 284] on p "https://www.carbonboutique.com" at bounding box center [463, 280] width 227 height 17
copy p "https://www.carbonboutique.com"
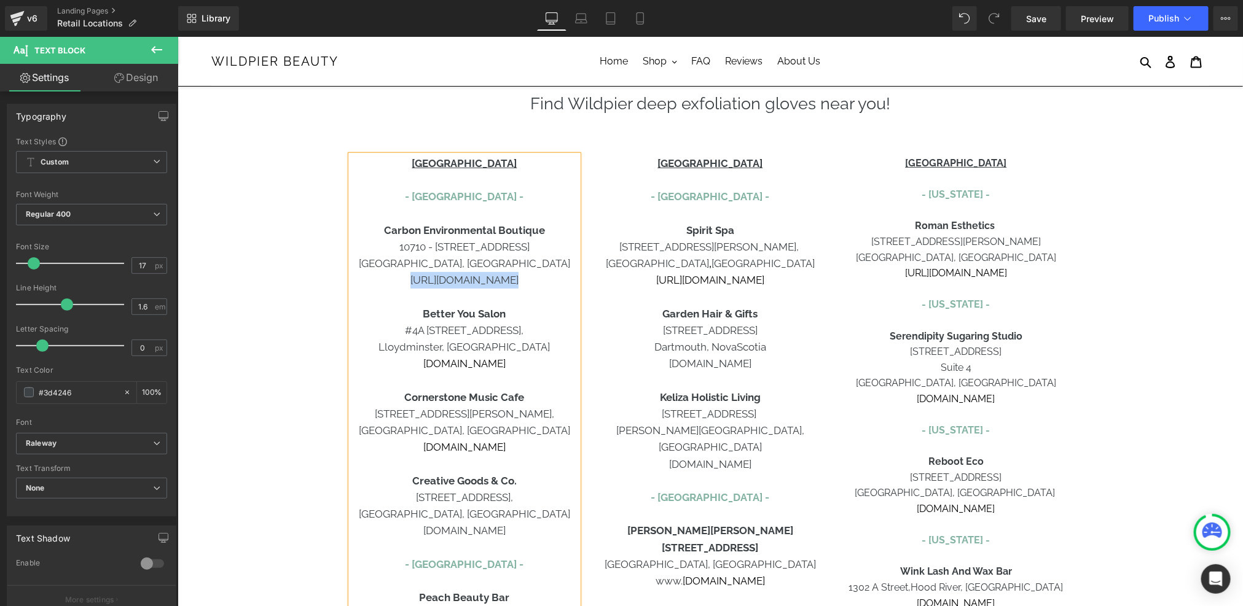
click at [426, 291] on p at bounding box center [463, 297] width 227 height 17
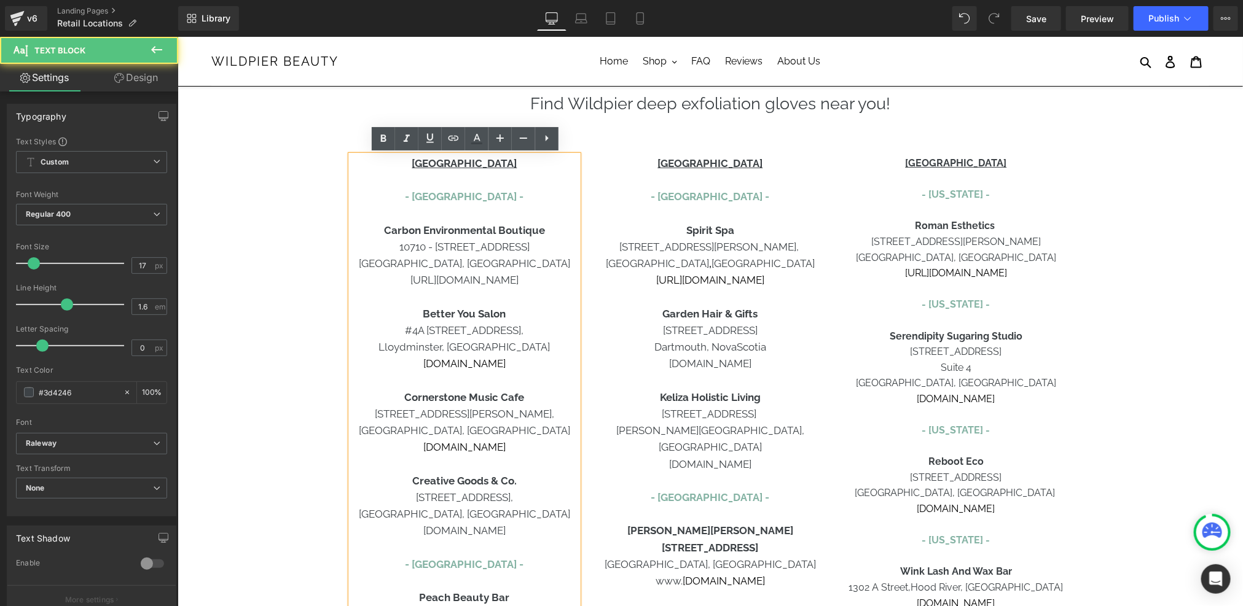
click at [421, 282] on p "https://www.carbonboutique.com" at bounding box center [463, 280] width 227 height 17
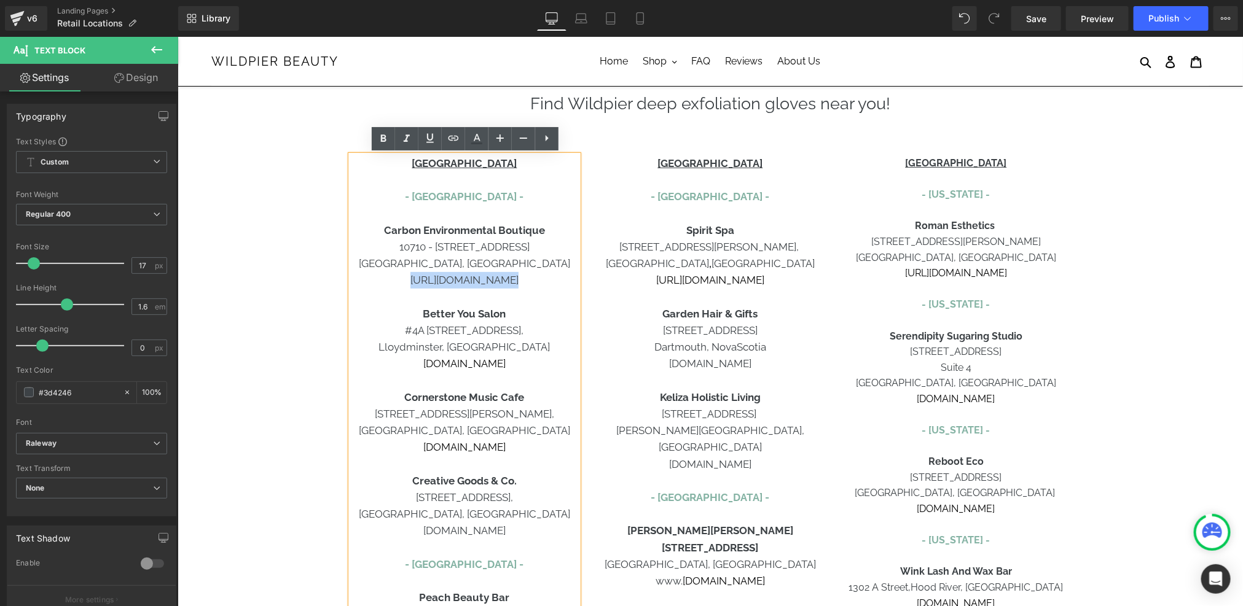
click at [421, 282] on p "https://www.carbonboutique.com" at bounding box center [463, 280] width 227 height 17
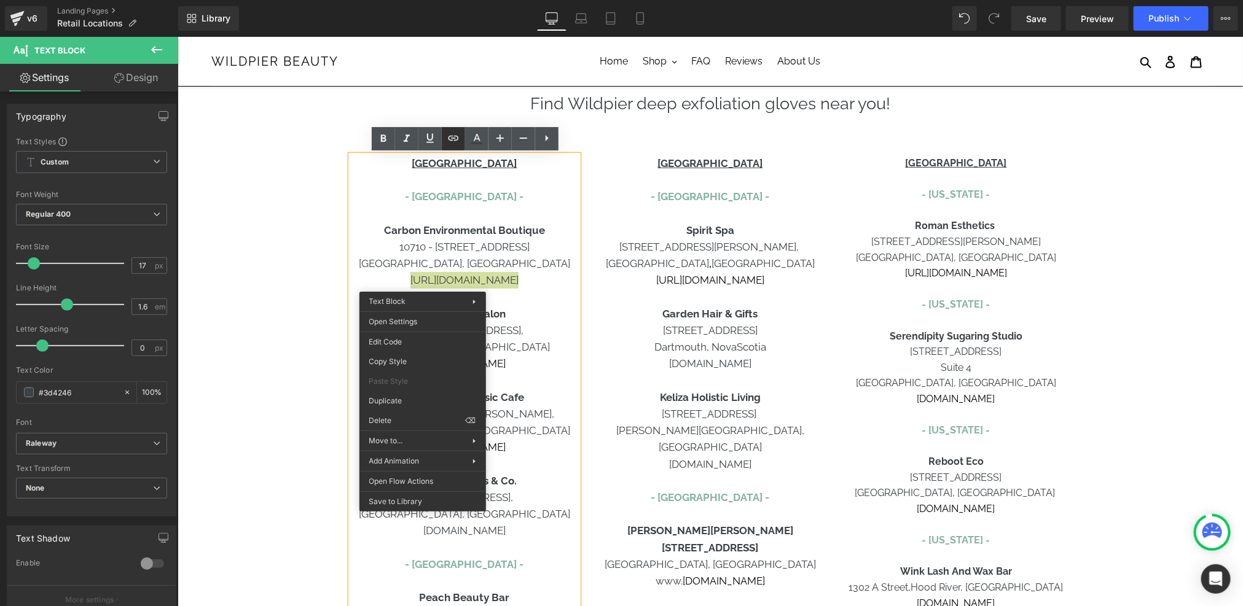
click at [453, 141] on icon at bounding box center [453, 138] width 15 height 15
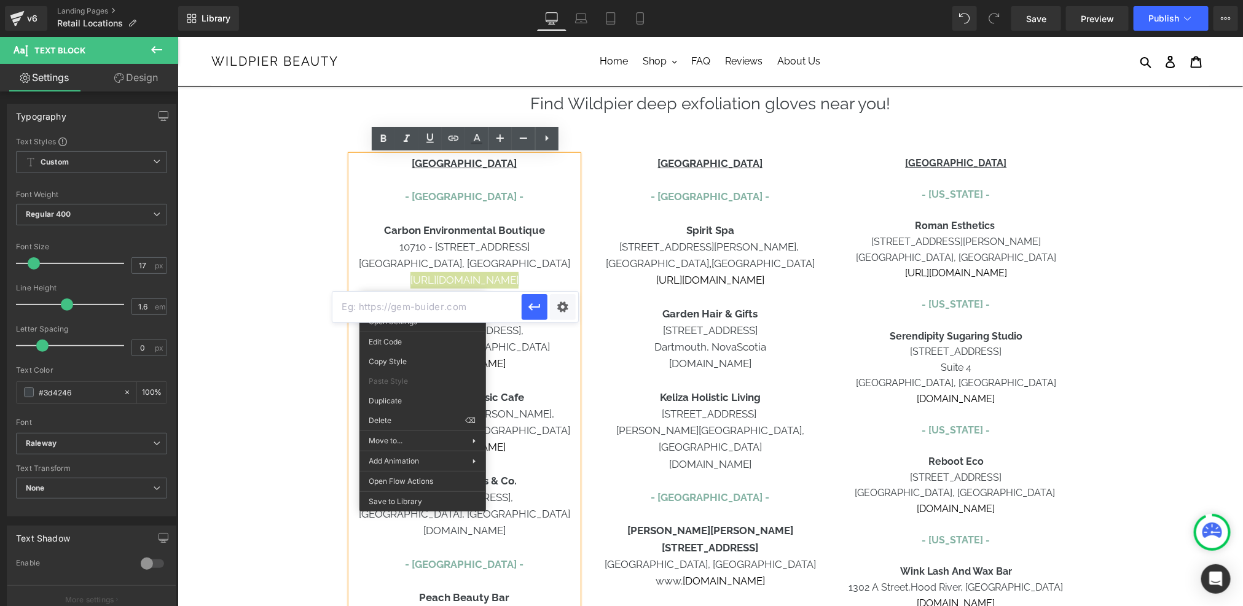
click at [453, 311] on input "text" at bounding box center [426, 307] width 189 height 31
paste input "https://www.carbonboutique.com"
type input "https://www.carbonboutique.com"
click at [533, 302] on icon "button" at bounding box center [534, 307] width 15 height 15
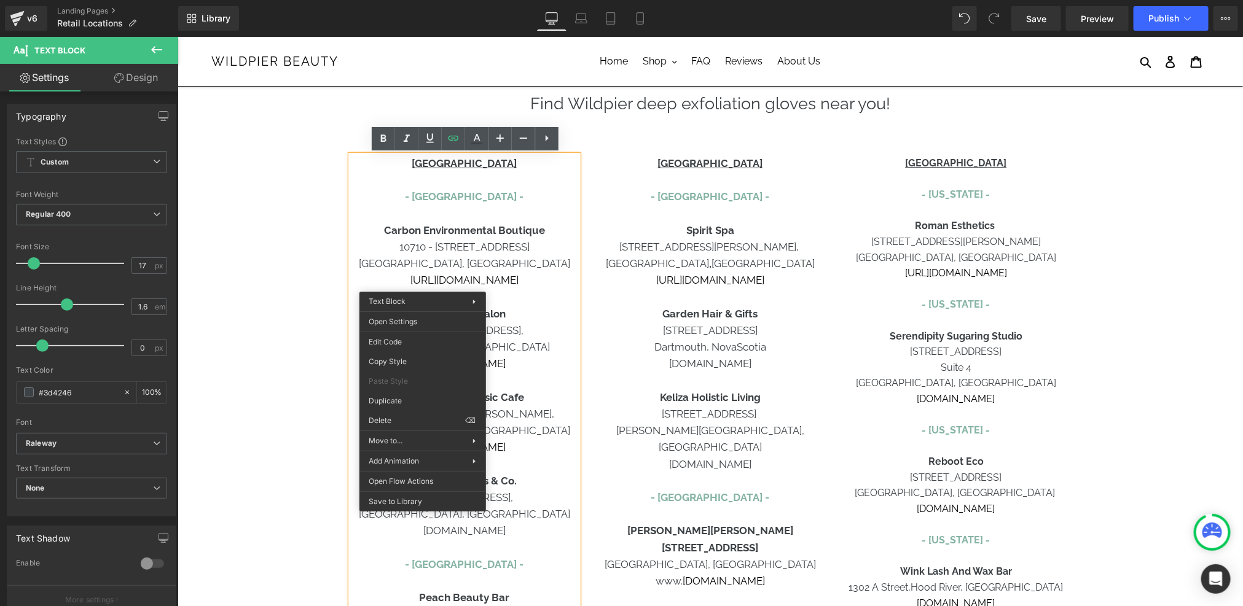
click at [544, 337] on p "#4A [STREET_ADDRESS]," at bounding box center [463, 330] width 227 height 17
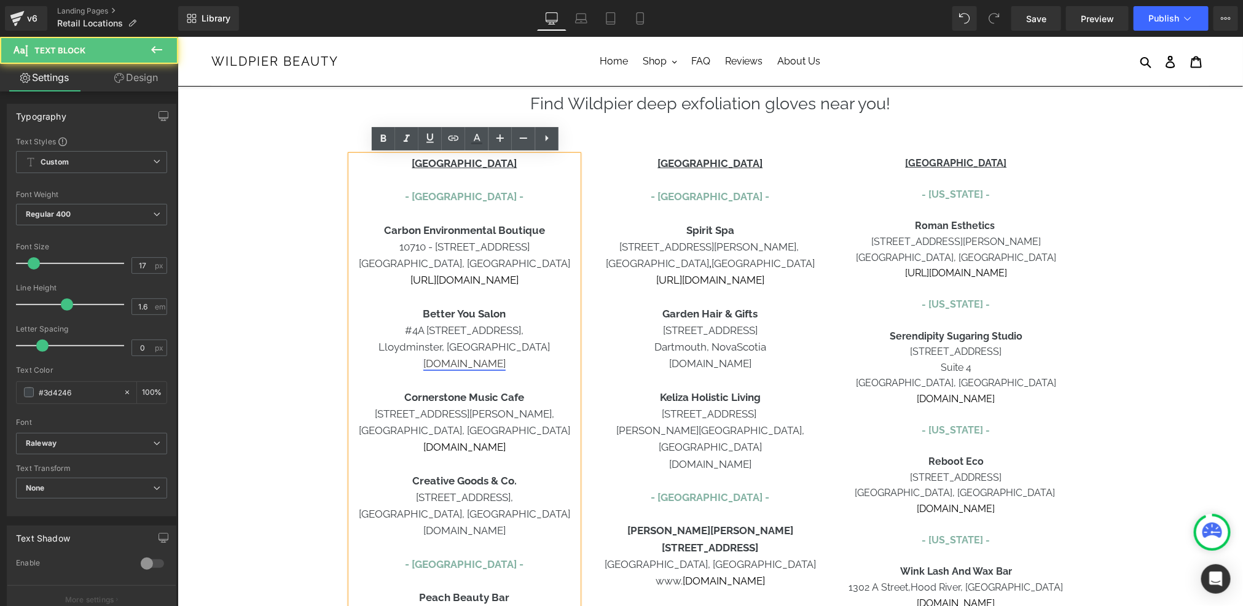
click at [487, 365] on link "[DOMAIN_NAME]" at bounding box center [464, 363] width 82 height 12
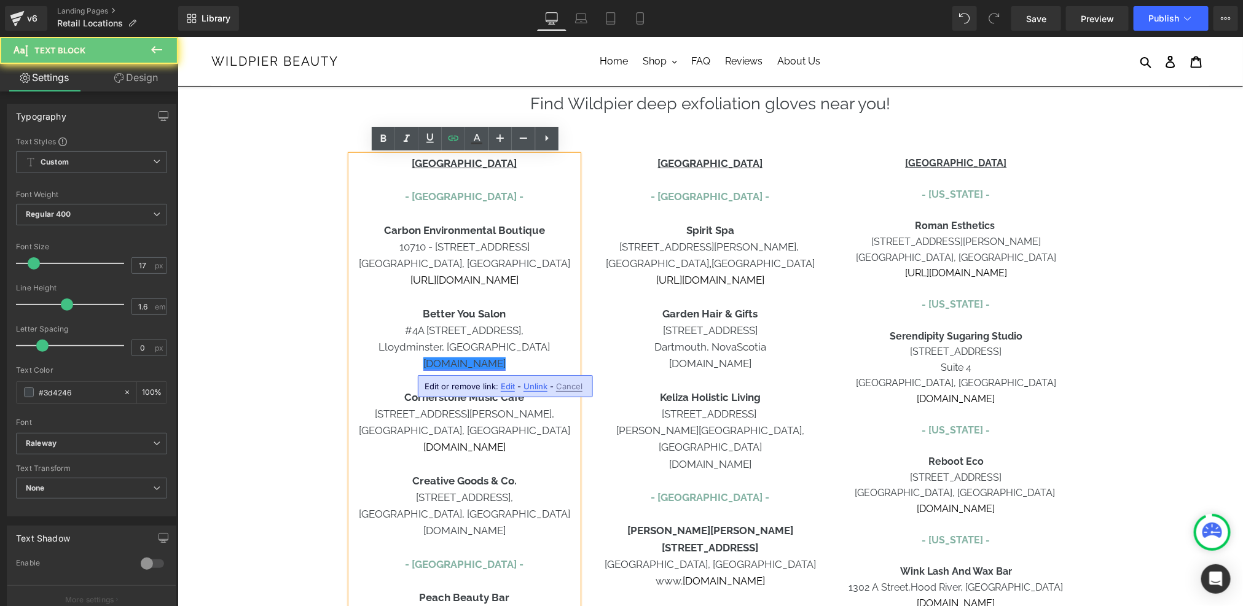
click at [487, 365] on link "[DOMAIN_NAME]" at bounding box center [464, 363] width 82 height 12
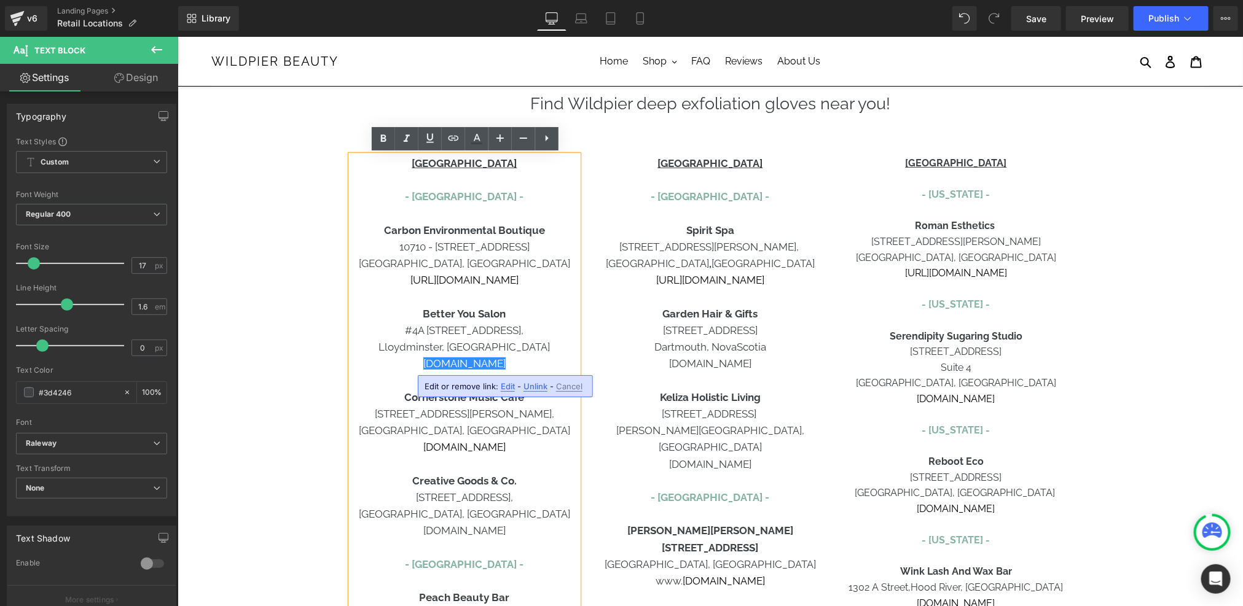
click at [350, 425] on p "[GEOGRAPHIC_DATA], [GEOGRAPHIC_DATA]" at bounding box center [463, 430] width 227 height 17
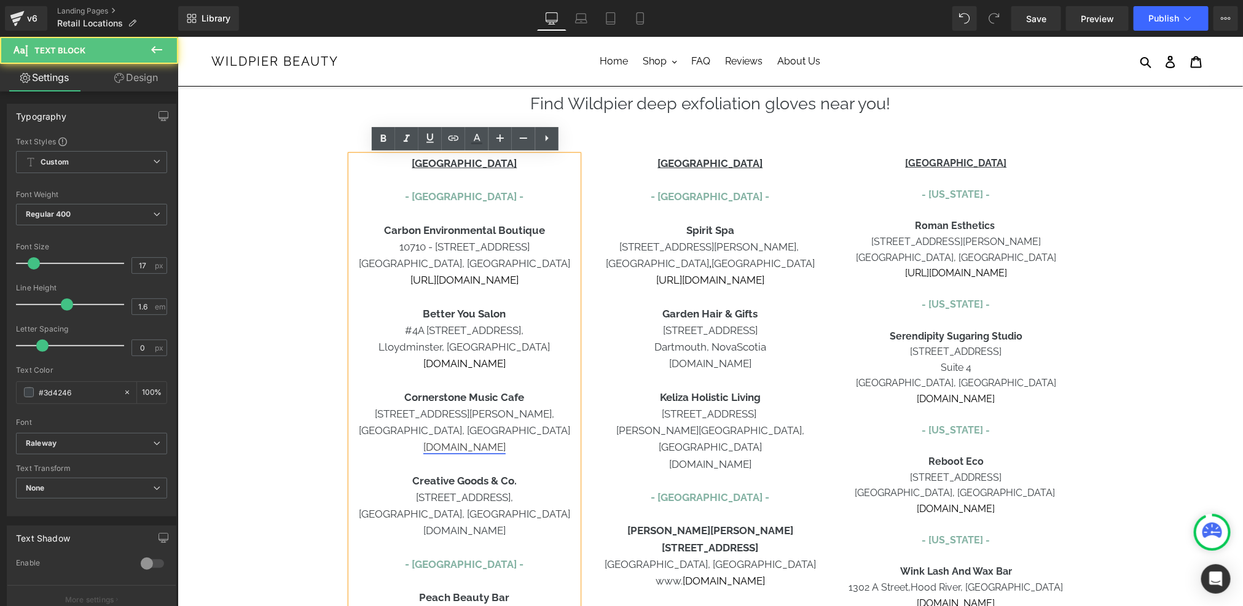
click at [456, 450] on link "[DOMAIN_NAME]" at bounding box center [464, 446] width 82 height 12
click at [350, 450] on div "CANADA - Alberta - Carbon Environmental Boutique 10710 - 120 Street NW Edmonton…" at bounding box center [463, 614] width 227 height 919
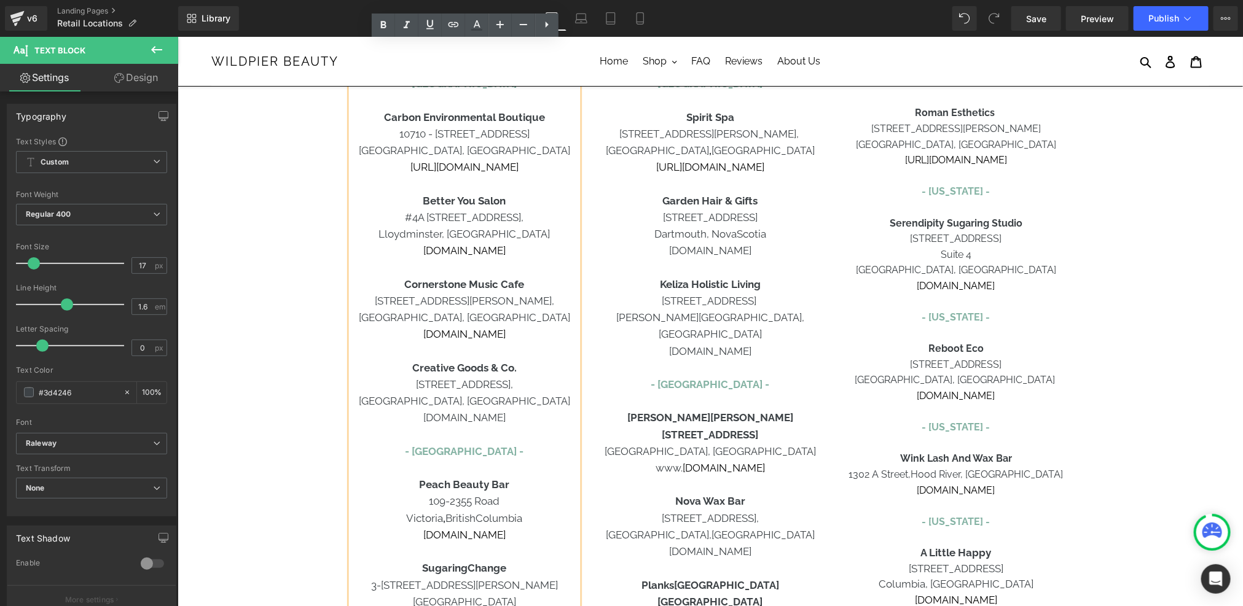
click at [401, 423] on p "[DOMAIN_NAME]" at bounding box center [463, 417] width 227 height 17
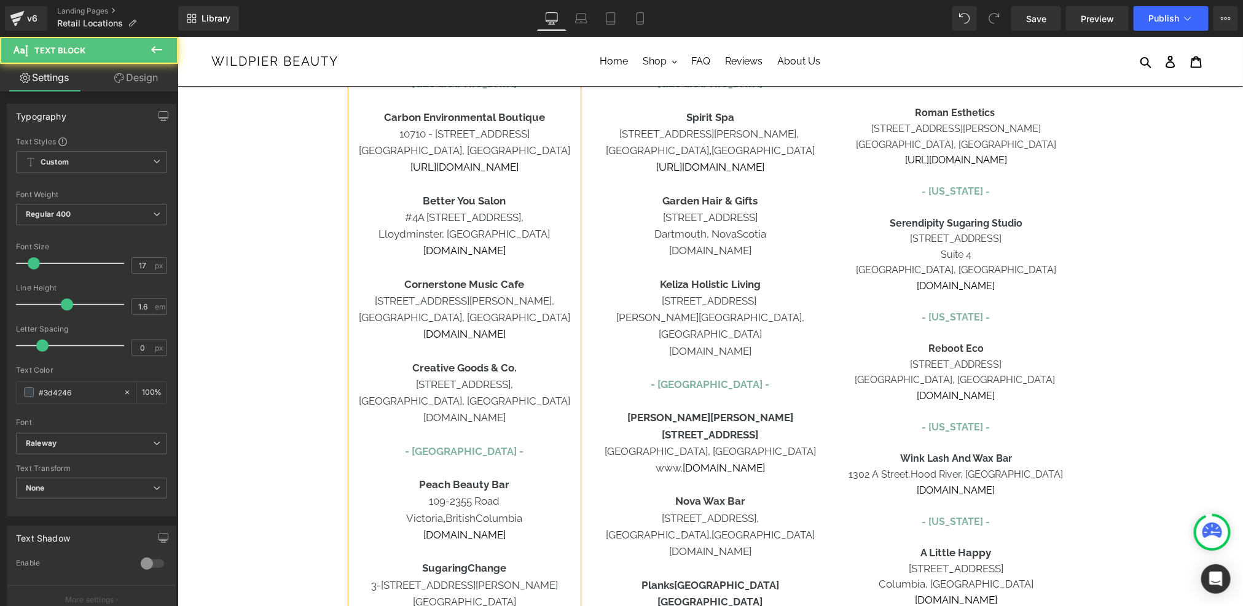
click at [451, 416] on p "www.creativegoodsandco.com" at bounding box center [463, 417] width 227 height 17
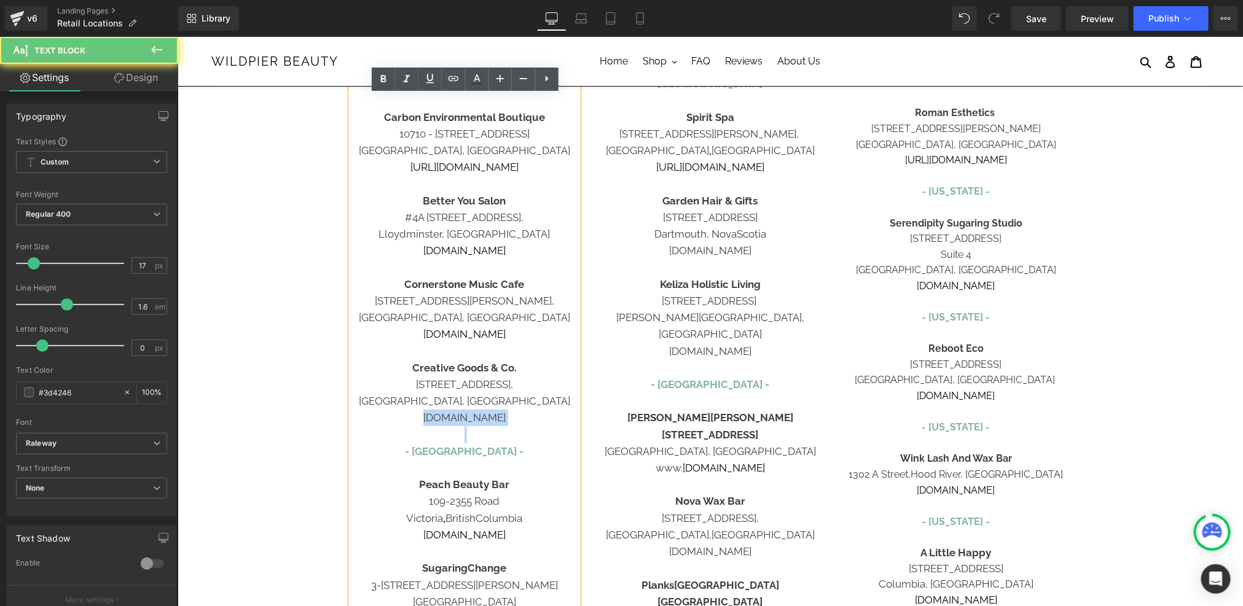
click at [451, 416] on p "www.creativegoodsandco.com" at bounding box center [463, 417] width 227 height 17
copy p "www.creativegoodsandco.com"
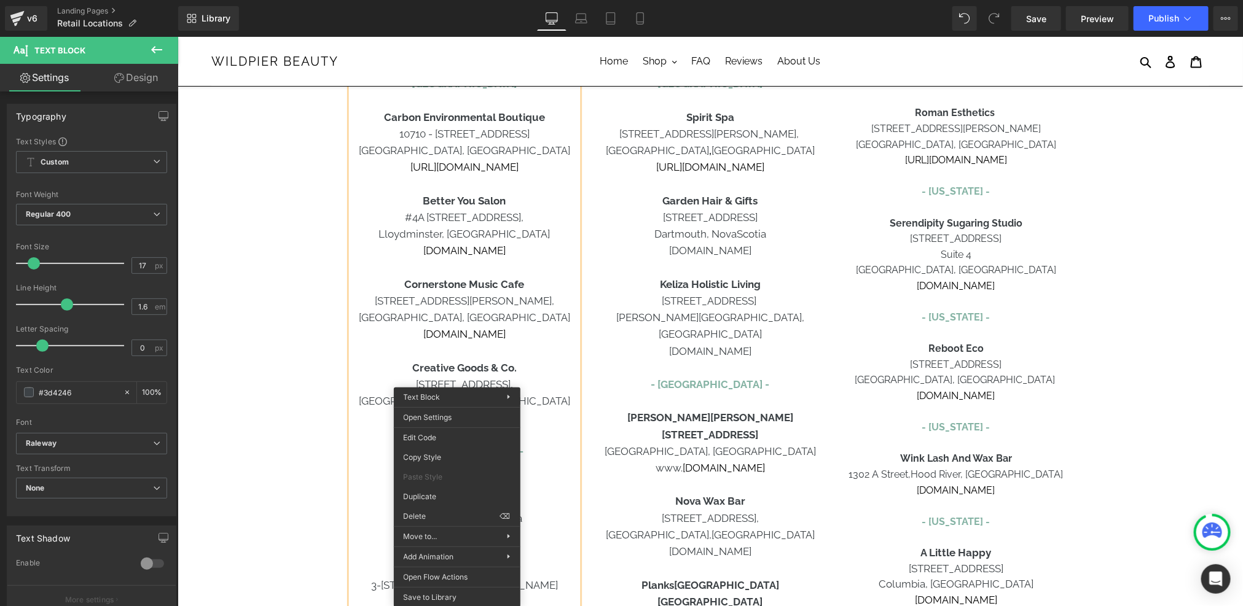
click at [571, 345] on p at bounding box center [463, 351] width 227 height 17
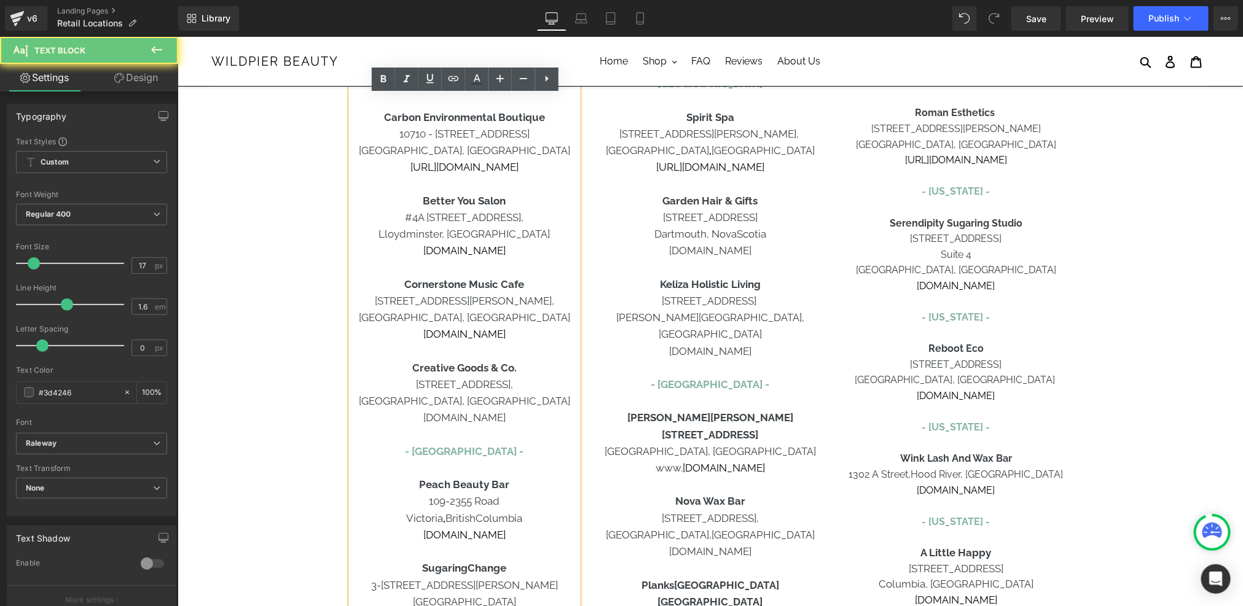
click at [479, 419] on p "www.creativegoodsandco.com" at bounding box center [463, 417] width 227 height 17
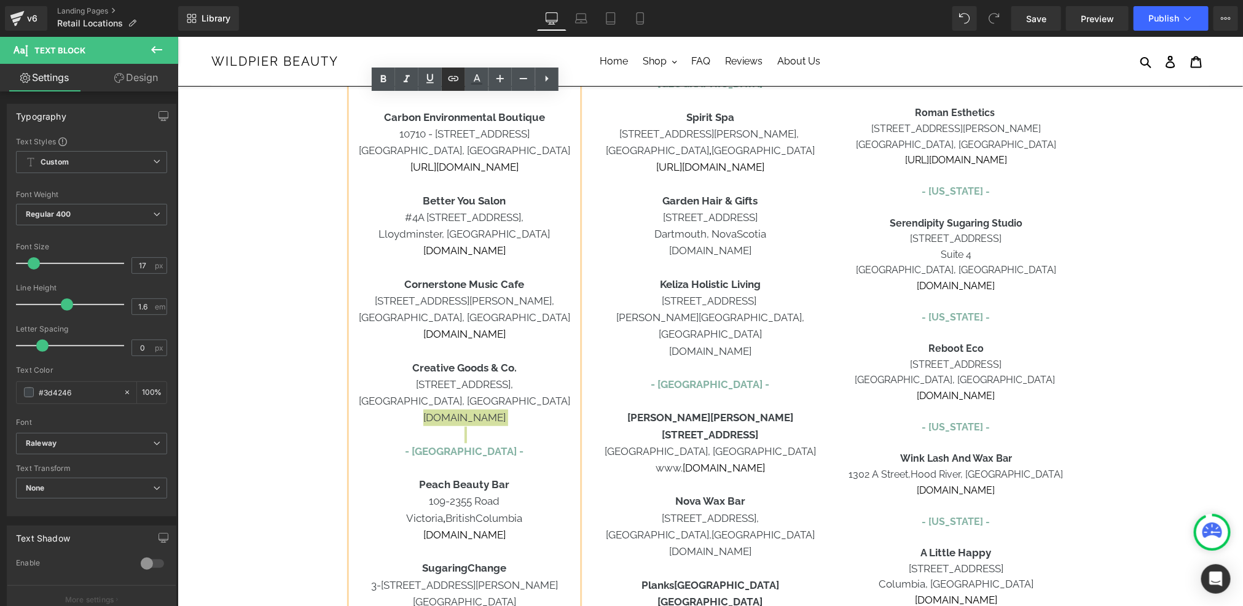
click at [452, 75] on icon at bounding box center [453, 78] width 15 height 15
click at [442, 452] on input "text" at bounding box center [426, 444] width 189 height 31
paste input "www.creativegoodsandco.com"
type input "www.creativegoodsandco.com"
click at [538, 450] on icon "button" at bounding box center [534, 444] width 15 height 15
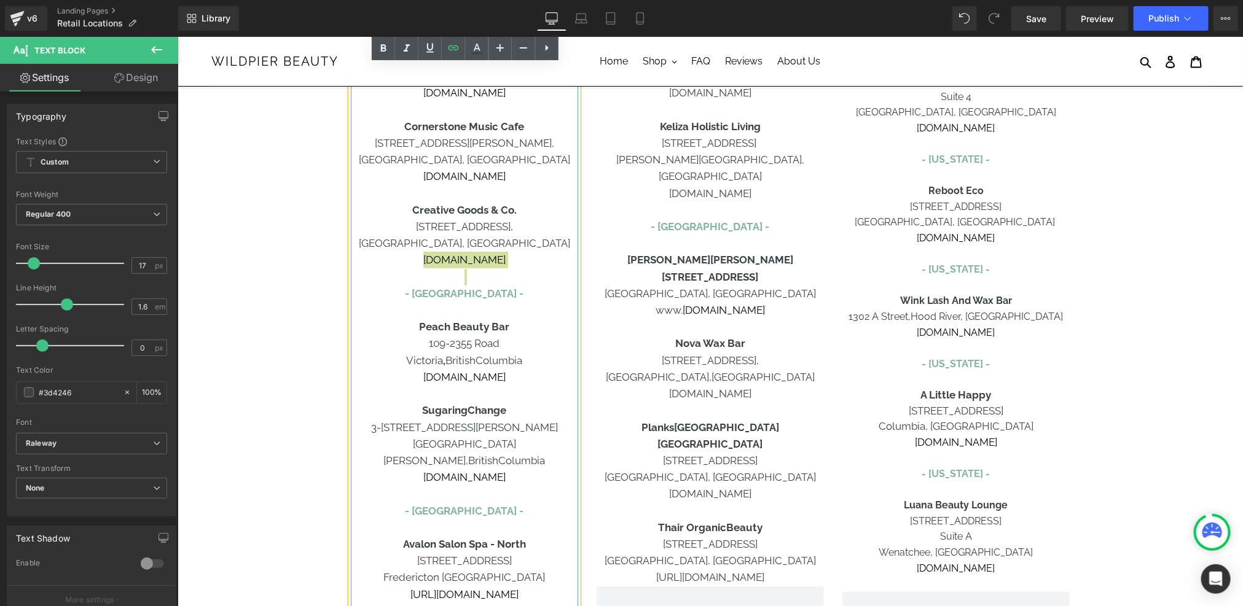
scroll to position [396, 0]
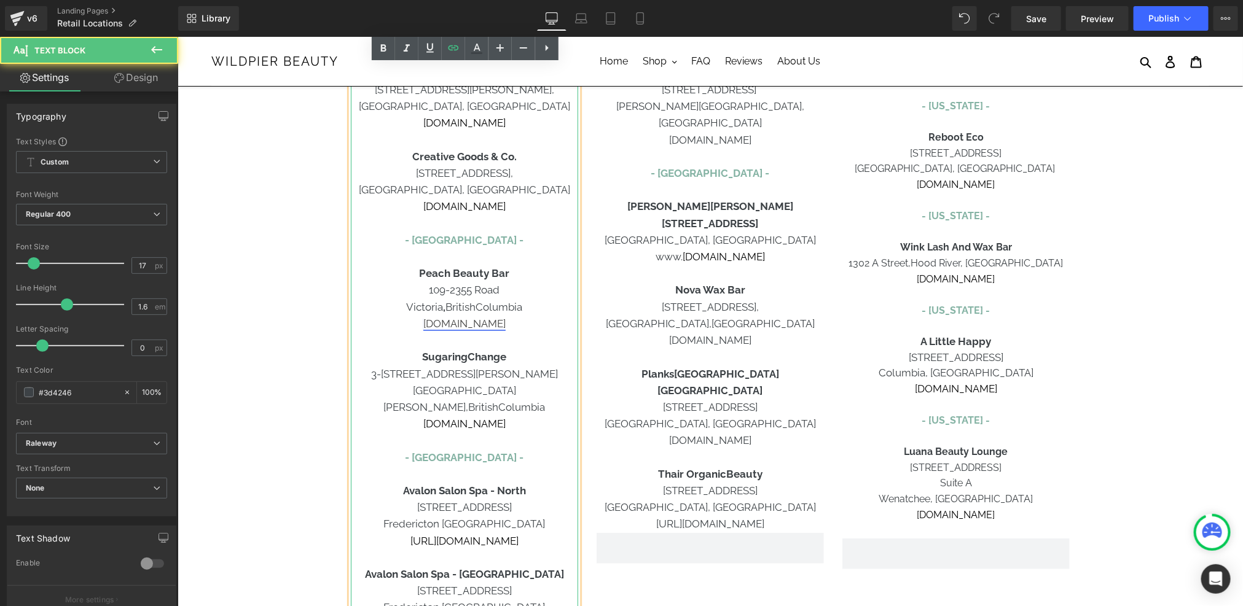
click at [490, 326] on link "[DOMAIN_NAME]" at bounding box center [464, 323] width 82 height 12
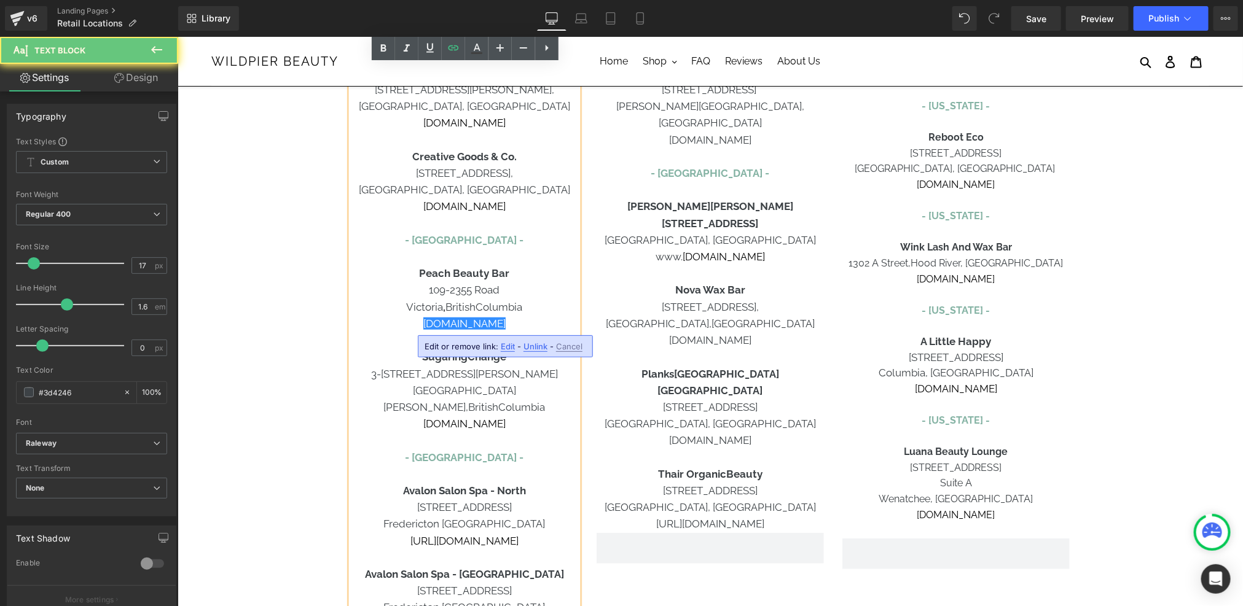
click at [354, 415] on p "[DOMAIN_NAME]" at bounding box center [463, 423] width 227 height 17
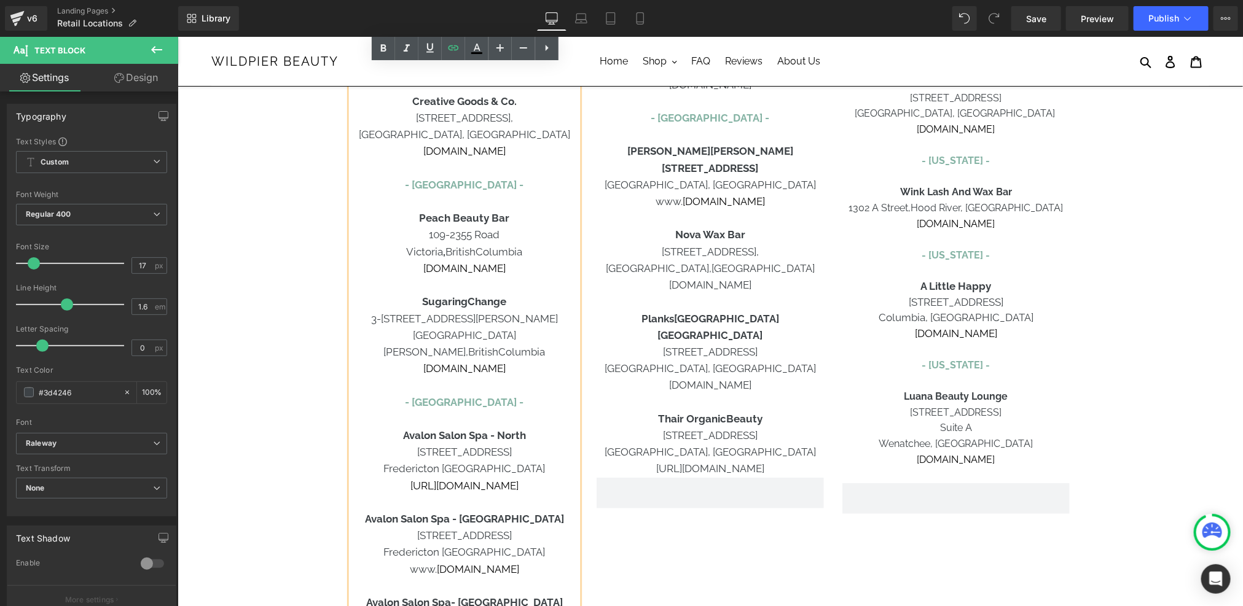
scroll to position [540, 0]
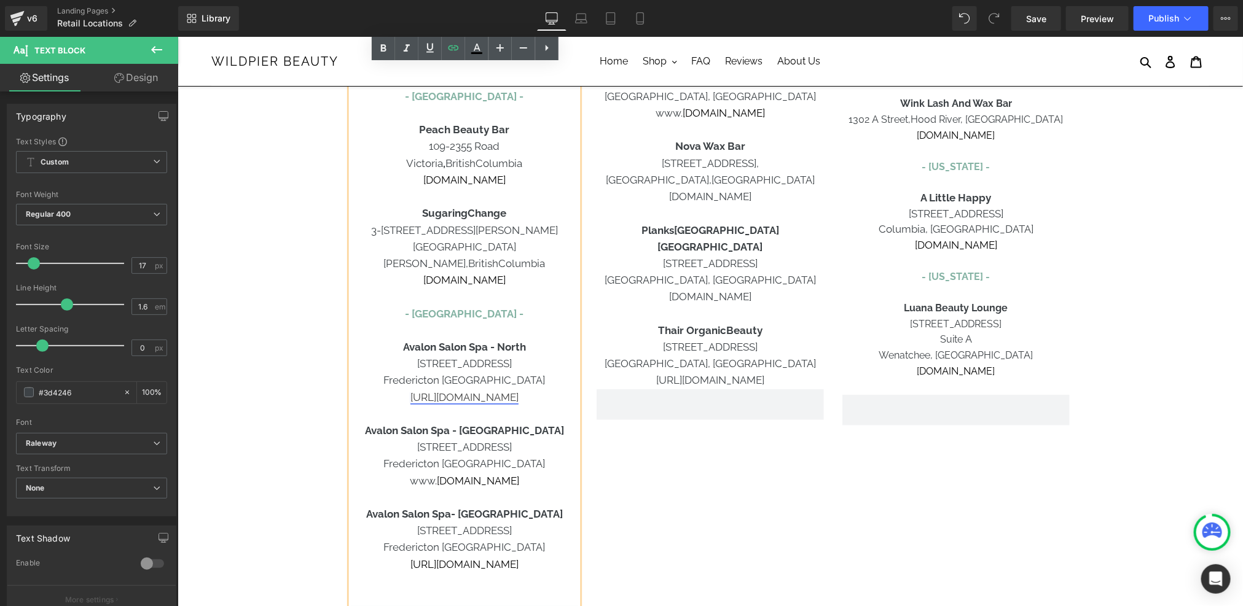
click at [447, 391] on link "[URL][DOMAIN_NAME]" at bounding box center [464, 397] width 108 height 12
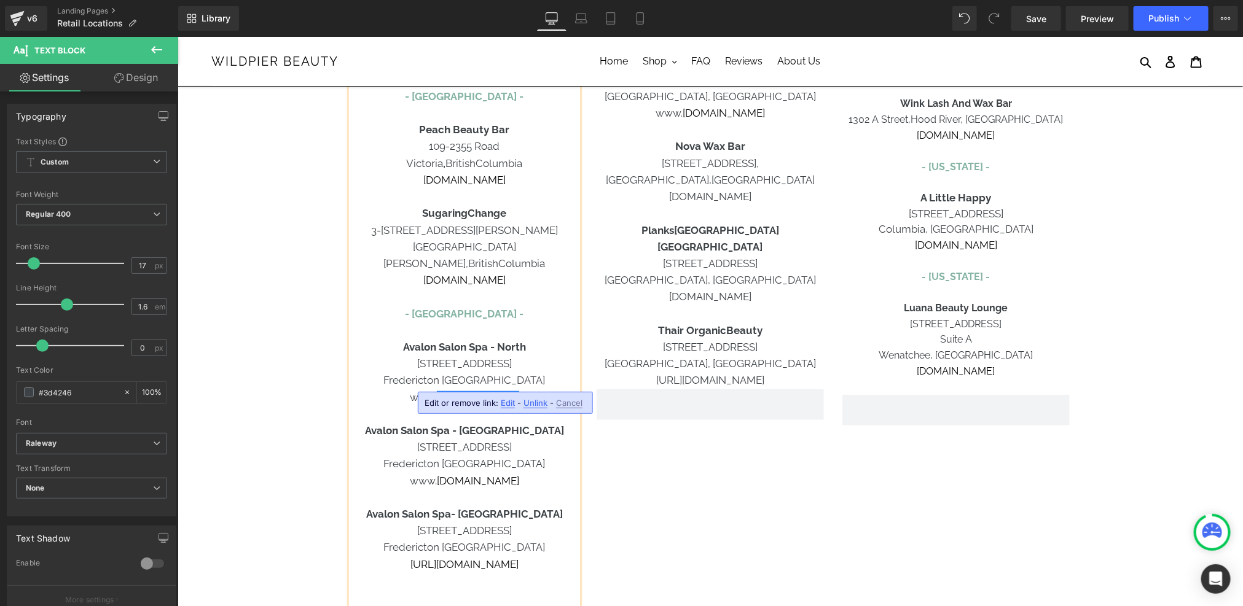
click at [467, 573] on p at bounding box center [463, 581] width 227 height 17
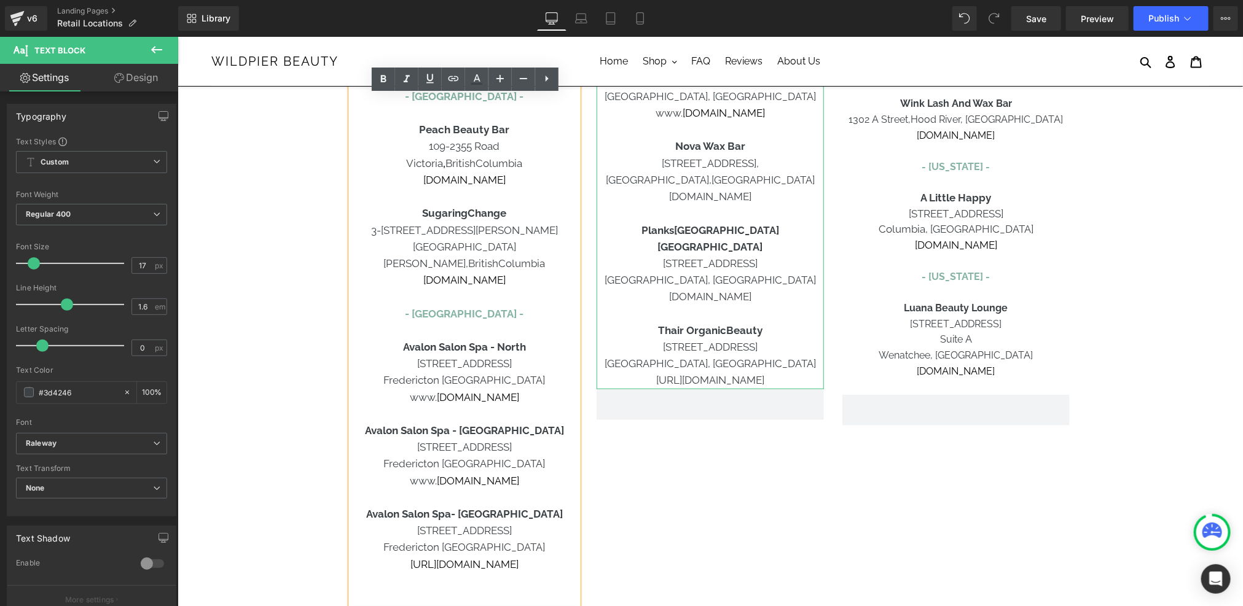
click at [697, 373] on span "https://www.thair.ca" at bounding box center [709, 379] width 108 height 12
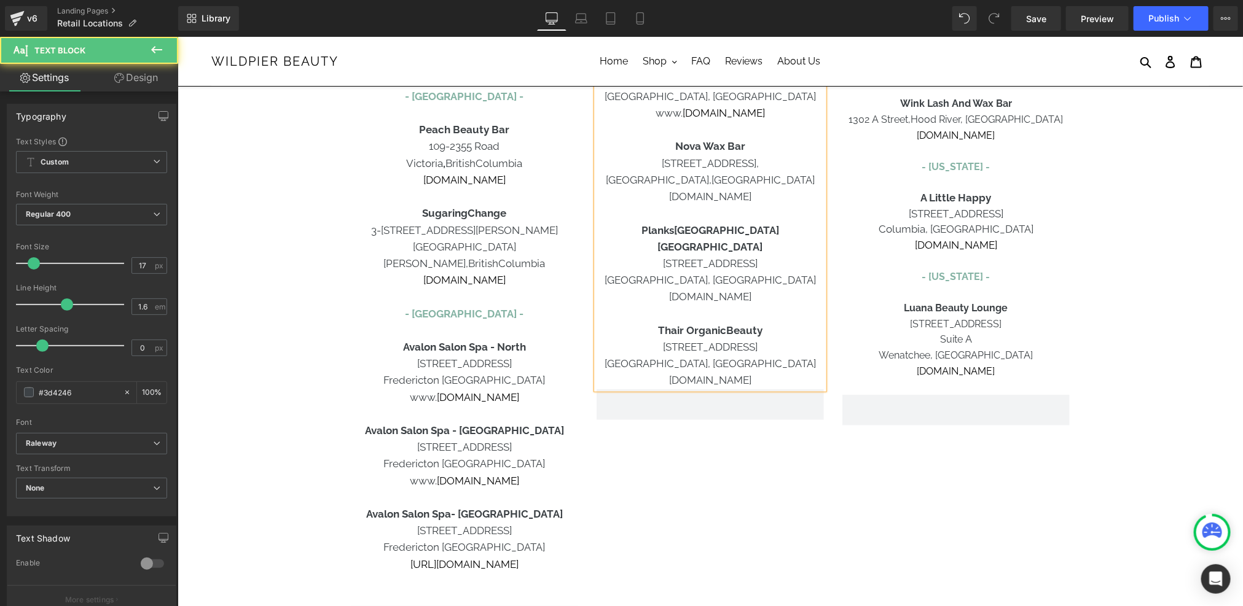
click at [720, 373] on span "www.thair.ca" at bounding box center [709, 379] width 82 height 12
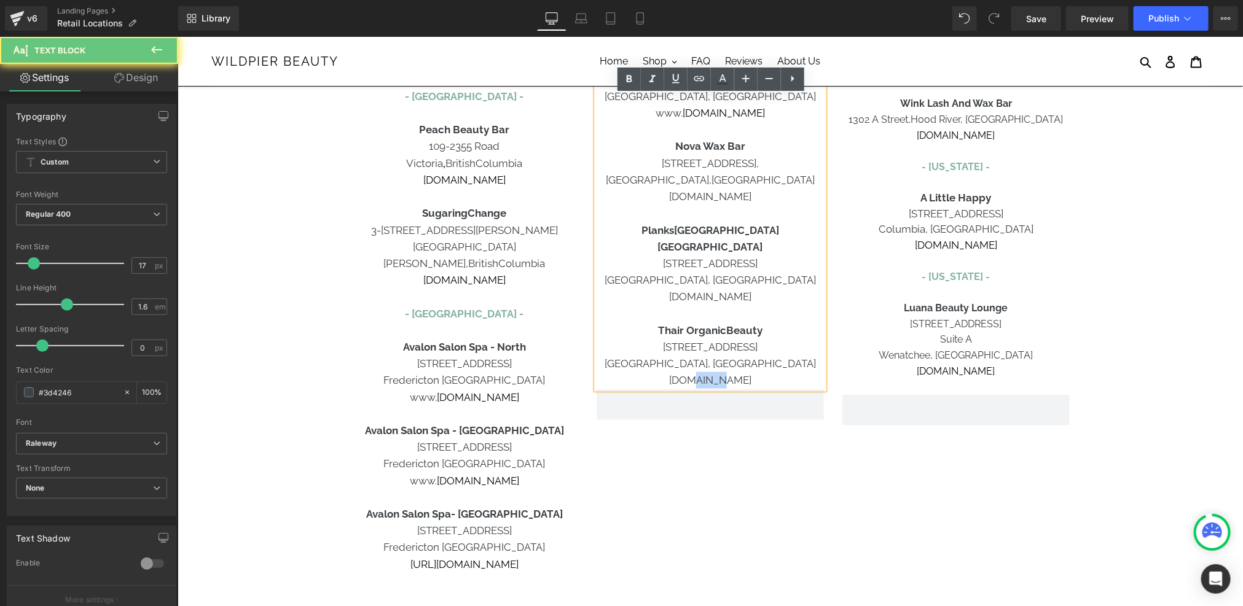
click at [720, 373] on span "www.thair.ca" at bounding box center [709, 379] width 82 height 12
copy span "www.thair.ca"
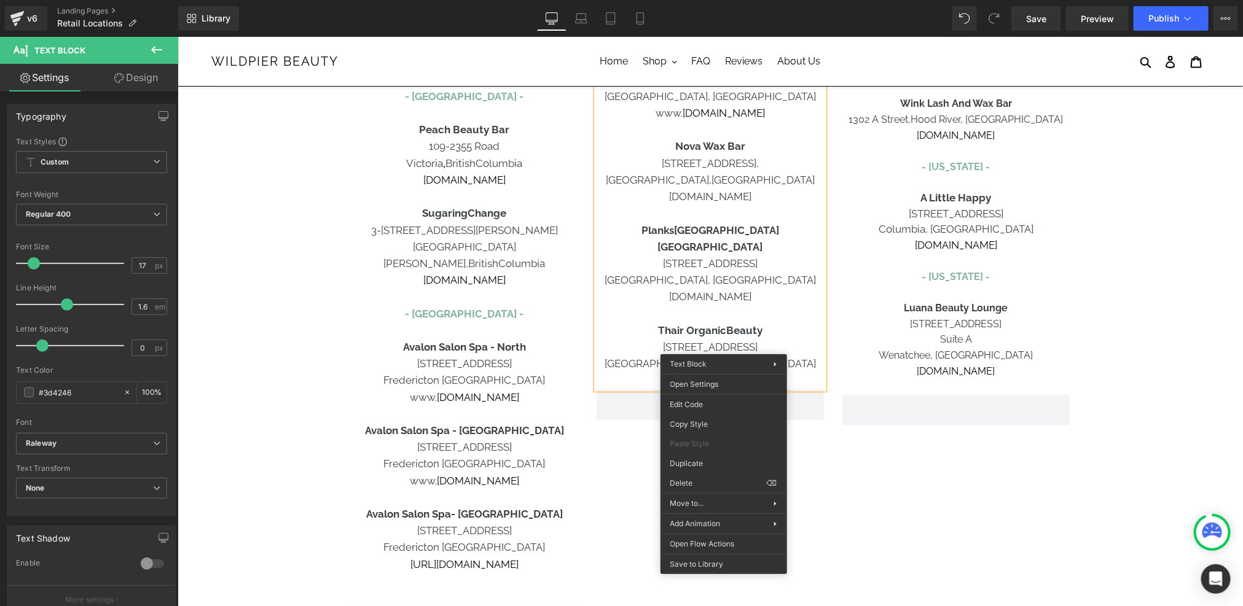
click at [635, 446] on div "CANADA - Alberta - Carbon Environmental Boutique 10710 - 120 Street NW Edmonton…" at bounding box center [709, 155] width 737 height 974
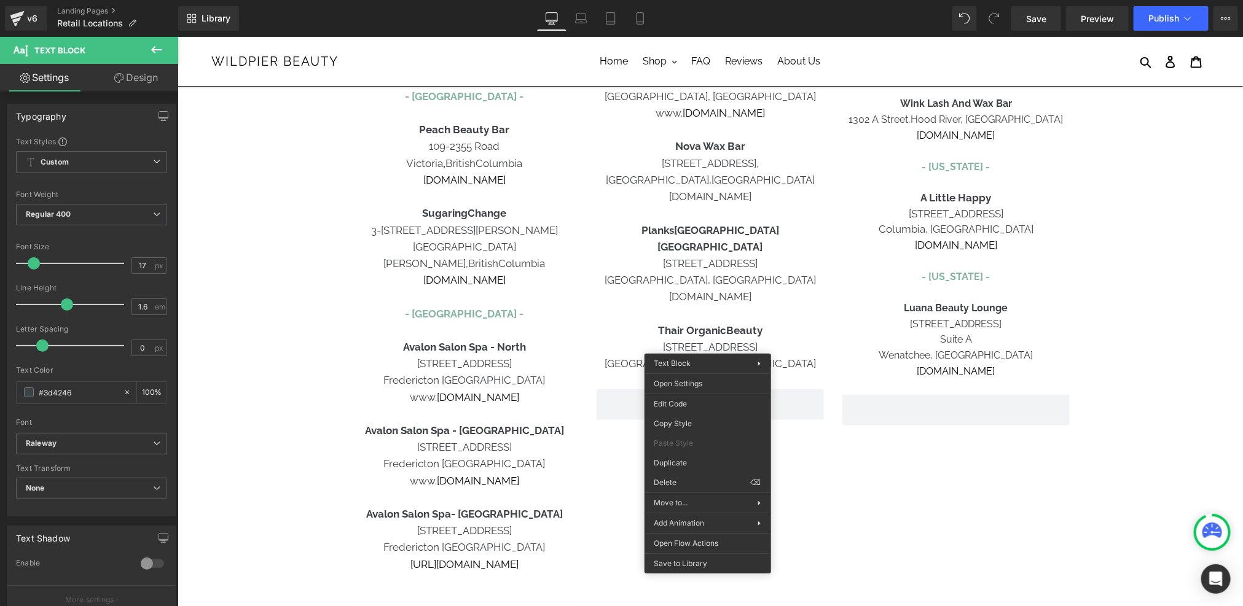
click at [706, 373] on span "www.thair.ca" at bounding box center [709, 379] width 82 height 12
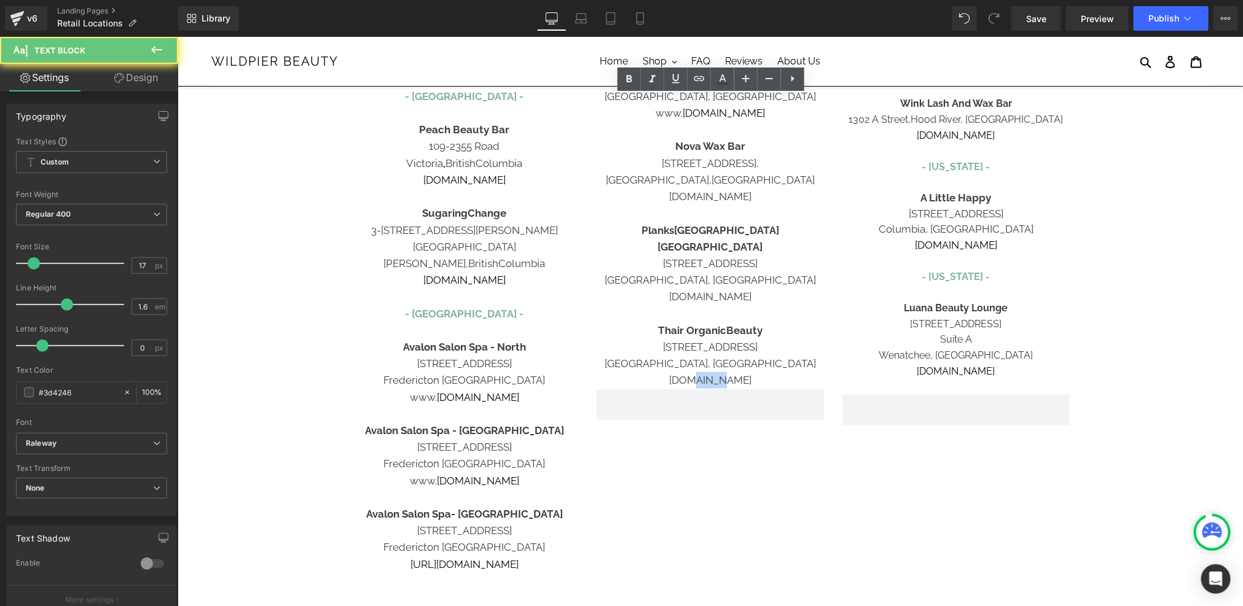
click at [706, 373] on span "www.thair.ca" at bounding box center [709, 379] width 82 height 12
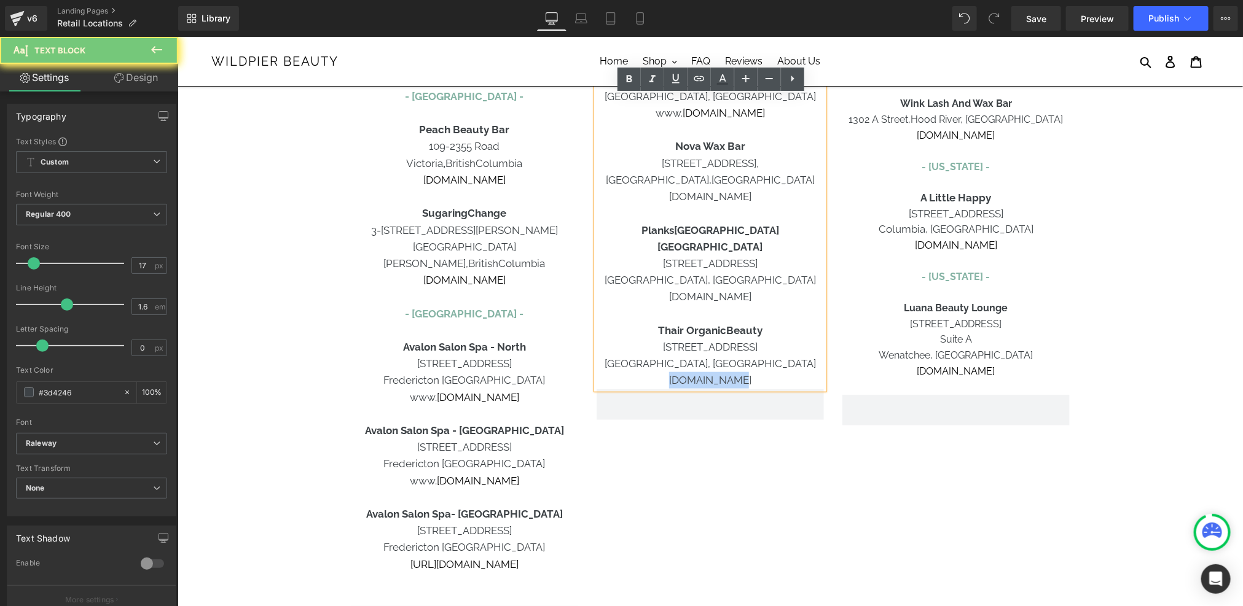
click at [706, 373] on span "www.thair.ca" at bounding box center [709, 379] width 82 height 12
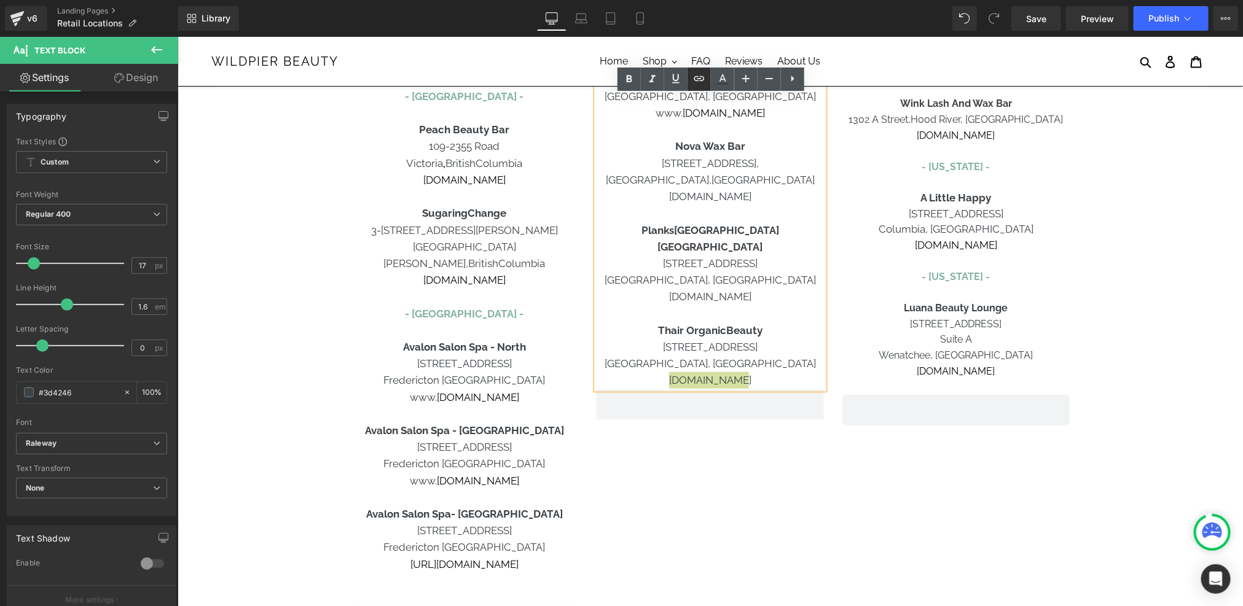
click at [702, 87] on link at bounding box center [698, 79] width 23 height 23
click at [739, 369] on input "text" at bounding box center [672, 373] width 189 height 31
paste input "www.thair.ca"
click at [786, 377] on icon "button" at bounding box center [780, 373] width 15 height 15
click at [720, 290] on span "www.plankscanada.com" at bounding box center [709, 296] width 82 height 12
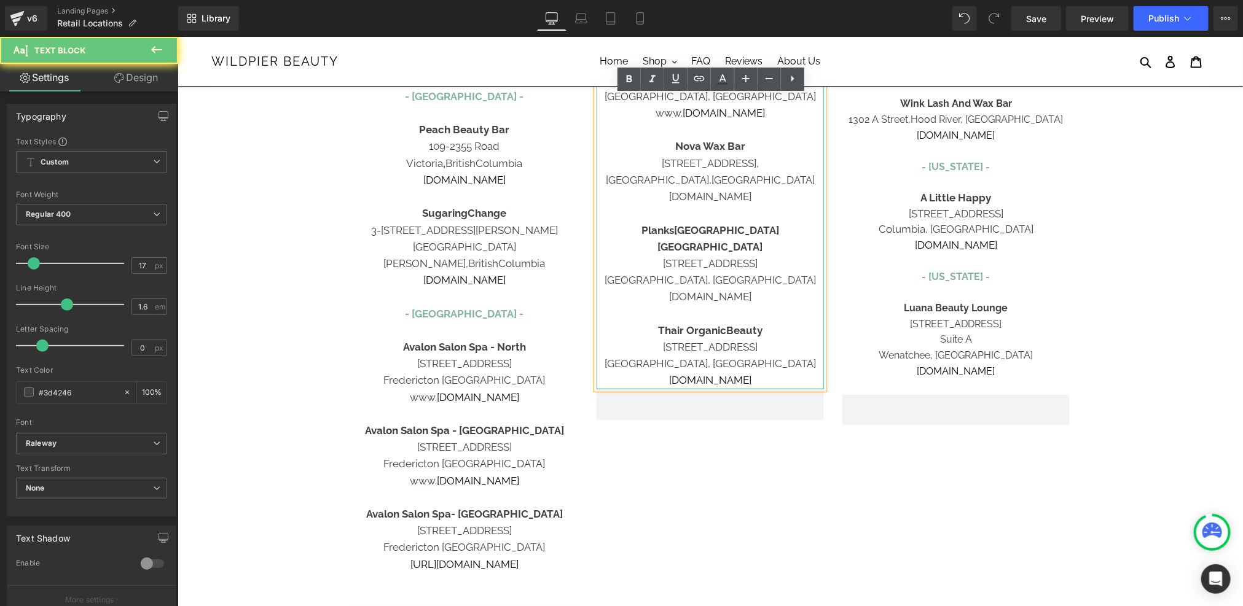
click at [720, 290] on span "www.plankscanada.com" at bounding box center [709, 296] width 82 height 12
copy span "www.plankscanada.com"
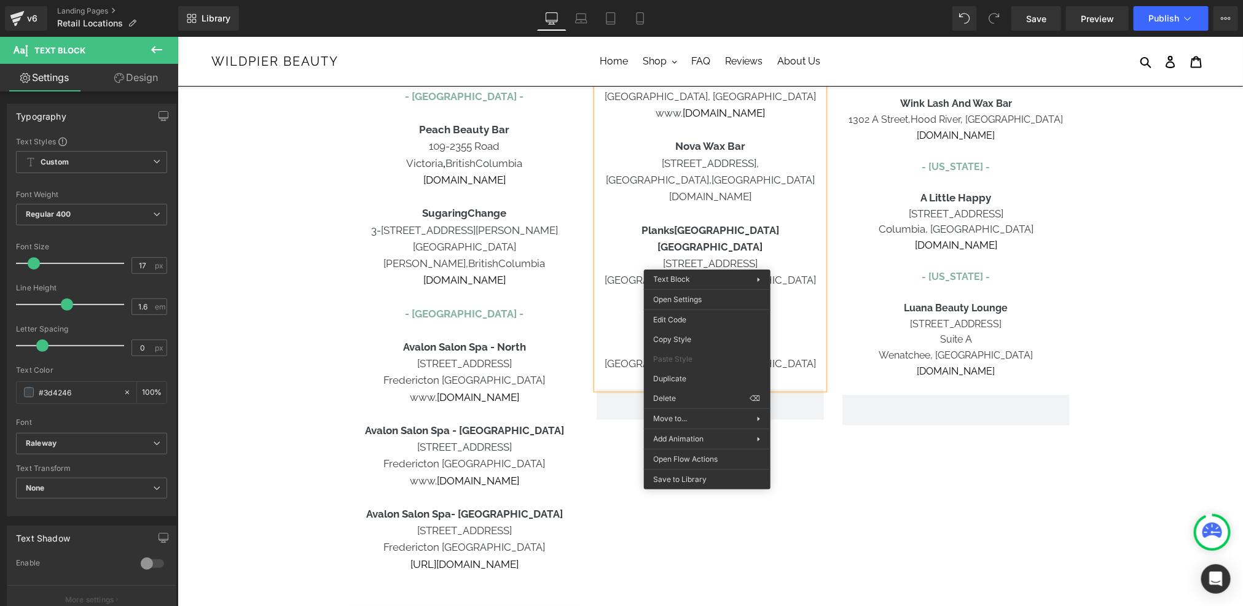
click at [806, 272] on p "Crystal Beach, Ontario" at bounding box center [709, 280] width 227 height 17
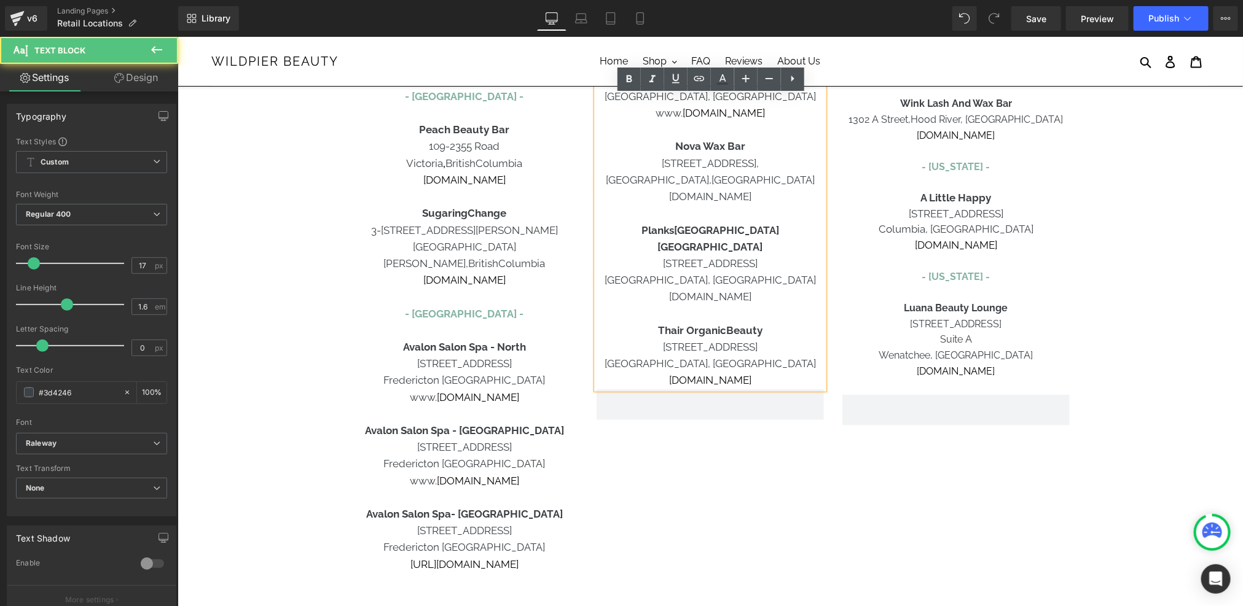
click at [751, 290] on span "www.plankscanada.com" at bounding box center [709, 296] width 82 height 12
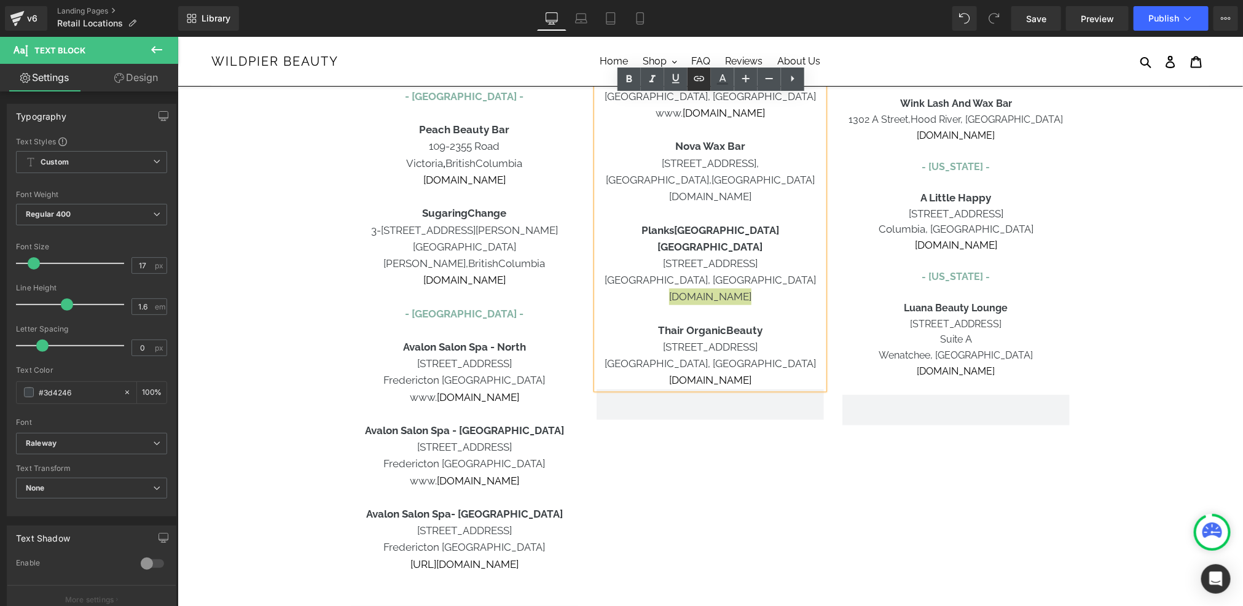
click at [690, 287] on input "text" at bounding box center [672, 290] width 189 height 31
paste input "www.plankscanada.com"
type input "www.plankscanada.com"
click at [791, 296] on button "button" at bounding box center [780, 290] width 26 height 26
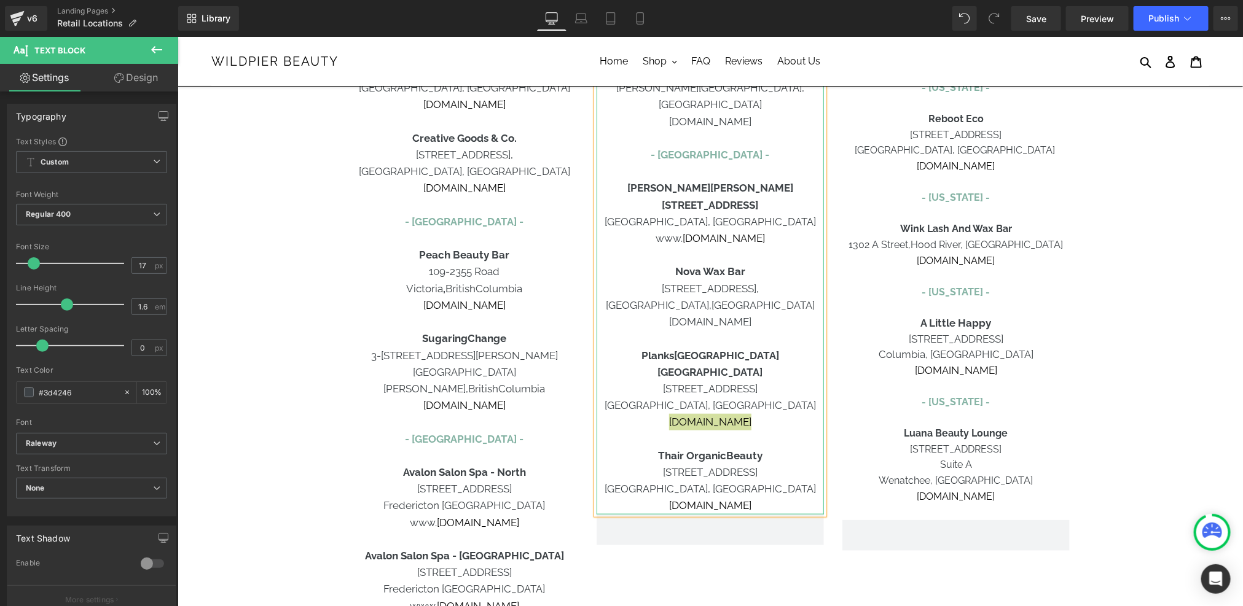
scroll to position [402, 0]
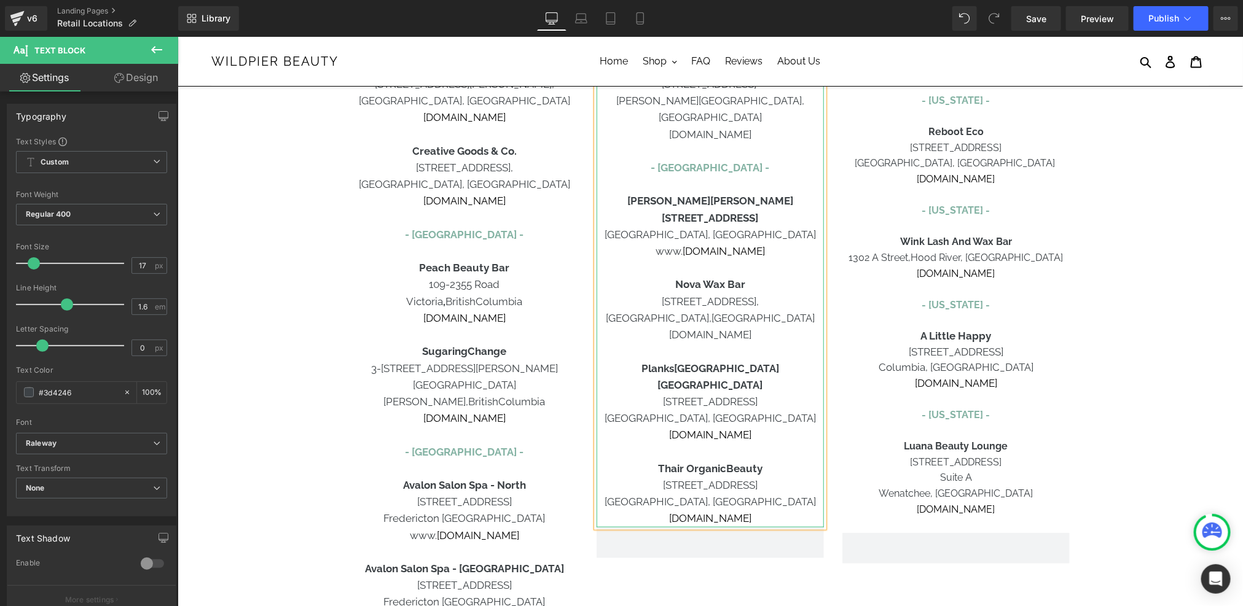
click at [721, 328] on span "[DOMAIN_NAME]" at bounding box center [709, 334] width 82 height 12
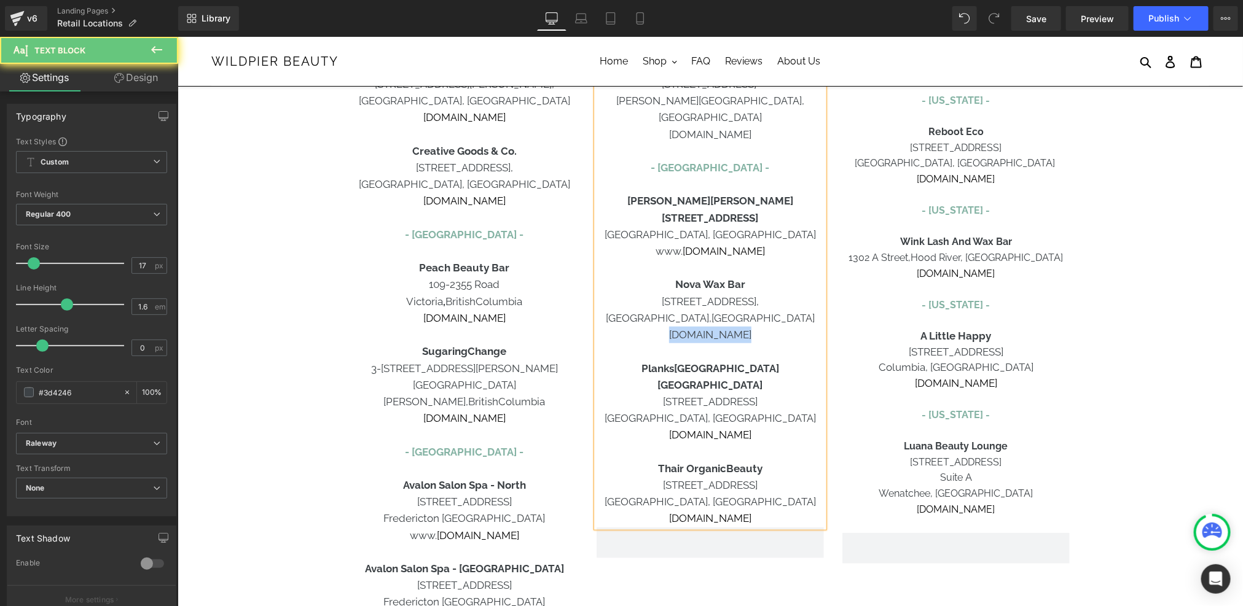
click at [721, 328] on span "[DOMAIN_NAME]" at bounding box center [709, 334] width 82 height 12
copy span "[DOMAIN_NAME]"
click at [700, 328] on span "[DOMAIN_NAME]" at bounding box center [709, 334] width 82 height 12
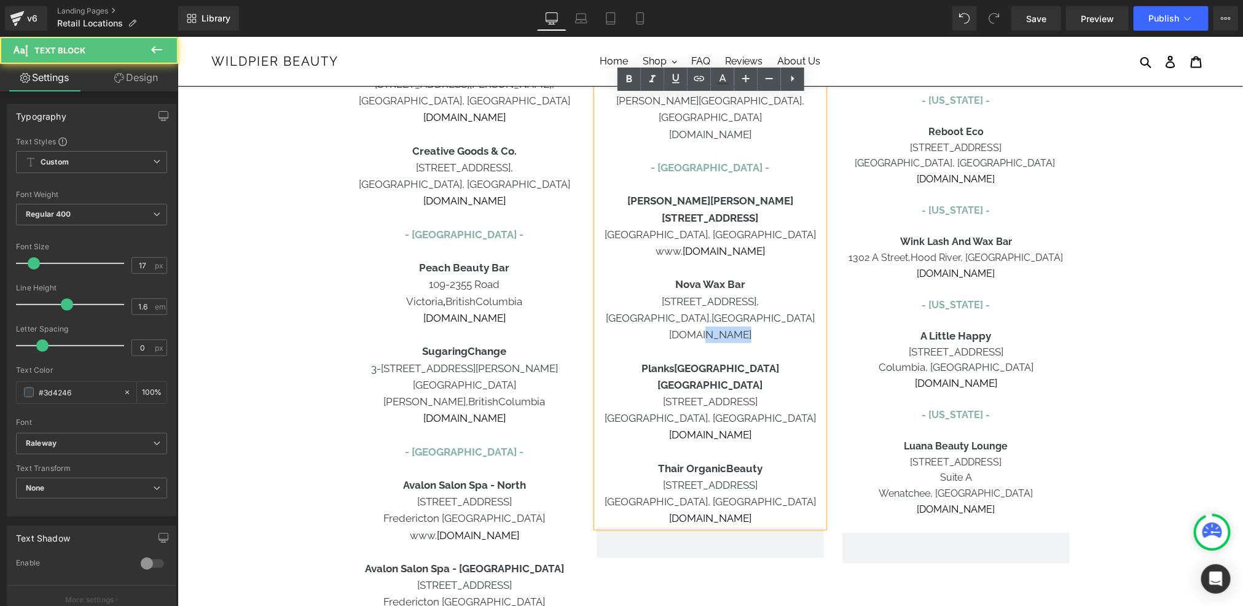
click at [697, 328] on span "[DOMAIN_NAME]" at bounding box center [709, 334] width 82 height 12
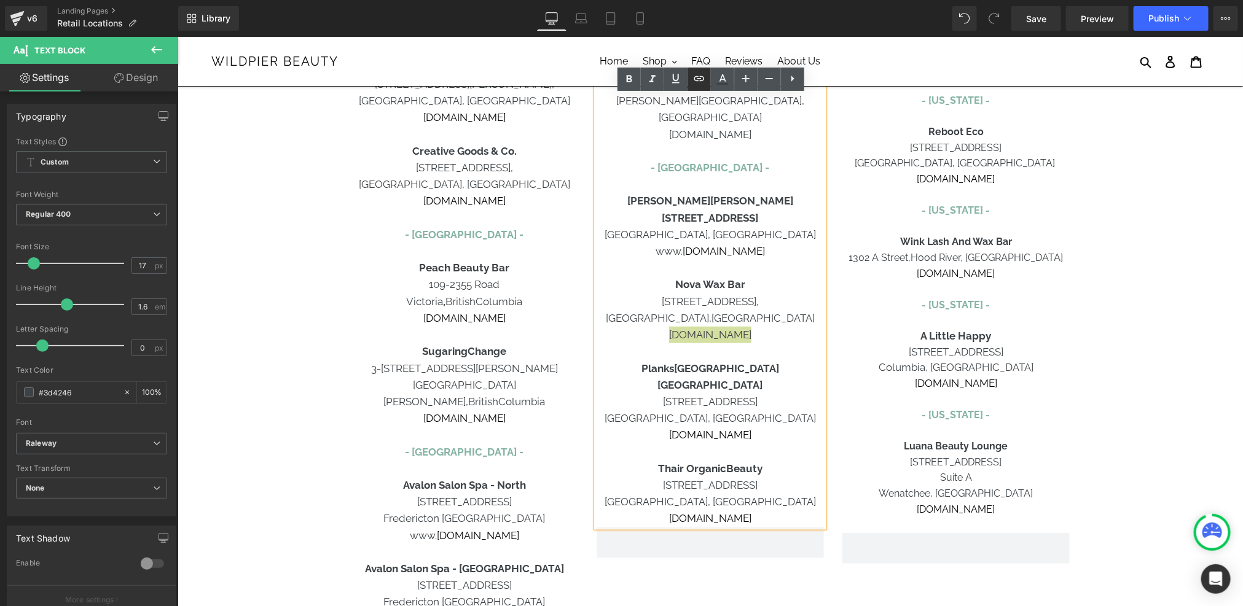
click at [705, 349] on input "text" at bounding box center [672, 345] width 189 height 31
paste input "[DOMAIN_NAME]"
type input "[DOMAIN_NAME]"
click at [781, 346] on icon "button" at bounding box center [780, 345] width 15 height 15
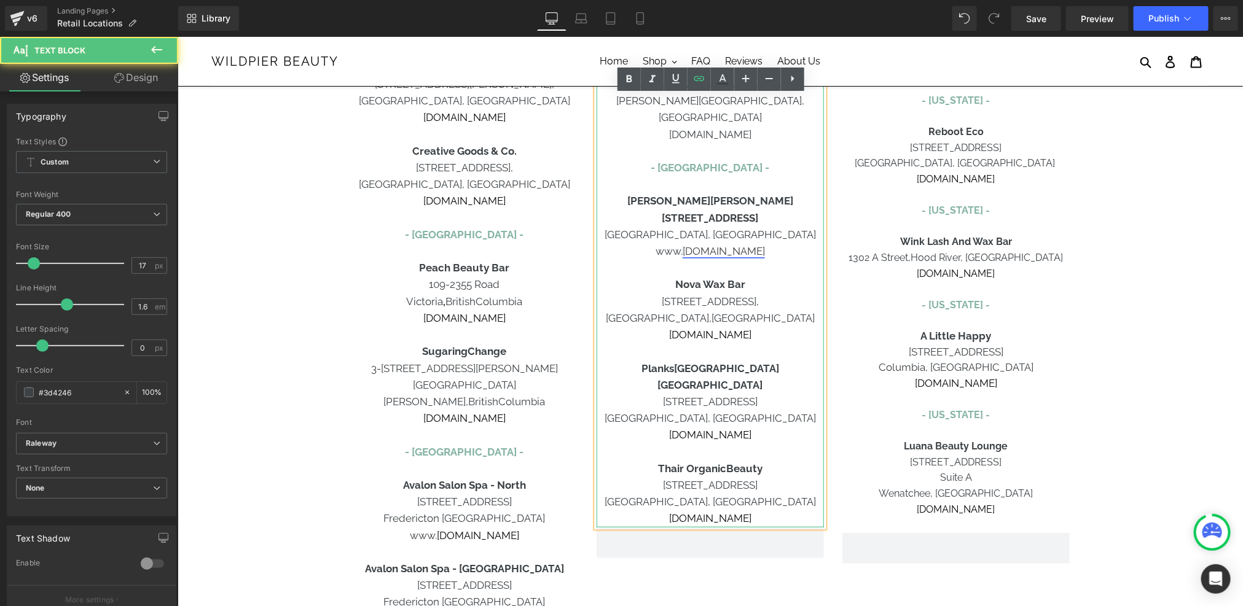
click at [715, 244] on link "heyhairsalons.ca" at bounding box center [723, 250] width 82 height 12
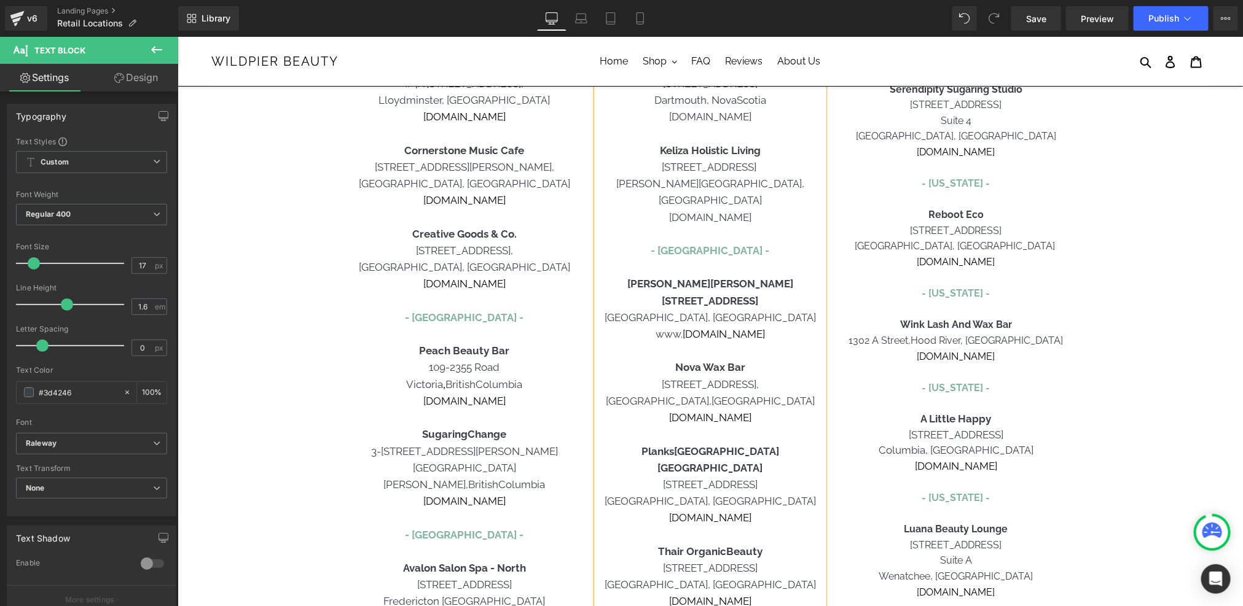
scroll to position [256, 0]
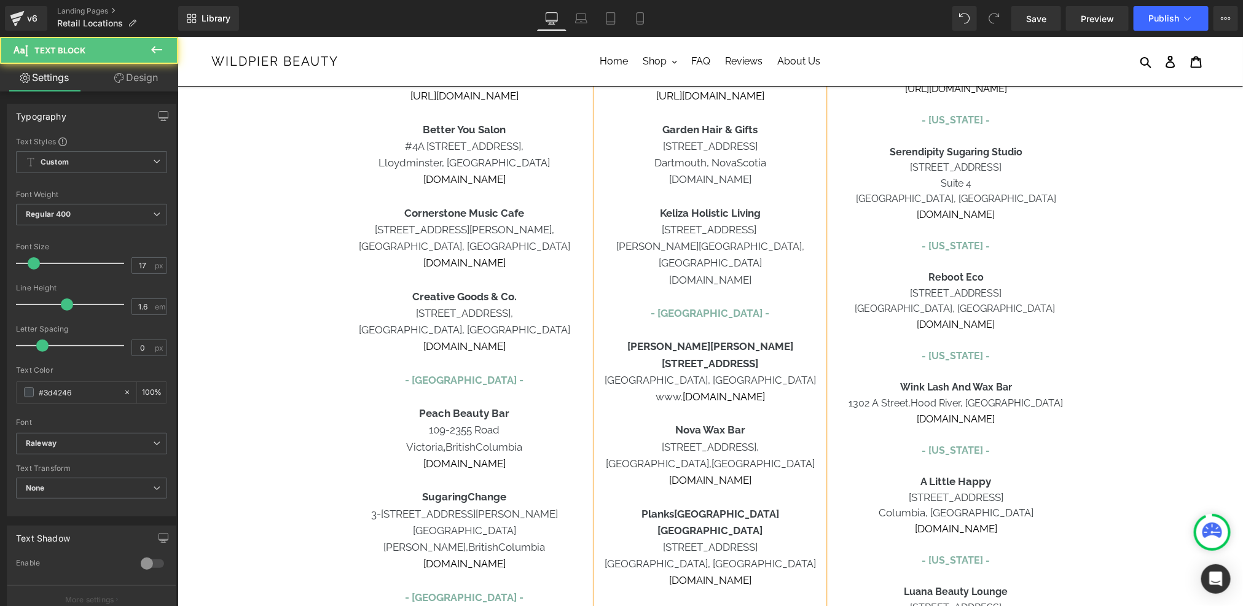
click at [693, 273] on span "www.kelizahealthyliving.com" at bounding box center [709, 279] width 82 height 12
copy span "www.kelizahealthyliving.com"
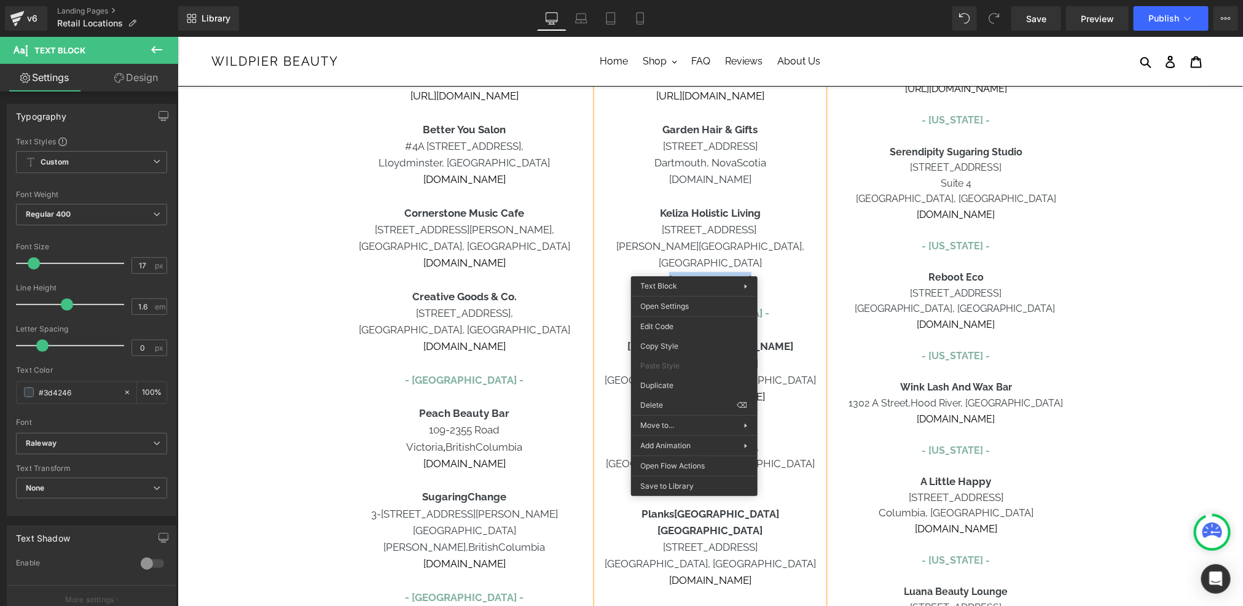
click at [740, 273] on span "www.kelizahealthyliving.com" at bounding box center [709, 279] width 82 height 12
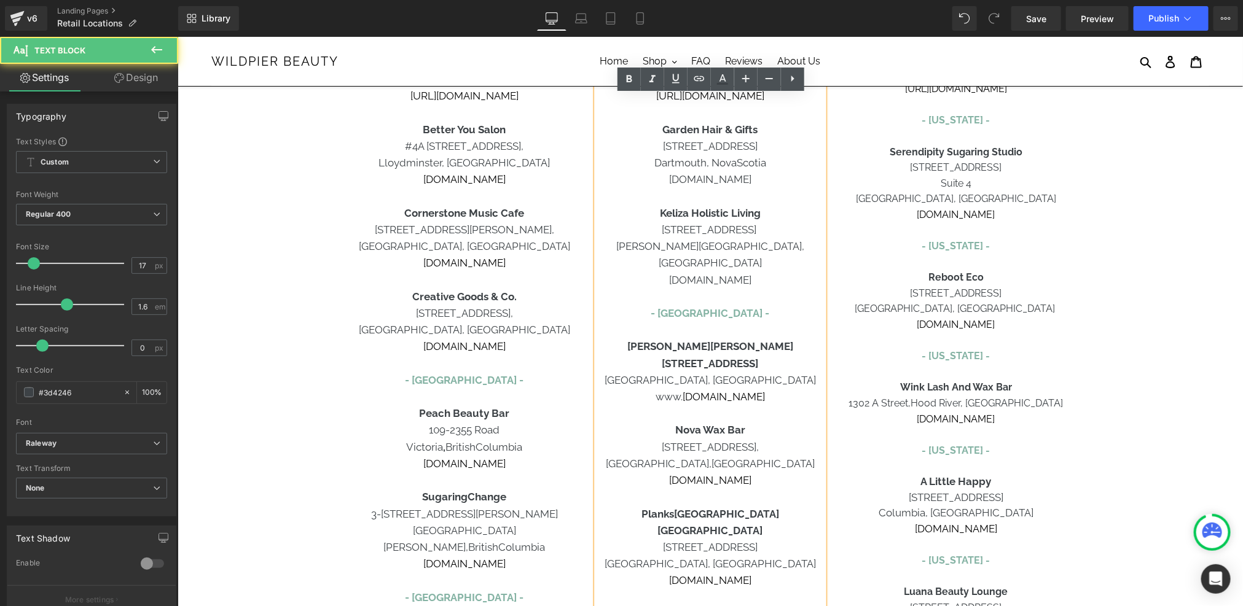
click at [740, 273] on span "www.kelizahealthyliving.com" at bounding box center [709, 279] width 82 height 12
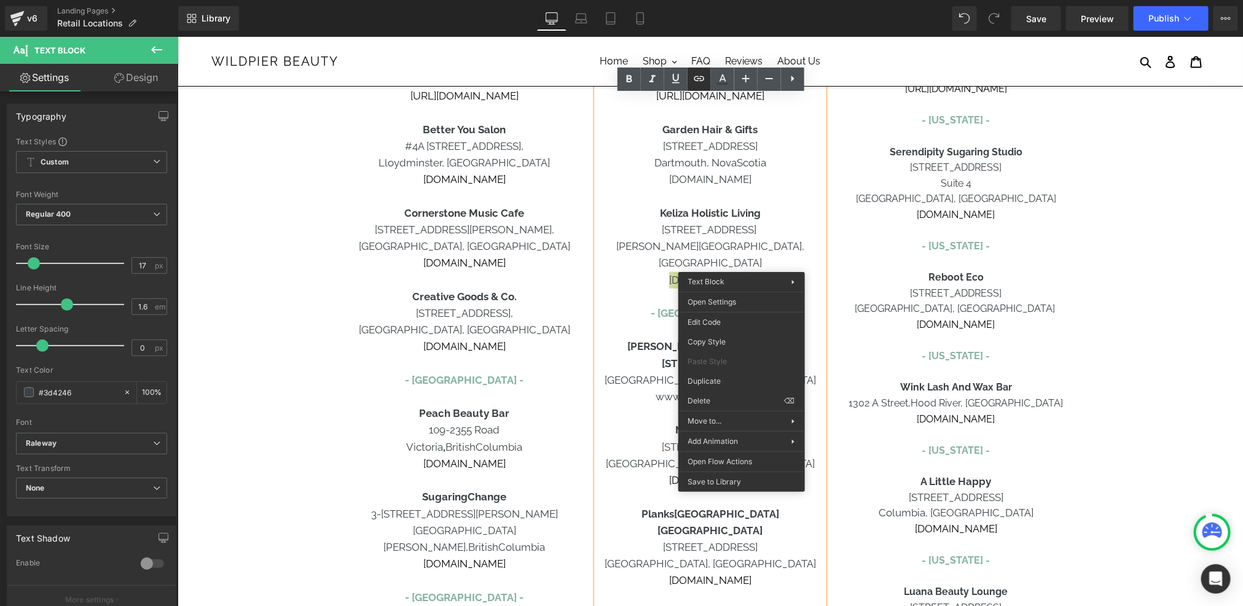
click at [698, 79] on icon at bounding box center [699, 78] width 15 height 15
click at [699, 292] on input "text" at bounding box center [672, 290] width 189 height 31
paste input "www.kelizahealthyliving.com"
click at [783, 294] on icon "button" at bounding box center [780, 290] width 15 height 15
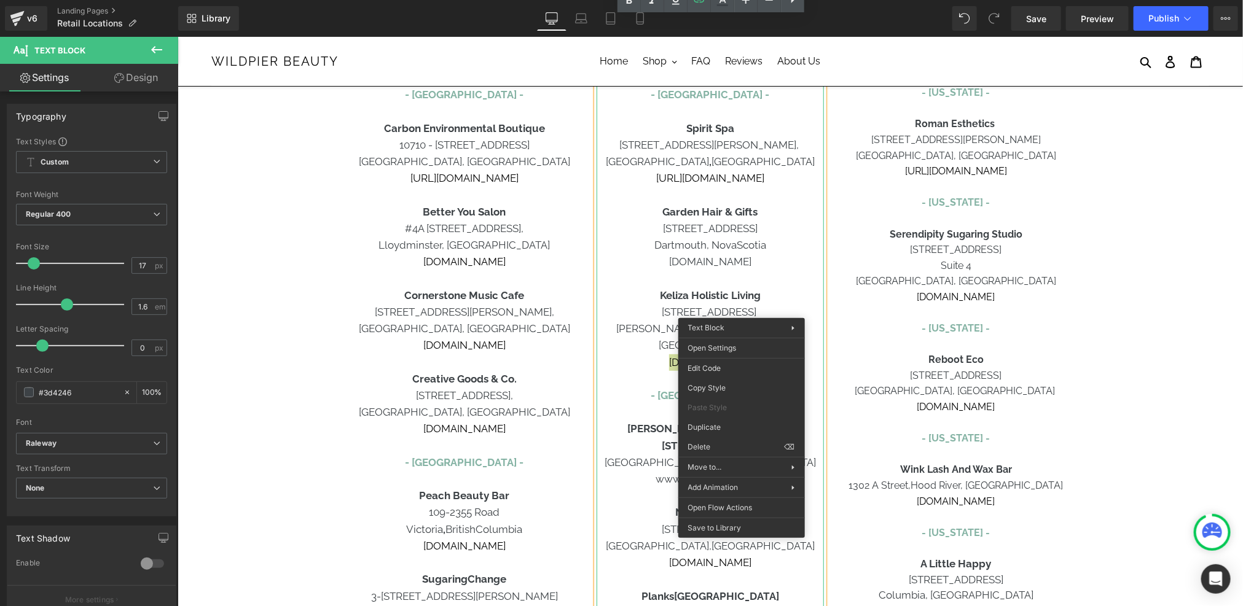
scroll to position [168, 0]
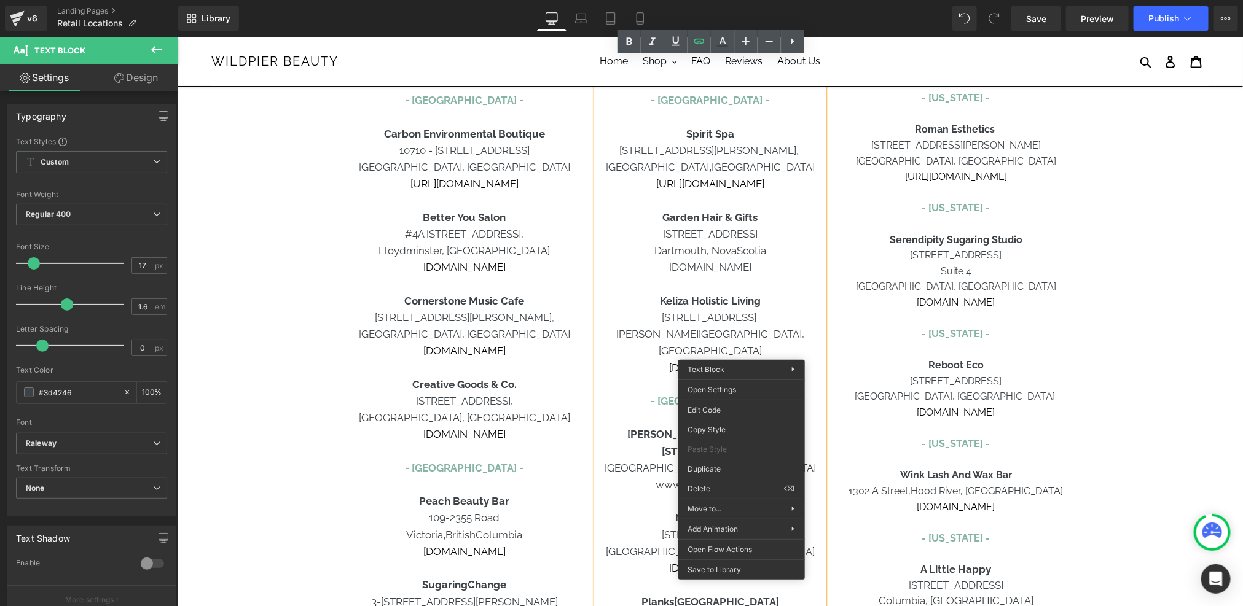
click at [705, 267] on span "www.gardenhairandgifts.com" at bounding box center [709, 266] width 82 height 12
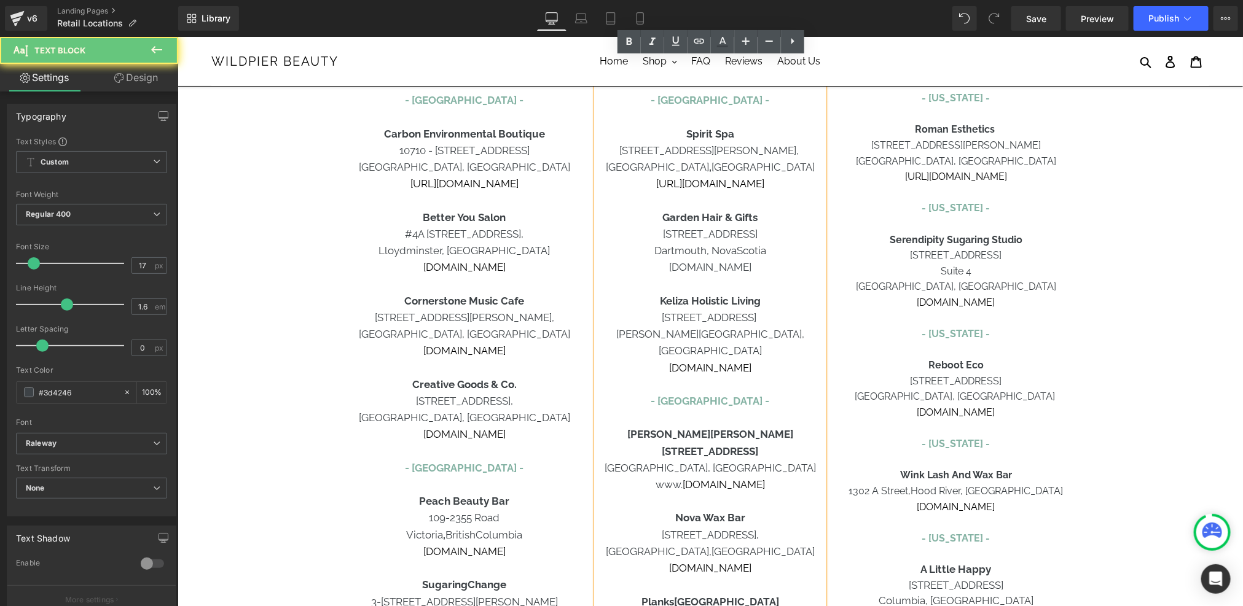
click at [705, 267] on span "www.gardenhairandgifts.com" at bounding box center [709, 266] width 82 height 12
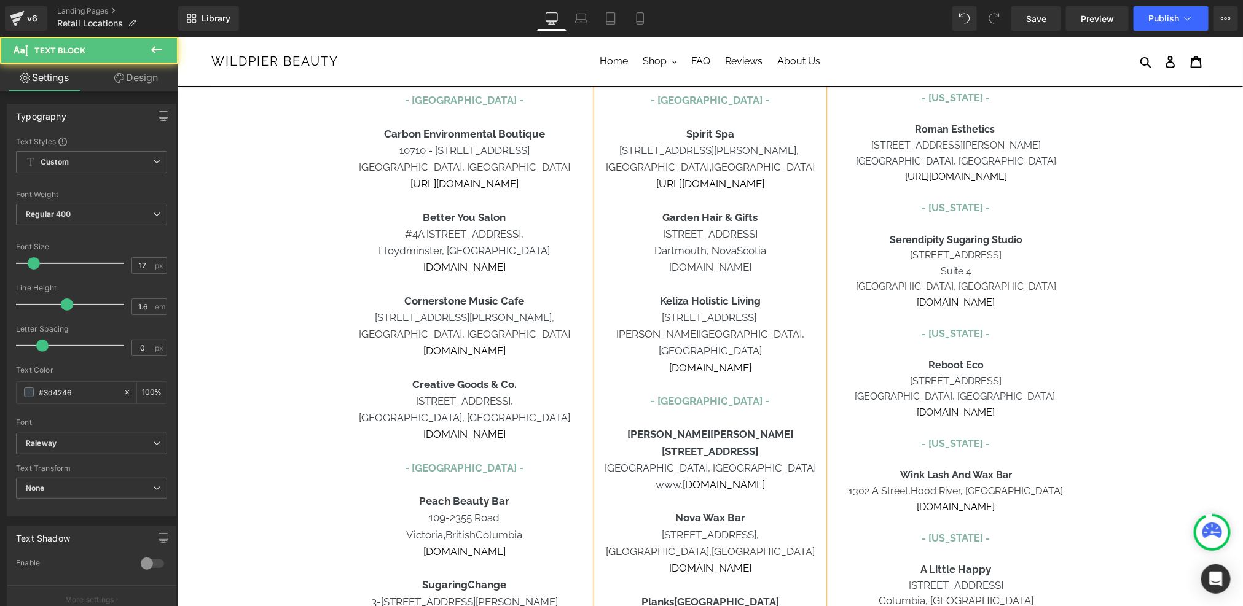
click at [707, 200] on p at bounding box center [709, 200] width 227 height 17
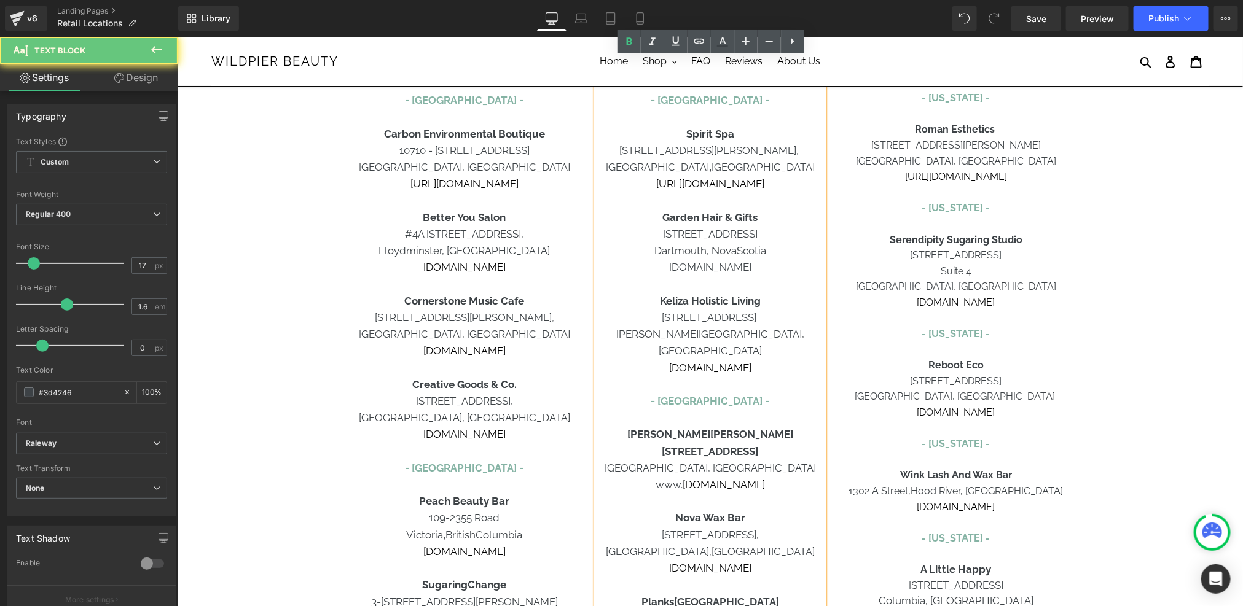
click at [705, 268] on span "www.gardenhairandgifts.com" at bounding box center [709, 266] width 82 height 12
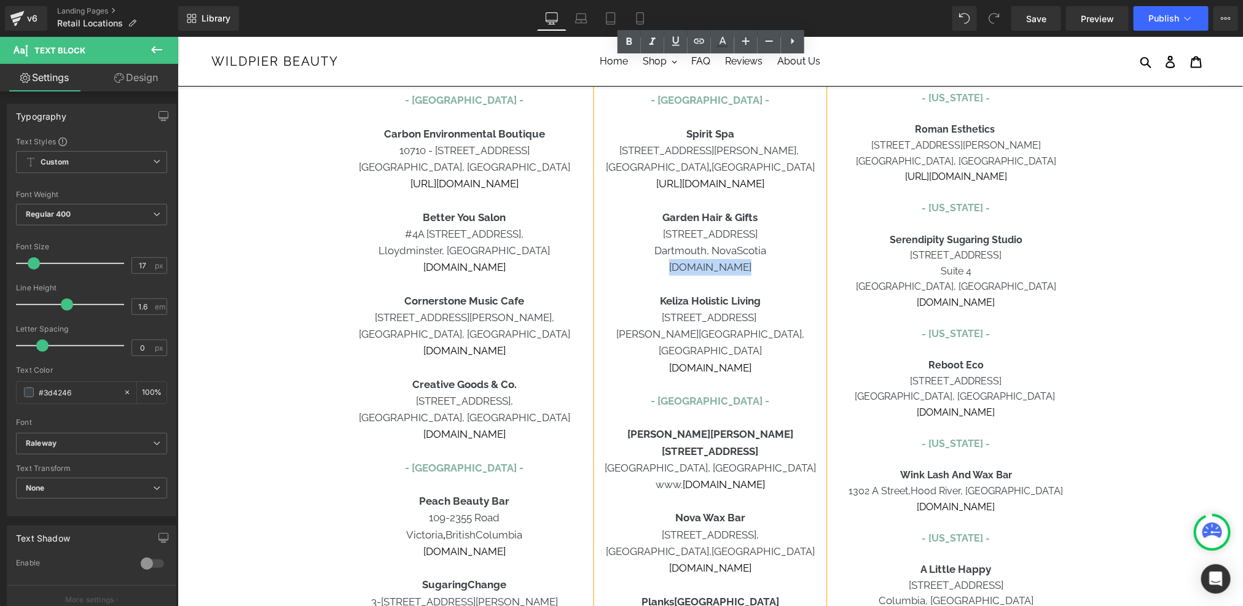
click at [705, 268] on span "www.gardenhairandgifts.com" at bounding box center [709, 266] width 82 height 12
click at [700, 46] on icon at bounding box center [699, 41] width 15 height 15
click at [671, 294] on input "text" at bounding box center [672, 294] width 189 height 31
paste input "www.gardenhairandgifts.com"
type input "www.gardenhairandgifts.com"
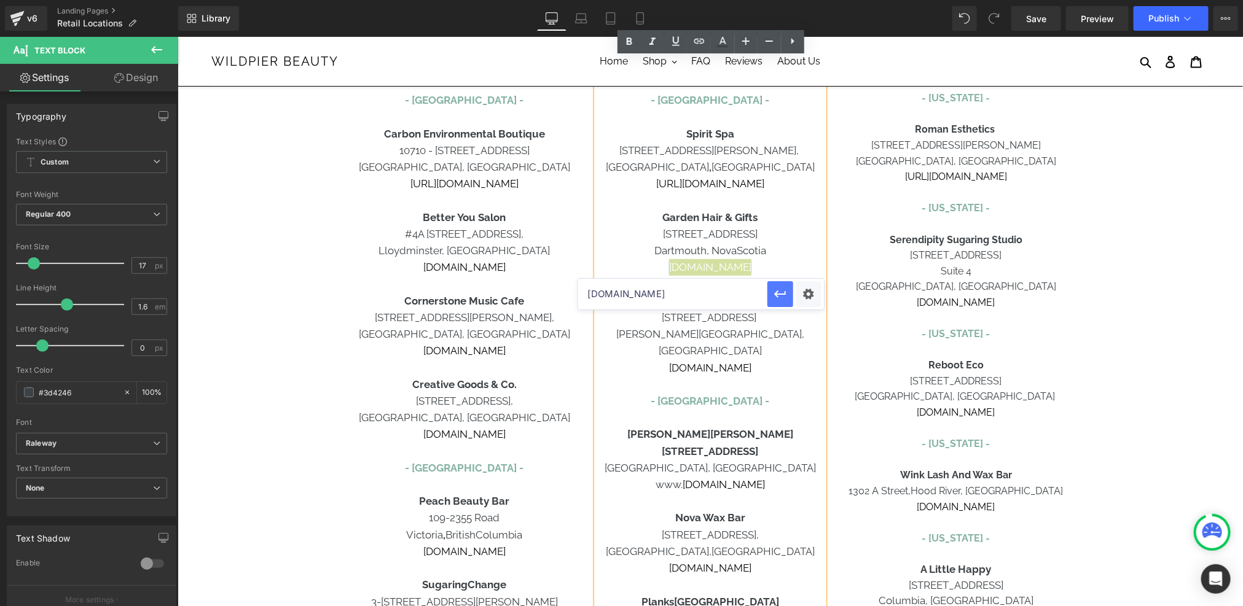
click at [778, 298] on icon "button" at bounding box center [780, 294] width 15 height 15
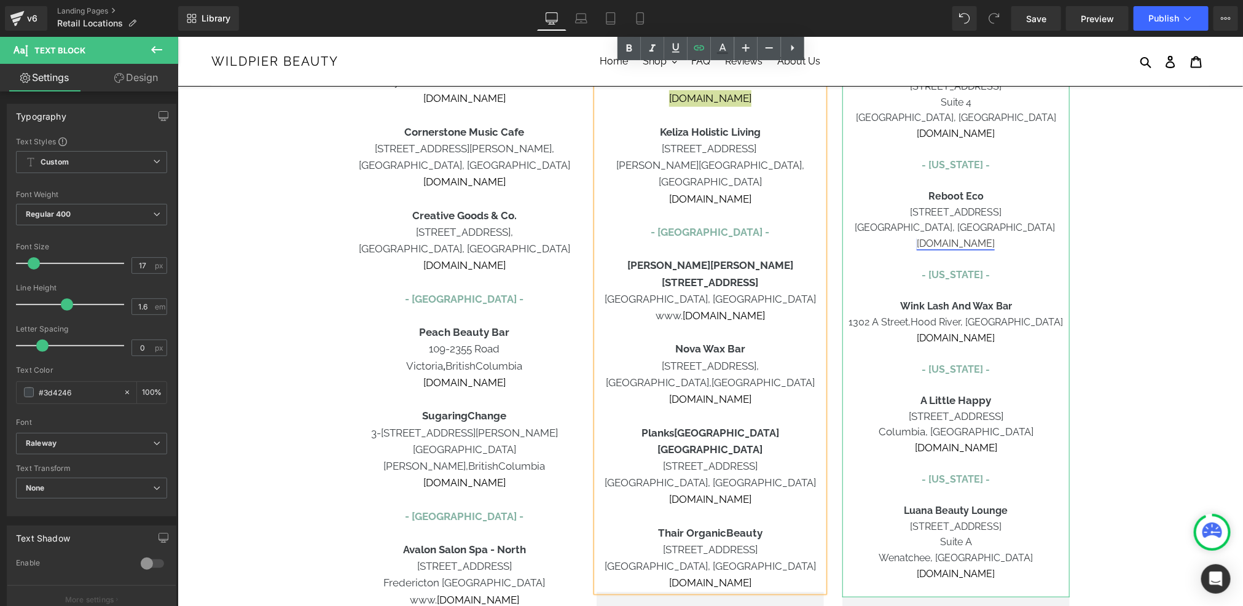
scroll to position [485, 0]
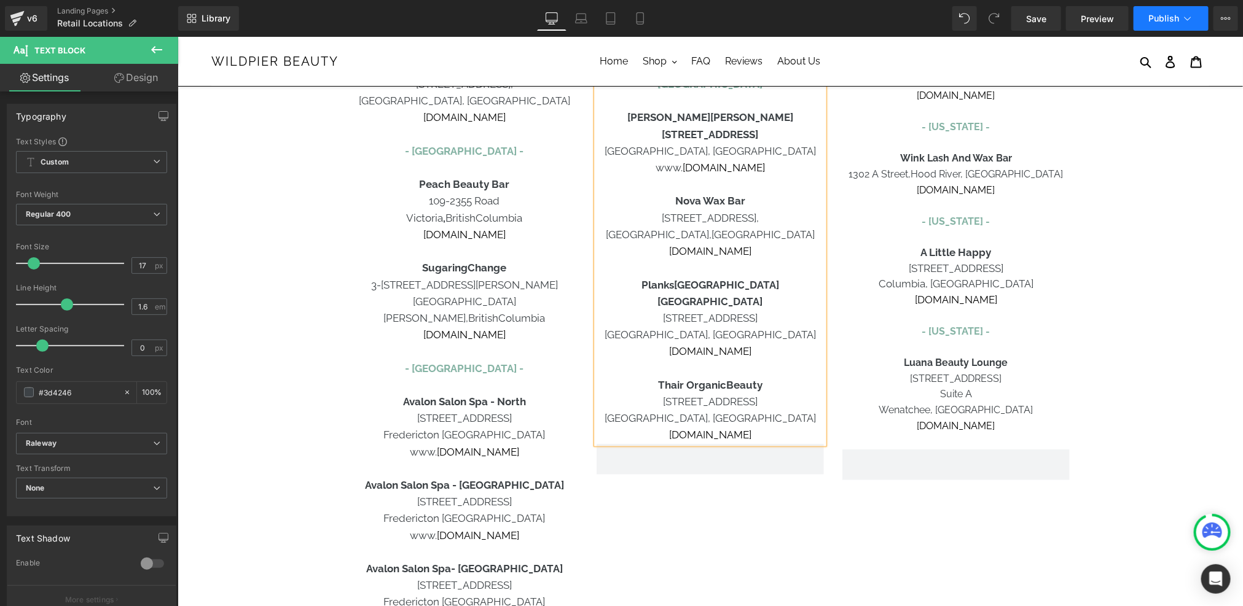
click at [1162, 26] on button "Publish" at bounding box center [1170, 18] width 75 height 25
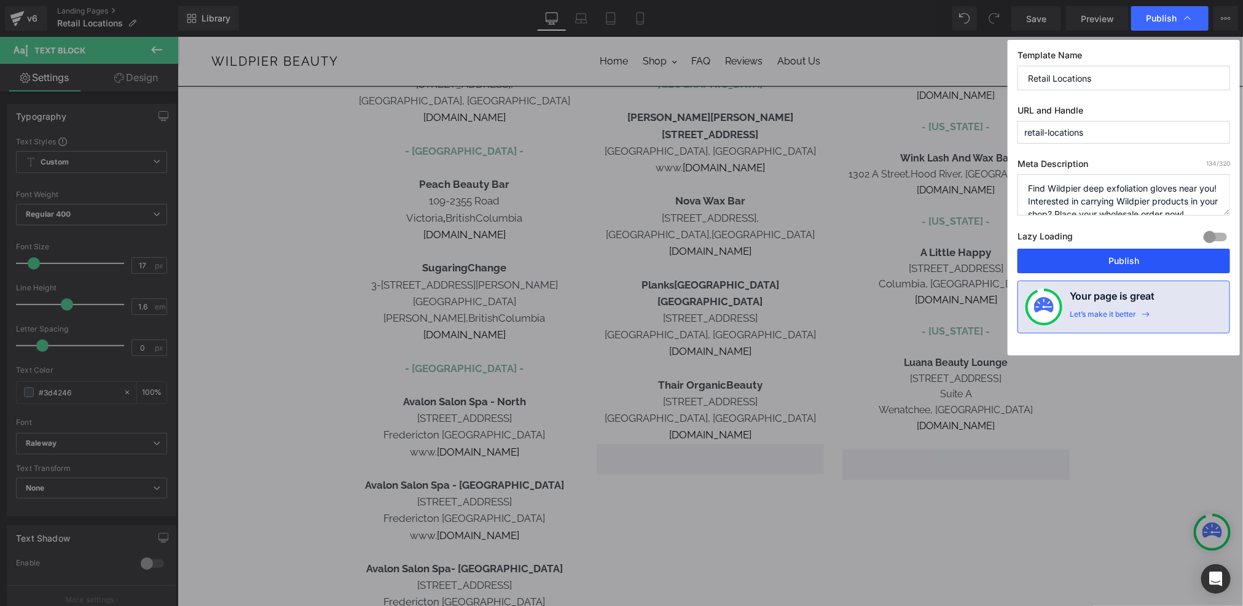
click at [1132, 259] on button "Publish" at bounding box center [1123, 261] width 213 height 25
